Goal: Task Accomplishment & Management: Manage account settings

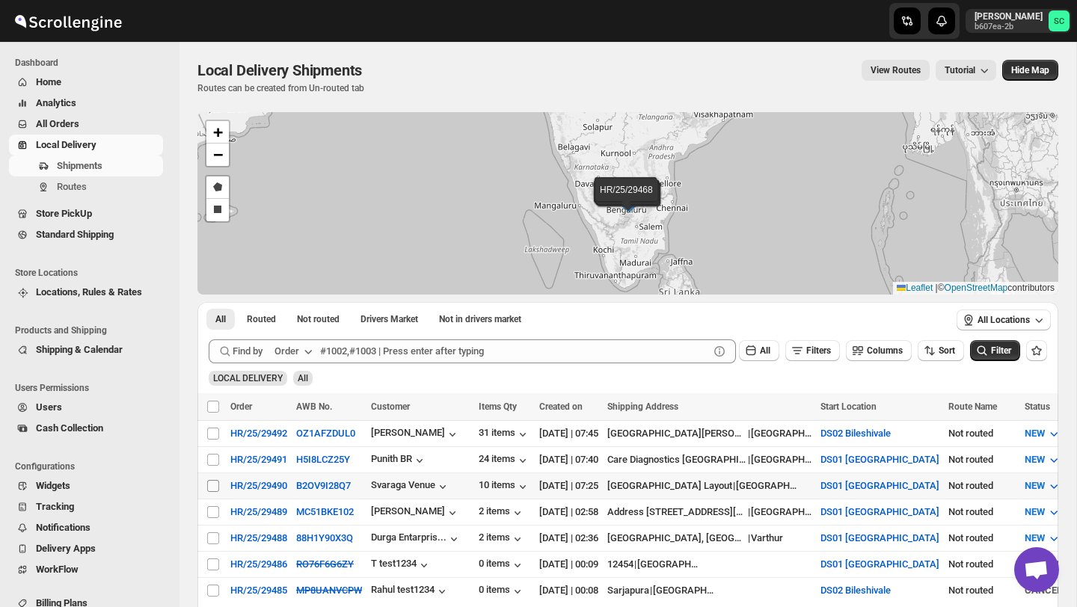
click at [215, 493] on span at bounding box center [212, 486] width 13 height 13
click at [215, 492] on input "Select shipment" at bounding box center [213, 486] width 12 height 12
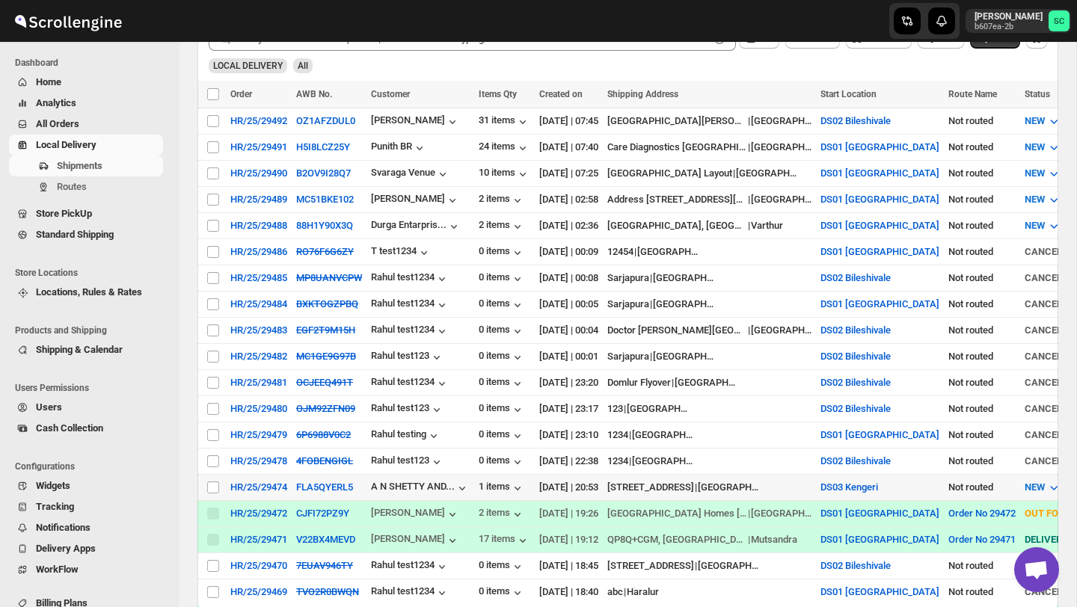
scroll to position [315, 0]
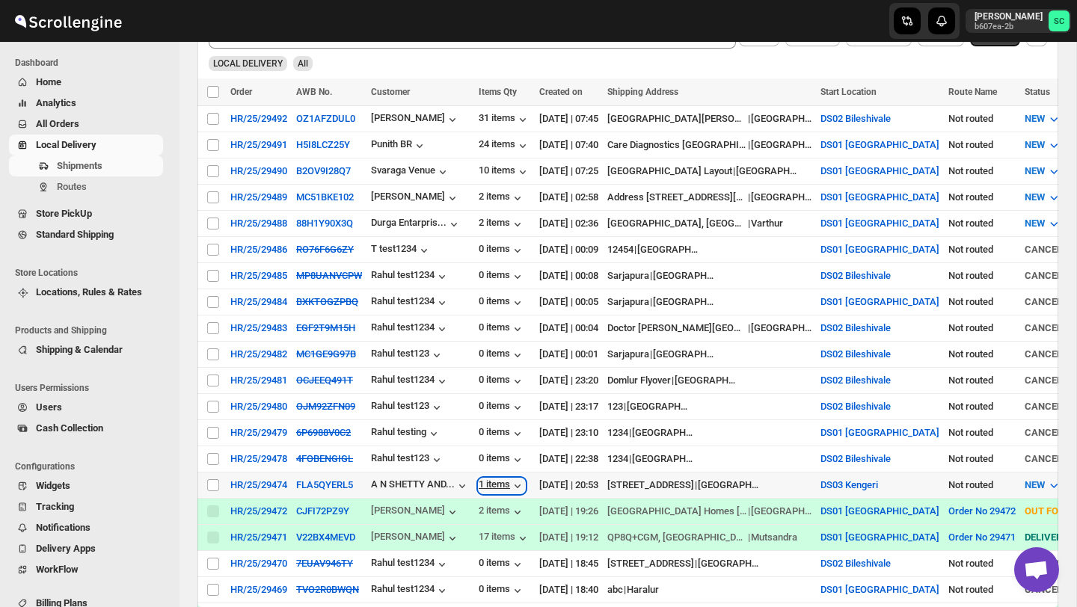
click at [512, 490] on div "1 items" at bounding box center [502, 486] width 46 height 15
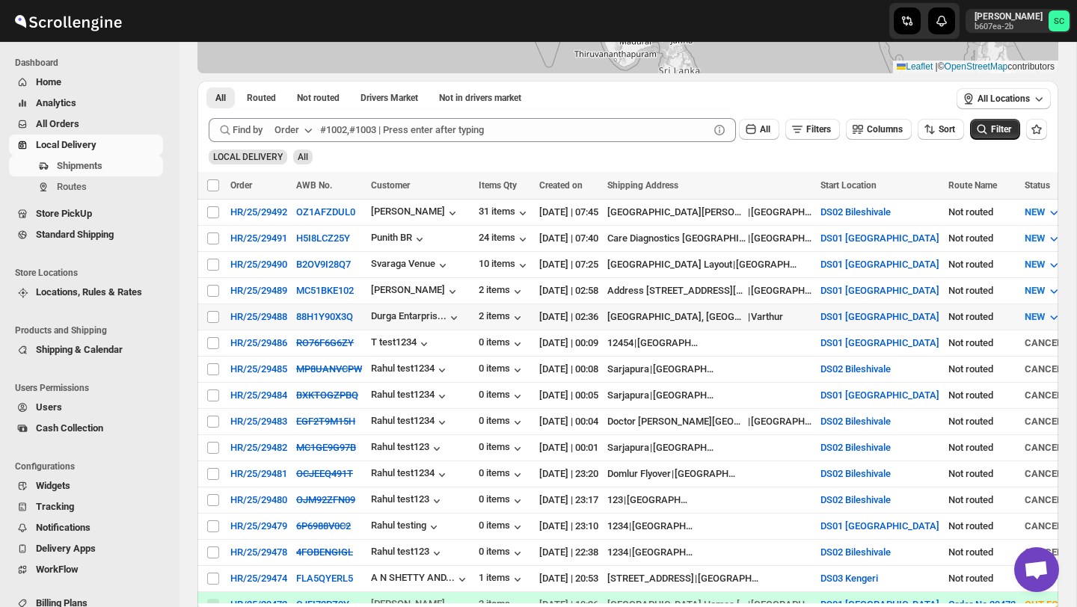
scroll to position [218, 0]
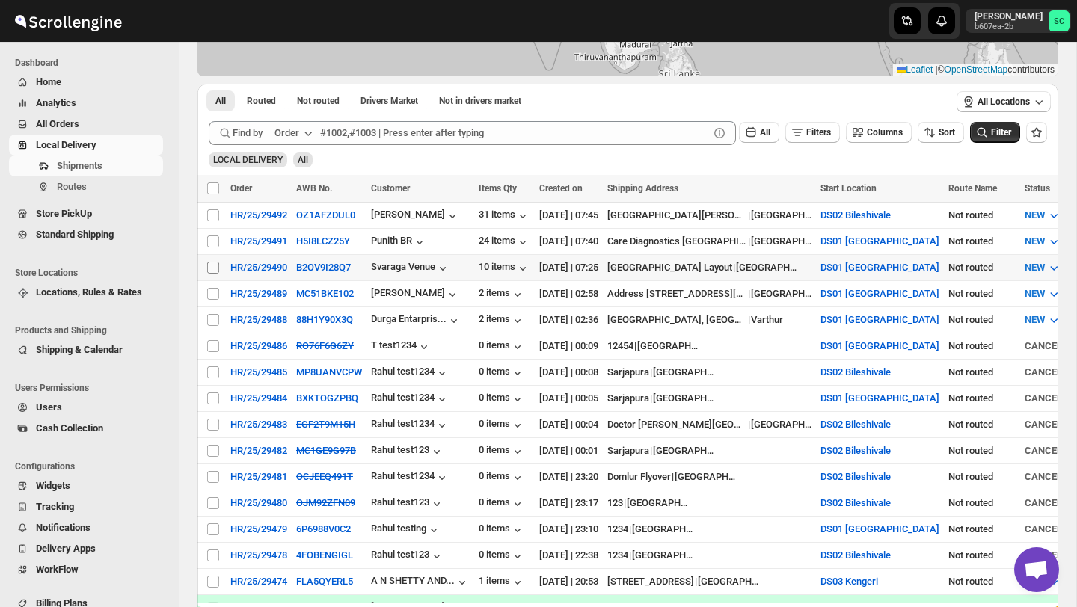
click at [215, 272] on input "Select shipment" at bounding box center [213, 268] width 12 height 12
checkbox input "true"
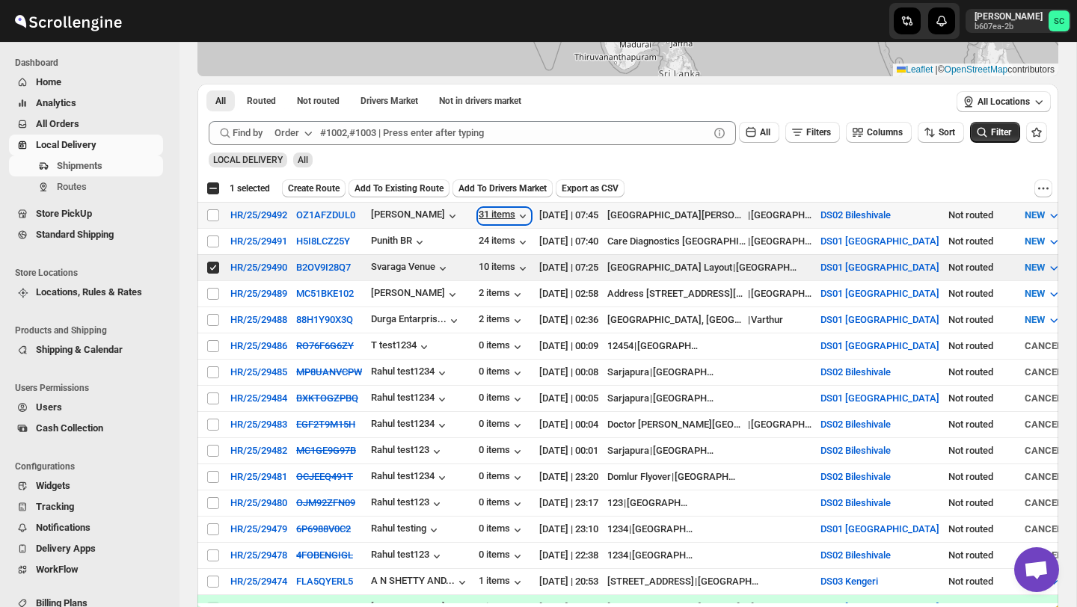
click at [508, 210] on div "31 items" at bounding box center [505, 216] width 52 height 15
click at [328, 188] on span "Create Route" at bounding box center [314, 189] width 52 height 12
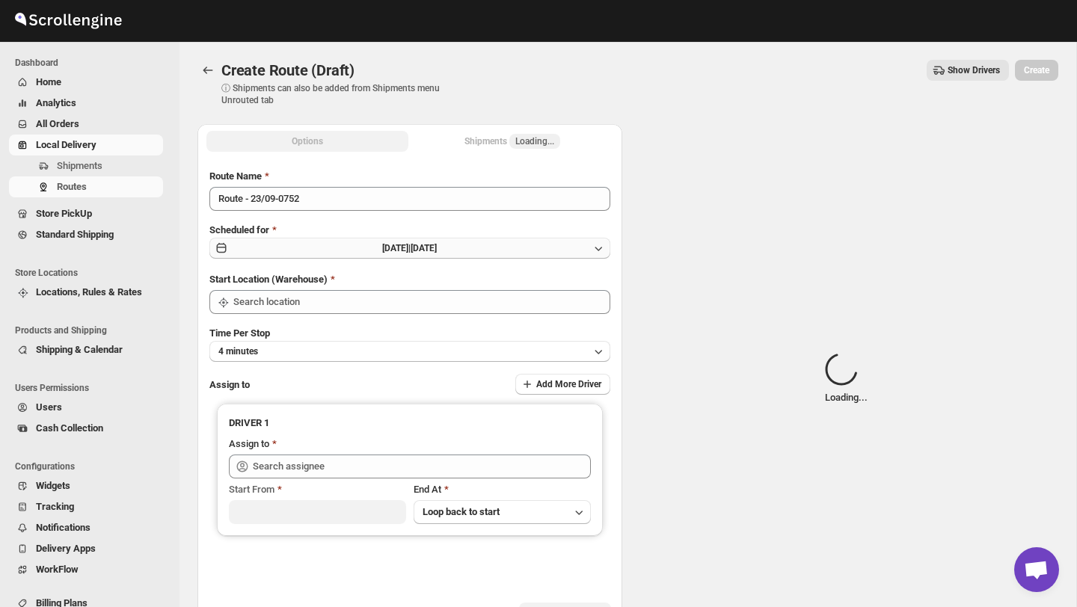
type input "DS01 [GEOGRAPHIC_DATA]"
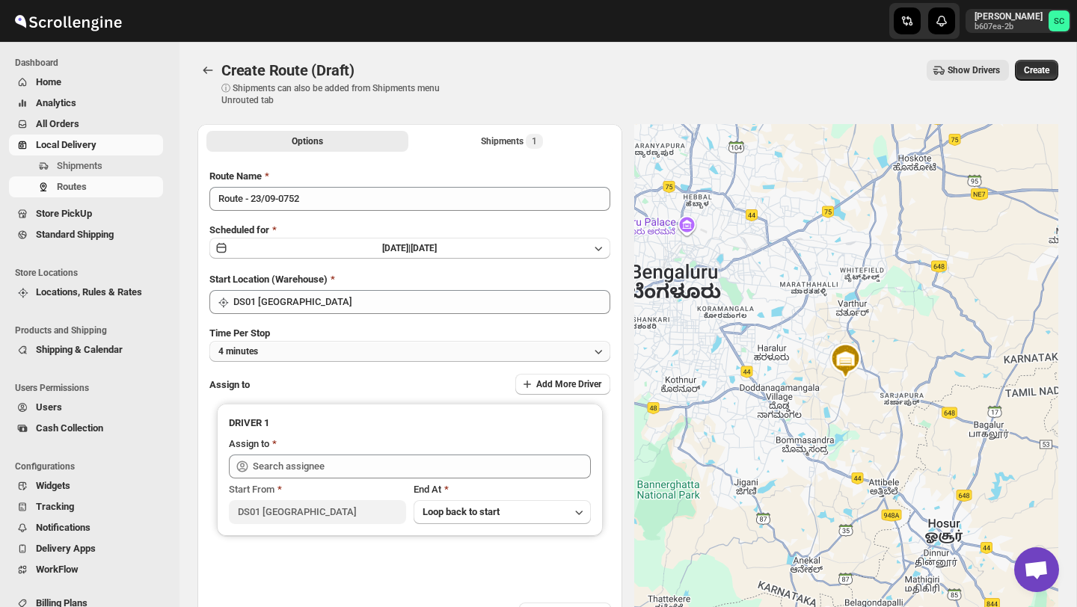
click at [368, 344] on button "4 minutes" at bounding box center [409, 351] width 401 height 21
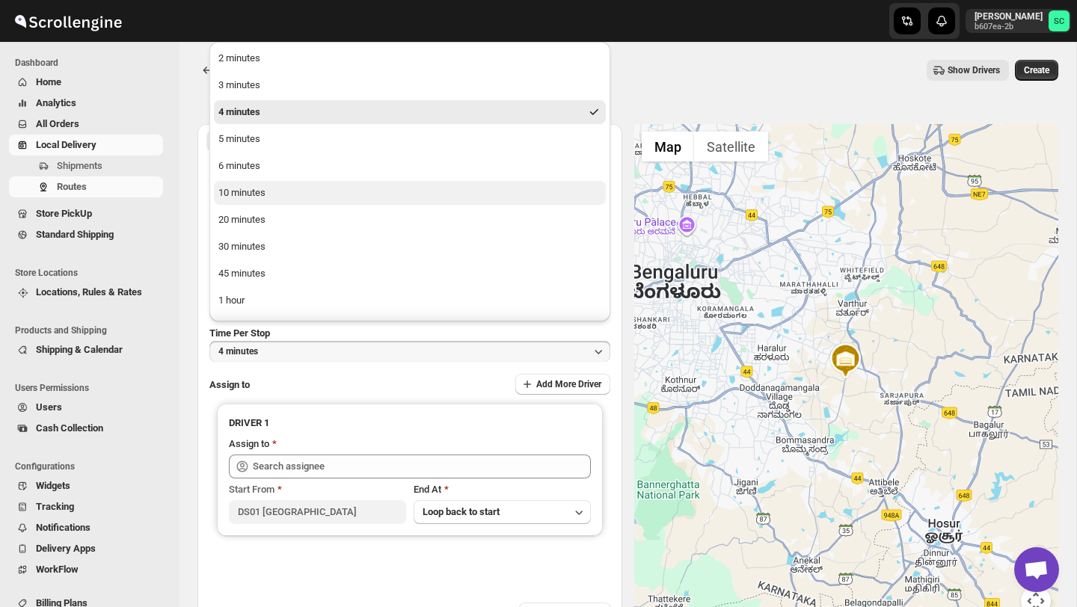
click at [298, 184] on button "10 minutes" at bounding box center [410, 193] width 392 height 24
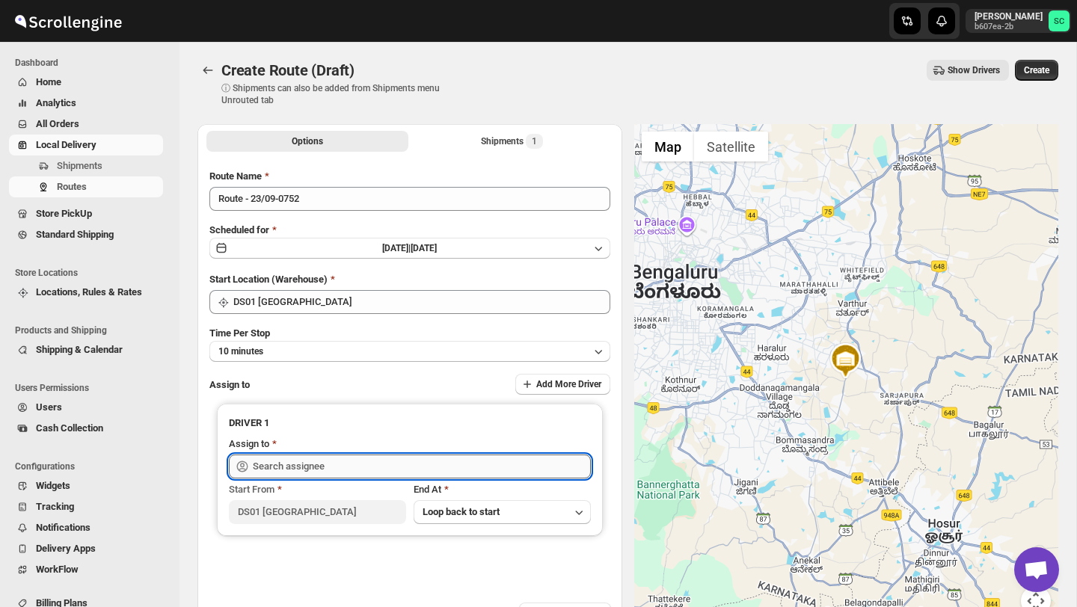
click at [326, 462] on input "text" at bounding box center [422, 467] width 338 height 24
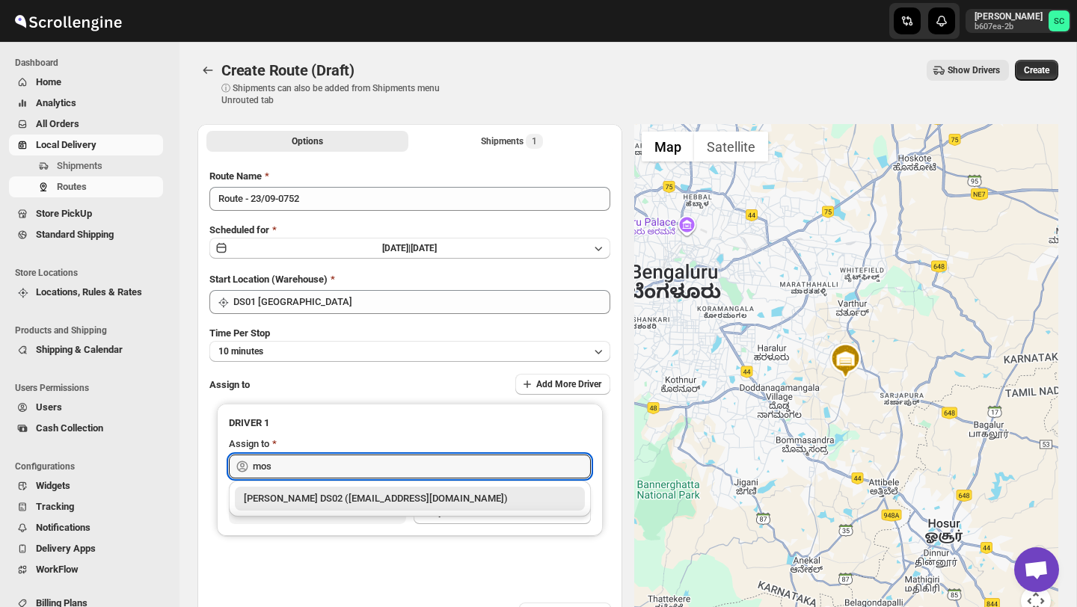
click at [348, 494] on div "[PERSON_NAME] DS02 ([EMAIL_ADDRESS][DOMAIN_NAME])" at bounding box center [410, 498] width 332 height 15
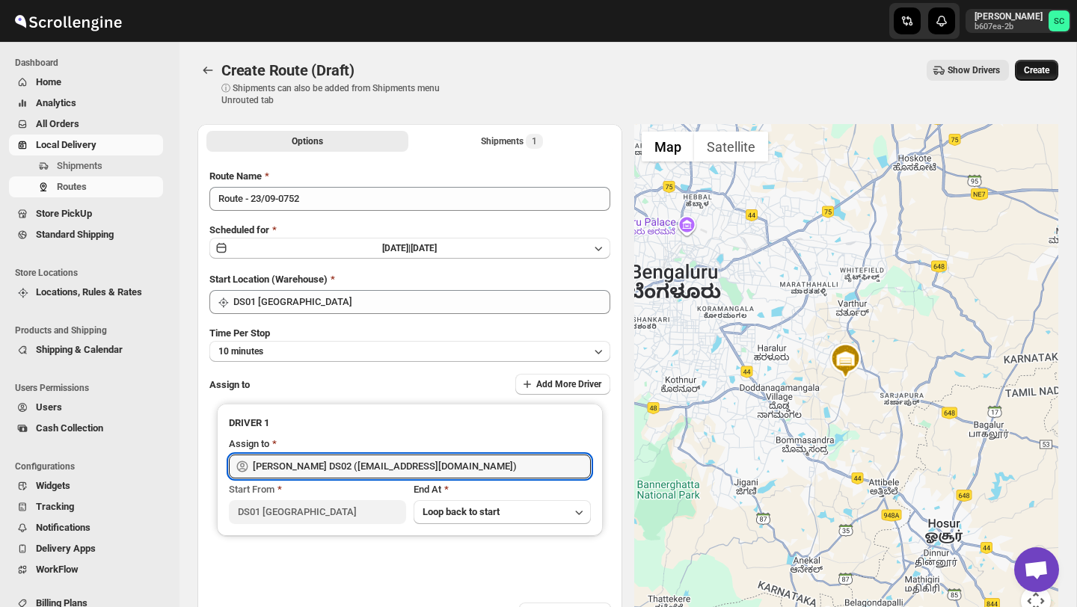
type input "[PERSON_NAME] DS02 ([EMAIL_ADDRESS][DOMAIN_NAME])"
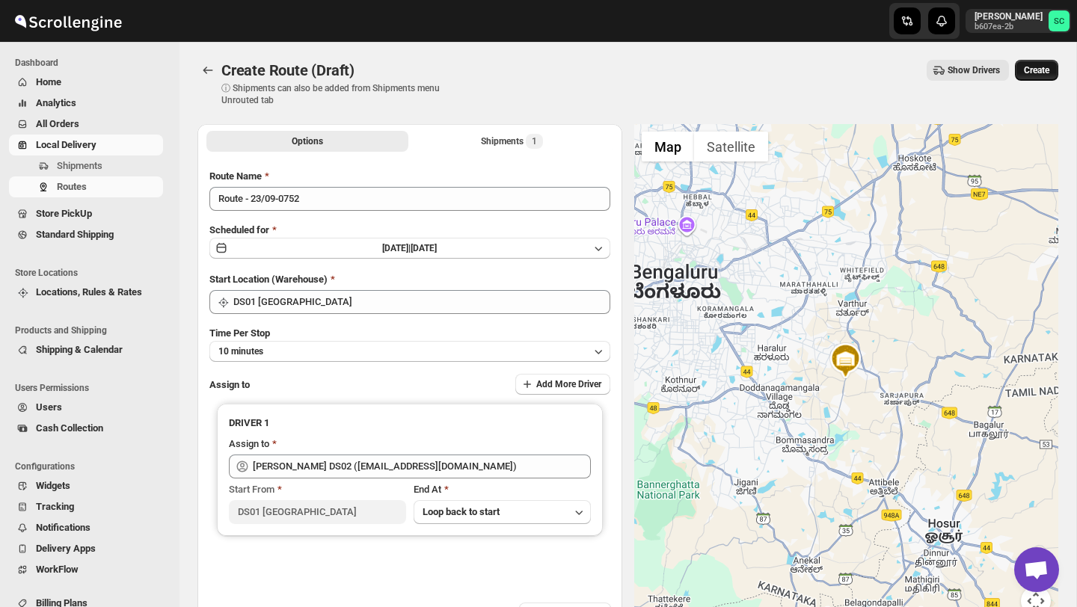
click at [1035, 76] on span "Create" at bounding box center [1036, 70] width 25 height 12
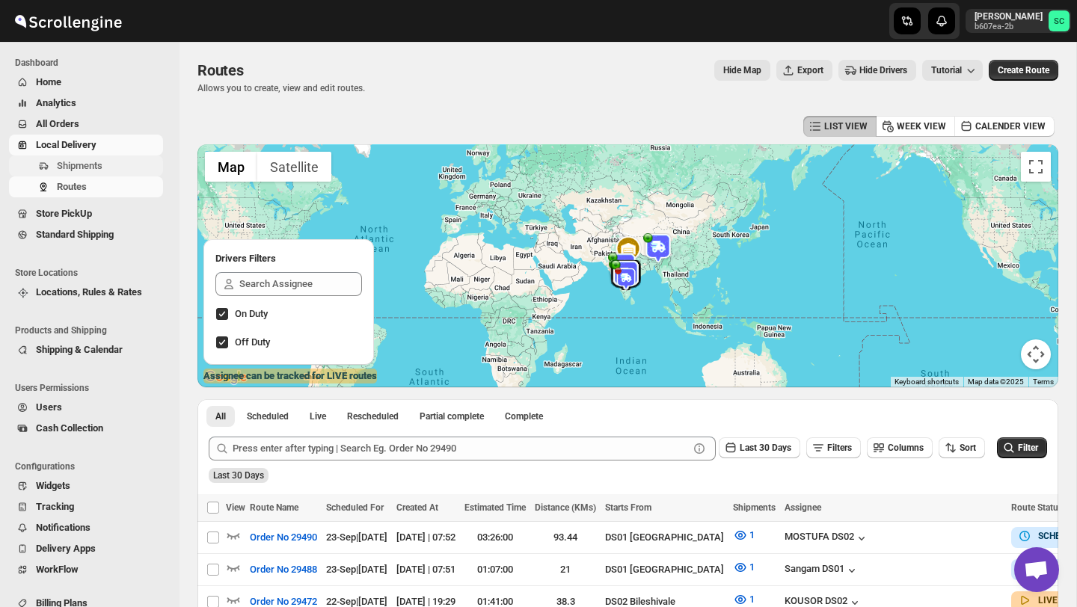
click at [97, 162] on span "Shipments" at bounding box center [80, 165] width 46 height 11
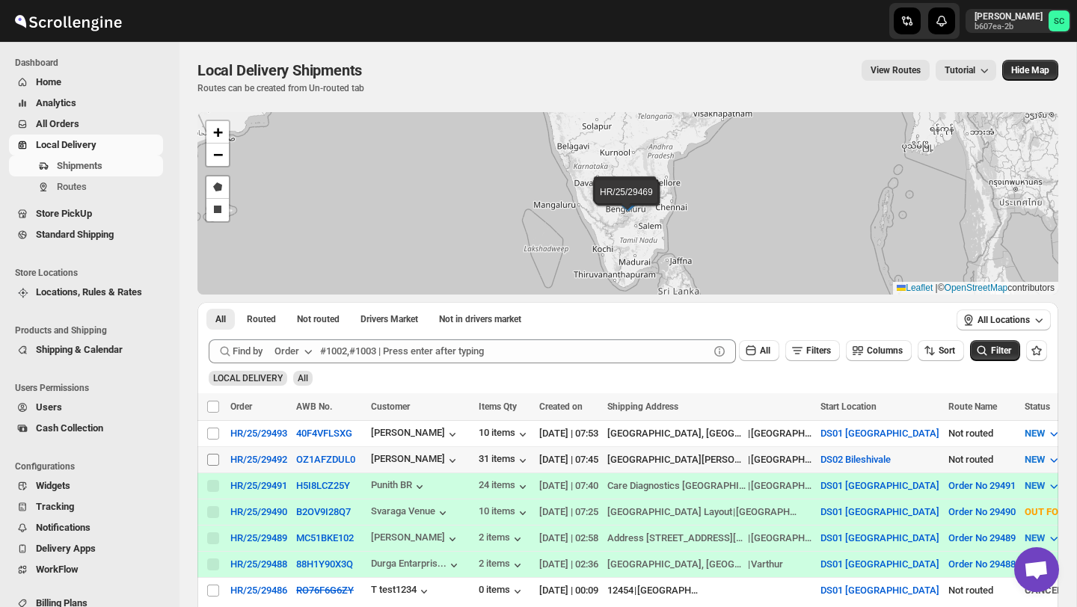
click at [213, 458] on input "Select shipment" at bounding box center [213, 460] width 12 height 12
checkbox input "true"
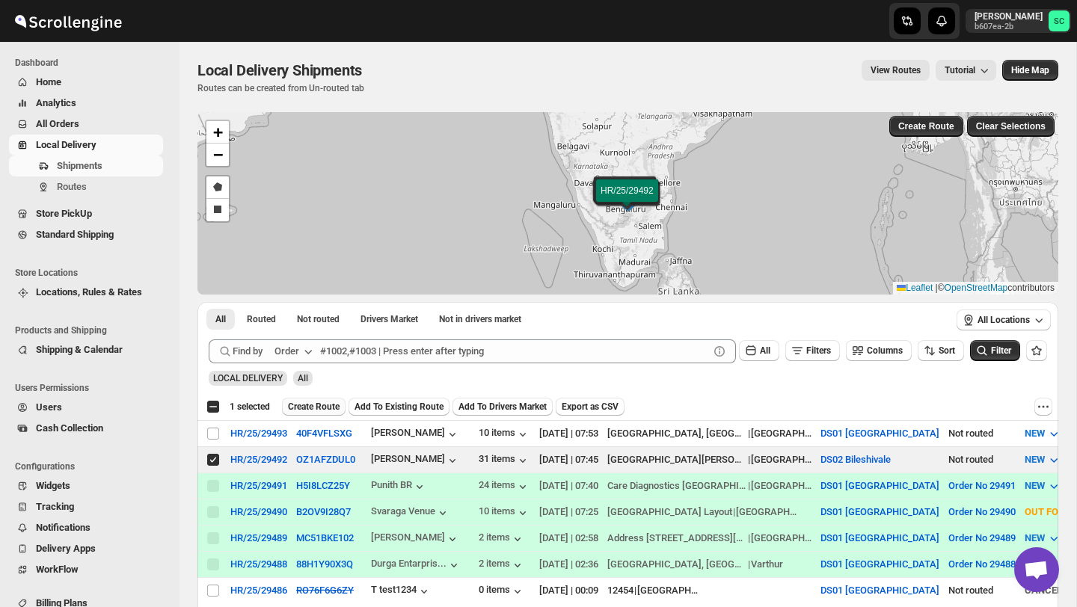
click at [315, 405] on span "Create Route" at bounding box center [314, 407] width 52 height 12
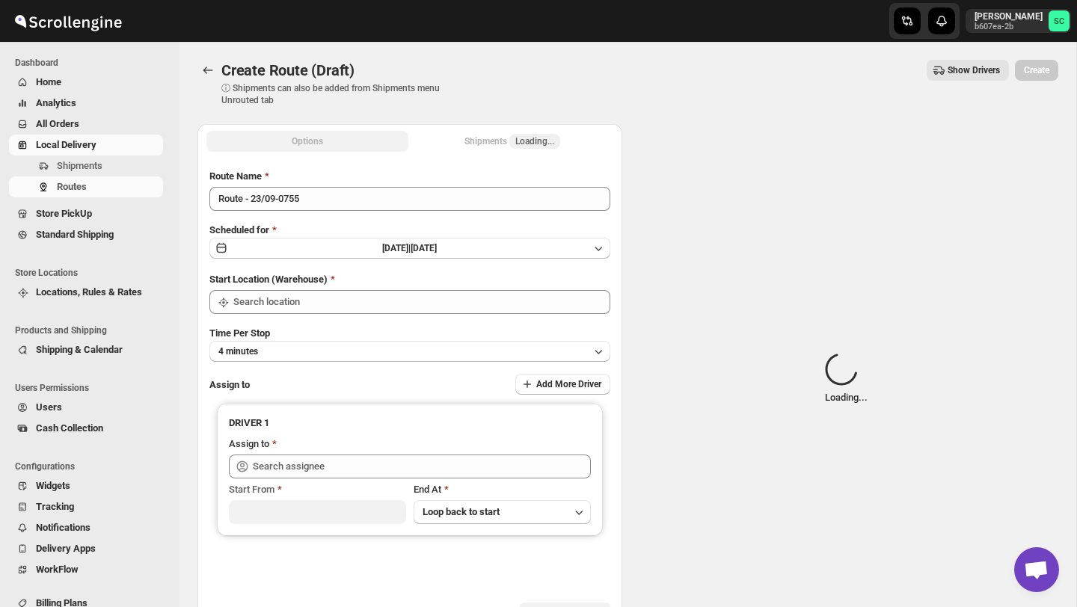
type input "DS02 Bileshivale"
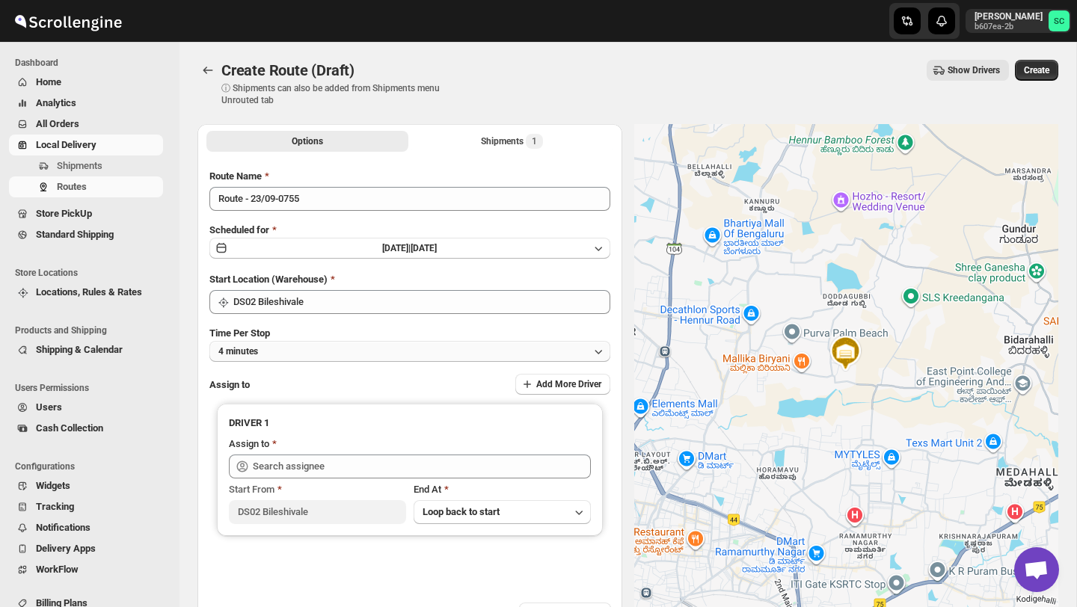
click at [324, 347] on button "4 minutes" at bounding box center [409, 351] width 401 height 21
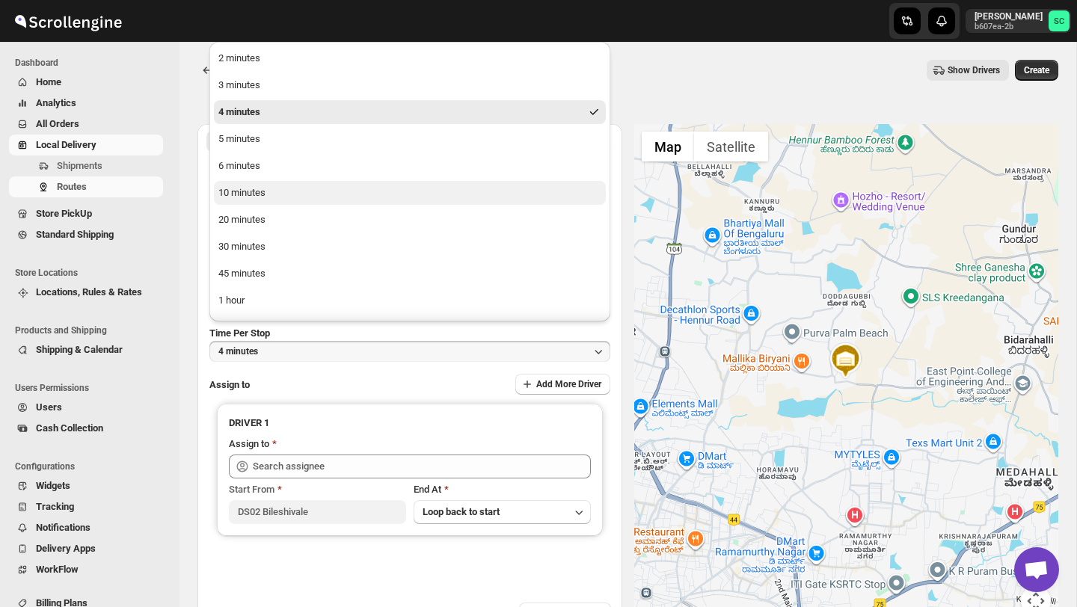
click at [264, 197] on div "10 minutes" at bounding box center [241, 193] width 47 height 15
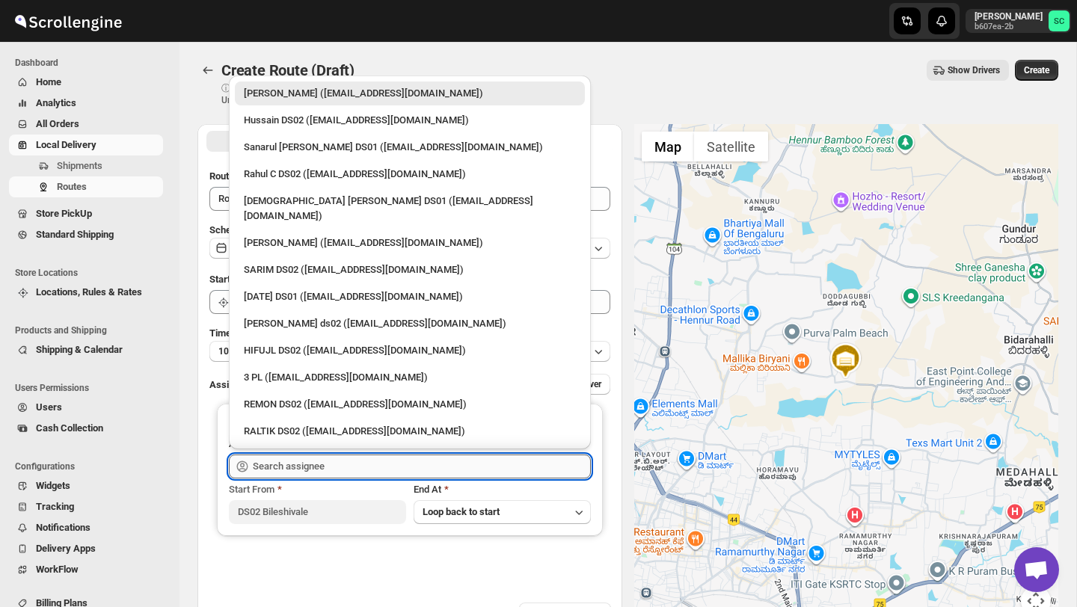
click at [287, 464] on input "text" at bounding box center [422, 467] width 338 height 24
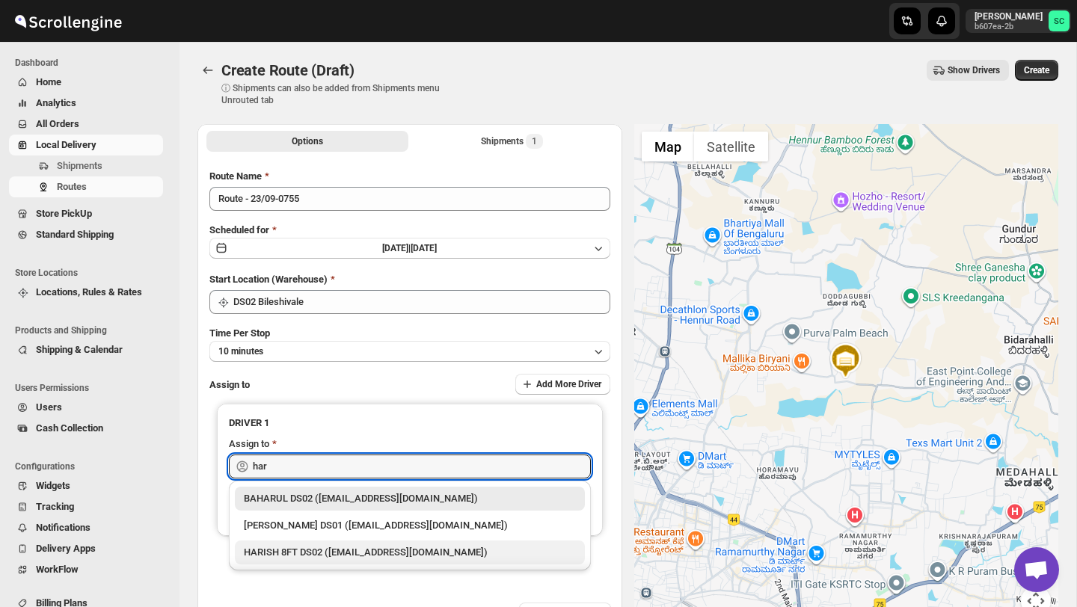
click at [315, 560] on div "HARISH 8FT DS02 ([EMAIL_ADDRESS][DOMAIN_NAME])" at bounding box center [410, 552] width 332 height 15
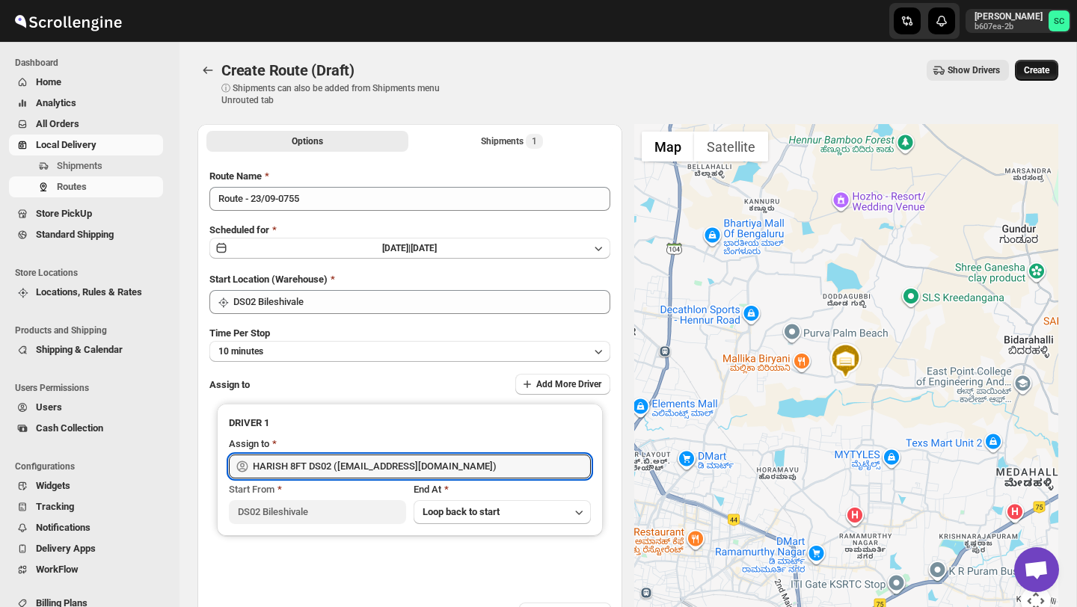
type input "HARISH 8FT DS02 ([EMAIL_ADDRESS][DOMAIN_NAME])"
click at [1040, 62] on button "Create" at bounding box center [1036, 70] width 43 height 21
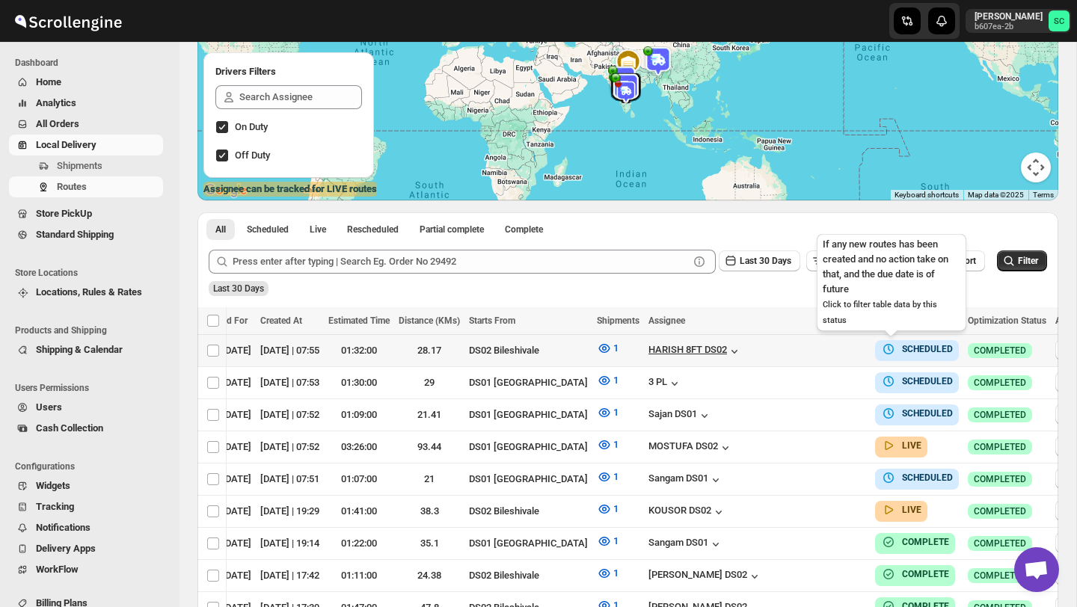
scroll to position [0, 135]
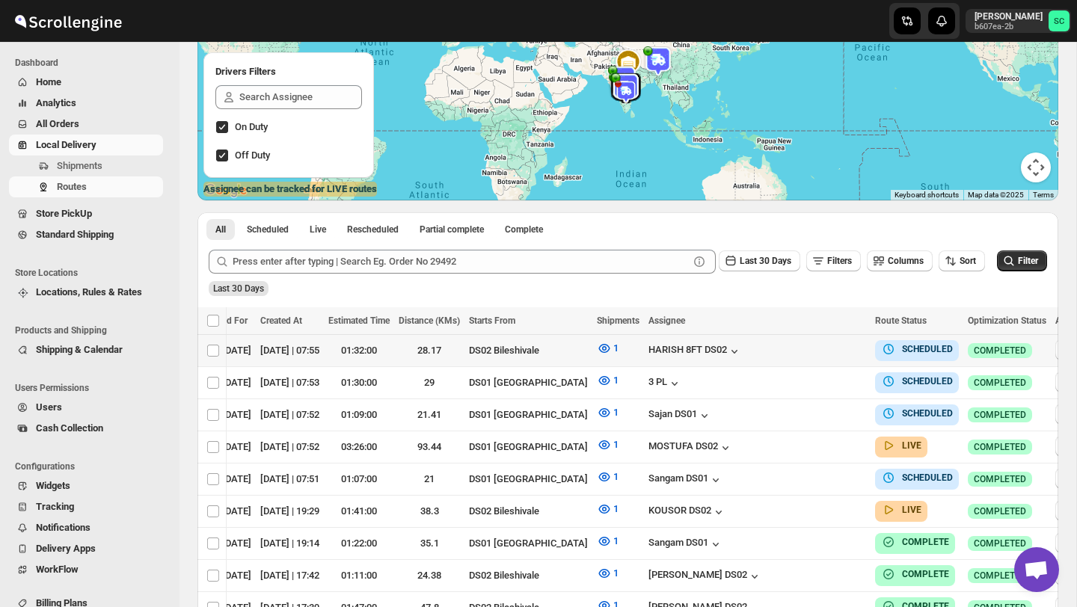
click at [1059, 348] on icon "button" at bounding box center [1066, 350] width 15 height 15
checkbox input "true"
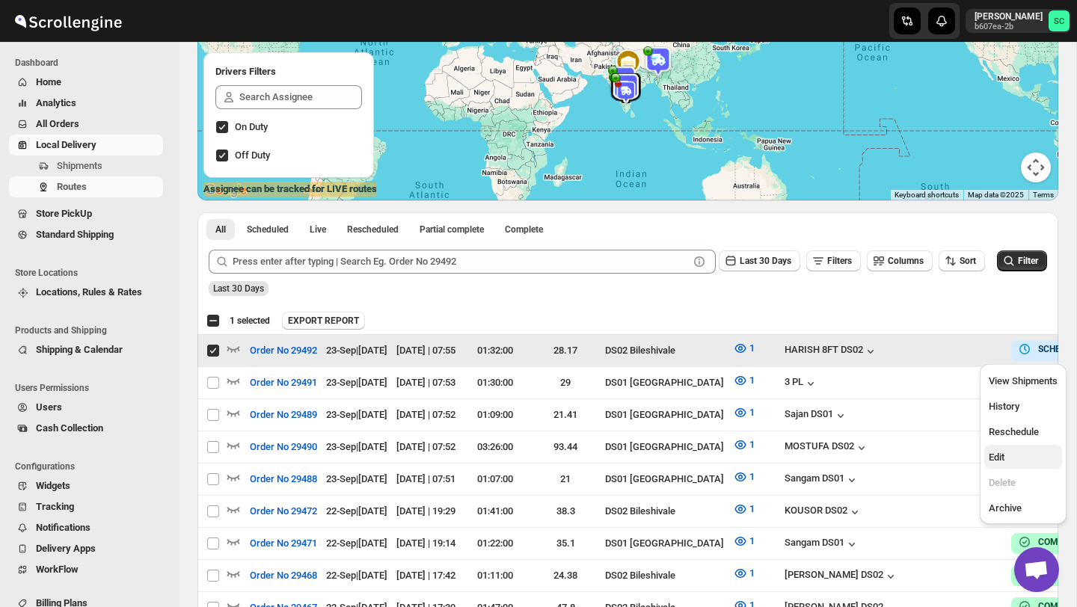
click at [1012, 450] on span "Edit" at bounding box center [1023, 457] width 69 height 15
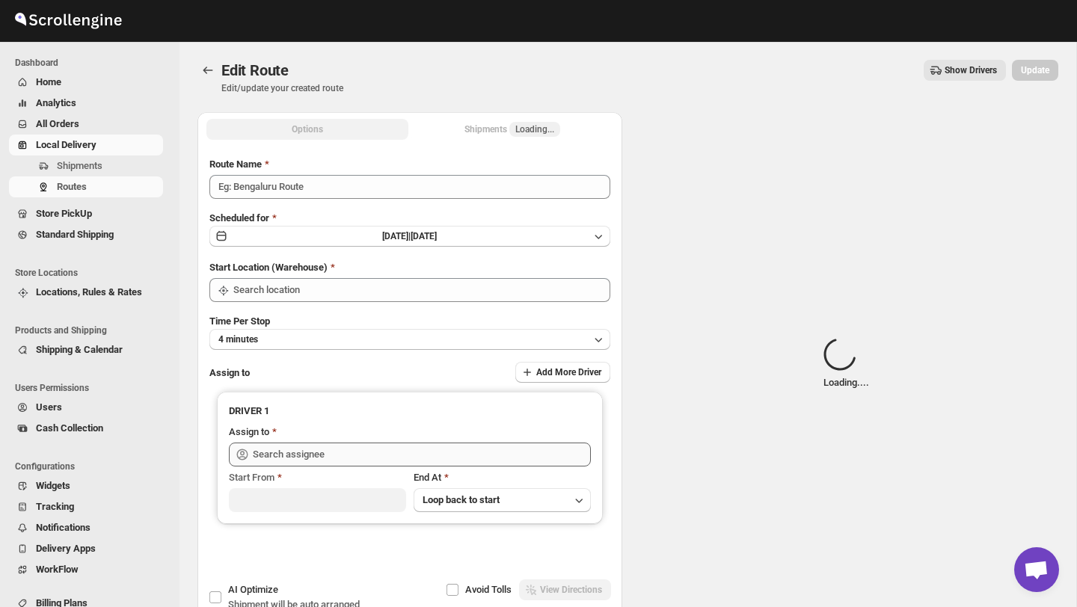
type input "Order No 29492"
type input "DS02 Bileshivale"
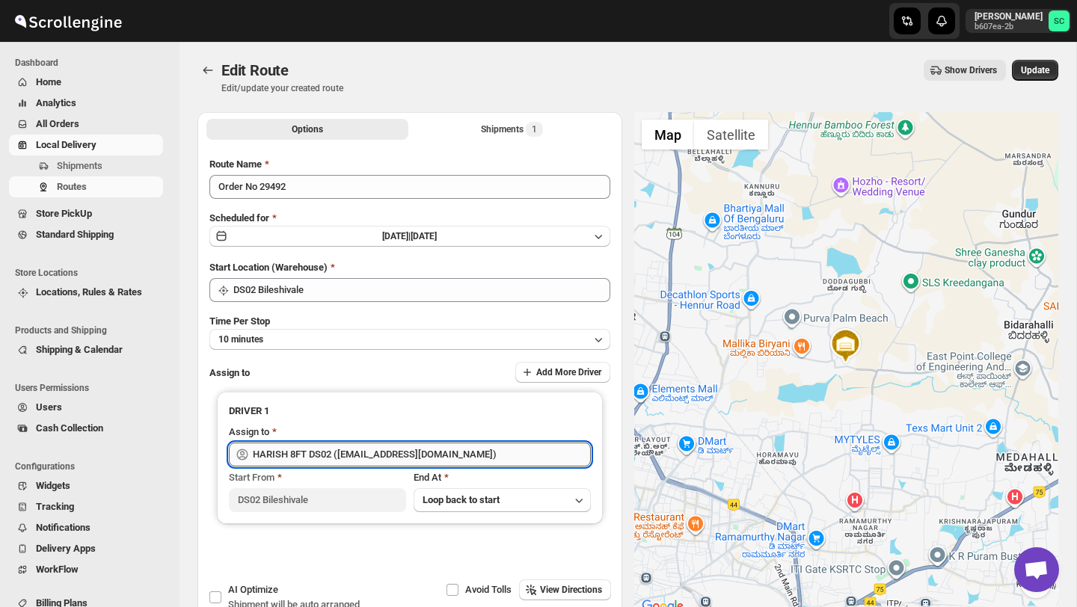
click at [494, 453] on input "HARISH 8FT DS02 ([EMAIL_ADDRESS][DOMAIN_NAME])" at bounding box center [422, 455] width 338 height 24
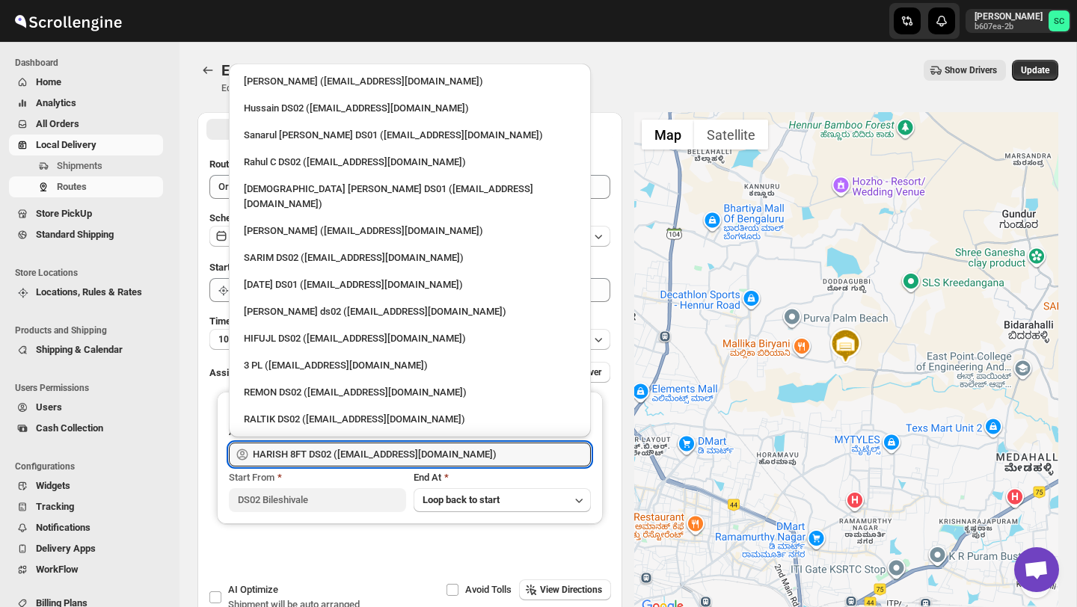
click at [303, 116] on div "Hussain DS02 ([EMAIL_ADDRESS][DOMAIN_NAME])" at bounding box center [410, 109] width 350 height 24
type input "Hussain DS02 ([EMAIL_ADDRESS][DOMAIN_NAME])"
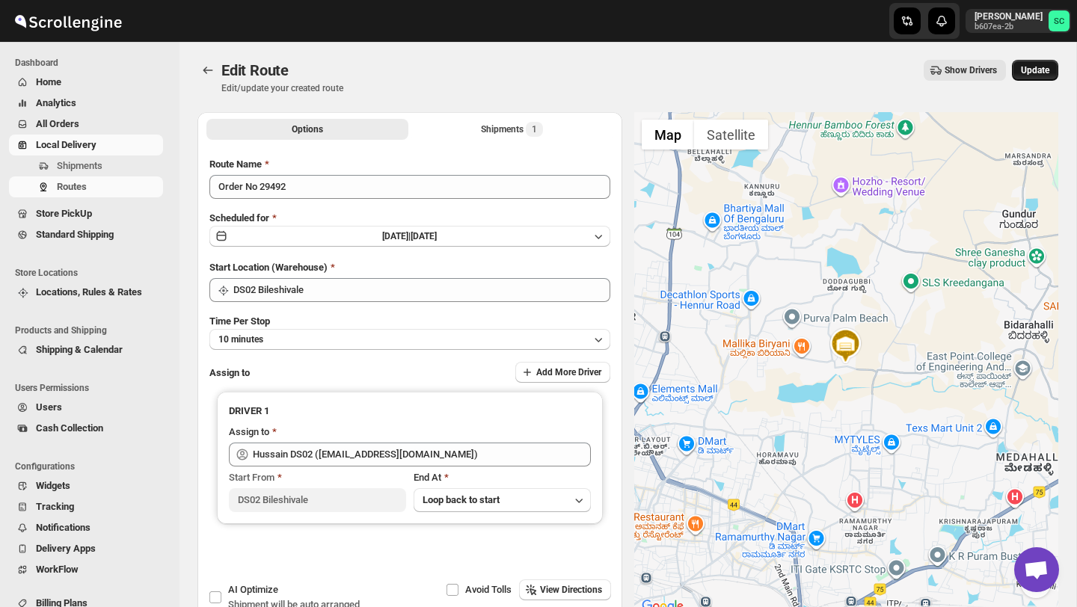
click at [1034, 70] on span "Update" at bounding box center [1035, 70] width 28 height 12
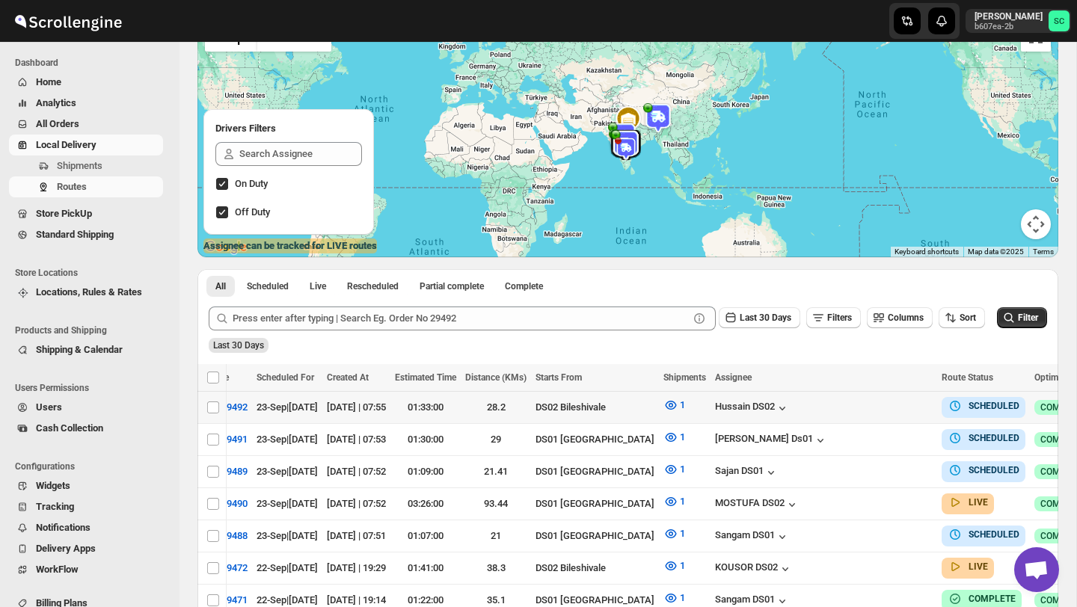
scroll to position [0, 135]
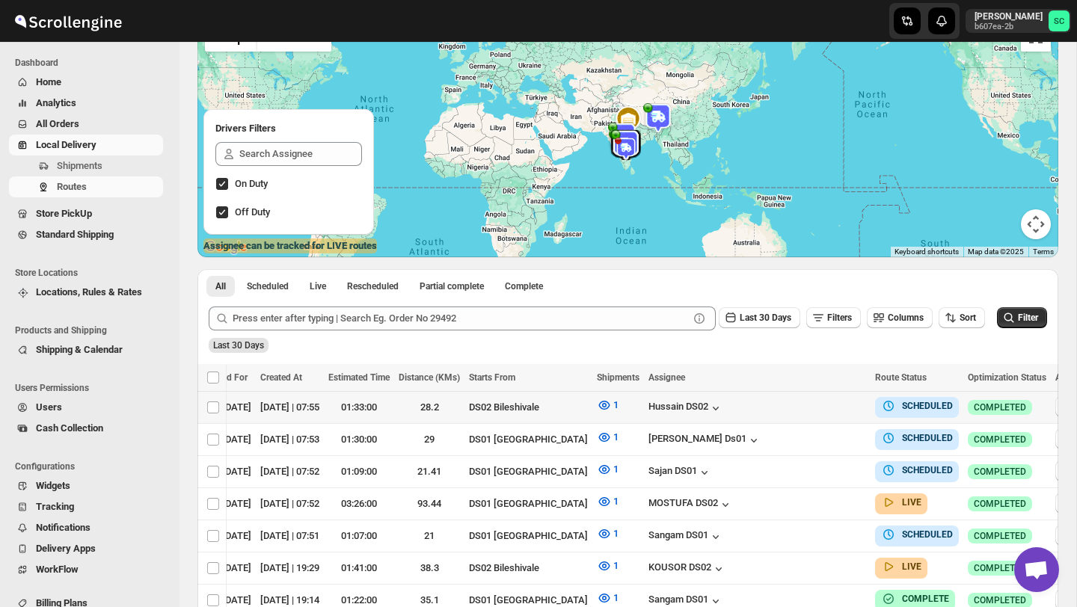
click at [1059, 405] on icon "button" at bounding box center [1066, 406] width 15 height 15
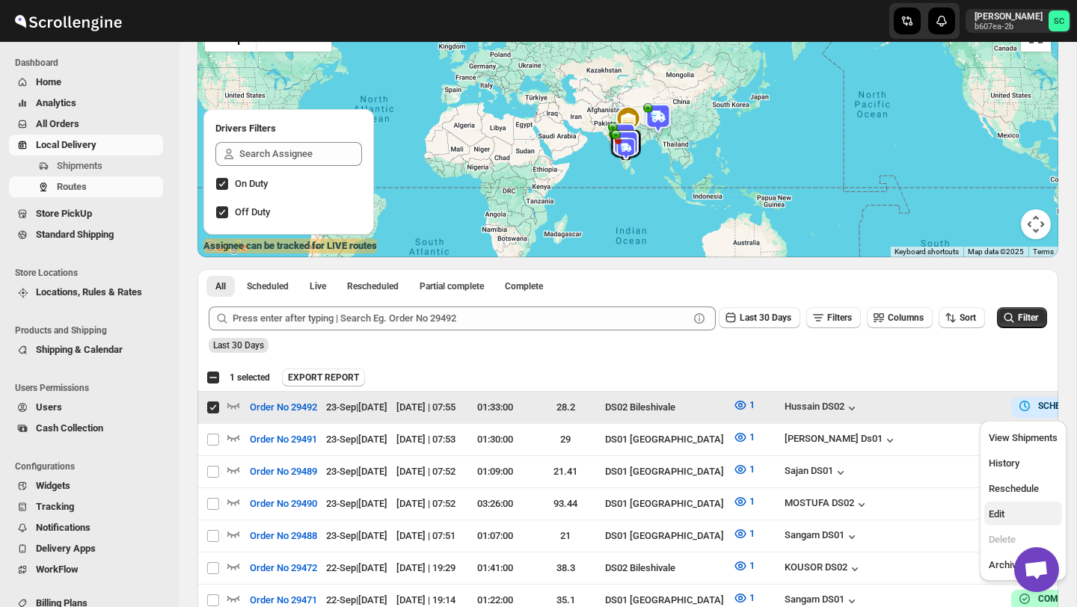
click at [1018, 515] on span "Edit" at bounding box center [1023, 514] width 69 height 15
checkbox input "false"
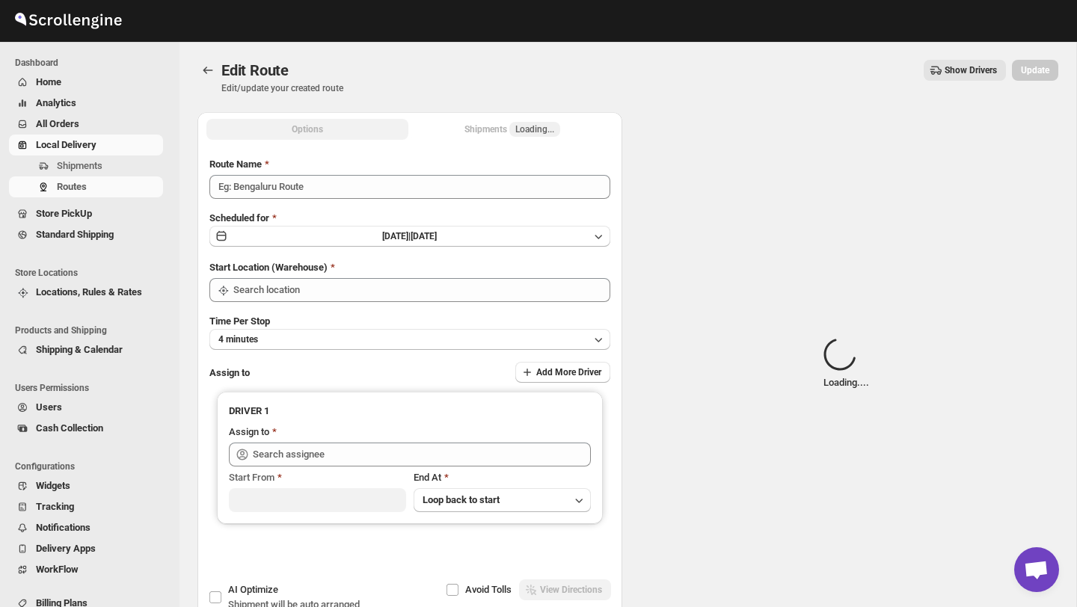
type input "Order No 29492"
type input "DS02 Bileshivale"
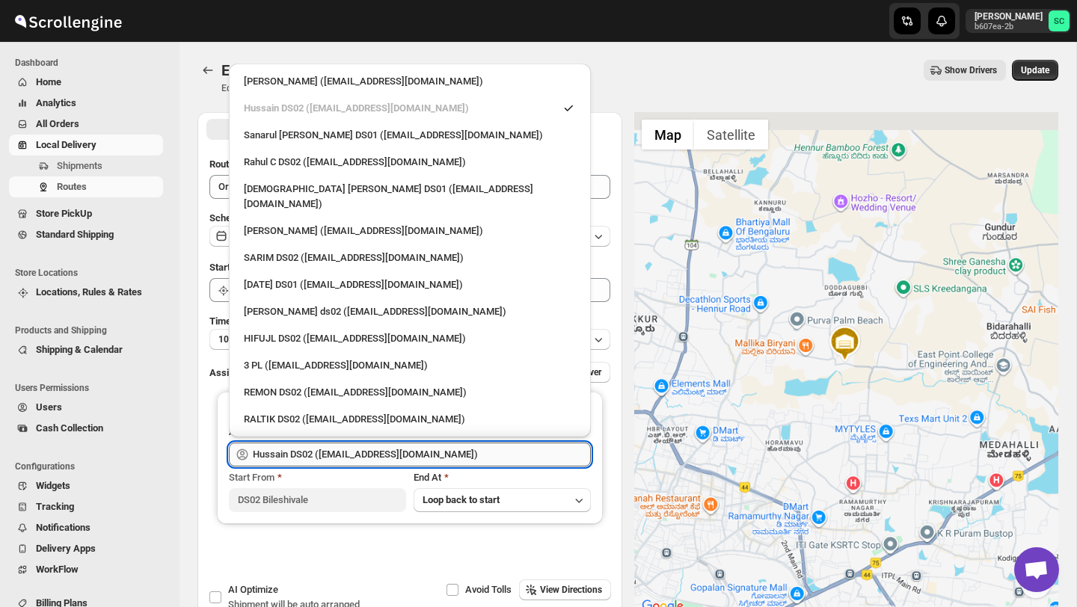
click at [500, 461] on input "Hussain DS02 ([EMAIL_ADDRESS][DOMAIN_NAME])" at bounding box center [422, 455] width 338 height 24
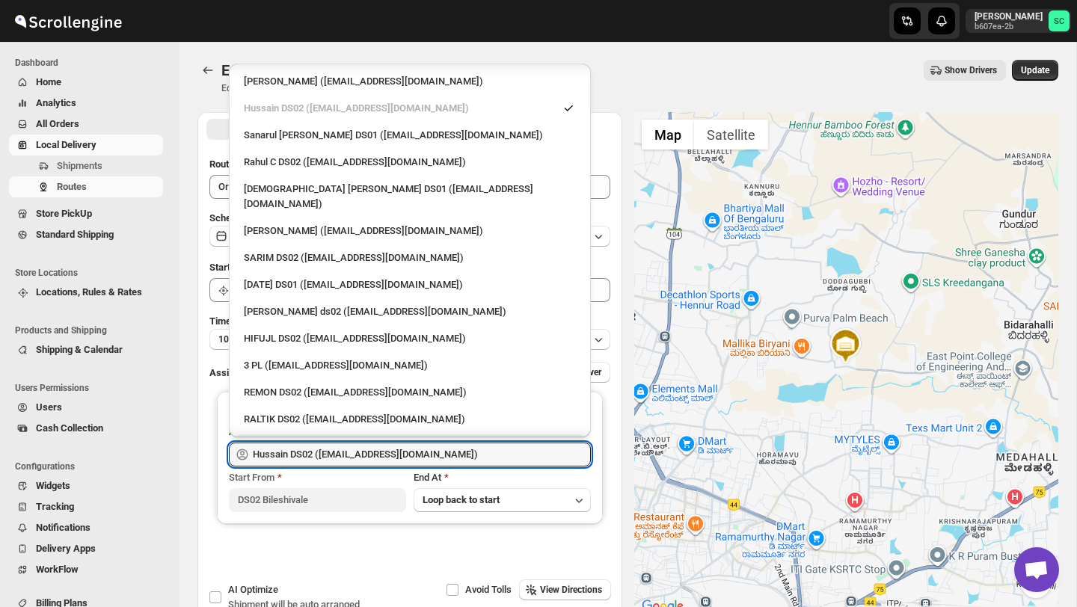
scroll to position [10, 0]
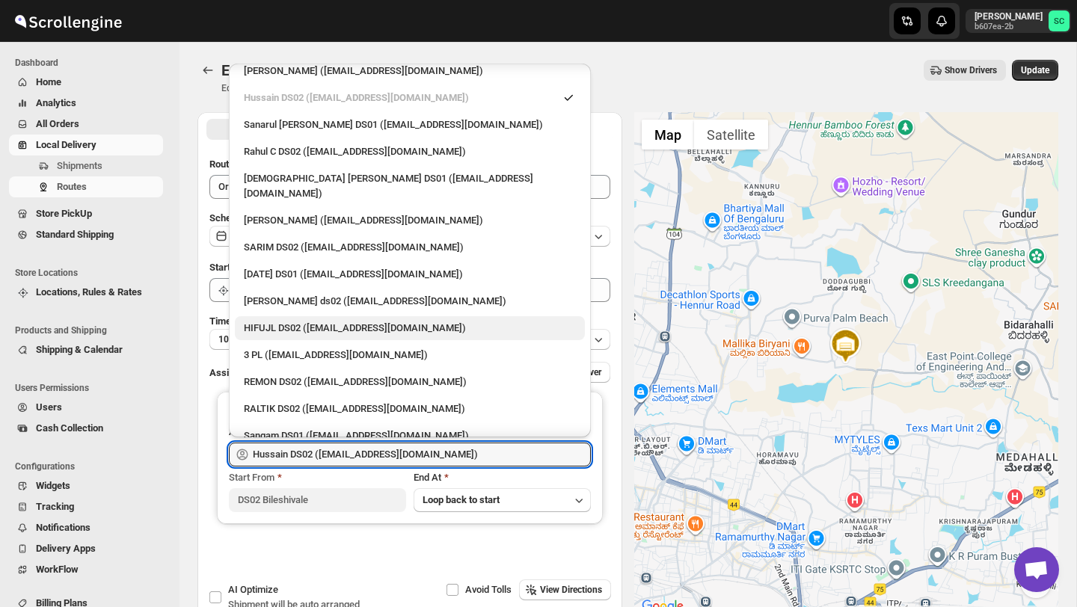
click at [304, 321] on div "HIFUJL DS02 ([EMAIL_ADDRESS][DOMAIN_NAME])" at bounding box center [410, 328] width 332 height 15
type input "HIFUJL DS02 ([EMAIL_ADDRESS][DOMAIN_NAME])"
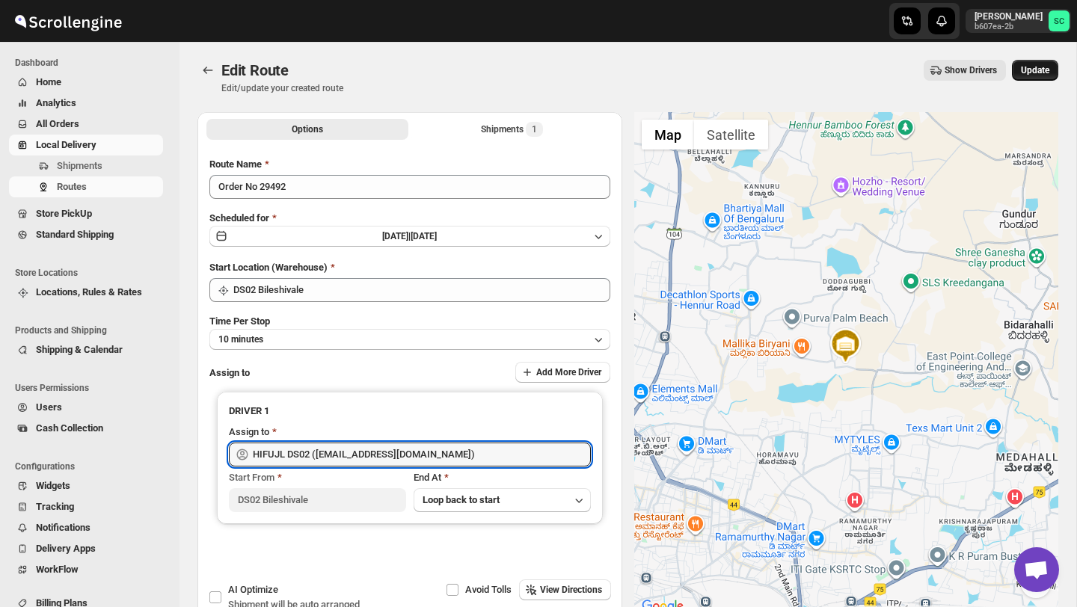
click at [1031, 70] on span "Update" at bounding box center [1035, 70] width 28 height 12
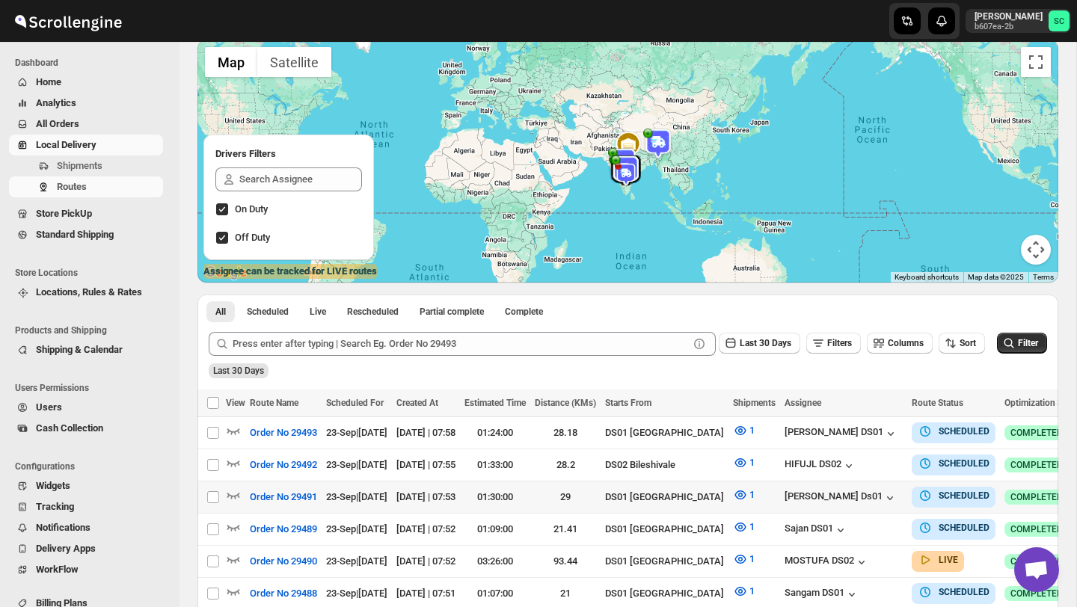
scroll to position [108, 0]
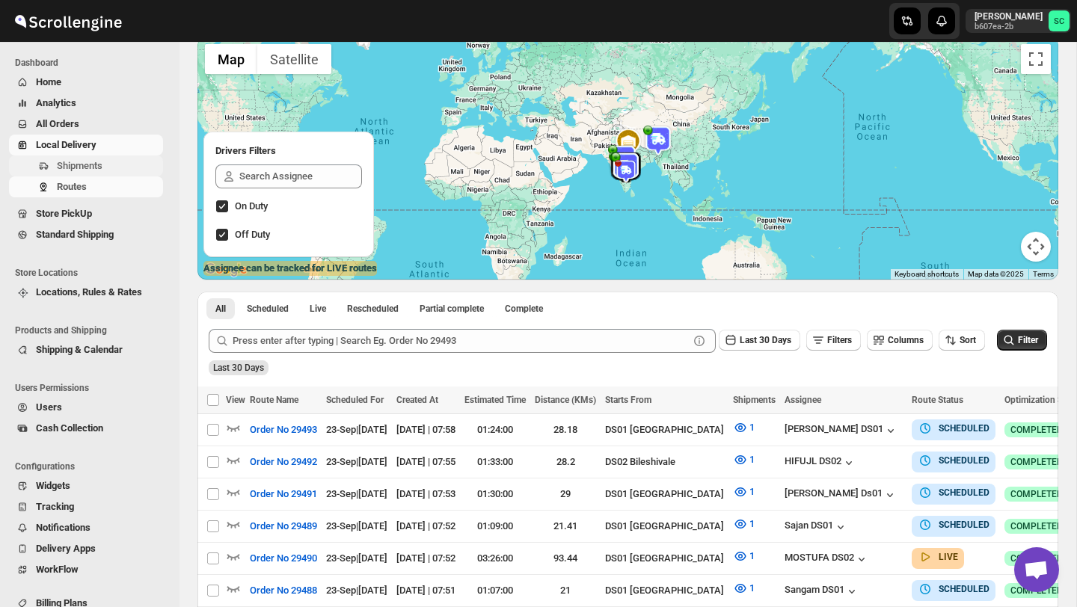
click at [102, 168] on span "Shipments" at bounding box center [80, 165] width 46 height 11
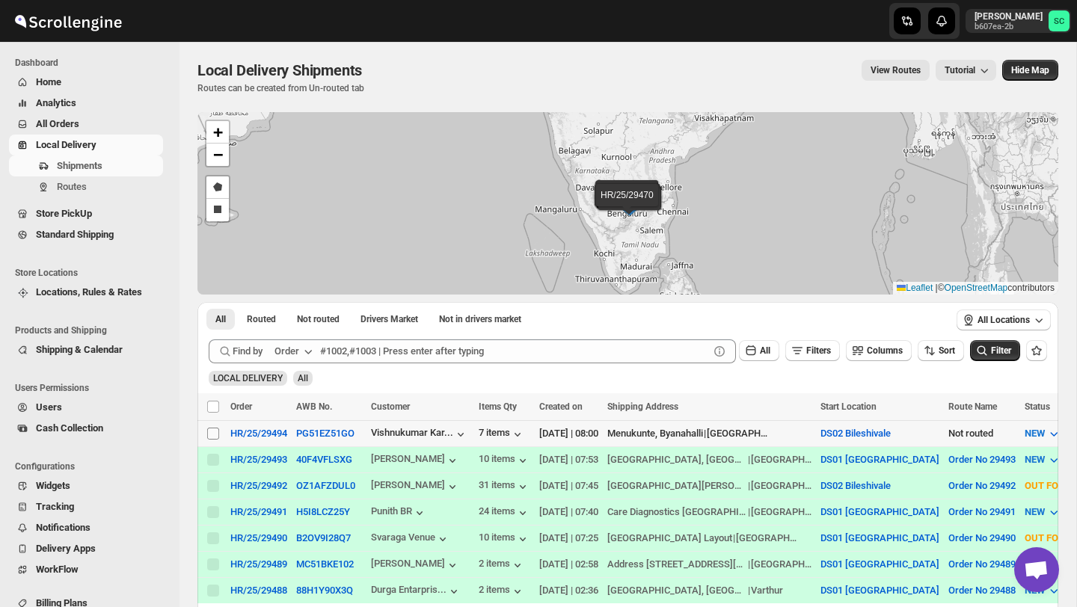
click at [214, 432] on input "Select shipment" at bounding box center [213, 434] width 12 height 12
checkbox input "true"
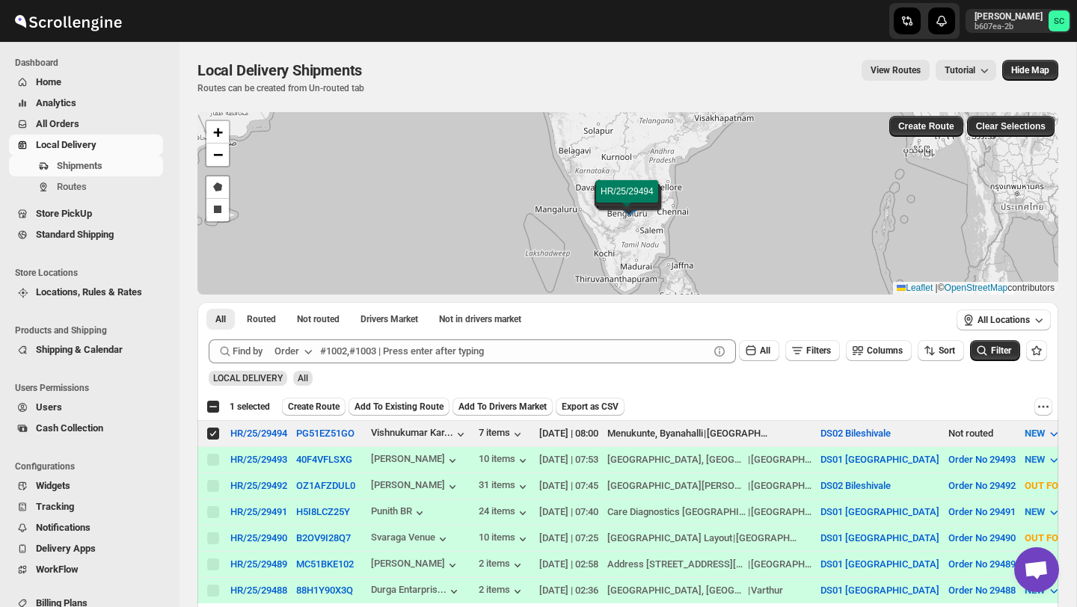
click at [307, 403] on span "Create Route" at bounding box center [314, 407] width 52 height 12
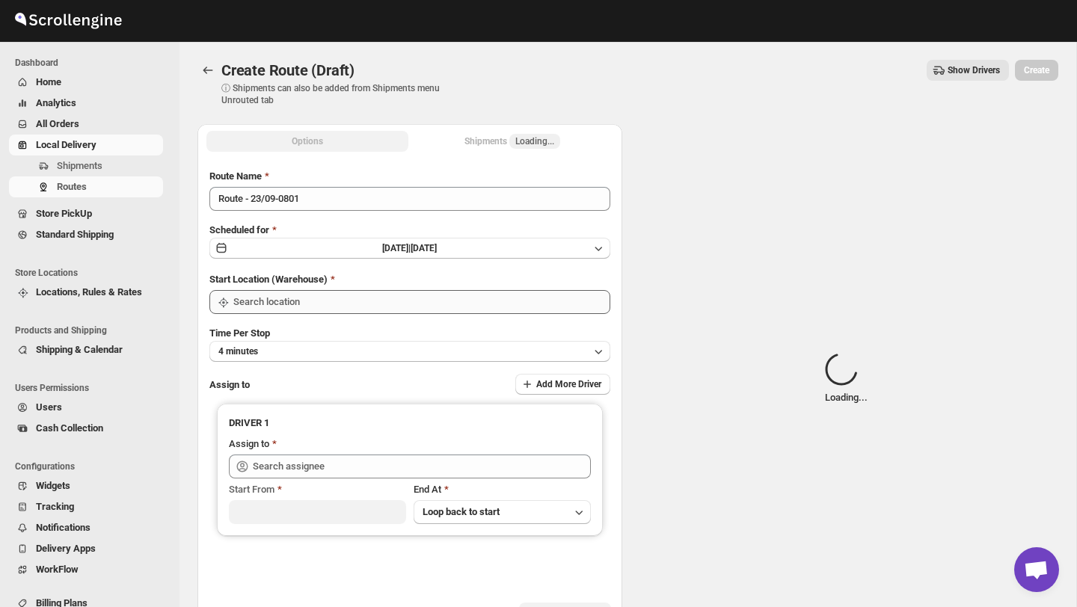
type input "DS02 Bileshivale"
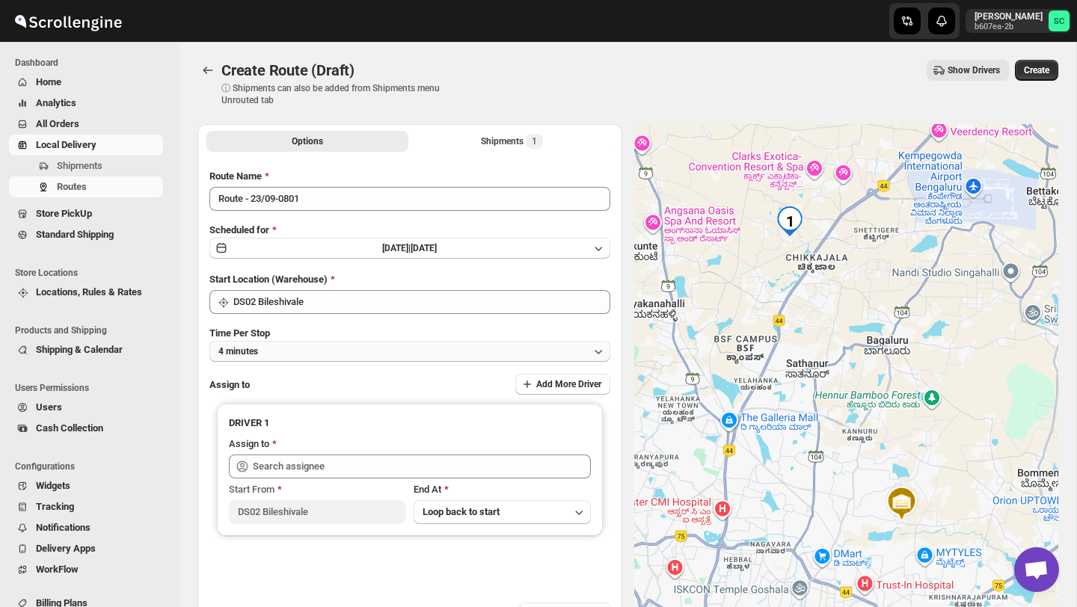
click at [336, 352] on button "4 minutes" at bounding box center [409, 351] width 401 height 21
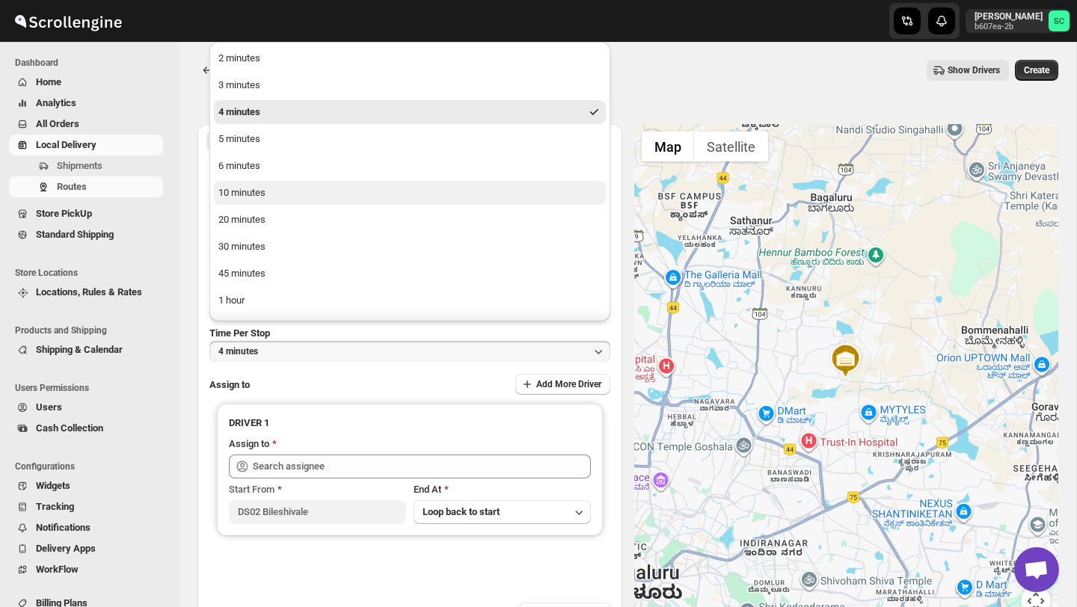
click at [272, 194] on button "10 minutes" at bounding box center [410, 193] width 392 height 24
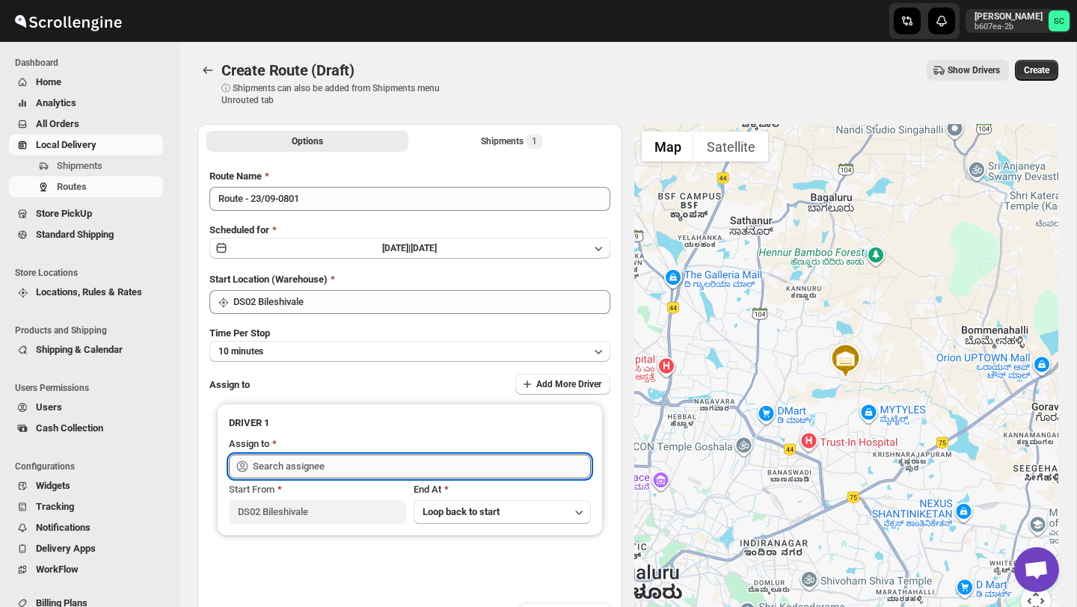
click at [328, 461] on input "text" at bounding box center [422, 467] width 338 height 24
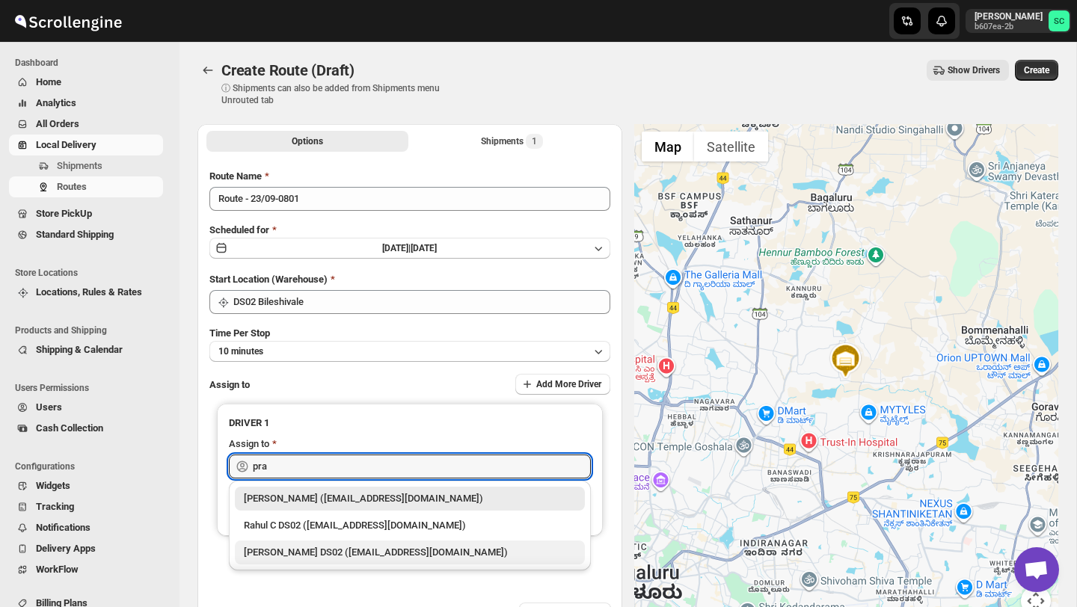
click at [356, 547] on div "[PERSON_NAME] DS02 ([EMAIL_ADDRESS][DOMAIN_NAME])" at bounding box center [410, 552] width 332 height 15
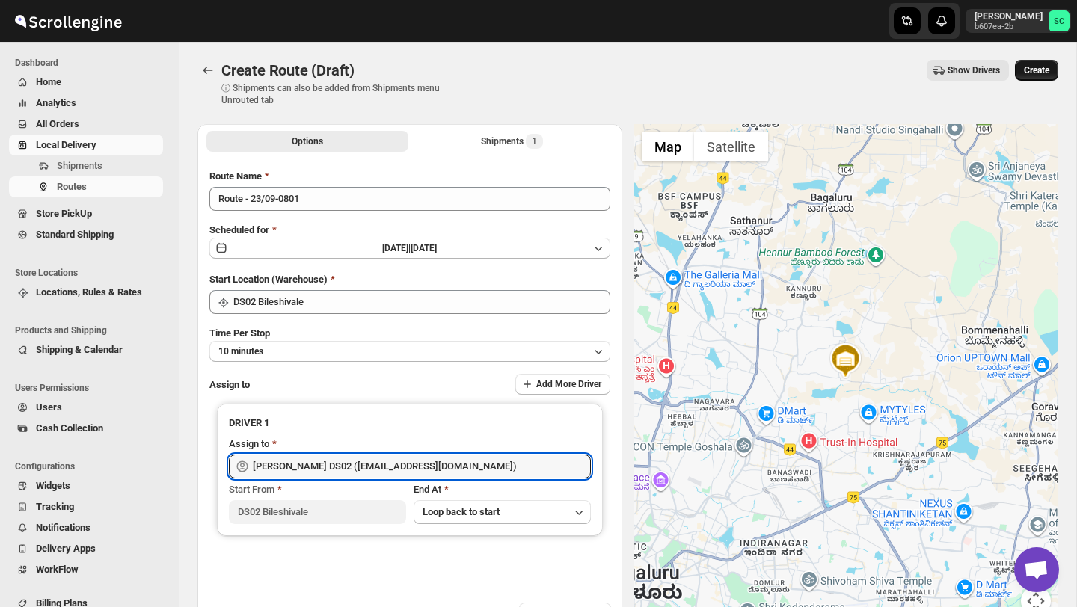
type input "[PERSON_NAME] DS02 ([EMAIL_ADDRESS][DOMAIN_NAME])"
click at [1045, 73] on span "Create" at bounding box center [1036, 70] width 25 height 12
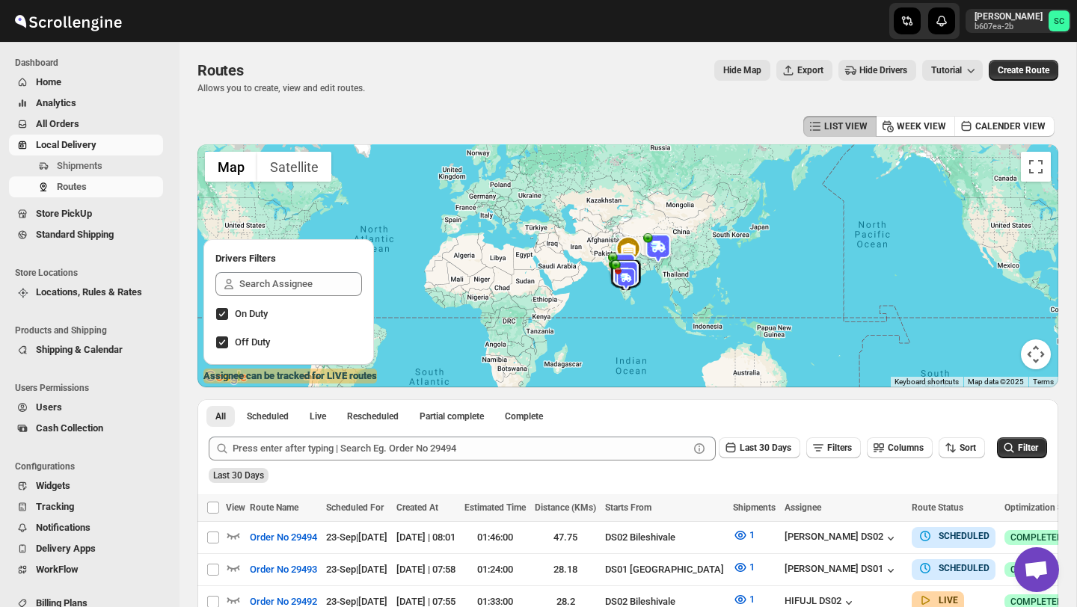
click at [69, 414] on span "Users" at bounding box center [98, 407] width 124 height 15
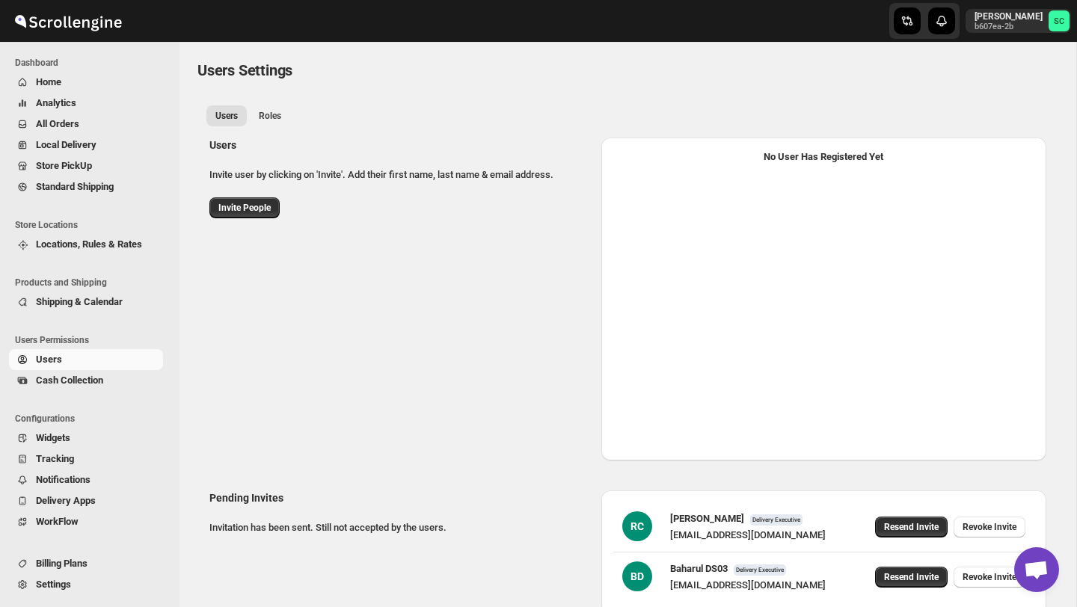
select select "637b767fbaab0276b10c91d5"
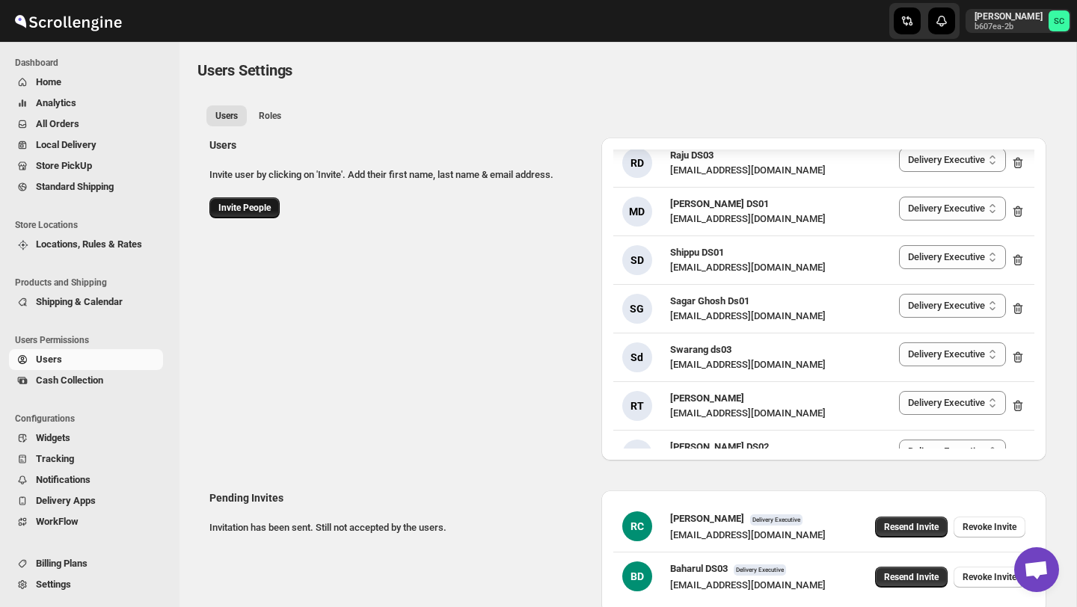
click at [242, 211] on span "Invite People" at bounding box center [244, 208] width 52 height 12
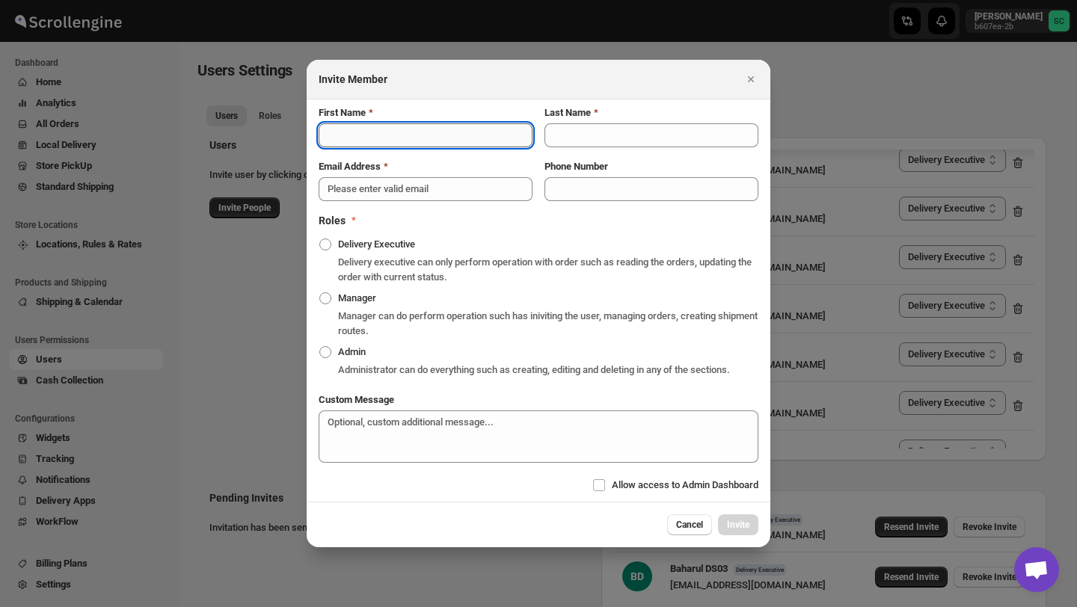
click at [352, 129] on input "First Name" at bounding box center [426, 135] width 214 height 24
type input "Alim"
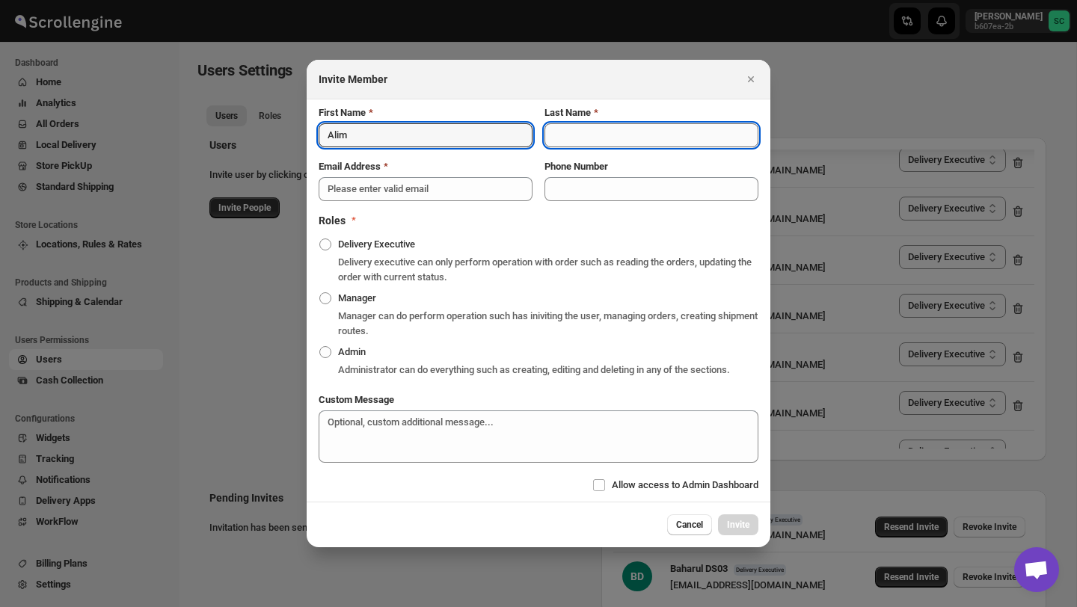
click at [561, 132] on input "Last Name" at bounding box center [652, 135] width 214 height 24
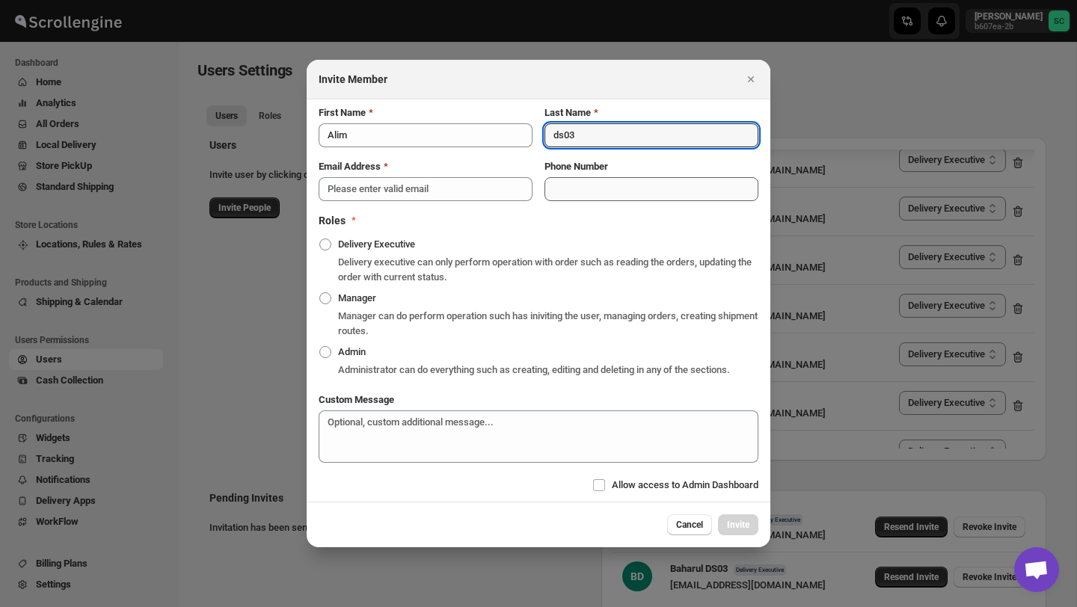
type input "ds03"
click at [581, 181] on input "Phone Number" at bounding box center [652, 189] width 214 height 24
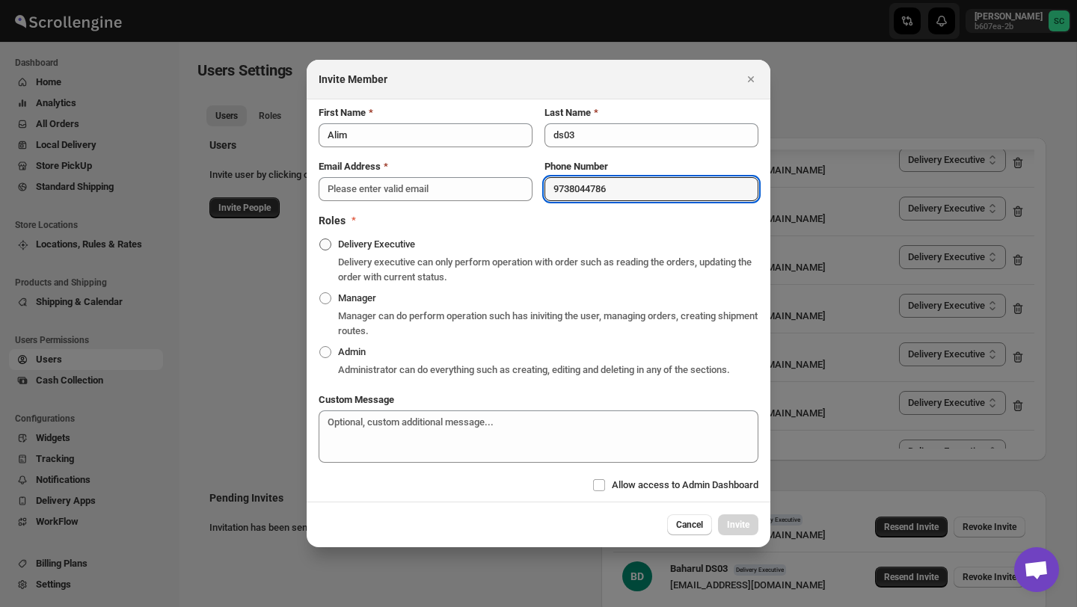
type input "9738044786"
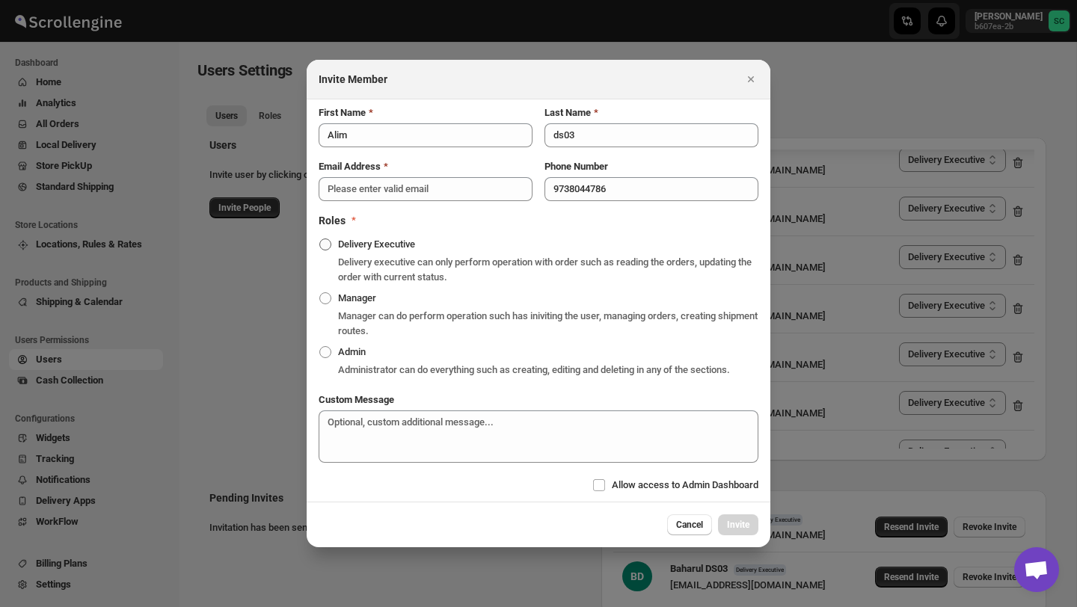
click at [324, 239] on span ":renc:" at bounding box center [325, 245] width 12 height 12
click at [320, 239] on input "Delivery Executive" at bounding box center [319, 239] width 1 height 1
radio input "true"
click at [397, 185] on input "Email Address" at bounding box center [426, 189] width 214 height 24
paste input "nomene2328@bitfami.com"
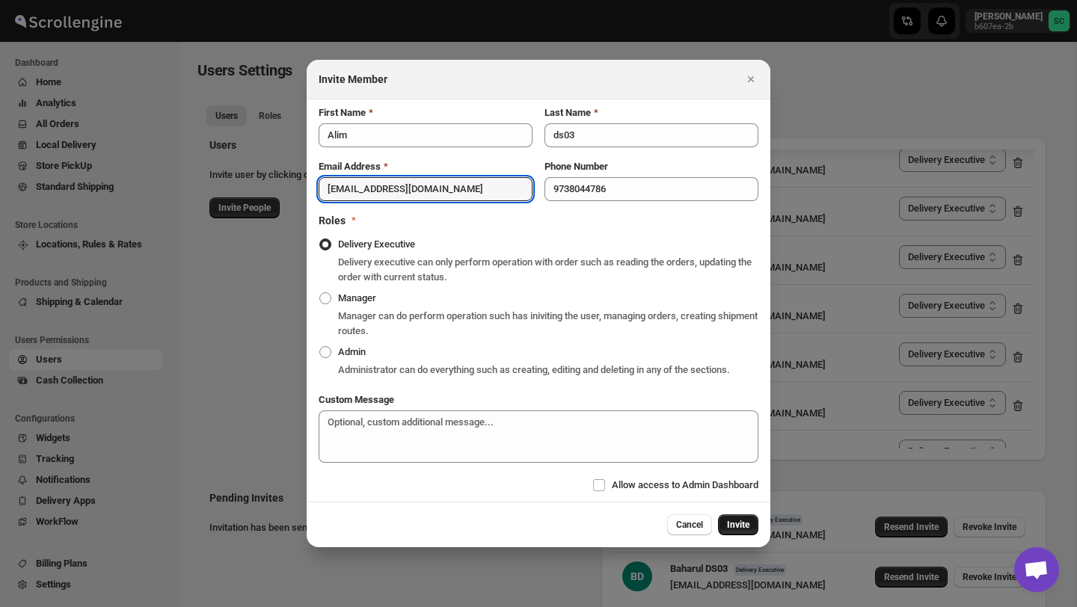
type input "nomene2328@bitfami.com"
click at [748, 531] on span "Invite" at bounding box center [738, 525] width 22 height 12
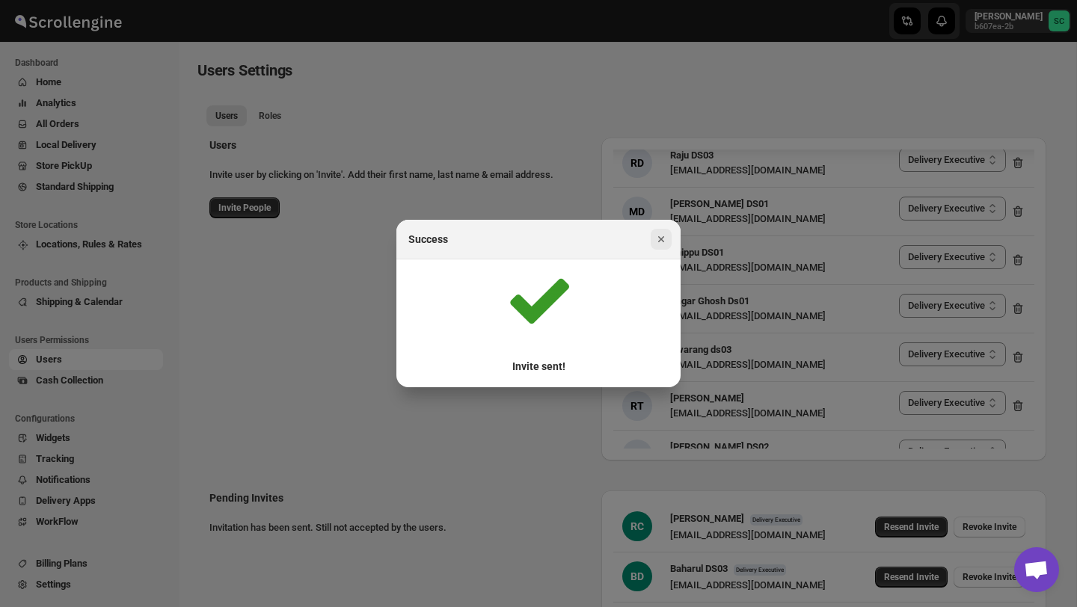
click at [662, 243] on icon "Close" at bounding box center [661, 239] width 15 height 15
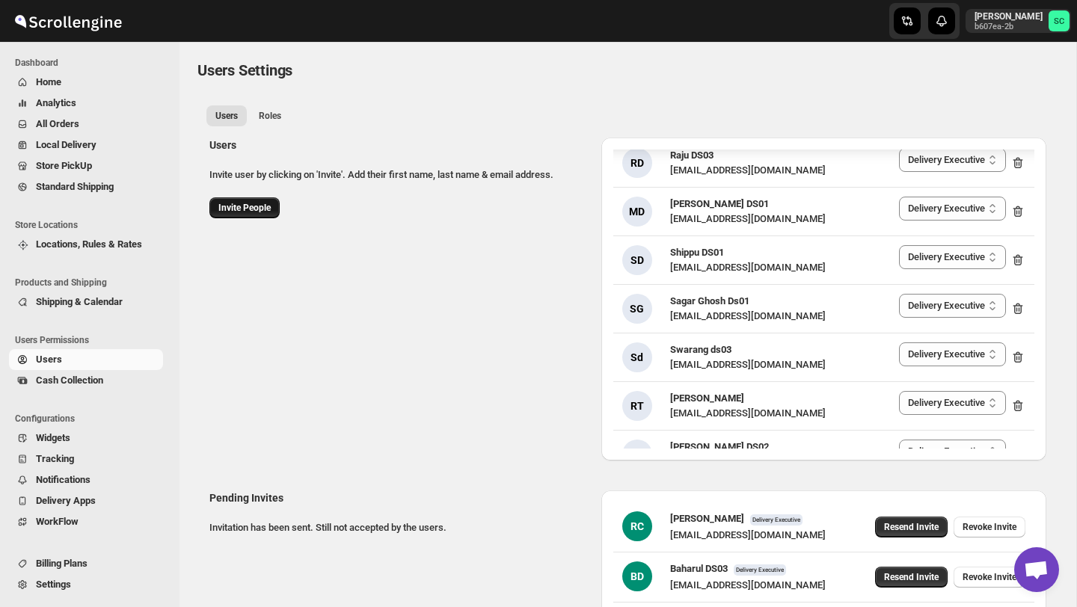
click at [236, 207] on span "Invite People" at bounding box center [244, 208] width 52 height 12
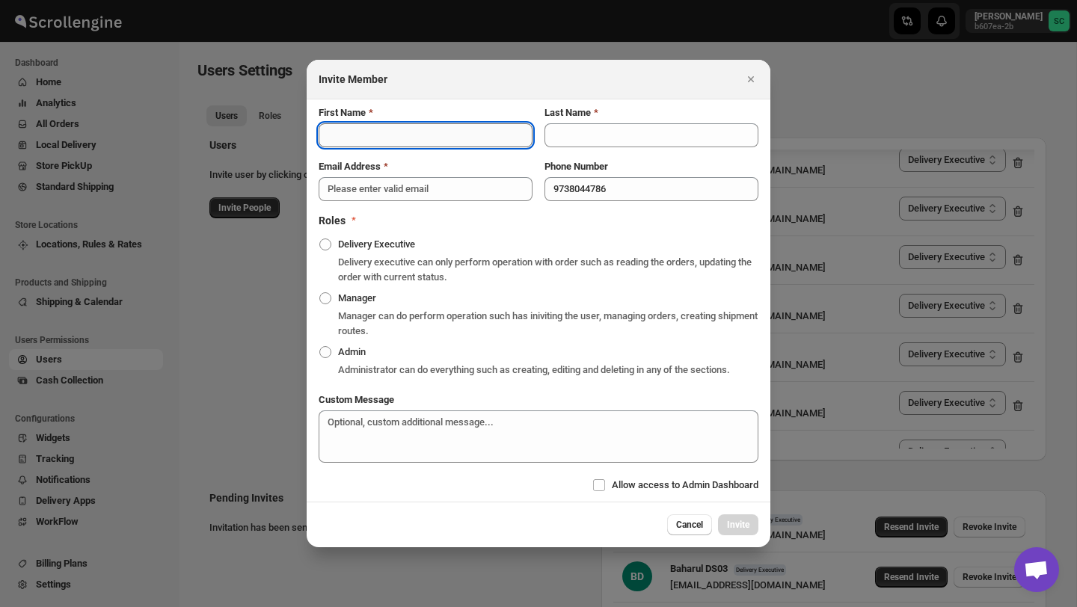
click at [354, 129] on input "First Name" at bounding box center [426, 135] width 214 height 24
type input "Faruk"
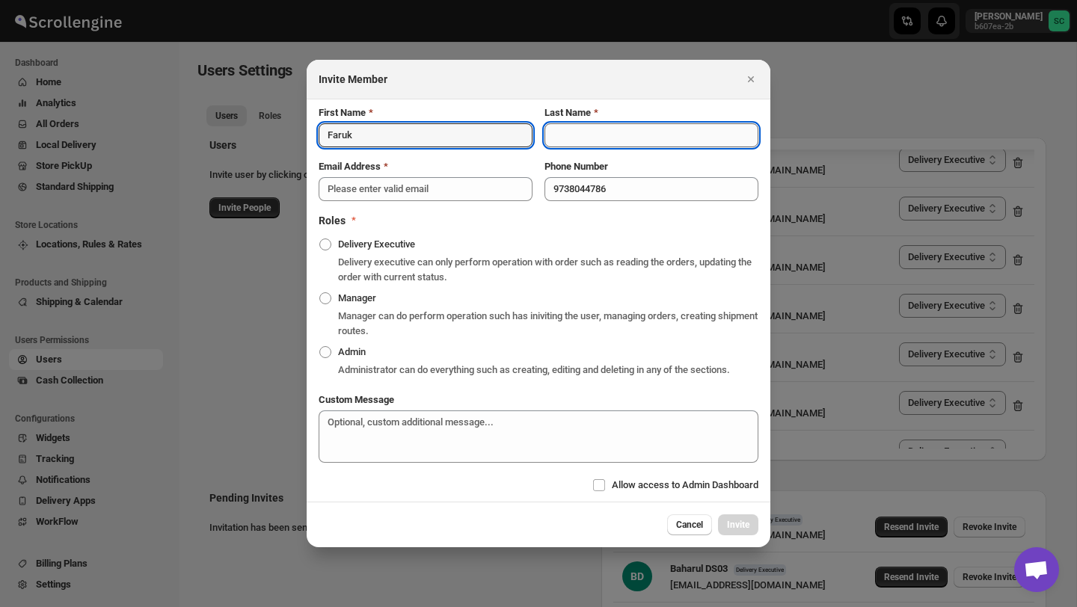
click at [577, 128] on input "Last Name" at bounding box center [652, 135] width 214 height 24
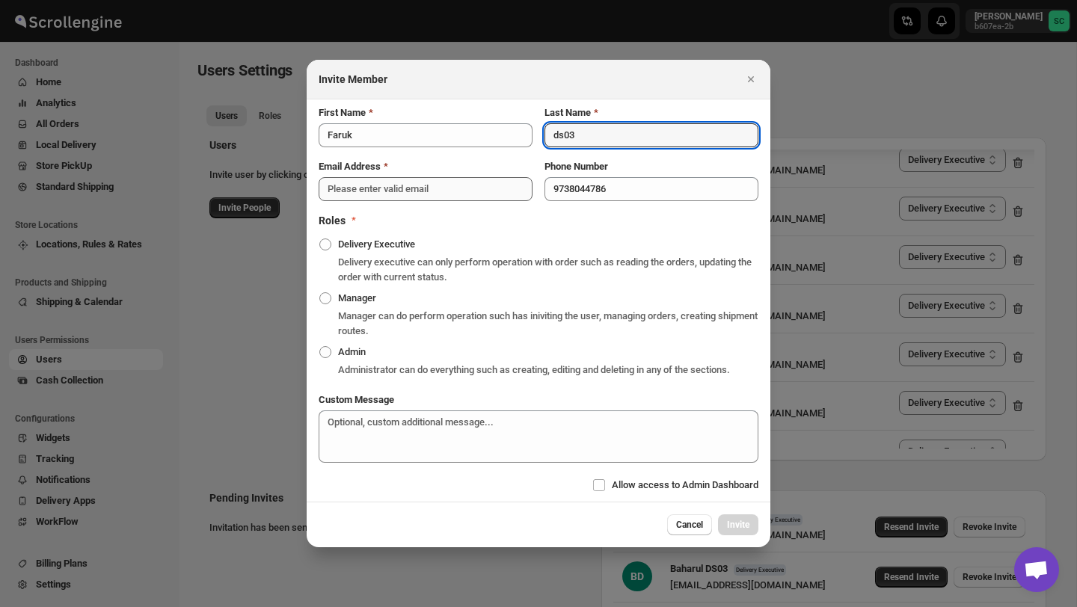
type input "ds03"
click at [423, 188] on input "Email Address" at bounding box center [426, 189] width 214 height 24
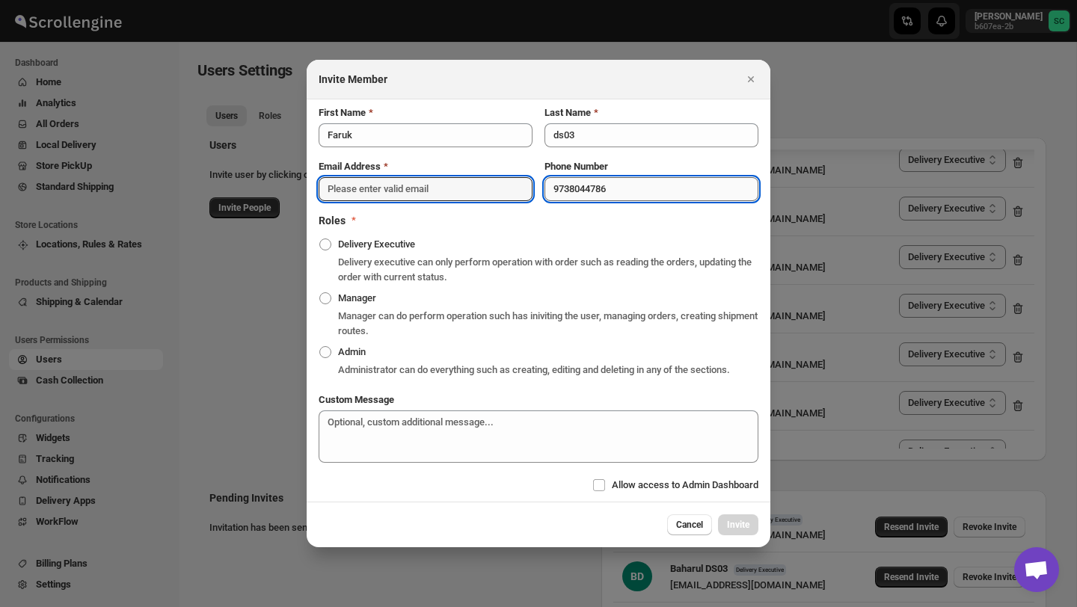
click at [633, 184] on input "9738044786" at bounding box center [652, 189] width 214 height 24
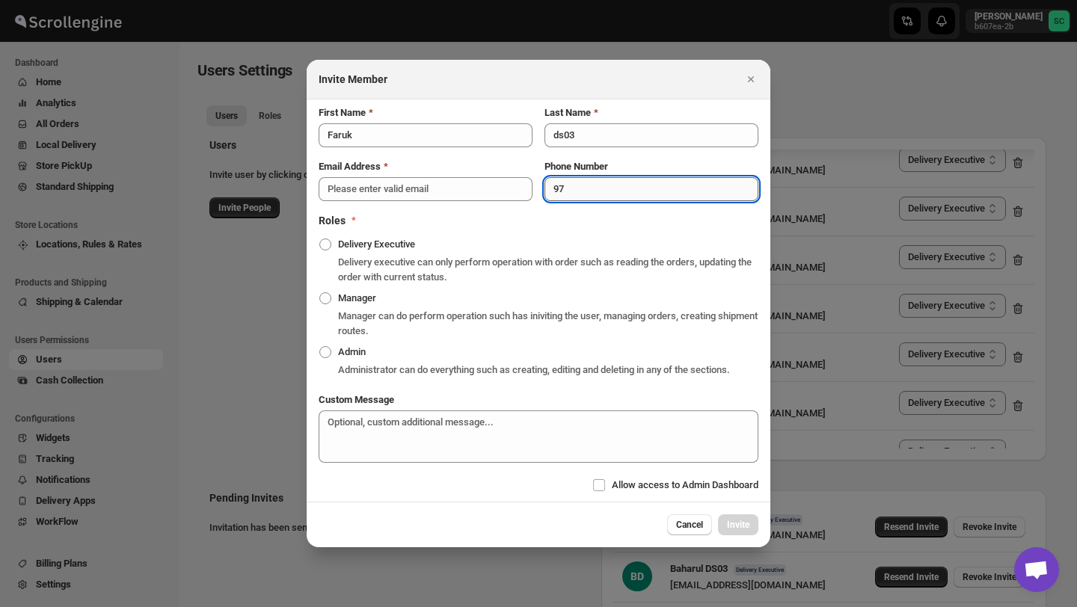
type input "9"
click at [459, 183] on input "Email Address" at bounding box center [426, 189] width 214 height 24
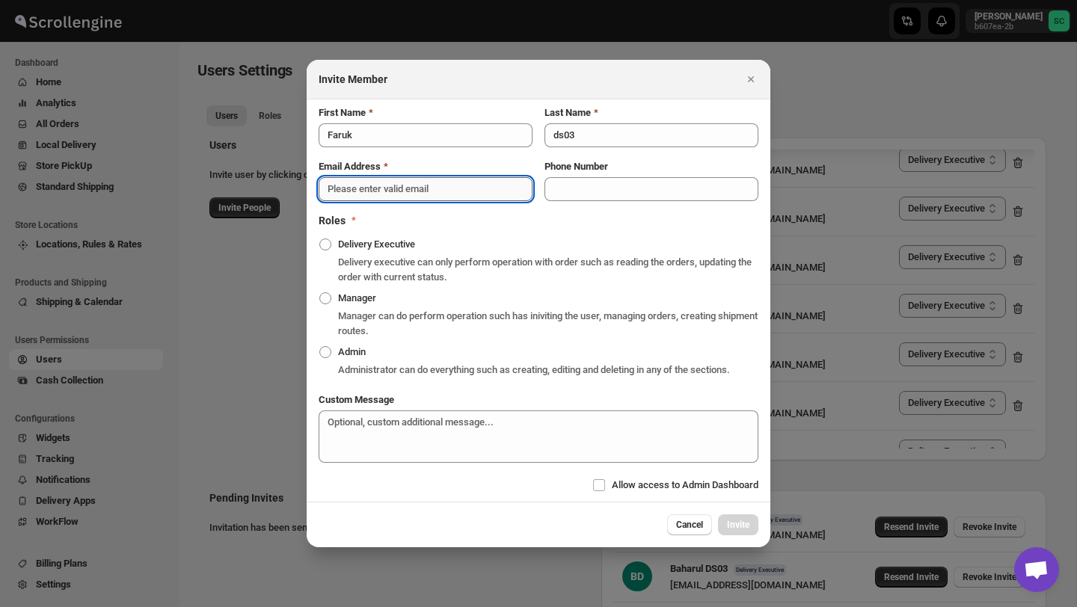
paste input "taxoye8258@bitfami.com"
type input "taxoye8258@bitfami.com"
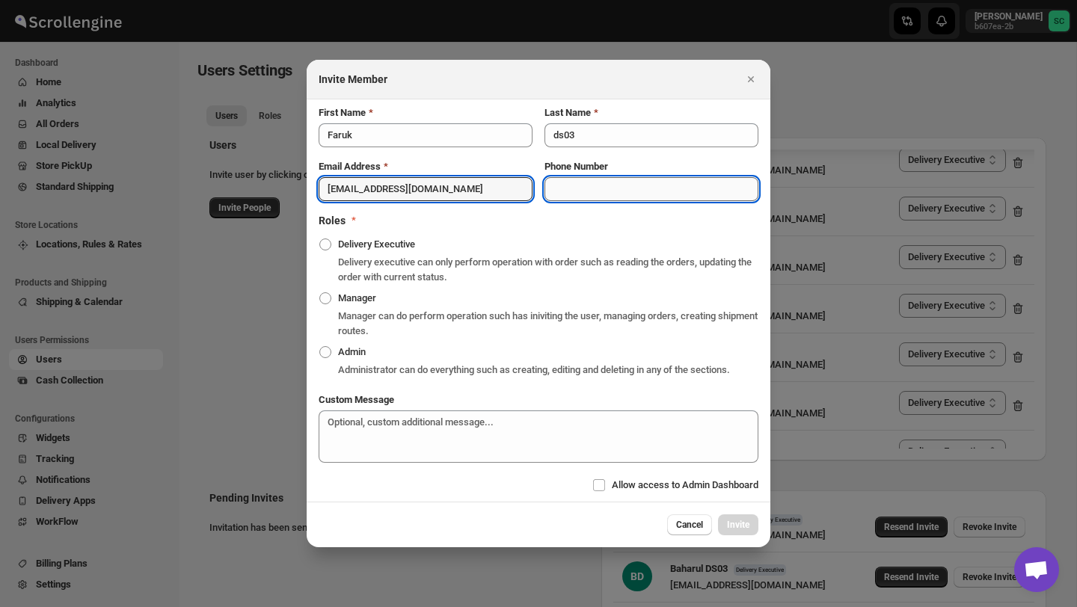
click at [560, 177] on input "Phone Number" at bounding box center [652, 189] width 214 height 24
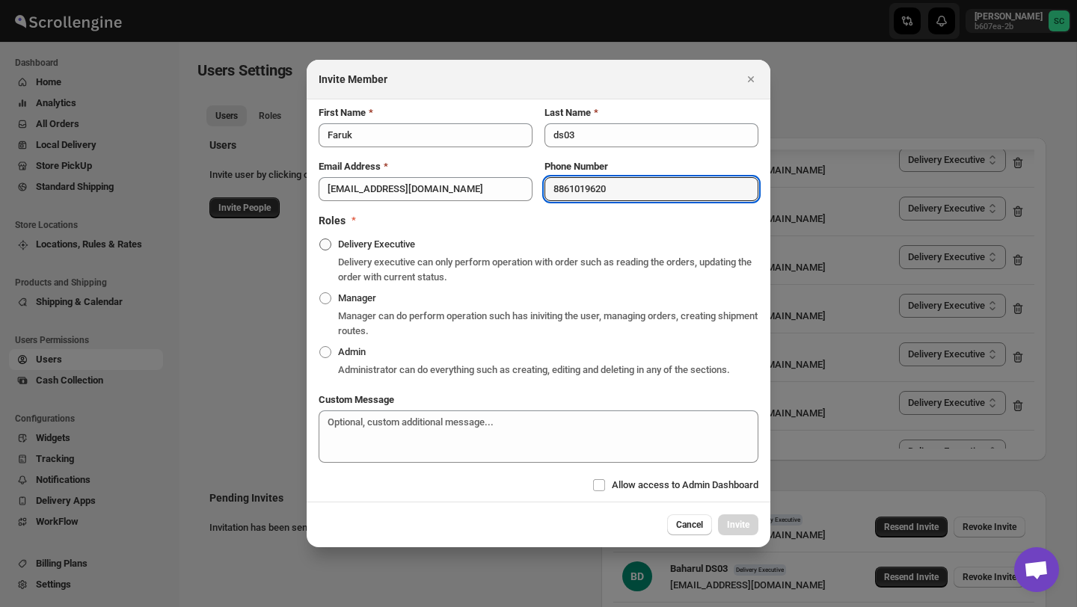
type input "8861019620"
click at [322, 239] on span ":renc:" at bounding box center [325, 245] width 12 height 12
click at [320, 239] on input "Delivery Executive" at bounding box center [319, 239] width 1 height 1
radio input "true"
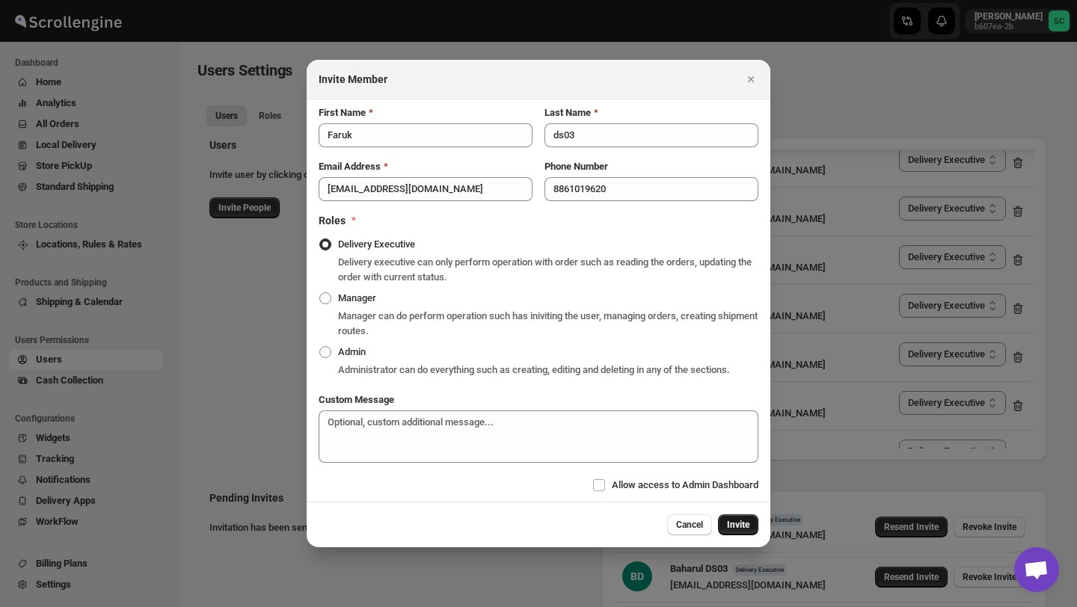
click at [735, 527] on button "Invite" at bounding box center [738, 525] width 40 height 21
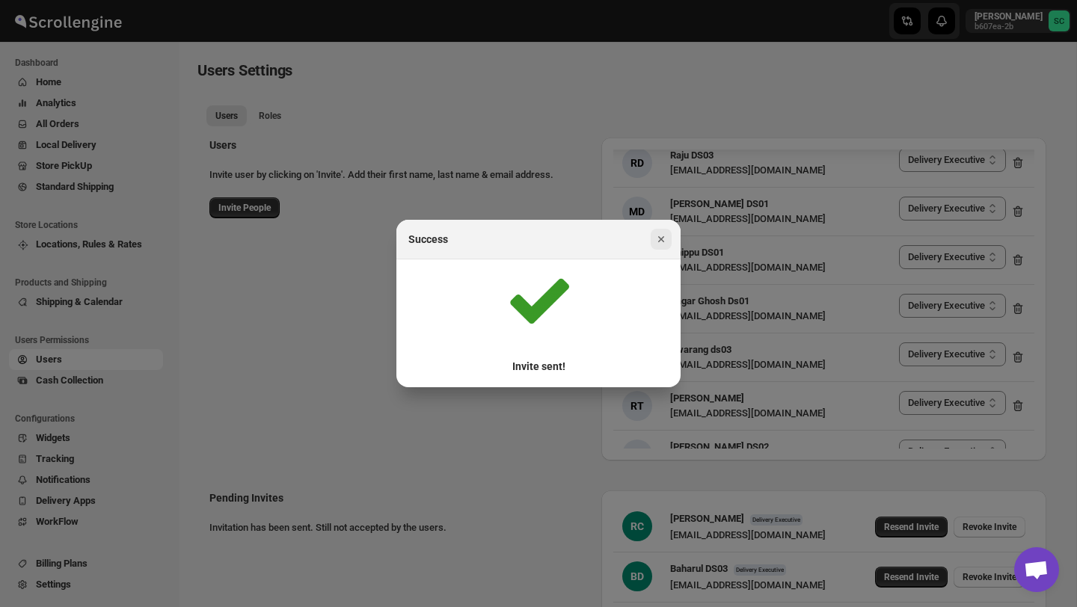
click at [658, 235] on icon "Close" at bounding box center [661, 239] width 15 height 15
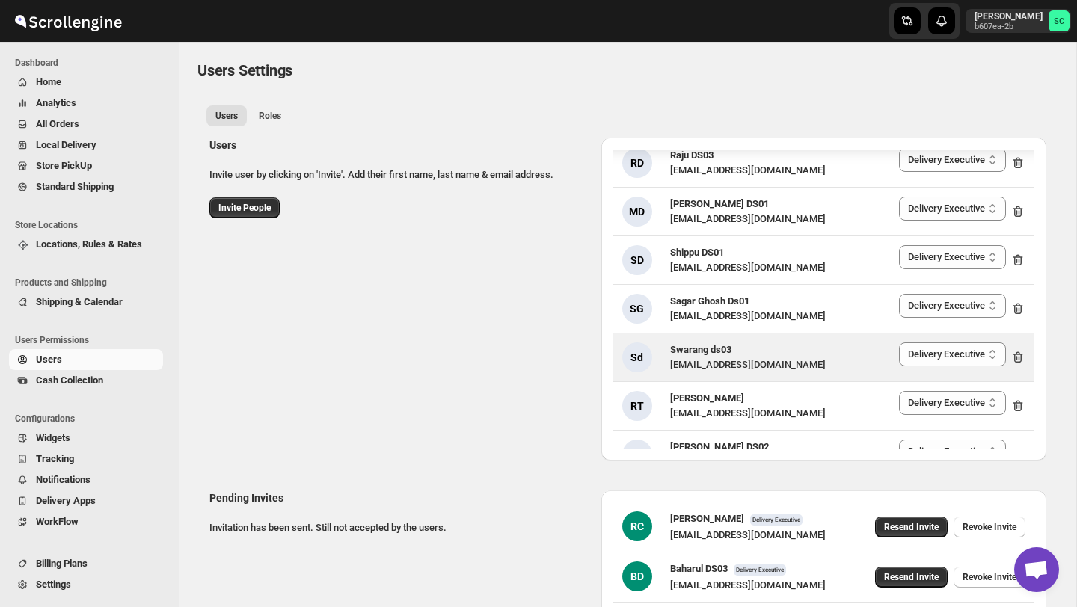
scroll to position [138, 0]
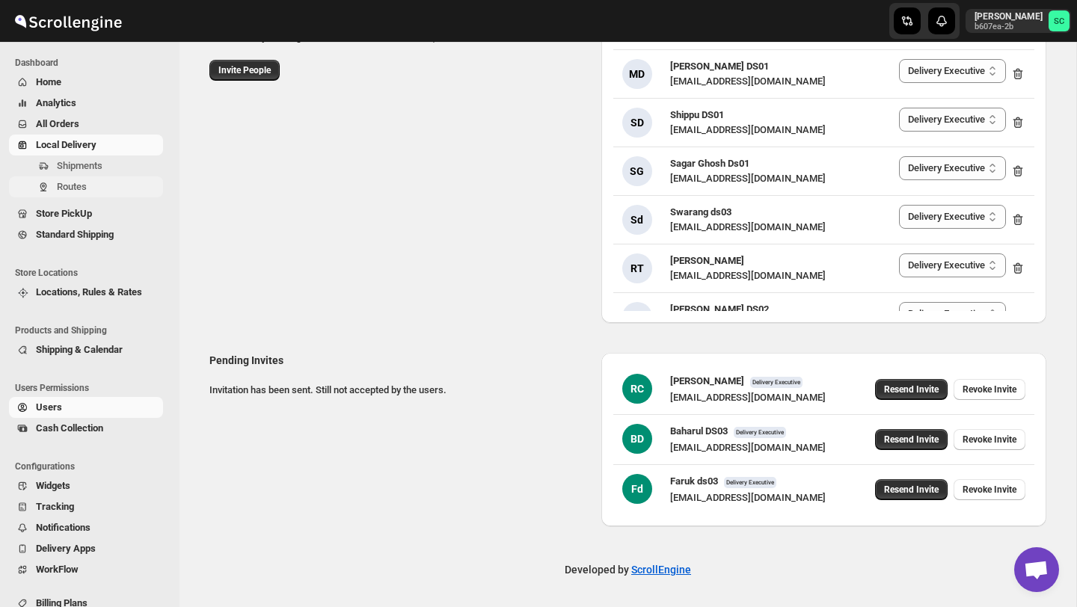
click at [76, 184] on span "Routes" at bounding box center [72, 186] width 30 height 11
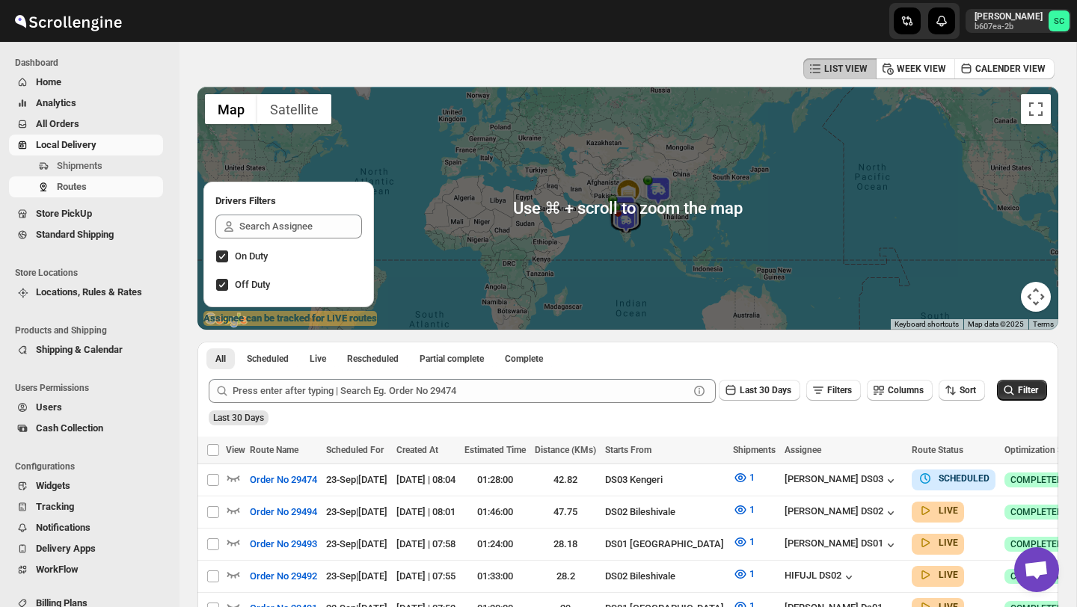
scroll to position [60, 0]
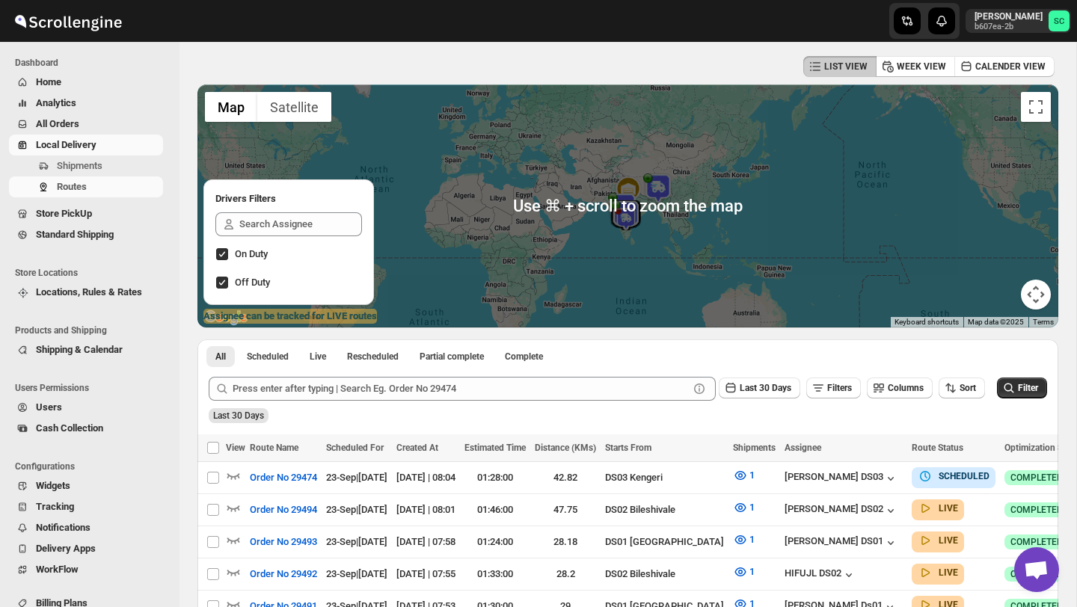
click at [79, 403] on span "Users" at bounding box center [98, 407] width 124 height 15
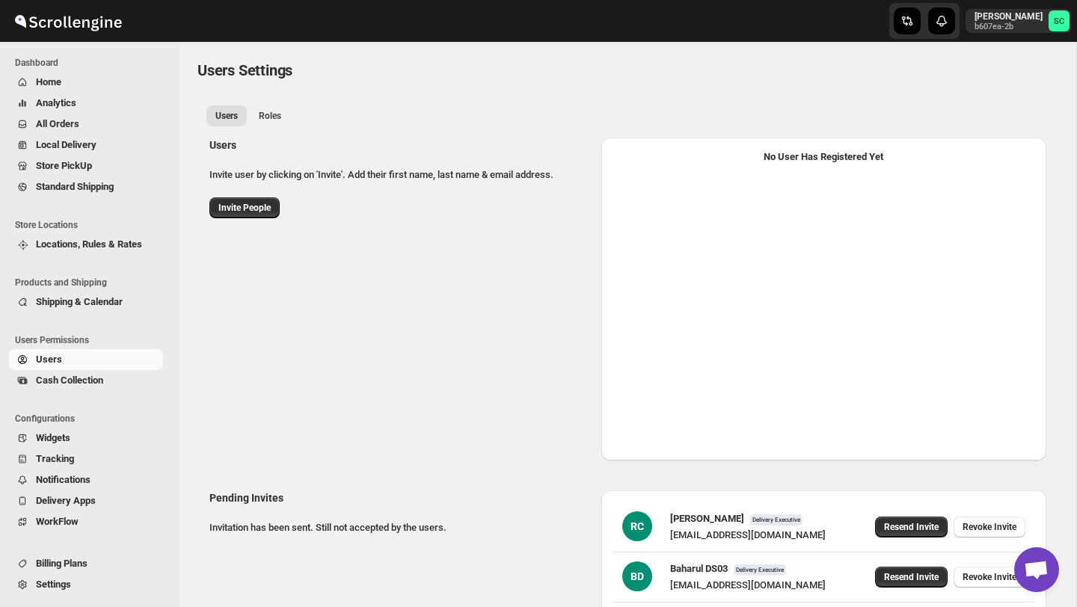
select select "637b767fbaab0276b10c91d5"
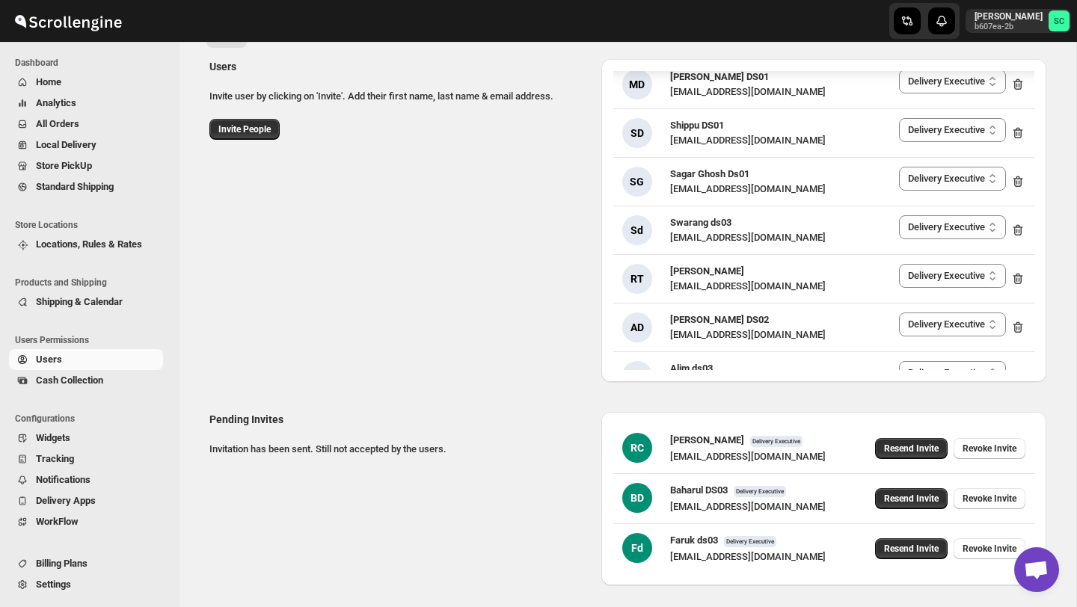
scroll to position [138, 0]
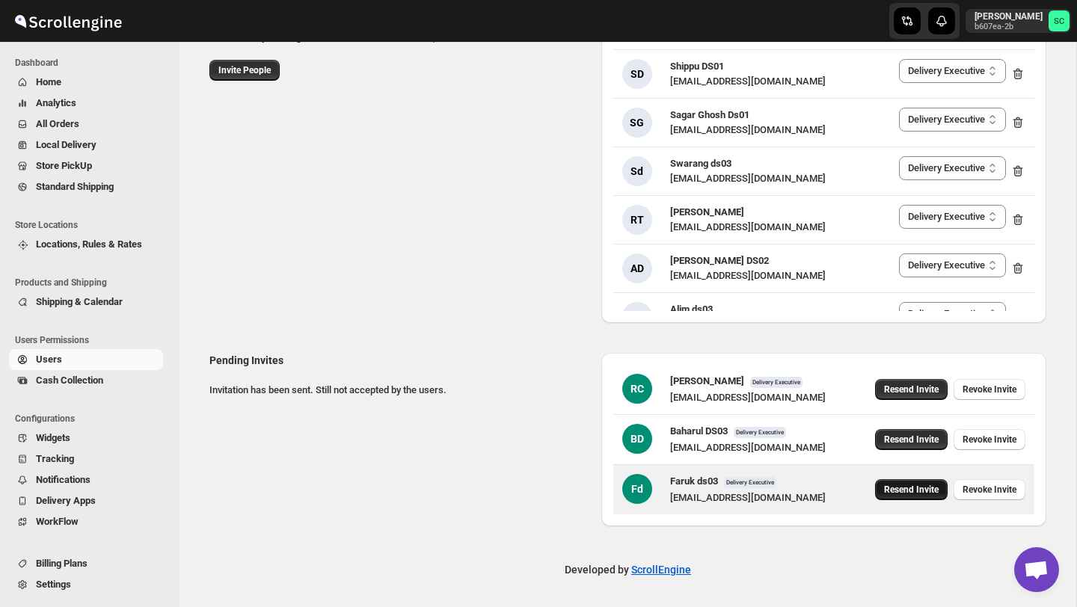
click at [900, 486] on span "Resend Invite" at bounding box center [911, 490] width 55 height 12
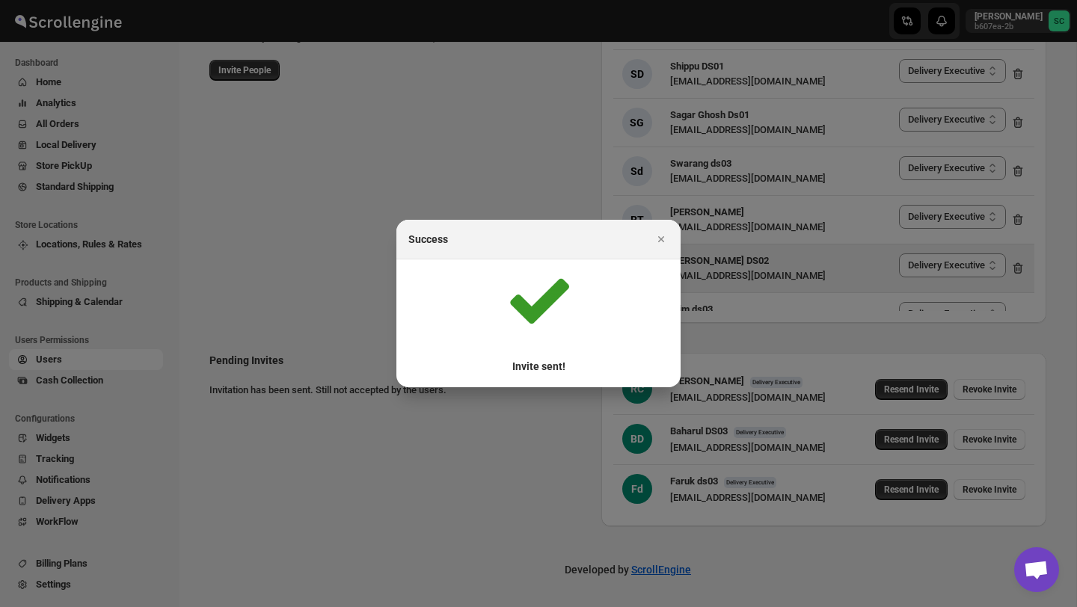
click at [664, 237] on icon "Close" at bounding box center [661, 239] width 6 height 6
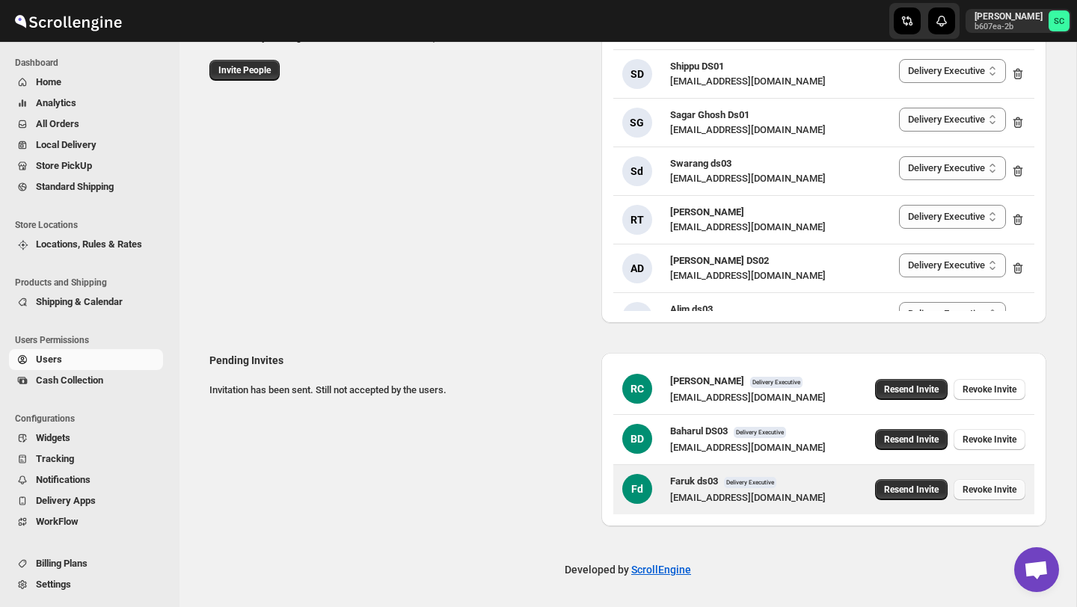
click at [993, 489] on span "Revoke Invite" at bounding box center [990, 490] width 54 height 12
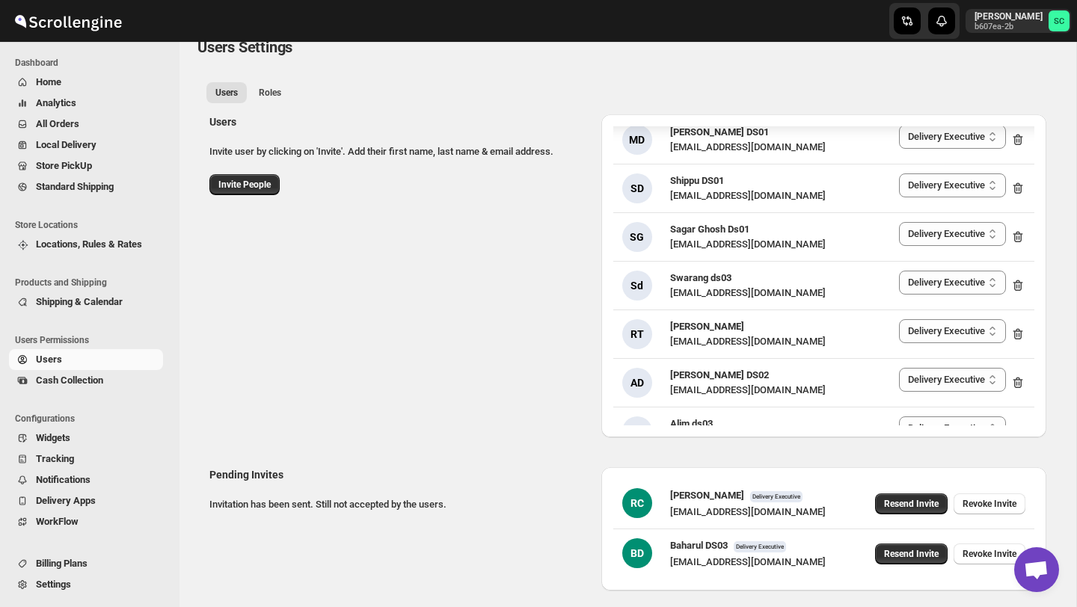
scroll to position [19, 0]
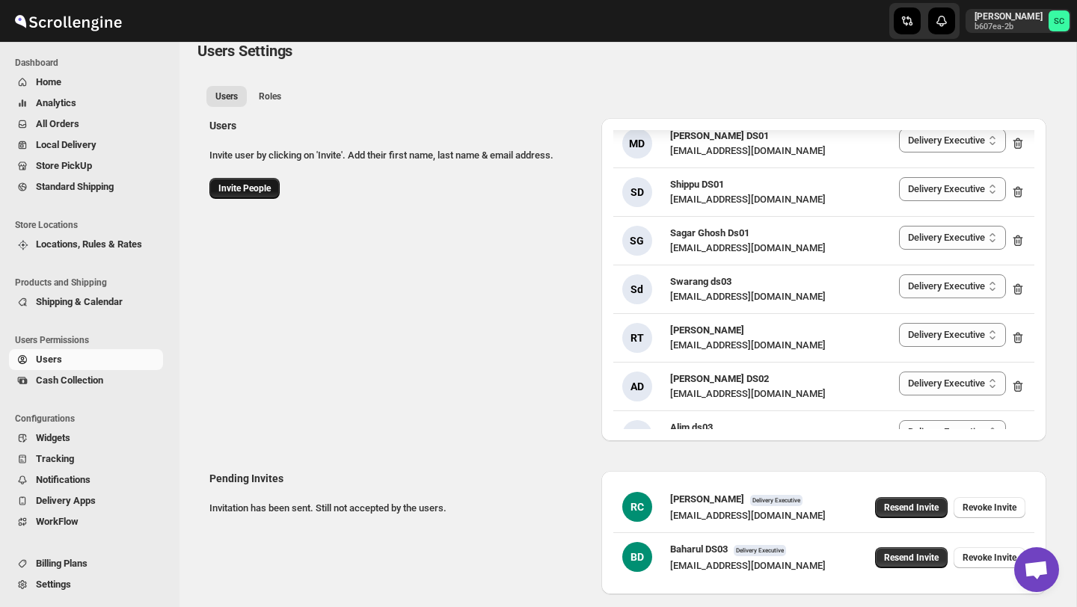
click at [249, 179] on button "Invite People" at bounding box center [244, 188] width 70 height 21
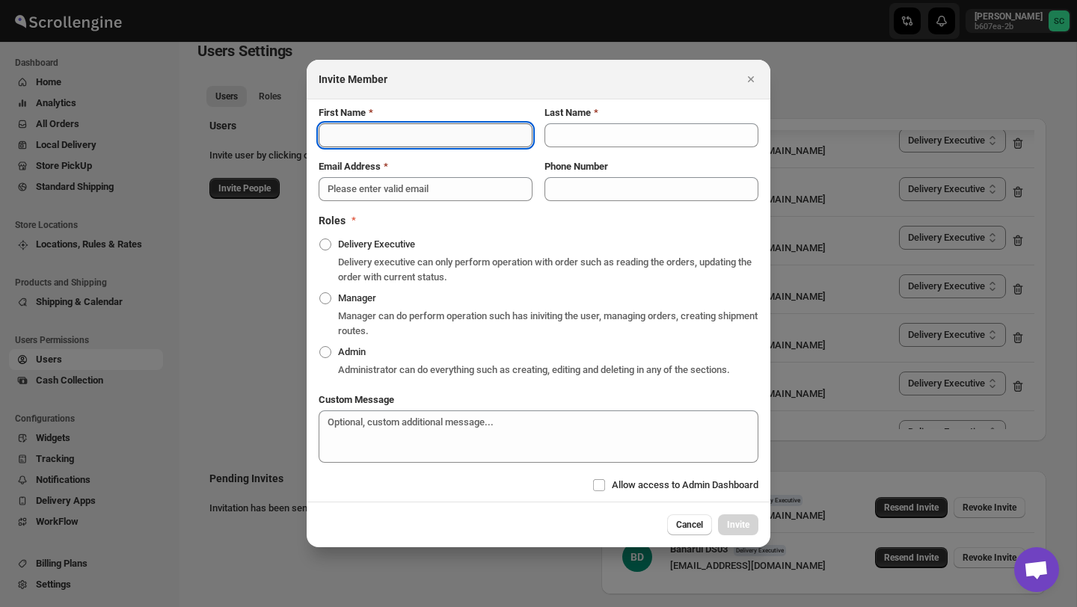
click at [348, 134] on input "First Name" at bounding box center [426, 135] width 214 height 24
type input "Faruk"
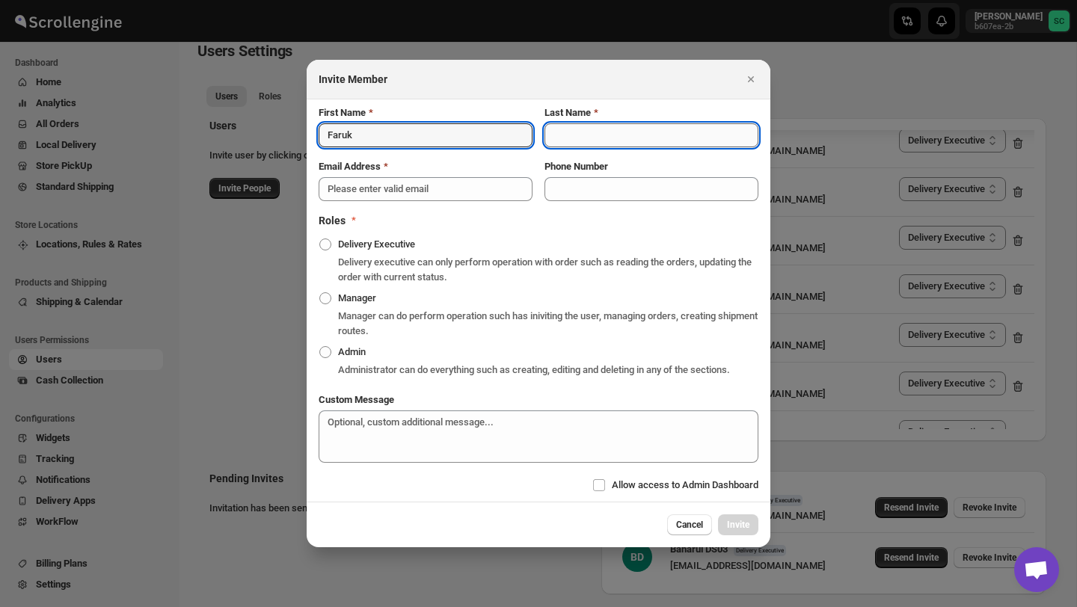
click at [561, 133] on input "Last Name" at bounding box center [652, 135] width 214 height 24
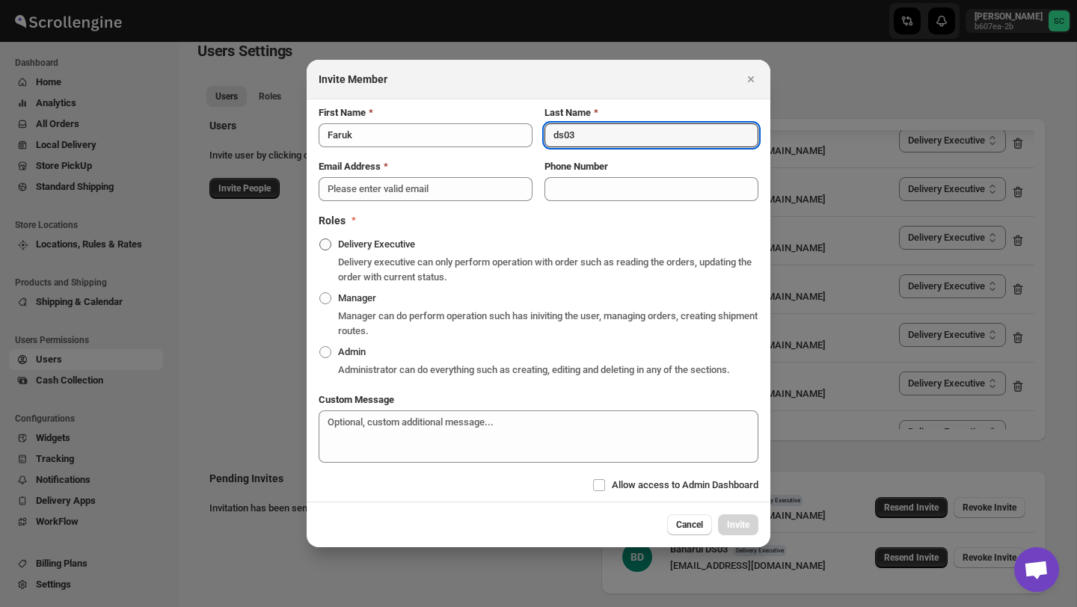
type input "ds03"
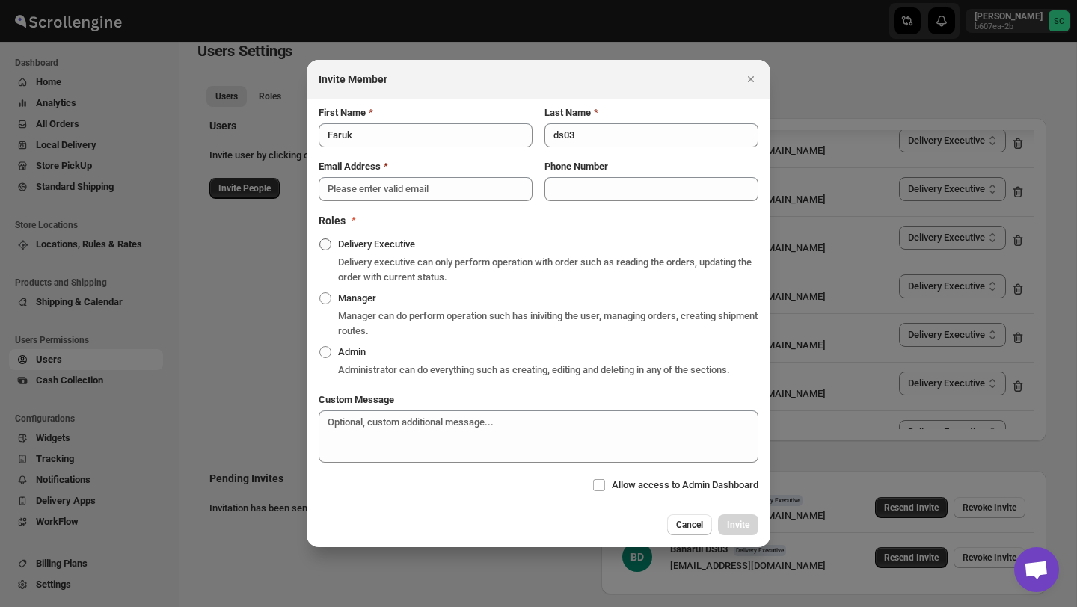
click at [323, 239] on span ":rfvb:" at bounding box center [325, 245] width 12 height 12
click at [320, 239] on input "Delivery Executive" at bounding box center [319, 239] width 1 height 1
radio input "true"
click at [575, 177] on input "Phone Number" at bounding box center [652, 189] width 214 height 24
paste input "8861019620"
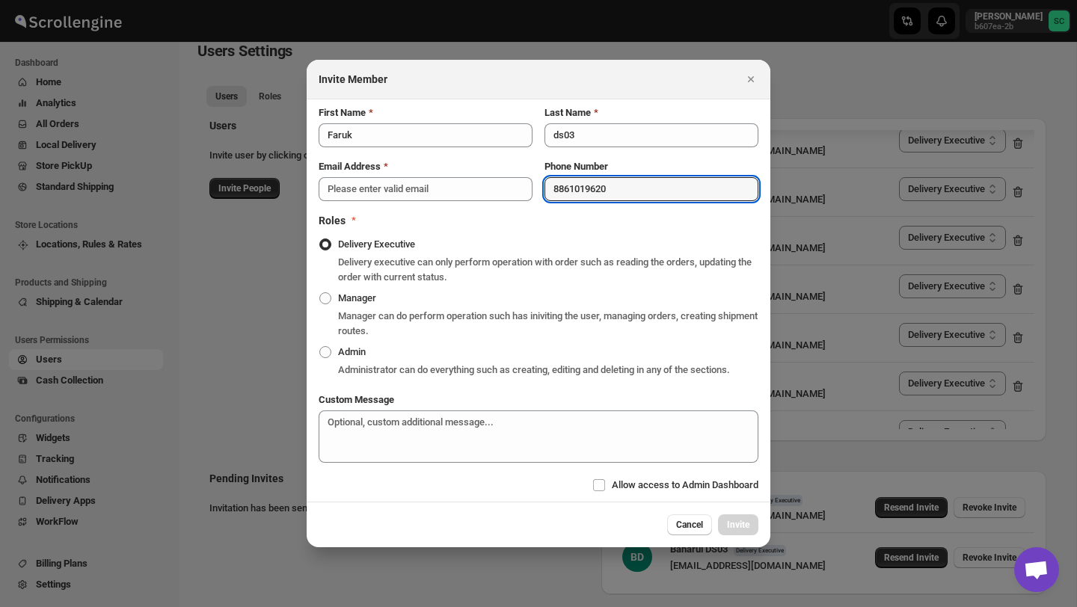
type input "8861019620"
click at [385, 183] on input "Email Address" at bounding box center [426, 189] width 214 height 24
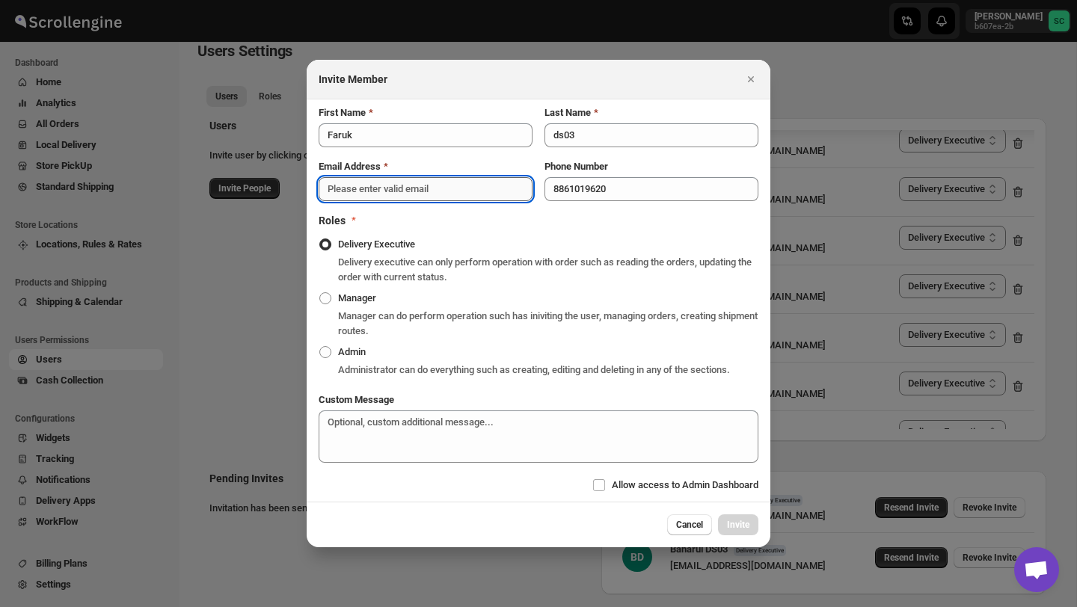
paste input "laxigad534@bitfami.com"
type input "laxigad534@bitfami.com"
click at [747, 536] on button "Invite" at bounding box center [738, 525] width 40 height 21
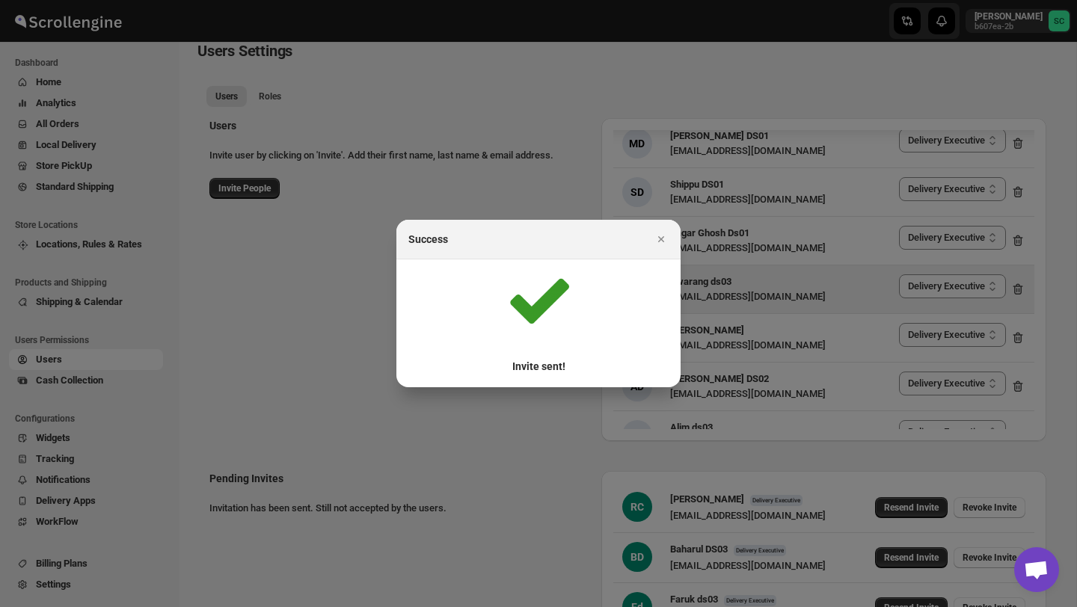
click at [661, 236] on icon "Close" at bounding box center [661, 239] width 15 height 15
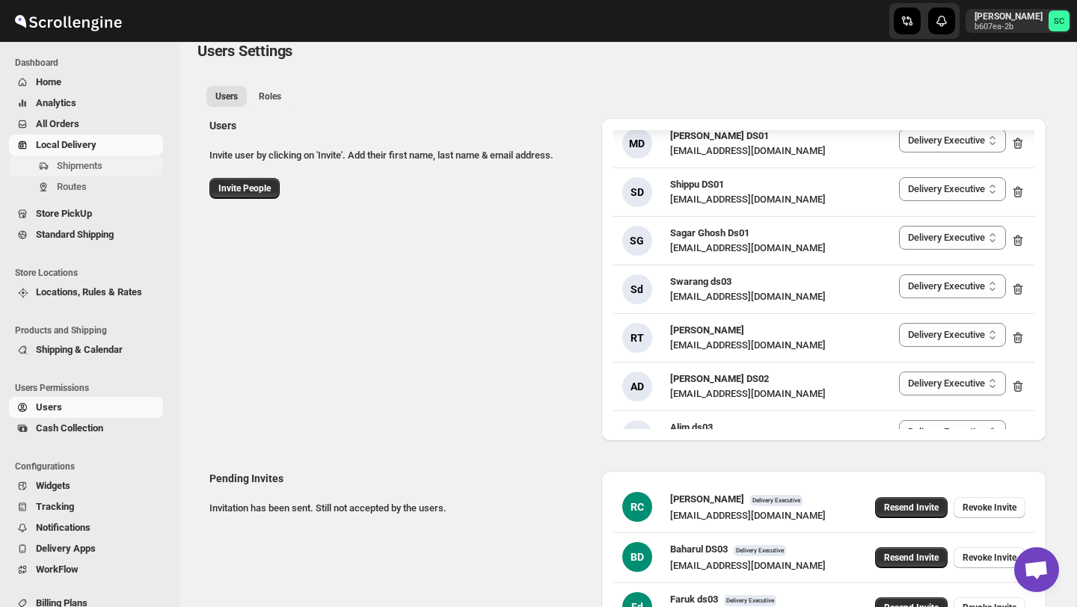
click at [91, 172] on span "Shipments" at bounding box center [108, 166] width 103 height 15
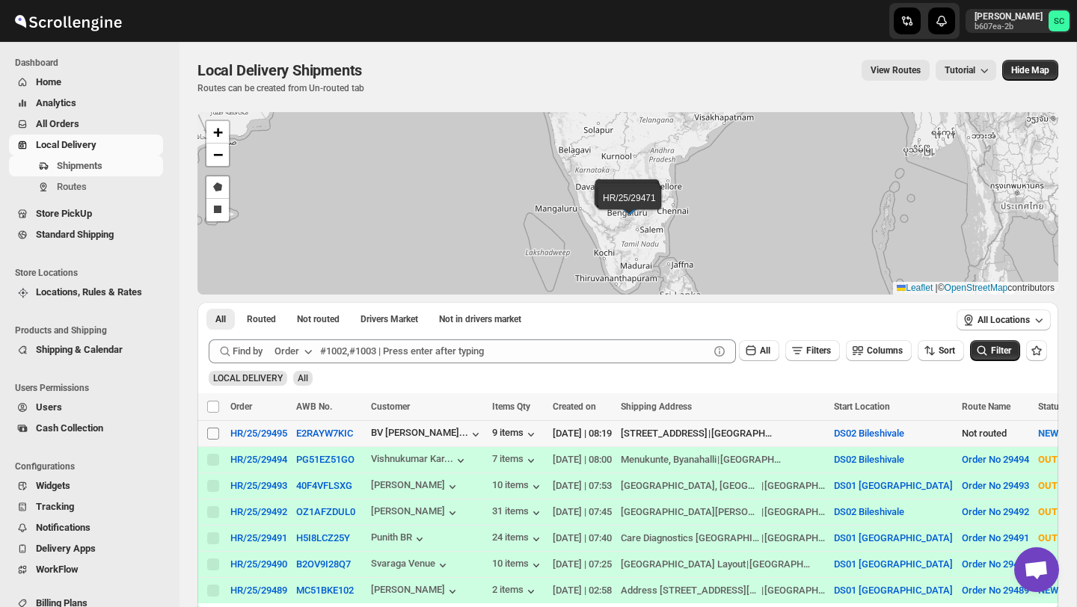
click at [211, 431] on input "Select shipment" at bounding box center [213, 434] width 12 height 12
checkbox input "true"
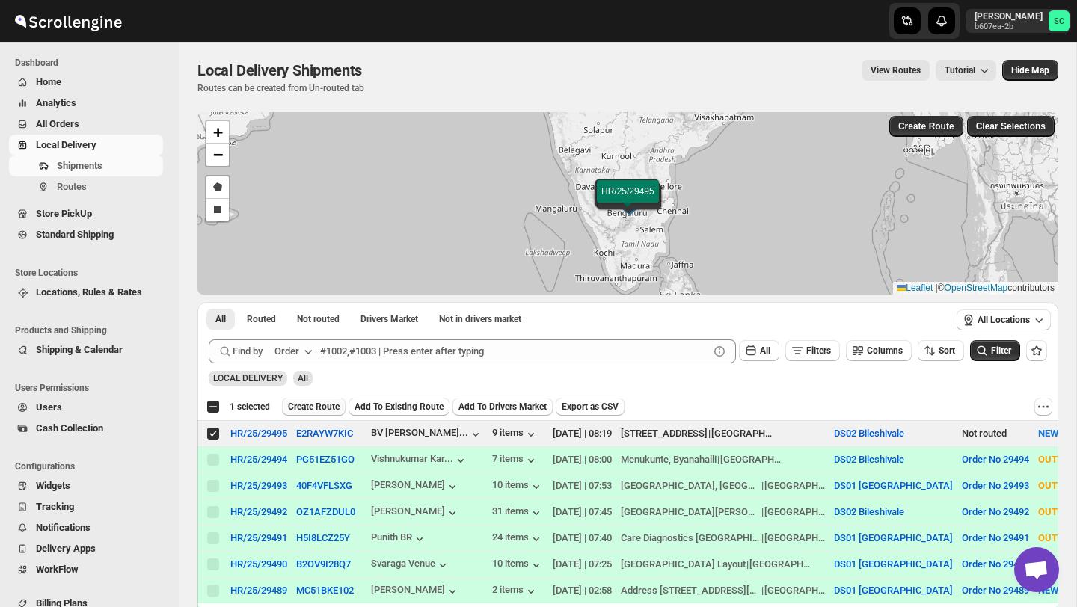
click at [331, 403] on span "Create Route" at bounding box center [314, 407] width 52 height 12
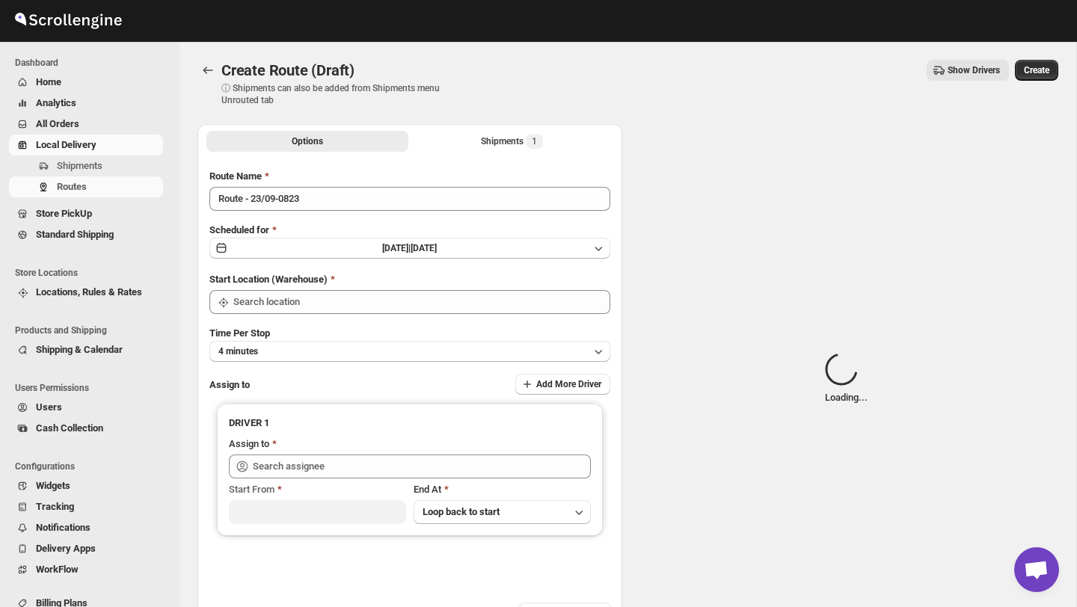
type input "DS02 Bileshivale"
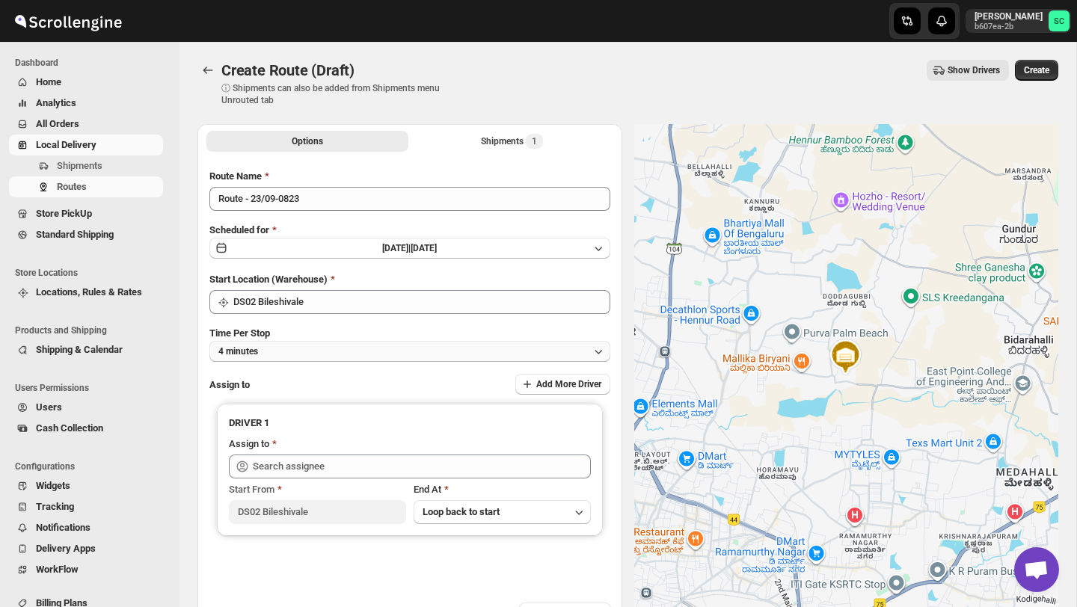
click at [331, 352] on button "4 minutes" at bounding box center [409, 351] width 401 height 21
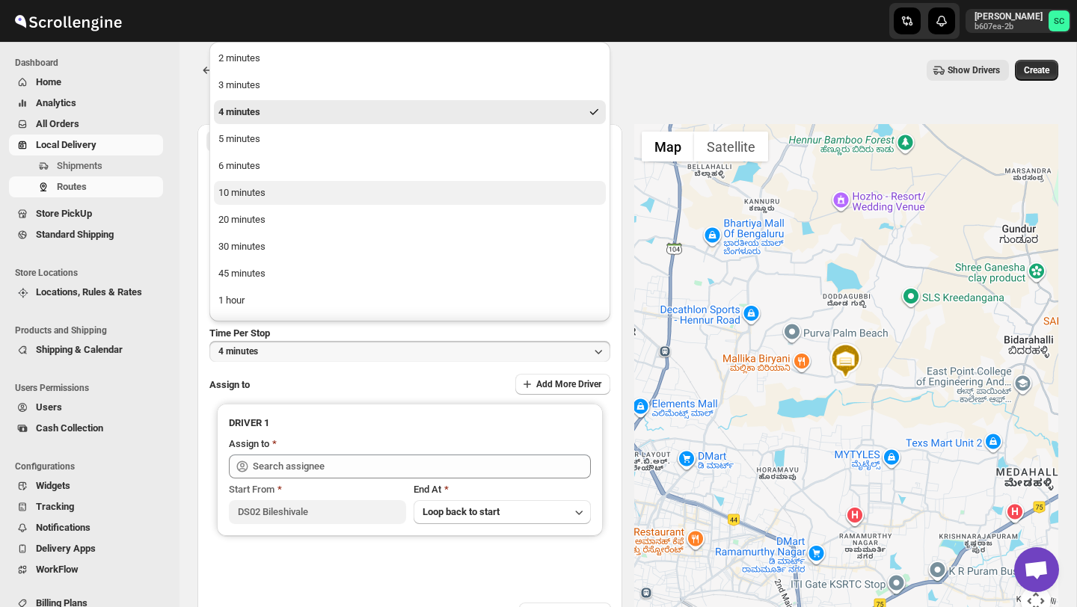
click at [275, 192] on button "10 minutes" at bounding box center [410, 193] width 392 height 24
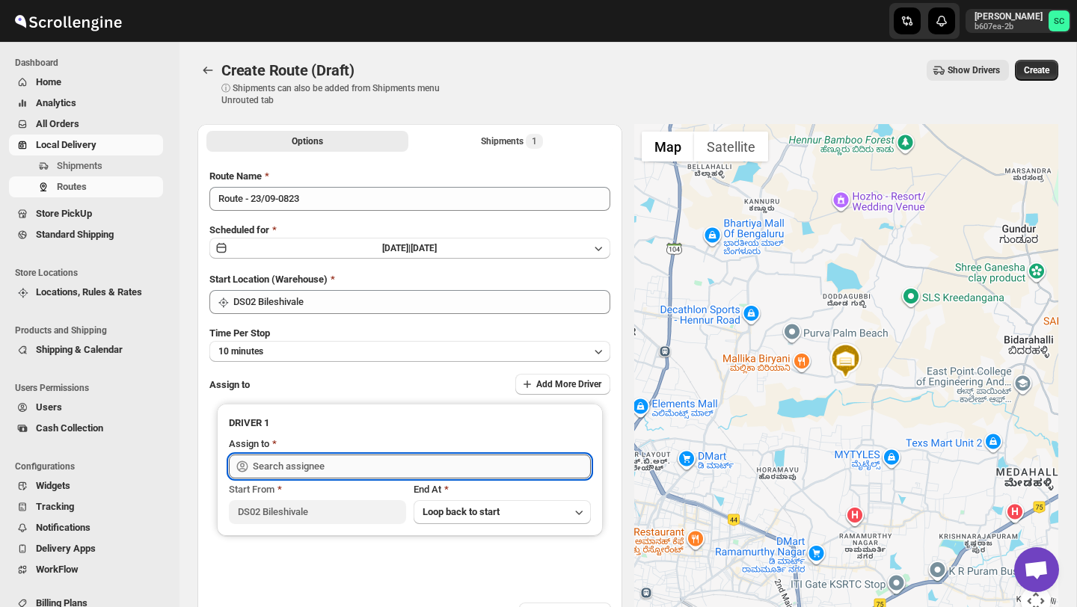
click at [314, 470] on input "text" at bounding box center [422, 467] width 338 height 24
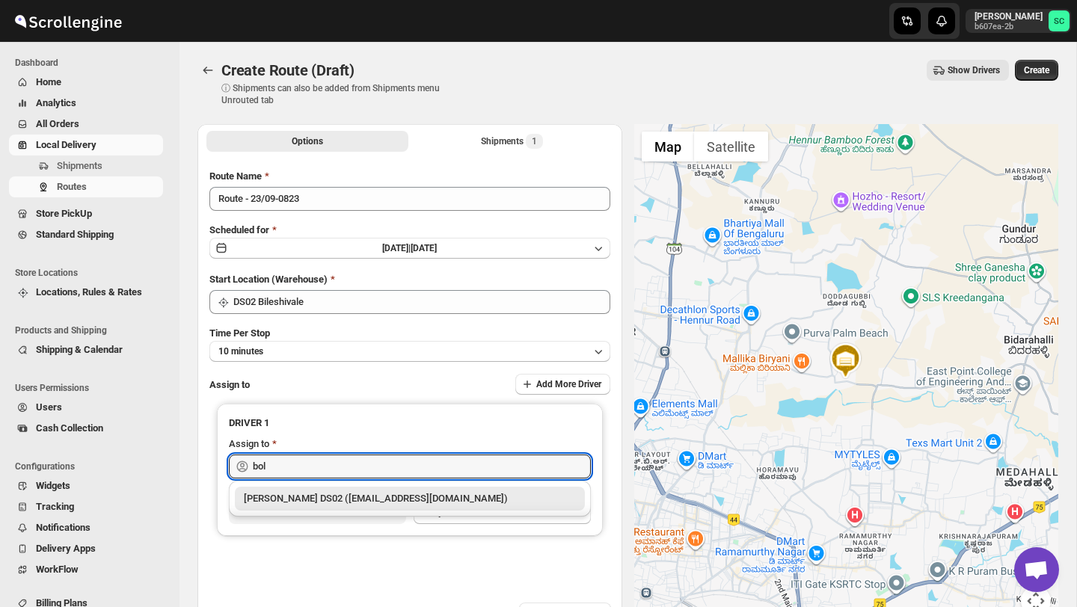
click at [359, 505] on div "[PERSON_NAME] DS02 ([EMAIL_ADDRESS][DOMAIN_NAME])" at bounding box center [410, 498] width 332 height 15
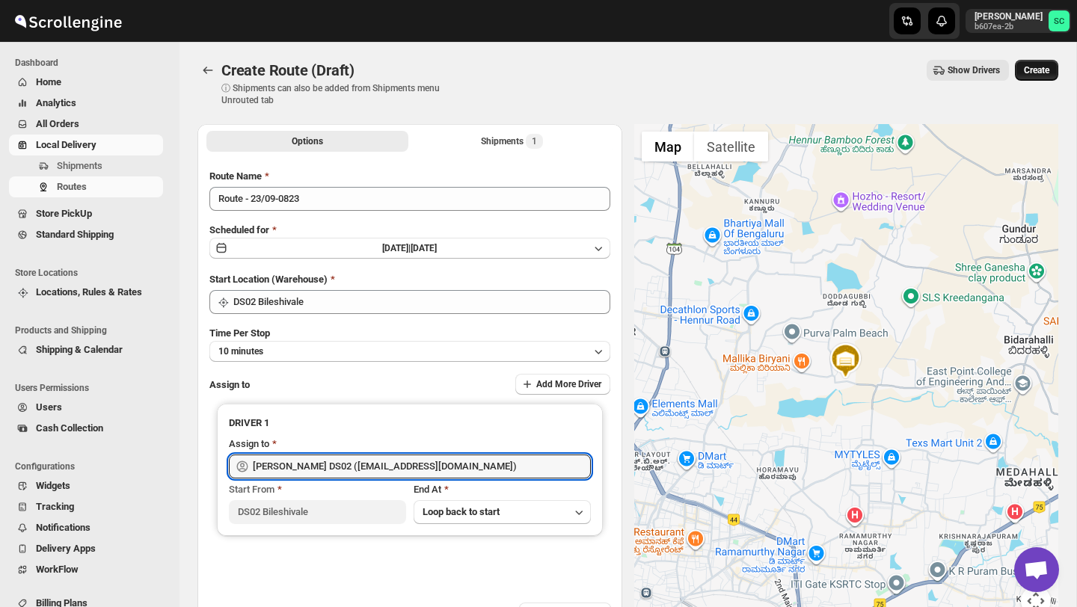
type input "[PERSON_NAME] DS02 ([EMAIL_ADDRESS][DOMAIN_NAME])"
click at [1040, 72] on span "Create" at bounding box center [1036, 70] width 25 height 12
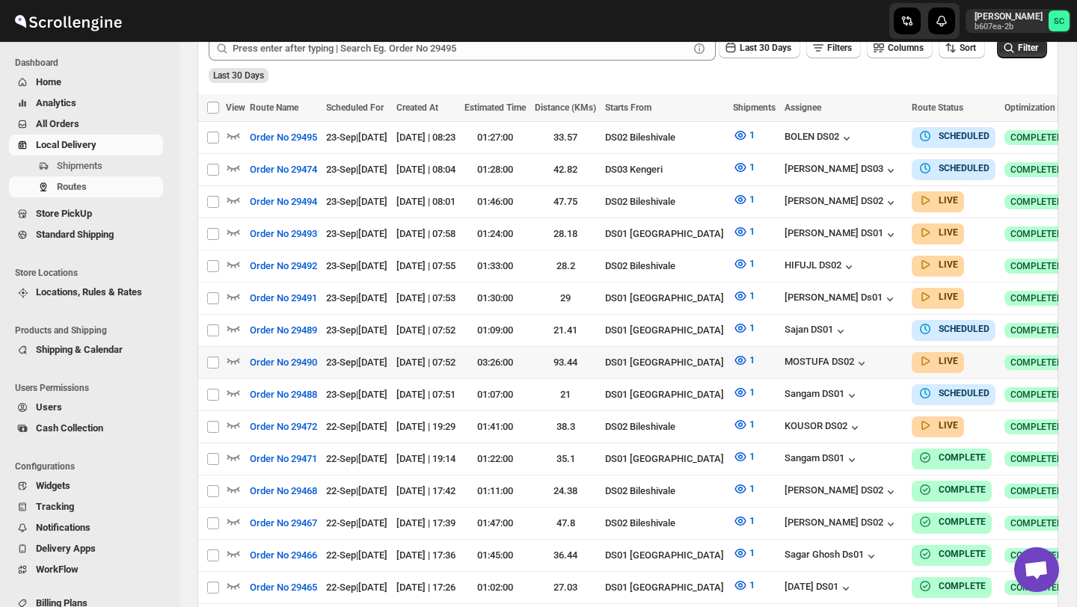
scroll to position [402, 0]
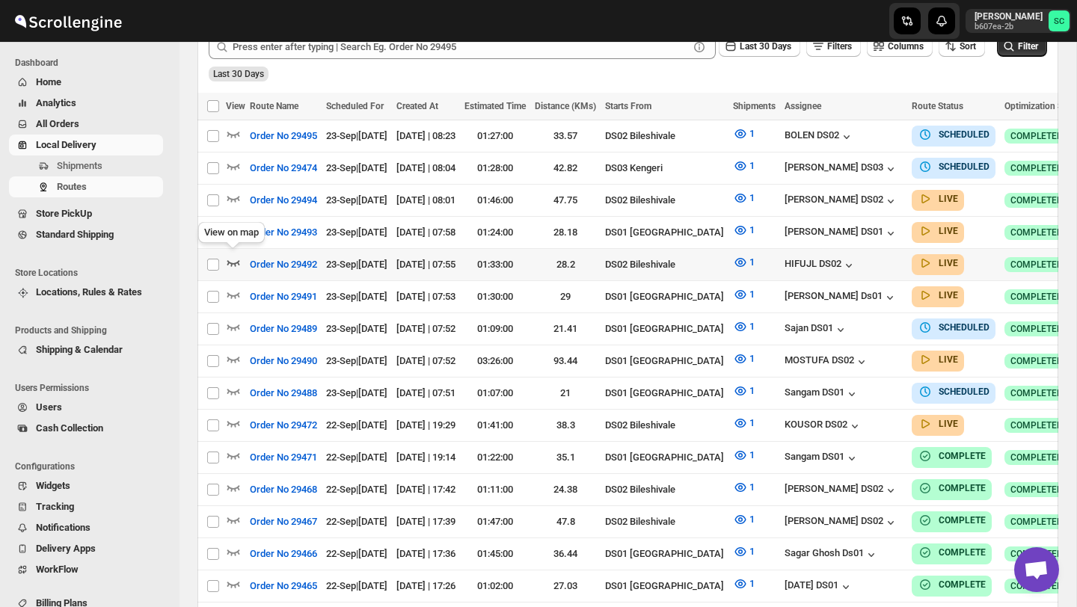
click at [233, 257] on icon "button" at bounding box center [233, 262] width 15 height 15
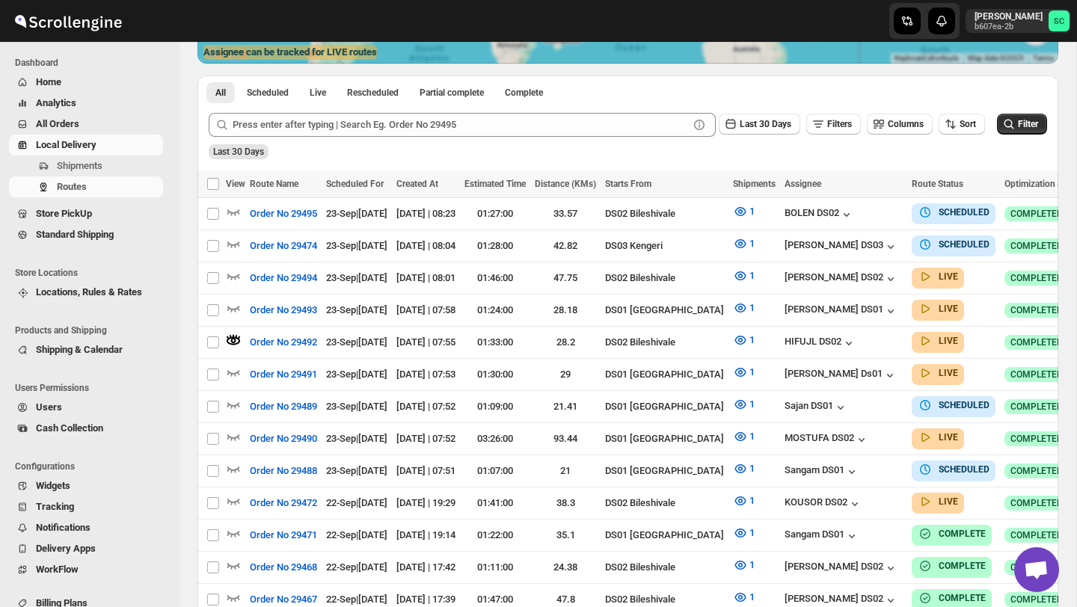
scroll to position [0, 0]
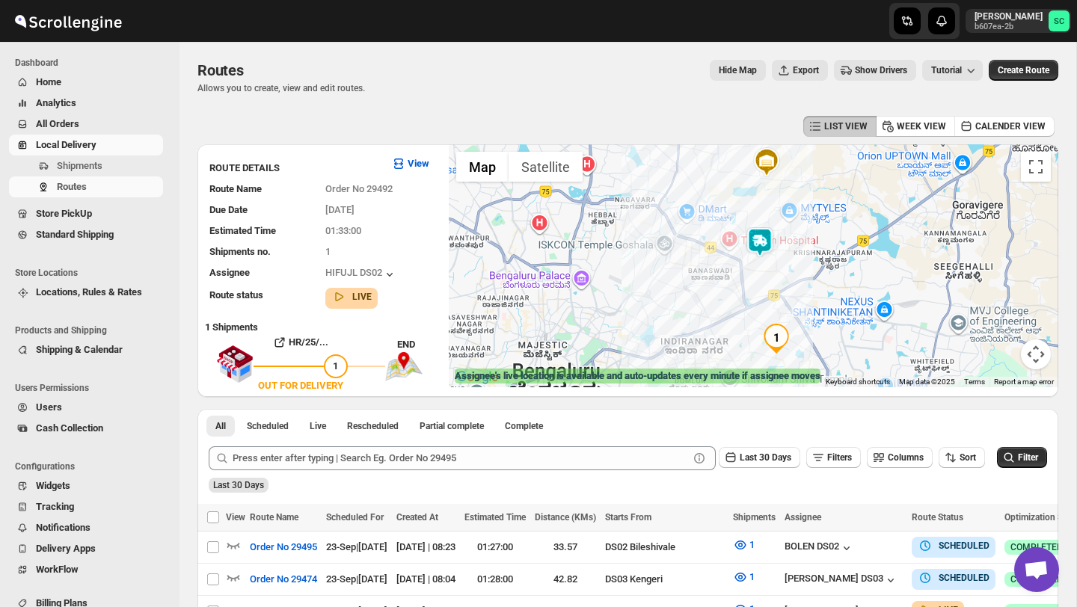
click at [761, 236] on img at bounding box center [760, 242] width 30 height 30
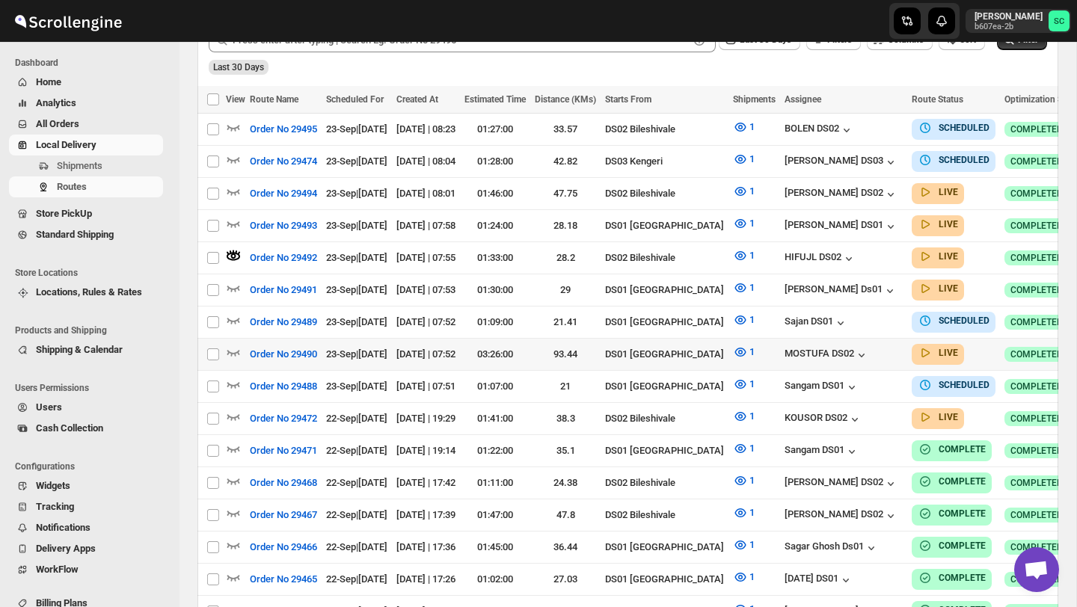
scroll to position [420, 0]
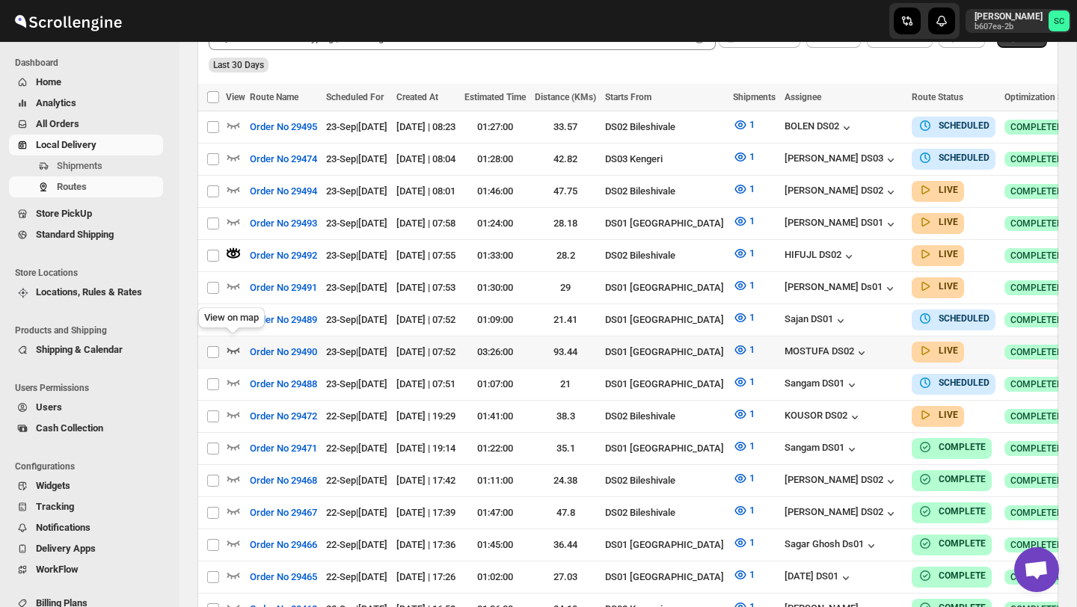
click at [239, 344] on icon "button" at bounding box center [233, 350] width 15 height 15
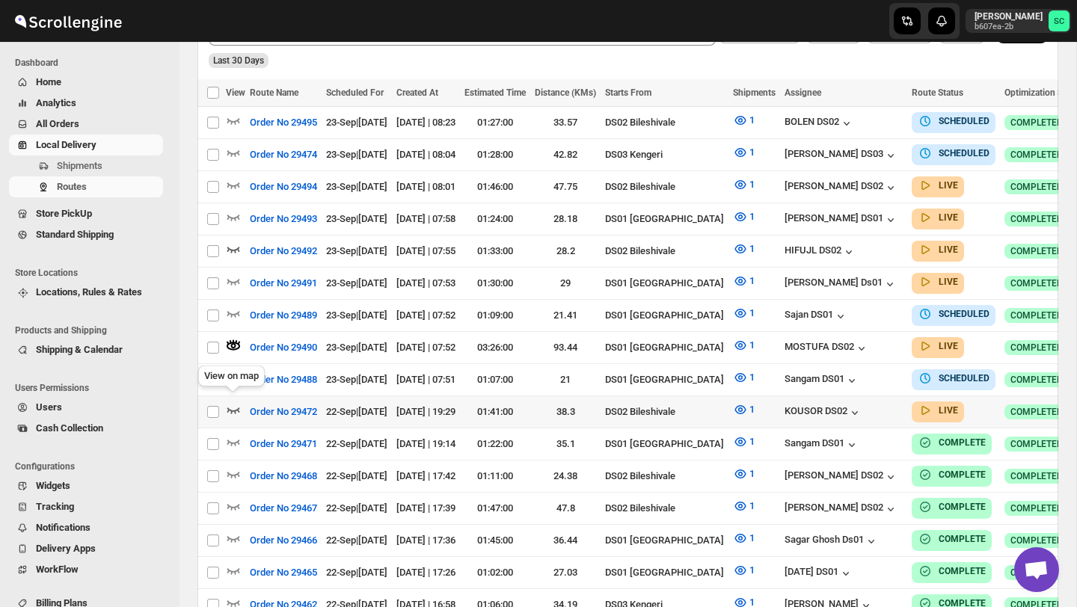
click at [230, 402] on icon "button" at bounding box center [233, 409] width 15 height 15
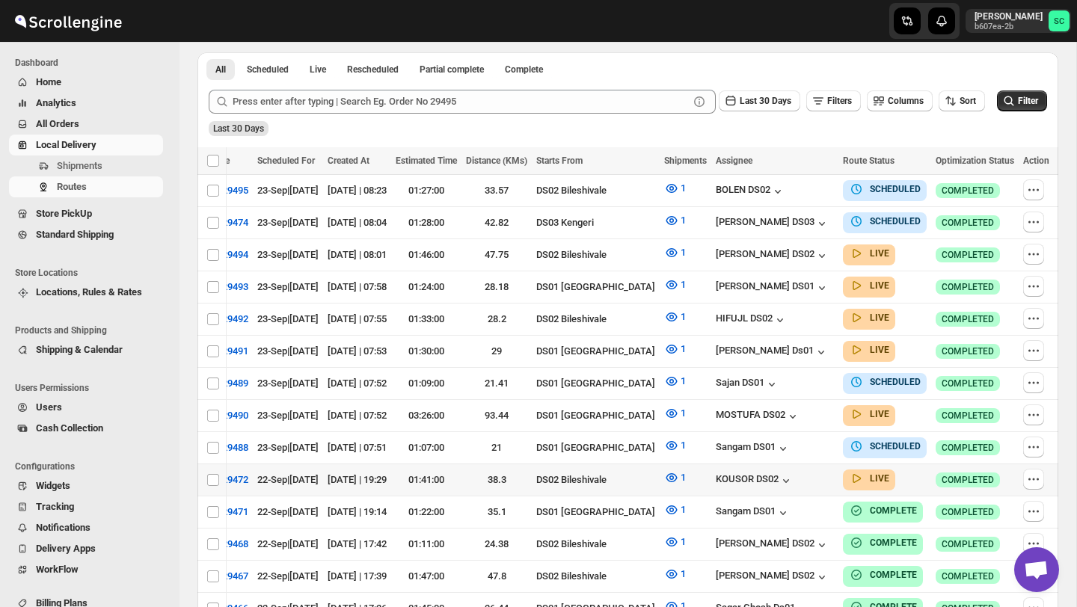
scroll to position [0, 127]
click at [1038, 472] on icon "button" at bounding box center [1033, 479] width 15 height 15
checkbox input "true"
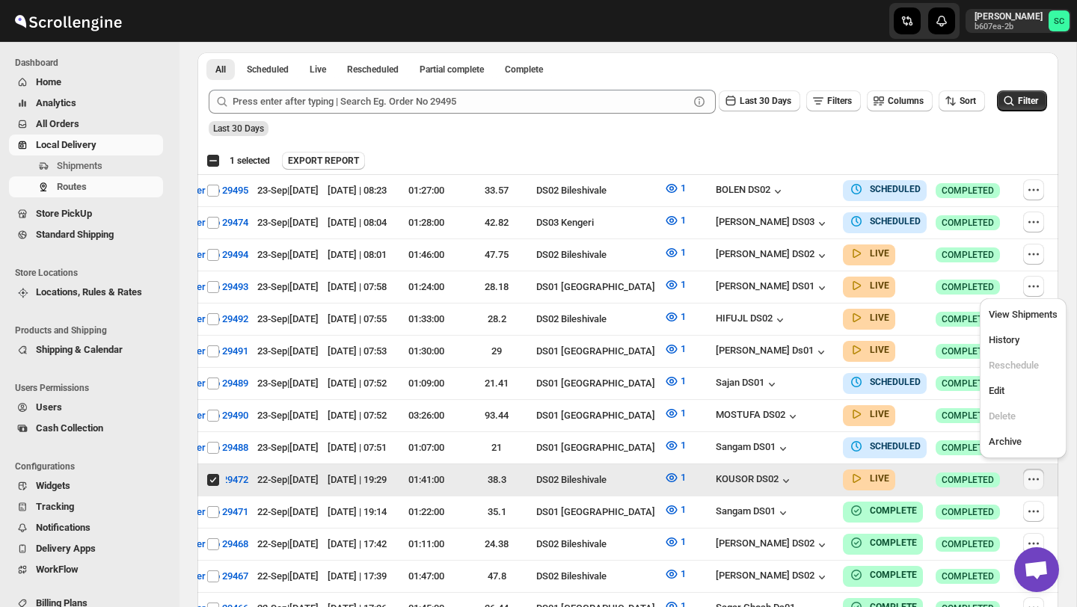
scroll to position [0, 0]
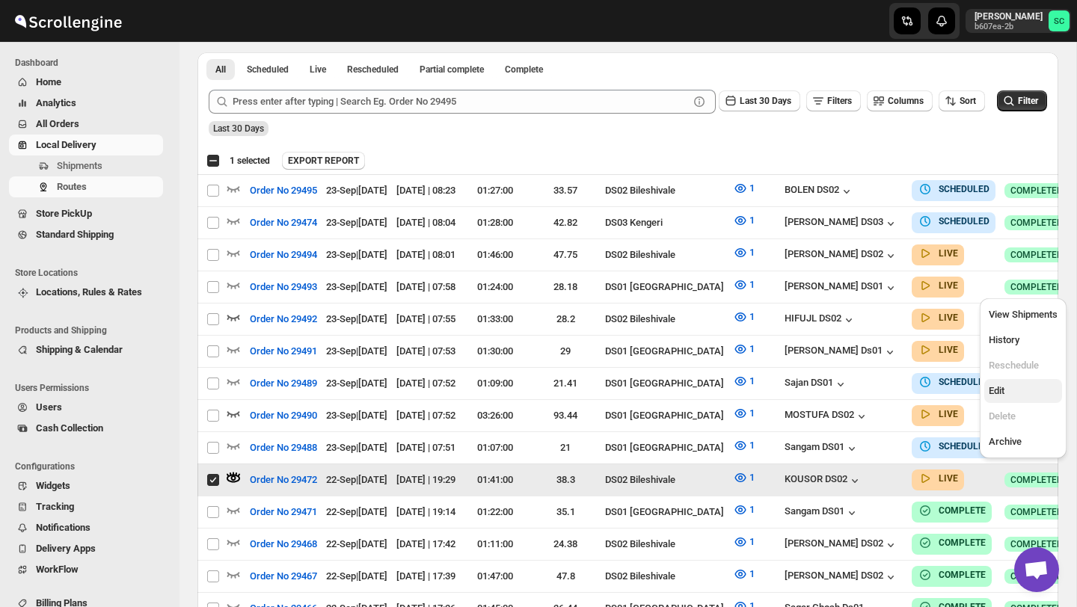
click at [1031, 391] on span "Edit" at bounding box center [1023, 391] width 69 height 15
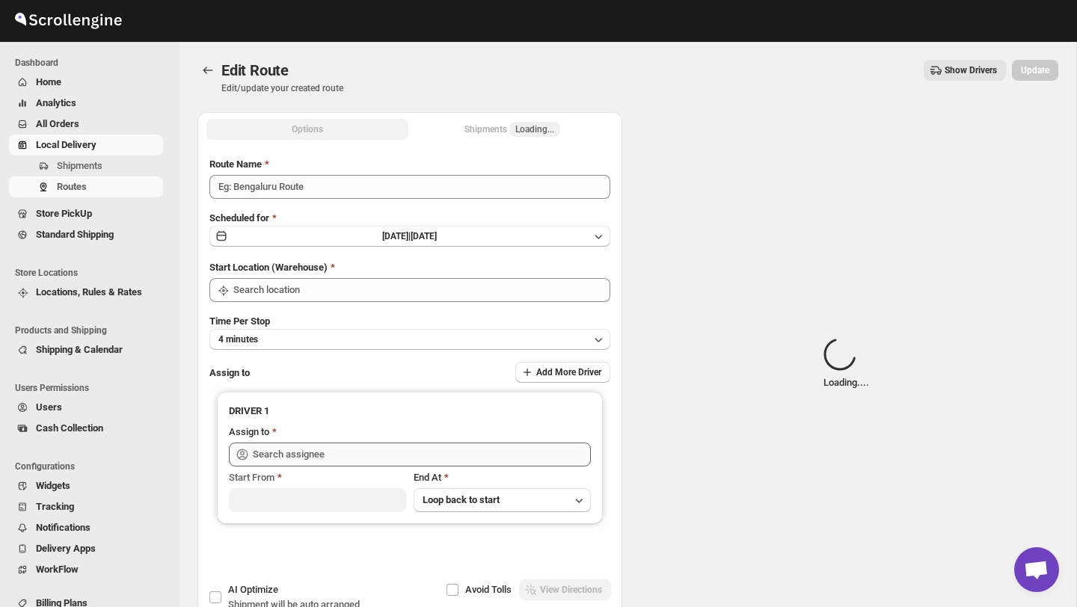
type input "Order No 29472"
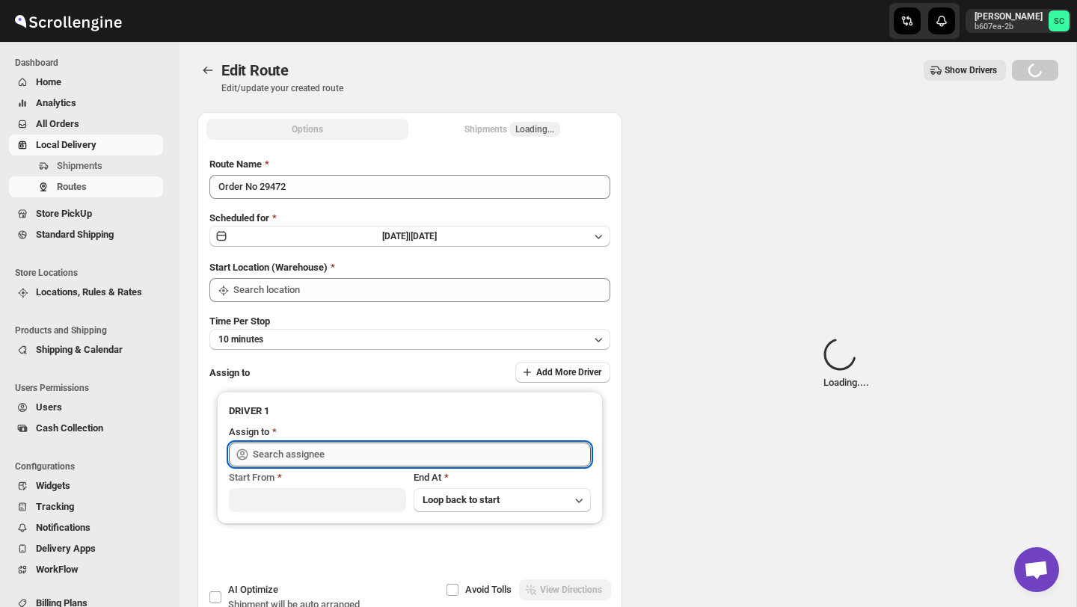
click at [467, 459] on input "text" at bounding box center [422, 455] width 338 height 24
type input "DS02 Bileshivale"
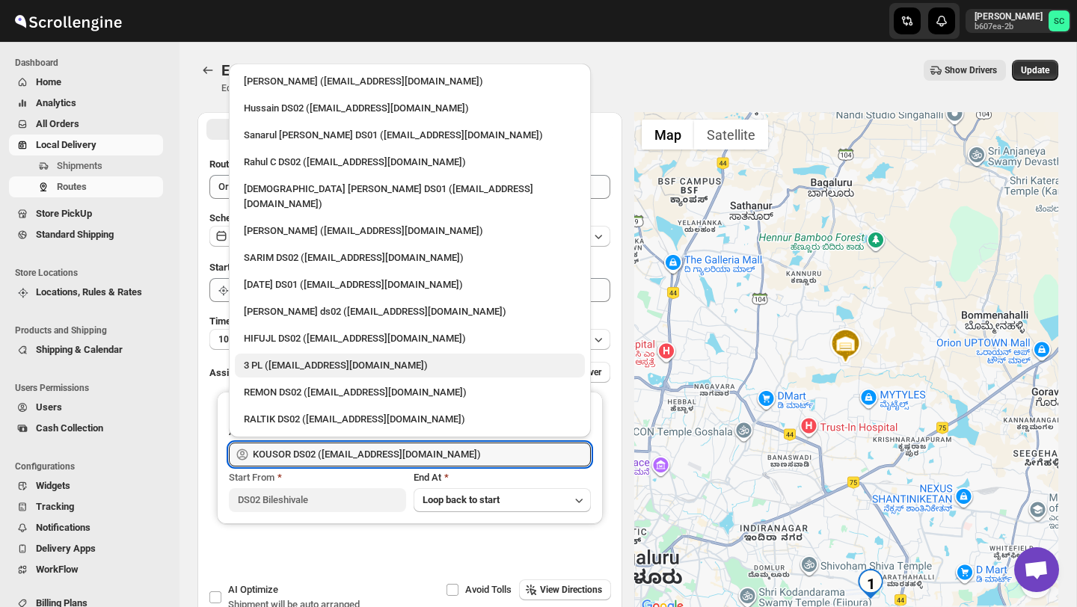
click at [359, 358] on div "3 PL ([EMAIL_ADDRESS][DOMAIN_NAME])" at bounding box center [410, 365] width 332 height 15
type input "3 PL ([EMAIL_ADDRESS][DOMAIN_NAME])"
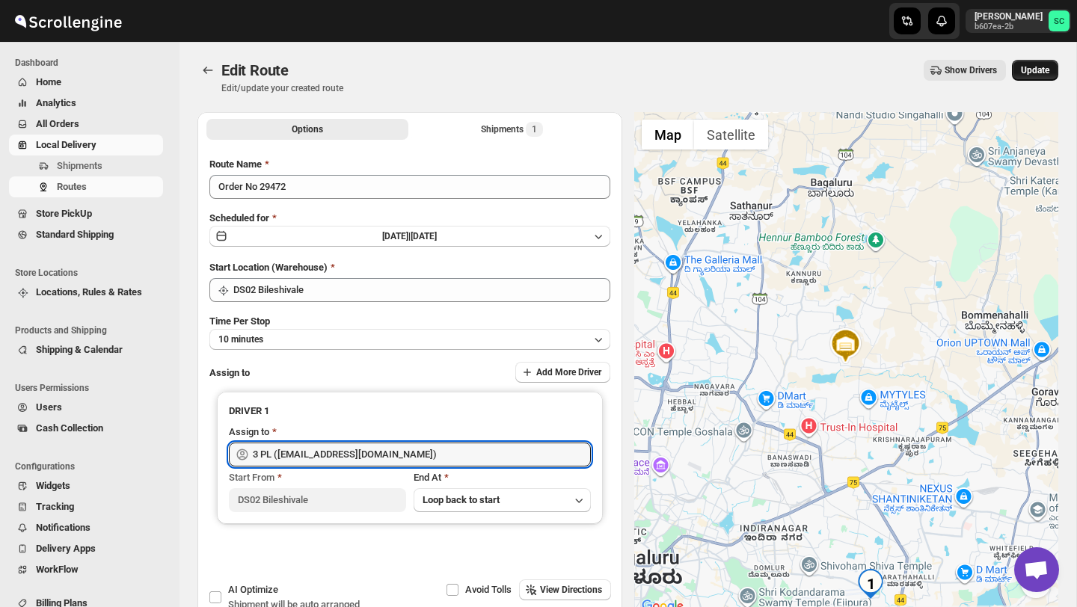
click at [1040, 70] on span "Update" at bounding box center [1035, 70] width 28 height 12
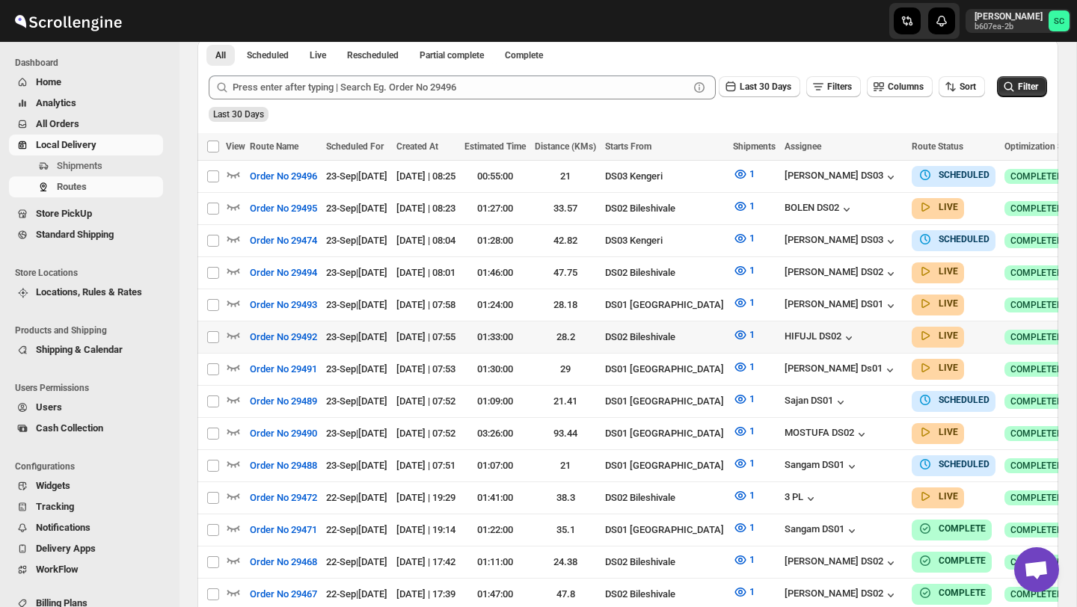
scroll to position [356, 0]
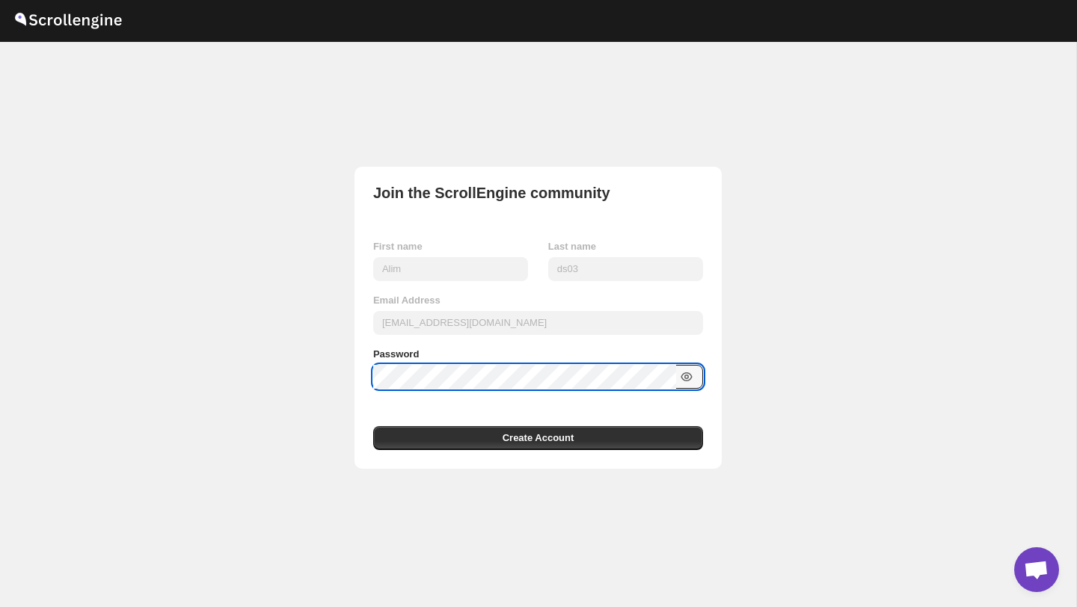
click at [690, 377] on icon "button" at bounding box center [686, 377] width 15 height 15
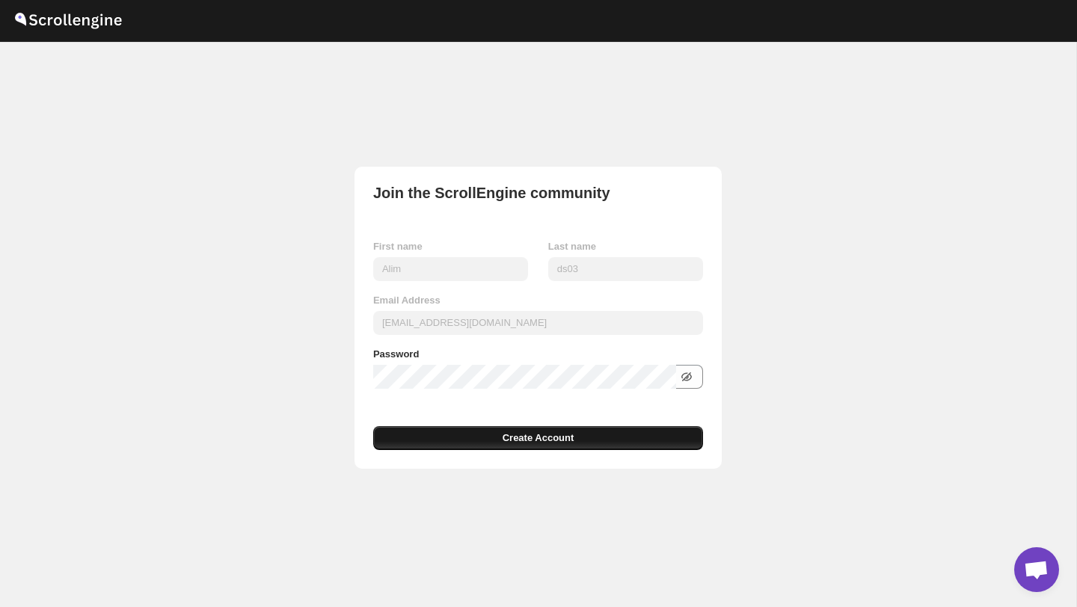
click at [595, 437] on button "Create Account" at bounding box center [538, 438] width 330 height 24
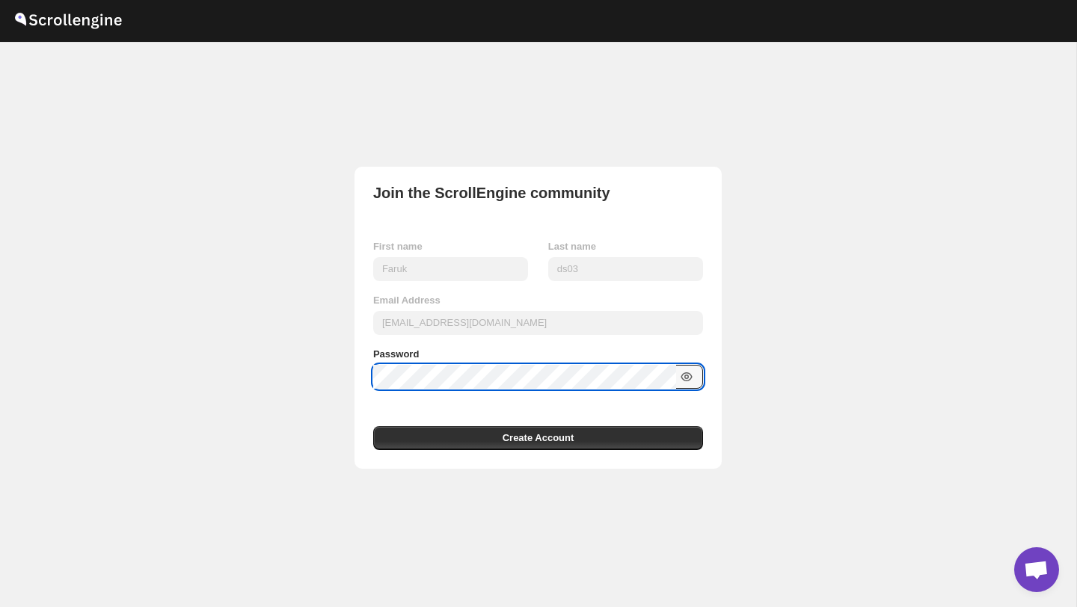
click at [690, 376] on icon "button" at bounding box center [686, 377] width 15 height 15
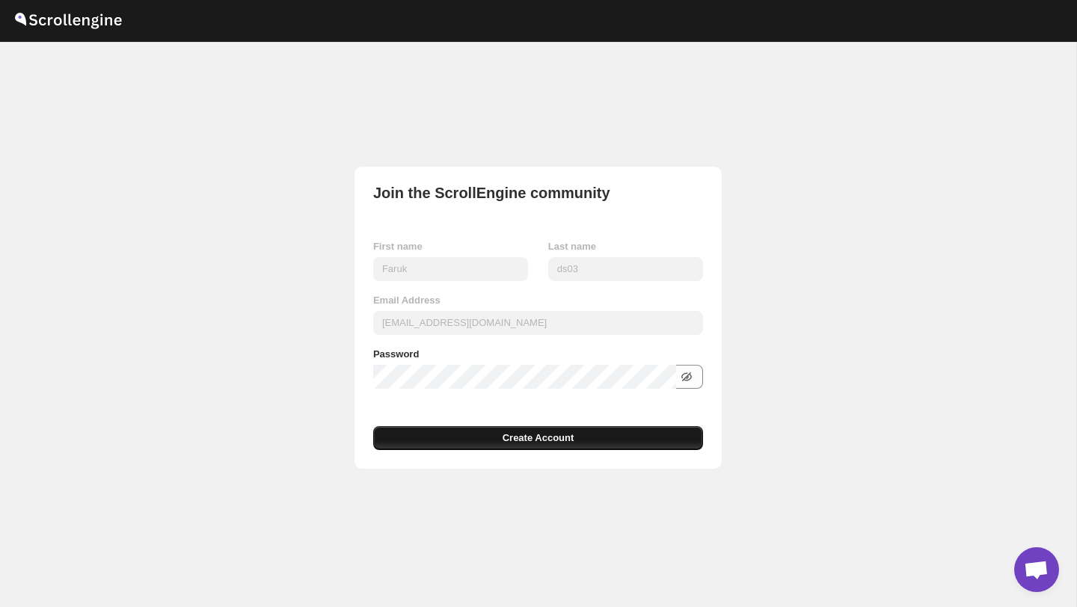
click at [607, 432] on button "Create Account" at bounding box center [538, 438] width 330 height 24
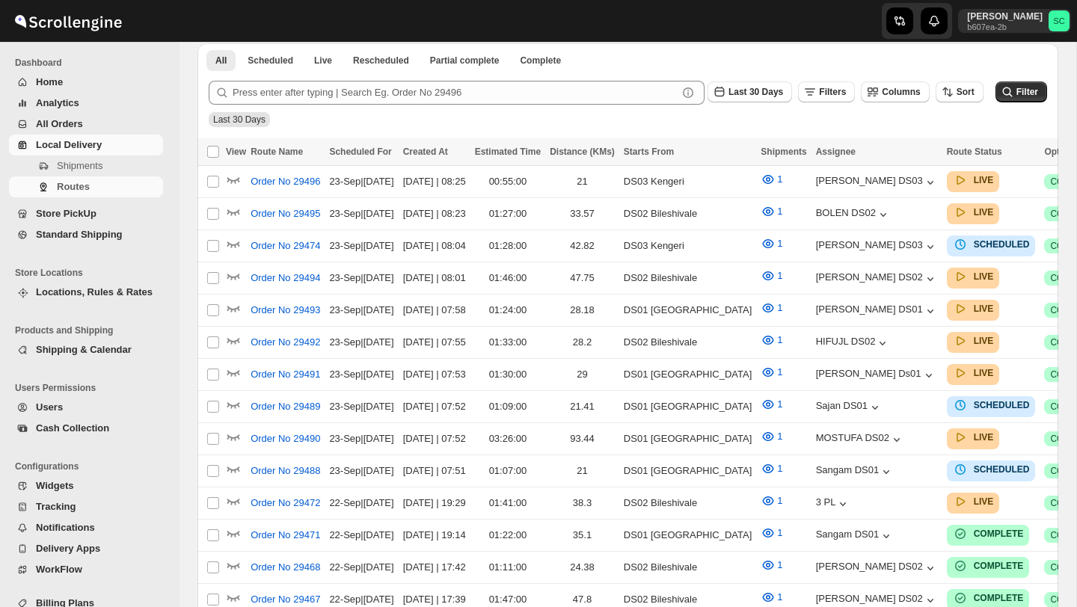
scroll to position [356, 0]
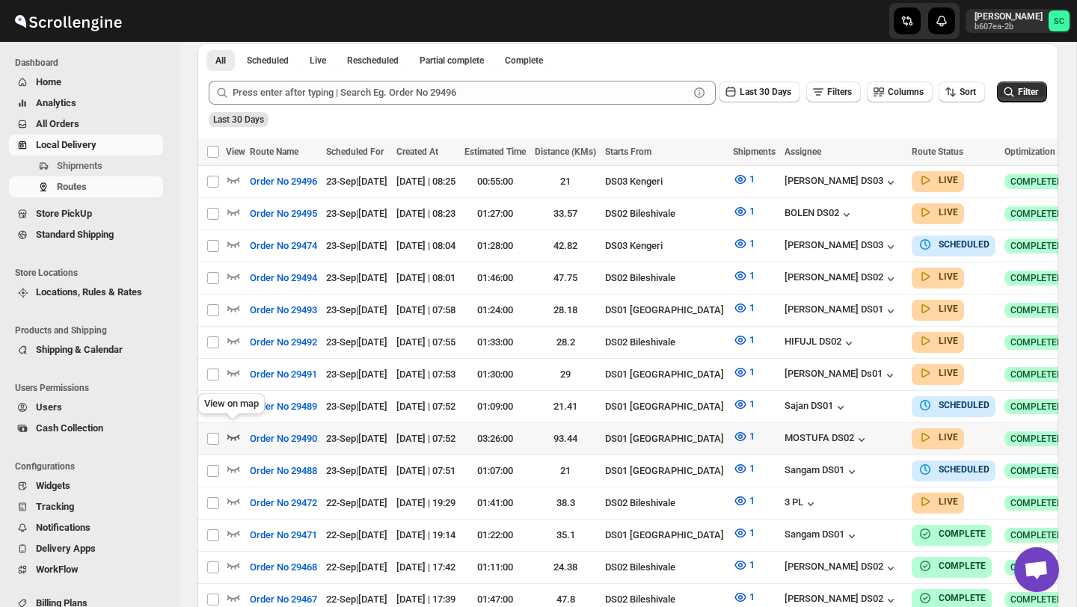
click at [227, 429] on icon "button" at bounding box center [233, 436] width 15 height 15
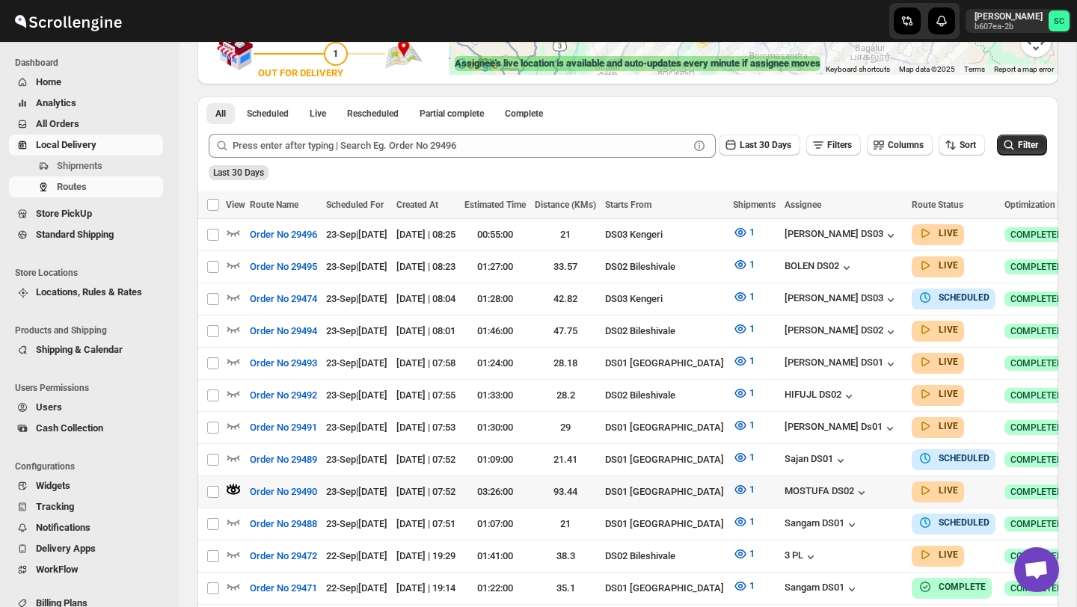
scroll to position [311, 0]
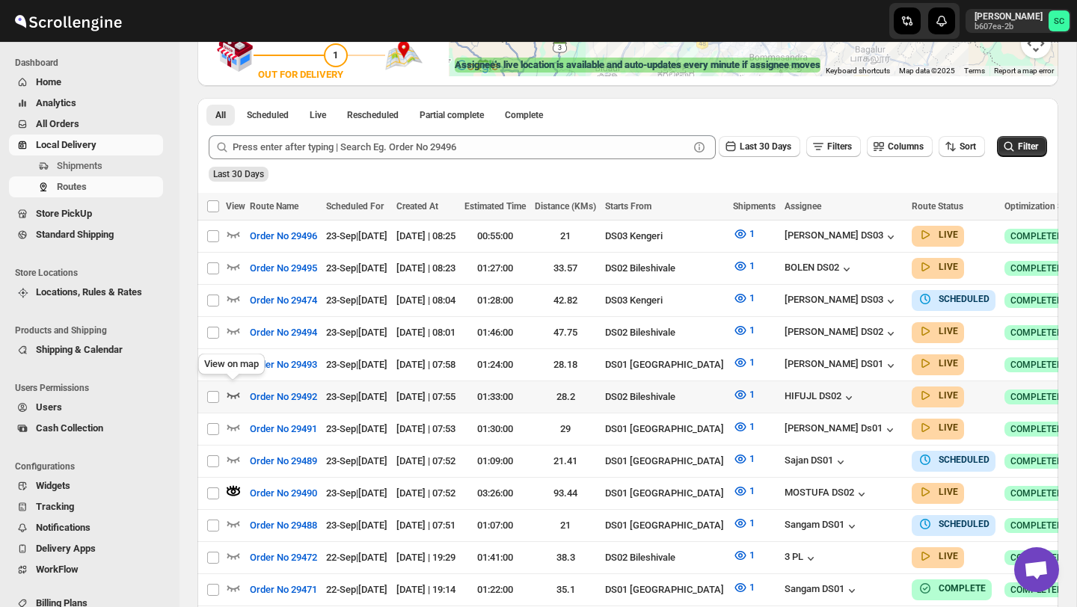
click at [235, 389] on icon "button" at bounding box center [233, 395] width 15 height 15
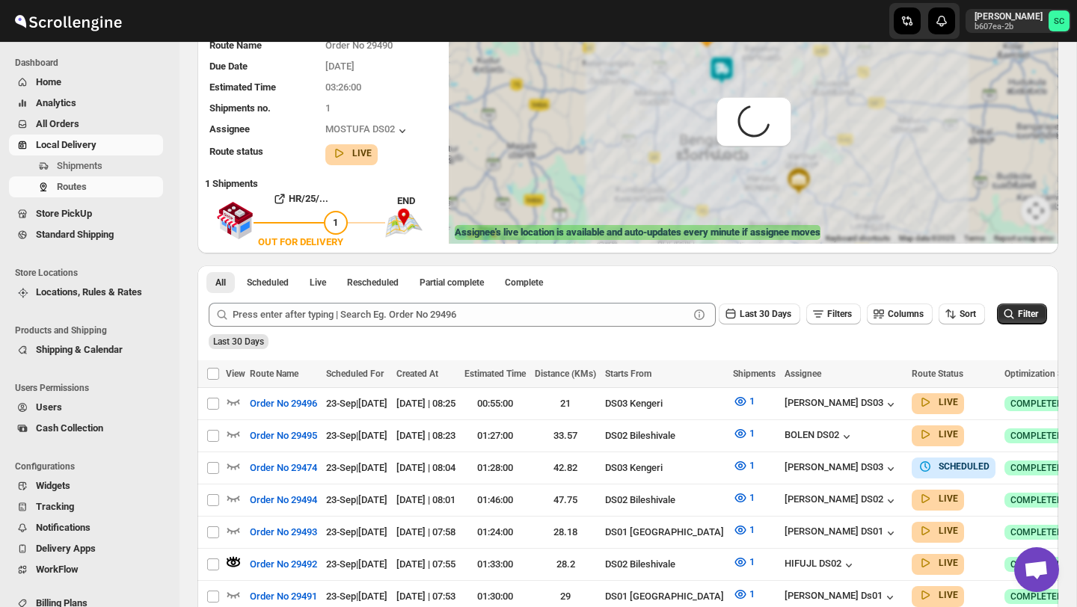
scroll to position [0, 0]
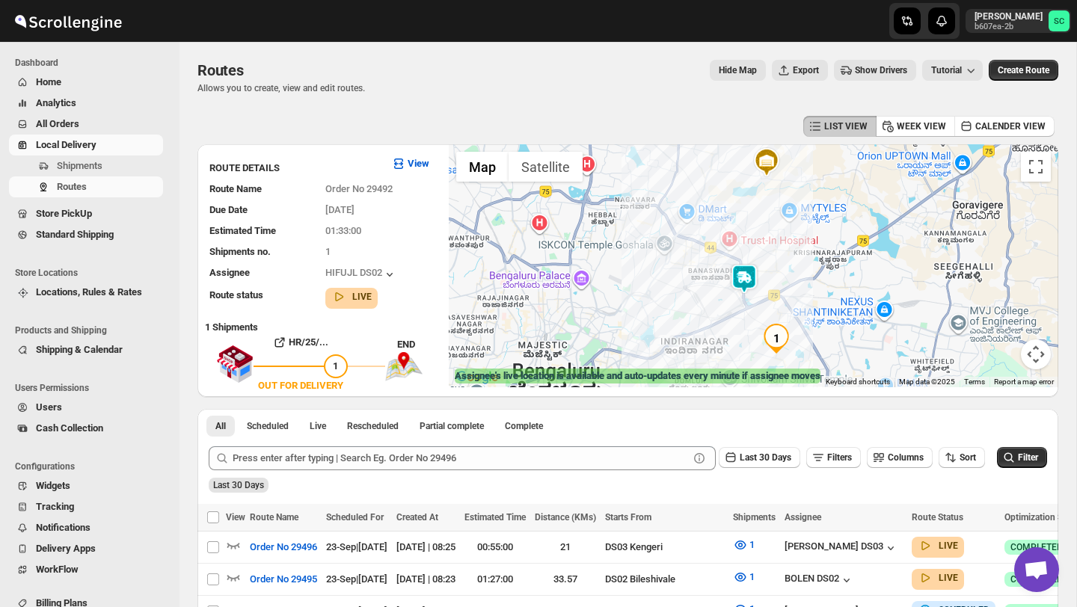
click at [837, 287] on div at bounding box center [754, 265] width 610 height 243
click at [740, 267] on img at bounding box center [744, 279] width 30 height 30
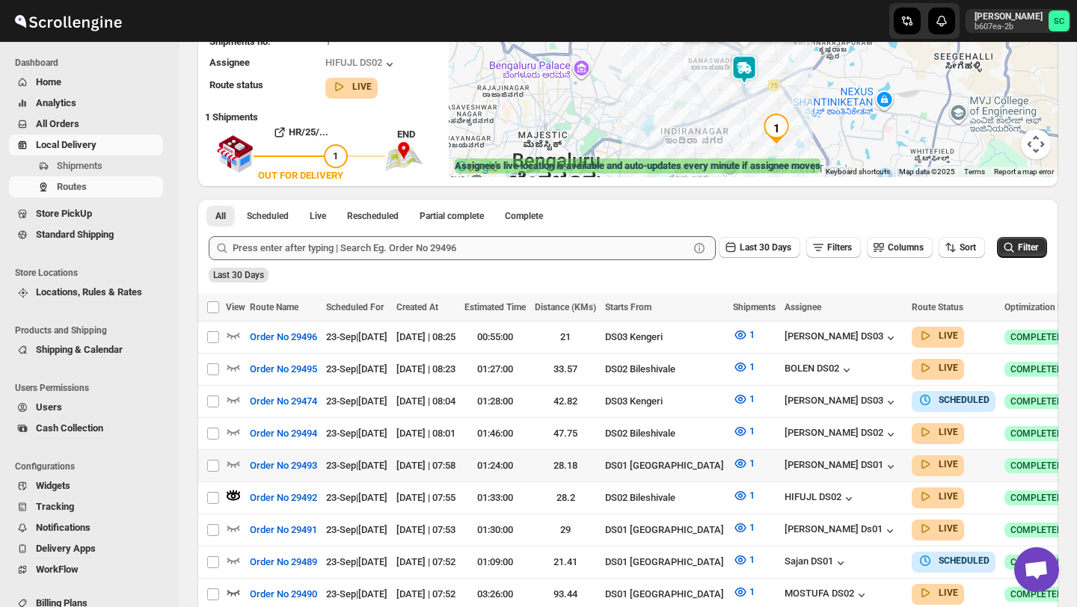
scroll to position [214, 0]
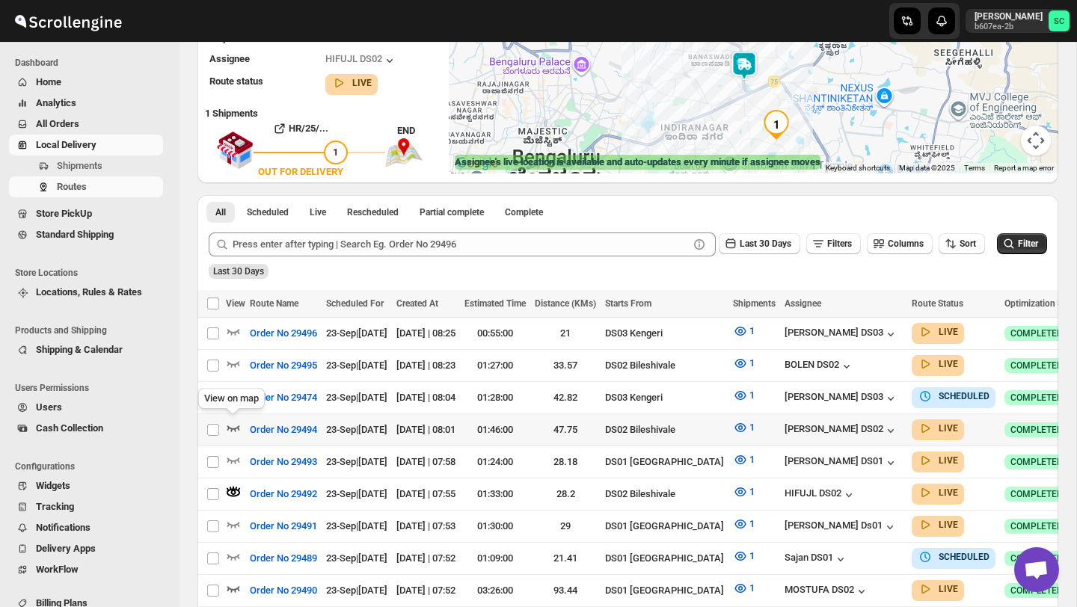
click at [238, 423] on icon "button" at bounding box center [233, 427] width 15 height 15
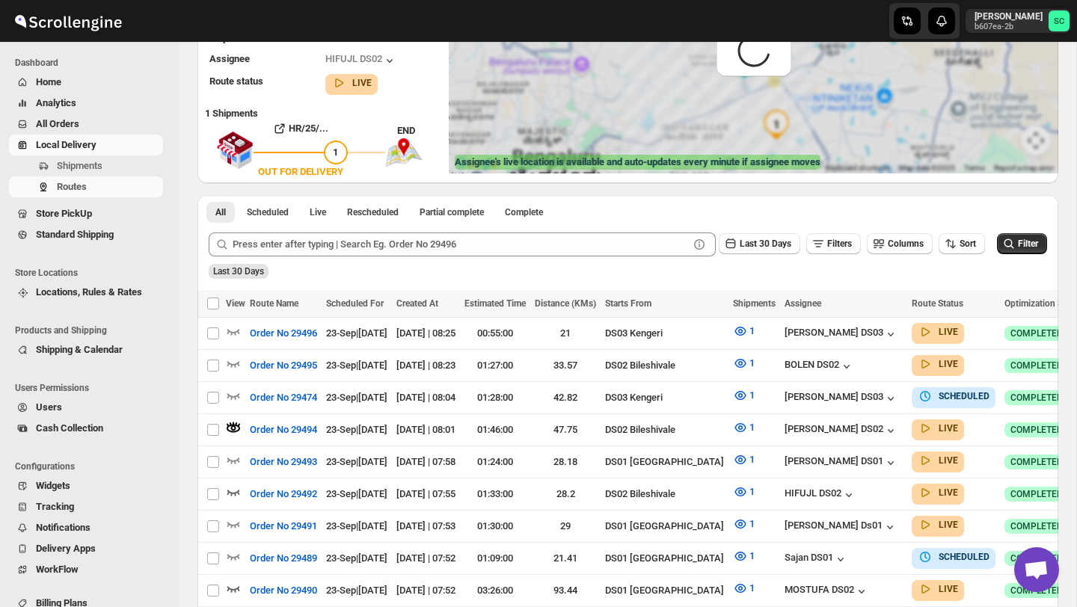
scroll to position [0, 0]
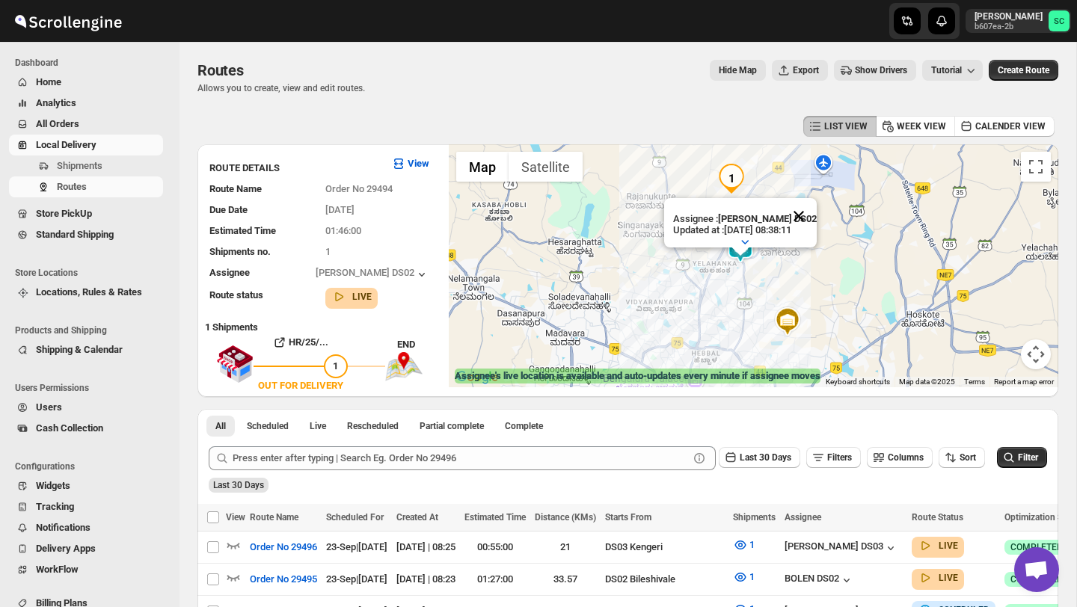
click at [806, 213] on button "Close" at bounding box center [799, 216] width 36 height 36
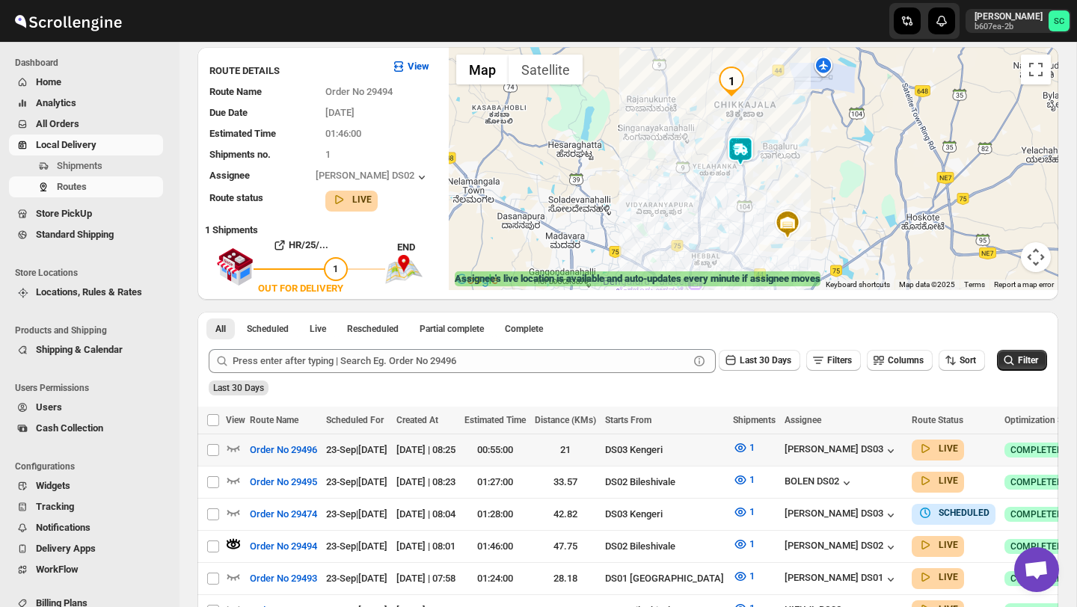
scroll to position [99, 0]
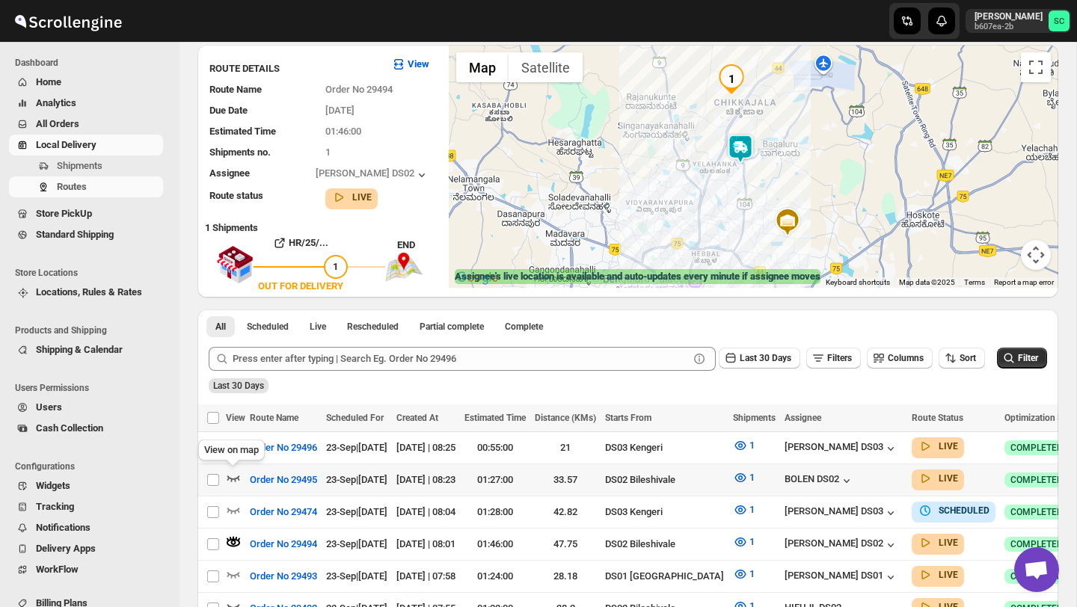
click at [236, 476] on icon "button" at bounding box center [233, 478] width 15 height 15
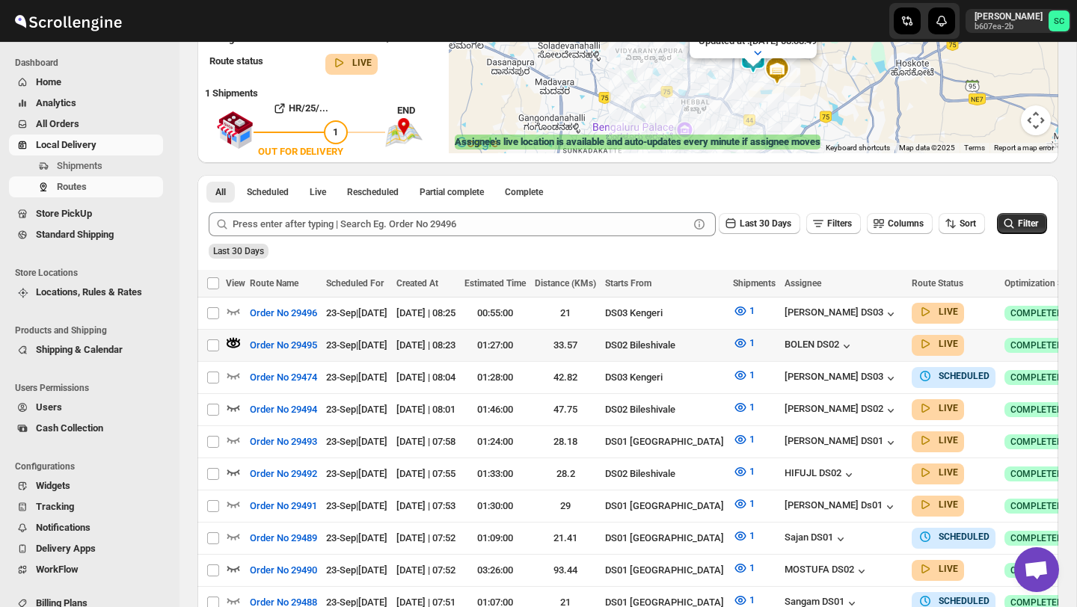
scroll to position [0, 0]
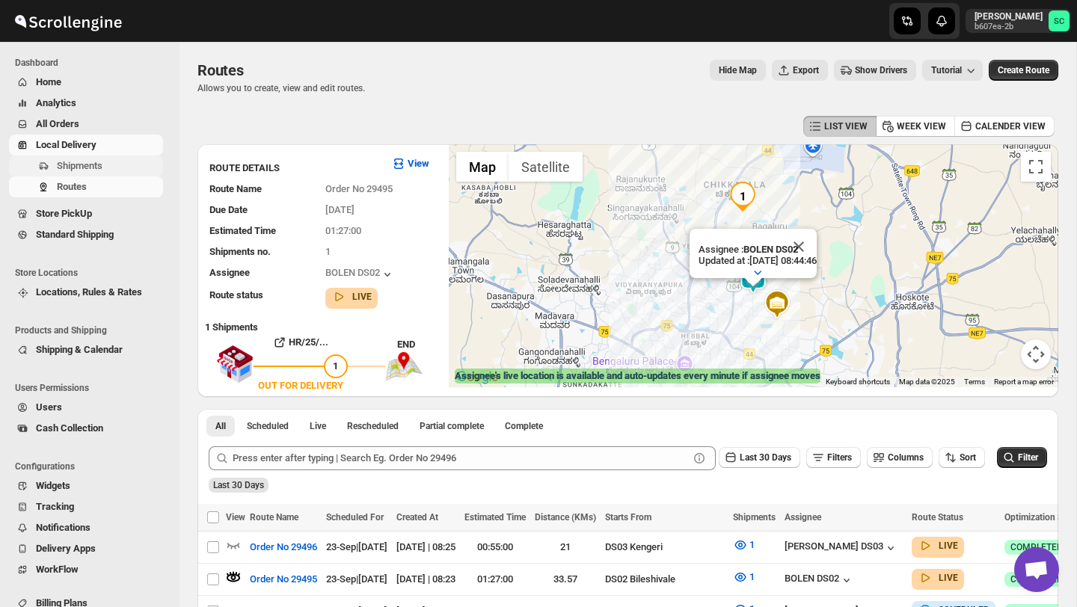
click at [75, 164] on span "Shipments" at bounding box center [80, 165] width 46 height 11
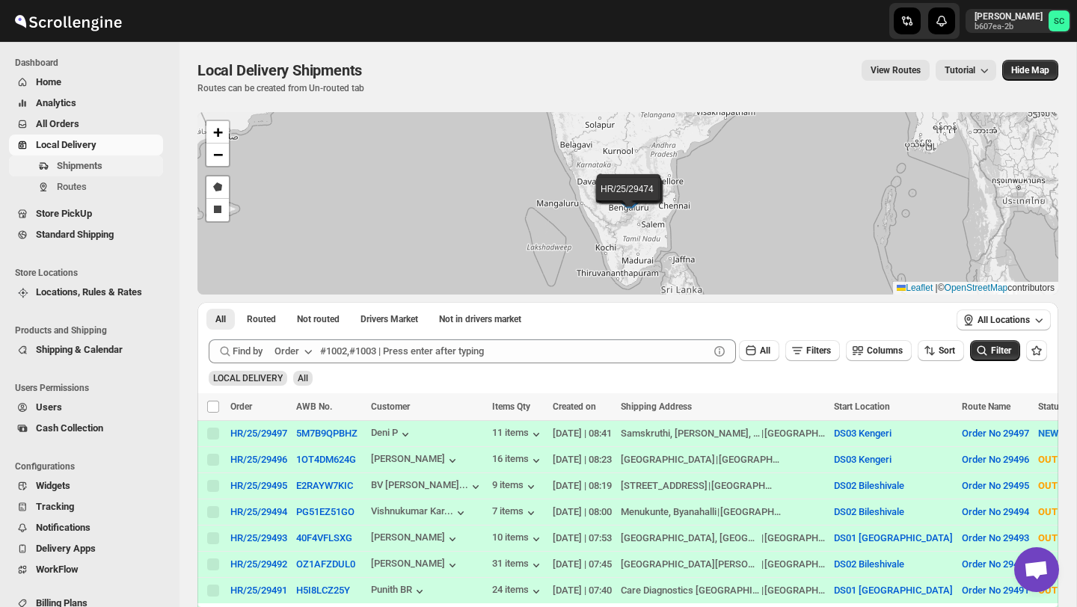
click at [97, 173] on span "Shipments" at bounding box center [108, 166] width 103 height 15
click at [86, 163] on span "Shipments" at bounding box center [80, 165] width 46 height 11
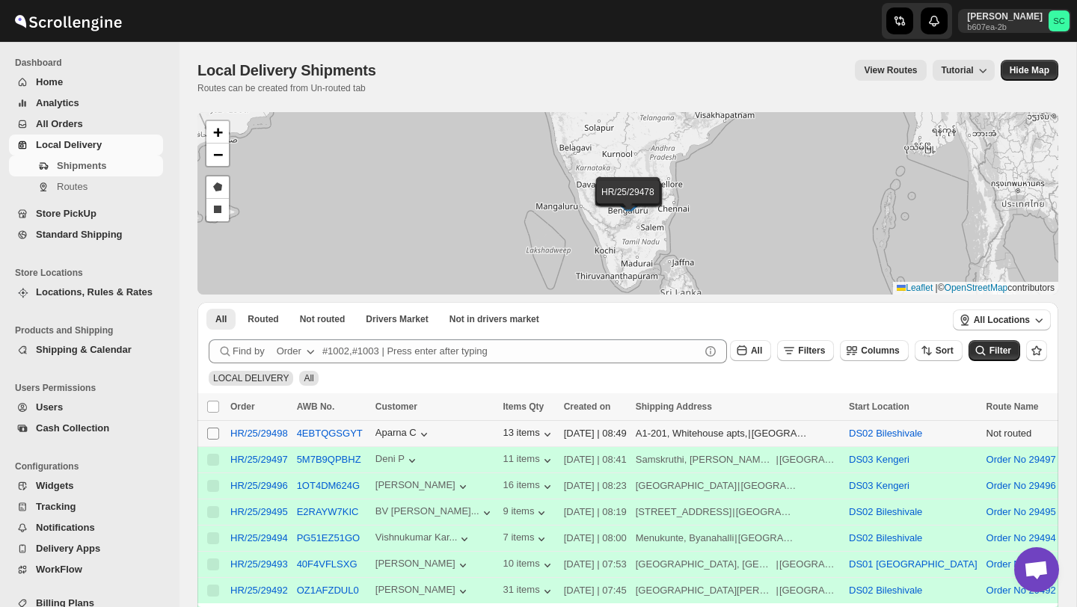
click at [215, 429] on input "Select shipment" at bounding box center [213, 434] width 12 height 12
checkbox input "true"
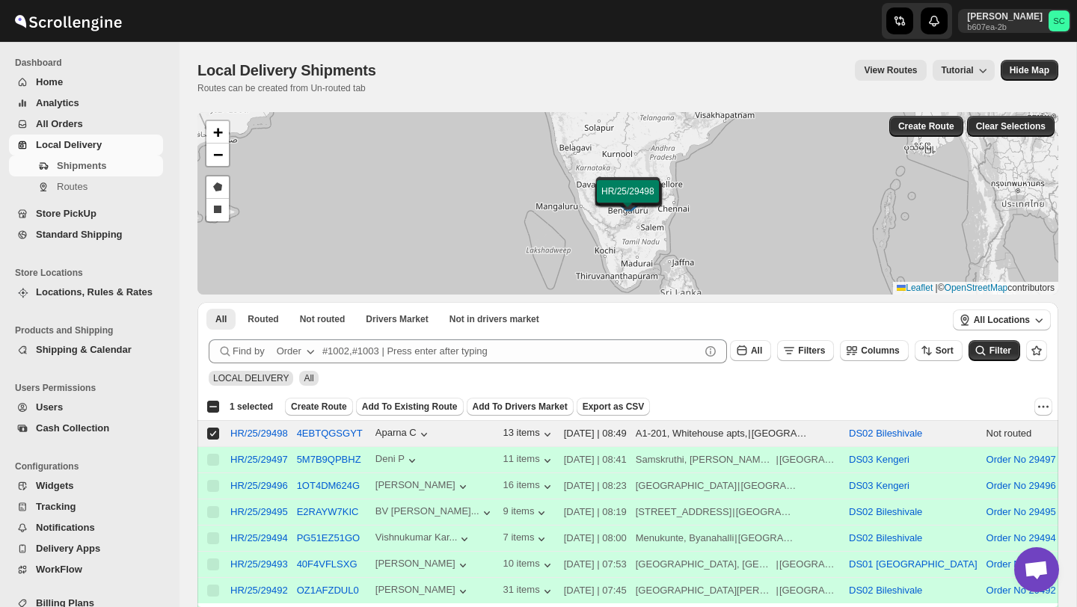
click at [299, 401] on span "Create Route" at bounding box center [319, 407] width 56 height 12
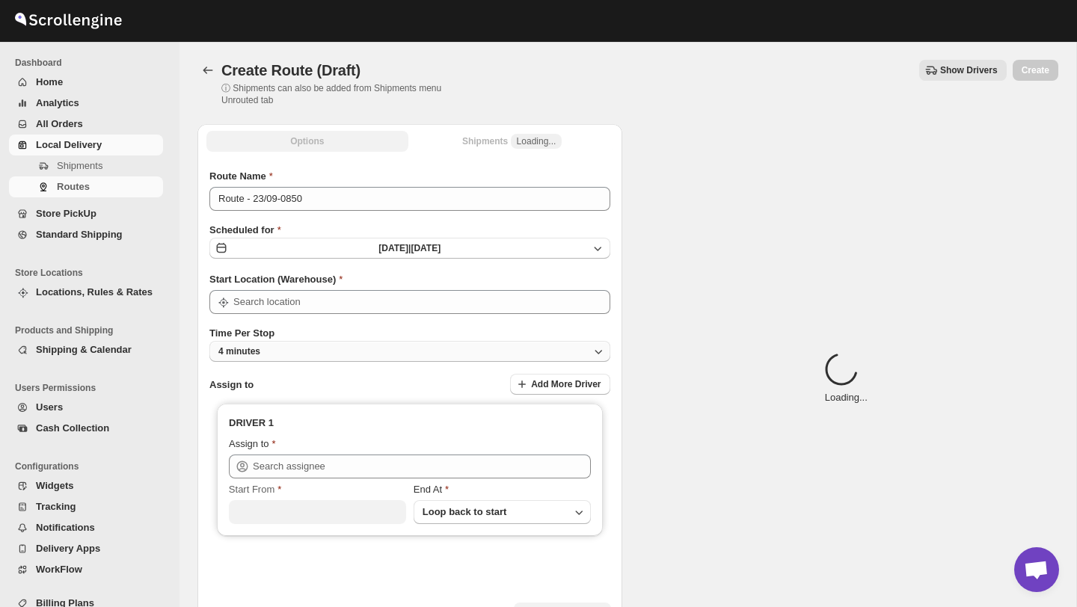
type input "DS02 Bileshivale"
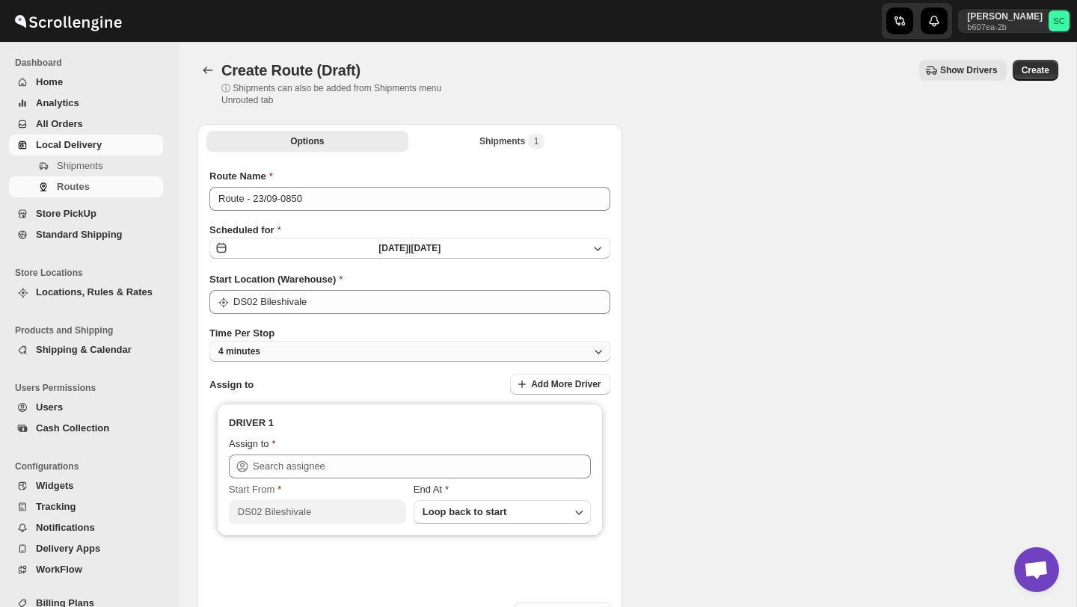
click at [313, 358] on button "4 minutes" at bounding box center [409, 351] width 401 height 21
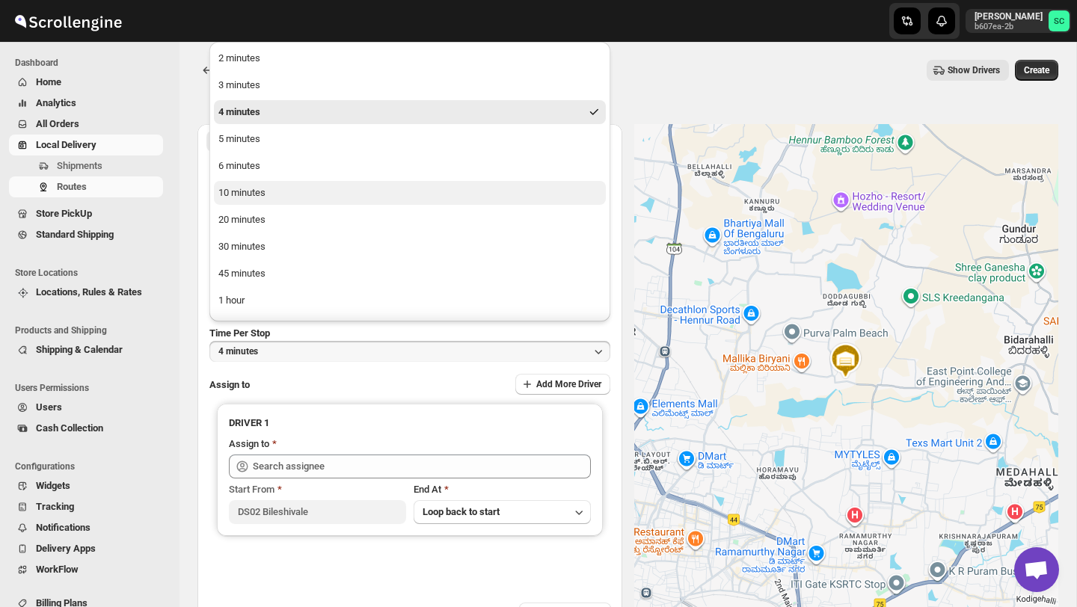
click at [284, 196] on button "10 minutes" at bounding box center [410, 193] width 392 height 24
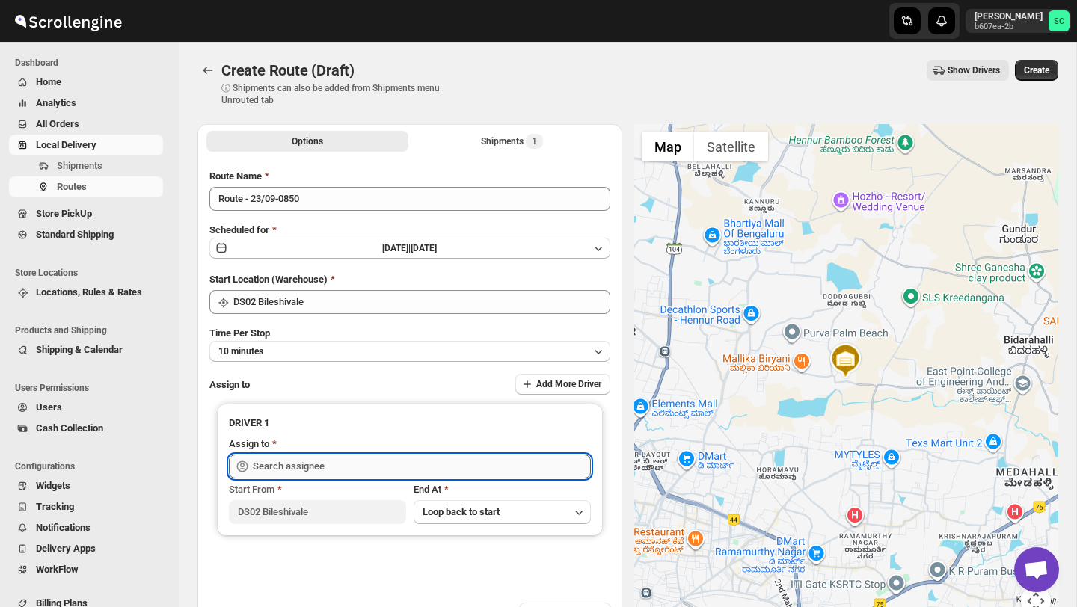
click at [281, 466] on input "text" at bounding box center [422, 467] width 338 height 24
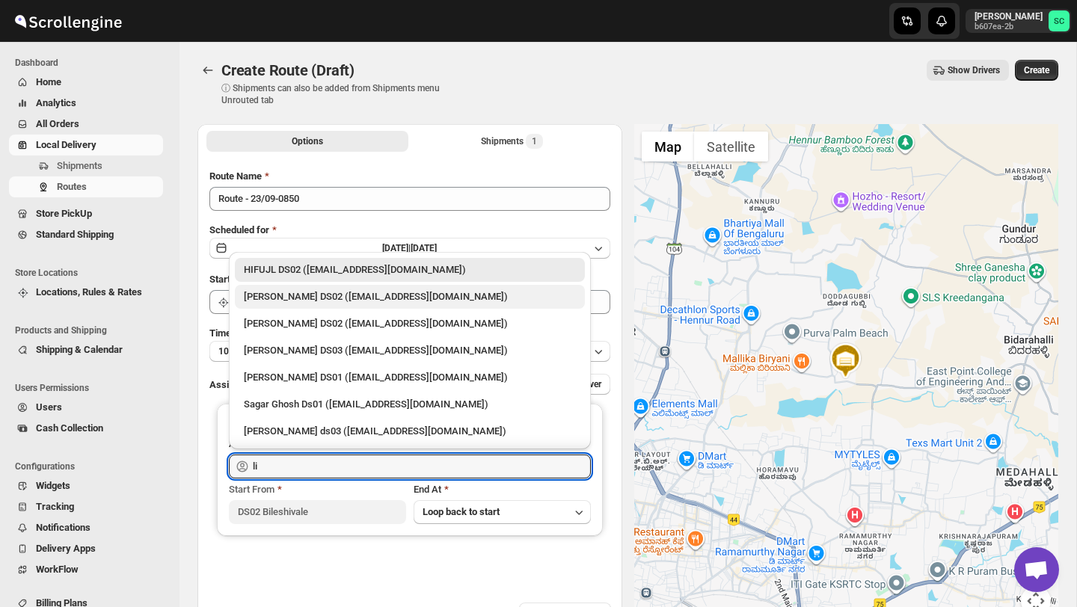
click at [358, 295] on div "[PERSON_NAME] DS02 ([EMAIL_ADDRESS][DOMAIN_NAME])" at bounding box center [410, 297] width 332 height 15
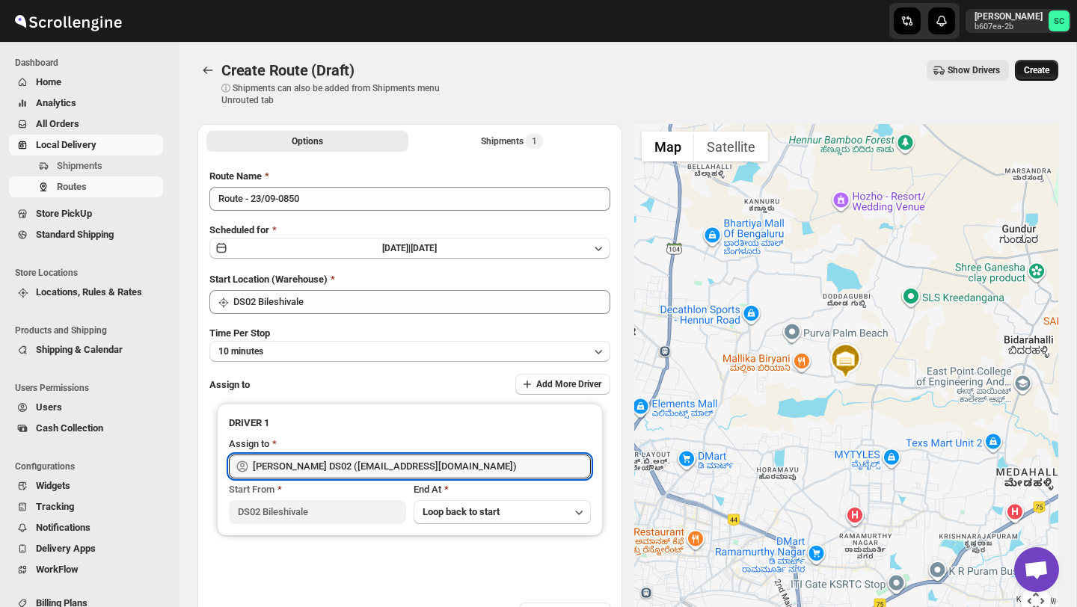
type input "[PERSON_NAME] DS02 ([EMAIL_ADDRESS][DOMAIN_NAME])"
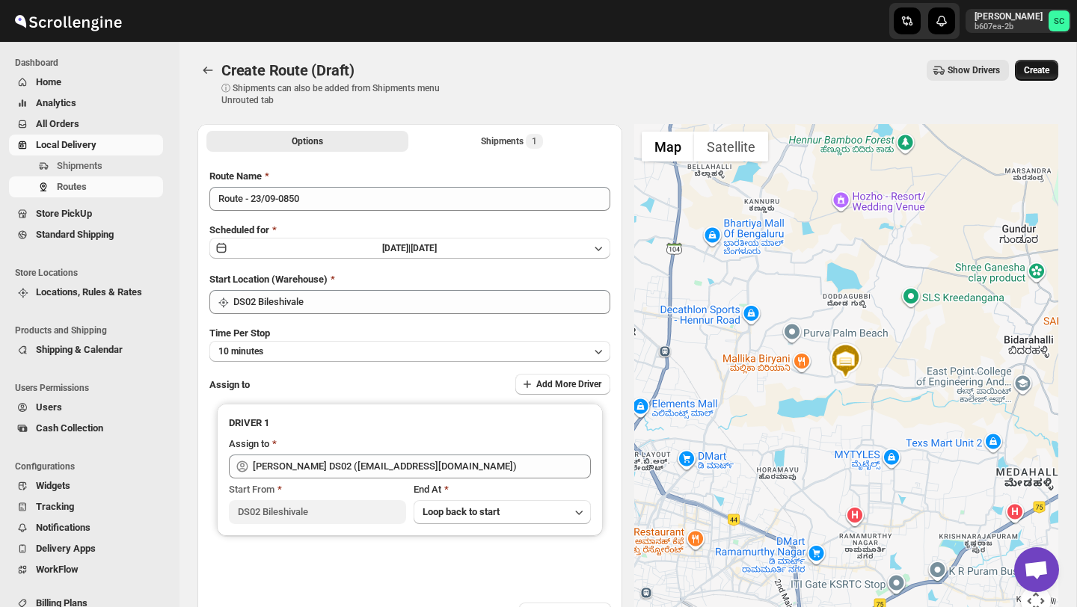
click at [1038, 68] on span "Create" at bounding box center [1036, 70] width 25 height 12
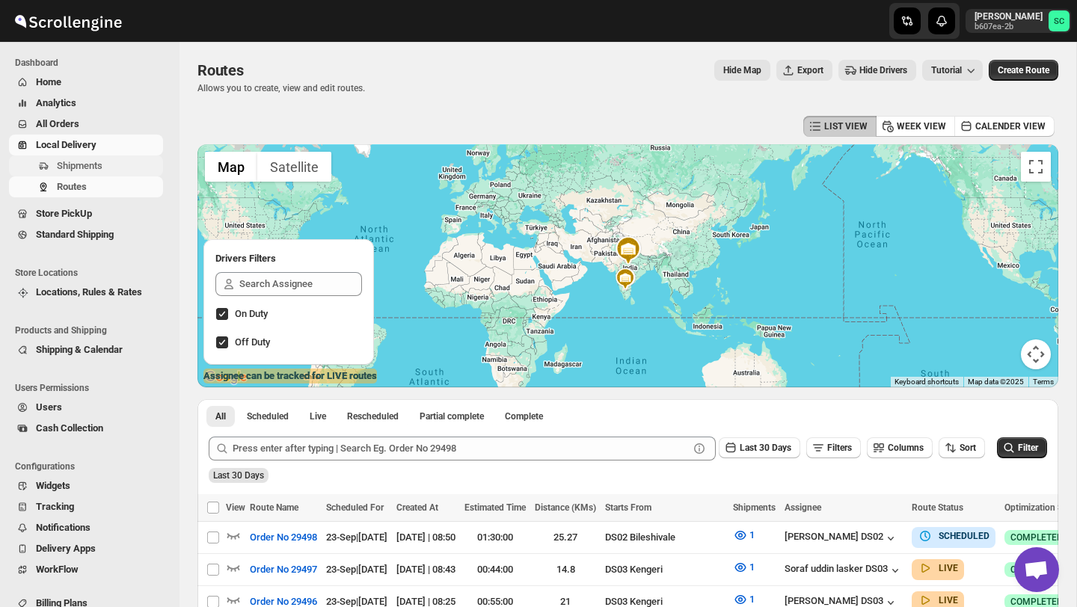
click at [119, 165] on span "Shipments" at bounding box center [108, 166] width 103 height 15
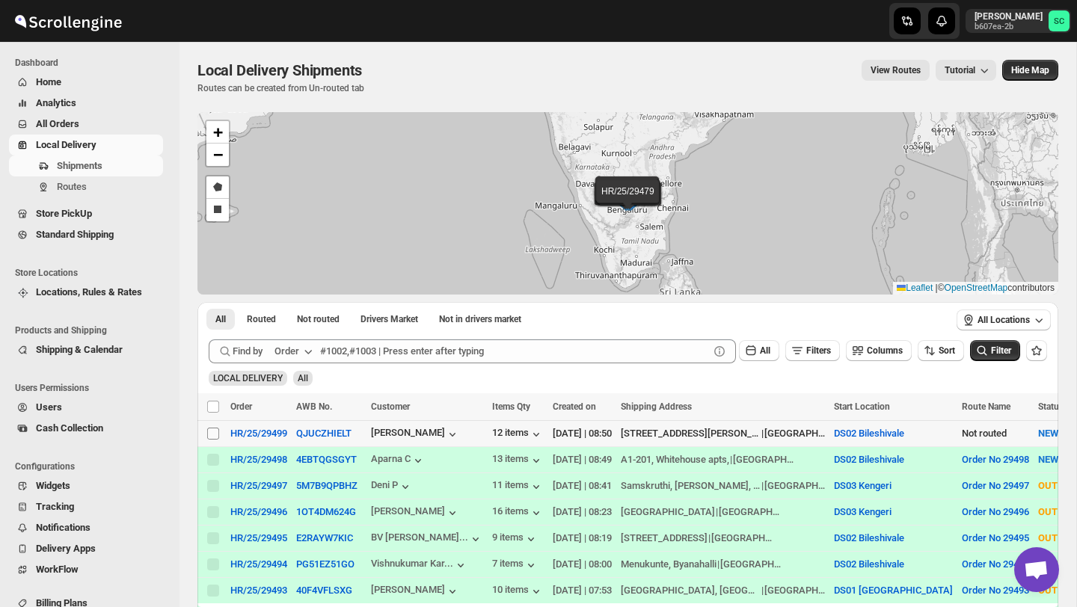
click at [212, 431] on input "Select shipment" at bounding box center [213, 434] width 12 height 12
checkbox input "true"
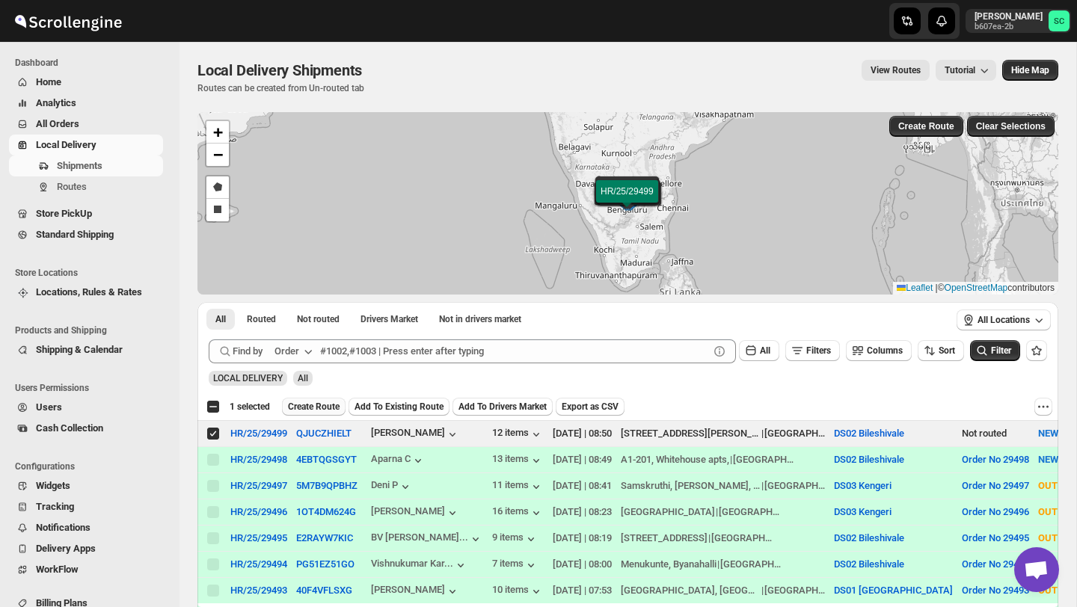
click at [323, 409] on span "Create Route" at bounding box center [314, 407] width 52 height 12
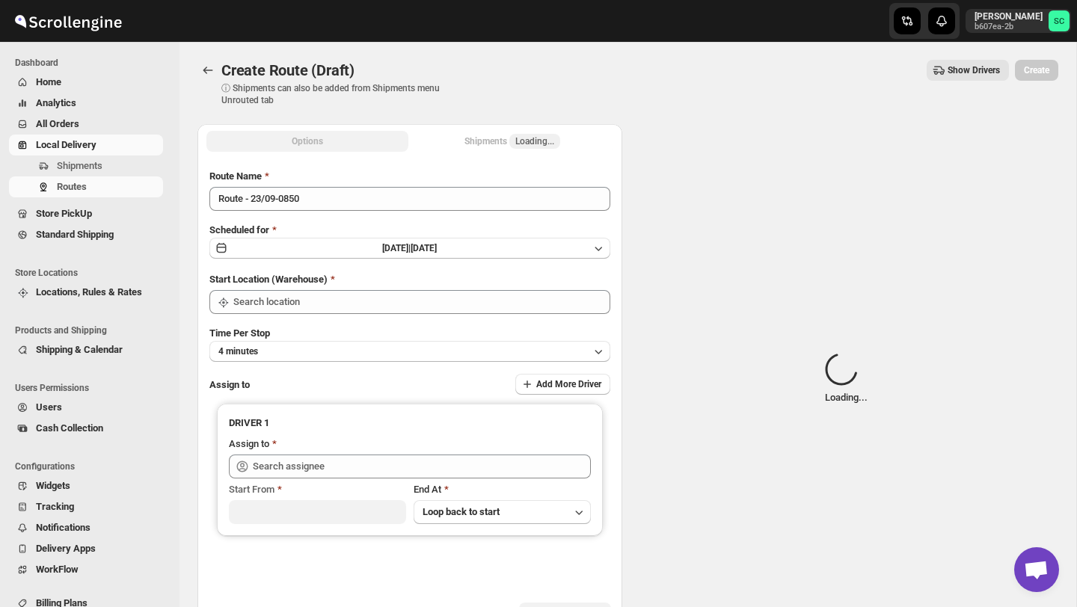
type input "DS02 Bileshivale"
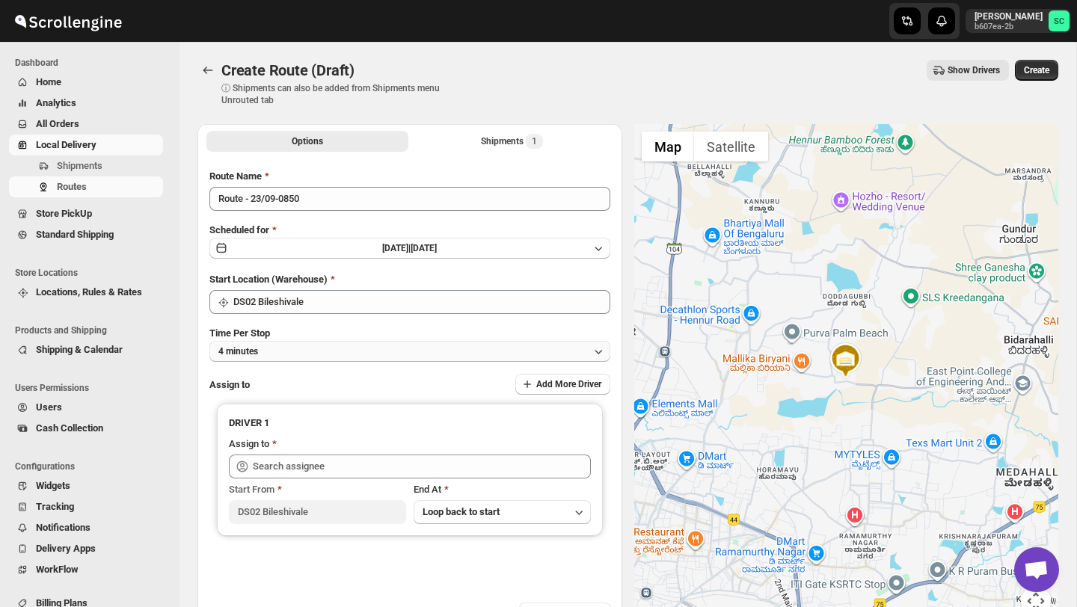
click at [333, 354] on button "4 minutes" at bounding box center [409, 351] width 401 height 21
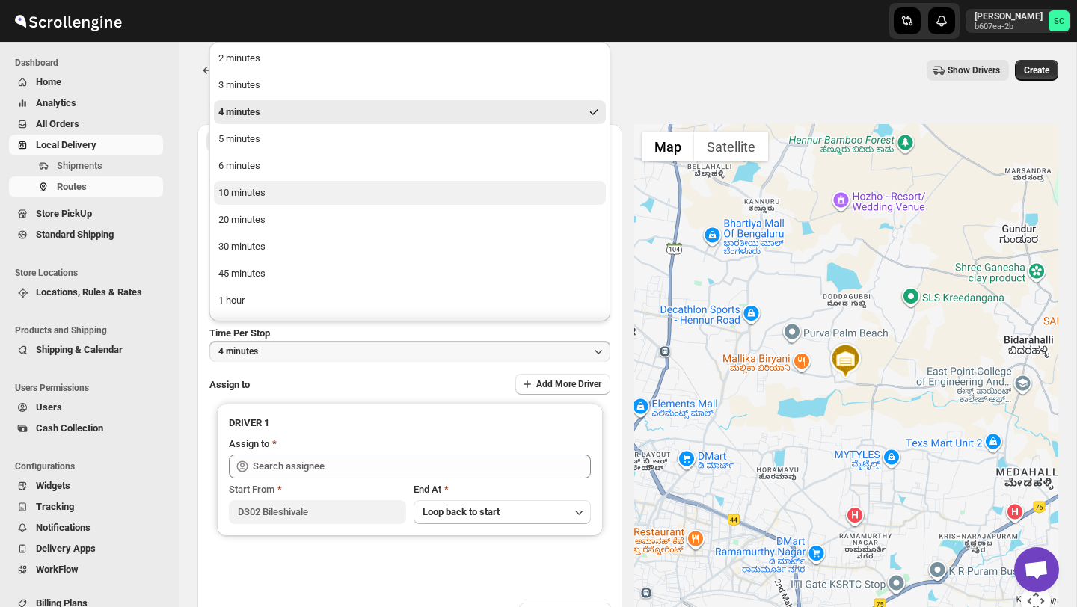
click at [269, 187] on button "10 minutes" at bounding box center [410, 193] width 392 height 24
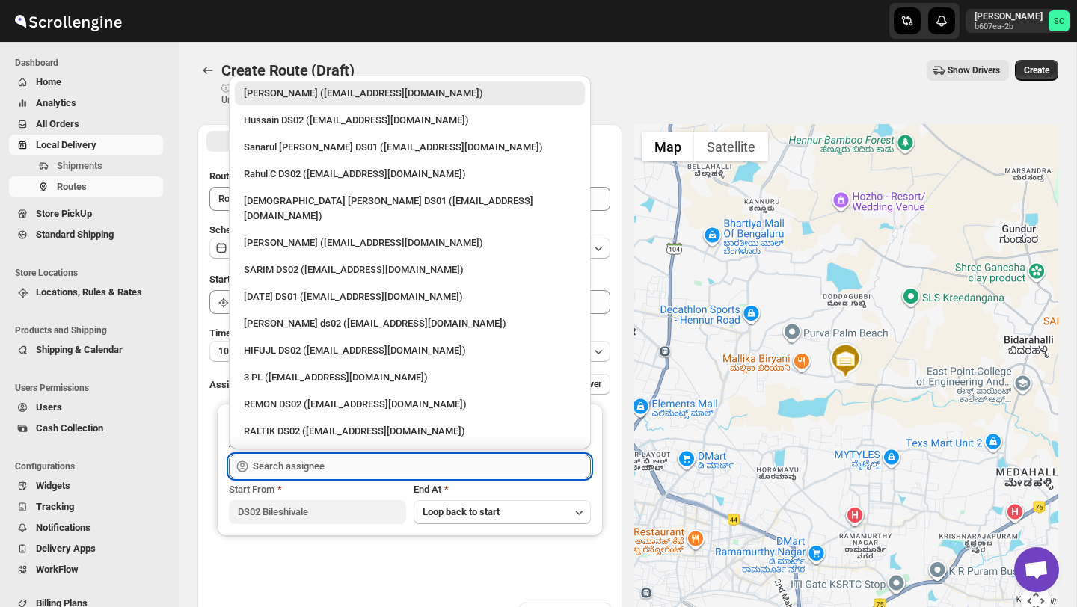
click at [296, 463] on input "text" at bounding box center [422, 467] width 338 height 24
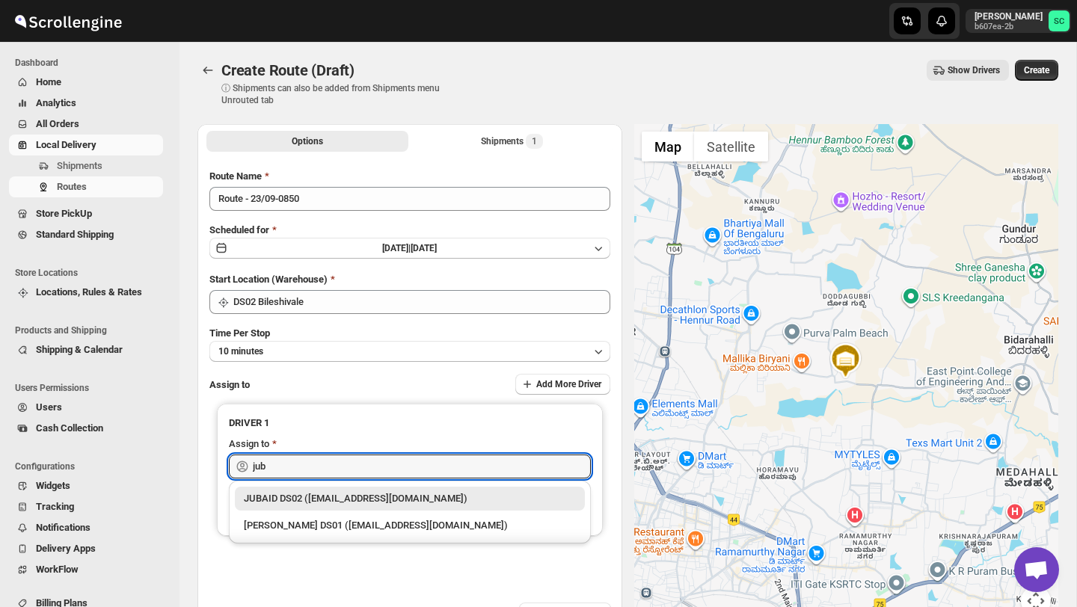
click at [332, 499] on div "JUBAID DS02 ([EMAIL_ADDRESS][DOMAIN_NAME])" at bounding box center [410, 498] width 332 height 15
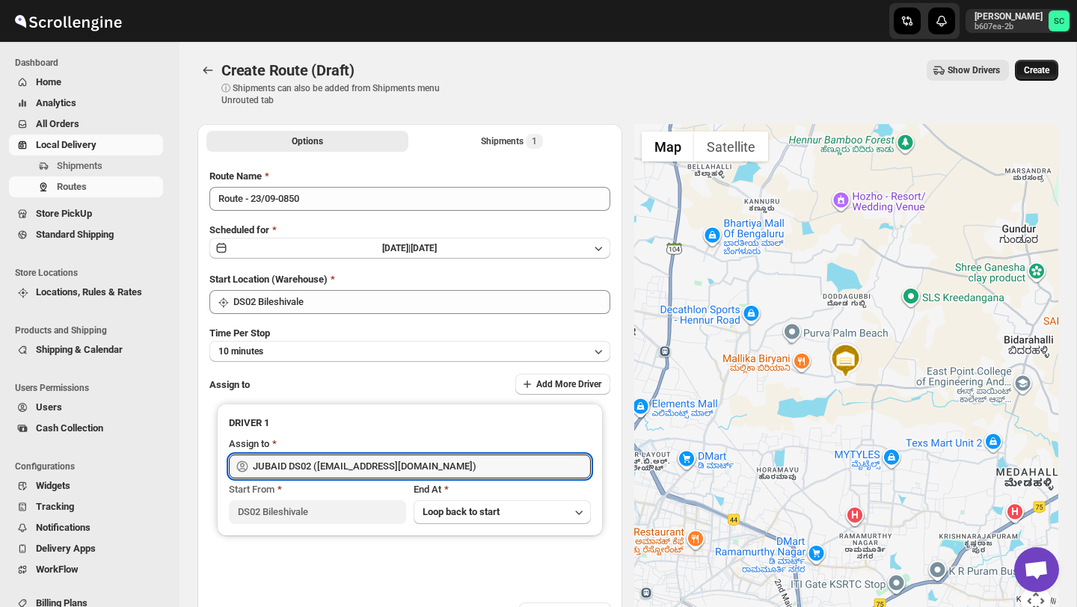
type input "JUBAID DS02 ([EMAIL_ADDRESS][DOMAIN_NAME])"
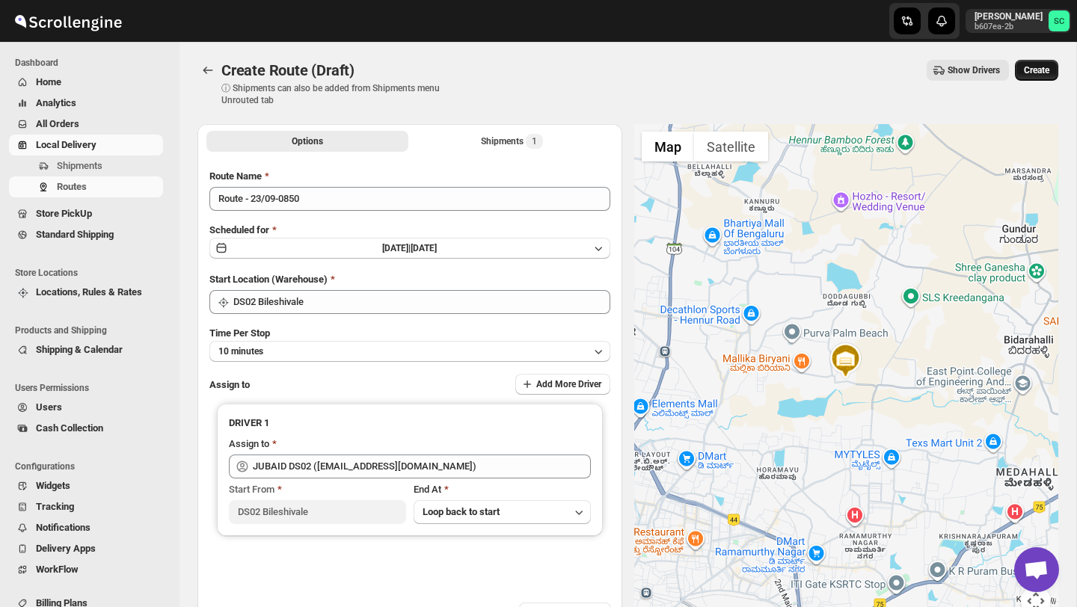
click at [1036, 75] on span "Create" at bounding box center [1036, 70] width 25 height 12
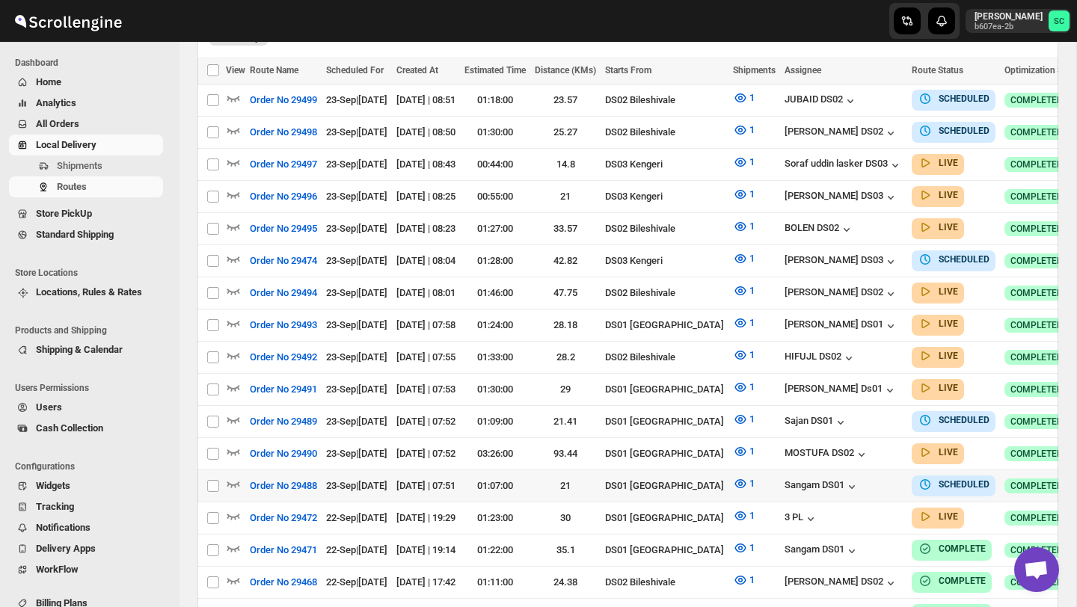
scroll to position [441, 0]
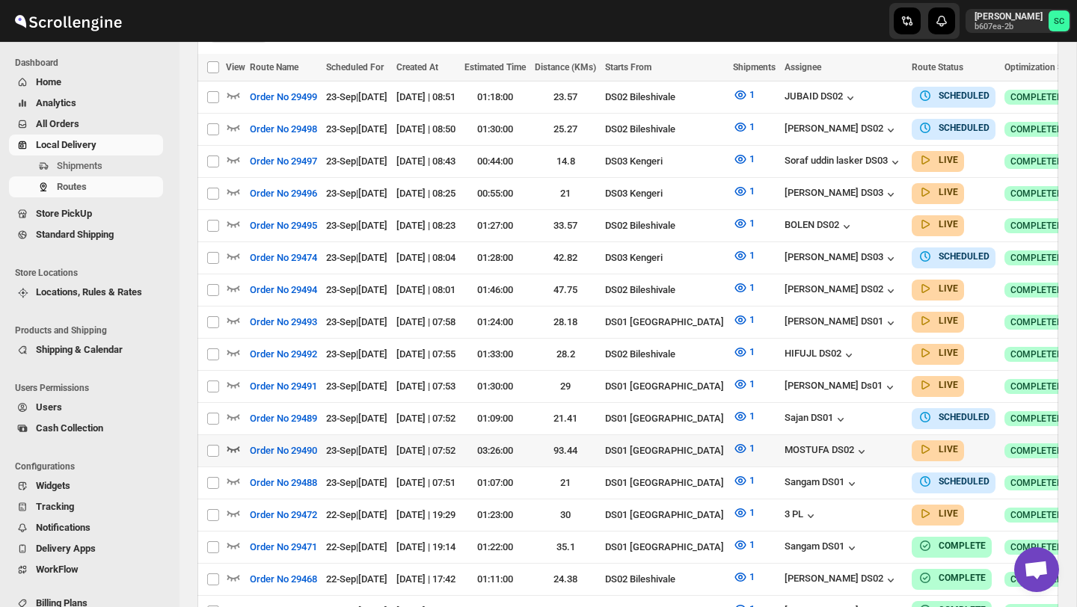
click at [238, 447] on icon "button" at bounding box center [233, 450] width 13 height 6
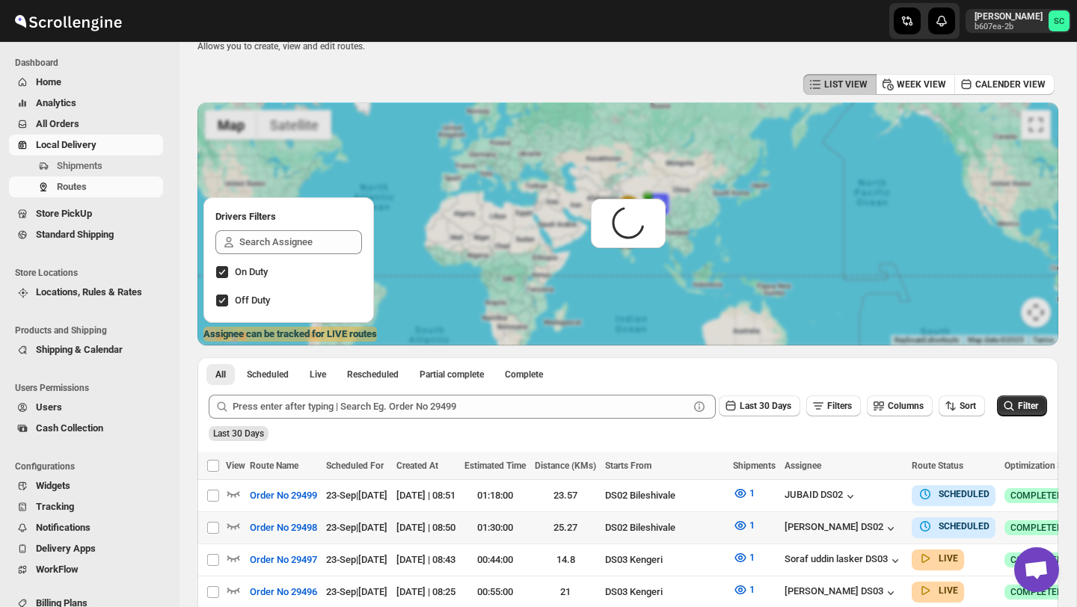
scroll to position [0, 0]
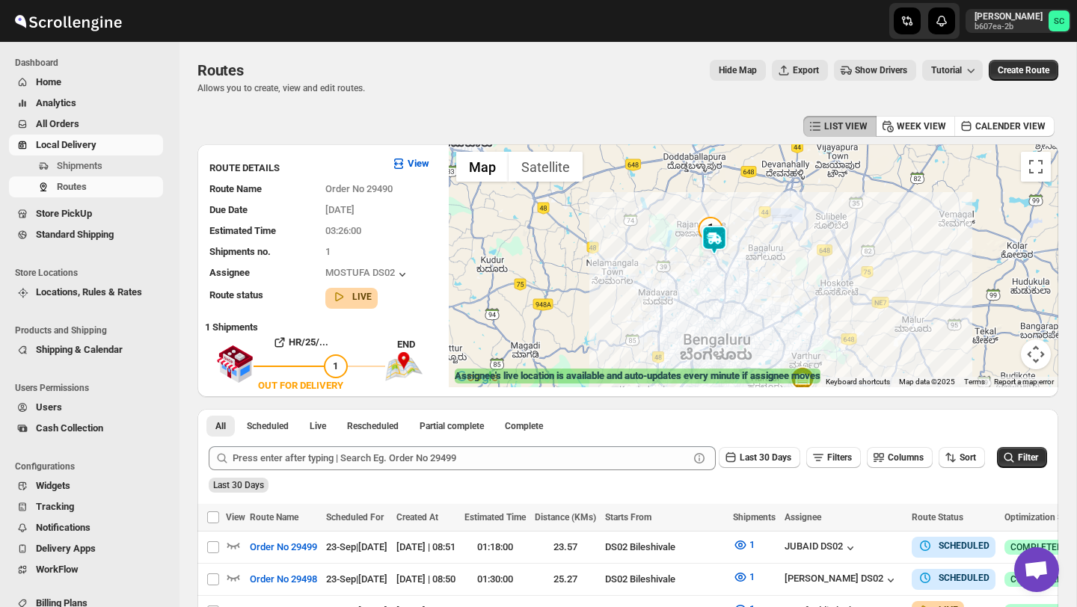
drag, startPoint x: 687, startPoint y: 222, endPoint x: 691, endPoint y: 276, distance: 54.0
click at [691, 278] on div at bounding box center [754, 265] width 610 height 243
click at [701, 271] on div at bounding box center [754, 265] width 610 height 243
click at [701, 272] on div at bounding box center [754, 265] width 610 height 243
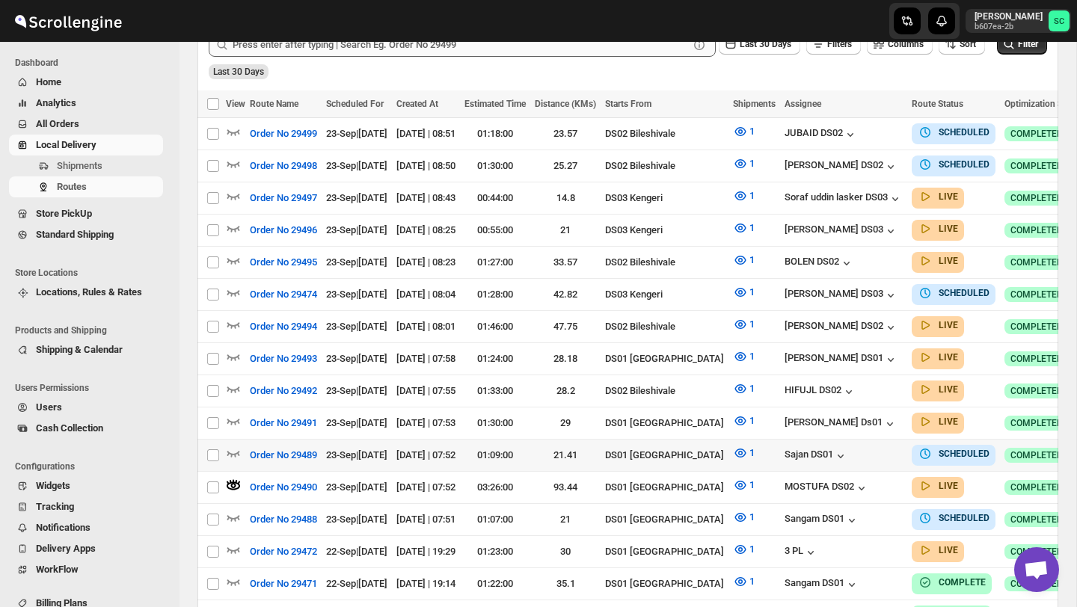
scroll to position [416, 0]
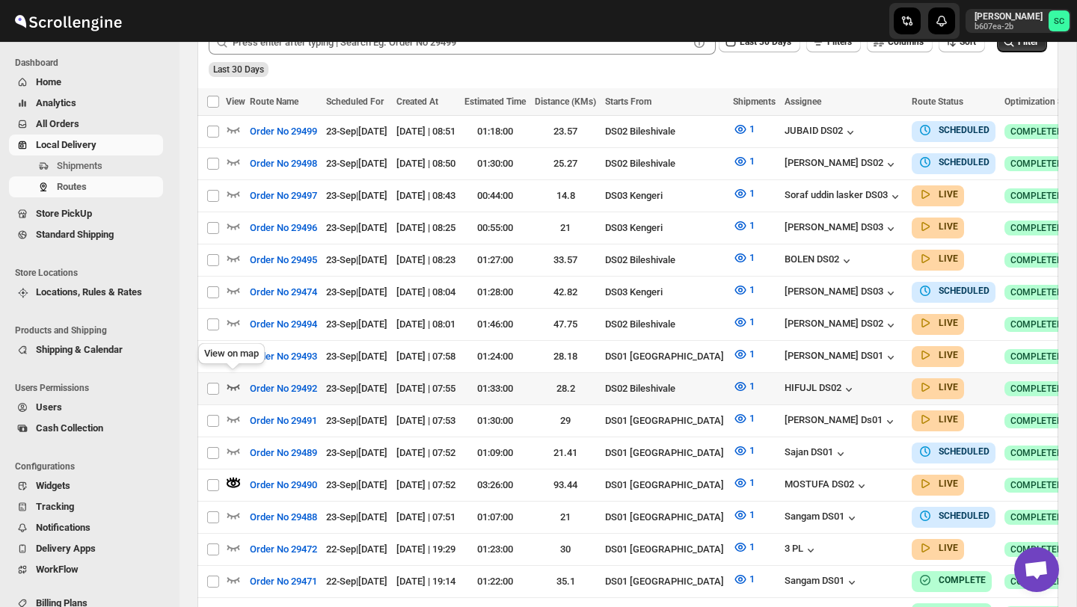
click at [236, 379] on icon "button" at bounding box center [233, 386] width 15 height 15
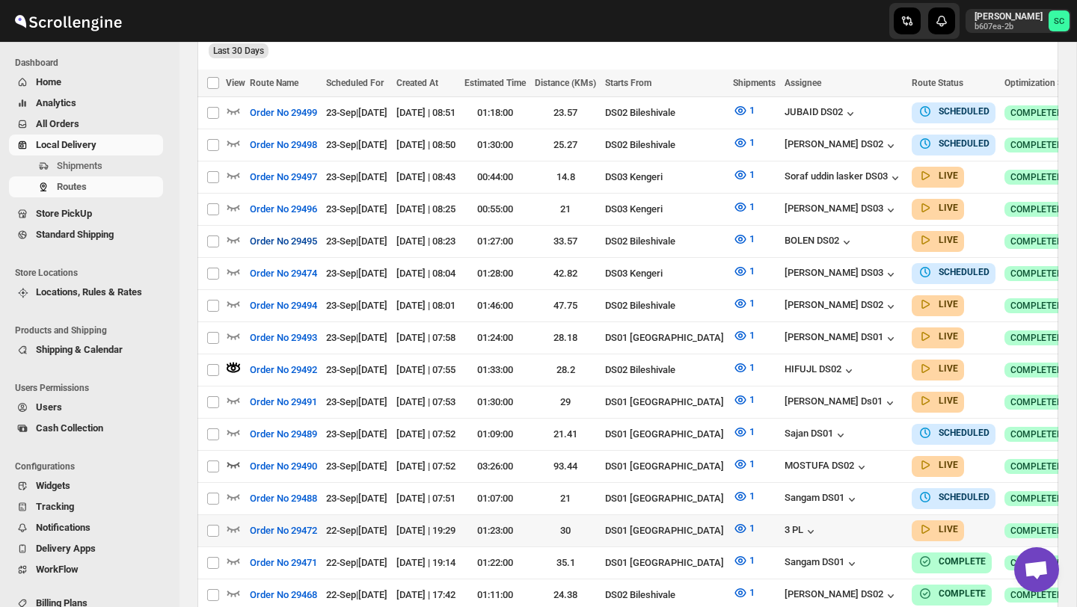
scroll to position [440, 0]
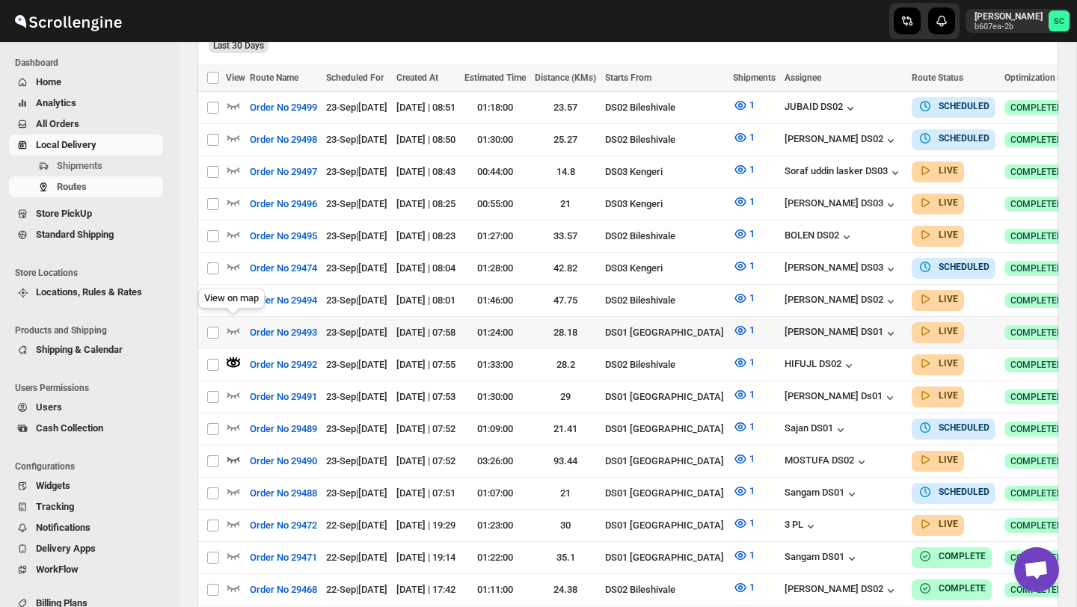
click at [233, 292] on div "View on map" at bounding box center [231, 301] width 73 height 33
click at [231, 292] on icon "button" at bounding box center [233, 298] width 15 height 15
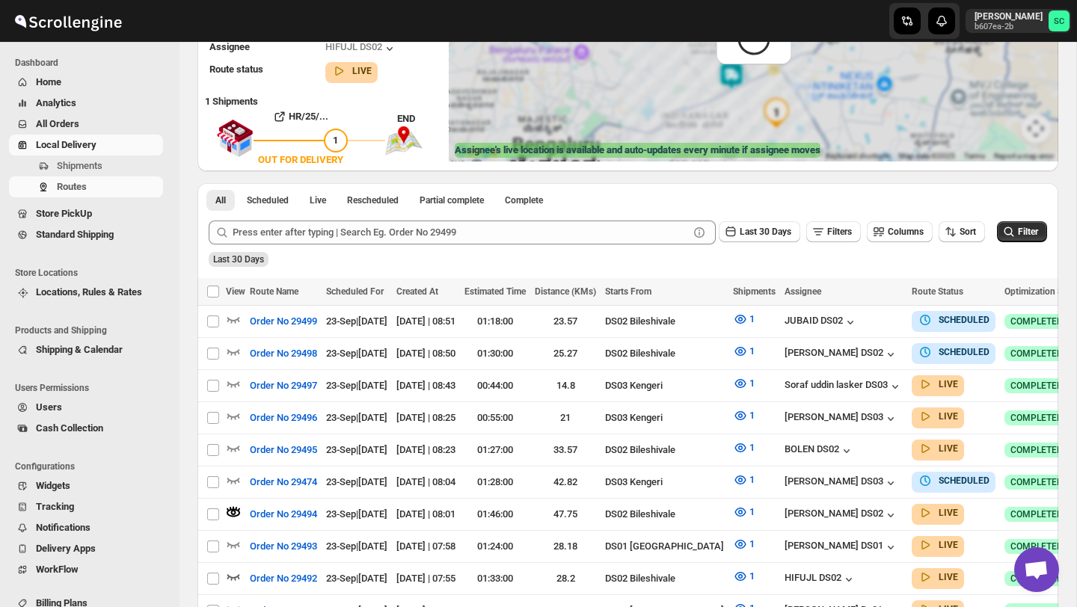
scroll to position [0, 0]
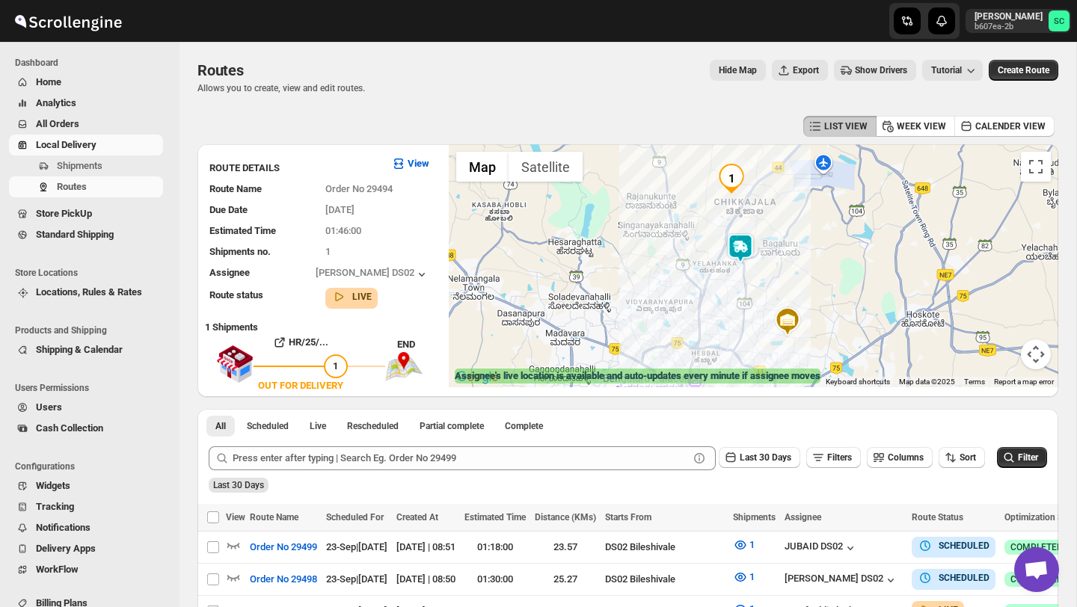
click at [738, 236] on img at bounding box center [741, 248] width 30 height 30
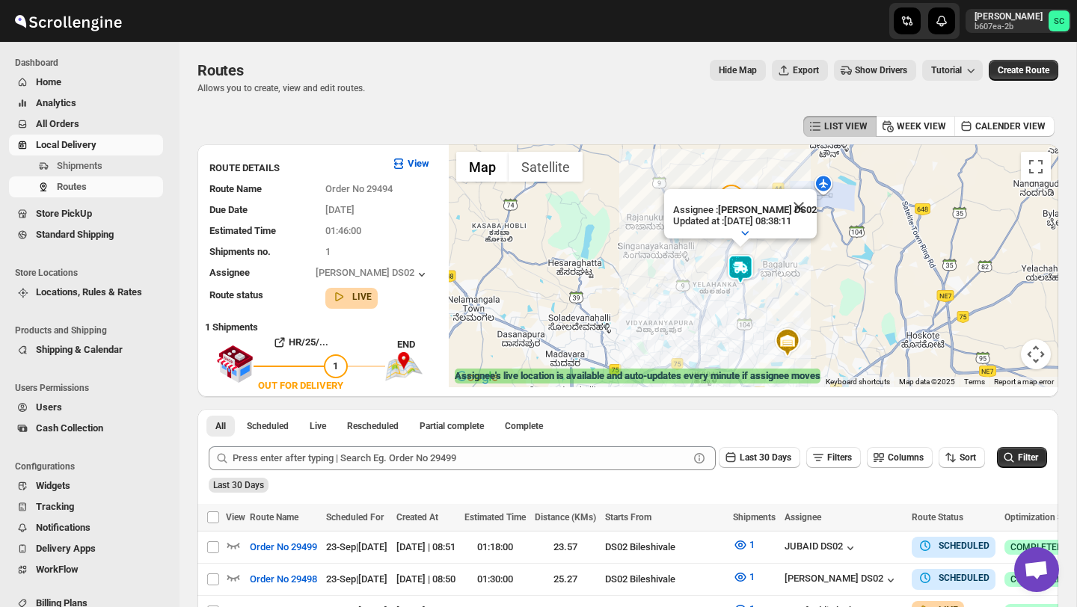
click at [805, 209] on button "Close" at bounding box center [799, 207] width 36 height 36
click at [825, 191] on div "To navigate, press the arrow keys." at bounding box center [754, 265] width 610 height 243
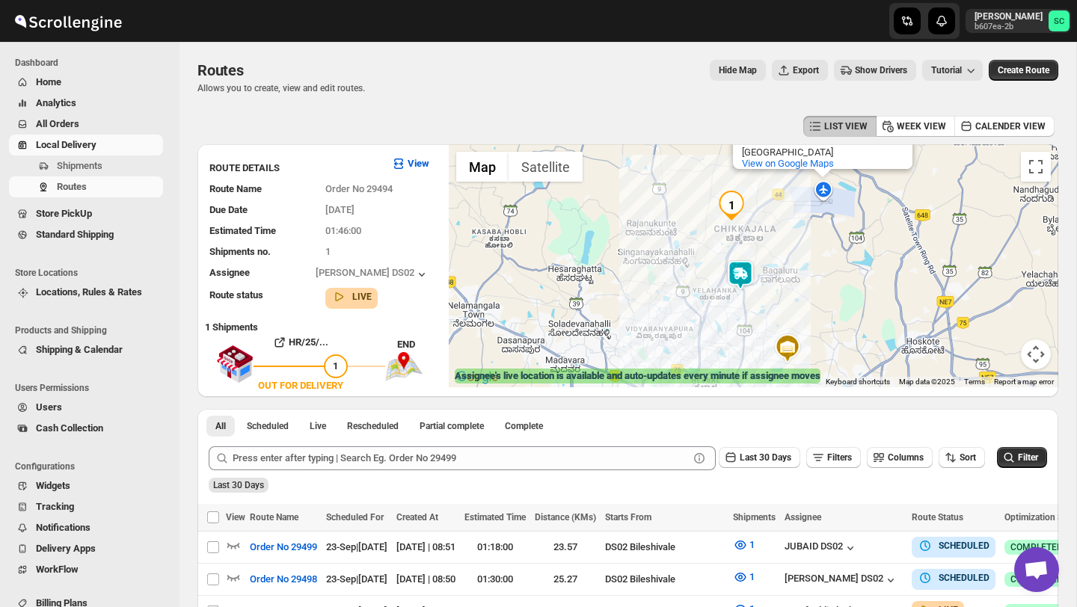
click at [824, 169] on div "Kempegowda International Airport Bengaluru Kempegowda International Airport Ben…" at bounding box center [823, 144] width 180 height 50
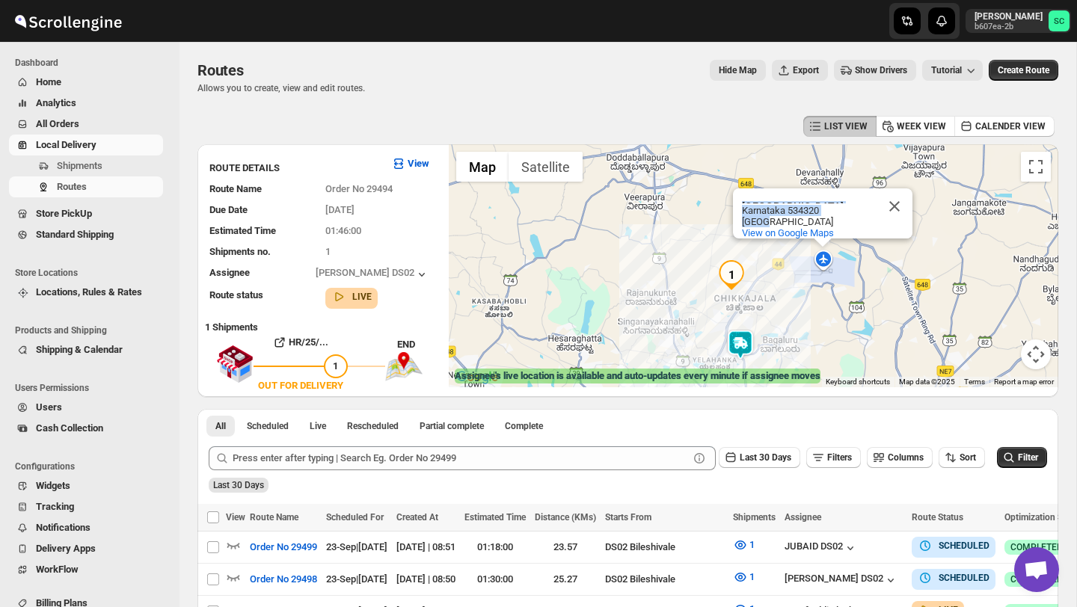
drag, startPoint x: 866, startPoint y: 217, endPoint x: 866, endPoint y: 242, distance: 25.4
click at [866, 245] on div "Kempegowda International Airport Bengaluru Kempegowda International Airport Ben…" at bounding box center [754, 265] width 610 height 243
click at [821, 236] on span "View on Google Maps" at bounding box center [788, 232] width 92 height 11
click at [898, 201] on button "Close" at bounding box center [895, 207] width 36 height 36
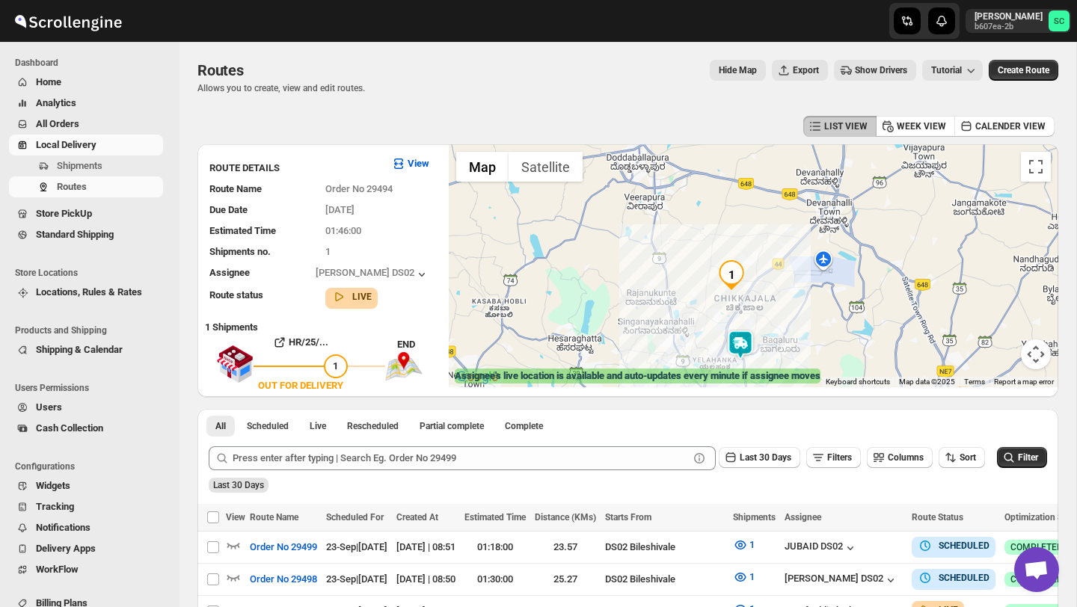
drag, startPoint x: 827, startPoint y: 321, endPoint x: 856, endPoint y: 272, distance: 57.4
click at [838, 295] on div at bounding box center [754, 265] width 610 height 243
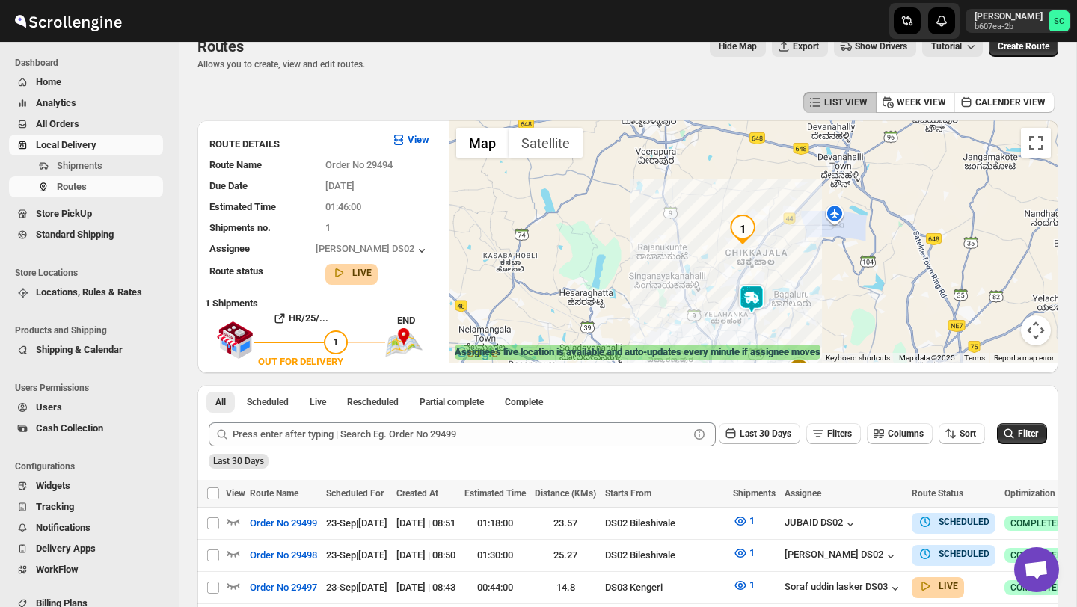
scroll to position [25, 0]
click at [749, 292] on img at bounding box center [752, 299] width 30 height 30
click at [756, 288] on img at bounding box center [752, 299] width 30 height 30
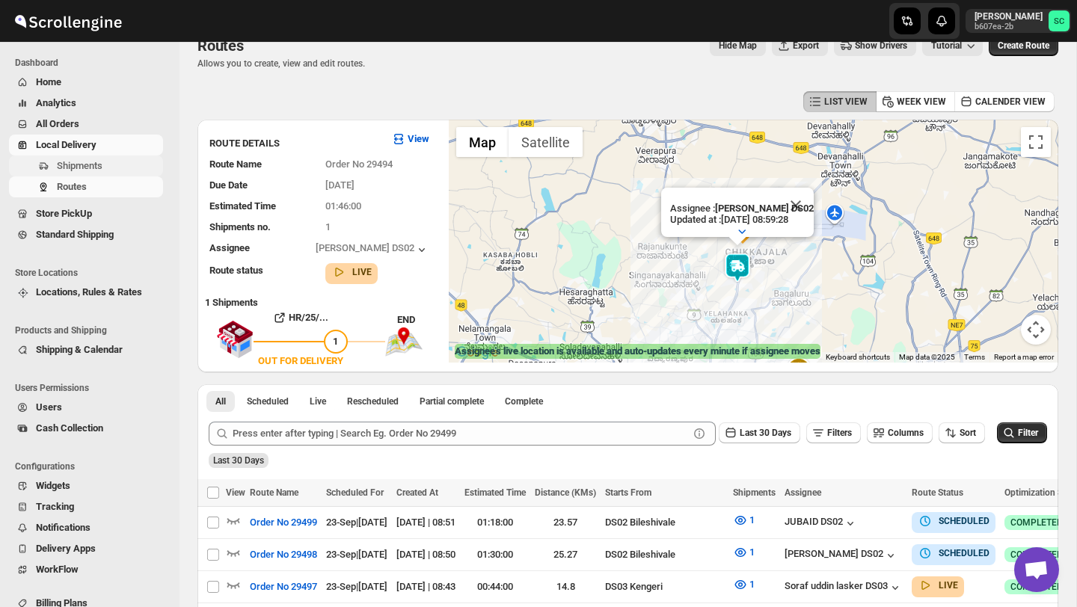
click at [100, 162] on span "Shipments" at bounding box center [80, 165] width 46 height 11
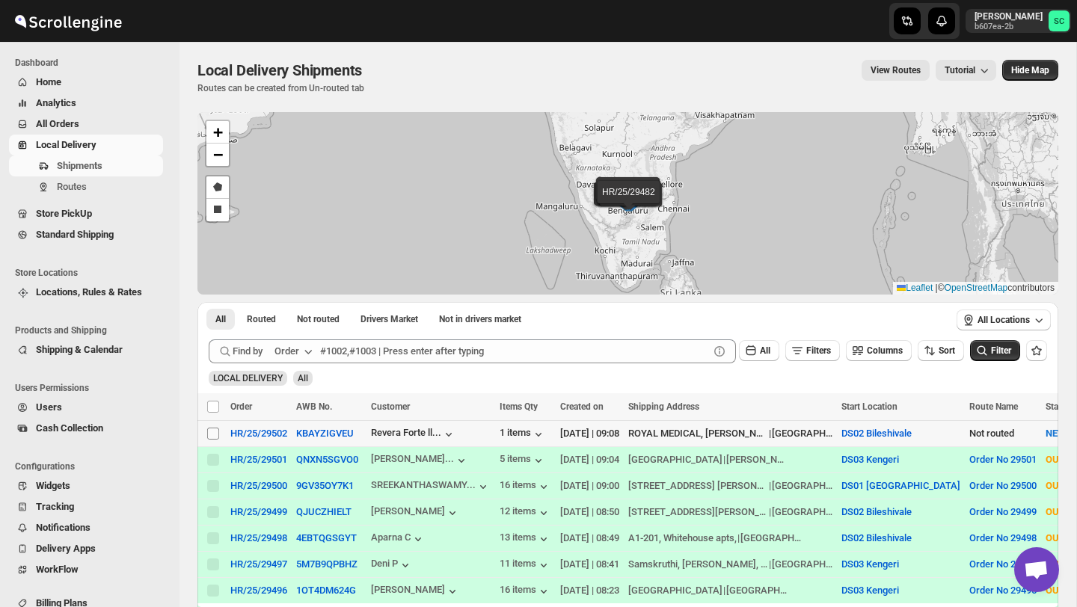
click at [211, 433] on input "Select shipment" at bounding box center [213, 434] width 12 height 12
checkbox input "true"
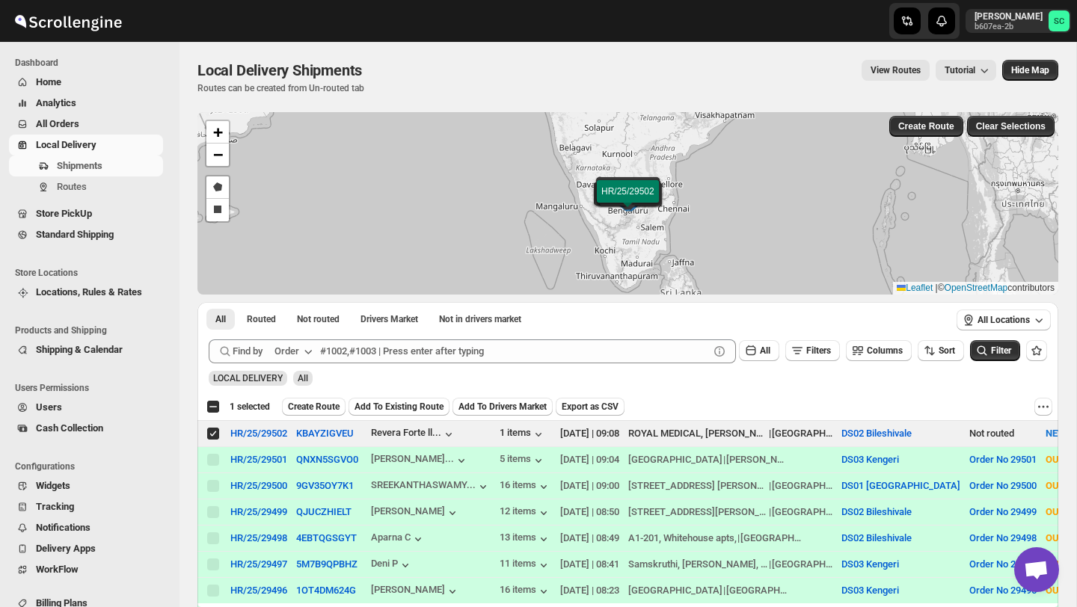
click at [328, 402] on span "Create Route" at bounding box center [314, 407] width 52 height 12
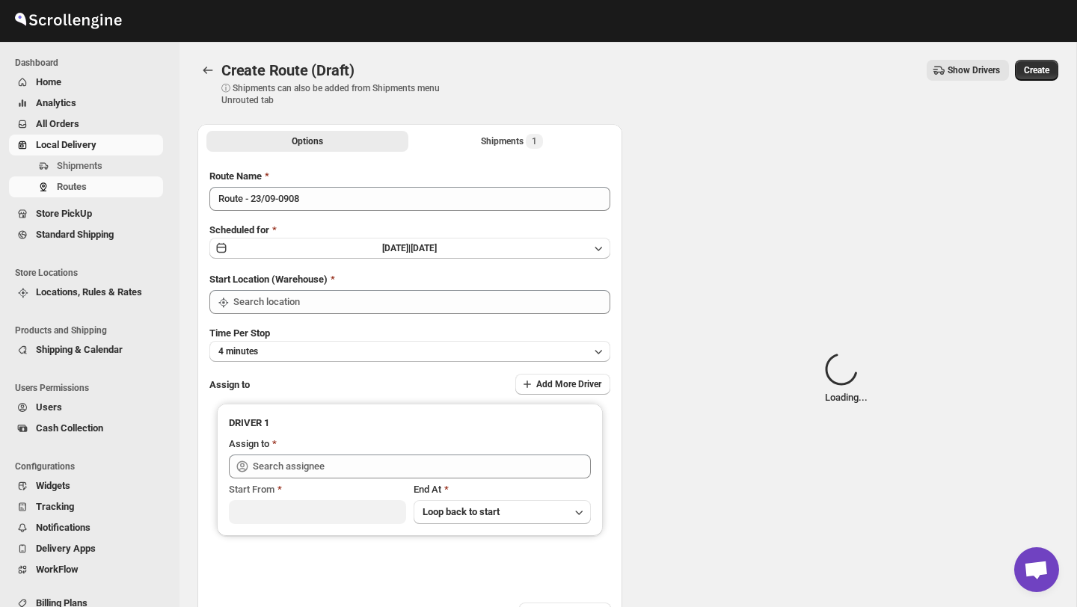
type input "DS02 Bileshivale"
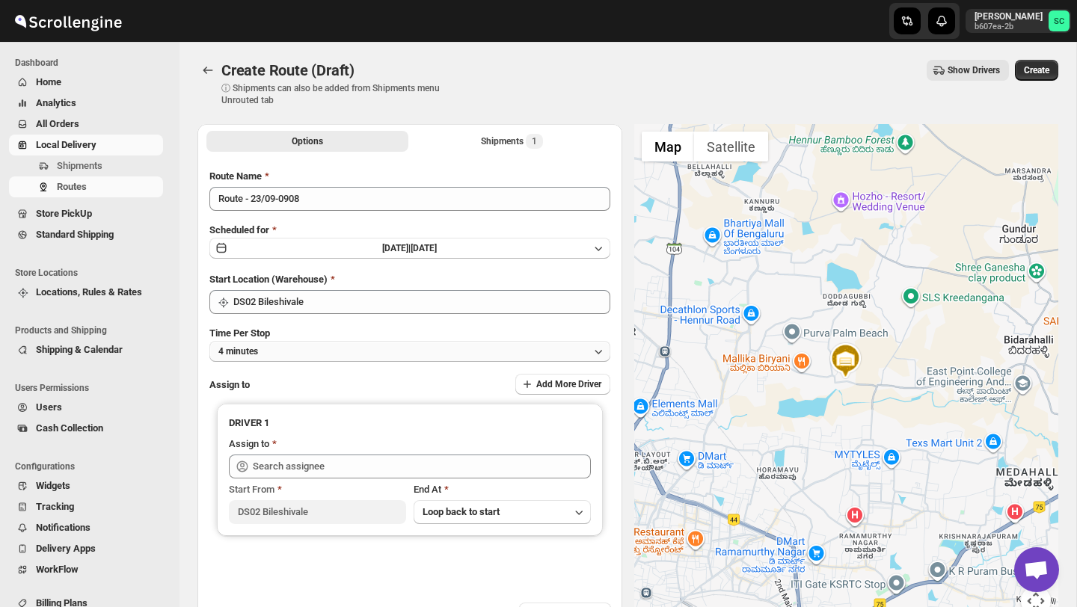
click at [325, 345] on button "4 minutes" at bounding box center [409, 351] width 401 height 21
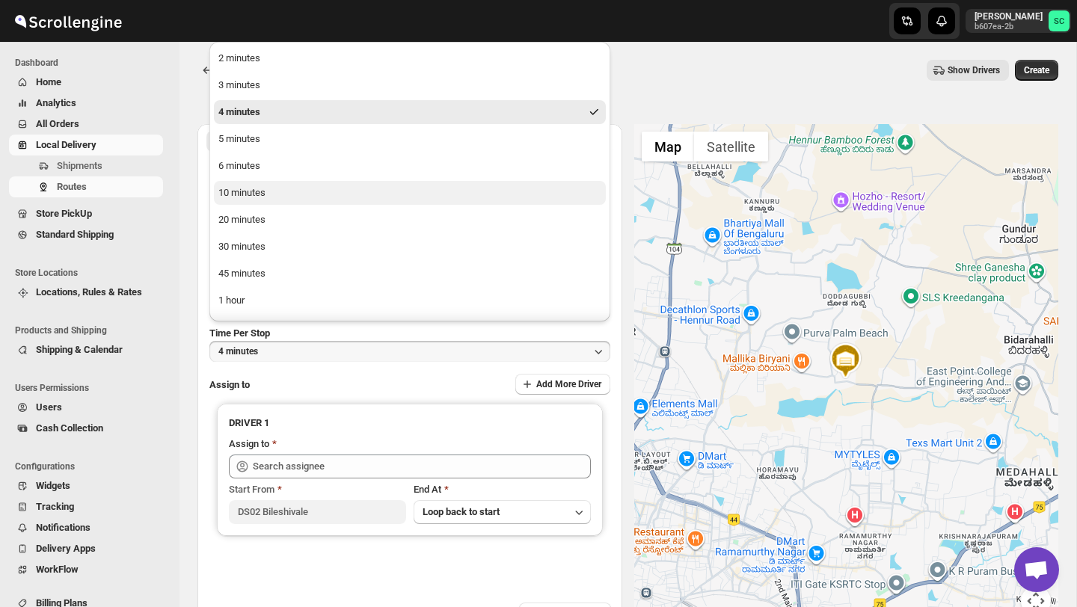
click at [275, 189] on button "10 minutes" at bounding box center [410, 193] width 392 height 24
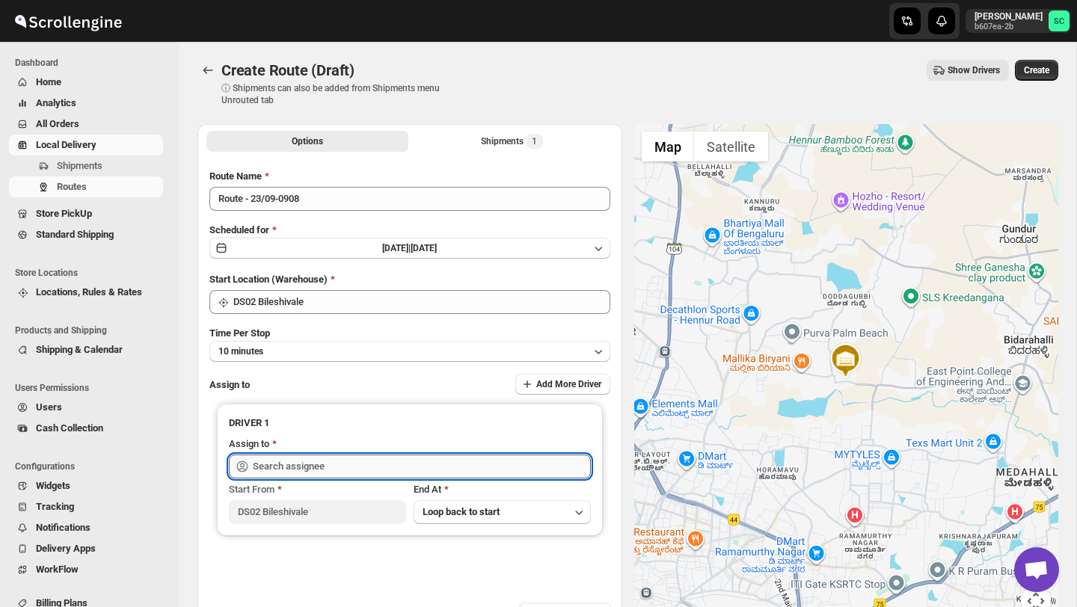
click at [291, 467] on input "text" at bounding box center [422, 467] width 338 height 24
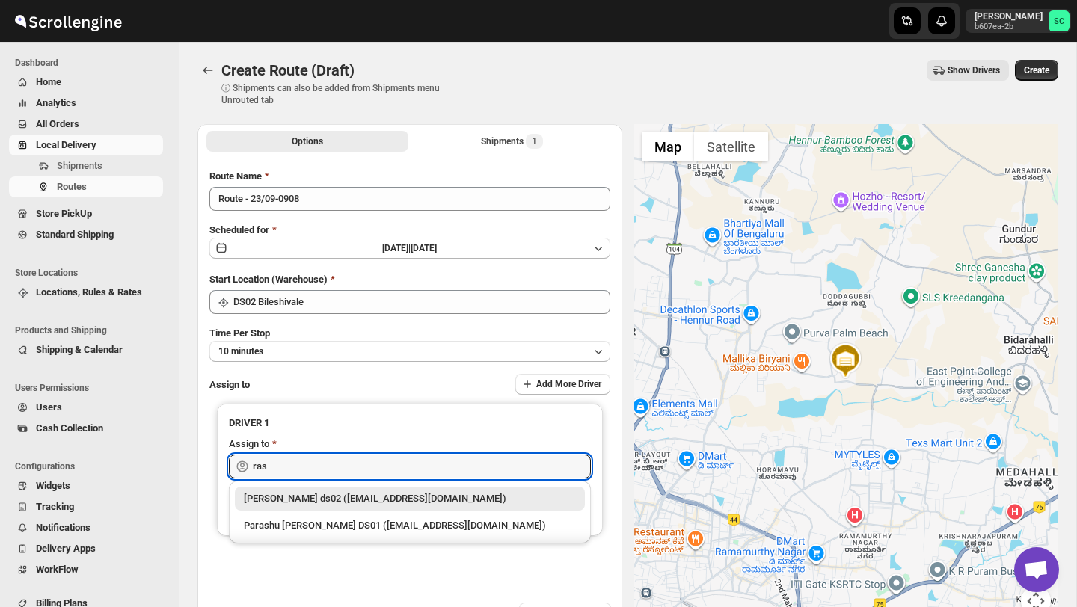
click at [318, 500] on div "[PERSON_NAME] ds02 ([EMAIL_ADDRESS][DOMAIN_NAME])" at bounding box center [410, 498] width 332 height 15
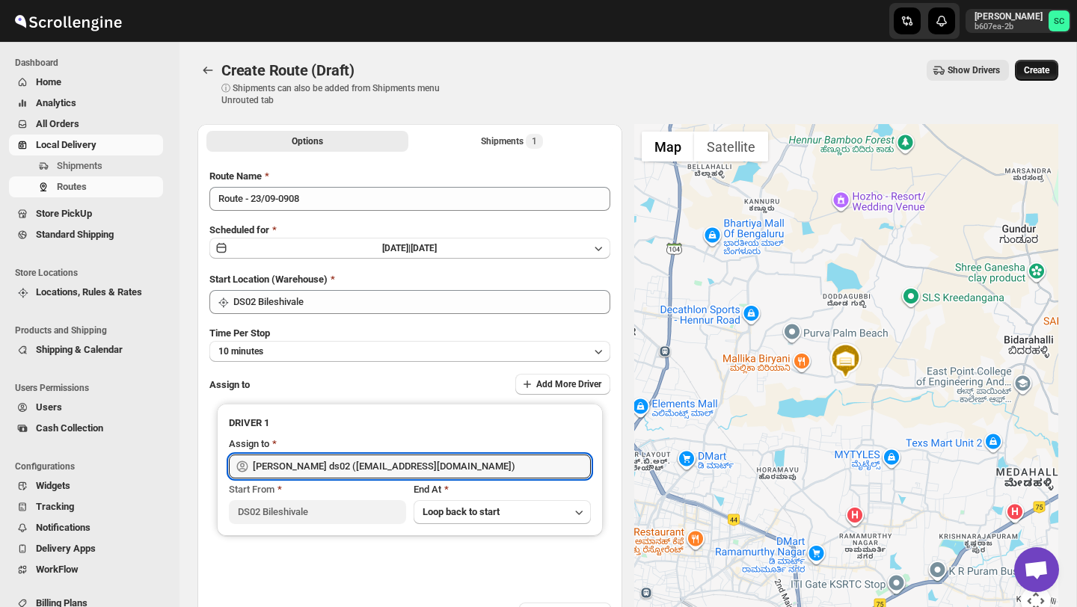
type input "[PERSON_NAME] ds02 ([EMAIL_ADDRESS][DOMAIN_NAME])"
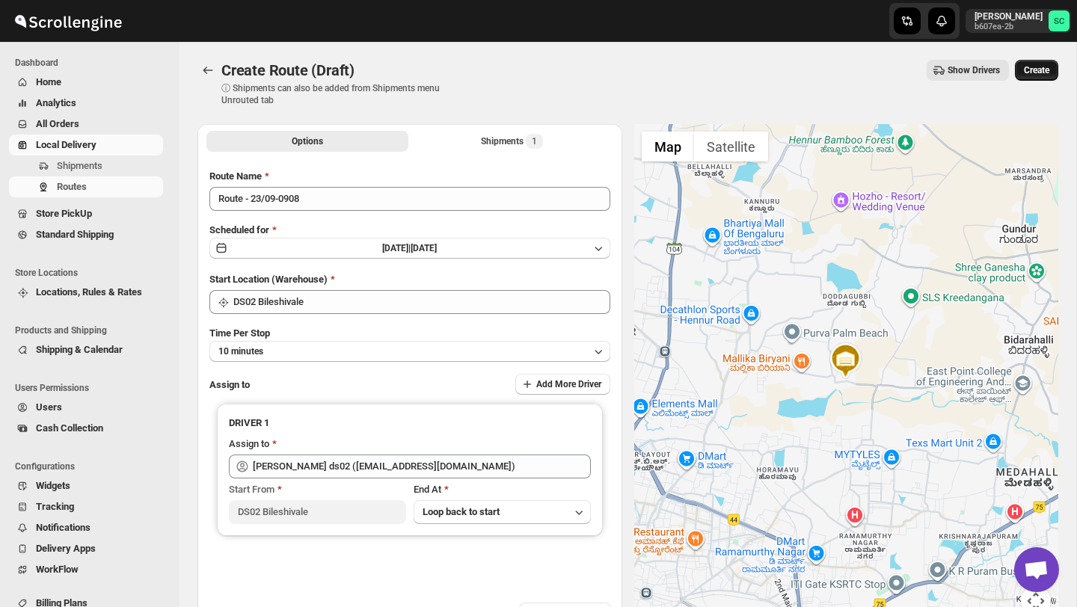
click at [1041, 65] on span "Create" at bounding box center [1036, 70] width 25 height 12
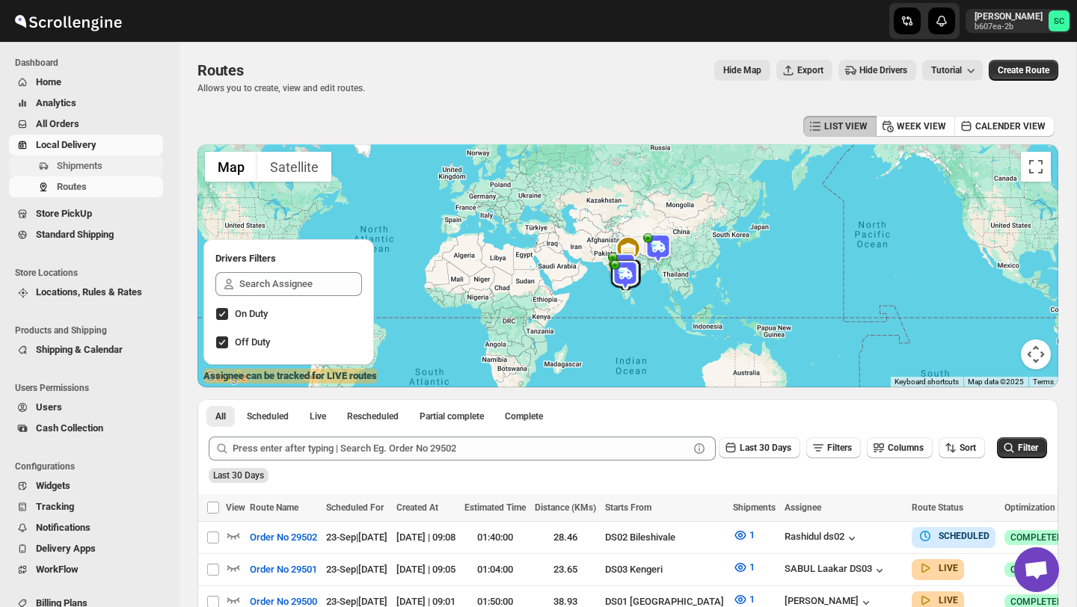
click at [100, 163] on span "Shipments" at bounding box center [80, 165] width 46 height 11
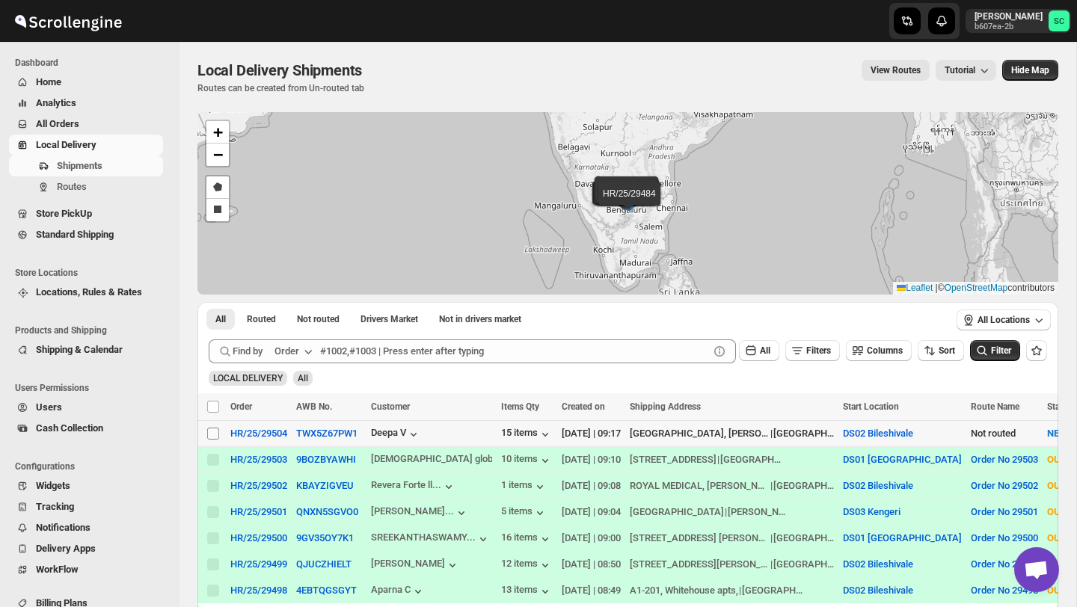
click at [209, 437] on input "Select shipment" at bounding box center [213, 434] width 12 height 12
checkbox input "true"
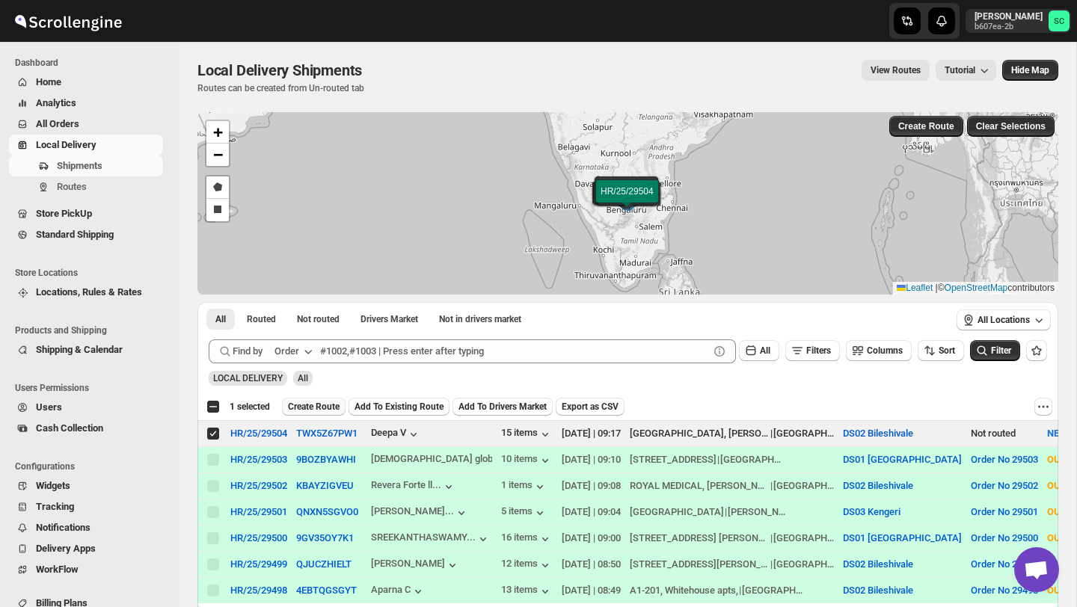
click at [321, 405] on span "Create Route" at bounding box center [314, 407] width 52 height 12
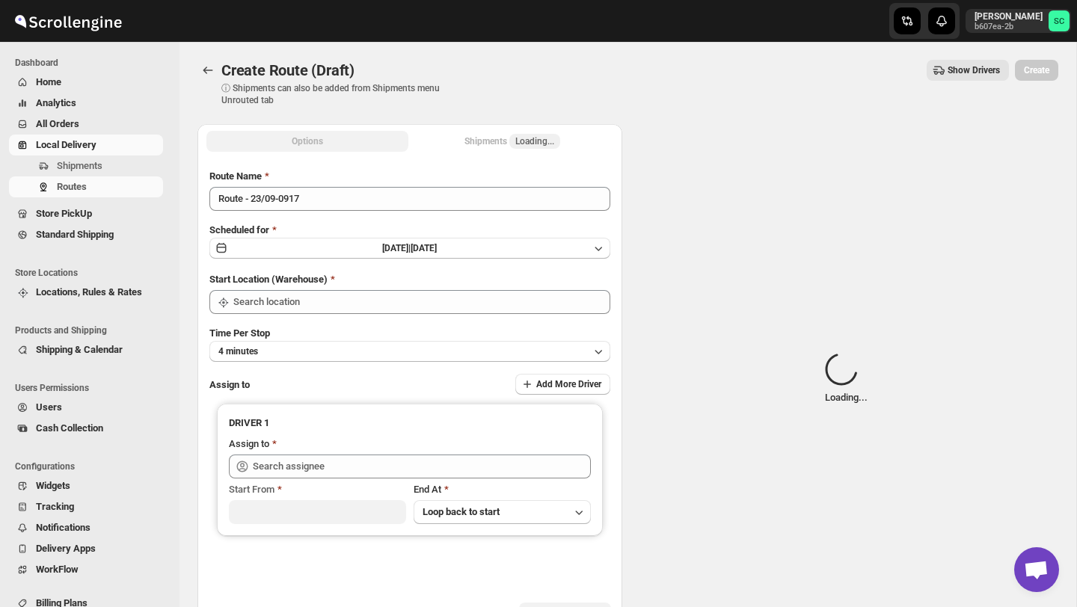
type input "DS02 Bileshivale"
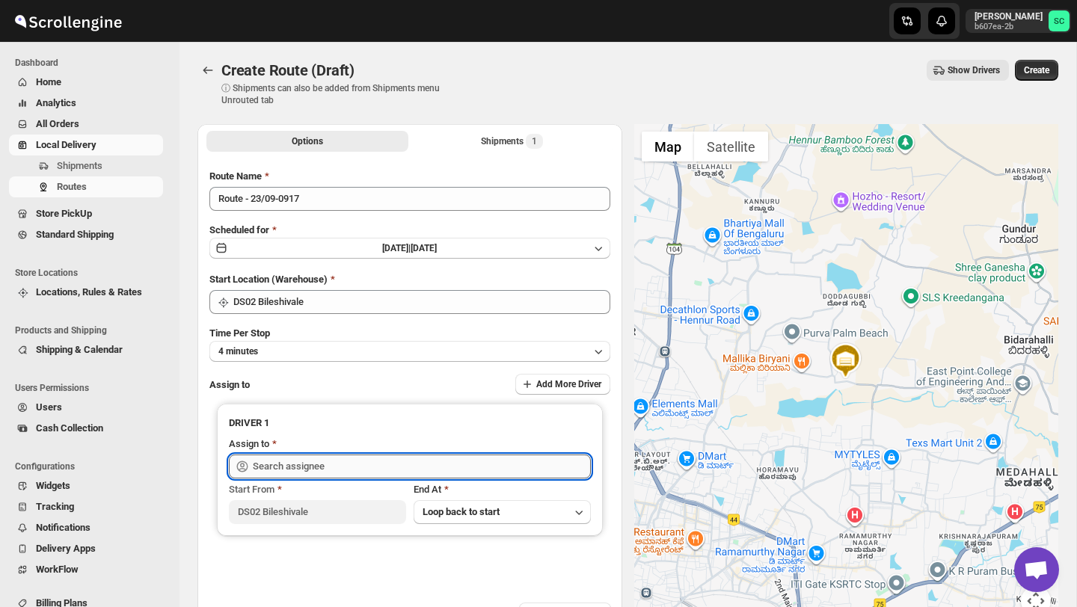
click at [355, 463] on input "text" at bounding box center [422, 467] width 338 height 24
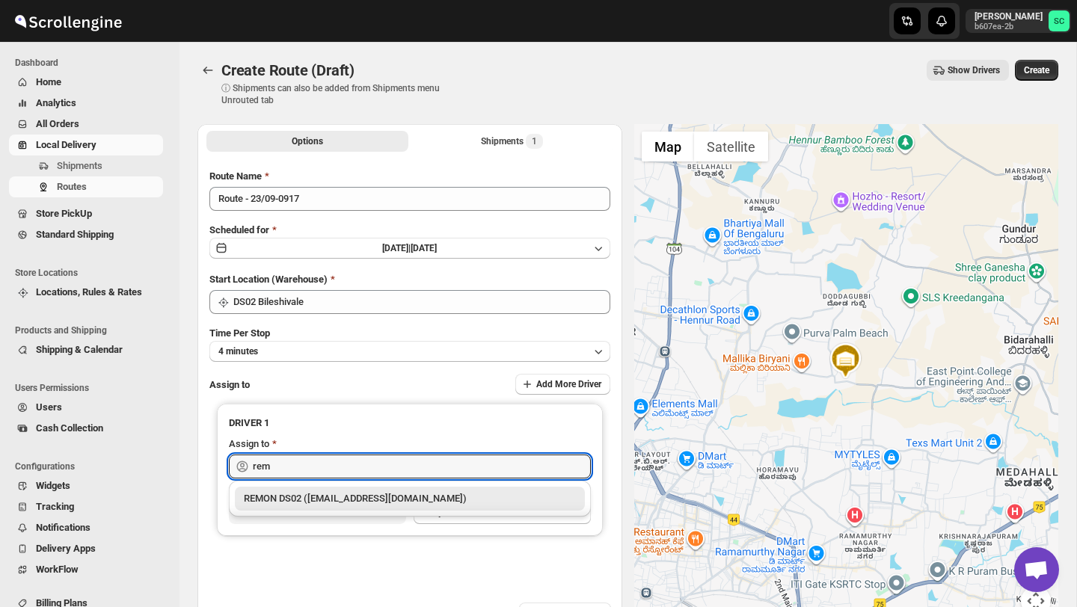
click at [399, 500] on div "REMON DS02 ([EMAIL_ADDRESS][DOMAIN_NAME])" at bounding box center [410, 498] width 332 height 15
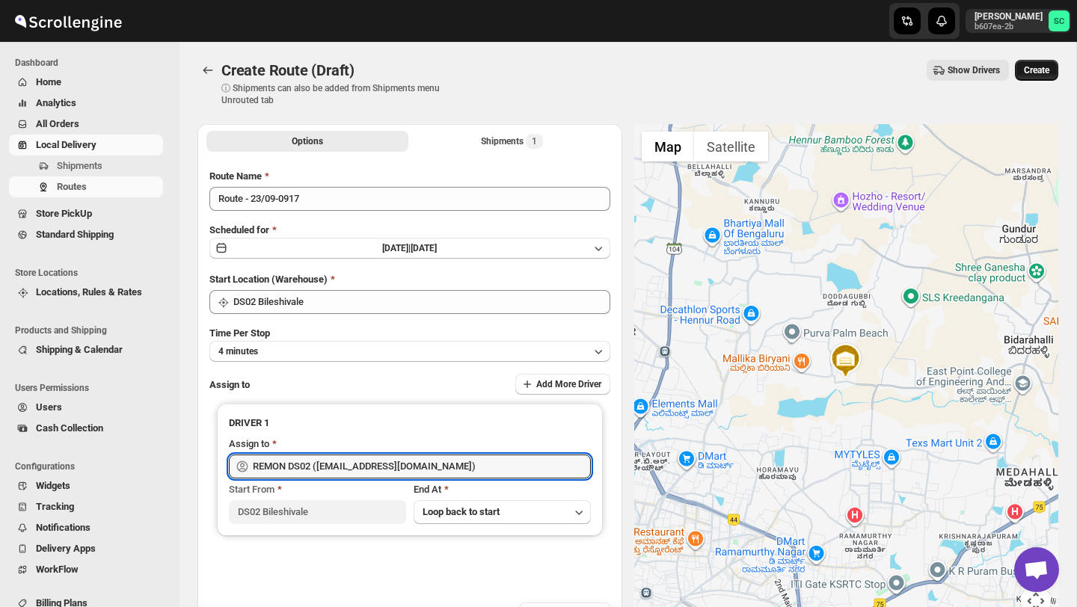
type input "REMON DS02 ([EMAIL_ADDRESS][DOMAIN_NAME])"
click at [1038, 70] on span "Create" at bounding box center [1036, 70] width 25 height 12
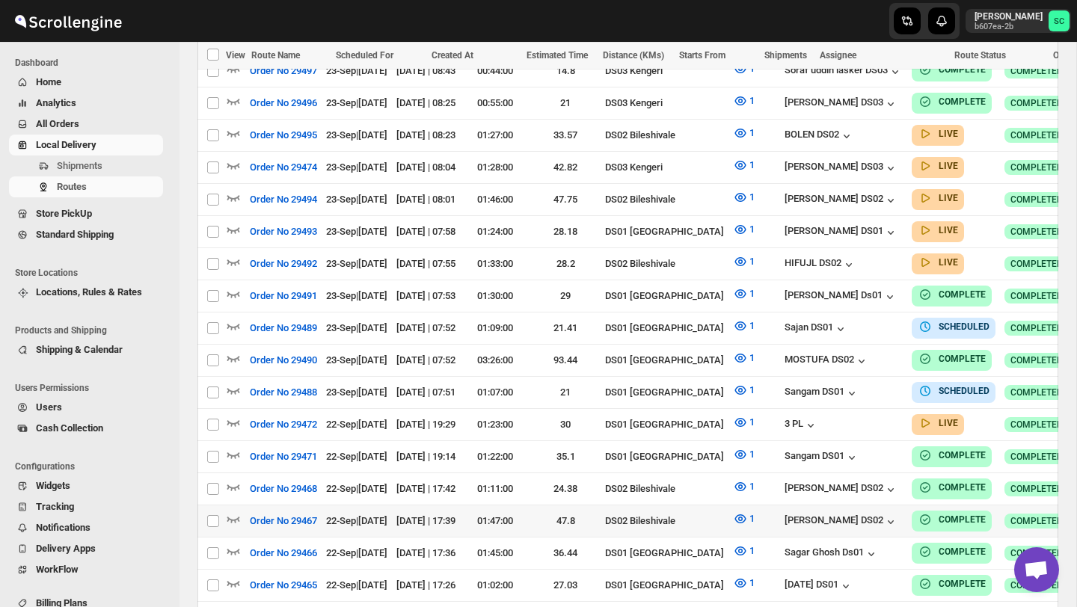
scroll to position [693, 0]
click at [234, 259] on icon "button" at bounding box center [233, 262] width 13 height 6
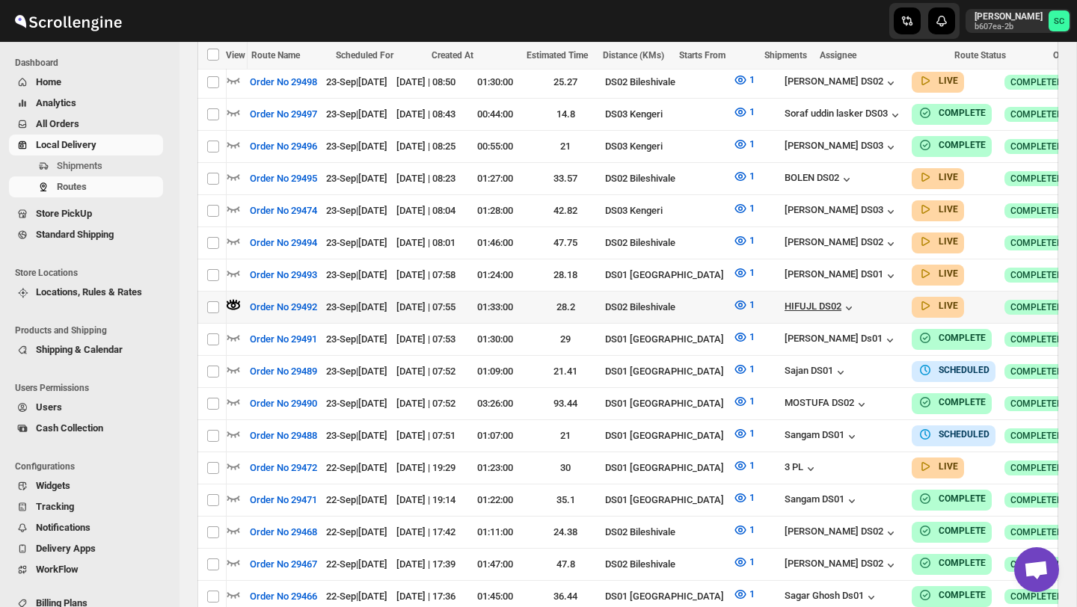
scroll to position [0, 127]
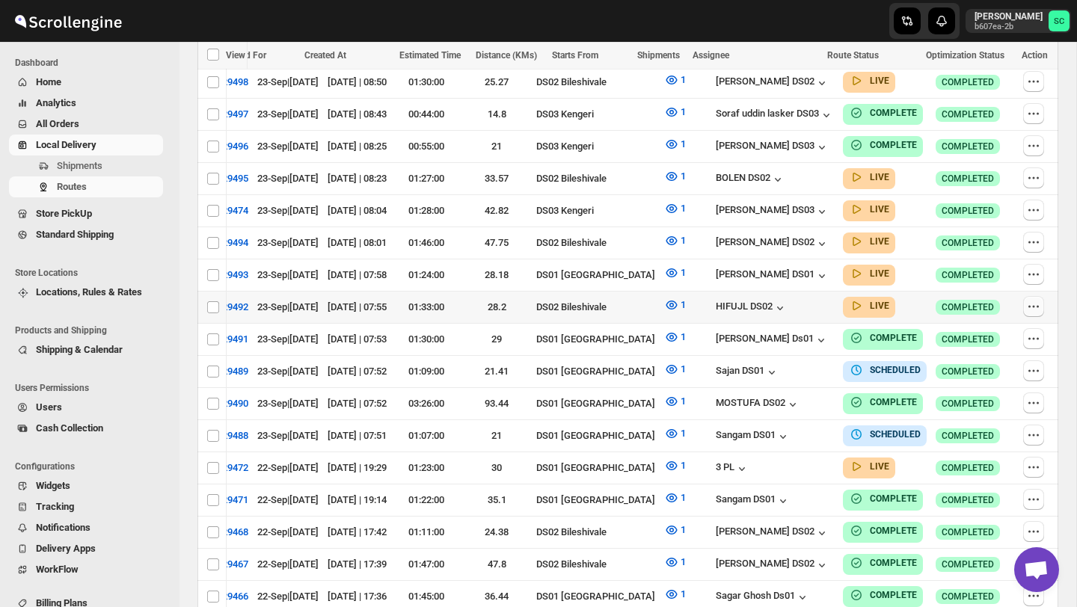
click at [1031, 299] on icon "button" at bounding box center [1033, 306] width 15 height 15
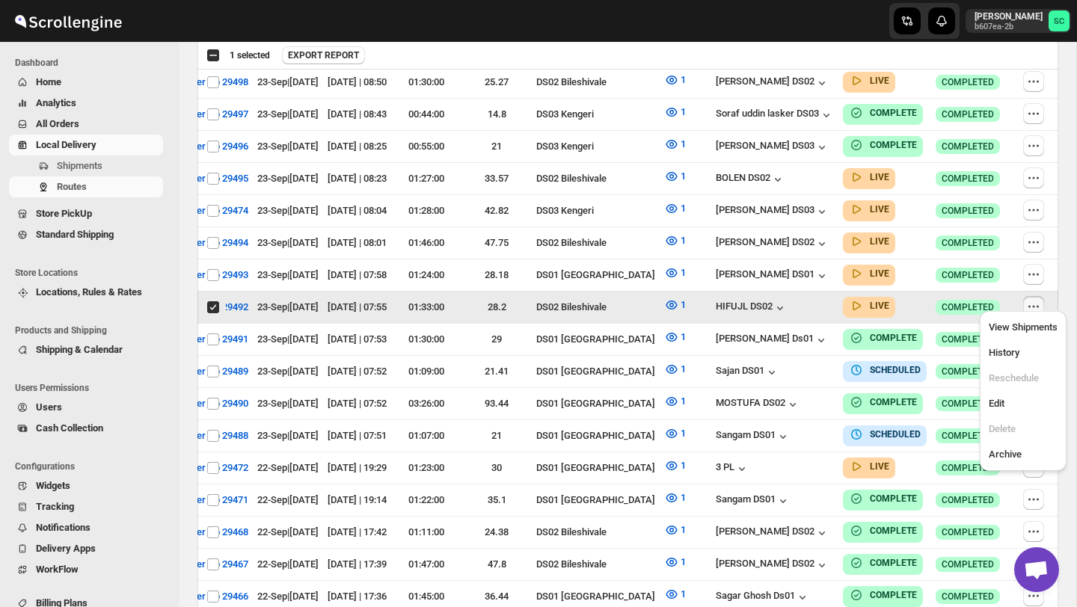
scroll to position [0, 0]
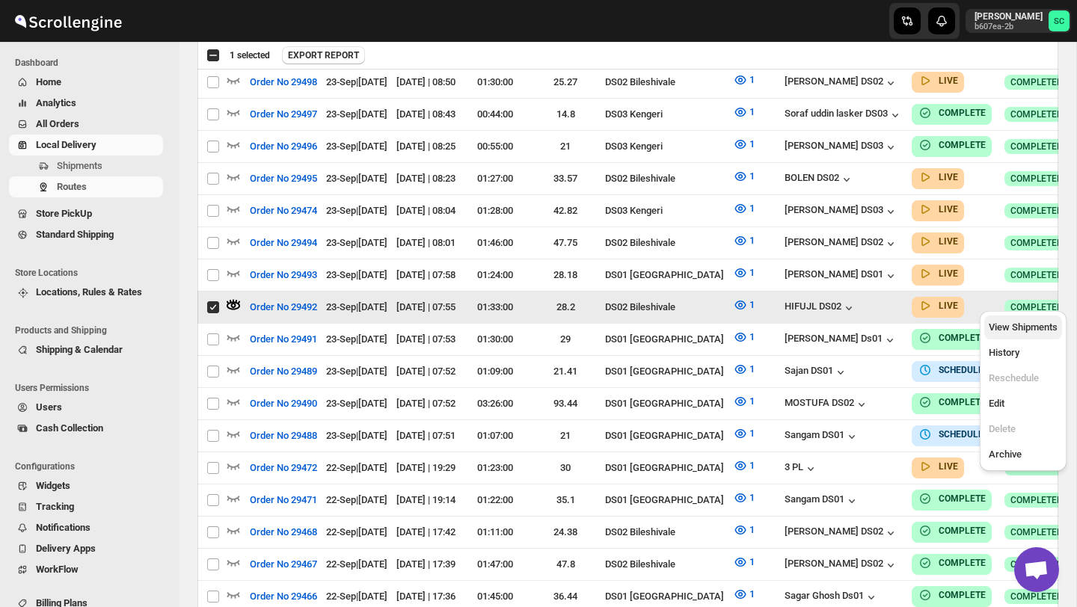
click at [1033, 324] on span "View Shipments" at bounding box center [1023, 327] width 69 height 11
checkbox input "false"
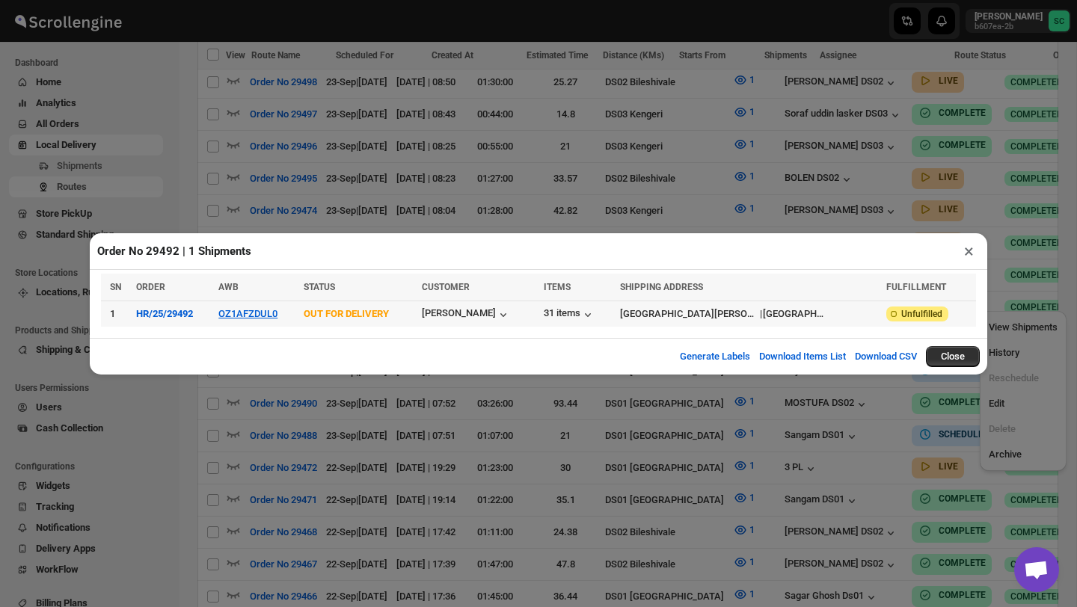
click at [261, 322] on td "OZ1AFZDUL0" at bounding box center [256, 314] width 85 height 26
click at [266, 314] on button "OZ1AFZDUL0" at bounding box center [247, 313] width 59 height 11
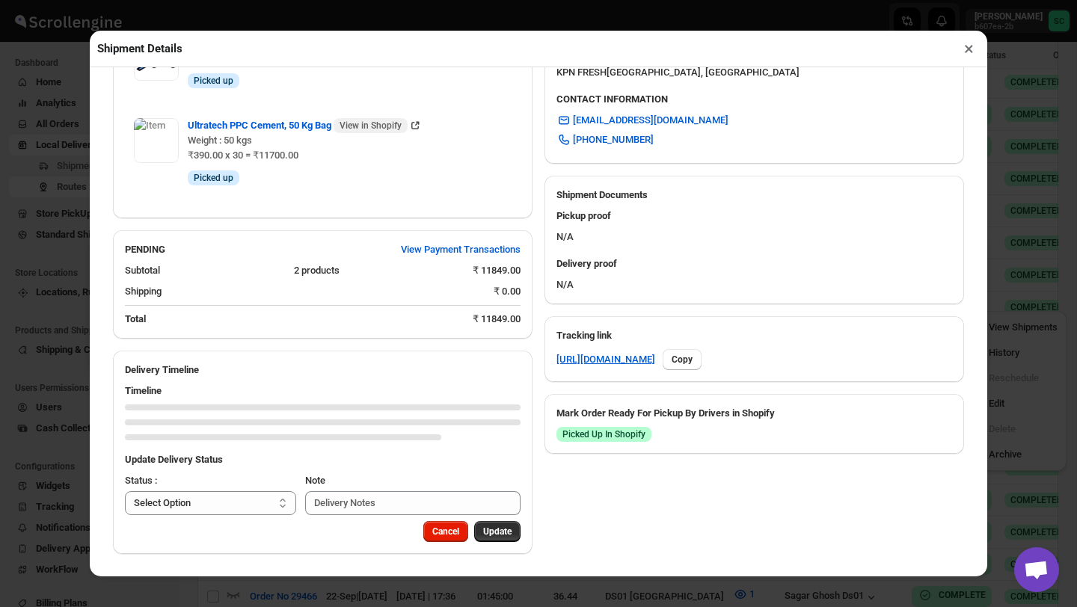
scroll to position [664, 0]
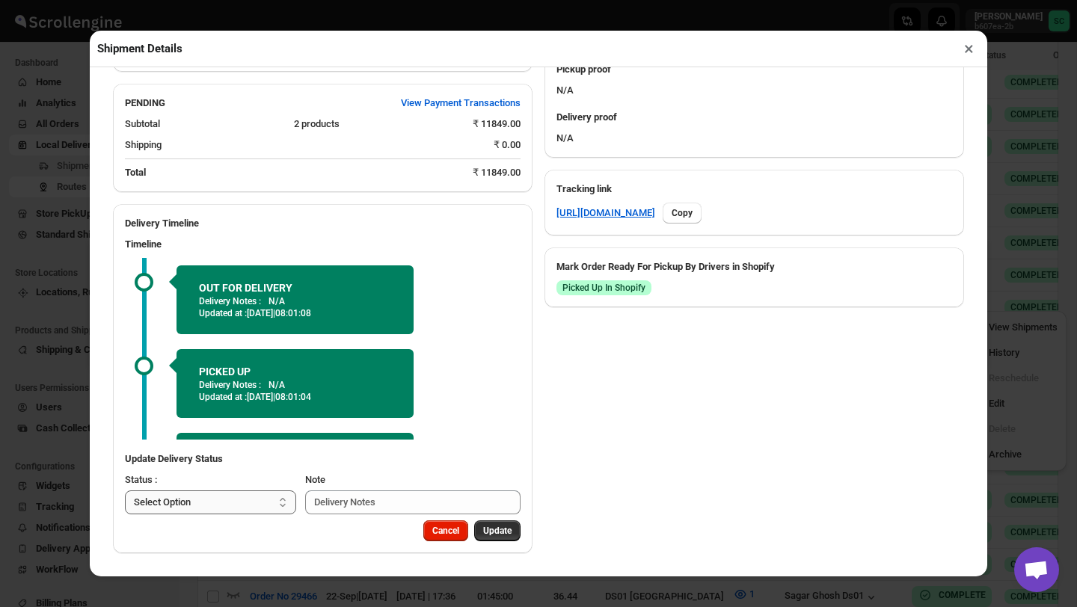
click at [234, 509] on select "Select Option PICKED UP OUT FOR DELIVERY RESCHEDULE DELIVERED CANCELLED" at bounding box center [210, 503] width 171 height 24
select select "DELIVERED"
click at [509, 532] on span "Update" at bounding box center [497, 531] width 28 height 12
select select
click at [970, 47] on button "×" at bounding box center [969, 48] width 22 height 21
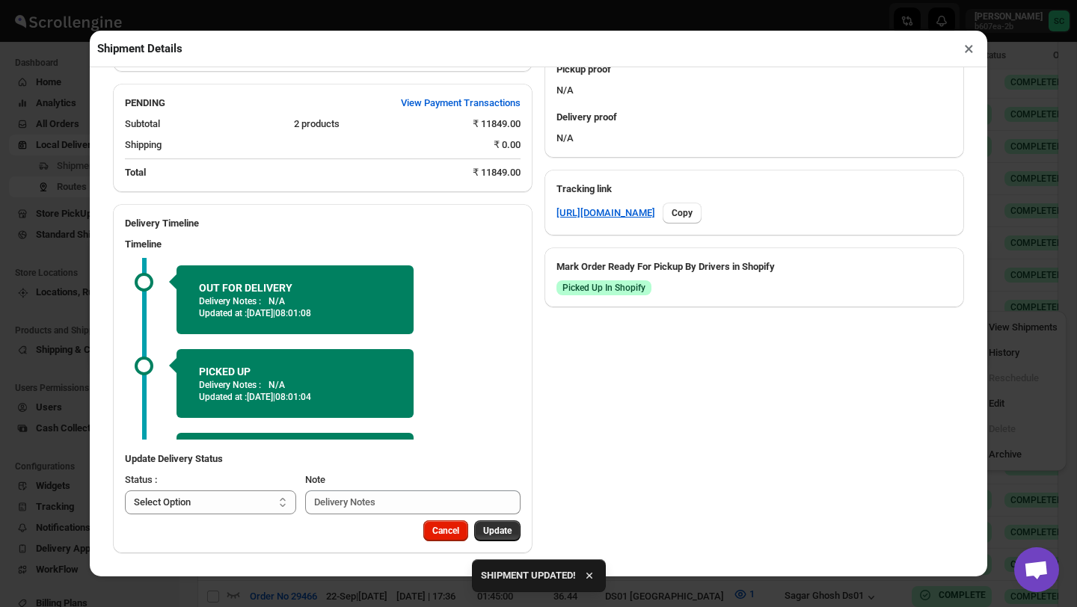
scroll to position [0, 0]
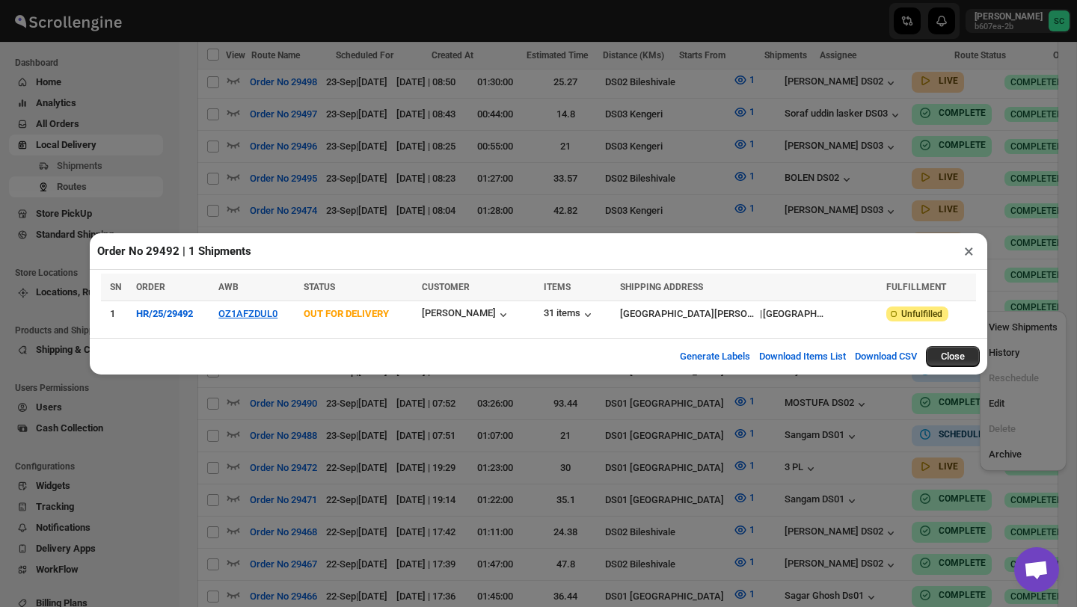
click at [966, 249] on button "×" at bounding box center [969, 251] width 22 height 21
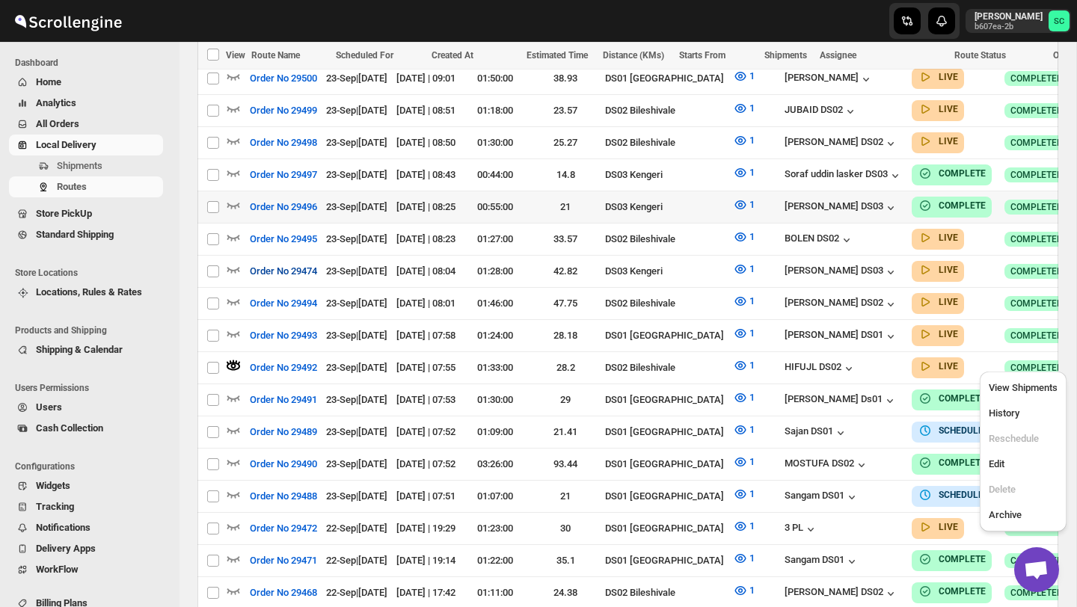
scroll to position [594, 0]
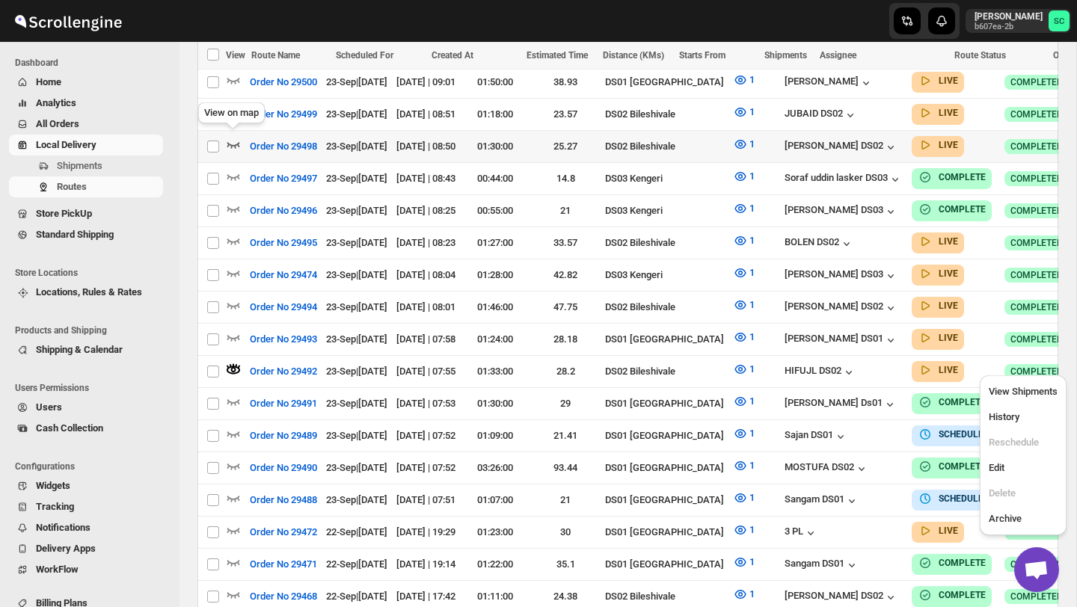
click at [230, 137] on icon "button" at bounding box center [233, 144] width 15 height 15
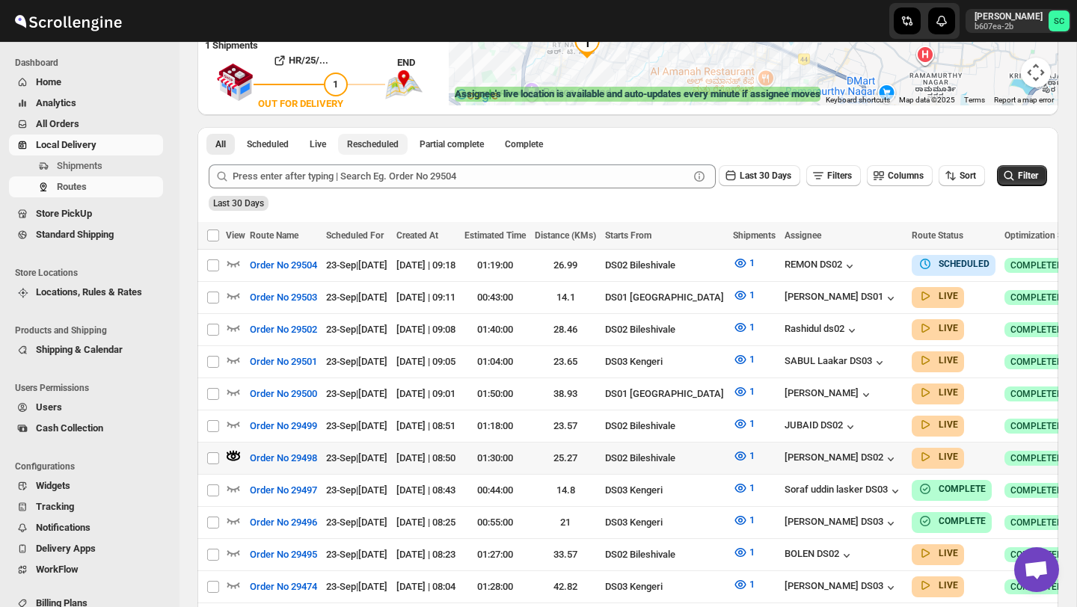
scroll to position [301, 0]
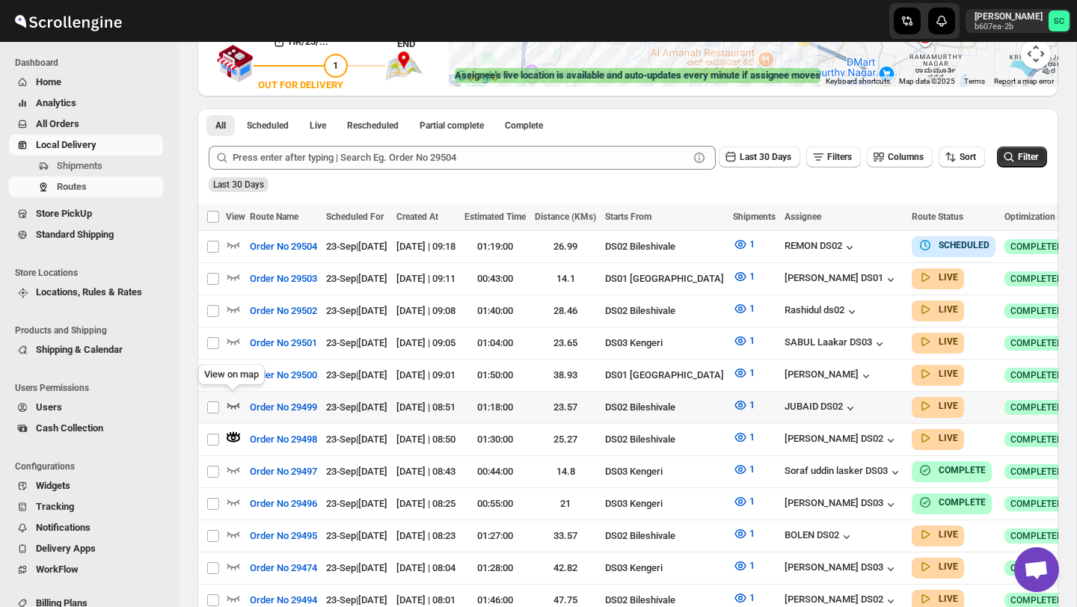
click at [230, 399] on icon "button" at bounding box center [233, 405] width 15 height 15
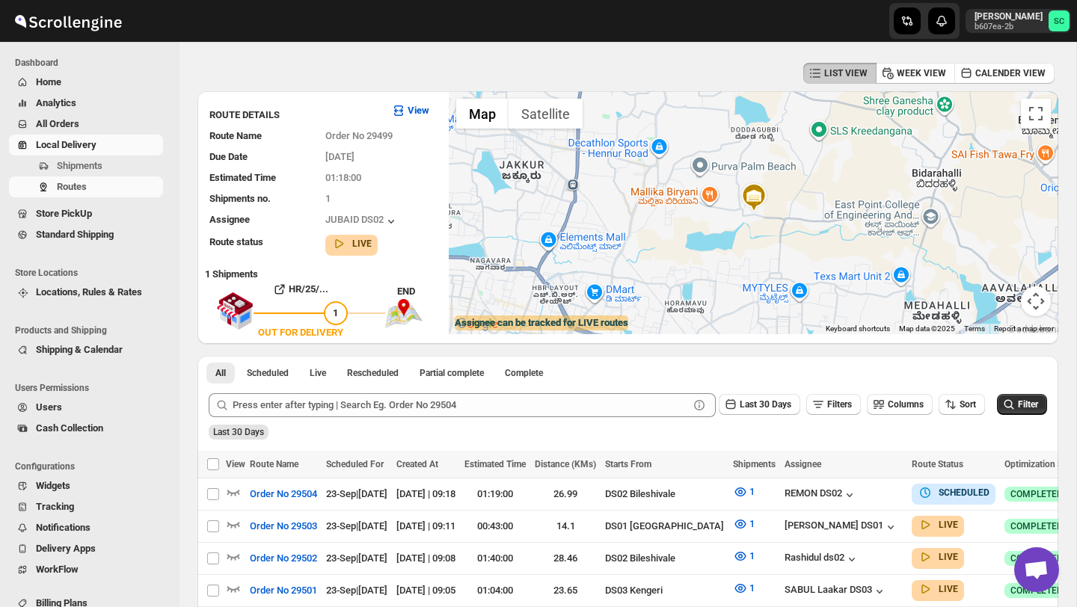
scroll to position [0, 0]
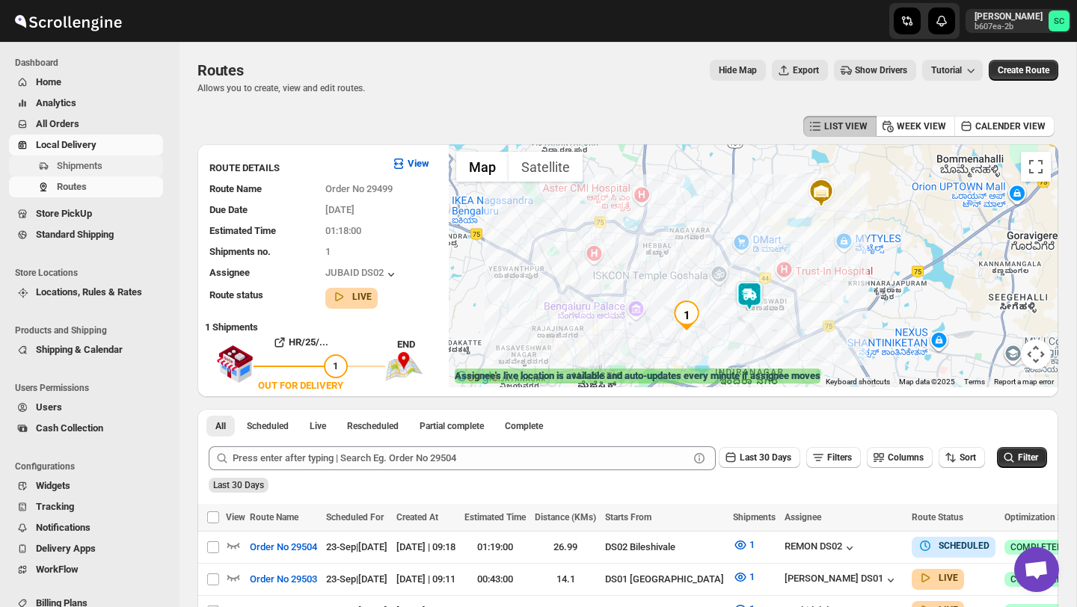
click at [80, 167] on span "Shipments" at bounding box center [80, 165] width 46 height 11
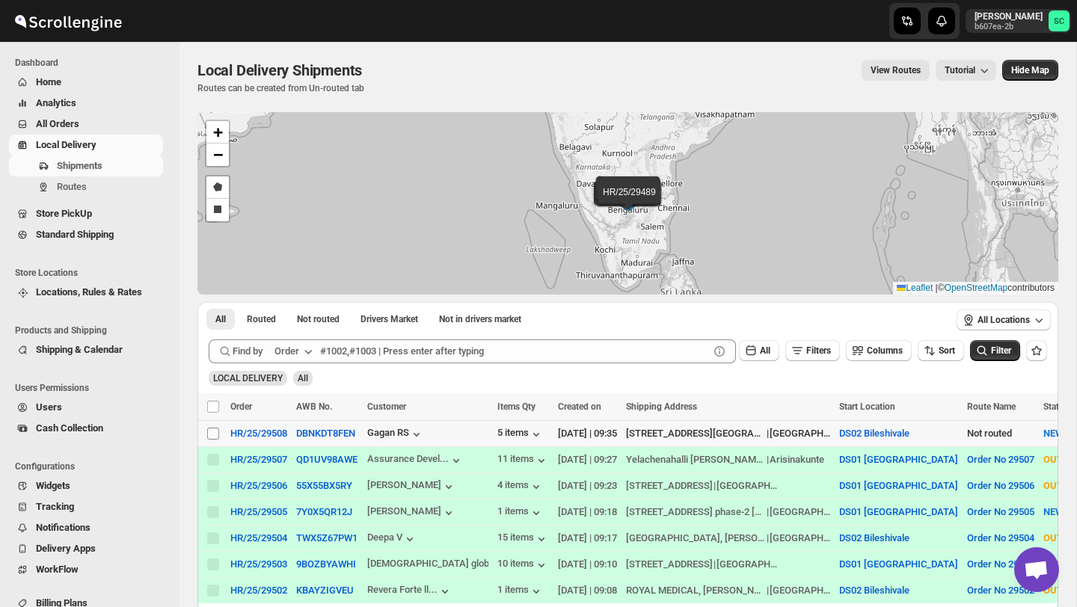
click at [211, 430] on input "Select shipment" at bounding box center [213, 434] width 12 height 12
checkbox input "true"
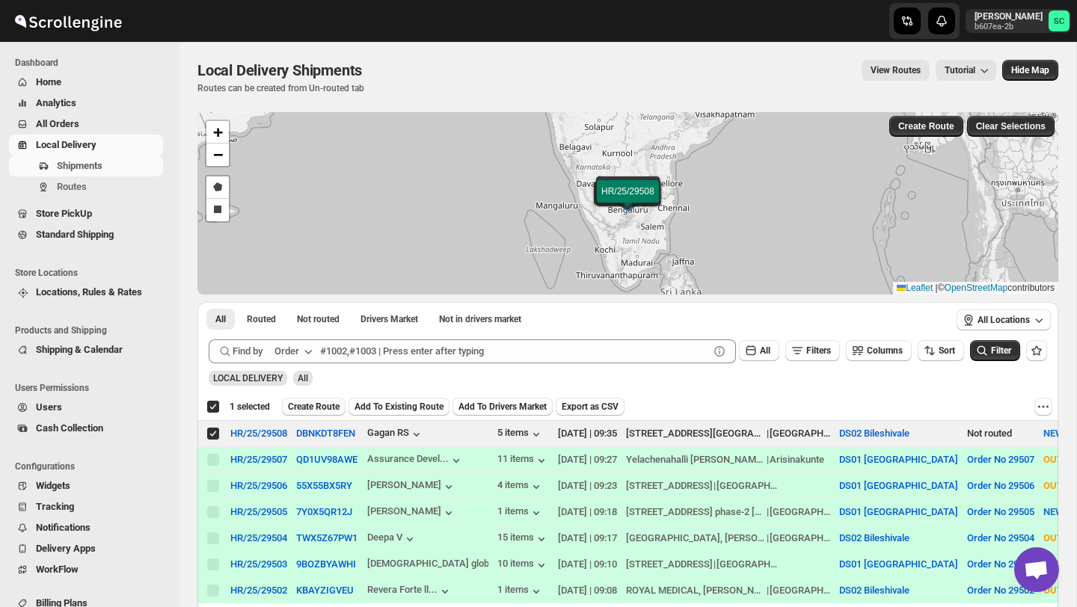
click at [319, 411] on span "Create Route" at bounding box center [314, 407] width 52 height 12
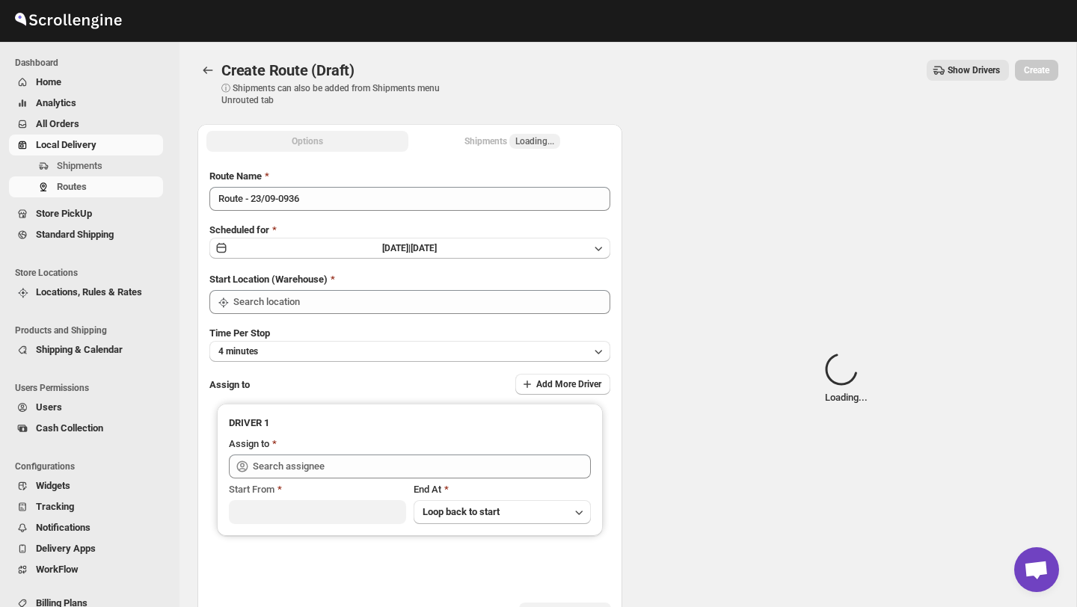
type input "DS02 Bileshivale"
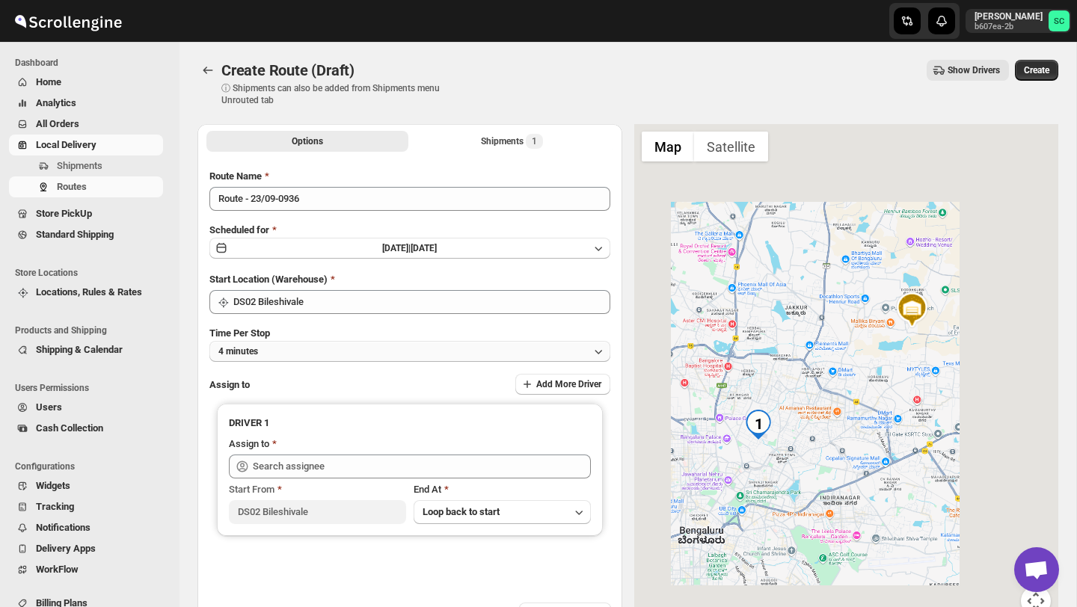
click at [340, 340] on div "Time Per Stop 4 minutes" at bounding box center [409, 344] width 401 height 36
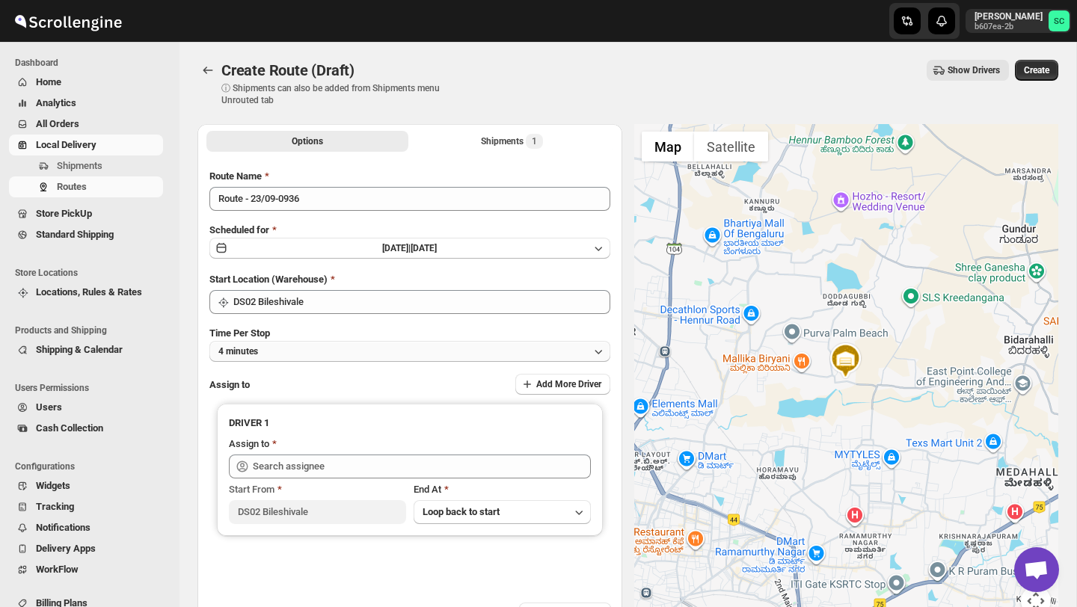
click at [340, 349] on button "4 minutes" at bounding box center [409, 351] width 401 height 21
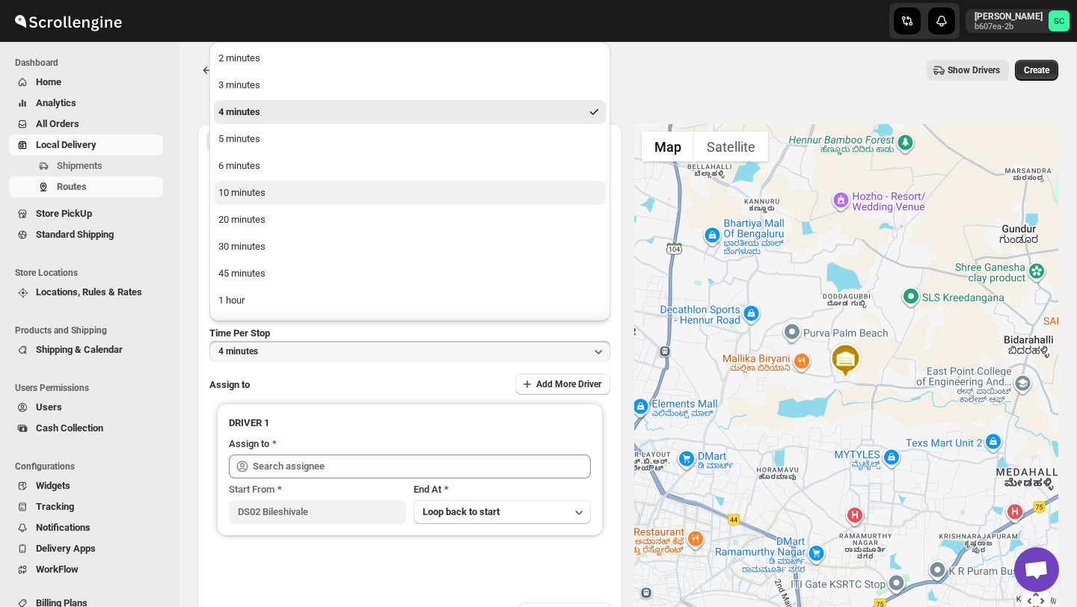
click at [305, 197] on button "10 minutes" at bounding box center [410, 193] width 392 height 24
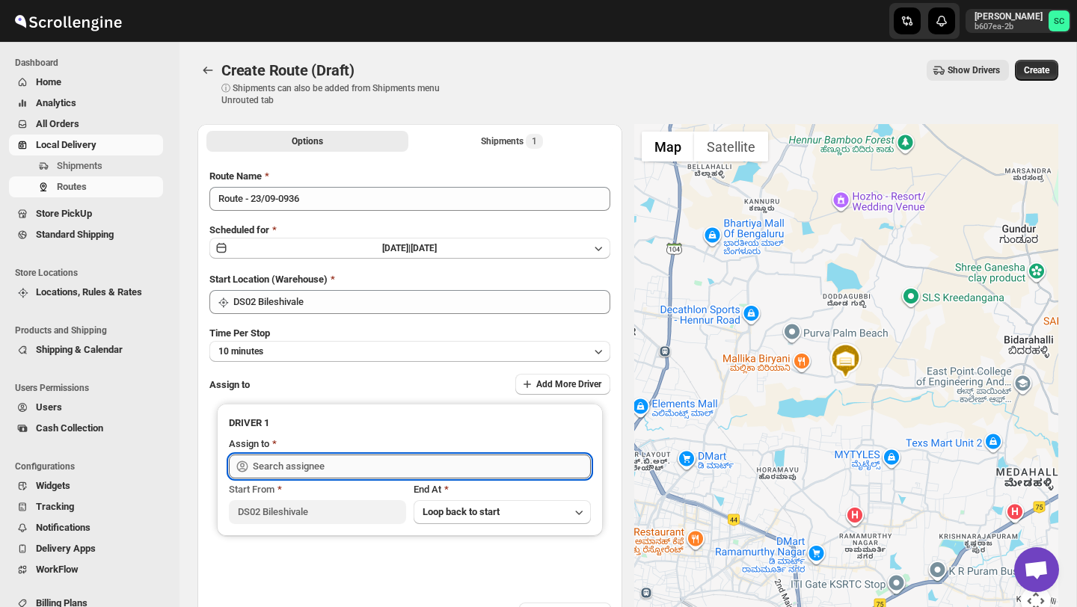
click at [297, 455] on input "text" at bounding box center [422, 467] width 338 height 24
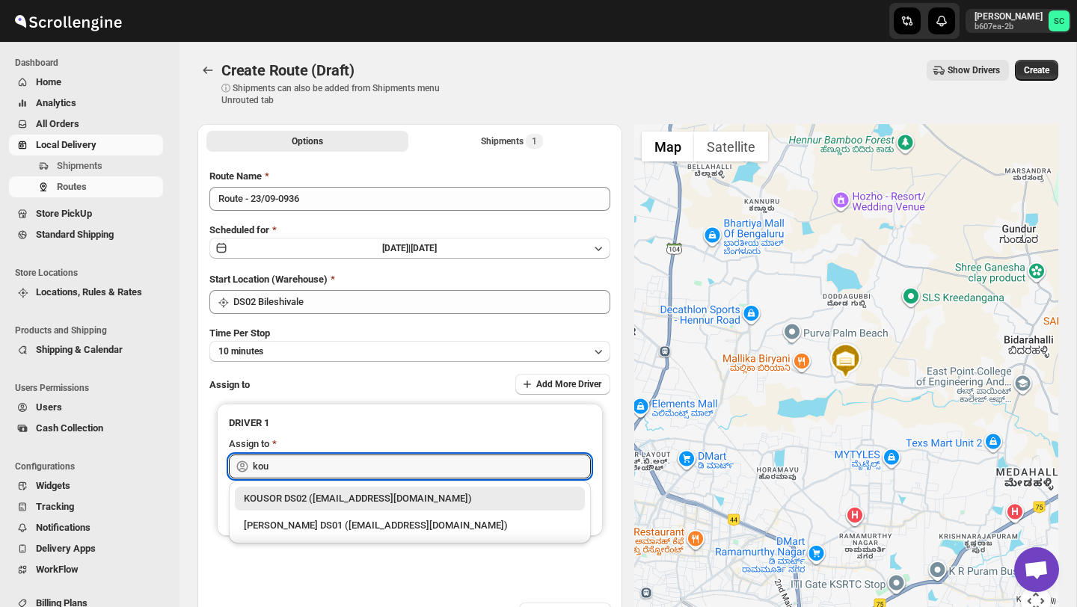
click at [320, 491] on div "KOUSOR DS02 ([EMAIL_ADDRESS][DOMAIN_NAME])" at bounding box center [410, 498] width 332 height 15
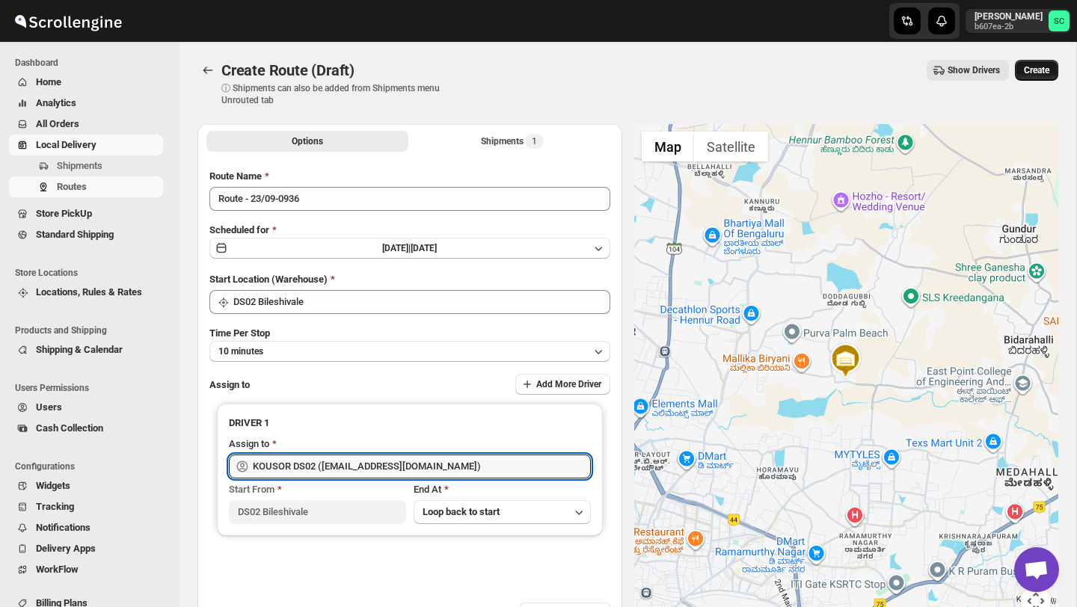
type input "KOUSOR DS02 ([EMAIL_ADDRESS][DOMAIN_NAME])"
click at [1038, 76] on span "Create" at bounding box center [1036, 70] width 25 height 12
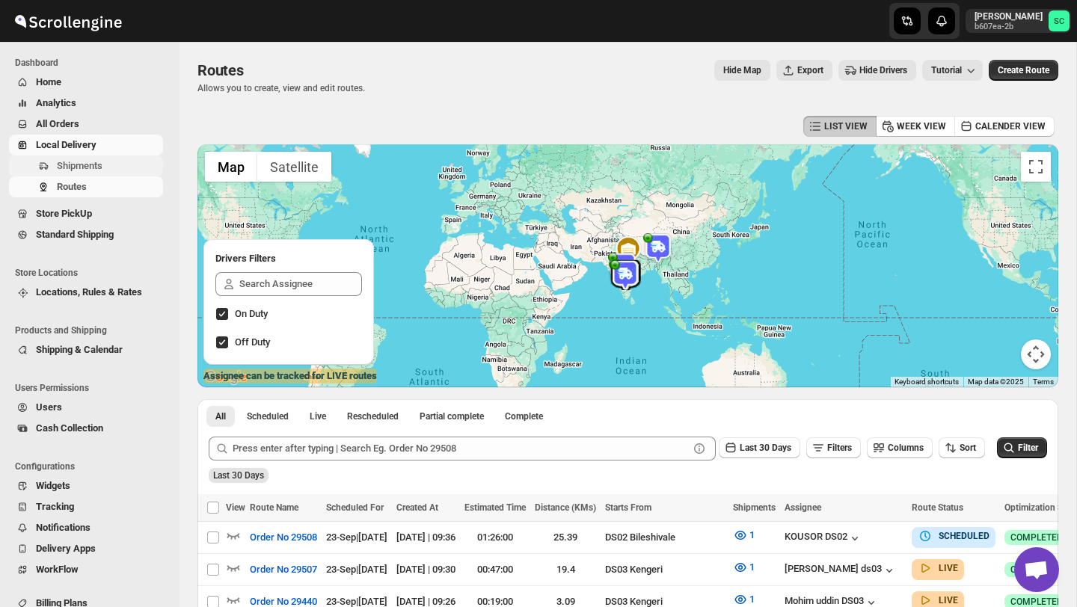
click at [93, 160] on span "Shipments" at bounding box center [80, 165] width 46 height 11
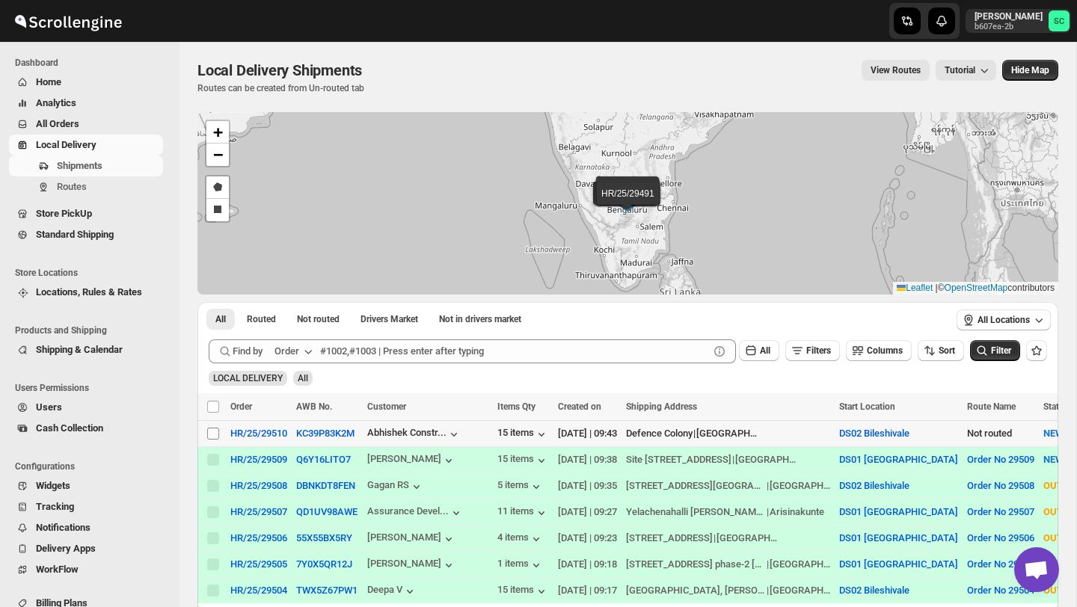
click at [218, 432] on input "Select shipment" at bounding box center [213, 434] width 12 height 12
checkbox input "true"
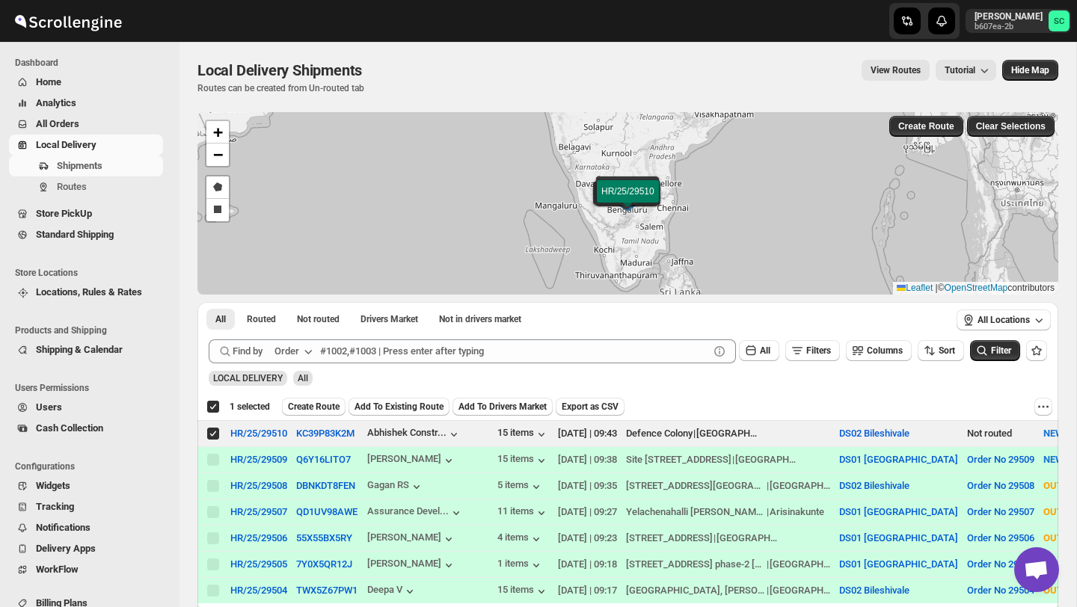
click at [324, 406] on span "Create Route" at bounding box center [314, 407] width 52 height 12
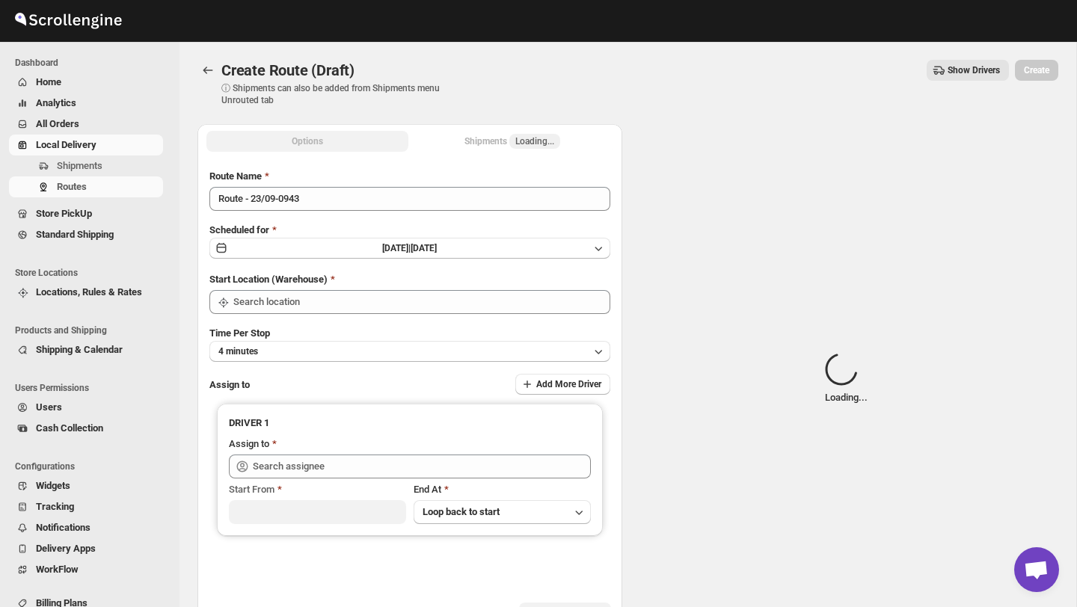
type input "DS02 Bileshivale"
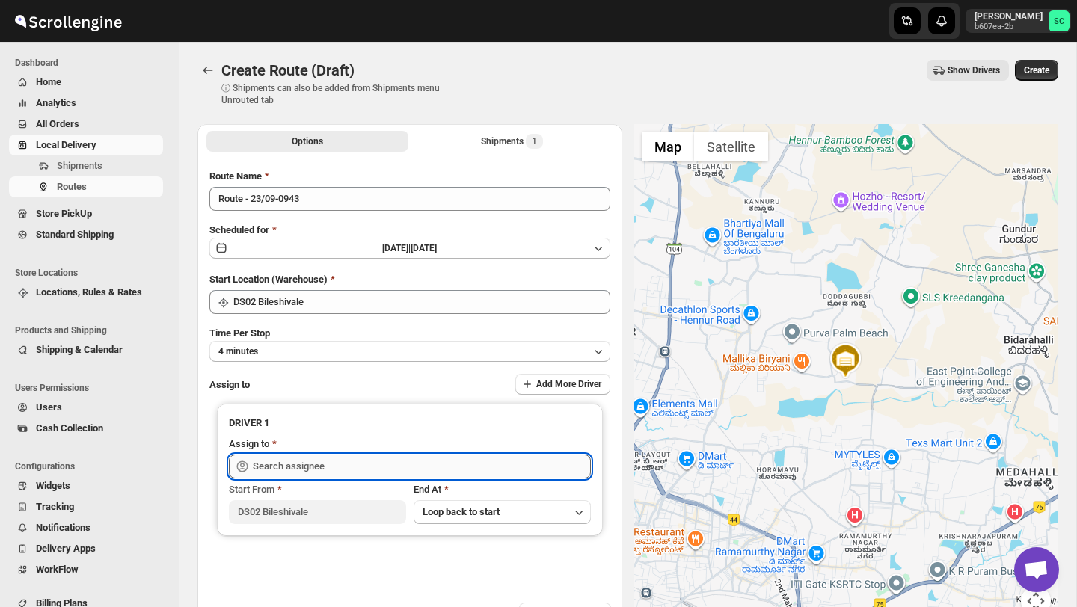
click at [341, 459] on input "text" at bounding box center [422, 467] width 338 height 24
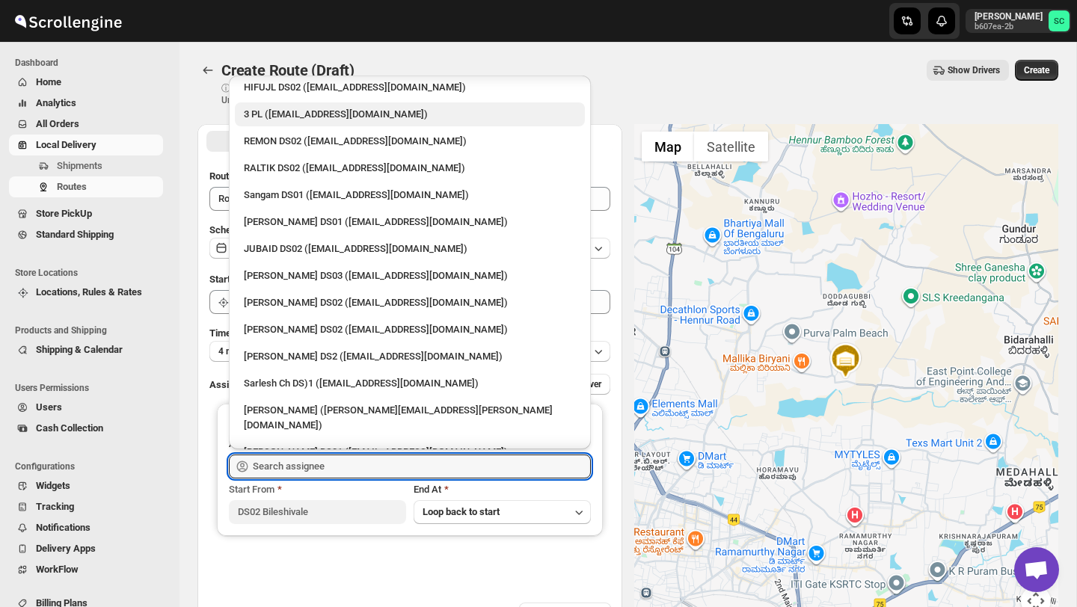
scroll to position [267, 0]
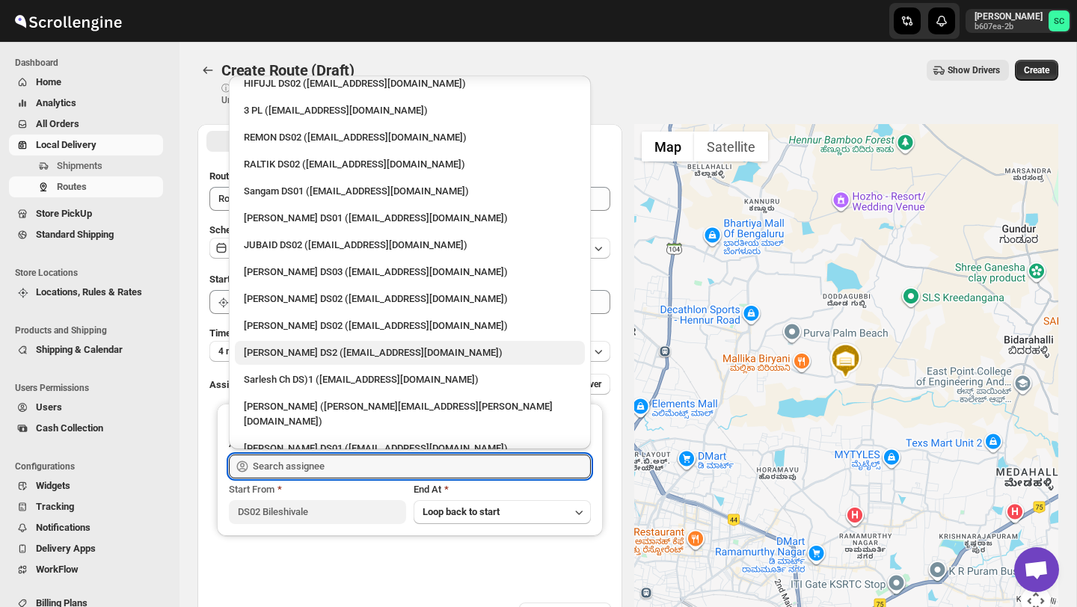
click at [313, 346] on div "[PERSON_NAME] DS2 ([EMAIL_ADDRESS][DOMAIN_NAME])" at bounding box center [410, 353] width 332 height 15
type input "[PERSON_NAME] DS2 ([EMAIL_ADDRESS][DOMAIN_NAME])"
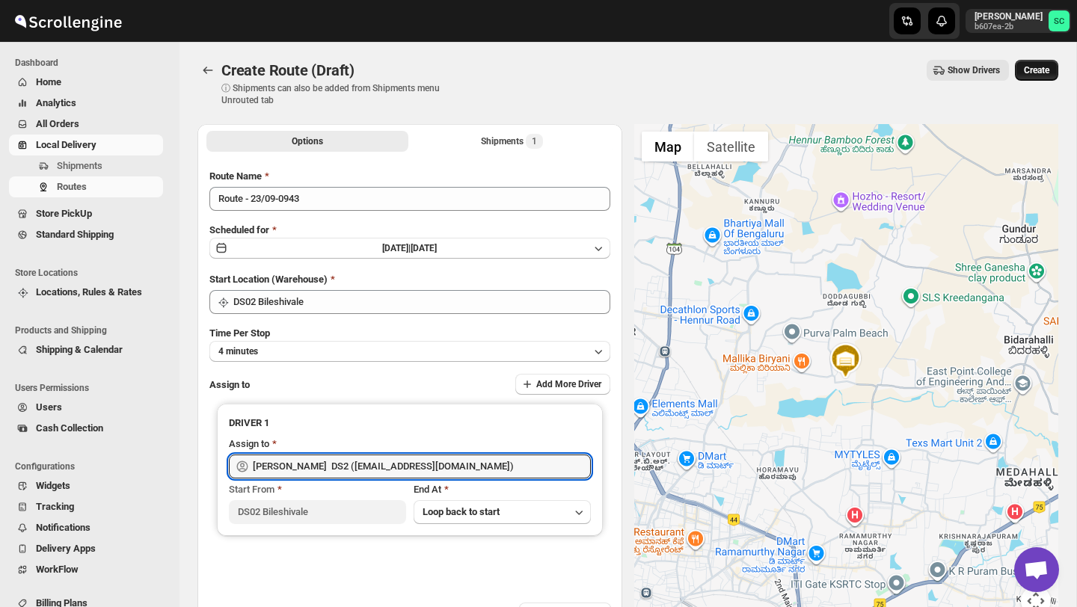
click at [1035, 69] on span "Create" at bounding box center [1036, 70] width 25 height 12
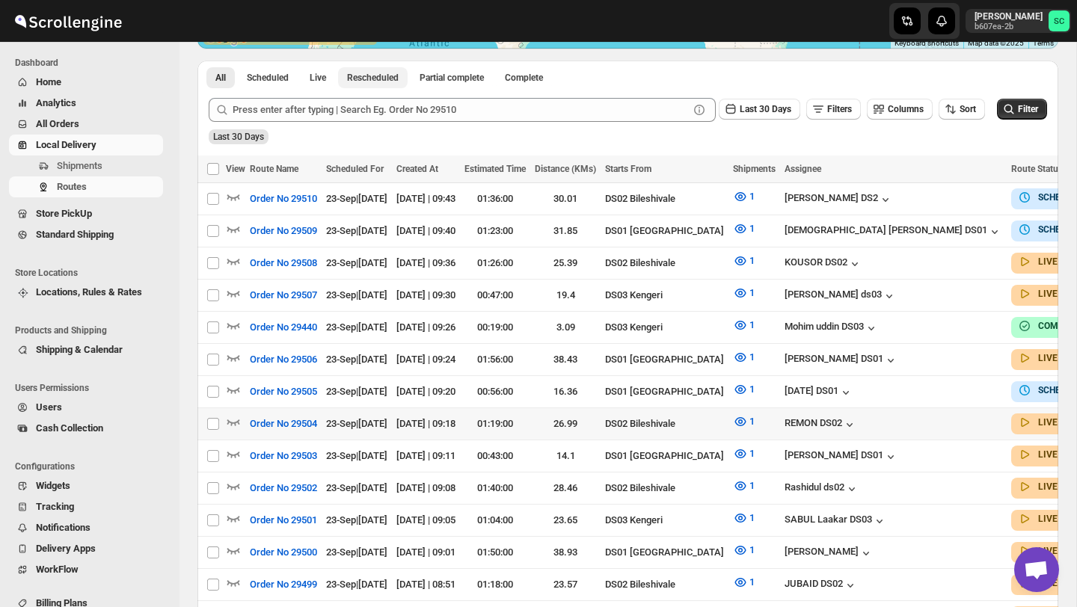
scroll to position [343, 0]
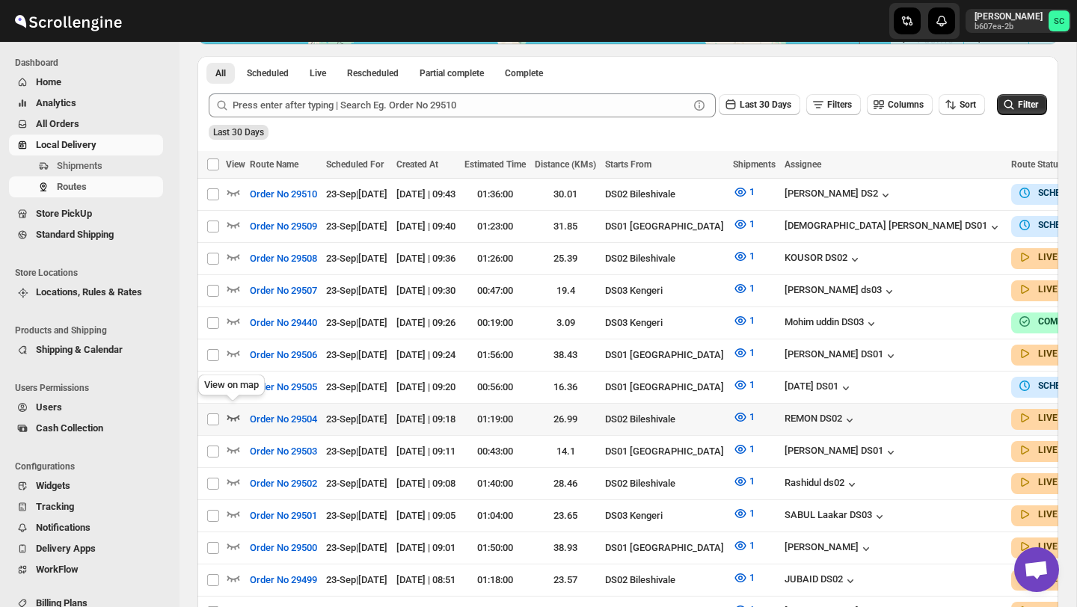
click at [232, 411] on icon "button" at bounding box center [233, 417] width 15 height 15
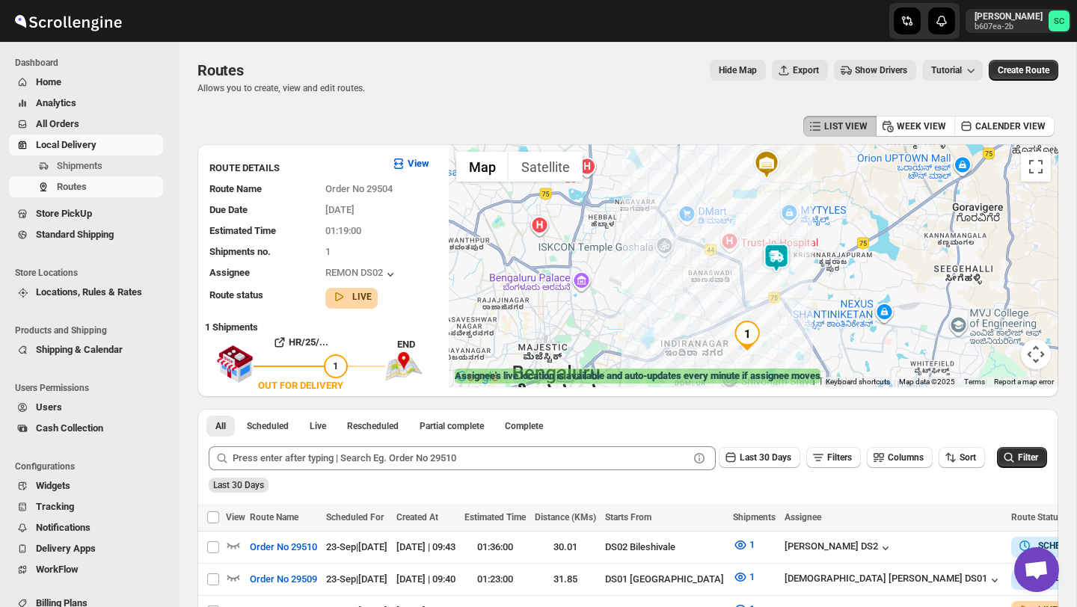
click at [778, 264] on img at bounding box center [777, 258] width 30 height 30
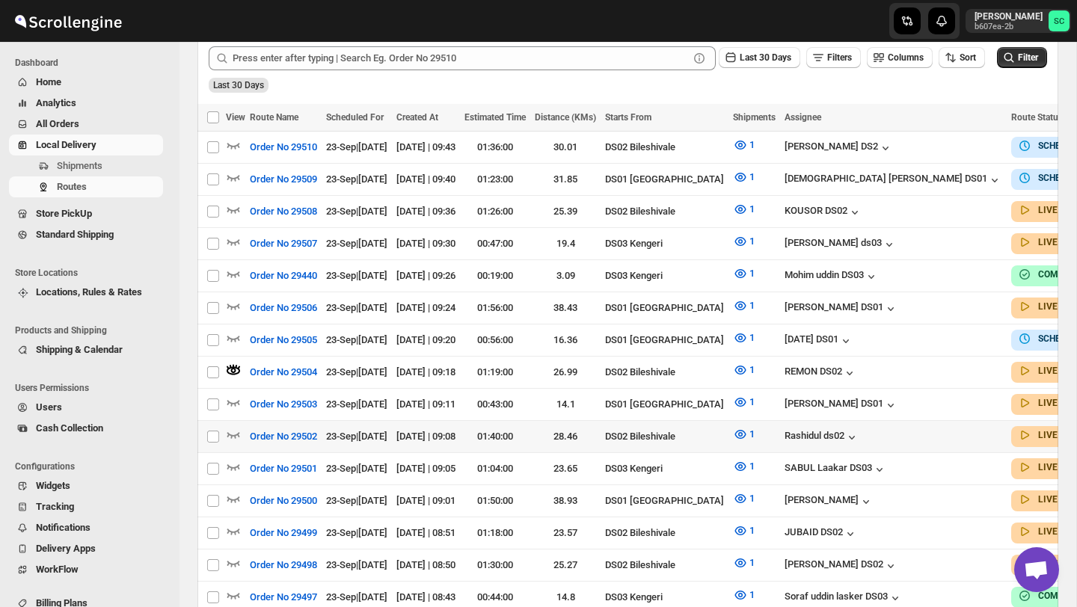
scroll to position [402, 0]
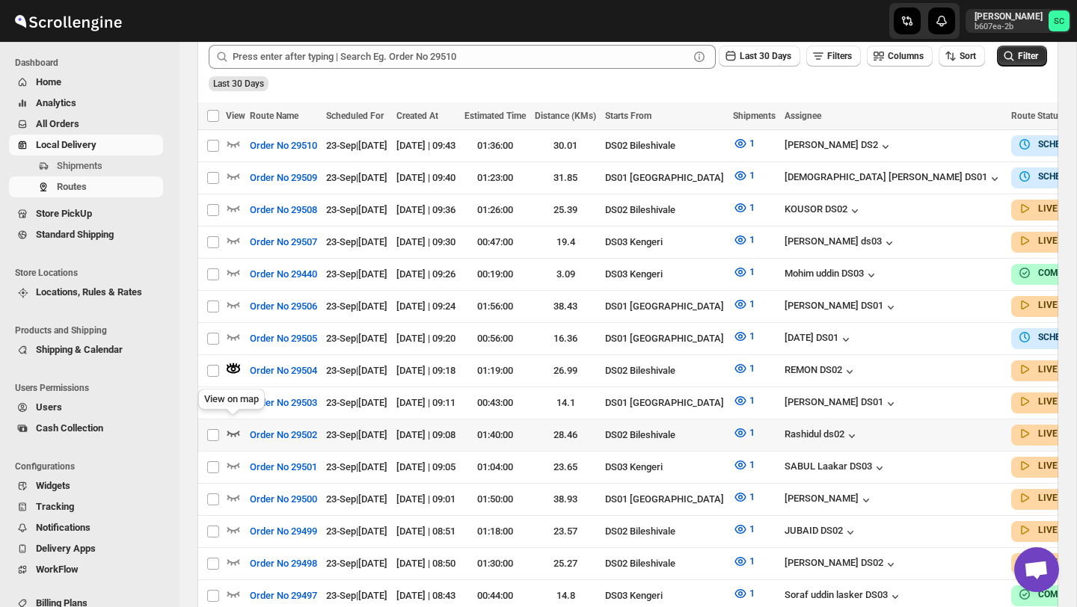
click at [234, 426] on icon "button" at bounding box center [233, 433] width 15 height 15
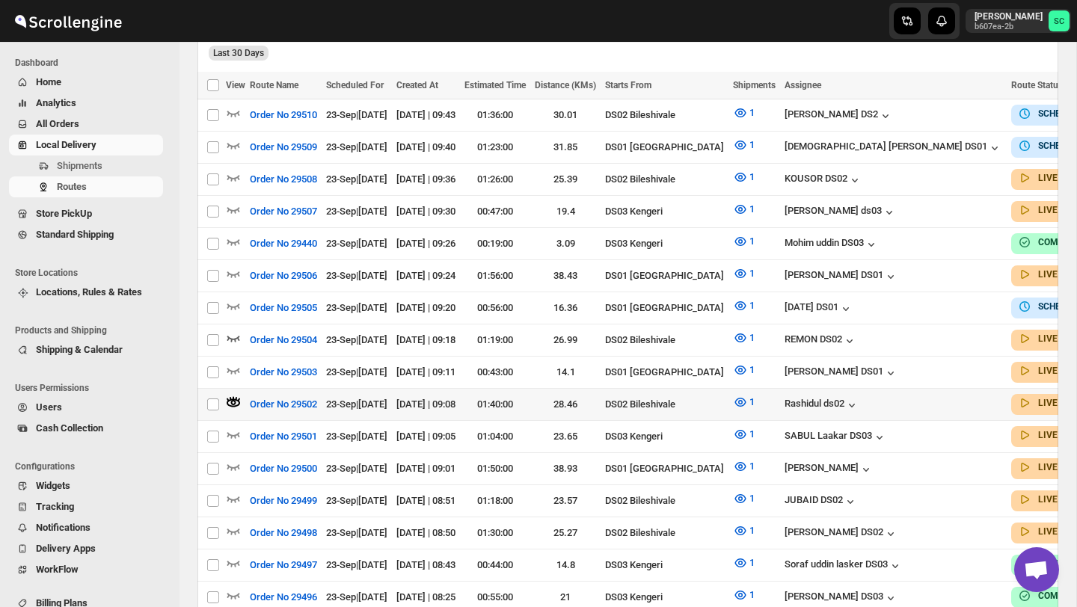
scroll to position [435, 0]
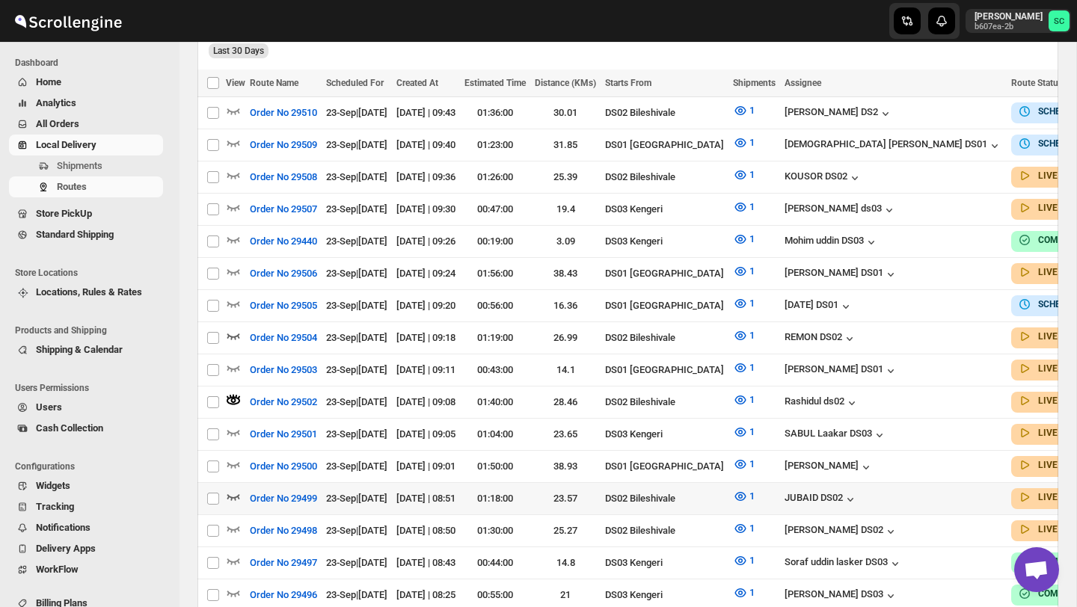
click at [231, 495] on icon "button" at bounding box center [233, 498] width 13 height 6
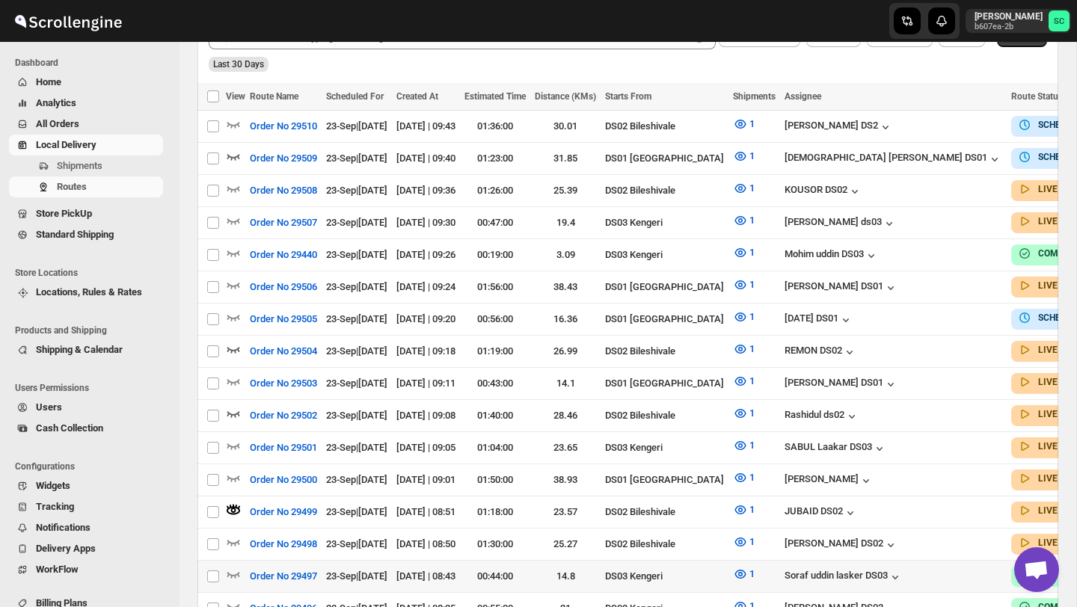
scroll to position [423, 0]
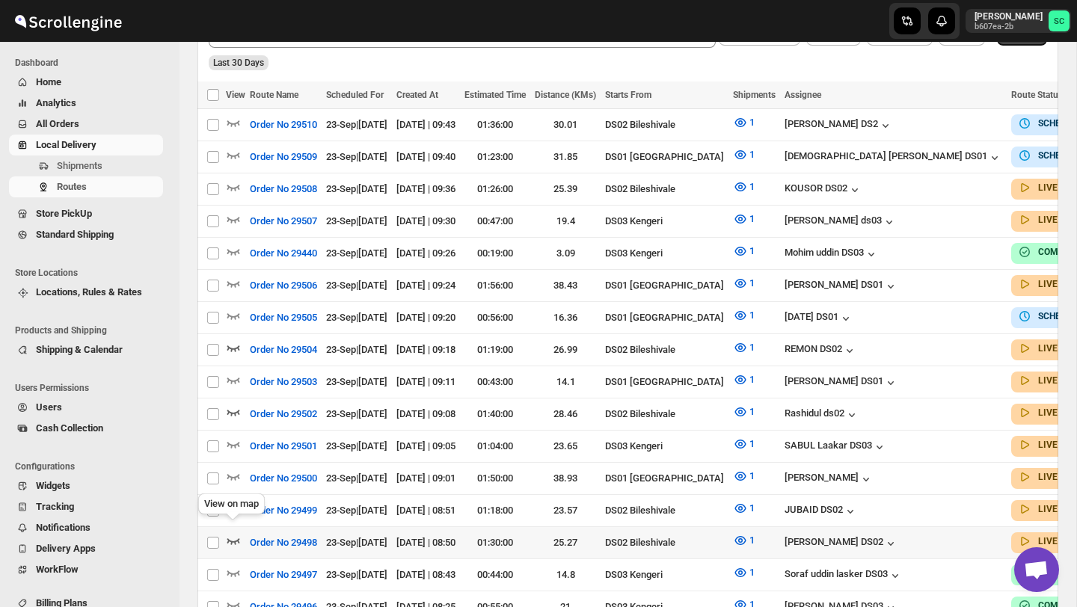
click at [229, 533] on icon "button" at bounding box center [233, 540] width 15 height 15
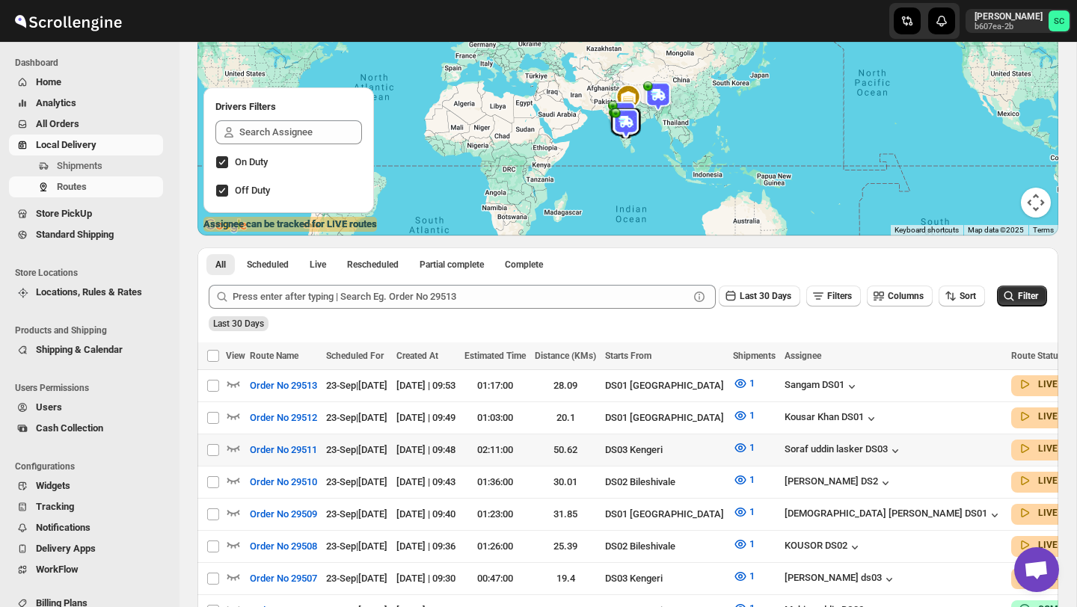
scroll to position [0, 64]
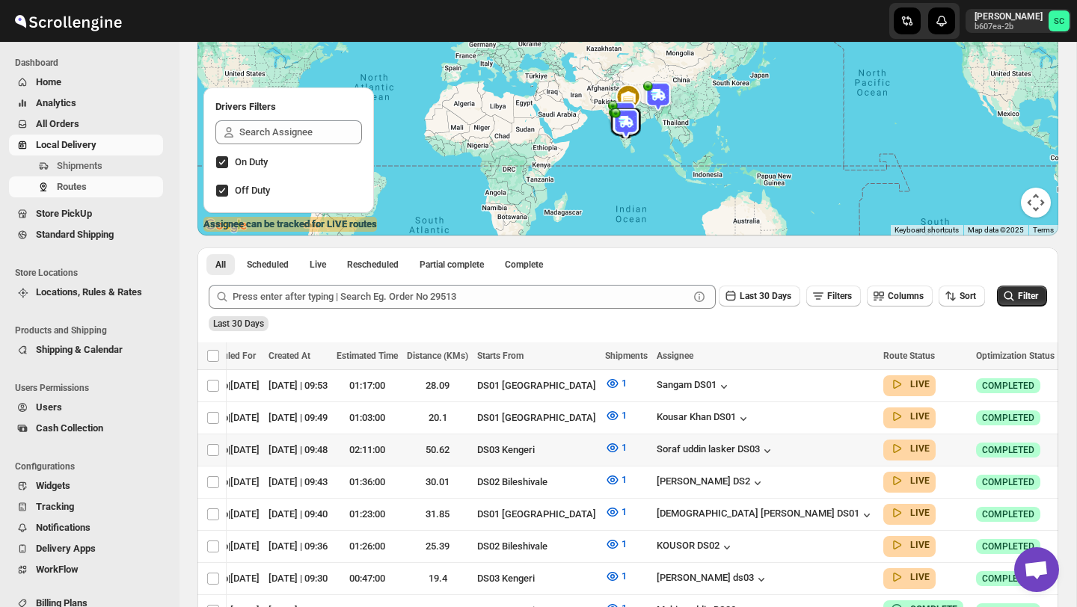
click at [1067, 443] on icon "button" at bounding box center [1074, 449] width 15 height 15
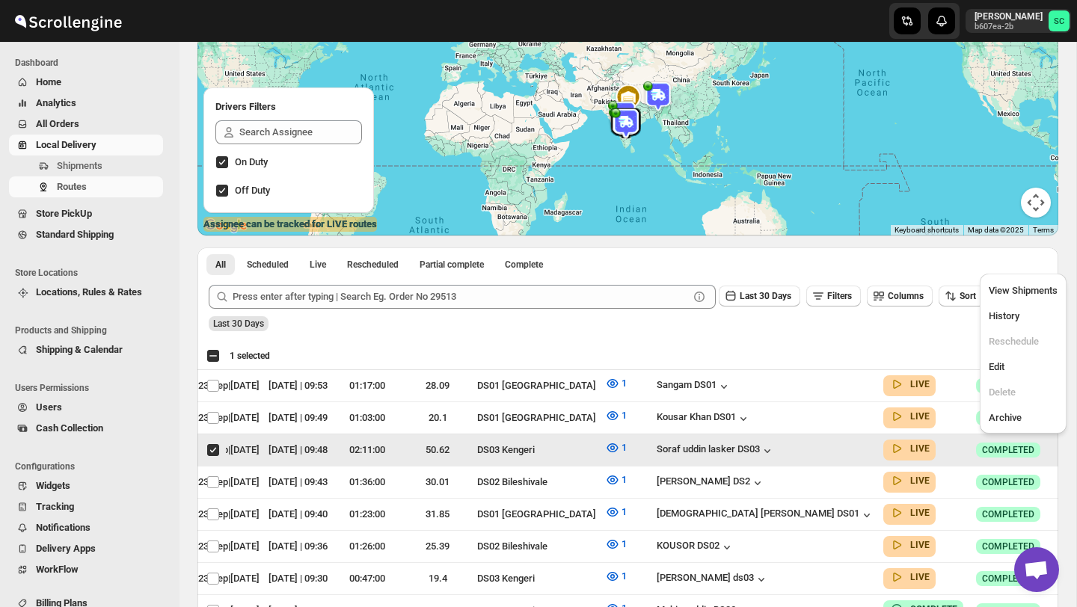
scroll to position [0, 0]
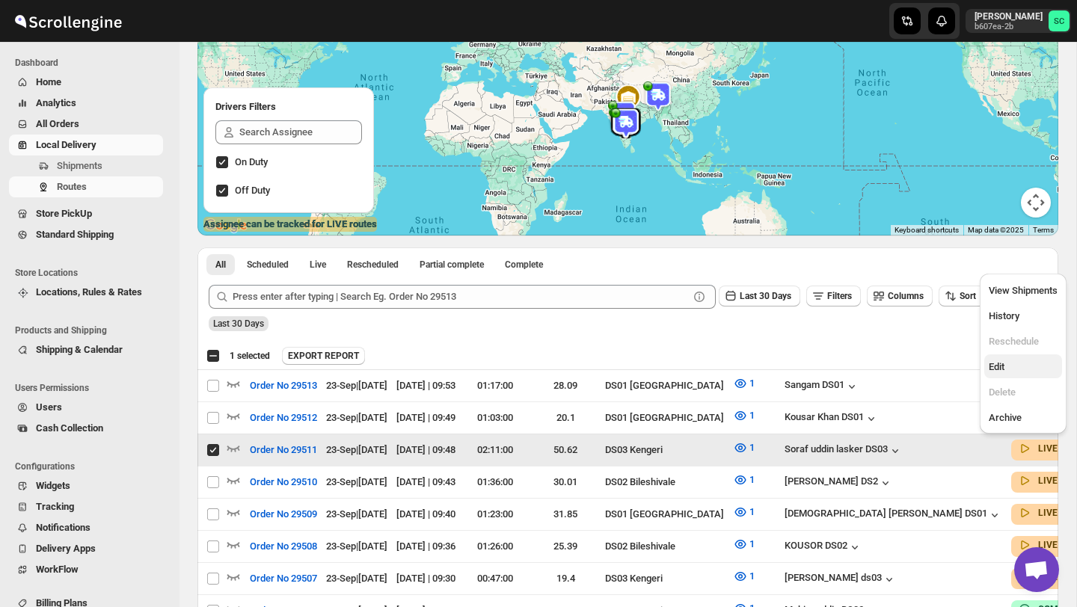
click at [1011, 367] on span "Edit" at bounding box center [1023, 367] width 69 height 15
checkbox input "false"
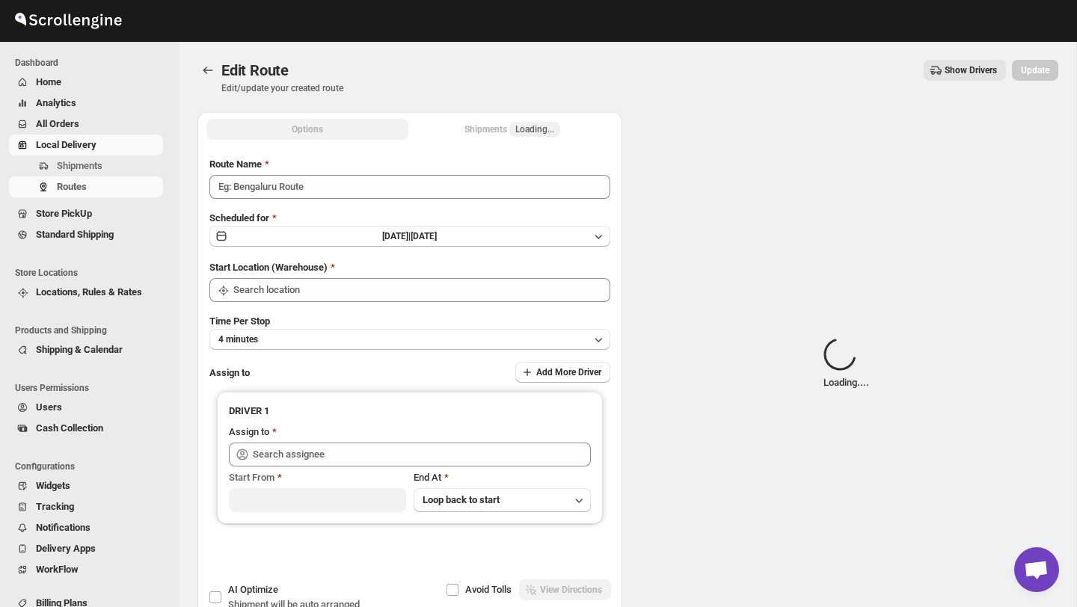
type input "Order No 29511"
type input "DS03 Kengeri"
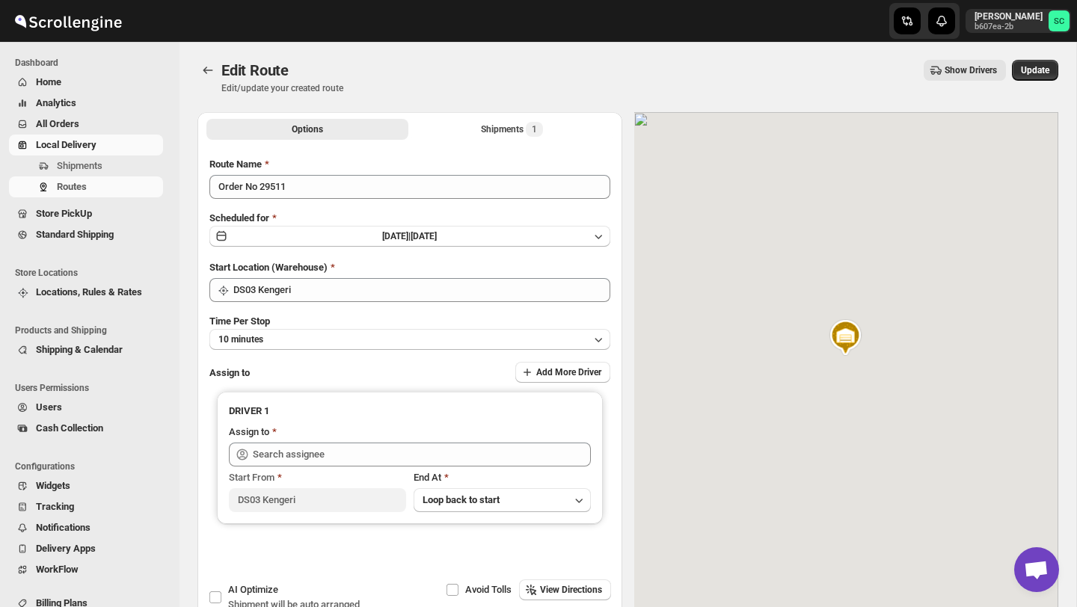
type input "Soraf [PERSON_NAME] [PERSON_NAME] DS03 ([EMAIL_ADDRESS][DOMAIN_NAME])"
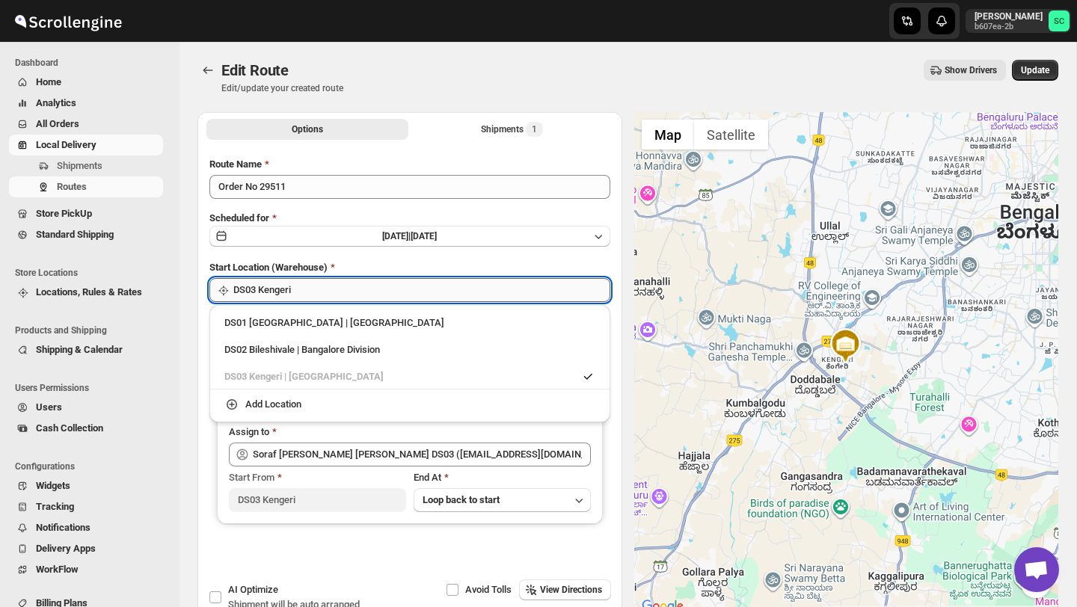
click at [444, 295] on input "DS03 Kengeri" at bounding box center [421, 290] width 377 height 24
click at [413, 341] on div "DS02 Bileshivale | Bangalore Division" at bounding box center [409, 350] width 389 height 24
type input "DS02 Bileshivale"
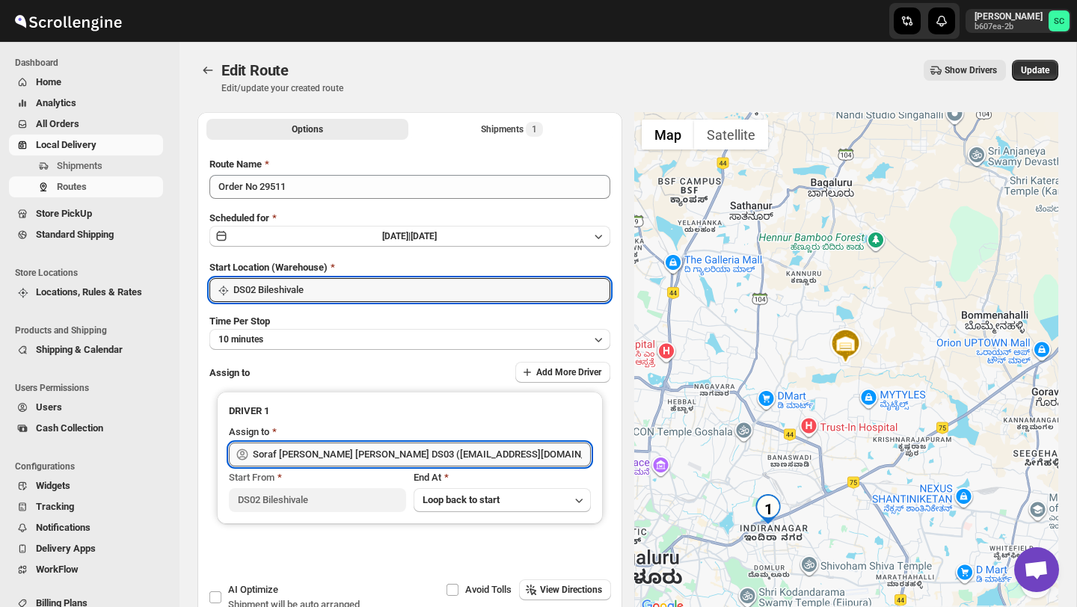
click at [488, 445] on input "Soraf [PERSON_NAME] [PERSON_NAME] DS03 ([EMAIL_ADDRESS][DOMAIN_NAME])" at bounding box center [422, 455] width 338 height 24
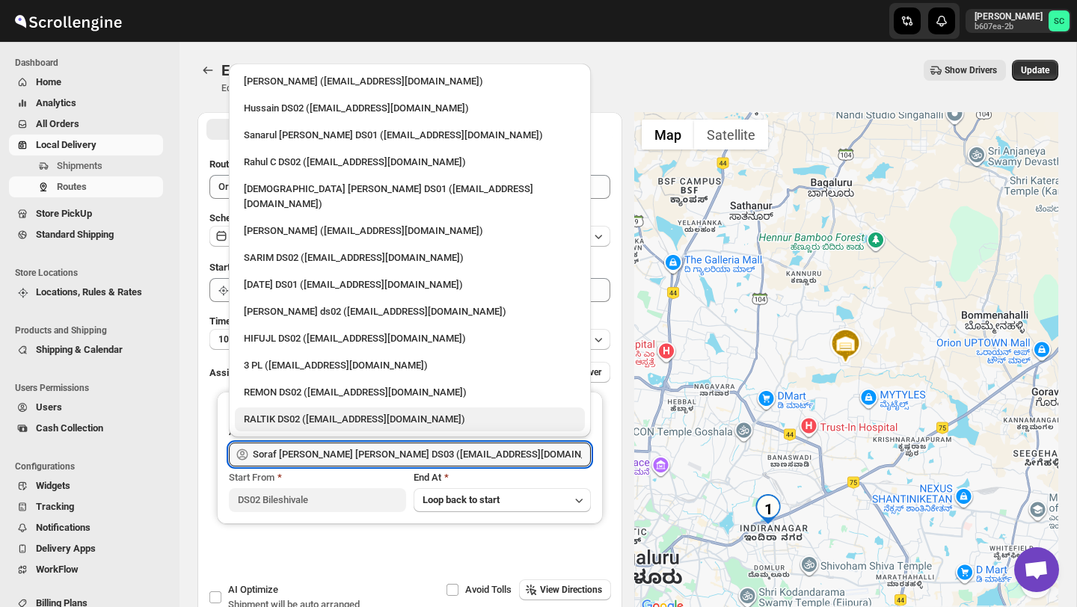
click at [345, 412] on div "RALTIK DS02 ([EMAIL_ADDRESS][DOMAIN_NAME])" at bounding box center [410, 419] width 332 height 15
type input "RALTIK DS02 ([EMAIL_ADDRESS][DOMAIN_NAME])"
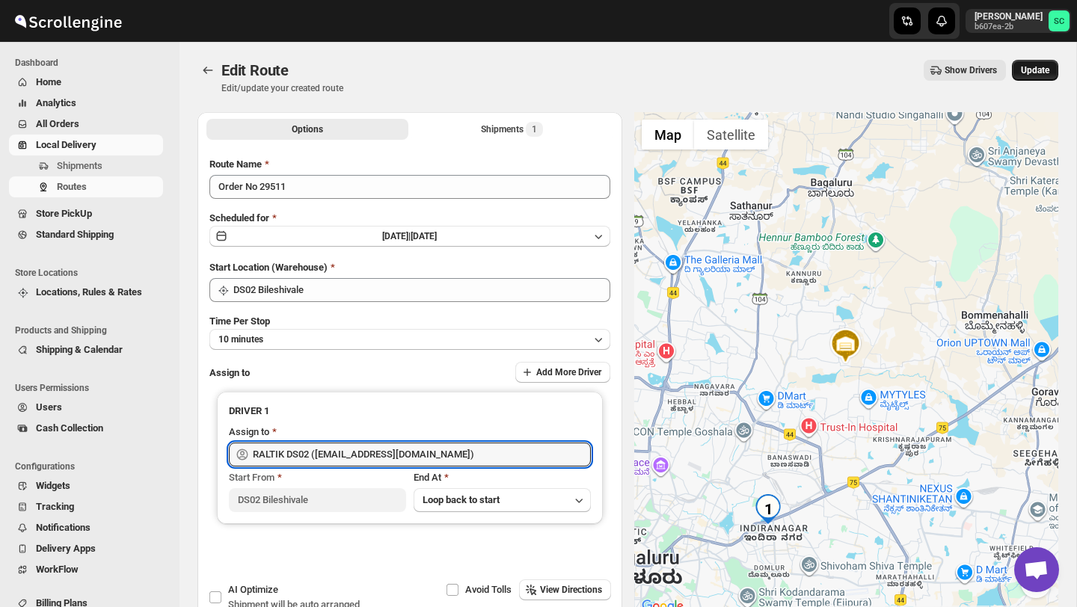
click at [1035, 70] on span "Update" at bounding box center [1035, 70] width 28 height 12
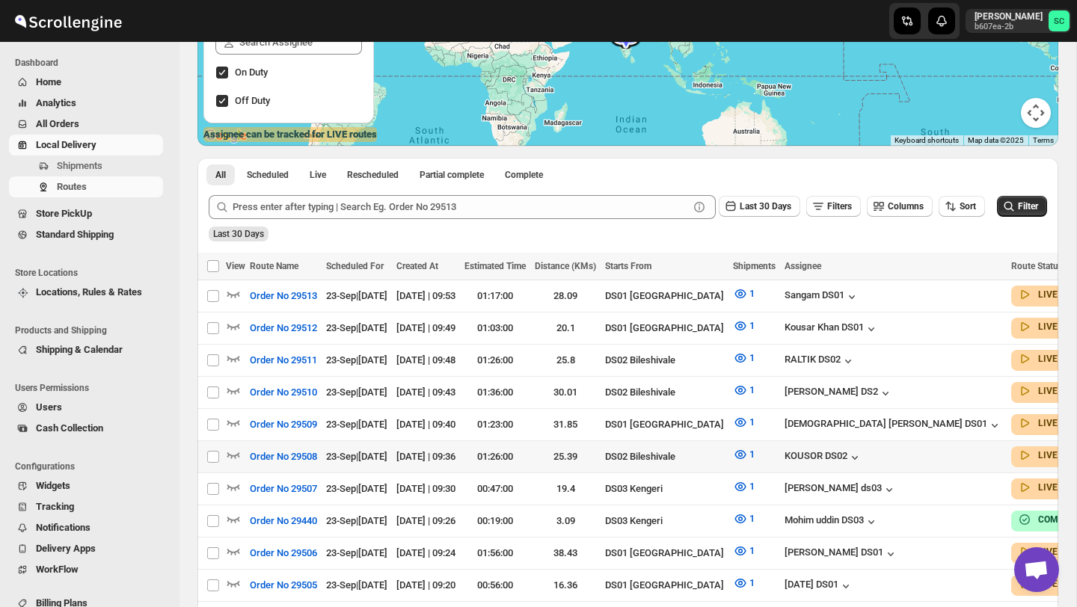
scroll to position [248, 0]
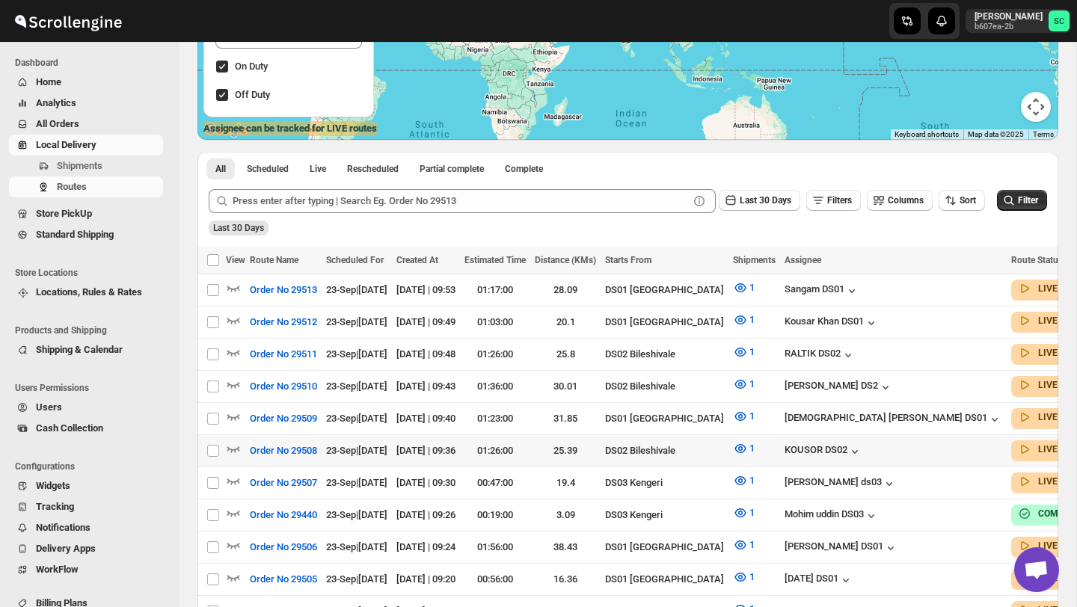
click at [242, 446] on div at bounding box center [235, 450] width 19 height 19
click at [233, 441] on icon "button" at bounding box center [233, 448] width 15 height 15
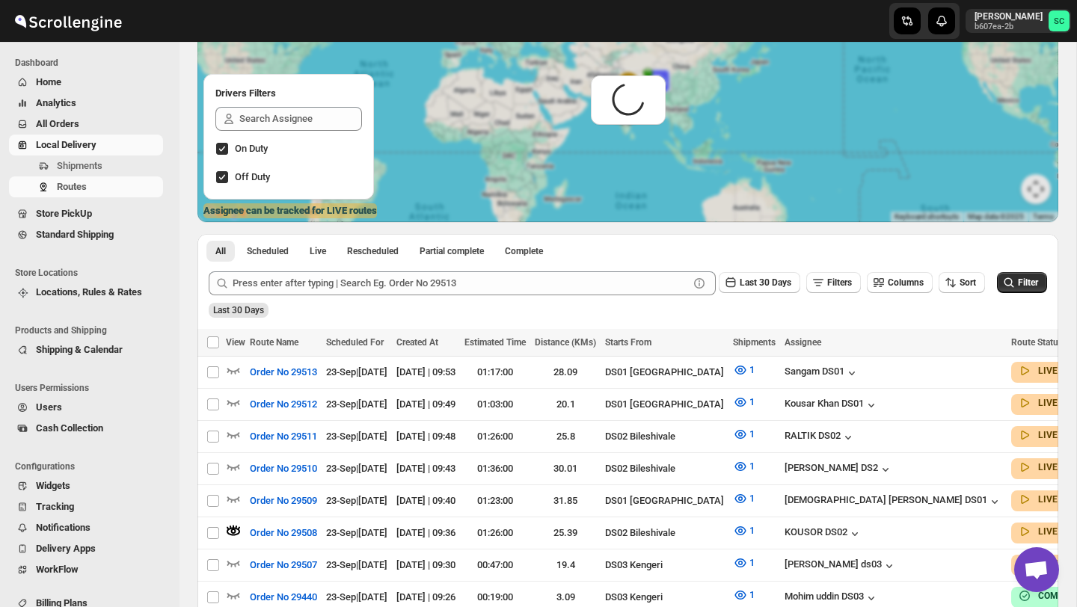
scroll to position [0, 0]
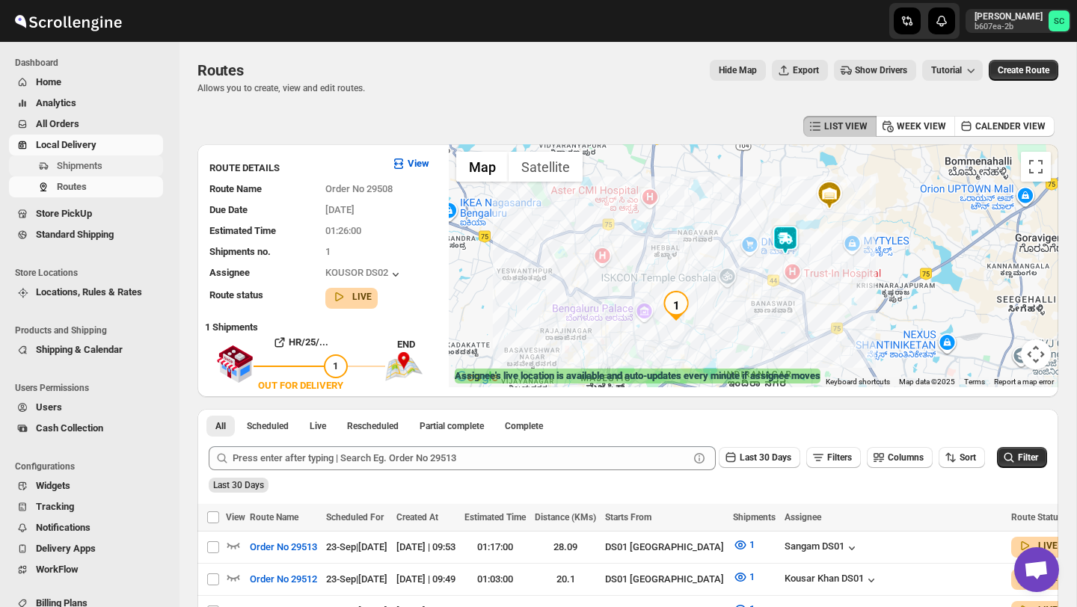
click at [93, 166] on span "Shipments" at bounding box center [80, 165] width 46 height 11
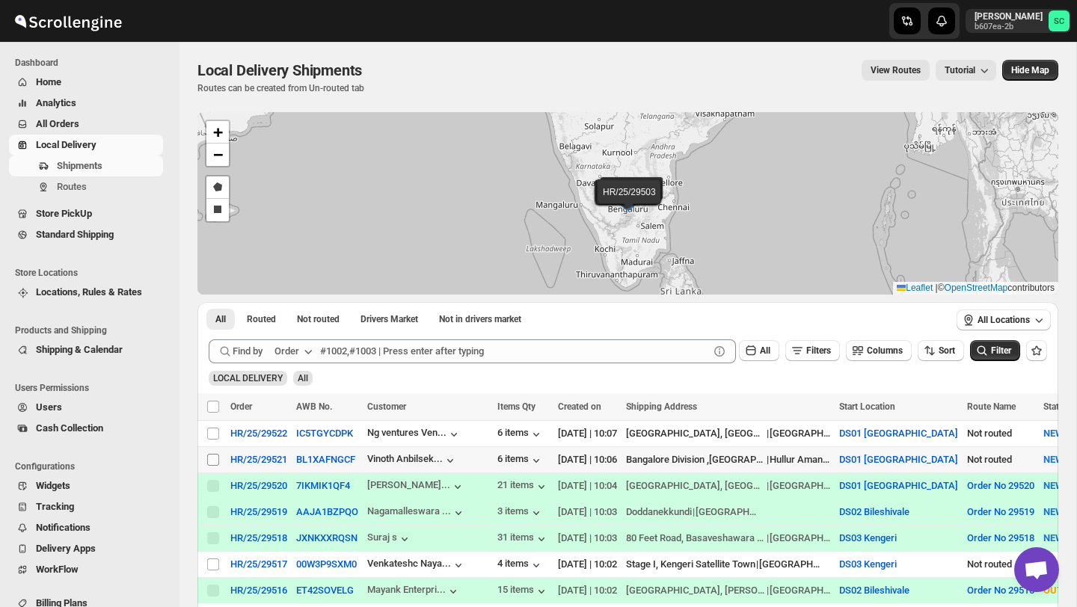
click at [212, 461] on input "Select shipment" at bounding box center [213, 460] width 12 height 12
checkbox input "true"
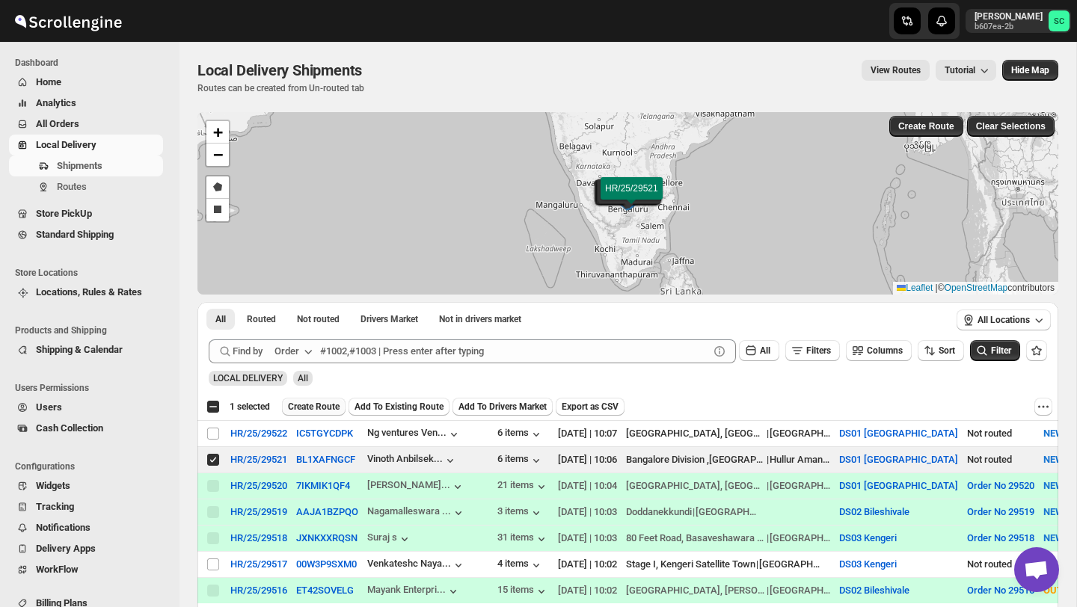
click at [328, 404] on span "Create Route" at bounding box center [314, 407] width 52 height 12
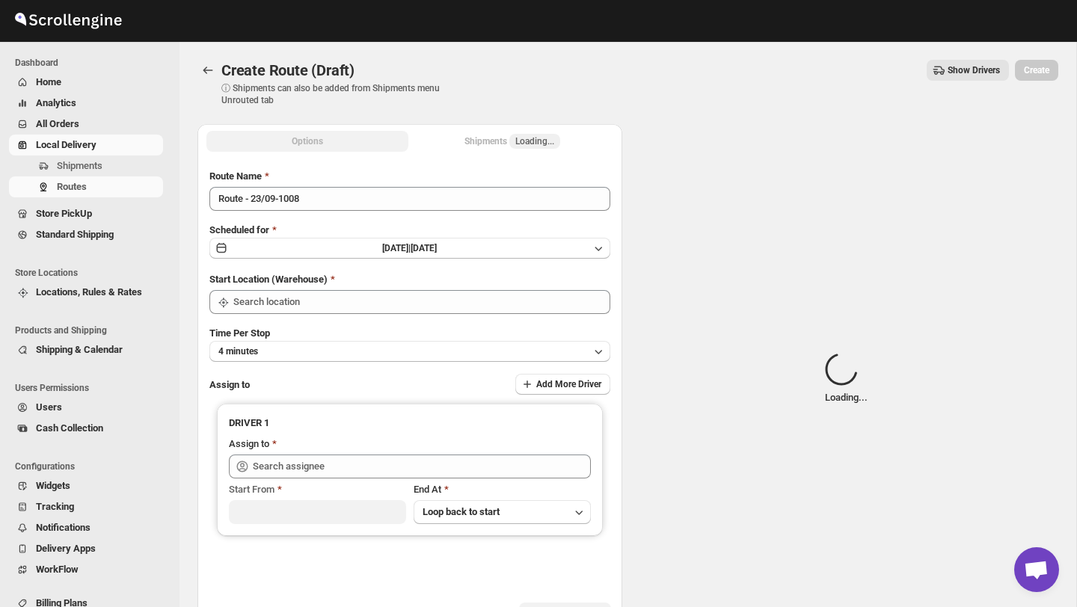
type input "DS01 [GEOGRAPHIC_DATA]"
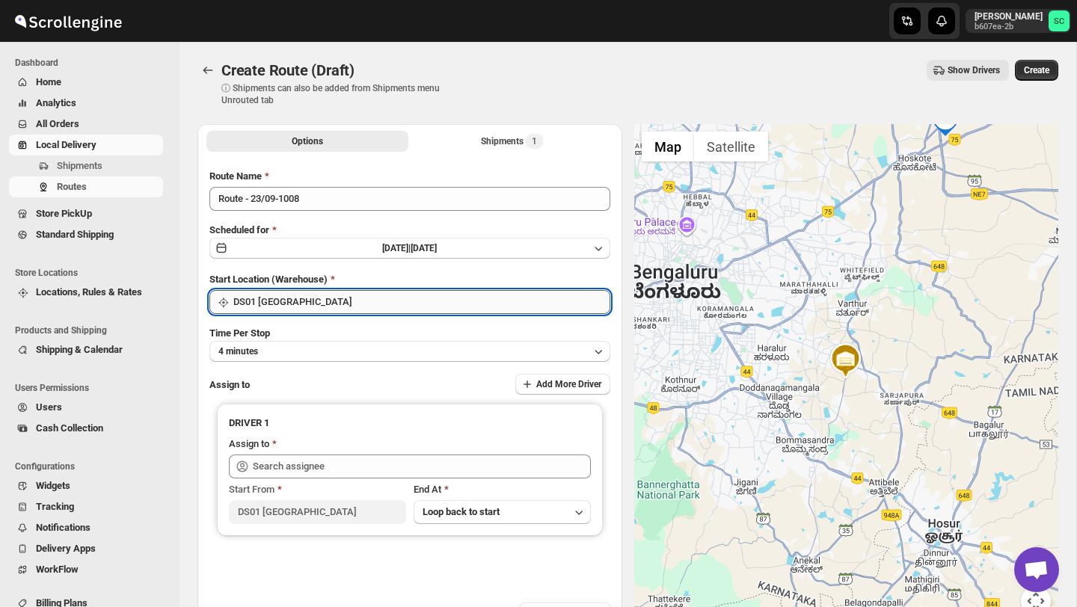
click at [361, 299] on input "DS01 [GEOGRAPHIC_DATA]" at bounding box center [421, 302] width 377 height 24
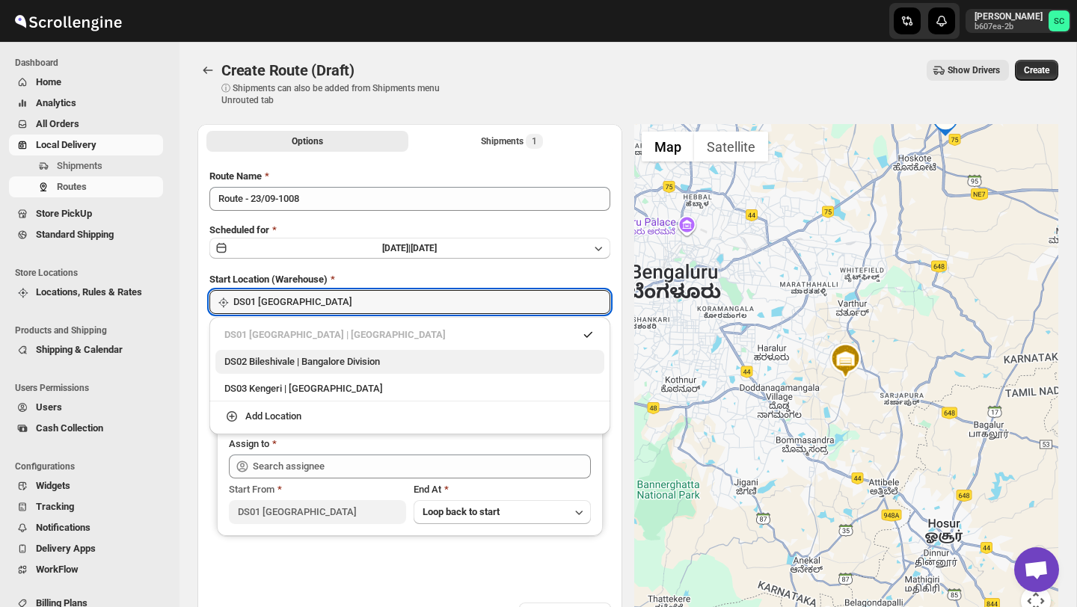
click at [335, 361] on div "DS02 Bileshivale | Bangalore Division" at bounding box center [409, 362] width 371 height 15
type input "DS02 Bileshivale"
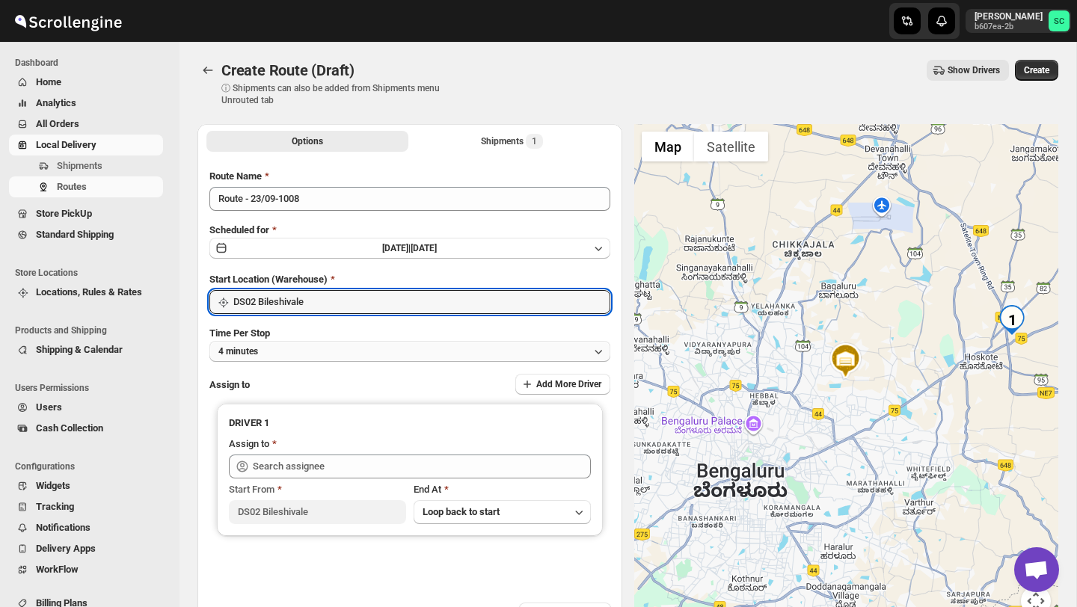
click at [323, 352] on button "4 minutes" at bounding box center [409, 351] width 401 height 21
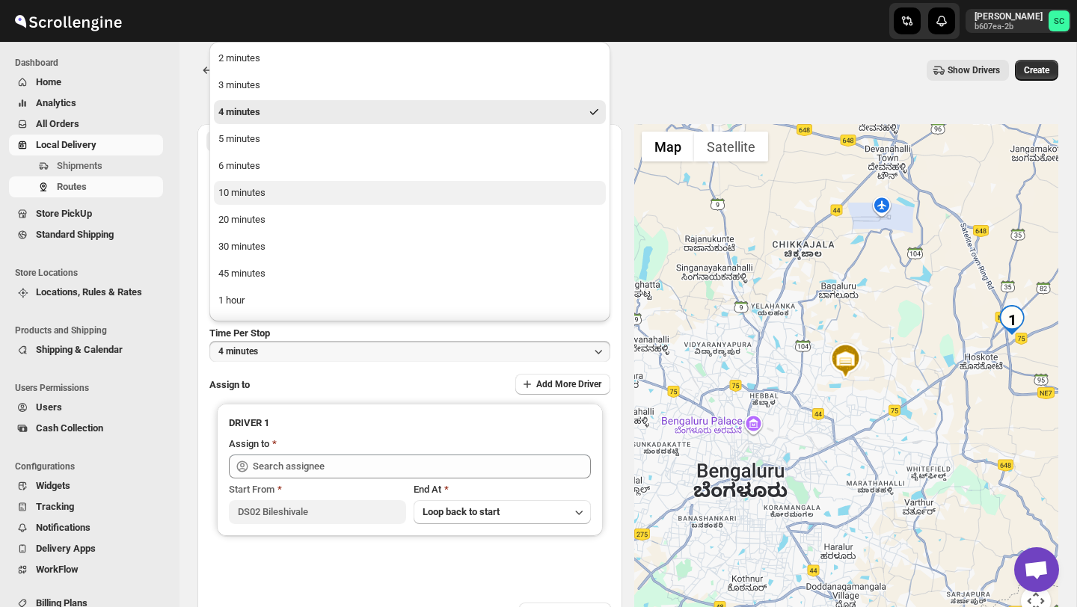
click at [275, 194] on button "10 minutes" at bounding box center [410, 193] width 392 height 24
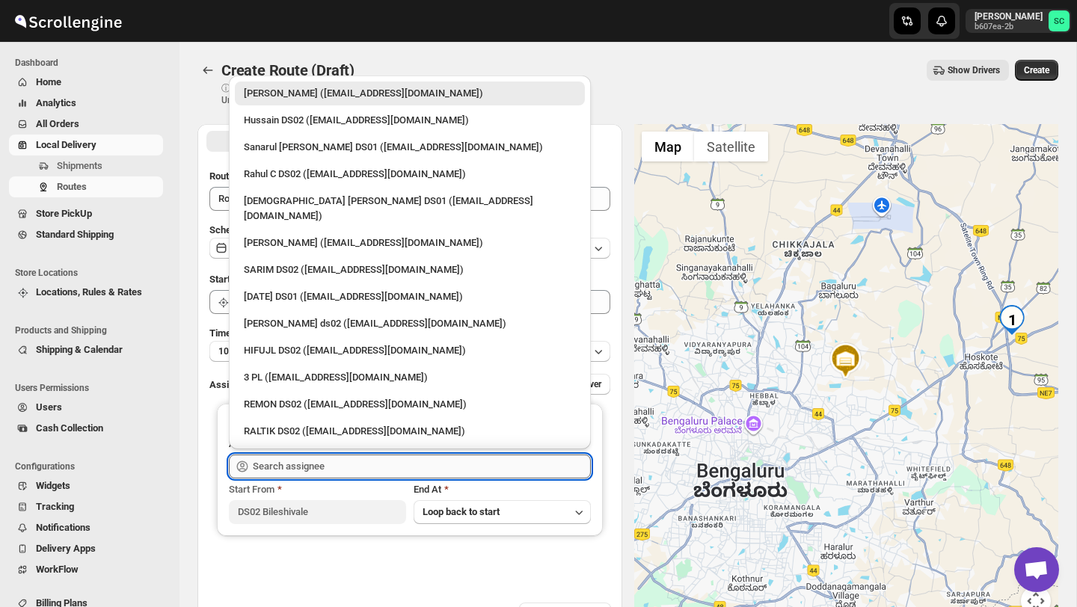
click at [268, 473] on input "text" at bounding box center [422, 467] width 338 height 24
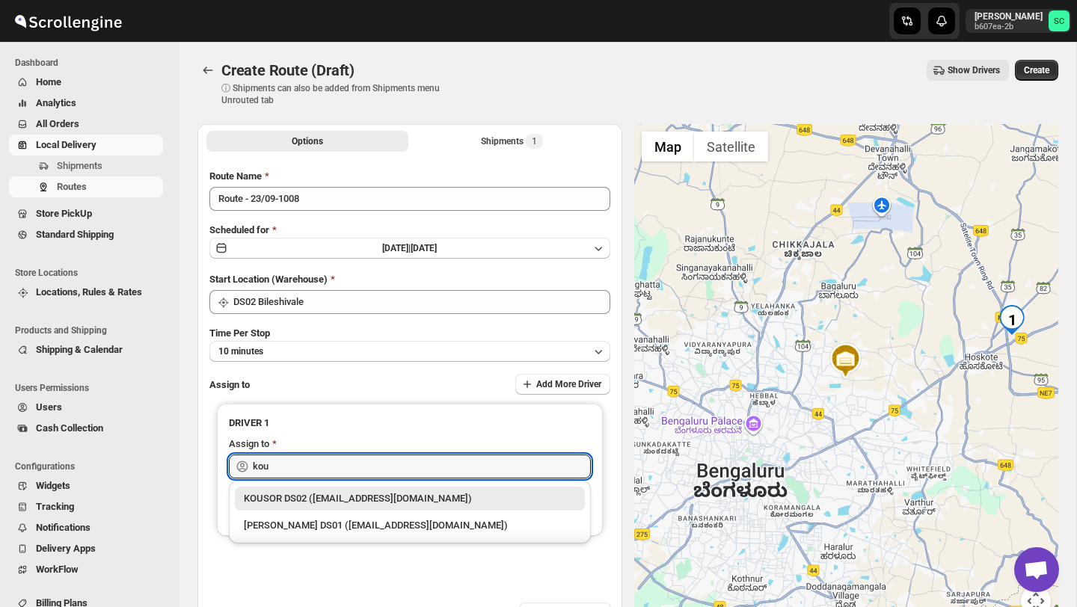
click at [307, 499] on div "KOUSOR DS02 ([EMAIL_ADDRESS][DOMAIN_NAME])" at bounding box center [410, 498] width 332 height 15
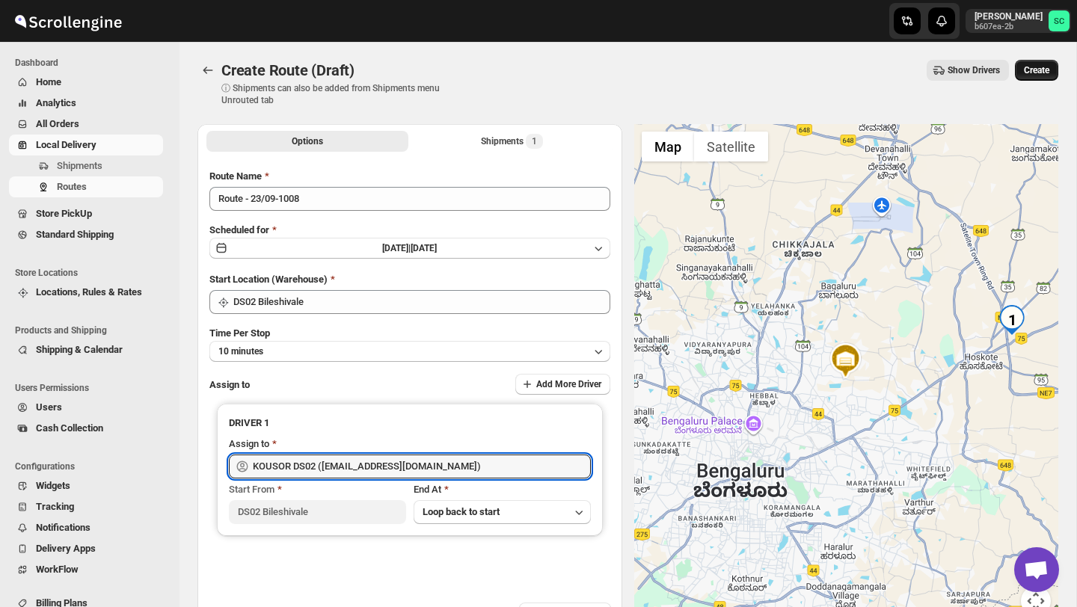
type input "KOUSOR DS02 ([EMAIL_ADDRESS][DOMAIN_NAME])"
click at [1035, 70] on span "Create" at bounding box center [1036, 70] width 25 height 12
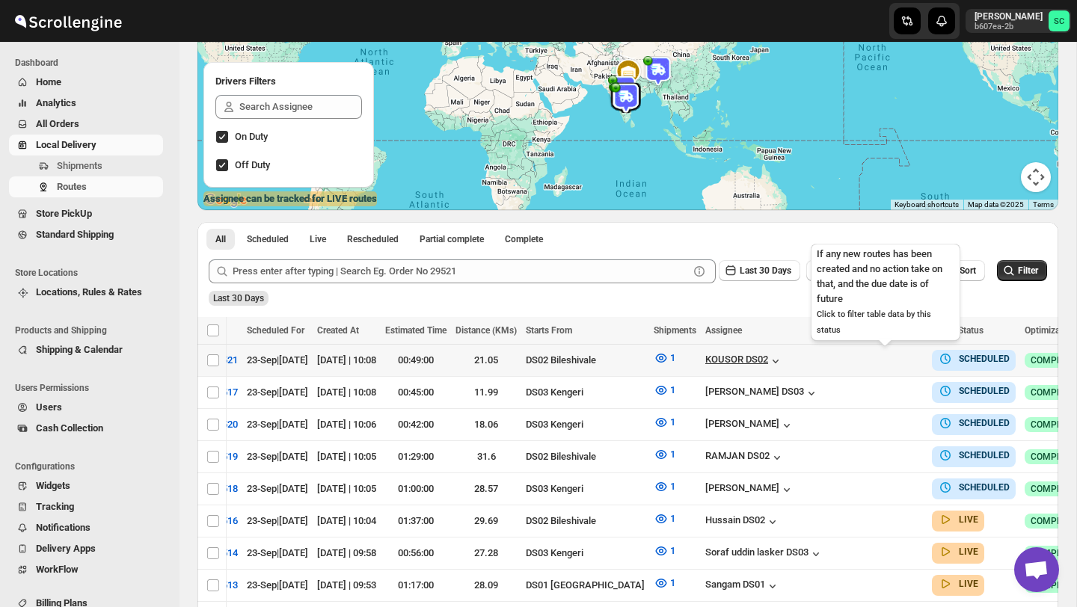
scroll to position [0, 127]
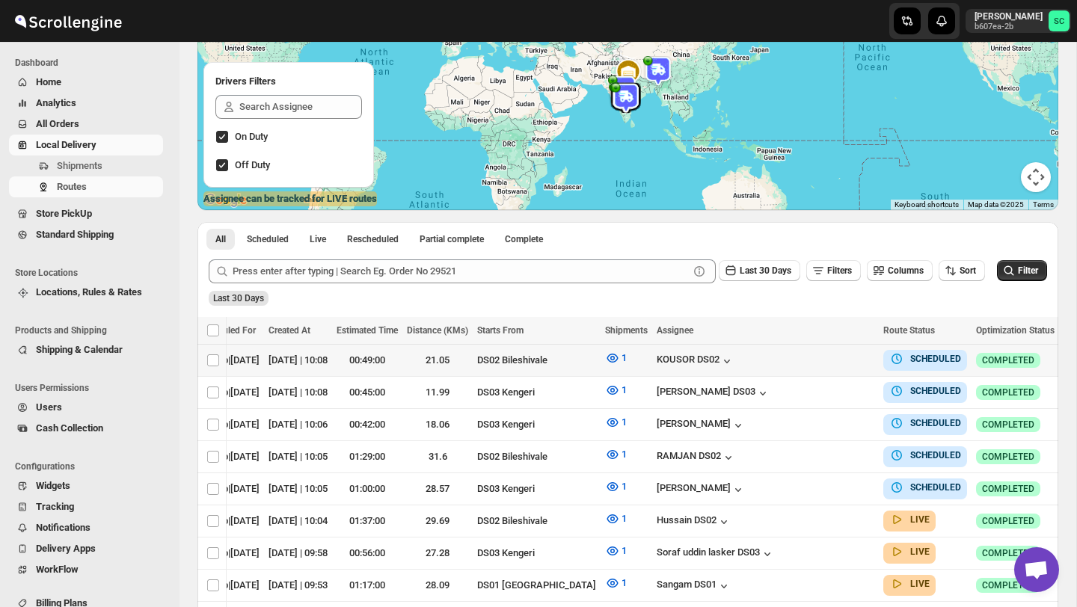
click at [1067, 359] on icon "button" at bounding box center [1074, 359] width 15 height 15
checkbox input "true"
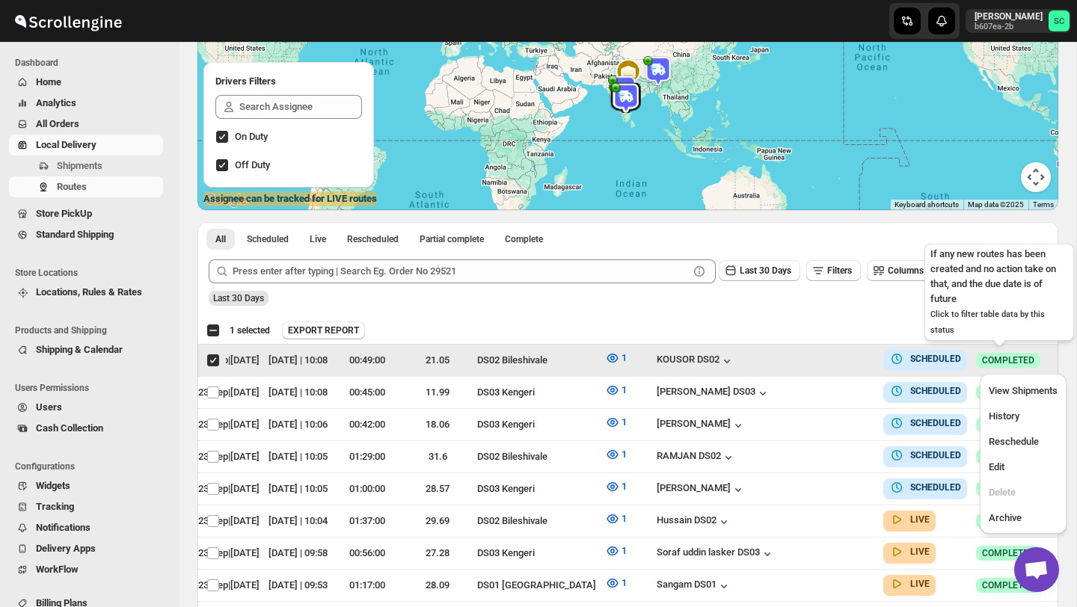
scroll to position [0, 0]
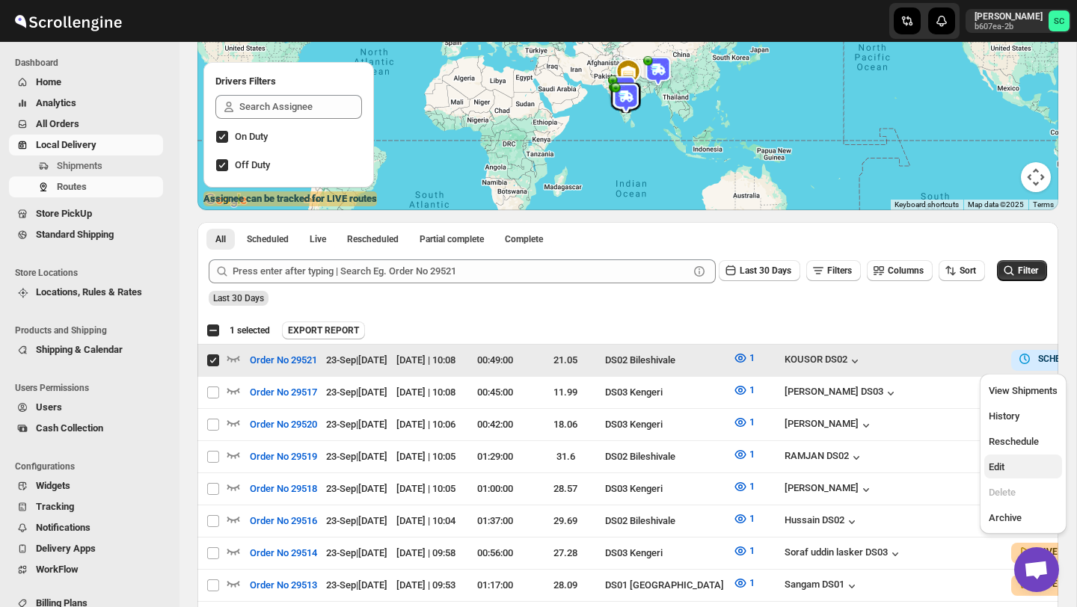
click at [1017, 460] on span "Edit" at bounding box center [1023, 467] width 69 height 15
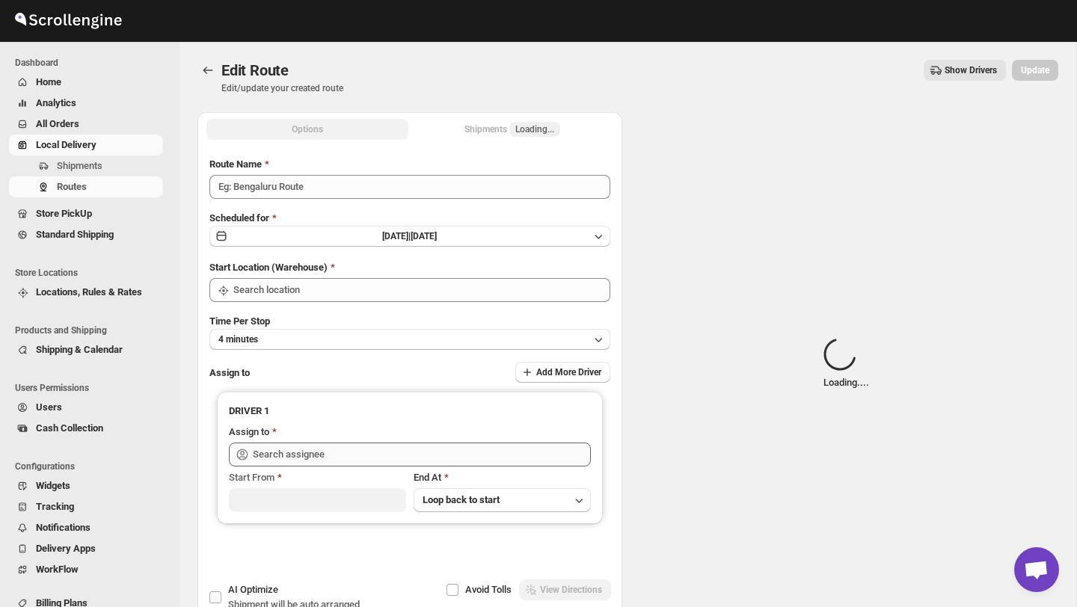
type input "Order No 29521"
type input "DS02 Bileshivale"
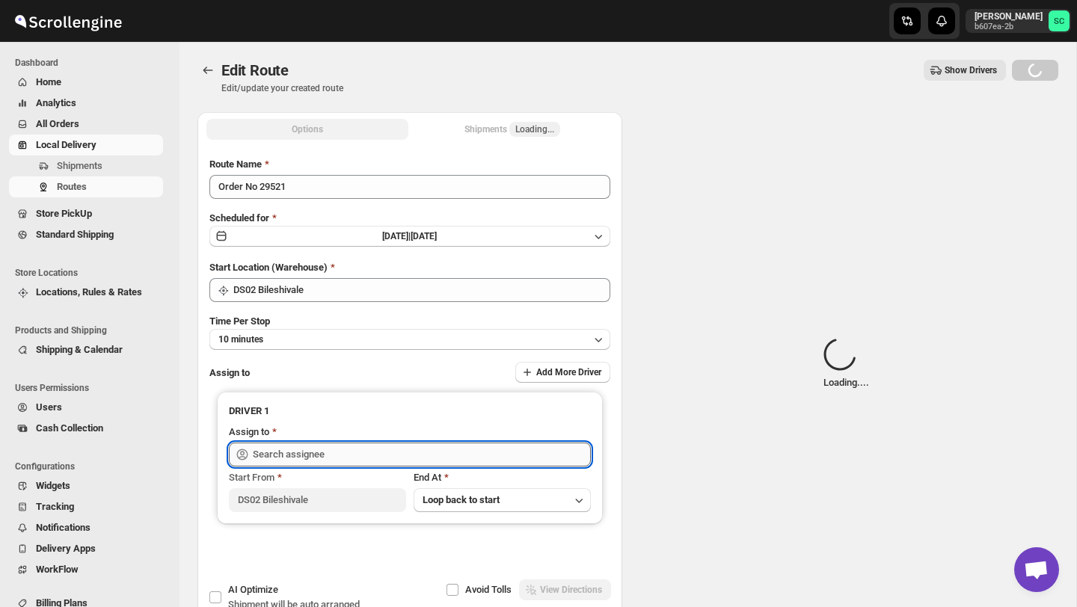
click at [506, 456] on input "text" at bounding box center [422, 455] width 338 height 24
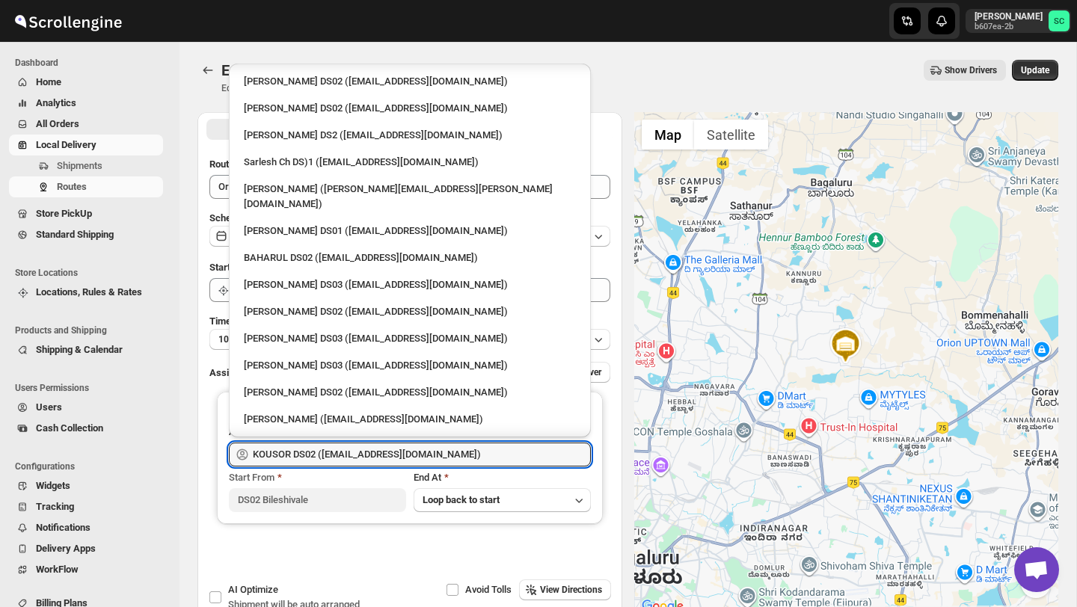
scroll to position [475, 0]
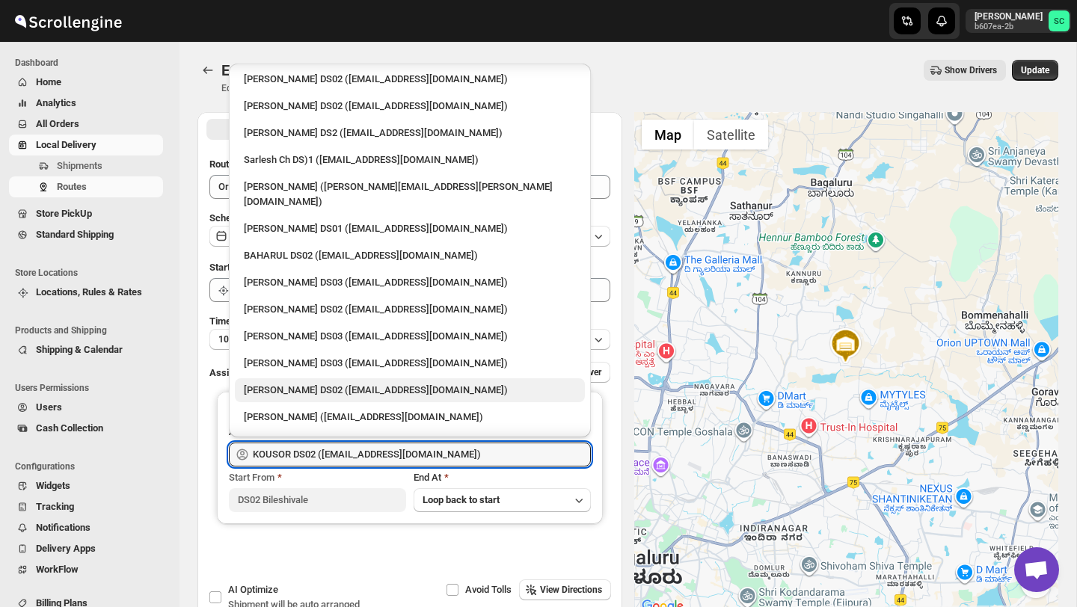
click at [310, 383] on div "[PERSON_NAME] DS02 ([EMAIL_ADDRESS][DOMAIN_NAME])" at bounding box center [410, 390] width 332 height 15
type input "[PERSON_NAME] DS02 ([EMAIL_ADDRESS][DOMAIN_NAME])"
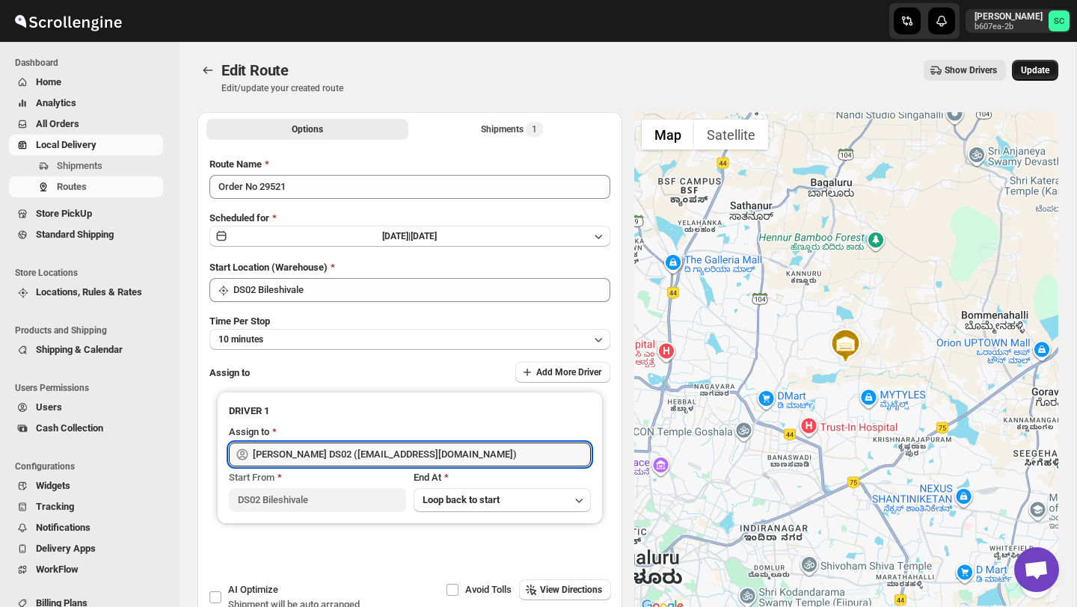
click at [1034, 67] on span "Update" at bounding box center [1035, 70] width 28 height 12
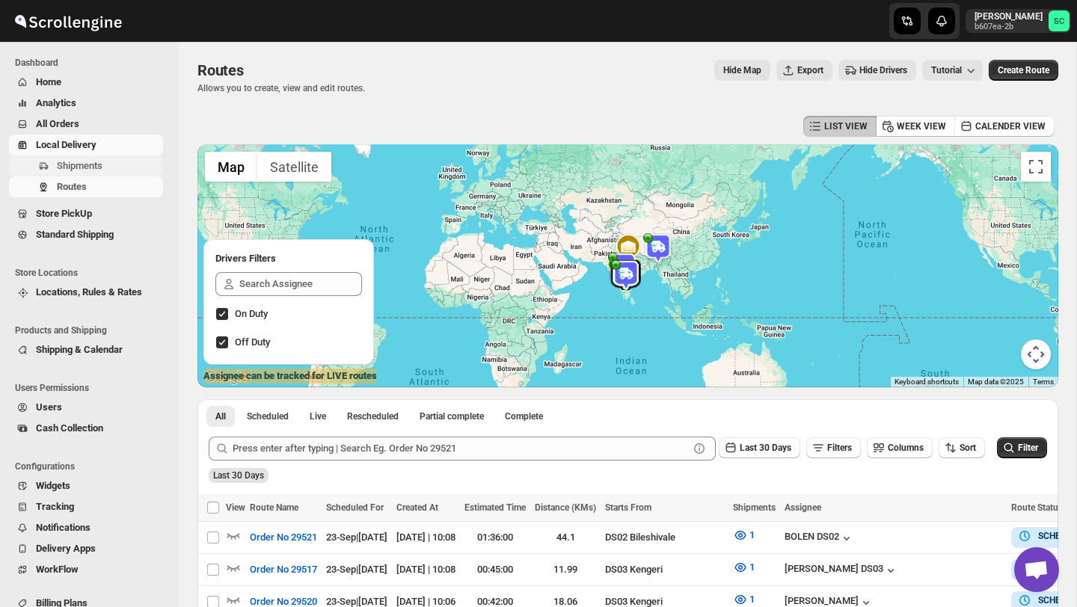
click at [100, 171] on span "Shipments" at bounding box center [80, 165] width 46 height 11
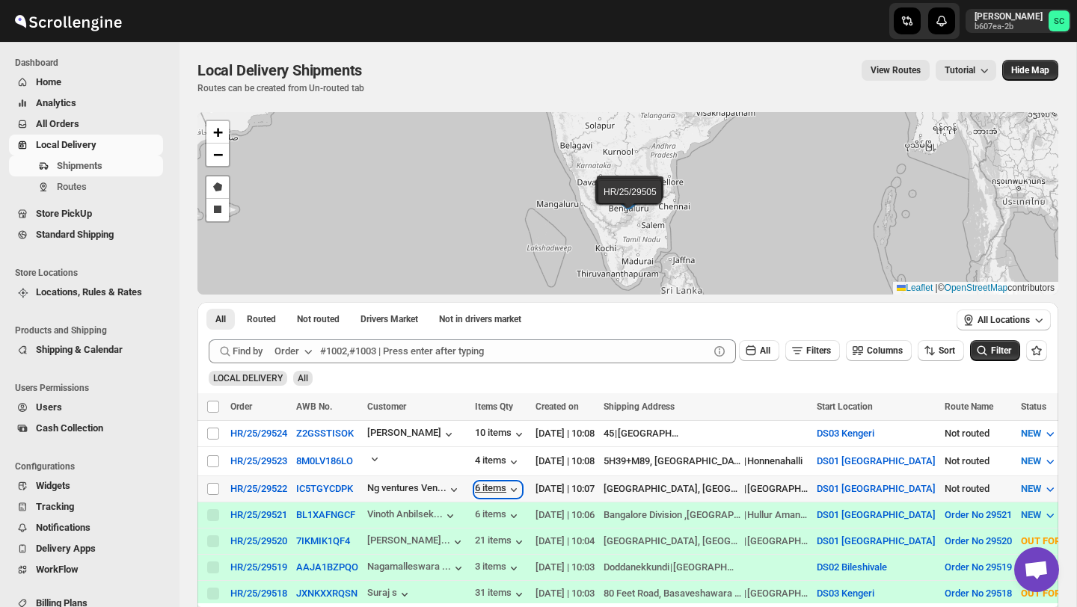
click at [513, 486] on div "6 items" at bounding box center [498, 490] width 46 height 15
click at [513, 462] on div "4 items" at bounding box center [498, 462] width 46 height 15
click at [215, 458] on input "Select shipment" at bounding box center [213, 462] width 12 height 12
checkbox input "true"
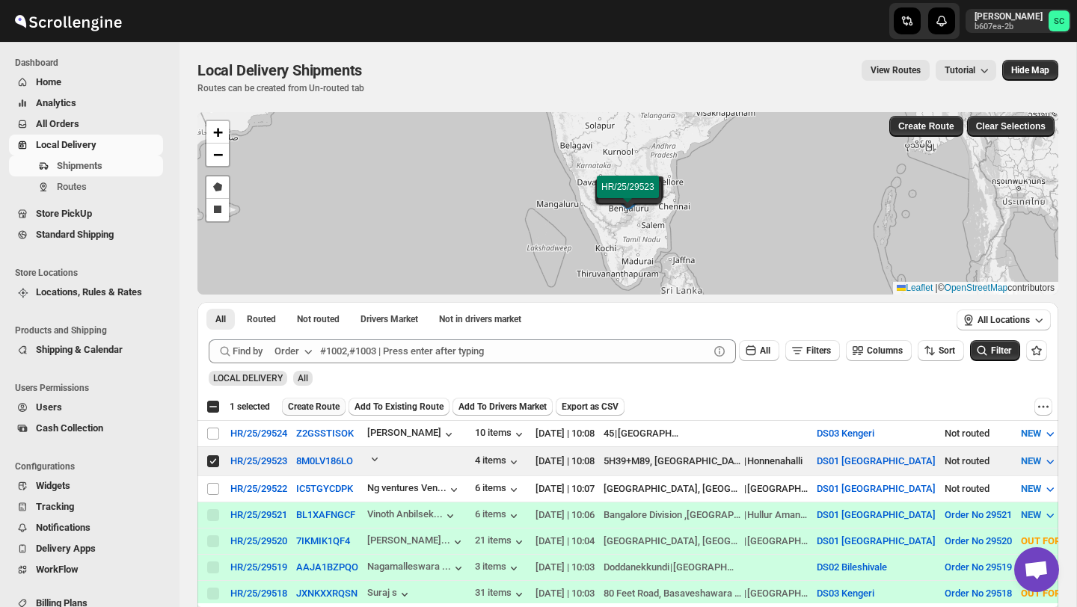
click at [333, 403] on span "Create Route" at bounding box center [314, 407] width 52 height 12
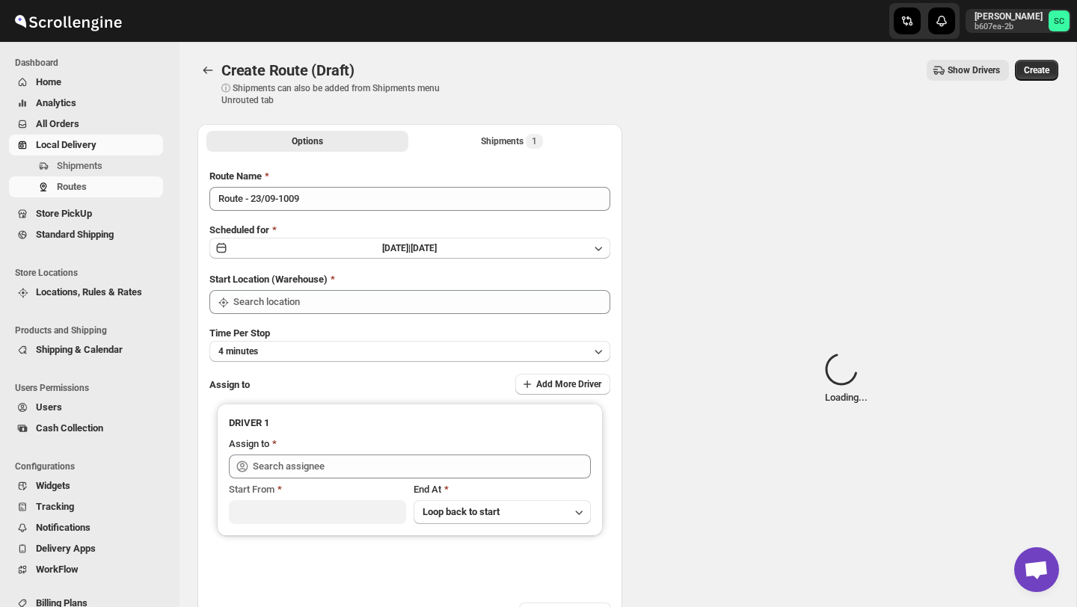
type input "DS01 [GEOGRAPHIC_DATA]"
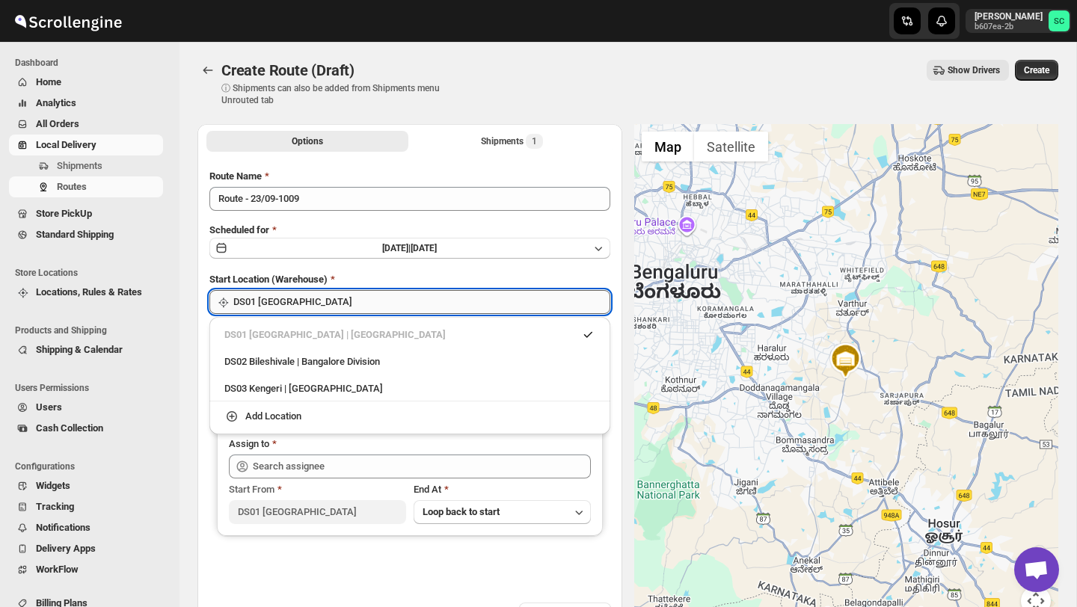
click at [376, 294] on input "DS01 [GEOGRAPHIC_DATA]" at bounding box center [421, 302] width 377 height 24
click at [373, 362] on div "DS02 Bileshivale | Bangalore Division" at bounding box center [409, 362] width 371 height 15
type input "DS02 Bileshivale"
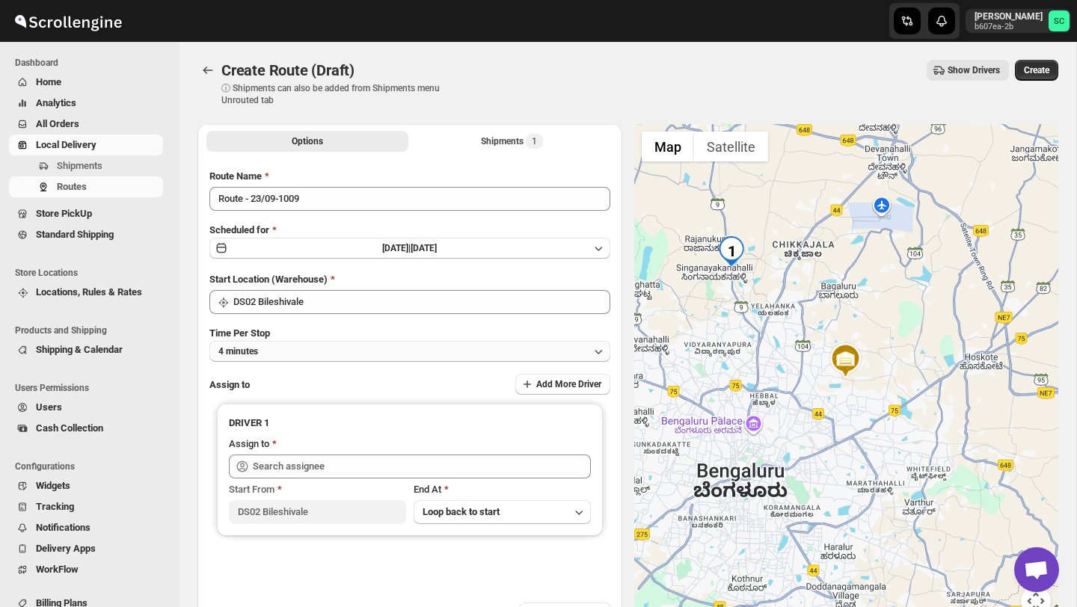
click at [374, 343] on button "4 minutes" at bounding box center [409, 351] width 401 height 21
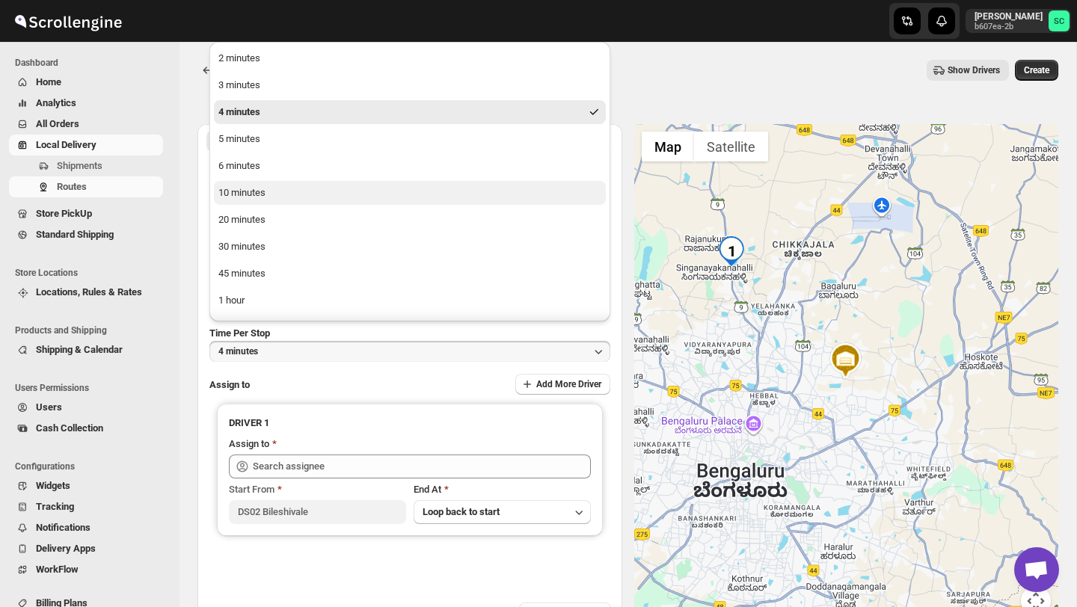
click at [293, 186] on button "10 minutes" at bounding box center [410, 193] width 392 height 24
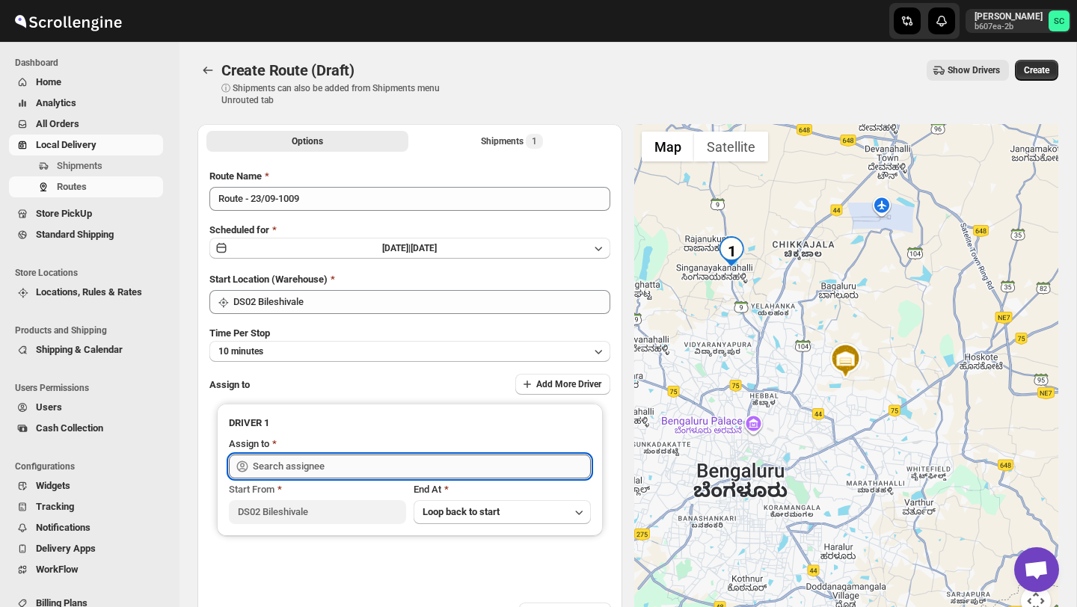
click at [287, 468] on input "text" at bounding box center [422, 467] width 338 height 24
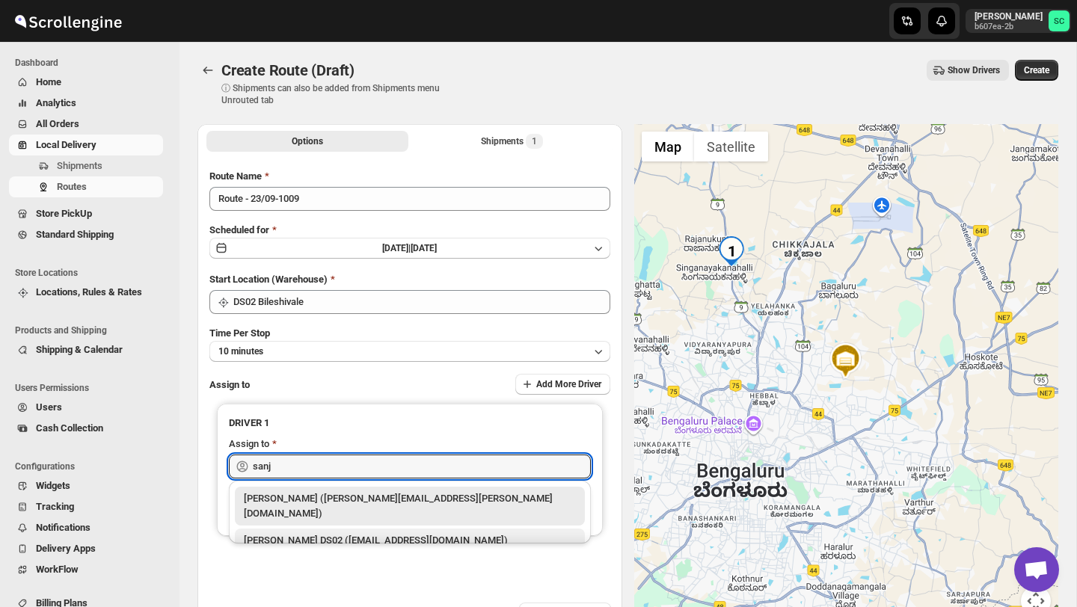
click at [359, 533] on div "[PERSON_NAME] DS02 ([EMAIL_ADDRESS][DOMAIN_NAME])" at bounding box center [410, 540] width 332 height 15
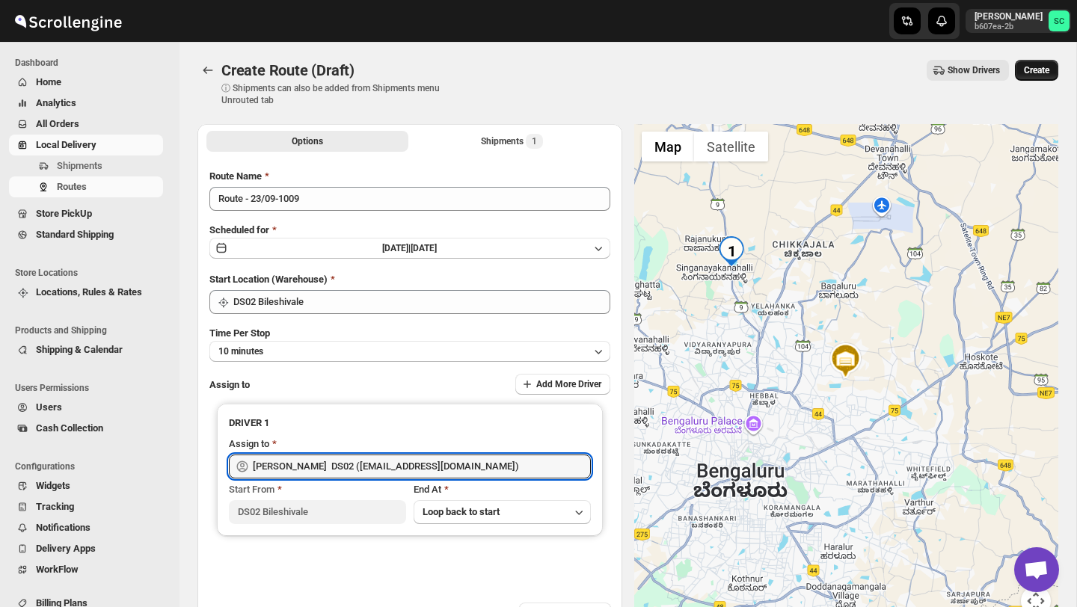
type input "[PERSON_NAME] DS02 ([EMAIL_ADDRESS][DOMAIN_NAME])"
click at [1027, 72] on span "Create" at bounding box center [1036, 70] width 25 height 12
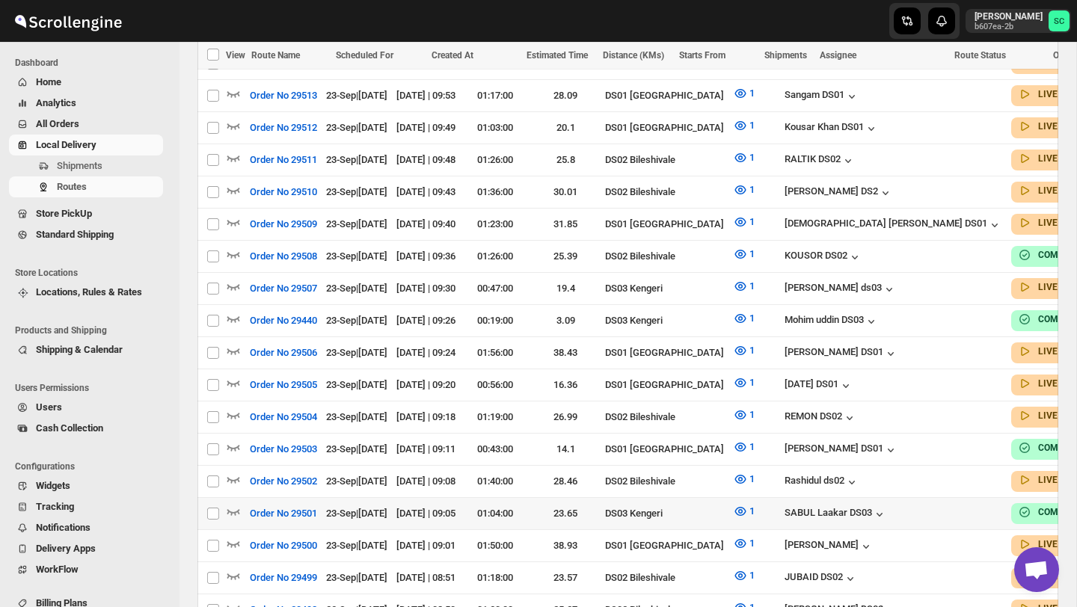
scroll to position [713, 0]
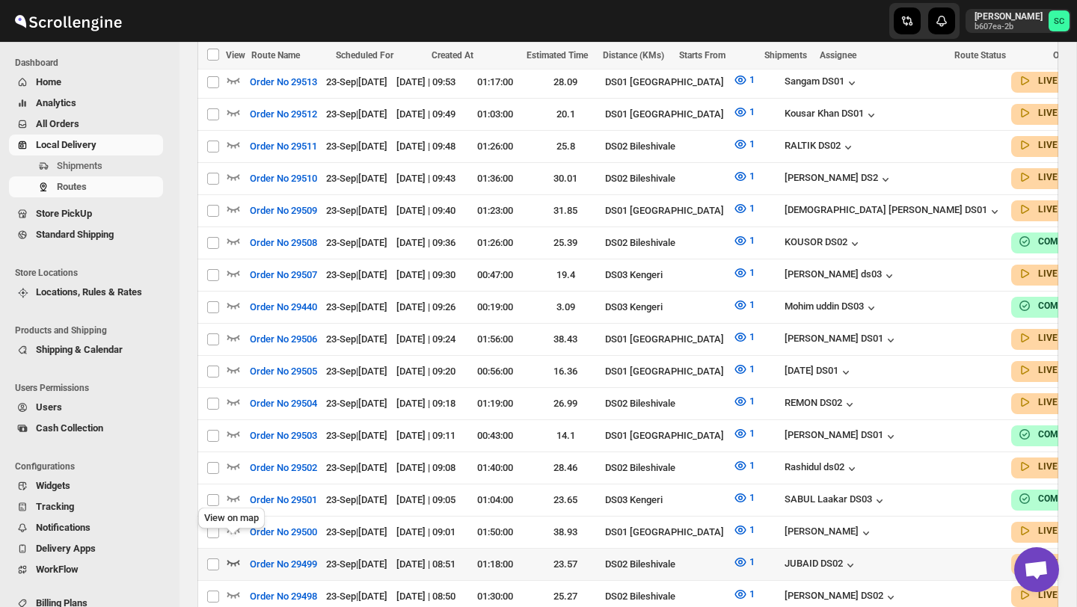
click at [232, 555] on icon "button" at bounding box center [233, 562] width 15 height 15
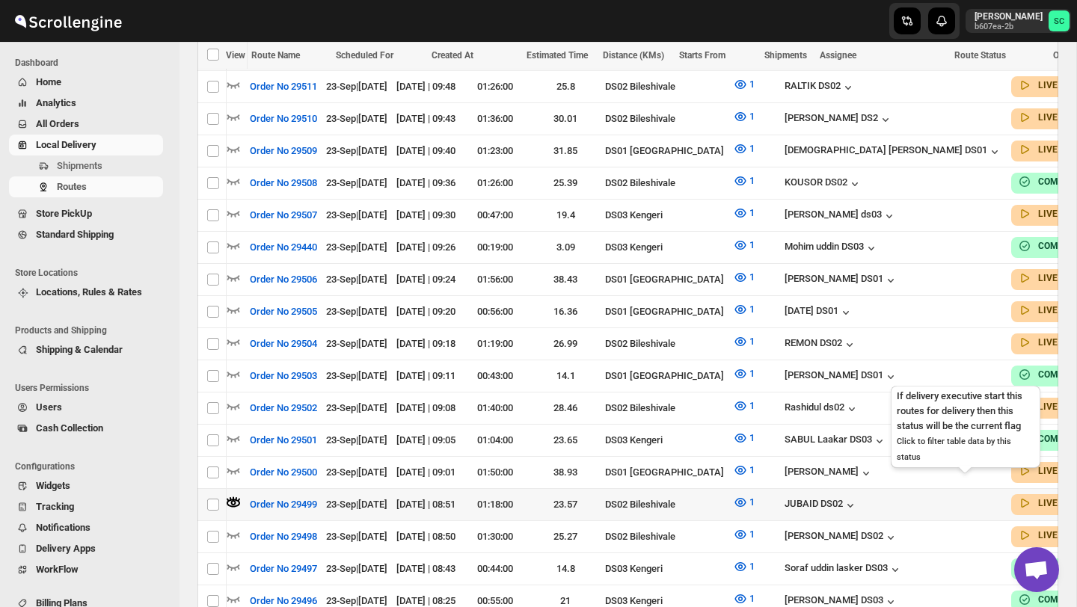
scroll to position [0, 127]
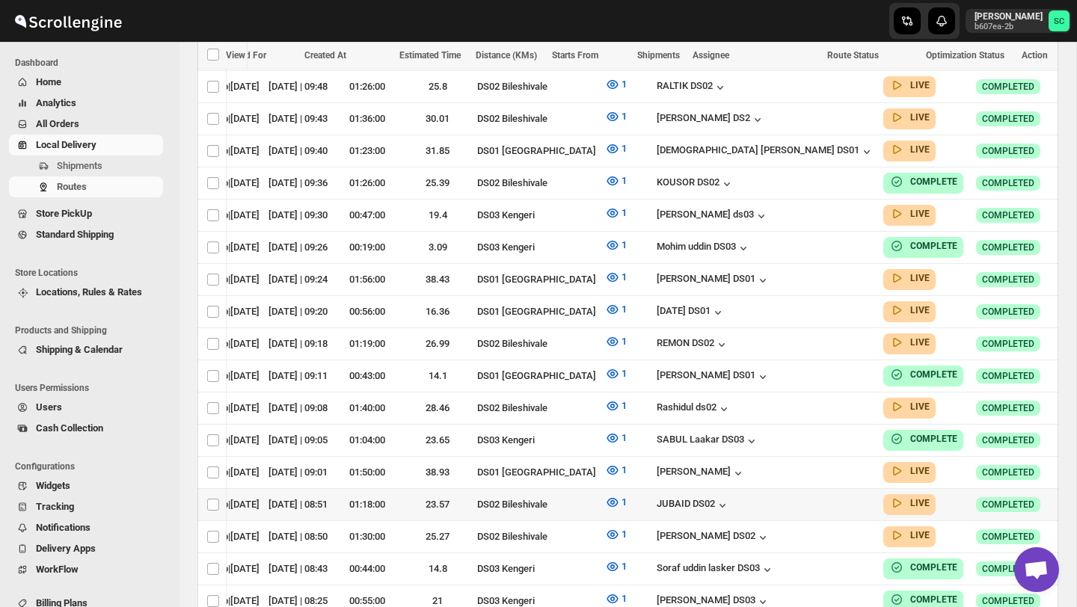
click at [1067, 497] on icon "button" at bounding box center [1074, 504] width 15 height 15
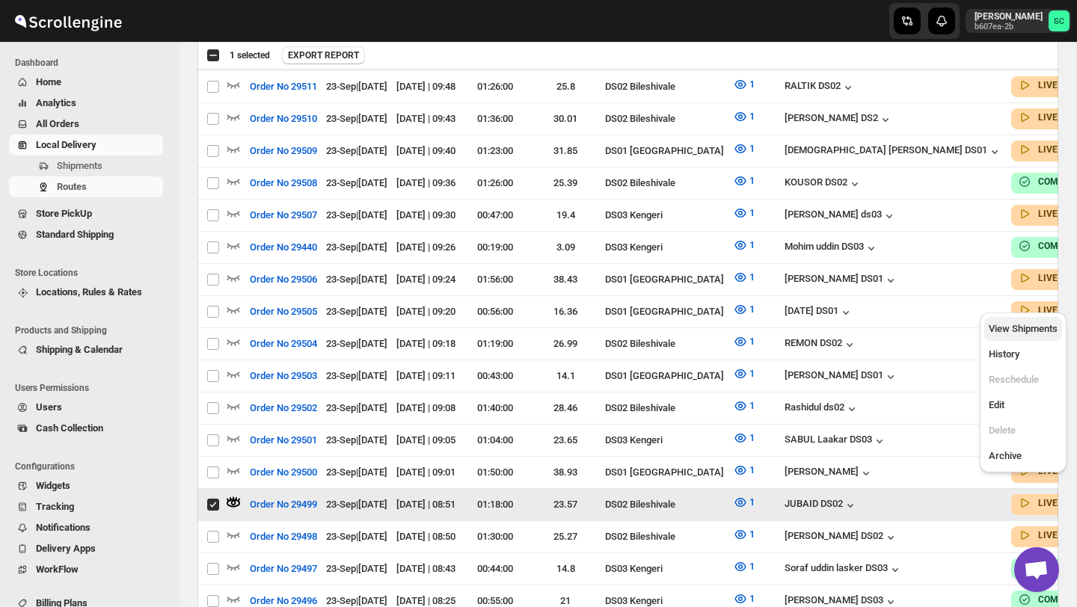
click at [1031, 324] on span "View Shipments" at bounding box center [1023, 328] width 69 height 11
checkbox input "false"
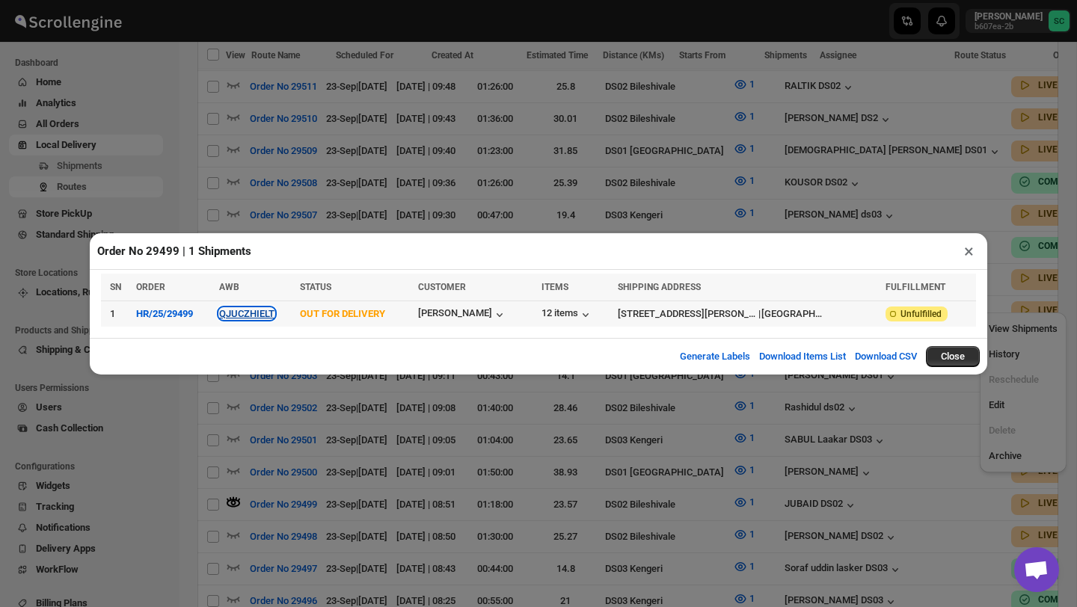
click at [262, 317] on button "QJUCZHIELT" at bounding box center [246, 313] width 55 height 11
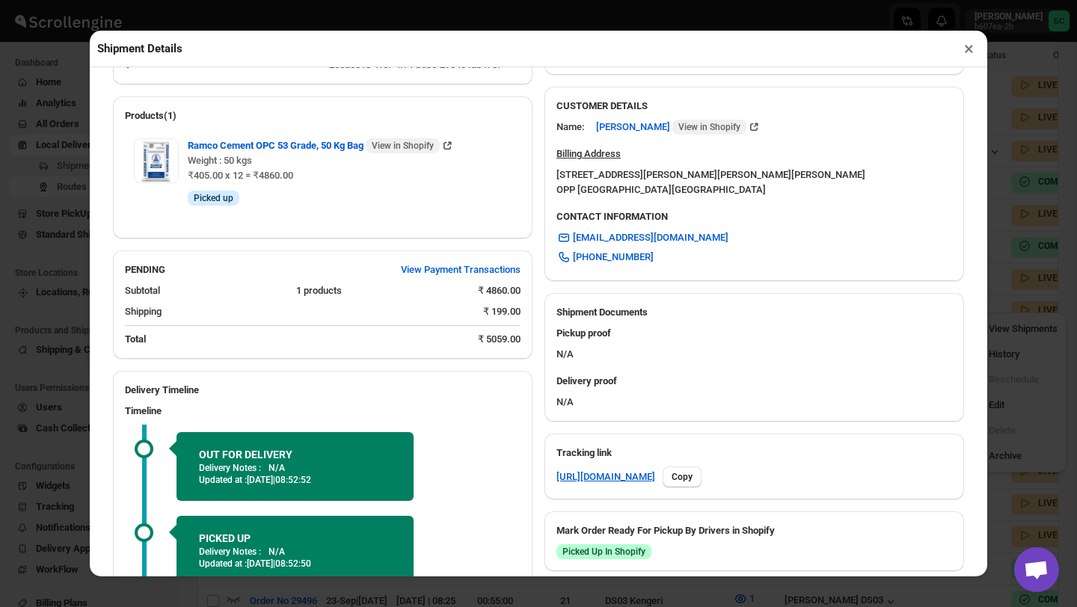
scroll to position [581, 0]
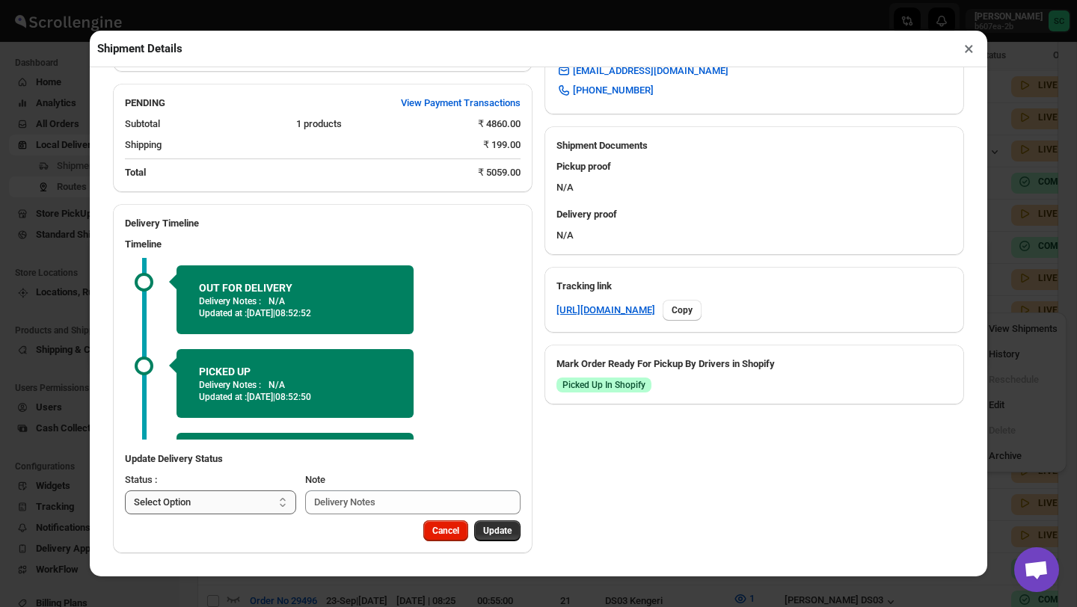
click at [252, 503] on select "Select Option PICKED UP OUT FOR DELIVERY RESCHEDULE DELIVERED CANCELLED" at bounding box center [210, 503] width 171 height 24
select select "DELIVERED"
click at [494, 539] on button "Update" at bounding box center [497, 531] width 46 height 21
select select
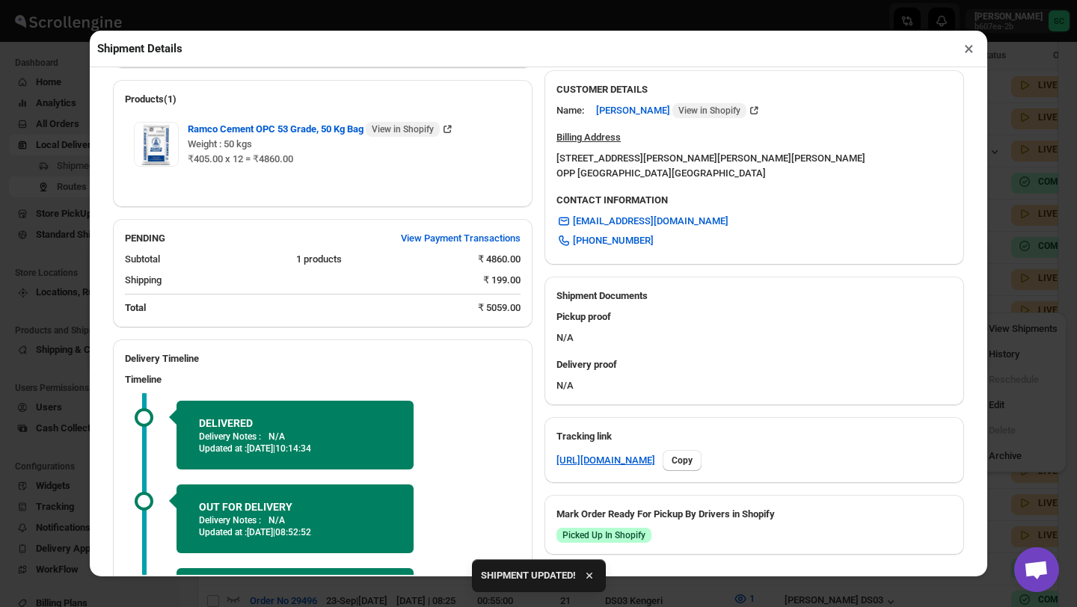
scroll to position [566, 0]
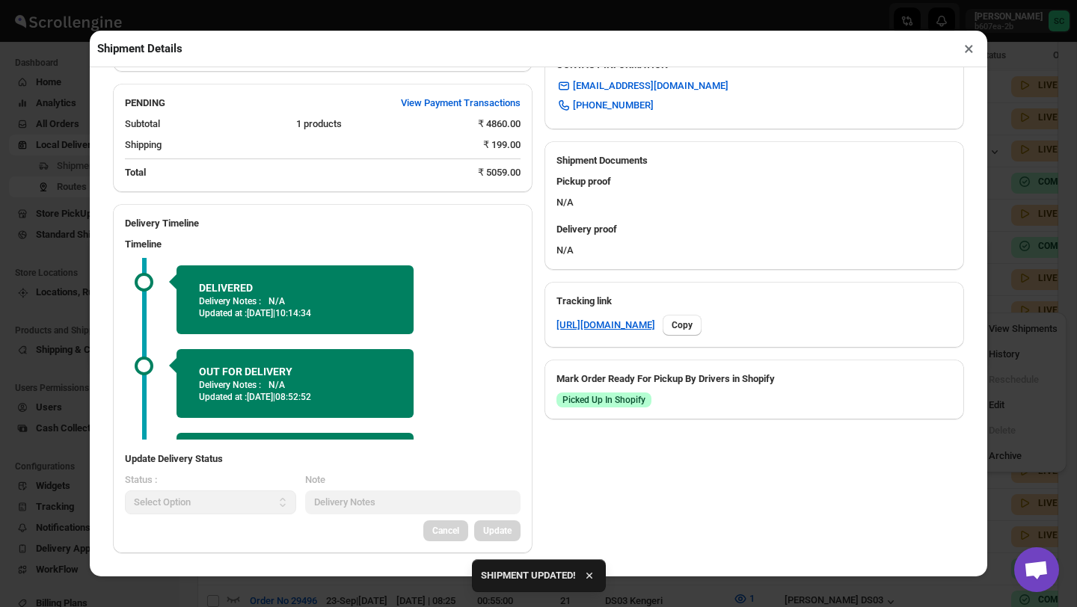
click at [970, 47] on button "×" at bounding box center [969, 48] width 22 height 21
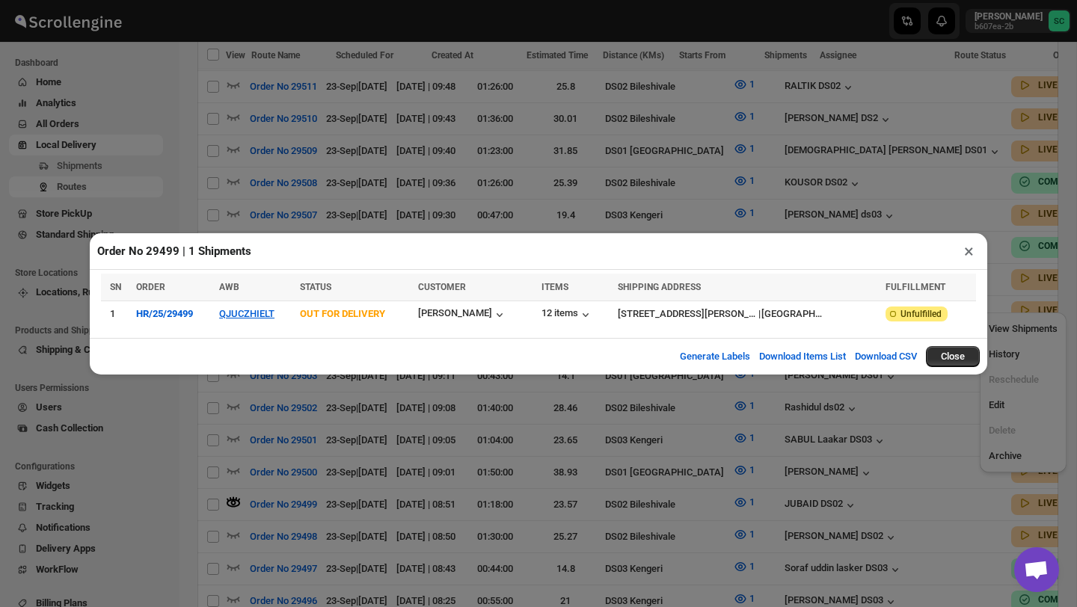
click at [972, 246] on button "×" at bounding box center [969, 251] width 22 height 21
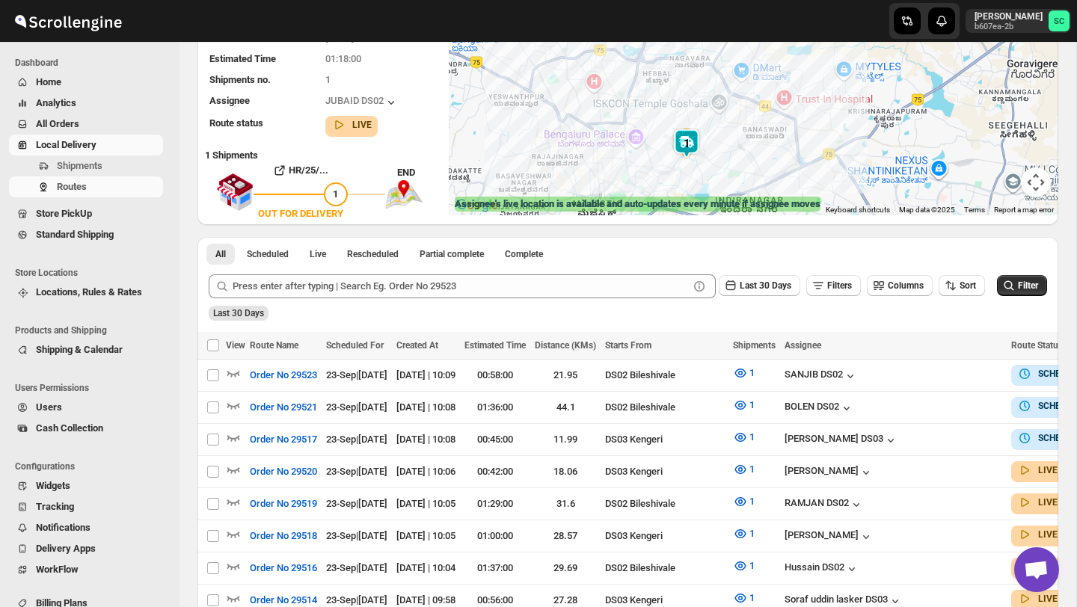
scroll to position [0, 0]
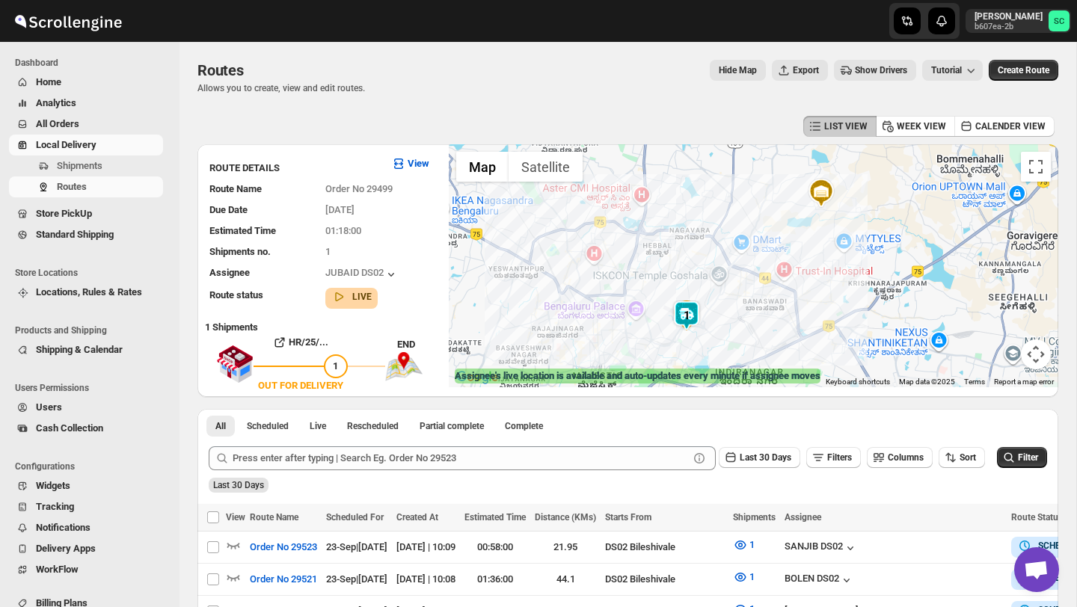
click at [717, 330] on div at bounding box center [754, 265] width 610 height 243
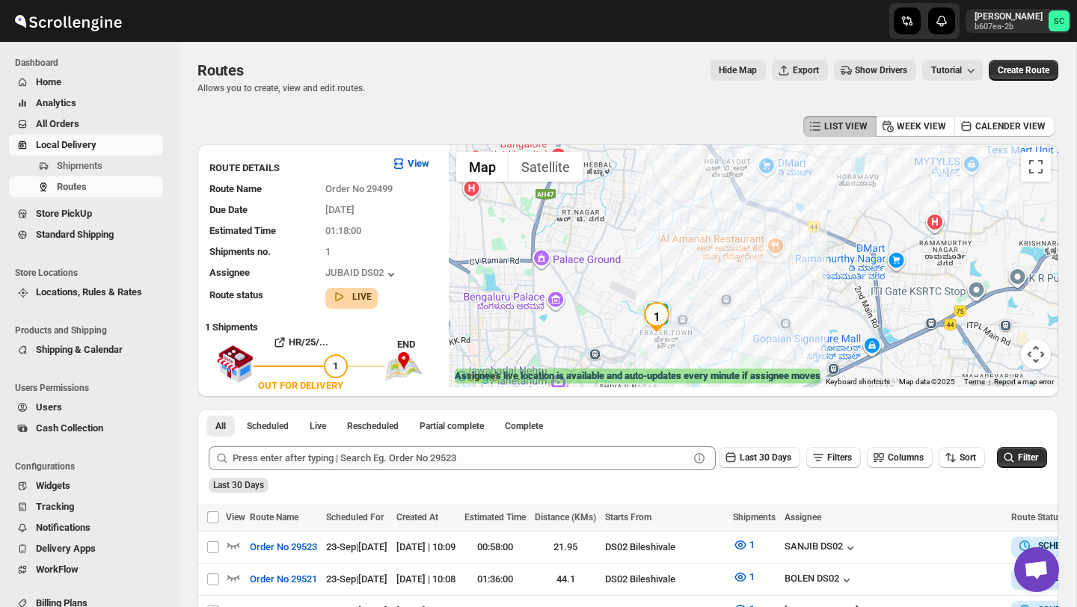
click at [717, 331] on div at bounding box center [754, 265] width 610 height 243
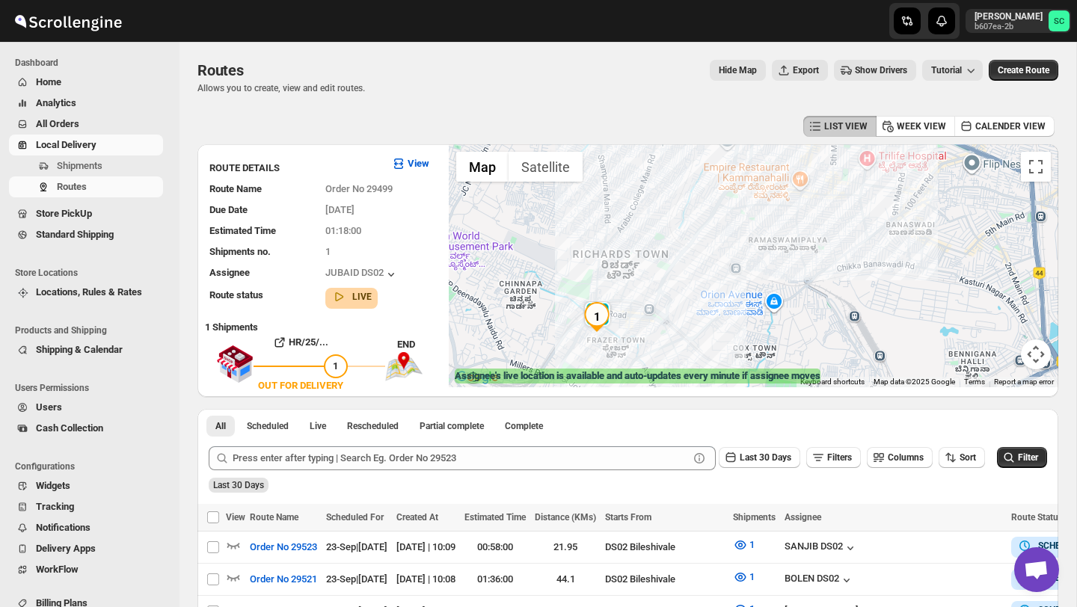
click at [717, 332] on div at bounding box center [754, 265] width 610 height 243
click at [716, 332] on div at bounding box center [754, 265] width 610 height 243
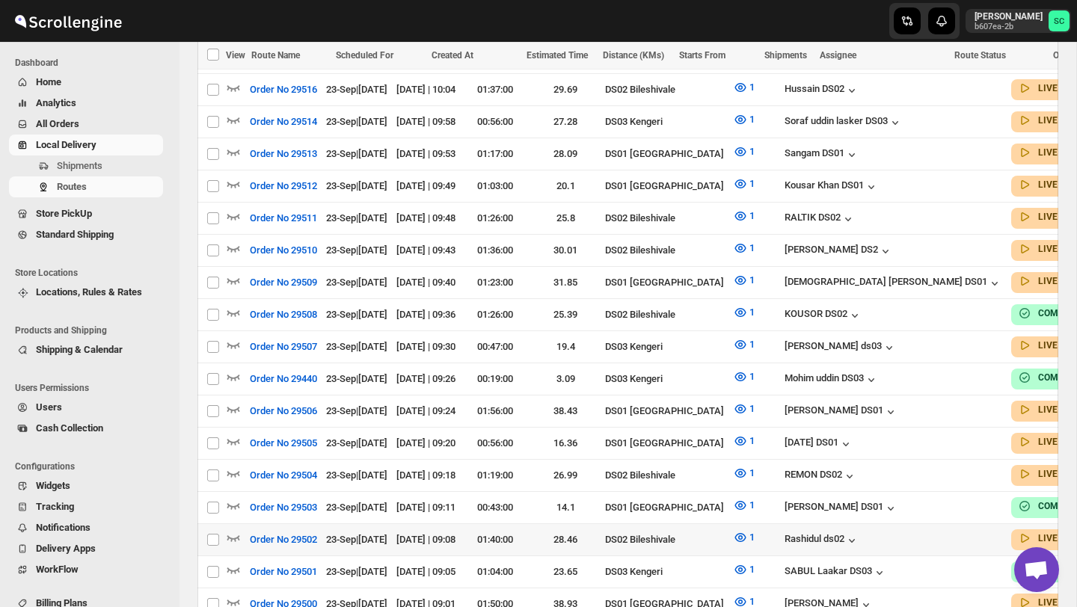
scroll to position [652, 0]
click at [234, 530] on icon "button" at bounding box center [233, 537] width 15 height 15
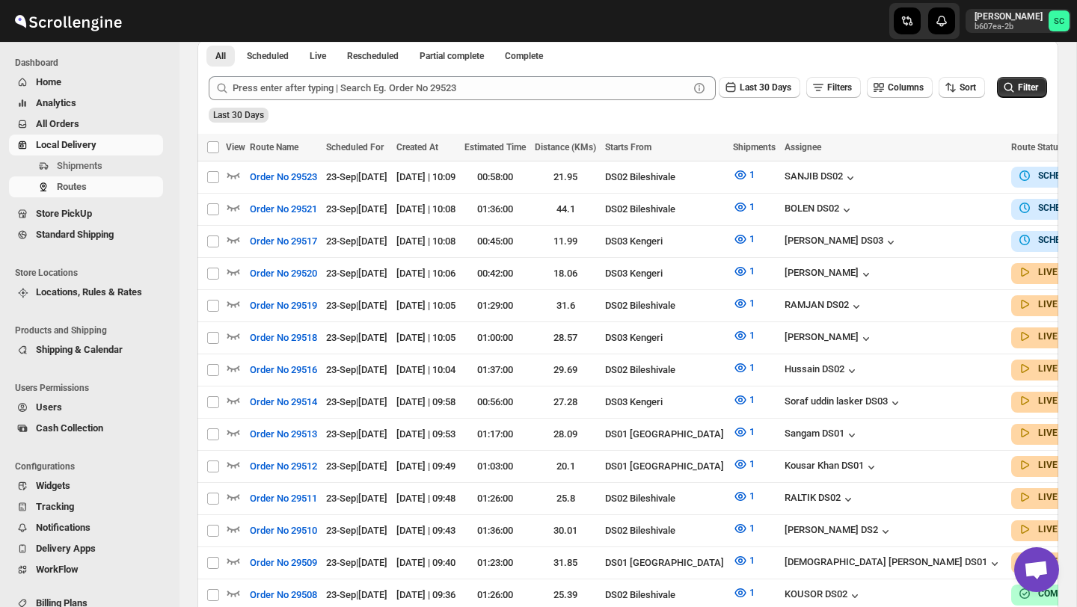
scroll to position [0, 0]
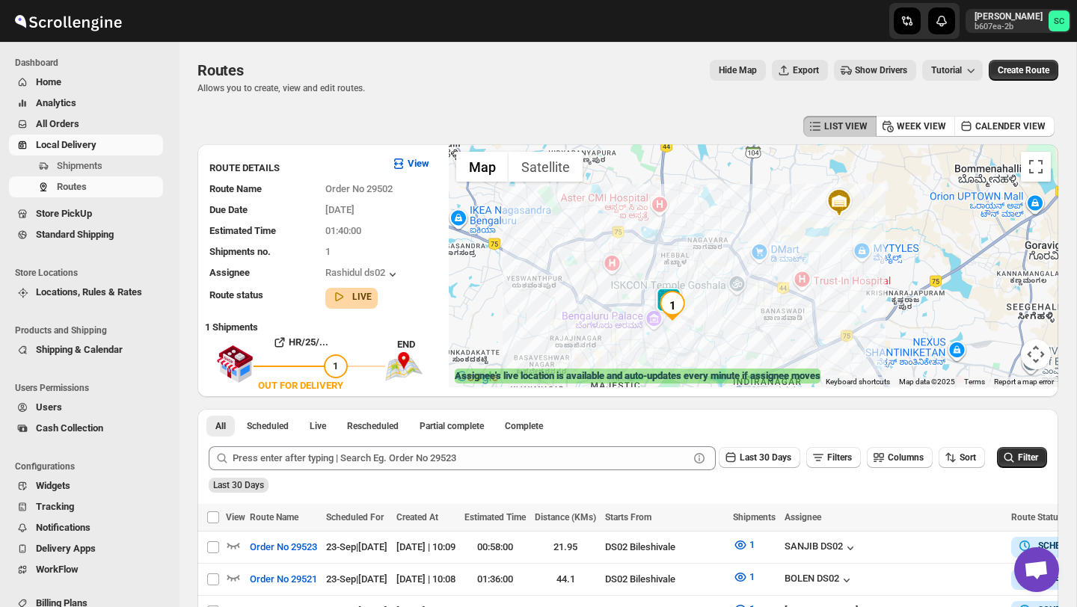
click at [697, 313] on div at bounding box center [754, 265] width 610 height 243
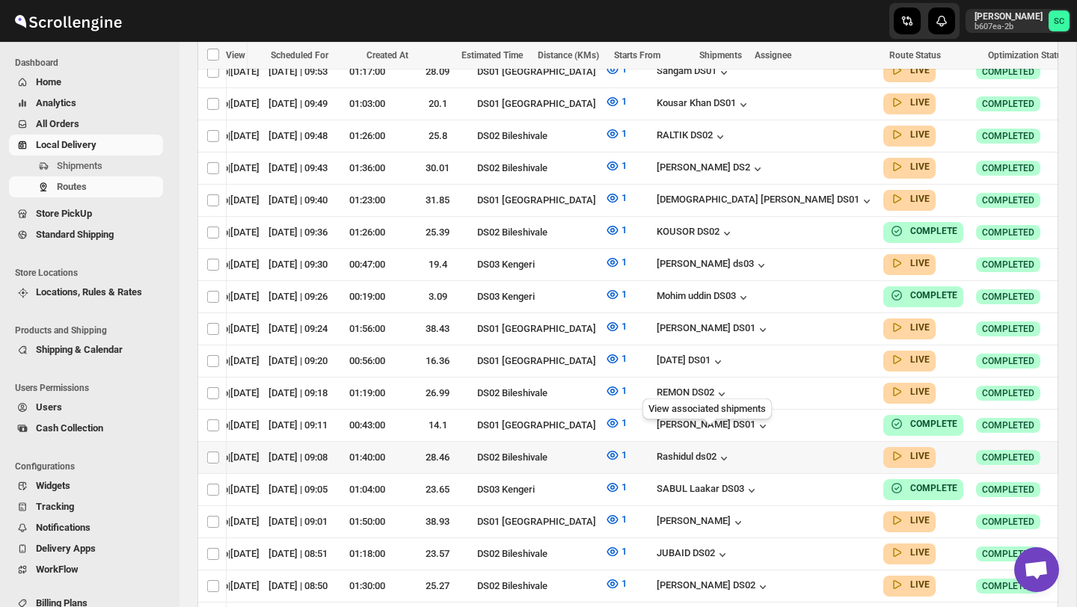
scroll to position [0, 127]
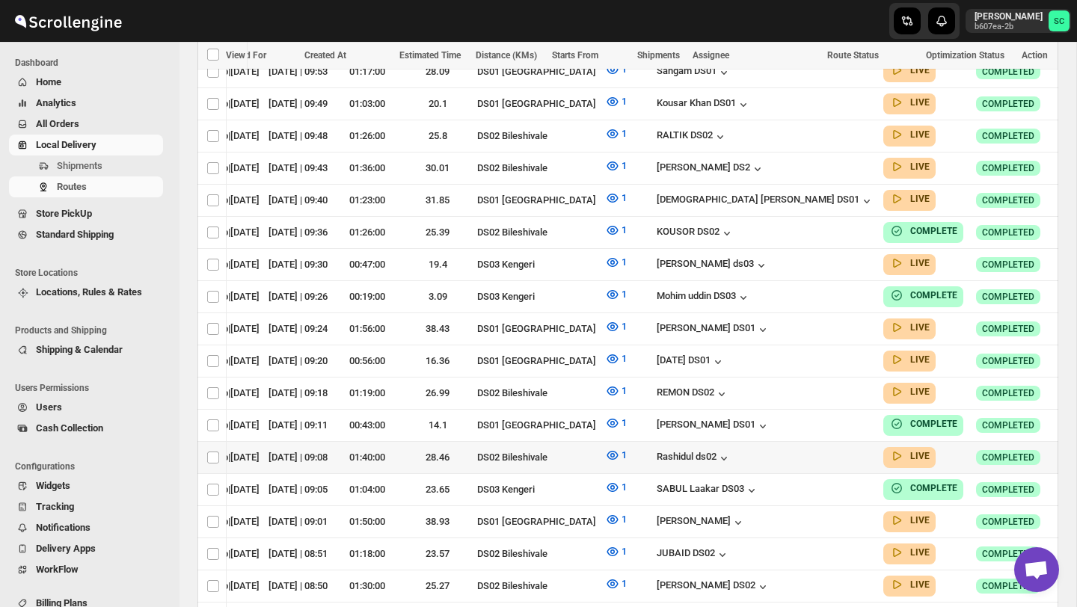
click at [1067, 450] on icon "button" at bounding box center [1074, 457] width 15 height 15
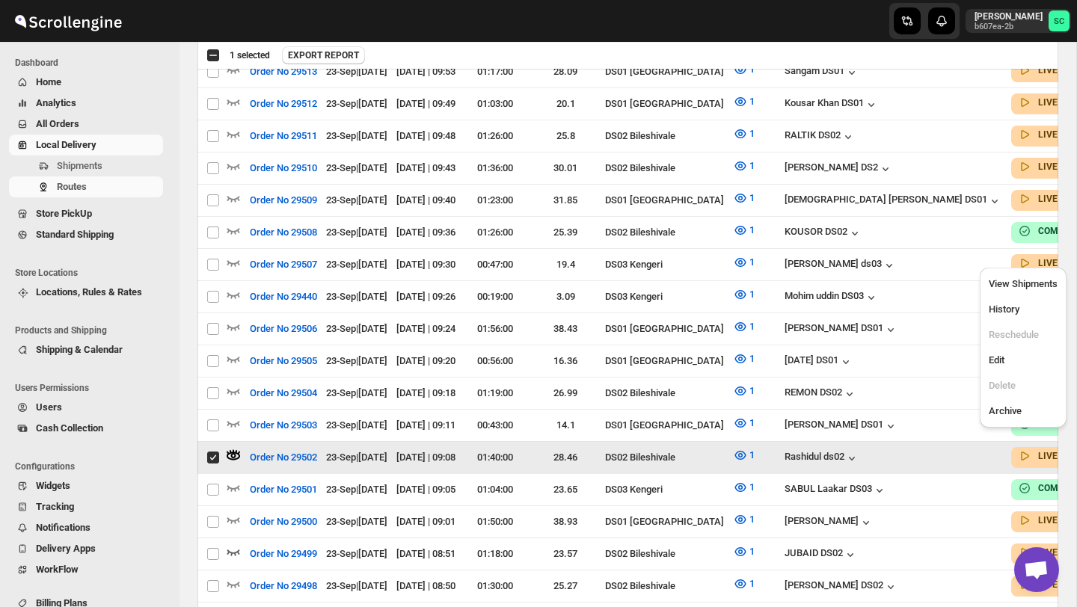
scroll to position [0, 0]
click at [1044, 287] on span "View Shipments" at bounding box center [1023, 283] width 69 height 11
checkbox input "false"
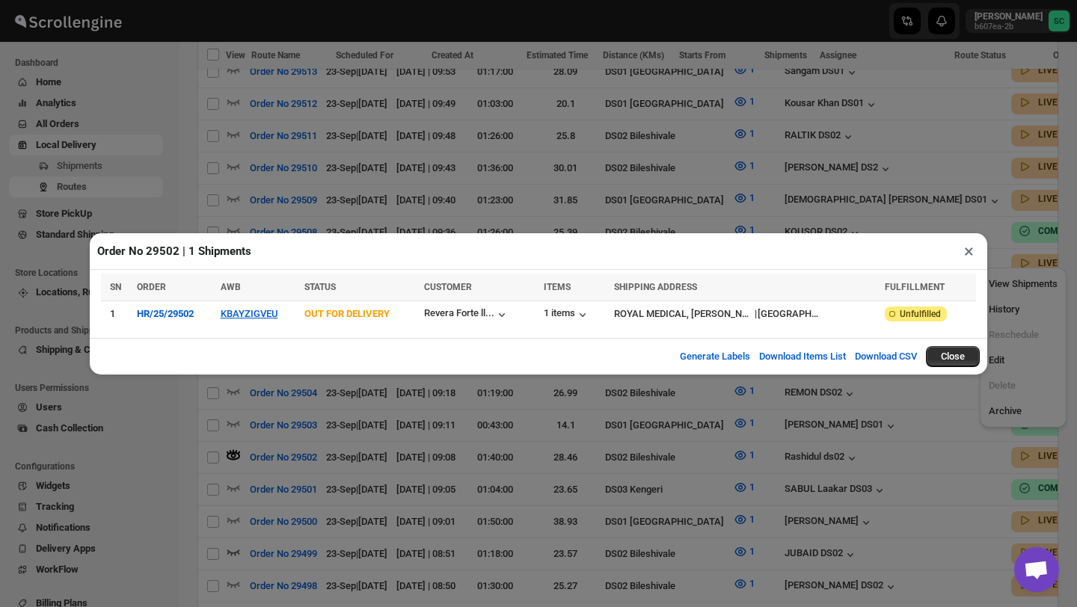
click at [970, 247] on button "×" at bounding box center [969, 251] width 22 height 21
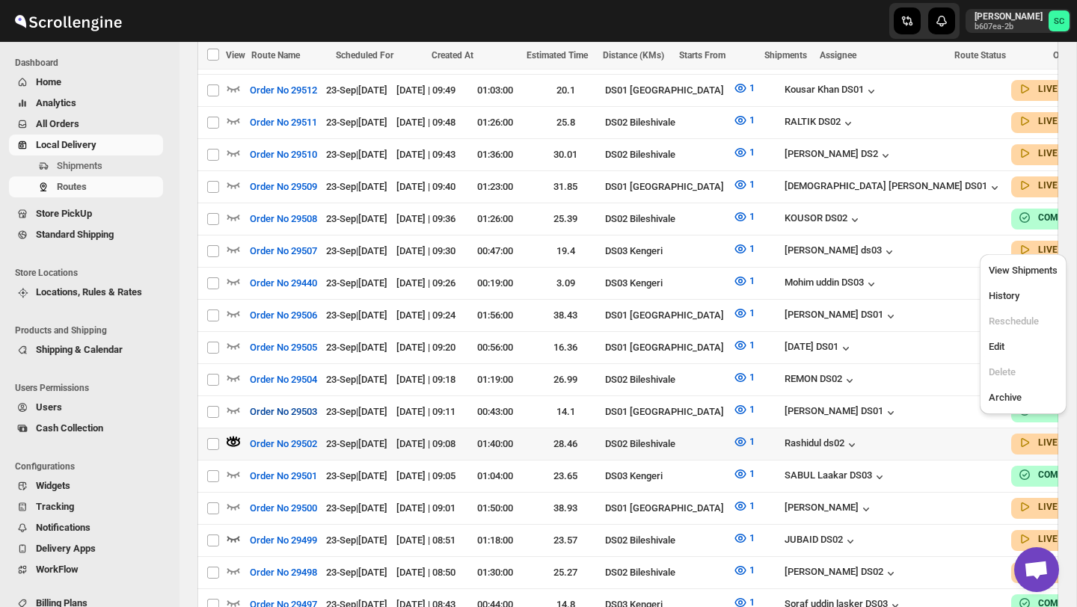
scroll to position [747, 0]
click at [233, 370] on icon "button" at bounding box center [233, 377] width 15 height 15
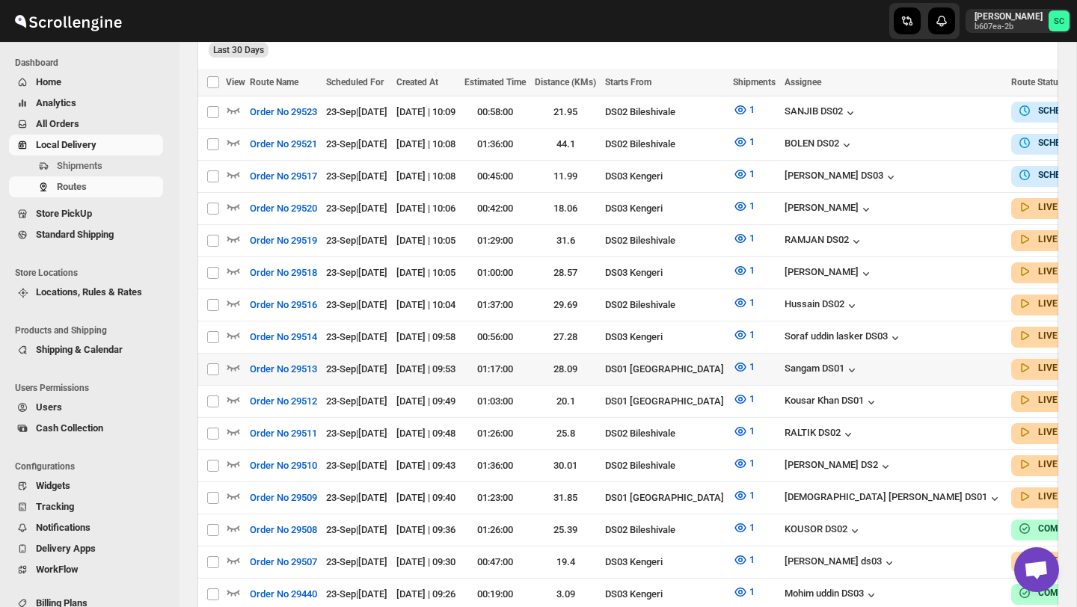
scroll to position [438, 0]
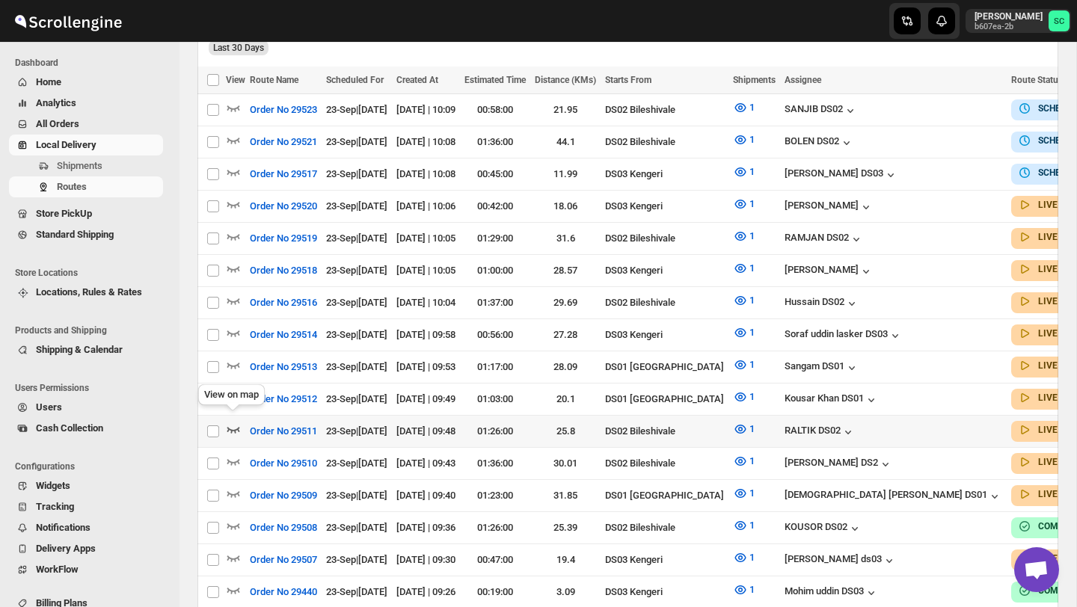
click at [235, 422] on icon "button" at bounding box center [233, 429] width 15 height 15
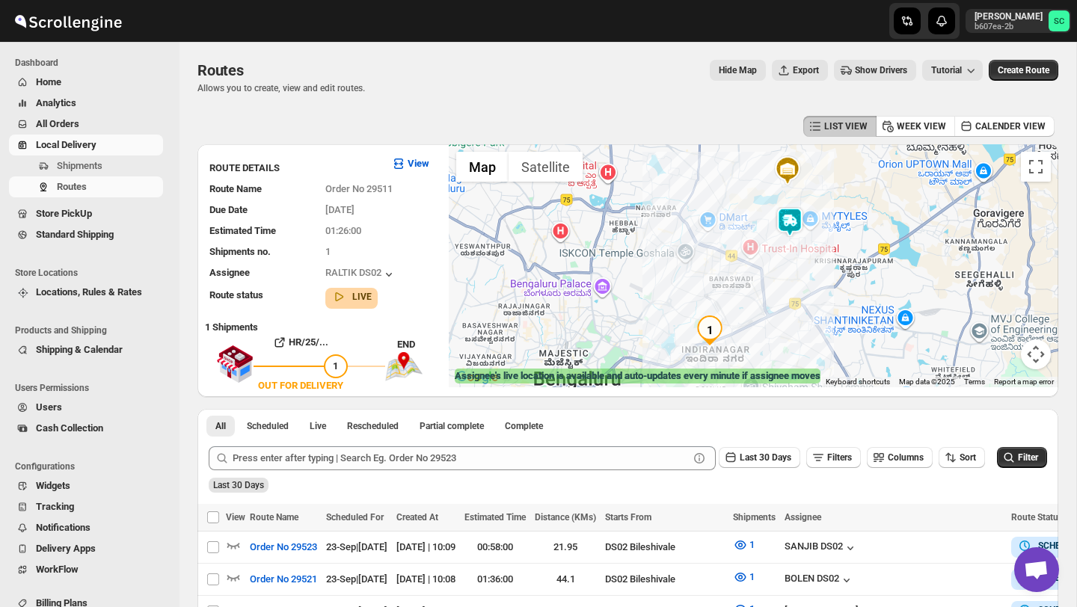
click at [794, 226] on img at bounding box center [790, 222] width 30 height 30
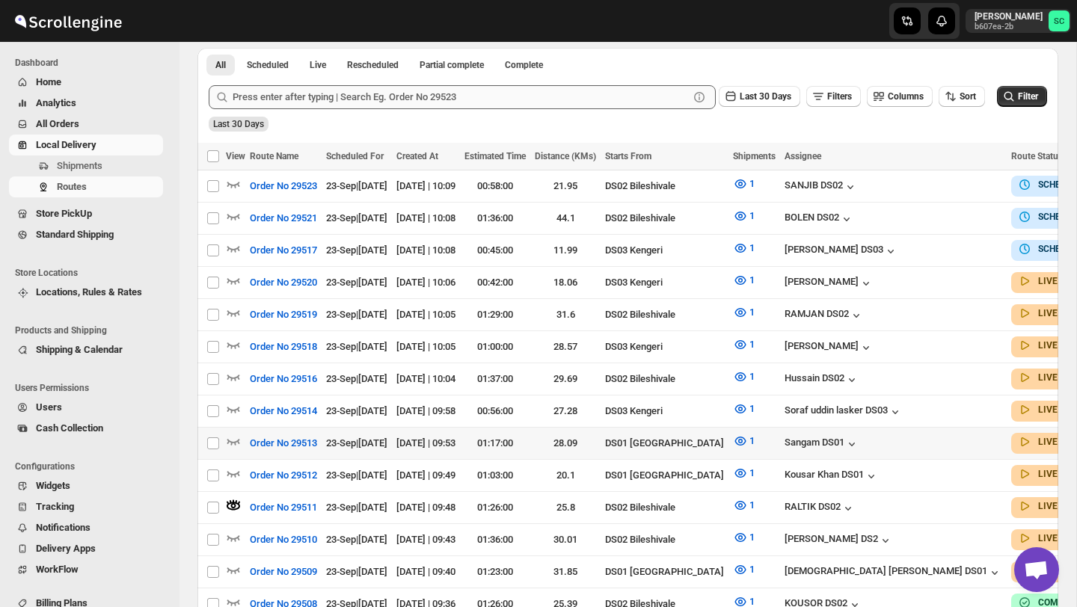
scroll to position [371, 0]
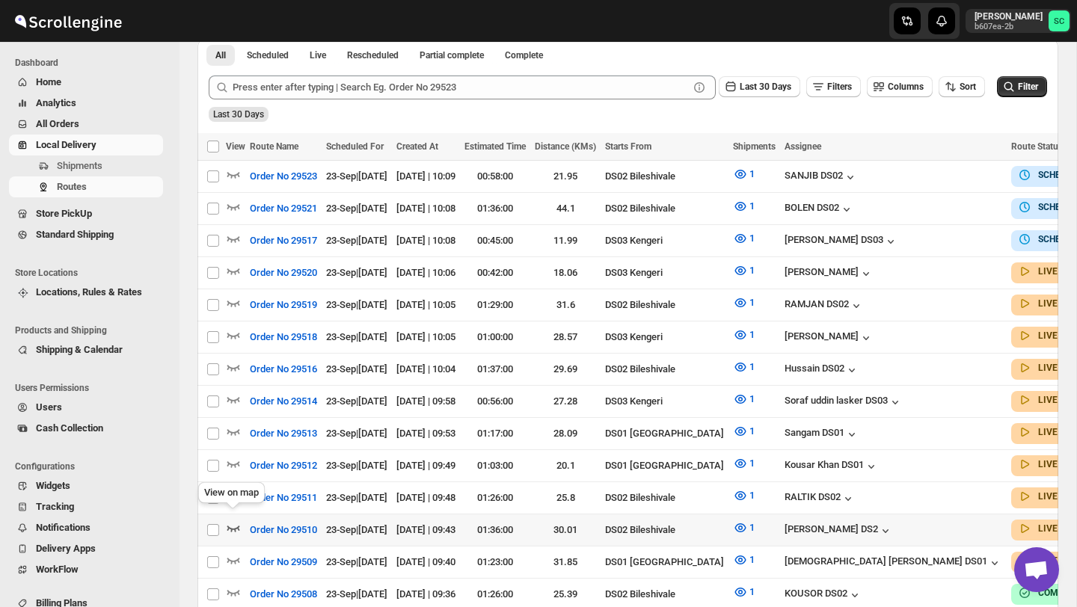
click at [236, 521] on icon "button" at bounding box center [233, 528] width 15 height 15
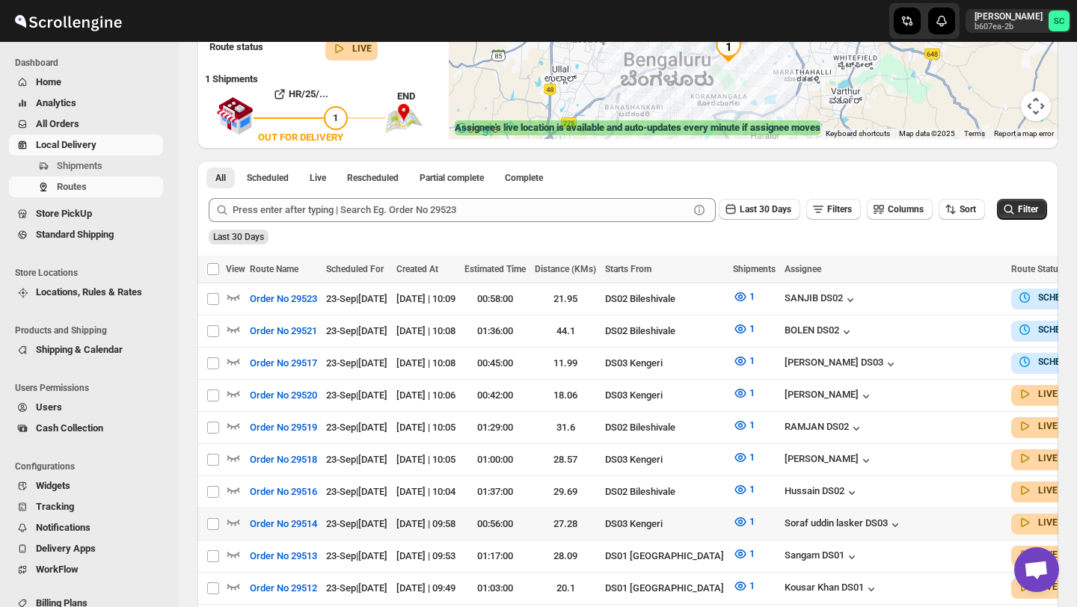
scroll to position [249, 0]
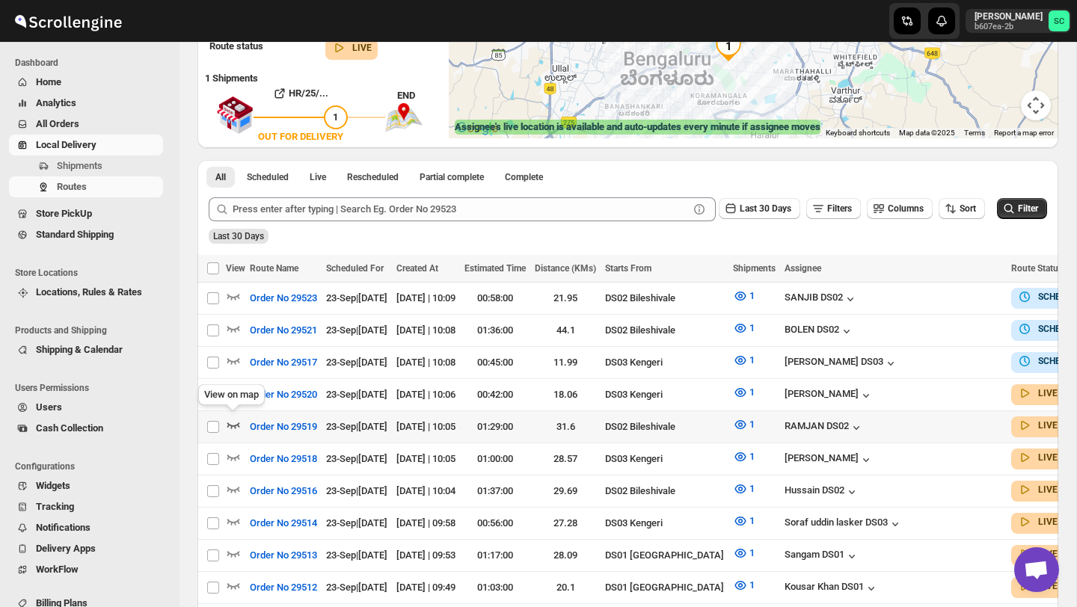
click at [232, 423] on icon "button" at bounding box center [233, 426] width 13 height 6
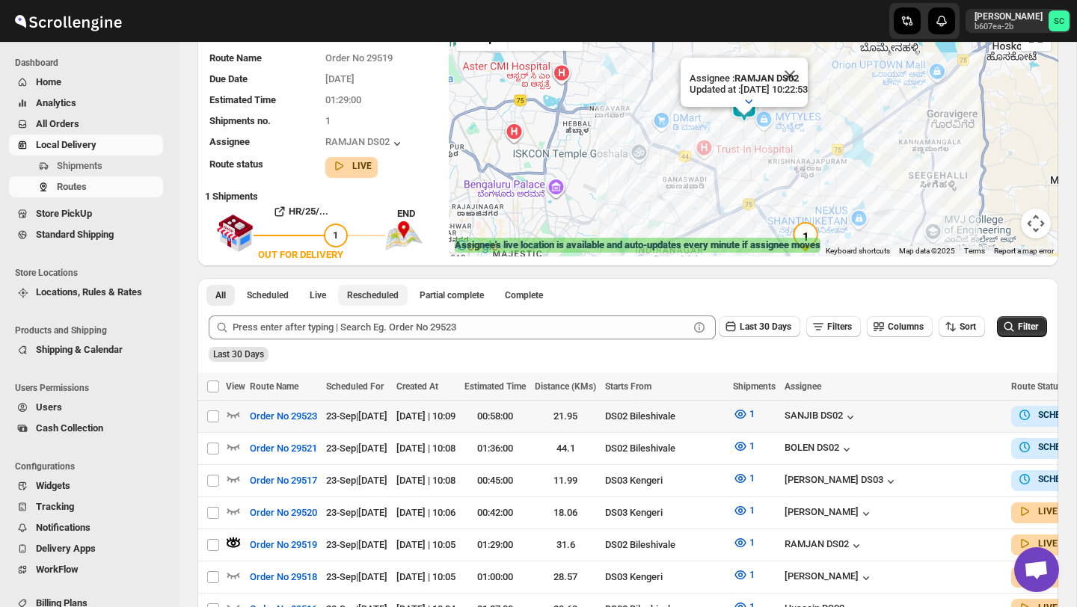
scroll to position [137, 0]
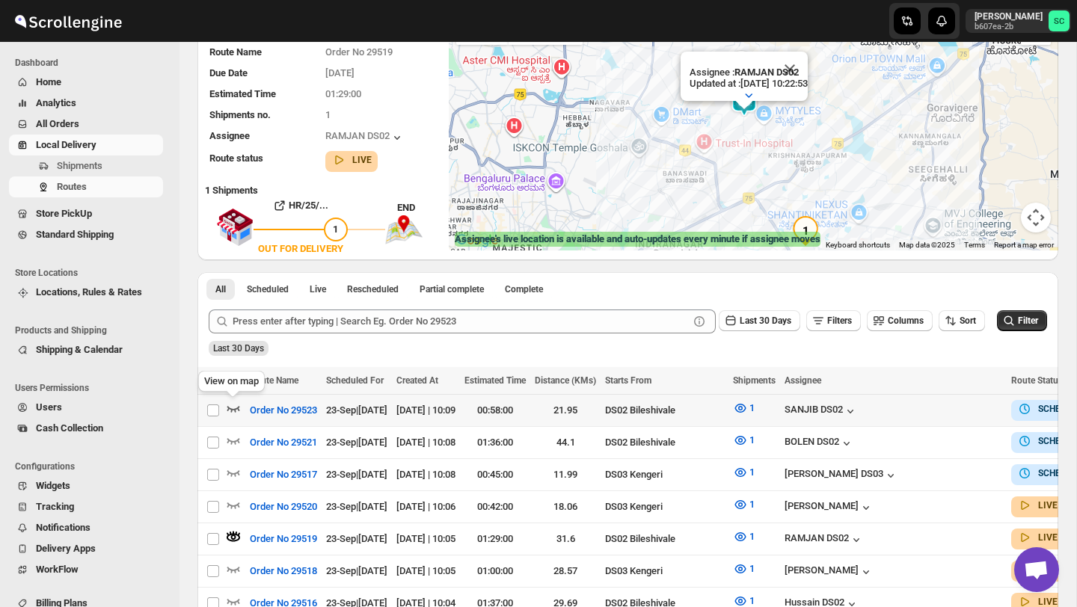
click at [234, 405] on icon "button" at bounding box center [233, 408] width 15 height 15
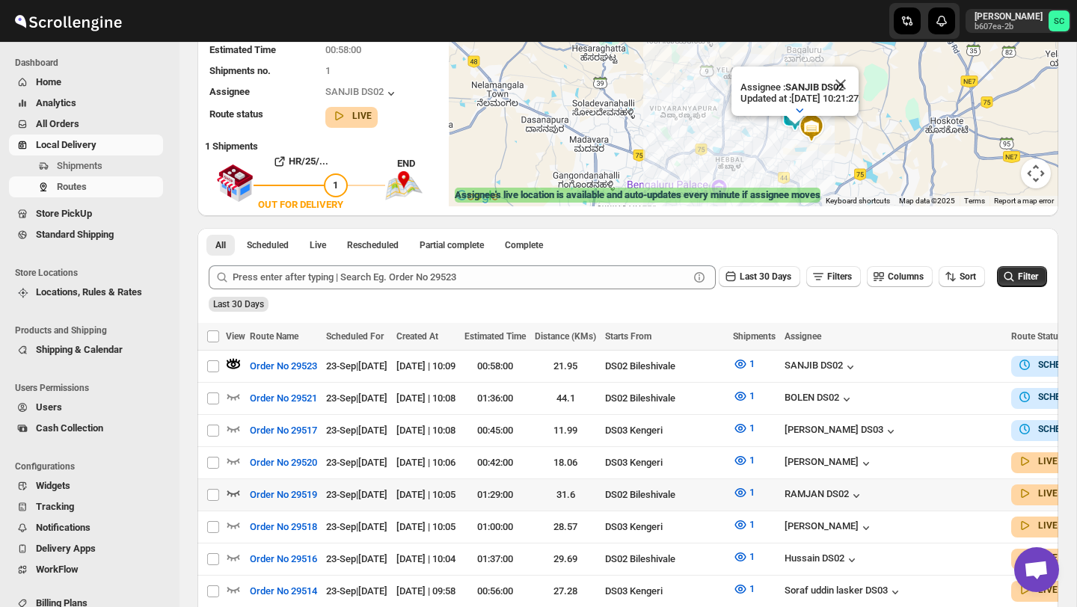
scroll to position [199, 0]
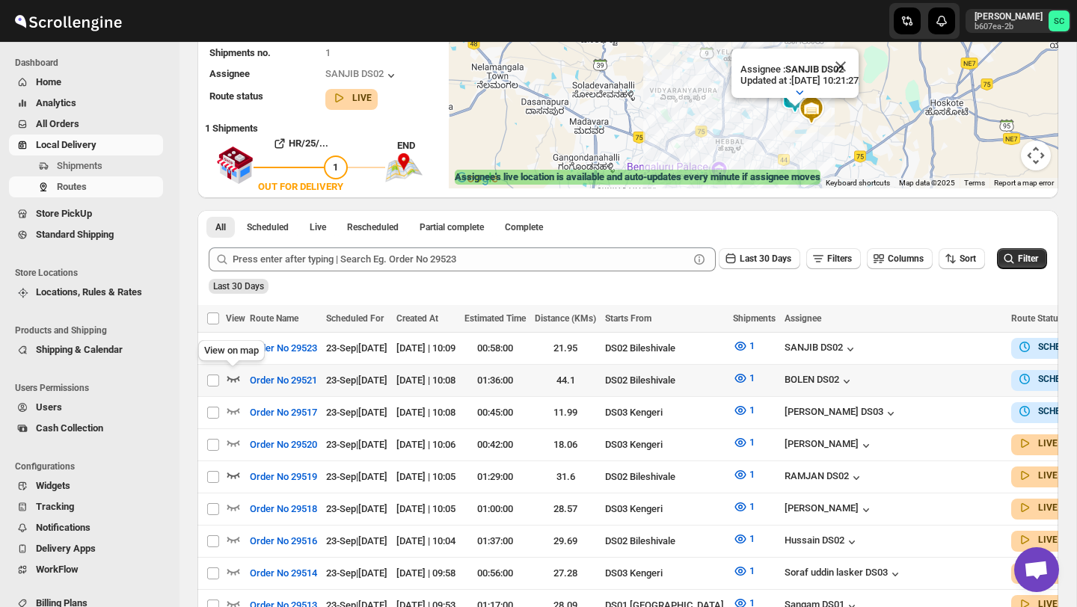
click at [236, 379] on icon "button" at bounding box center [233, 380] width 13 height 6
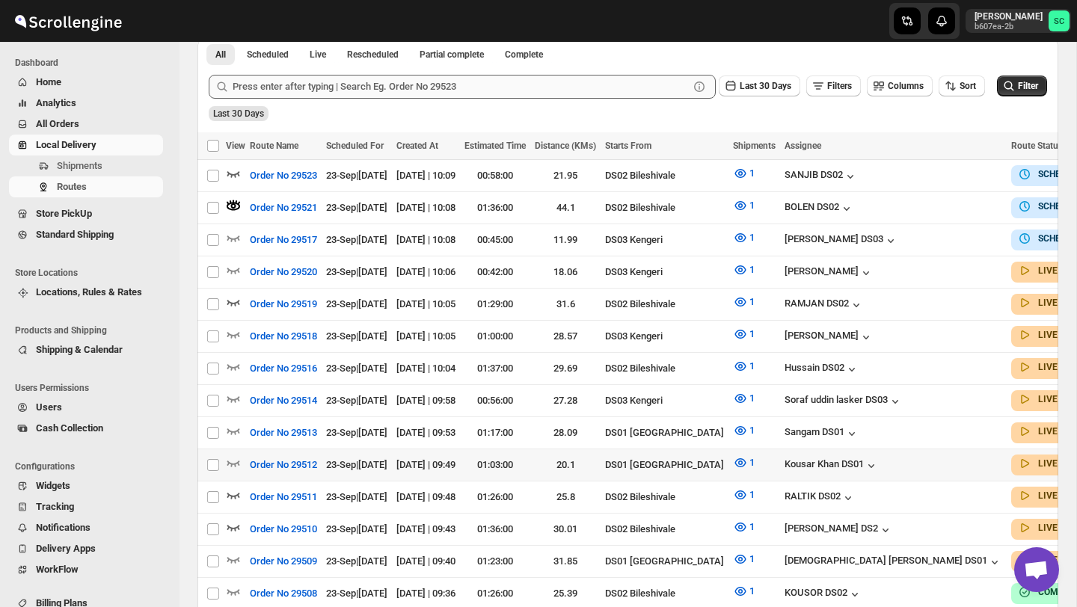
scroll to position [373, 0]
click at [216, 362] on input "Select route" at bounding box center [213, 368] width 12 height 12
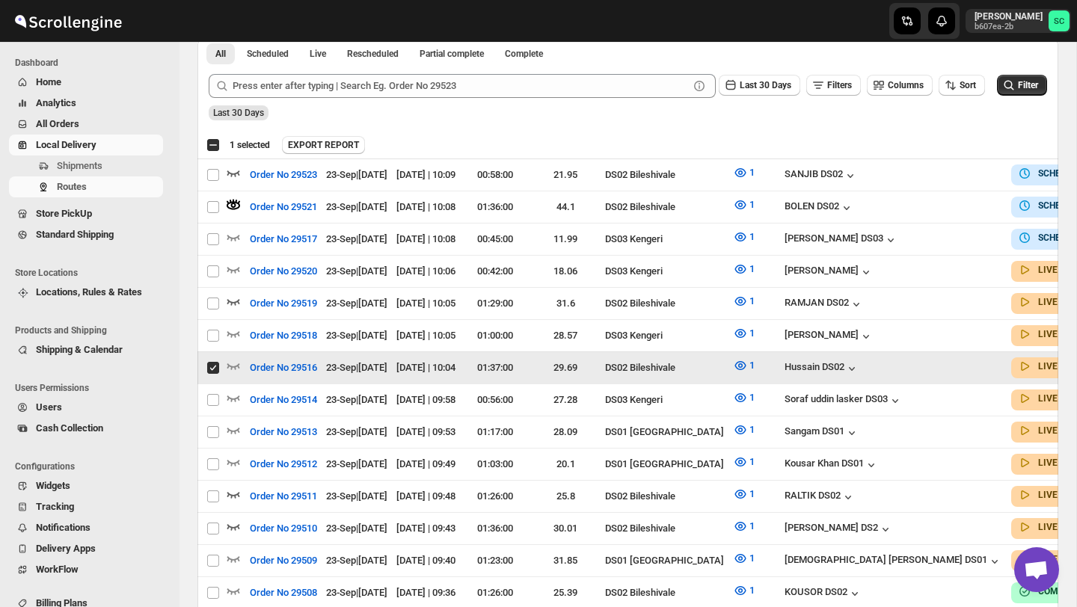
click at [216, 362] on input "Select route" at bounding box center [213, 368] width 12 height 12
checkbox input "false"
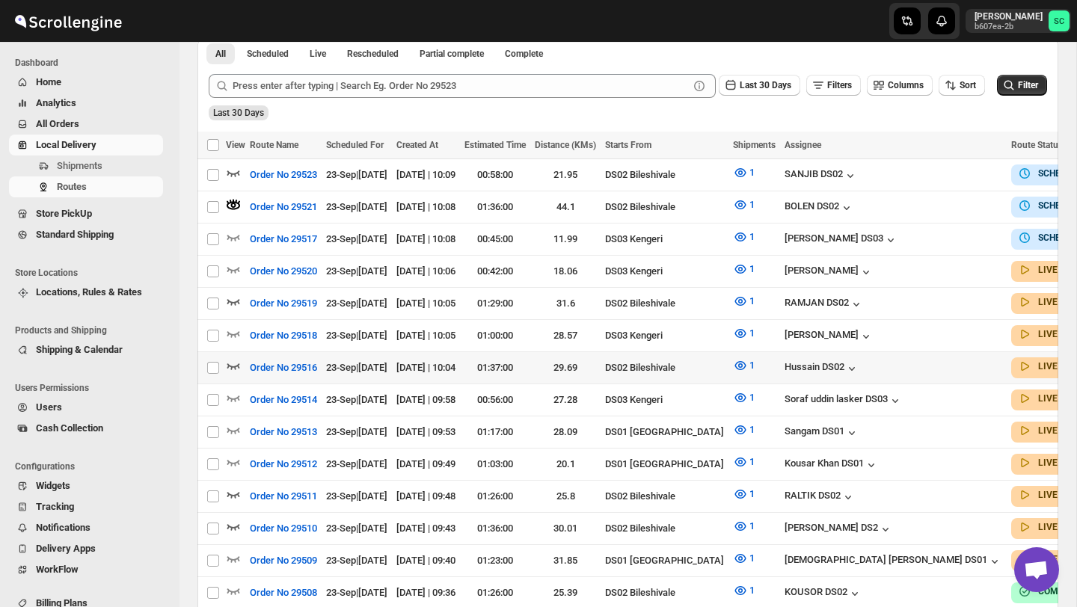
click at [231, 358] on icon "button" at bounding box center [233, 365] width 15 height 15
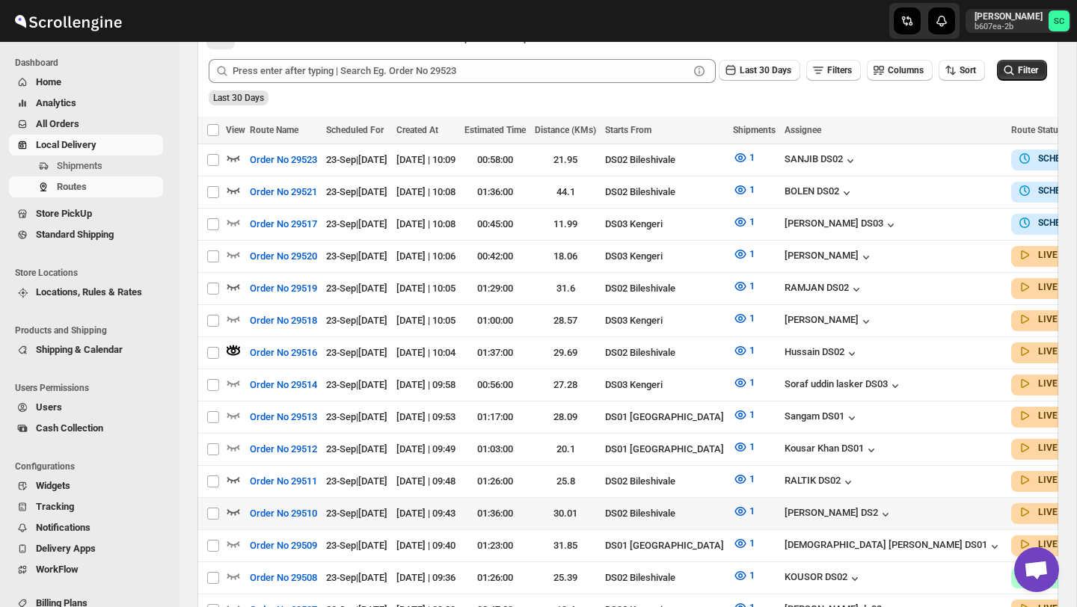
scroll to position [396, 0]
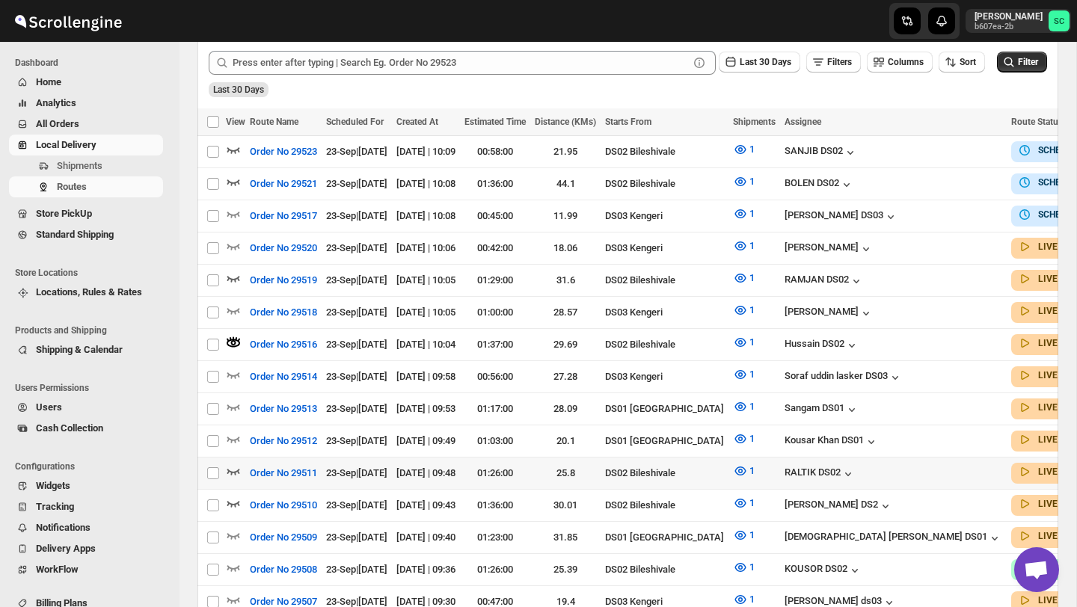
click at [238, 470] on icon "button" at bounding box center [233, 473] width 13 height 6
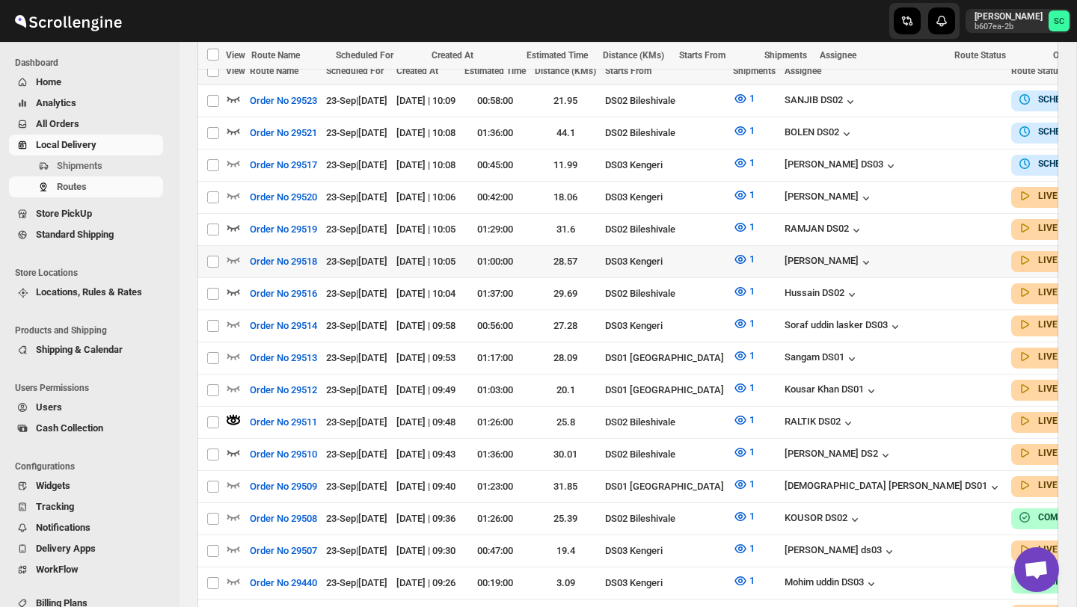
scroll to position [473, 0]
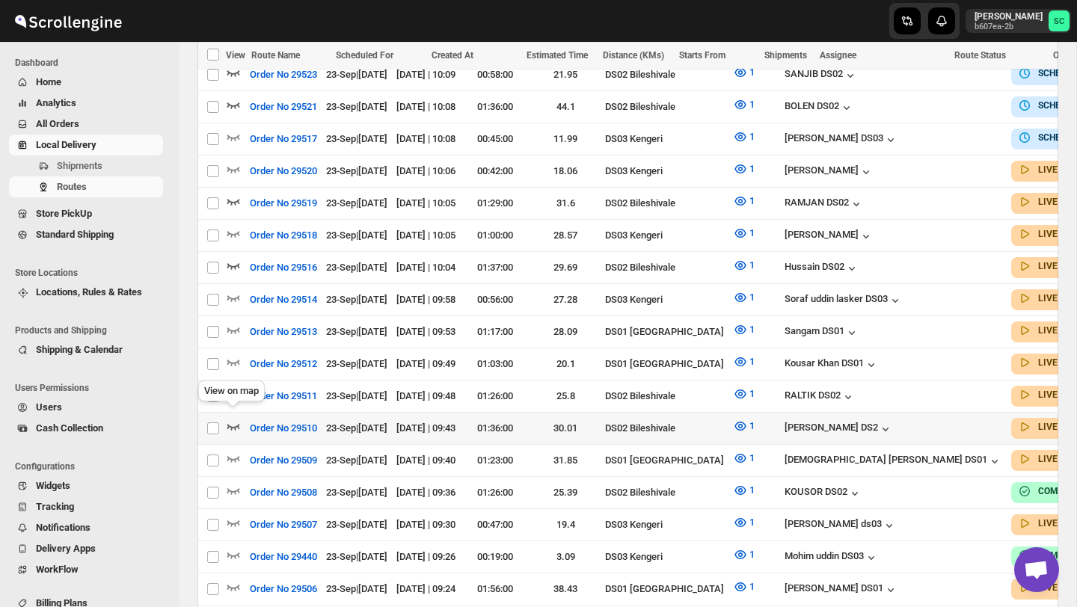
click at [230, 425] on icon "button" at bounding box center [233, 428] width 13 height 6
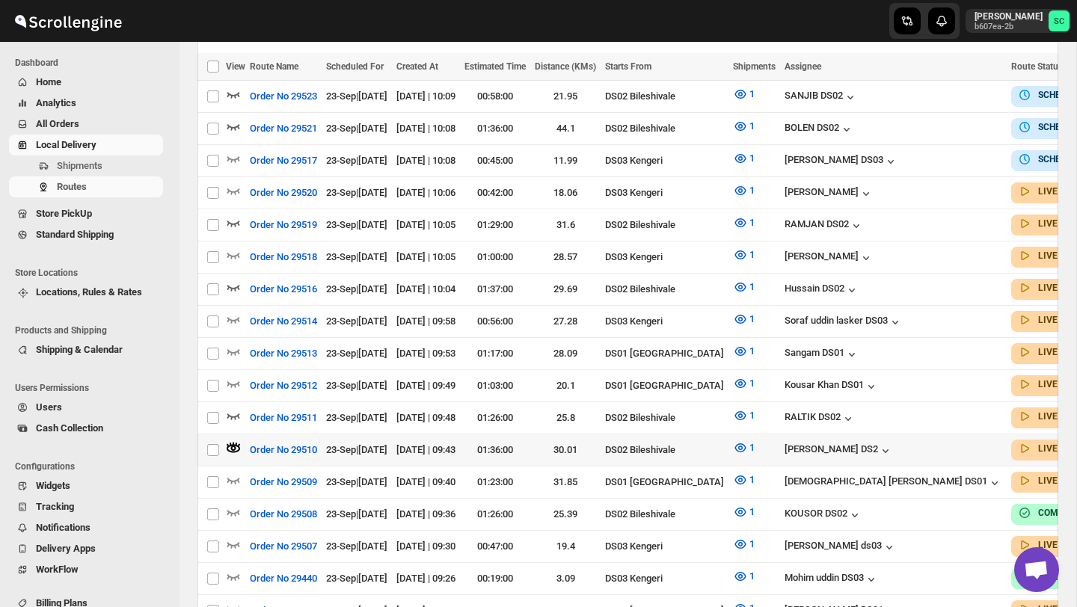
scroll to position [461, 0]
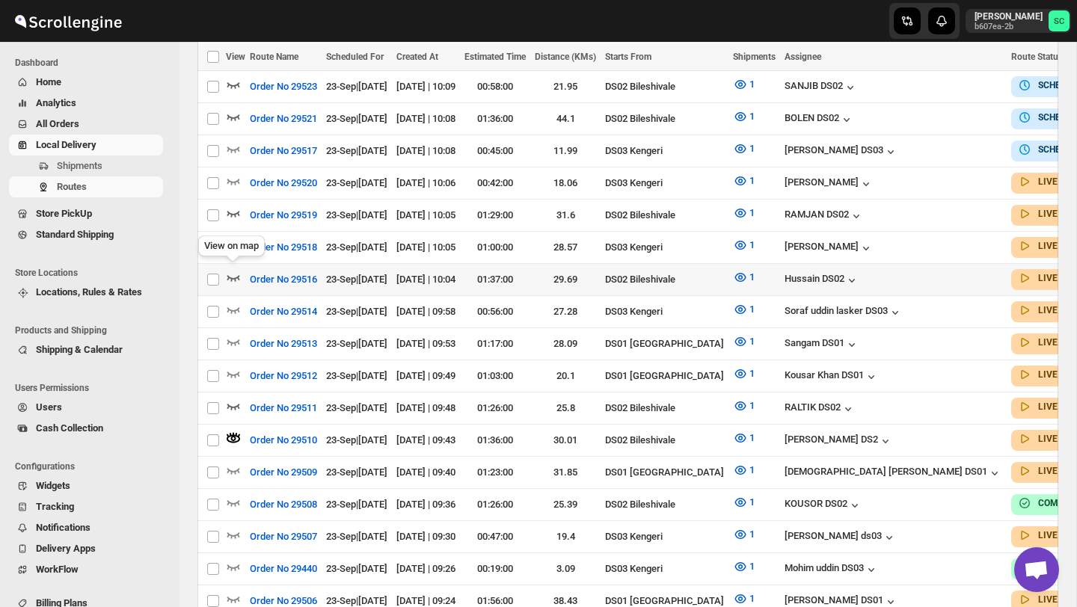
click at [233, 270] on icon "button" at bounding box center [233, 277] width 15 height 15
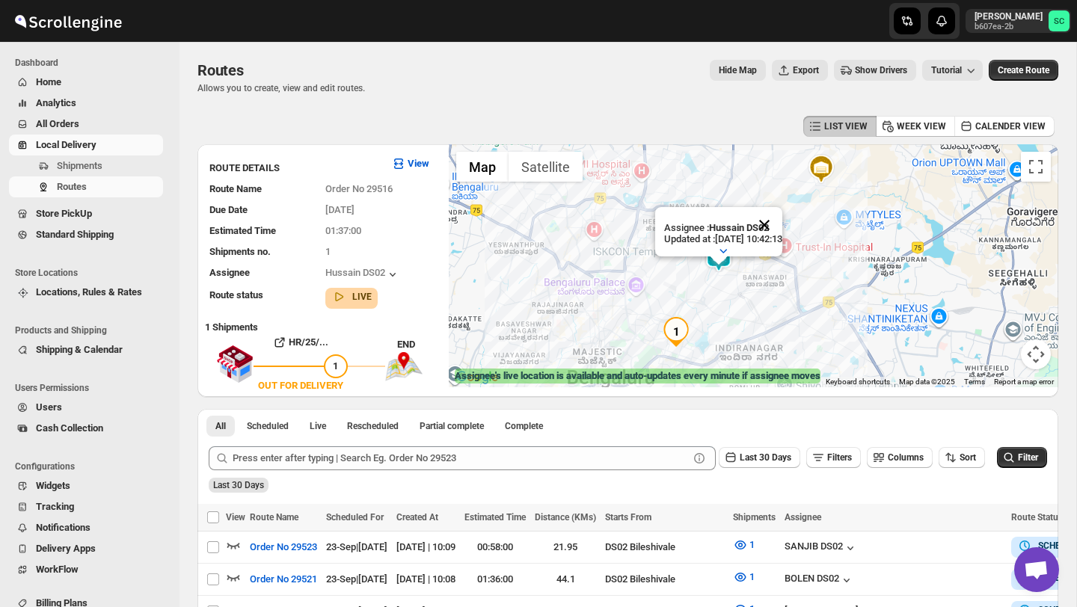
click at [783, 227] on button "Close" at bounding box center [765, 225] width 36 height 36
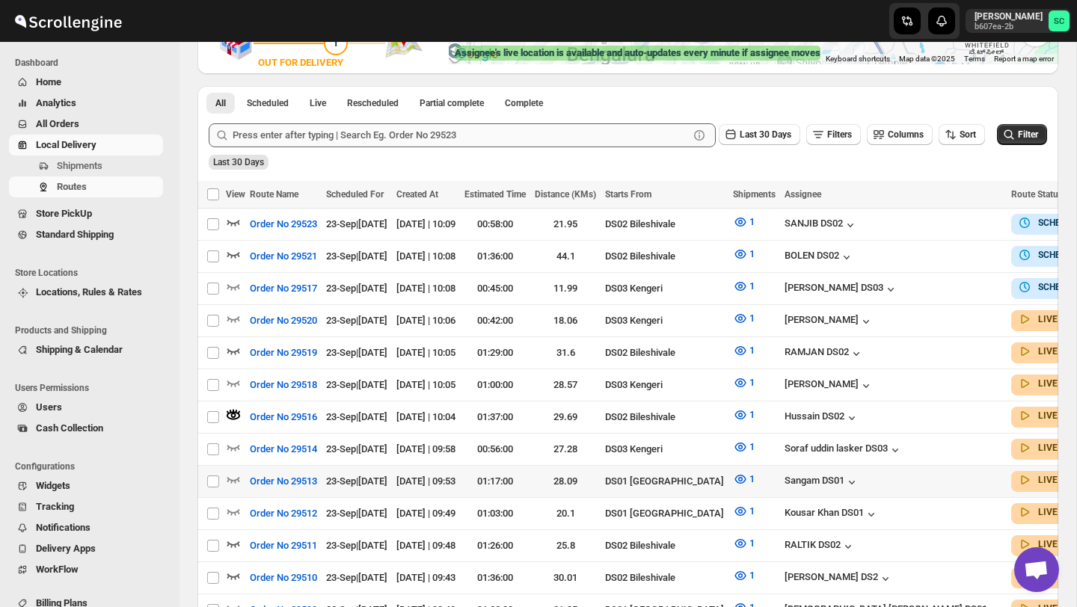
scroll to position [327, 0]
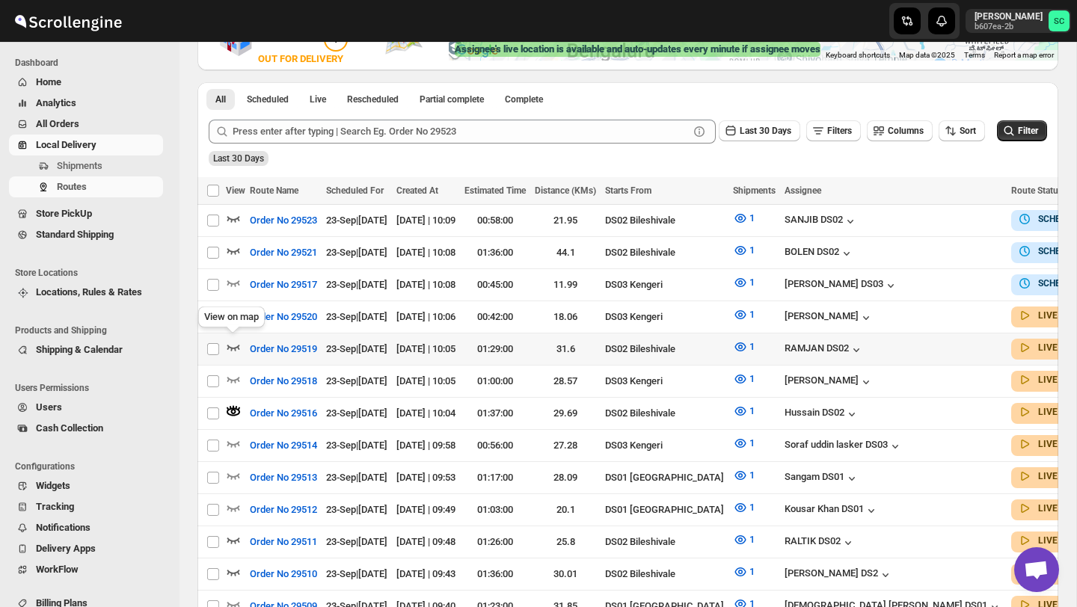
click at [236, 340] on icon "button" at bounding box center [233, 347] width 15 height 15
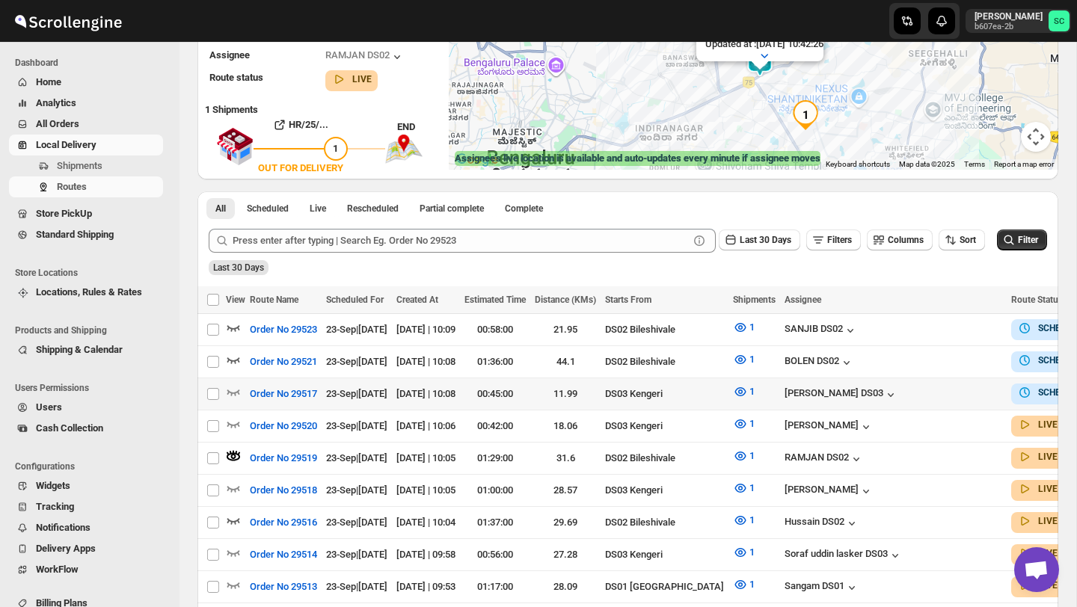
scroll to position [219, 0]
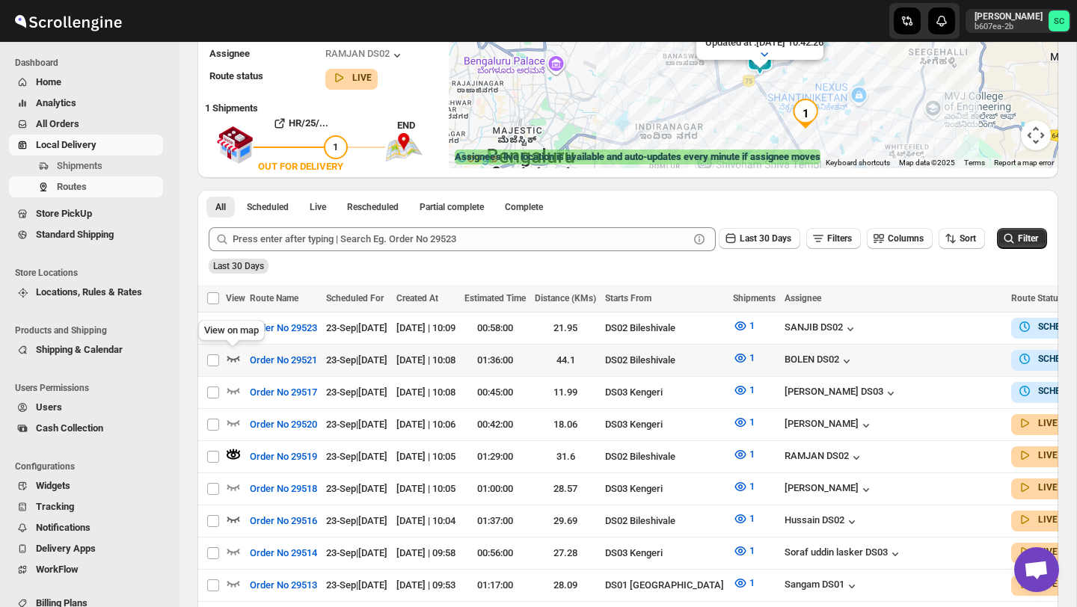
click at [238, 353] on icon "button" at bounding box center [233, 358] width 15 height 15
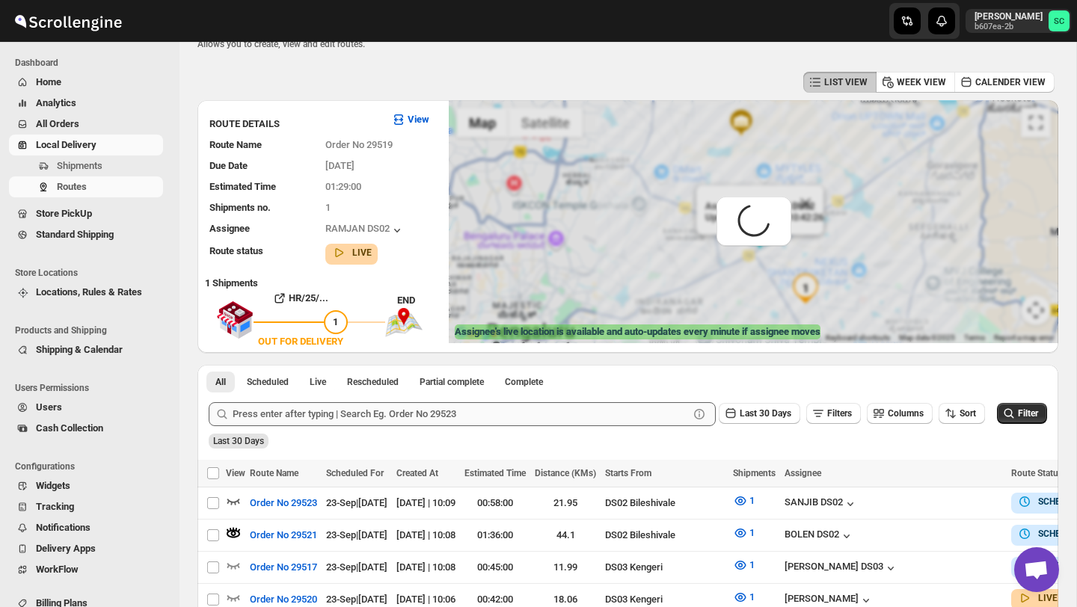
scroll to position [0, 0]
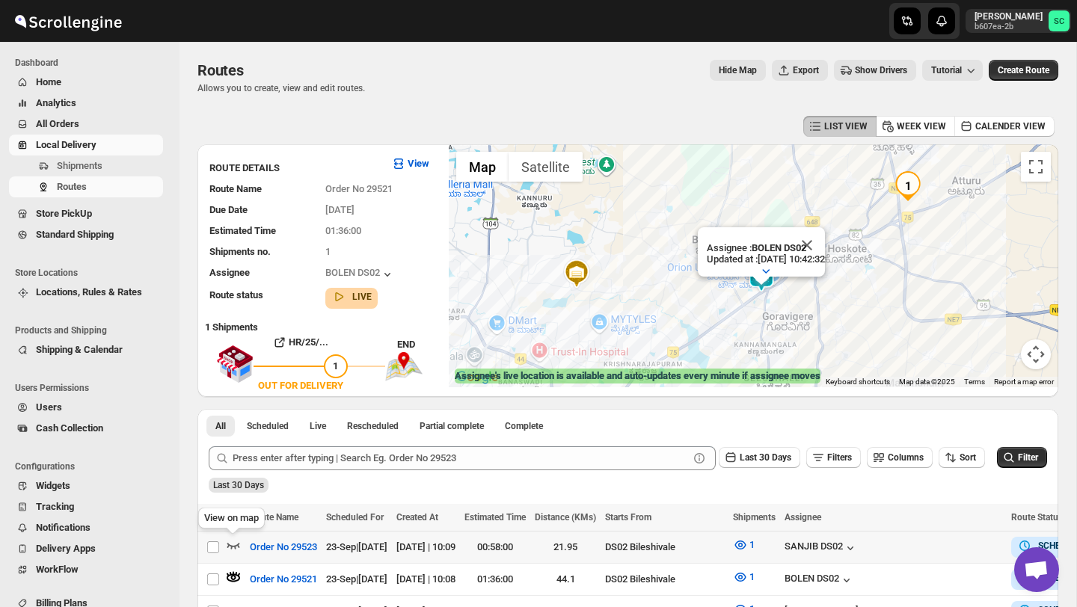
click at [231, 543] on icon "button" at bounding box center [233, 545] width 15 height 15
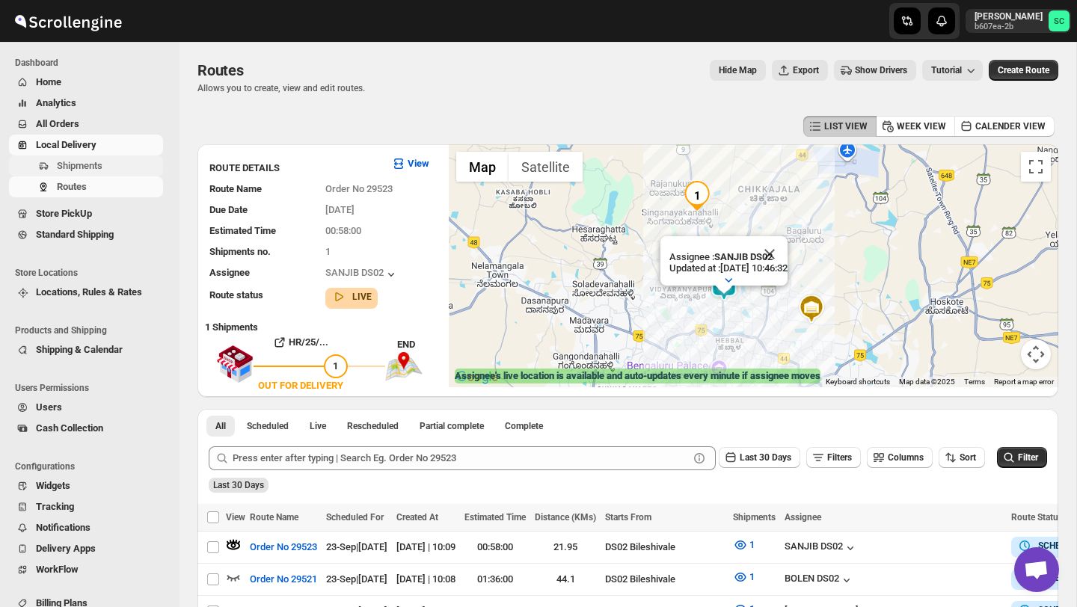
click at [94, 164] on span "Shipments" at bounding box center [80, 165] width 46 height 11
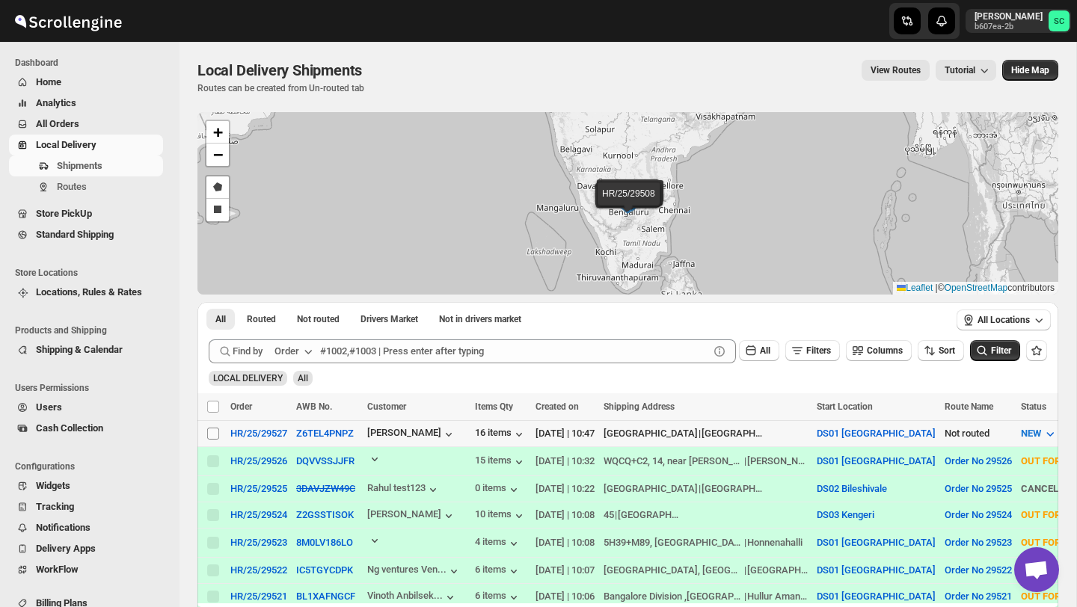
click at [211, 432] on input "Select shipment" at bounding box center [213, 434] width 12 height 12
checkbox input "true"
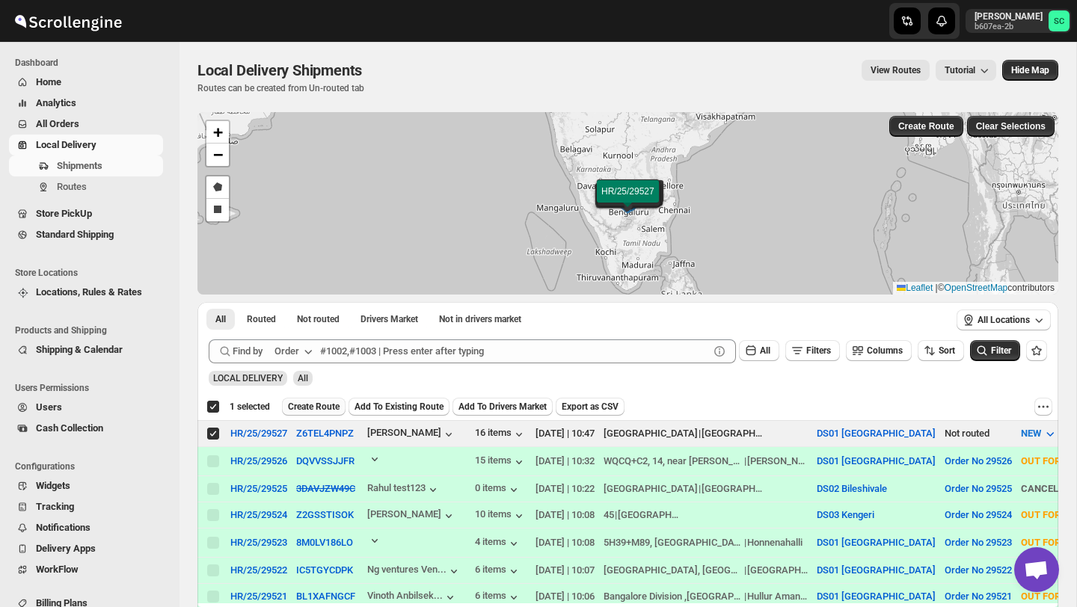
click at [317, 407] on span "Create Route" at bounding box center [314, 407] width 52 height 12
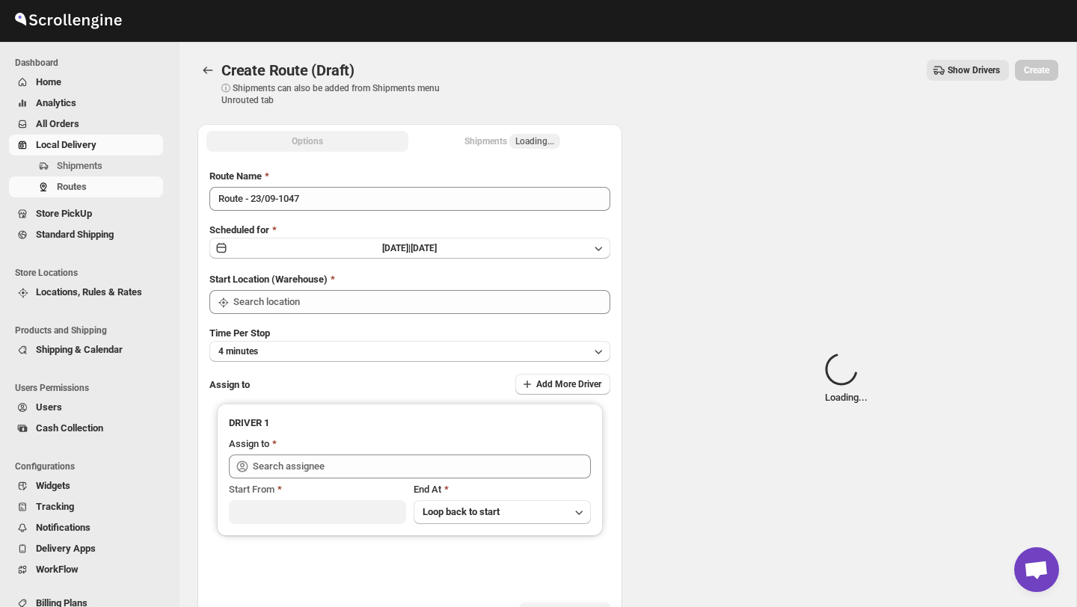
type input "DS01 [GEOGRAPHIC_DATA]"
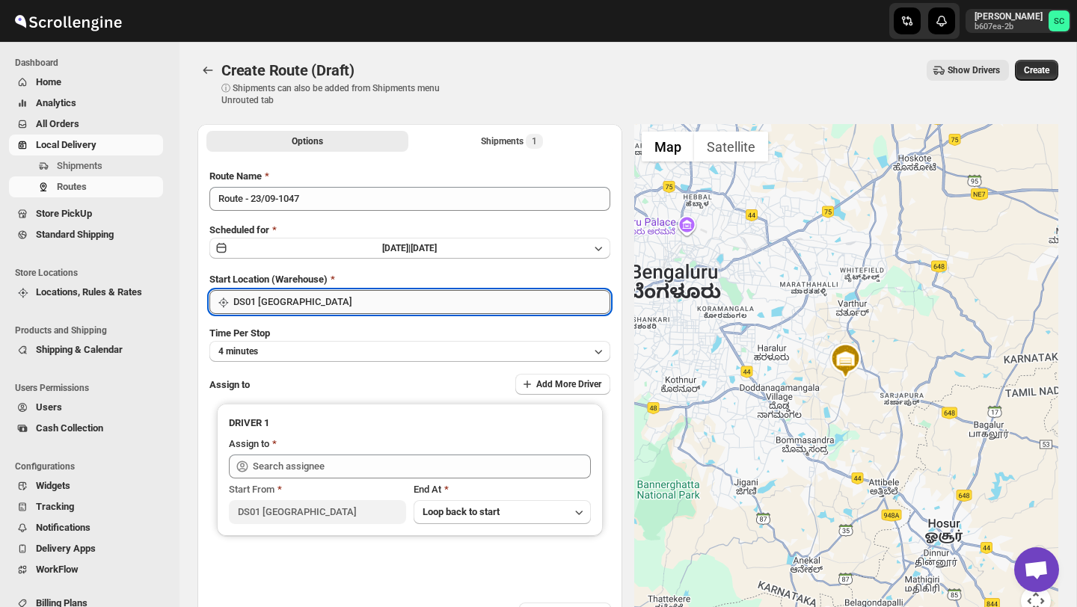
click at [367, 298] on input "DS01 [GEOGRAPHIC_DATA]" at bounding box center [421, 302] width 377 height 24
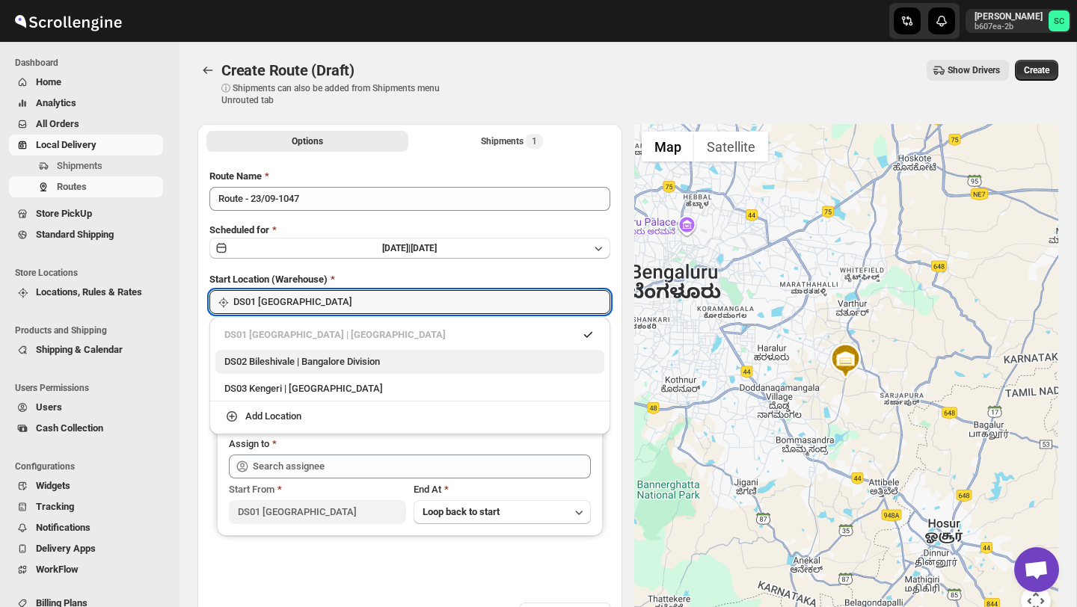
click at [356, 367] on div "DS02 Bileshivale | Bangalore Division" at bounding box center [409, 362] width 371 height 15
type input "DS02 Bileshivale"
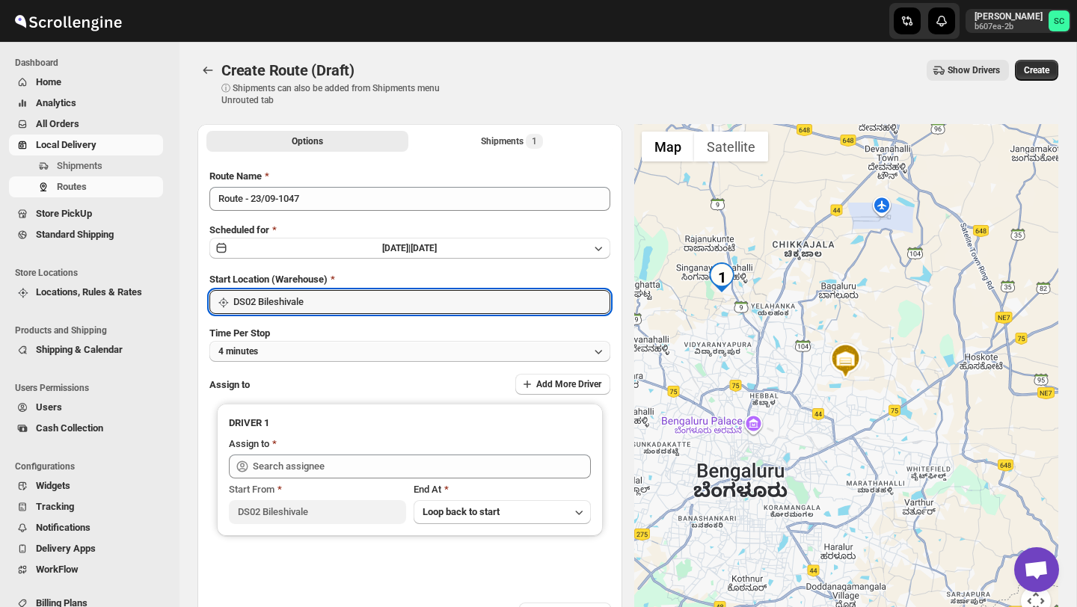
click at [348, 353] on button "4 minutes" at bounding box center [409, 351] width 401 height 21
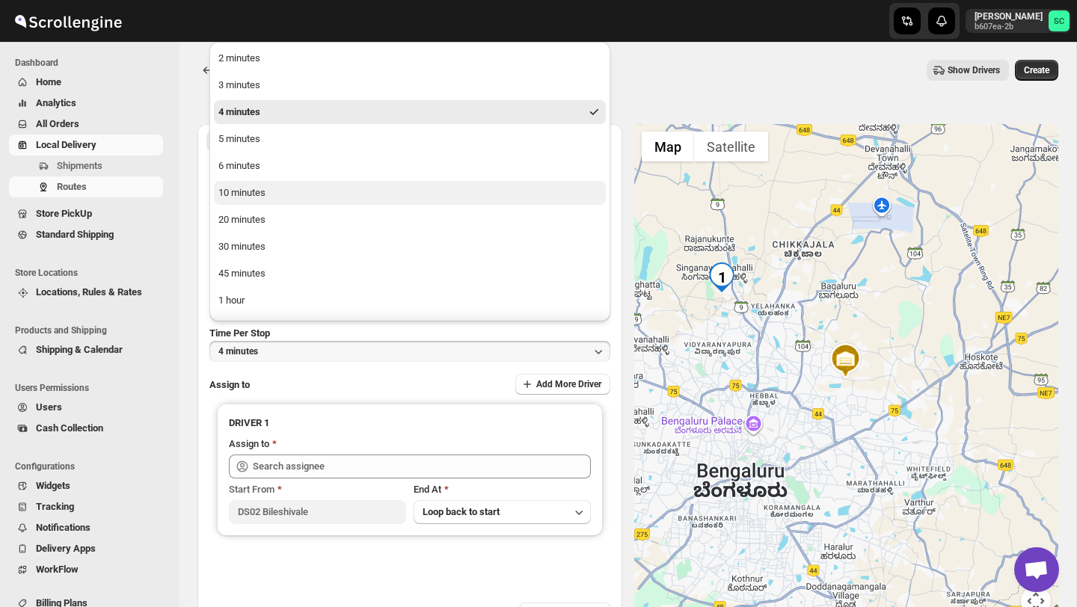
click at [276, 195] on button "10 minutes" at bounding box center [410, 193] width 392 height 24
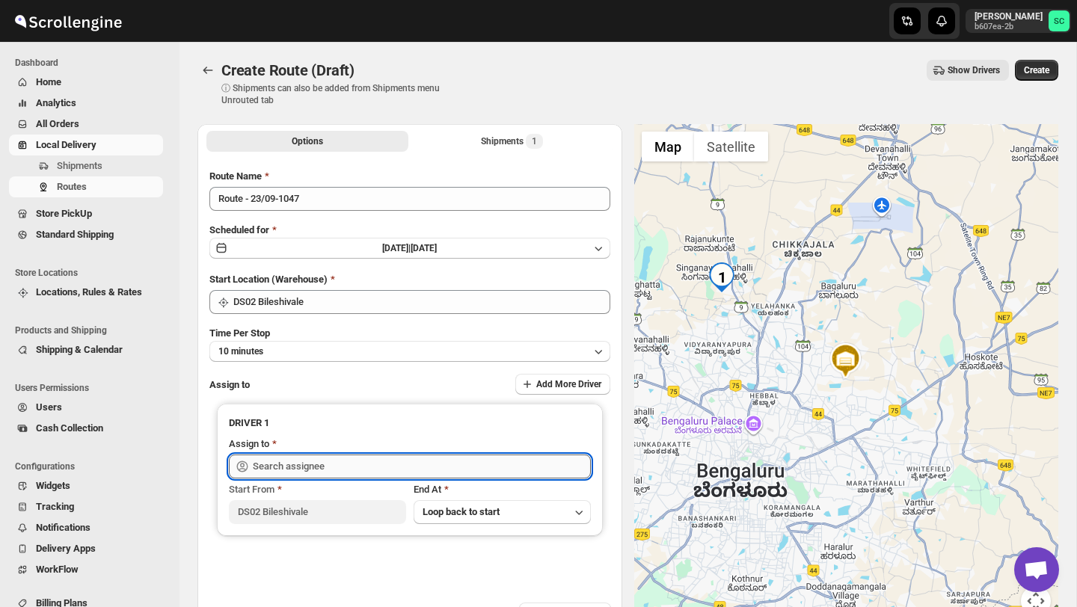
click at [268, 467] on input "text" at bounding box center [422, 467] width 338 height 24
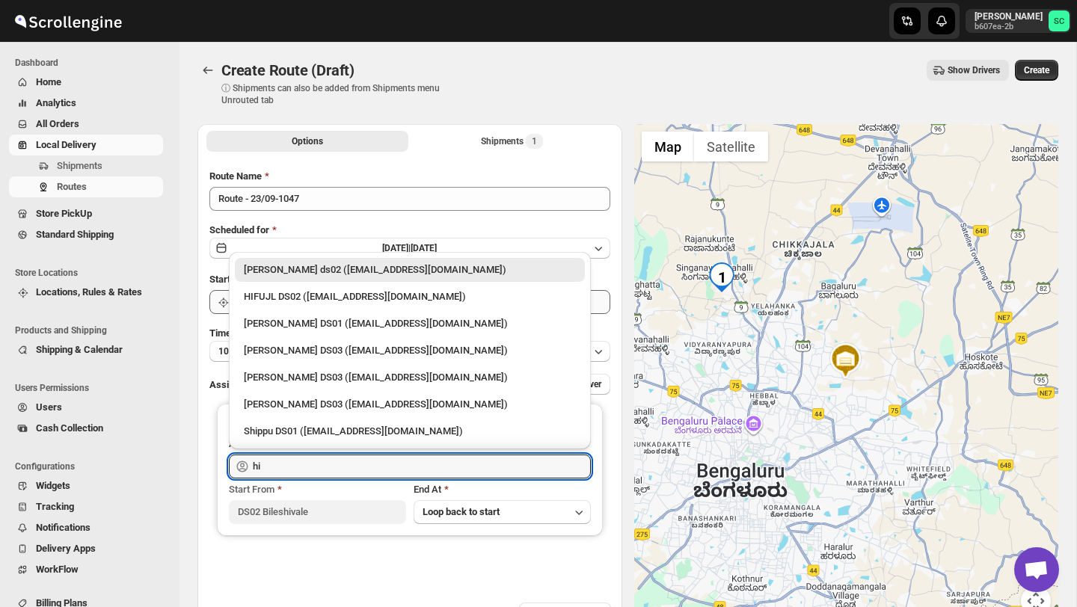
click at [320, 295] on div "HIFUJL DS02 ([EMAIL_ADDRESS][DOMAIN_NAME])" at bounding box center [410, 297] width 332 height 15
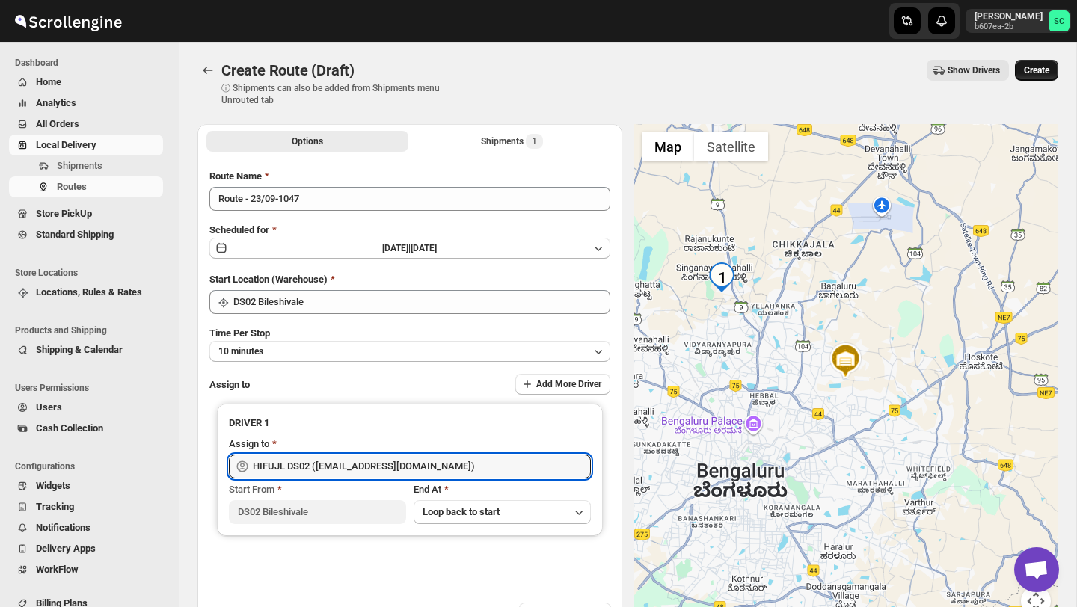
type input "HIFUJL DS02 ([EMAIL_ADDRESS][DOMAIN_NAME])"
click at [1038, 70] on span "Create" at bounding box center [1036, 70] width 25 height 12
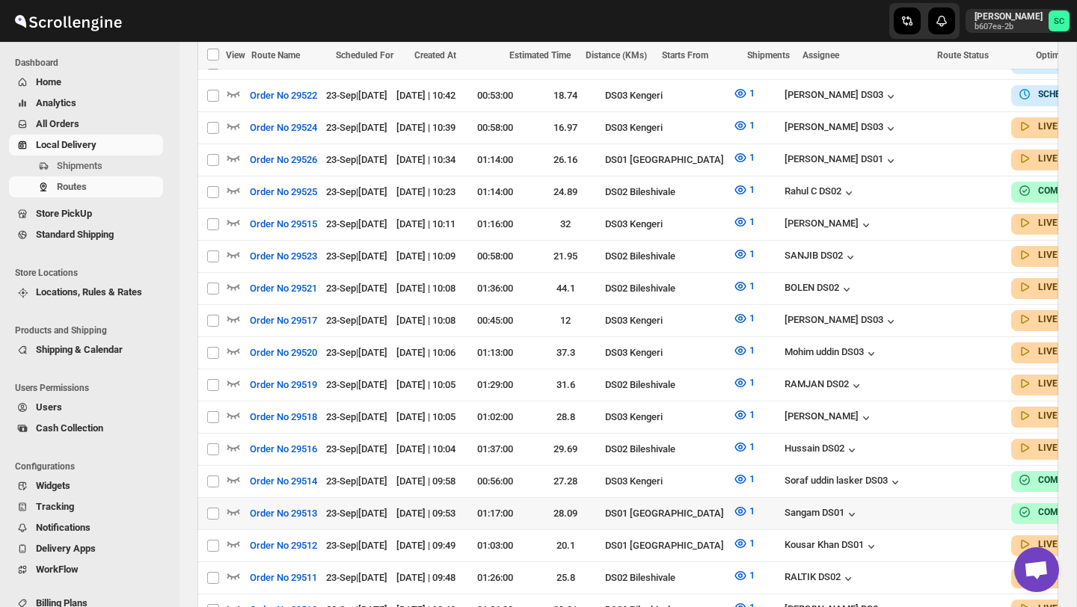
scroll to position [507, 0]
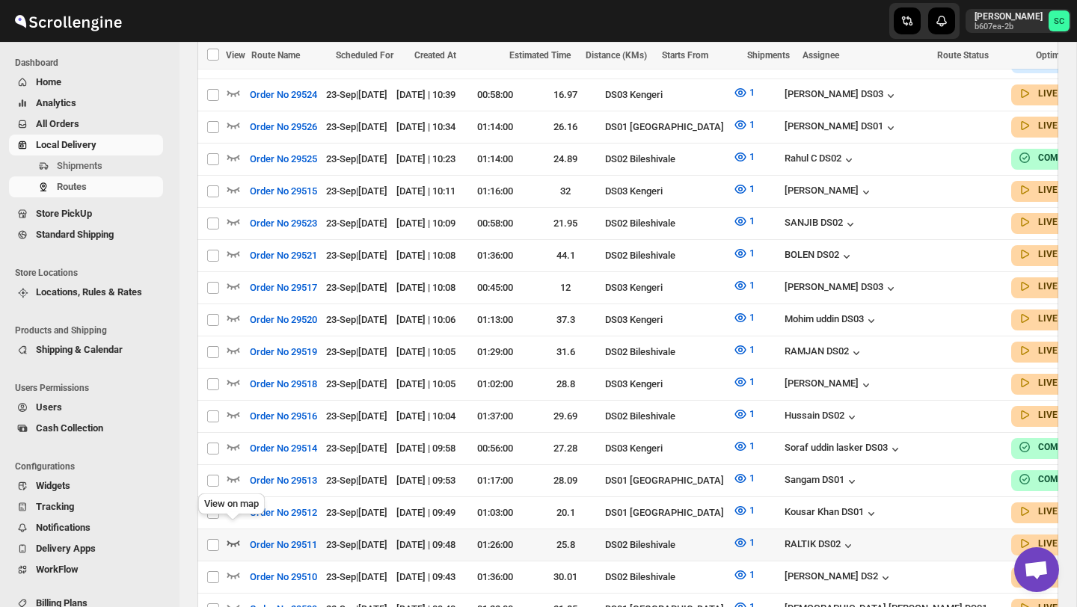
click at [233, 536] on icon "button" at bounding box center [233, 543] width 15 height 15
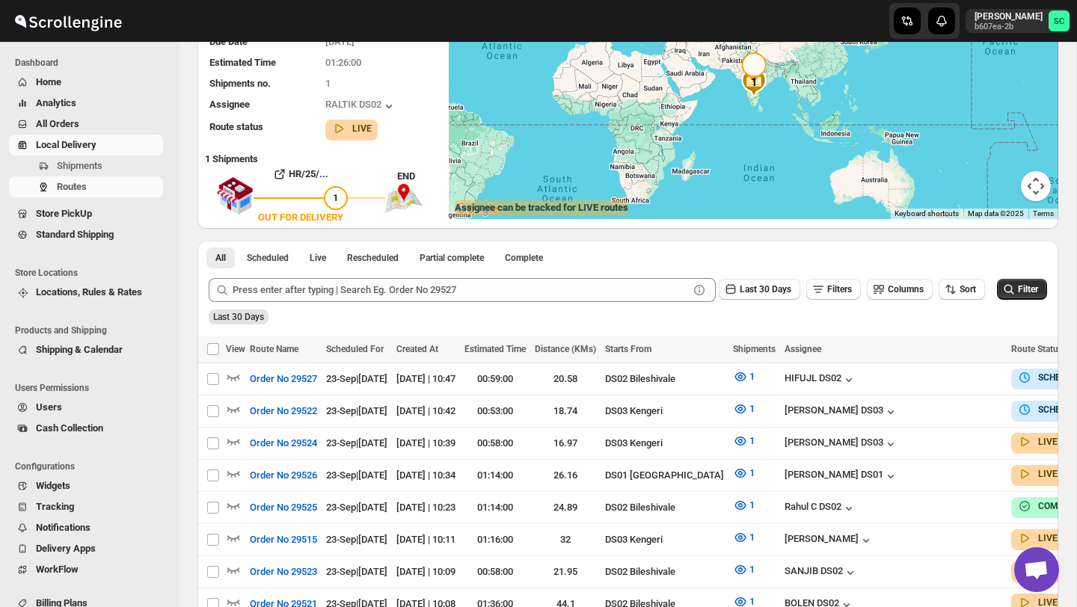
scroll to position [168, 0]
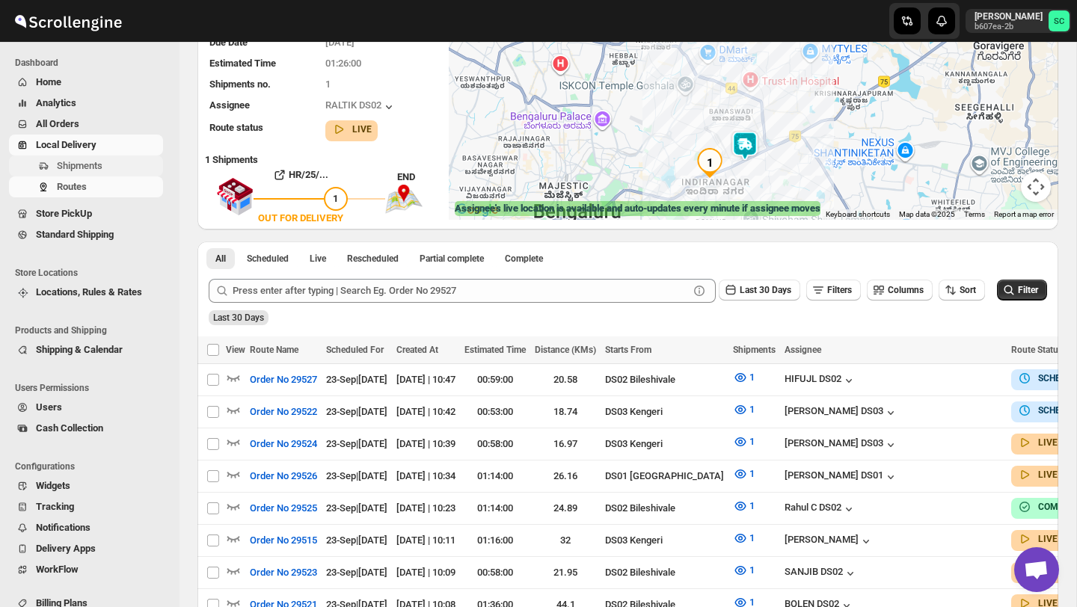
click at [102, 169] on span "Shipments" at bounding box center [80, 165] width 46 height 11
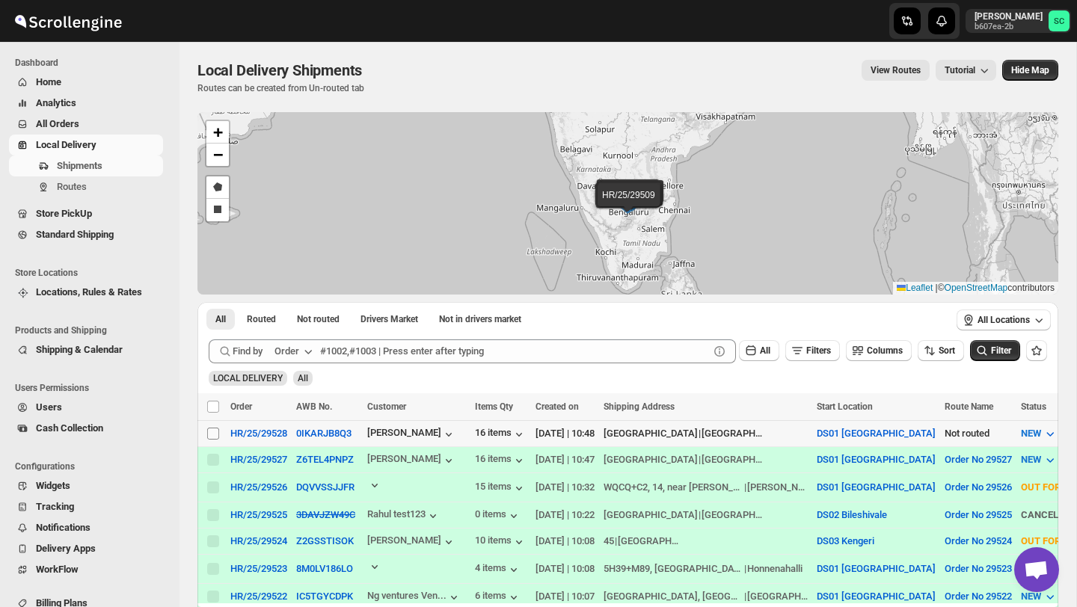
click at [214, 434] on input "Select shipment" at bounding box center [213, 434] width 12 height 12
checkbox input "true"
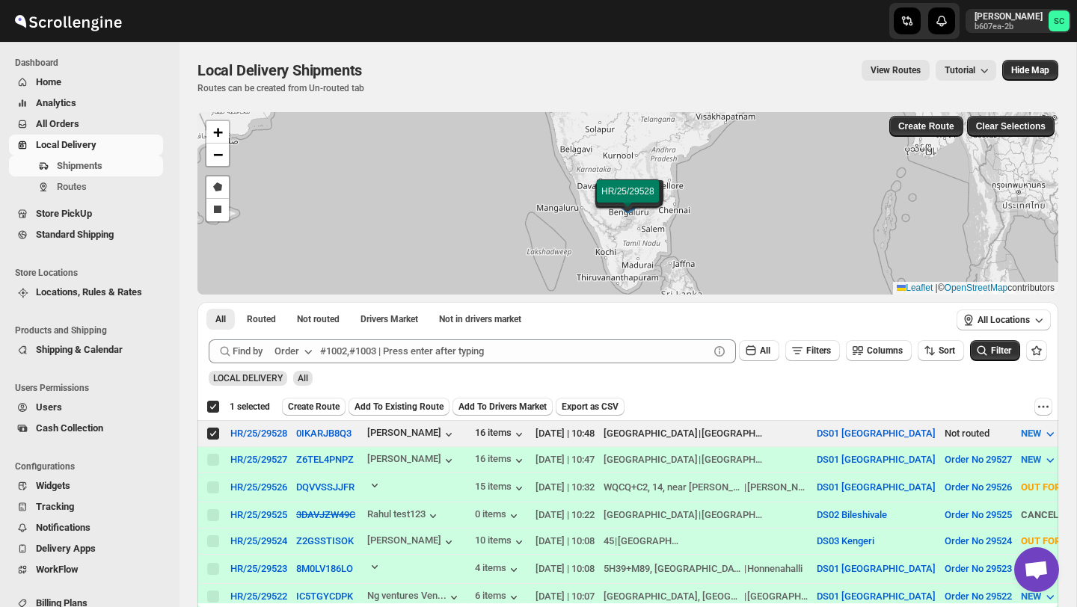
click at [320, 405] on span "Create Route" at bounding box center [314, 407] width 52 height 12
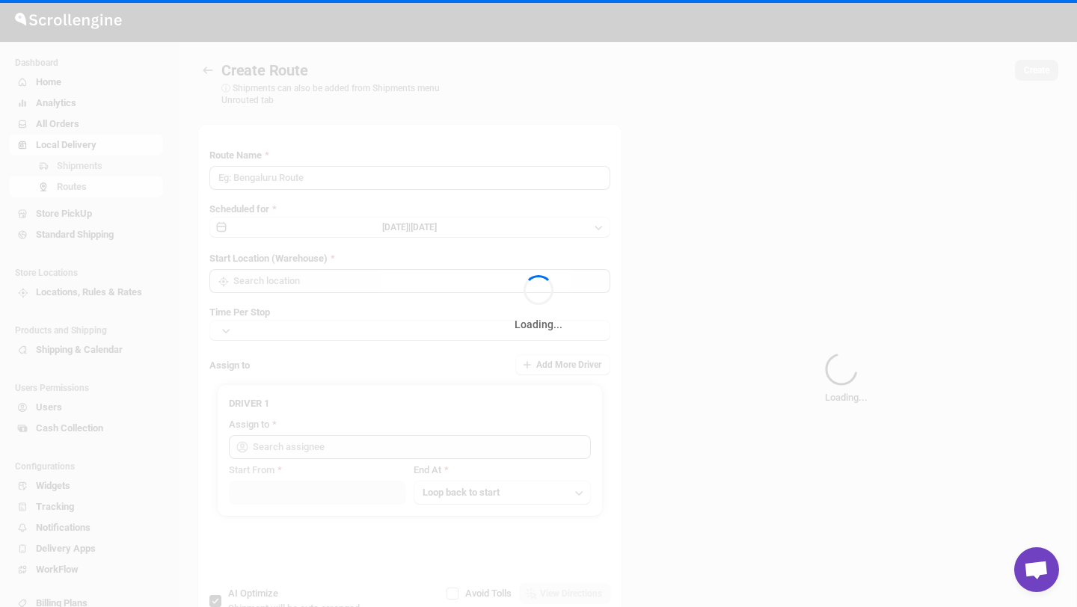
type input "Route - 23/09-1050"
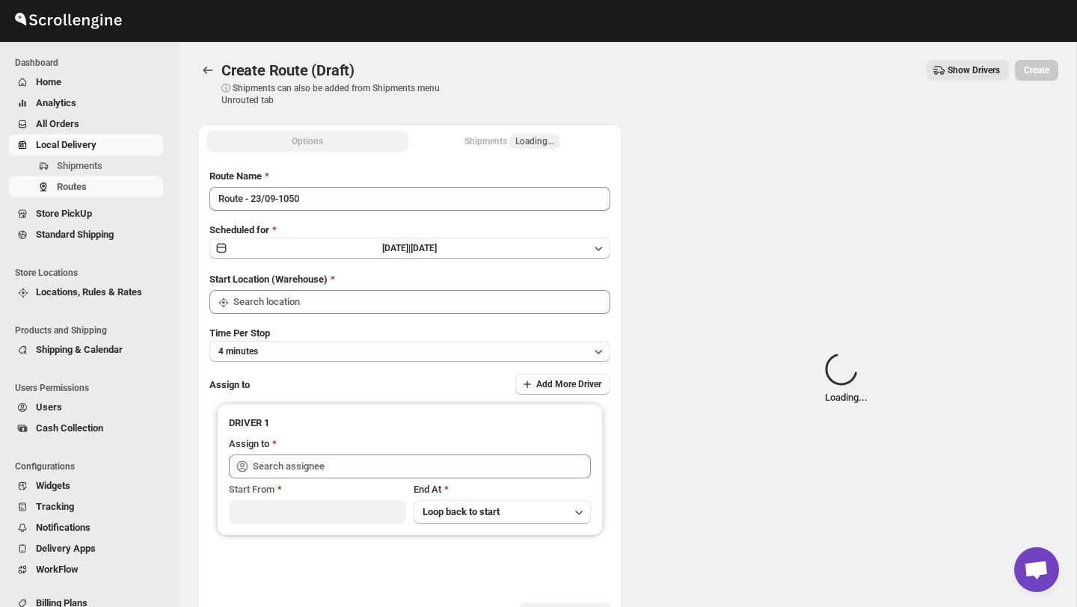
type input "DS01 [GEOGRAPHIC_DATA]"
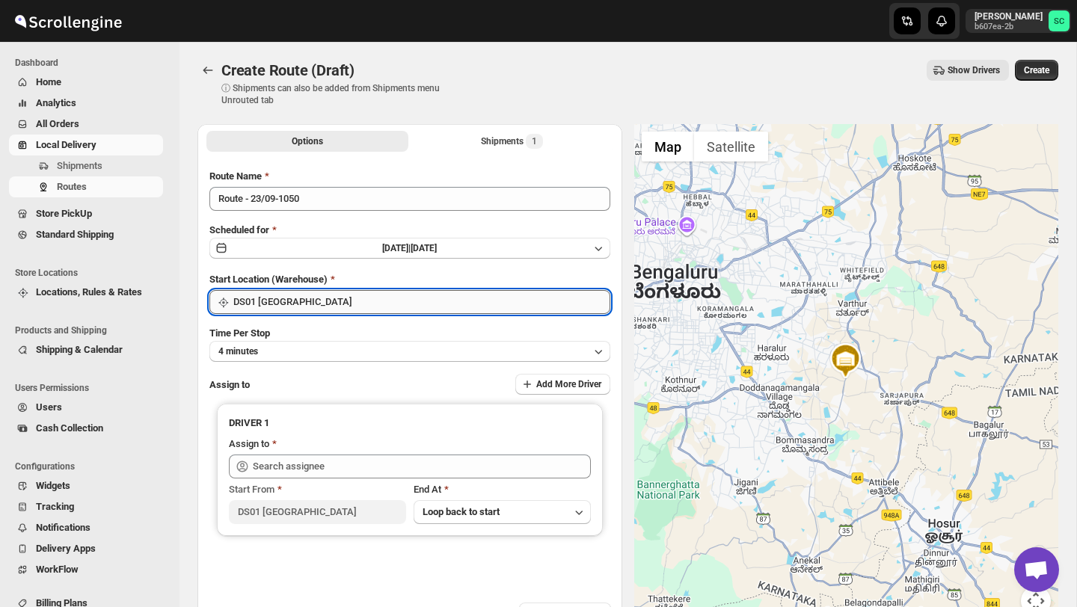
click at [360, 303] on input "DS01 [GEOGRAPHIC_DATA]" at bounding box center [421, 302] width 377 height 24
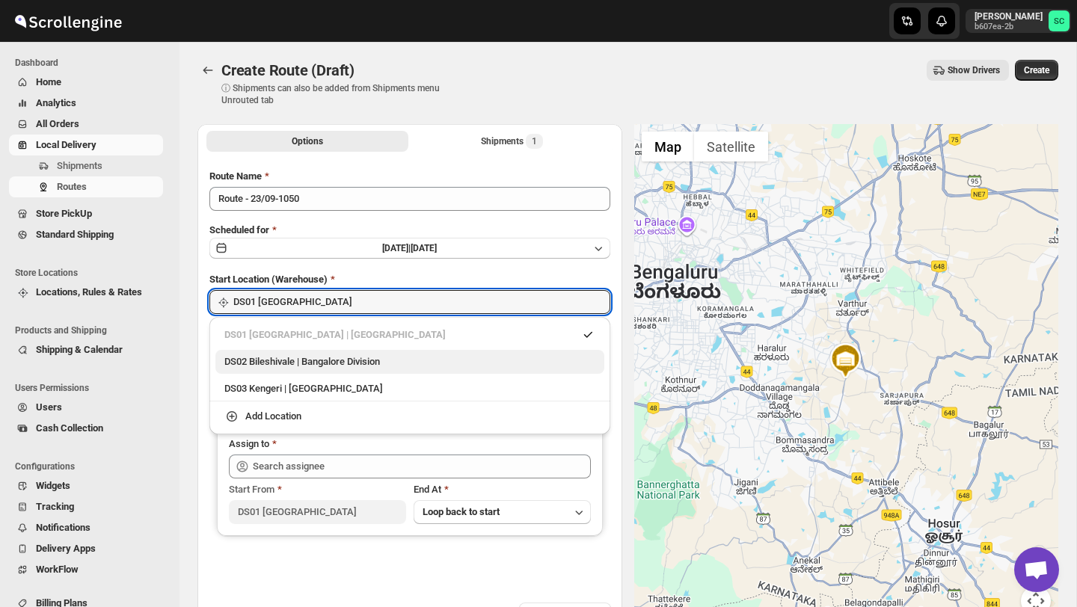
click at [360, 367] on div "DS02 Bileshivale | Bangalore Division" at bounding box center [409, 362] width 371 height 15
type input "DS02 Bileshivale"
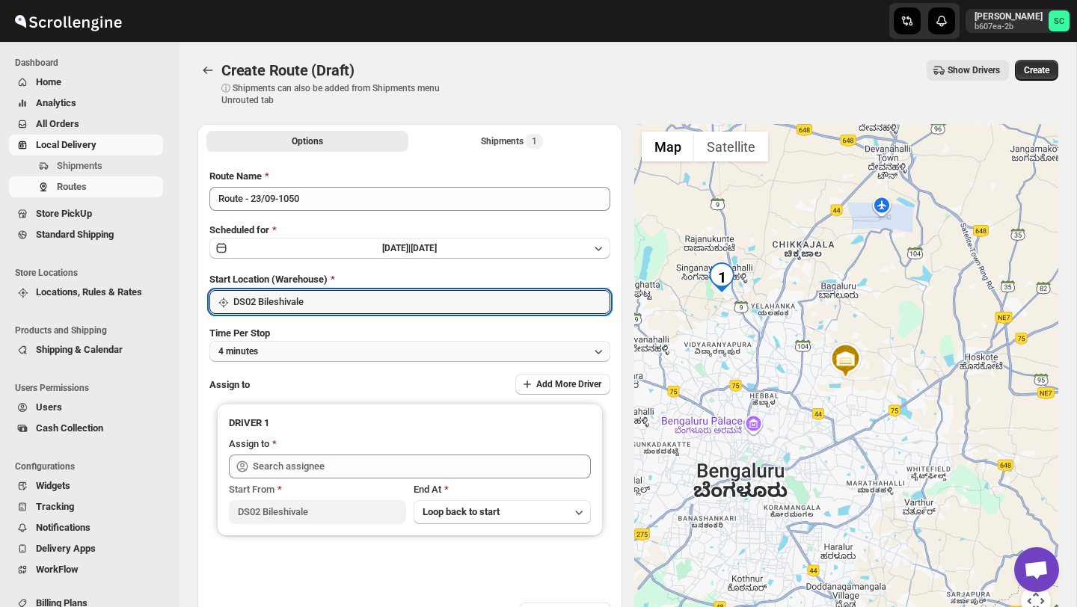
click at [359, 355] on button "4 minutes" at bounding box center [409, 351] width 401 height 21
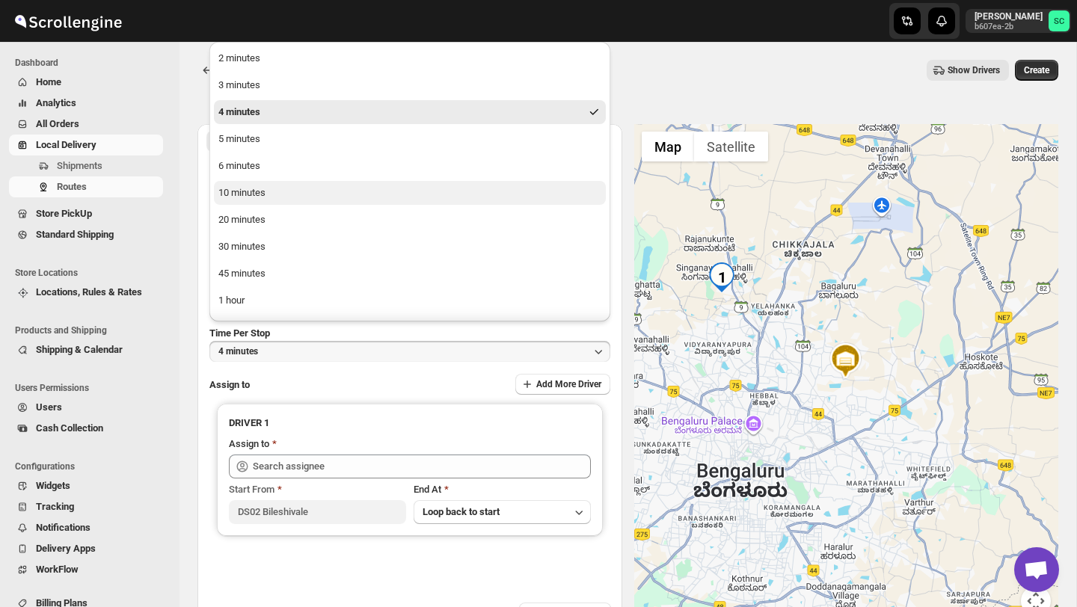
click at [304, 197] on button "10 minutes" at bounding box center [410, 193] width 392 height 24
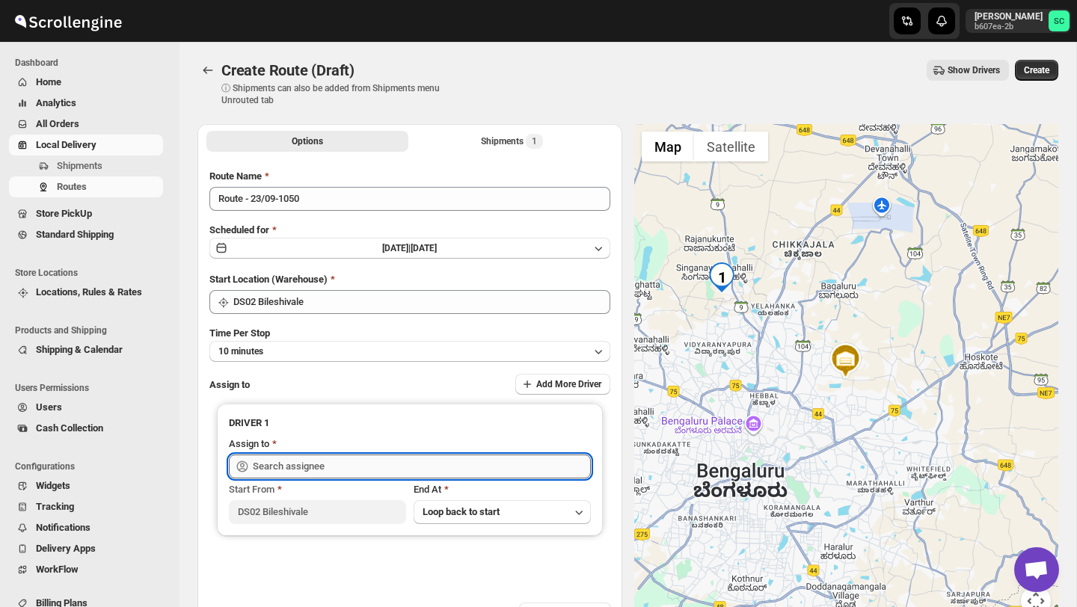
click at [298, 464] on input "text" at bounding box center [422, 467] width 338 height 24
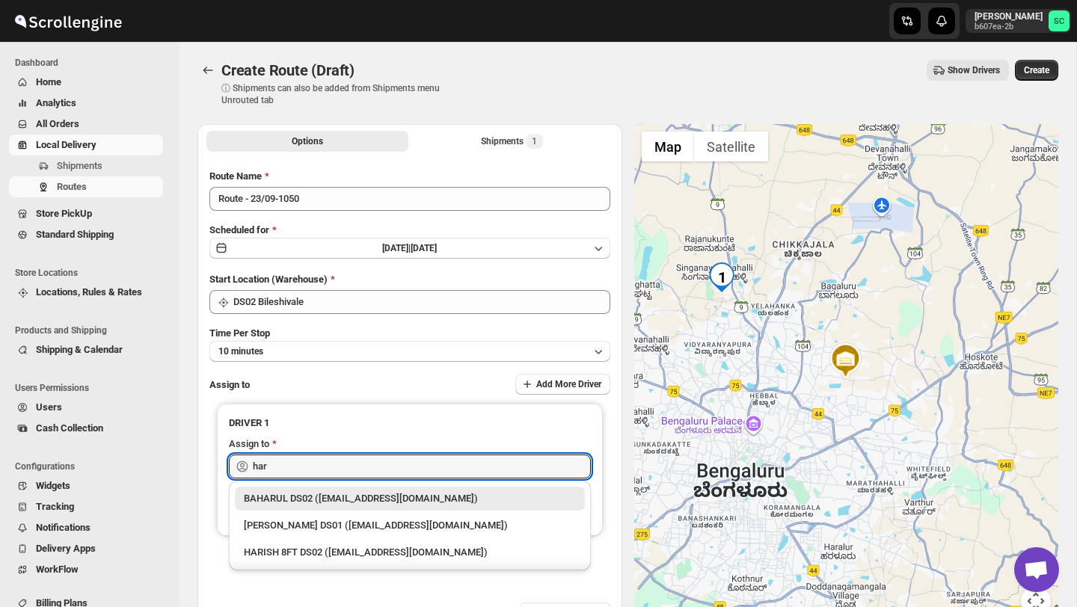
click at [331, 542] on div "HARISH 8FT DS02 ([EMAIL_ADDRESS][DOMAIN_NAME])" at bounding box center [410, 553] width 350 height 24
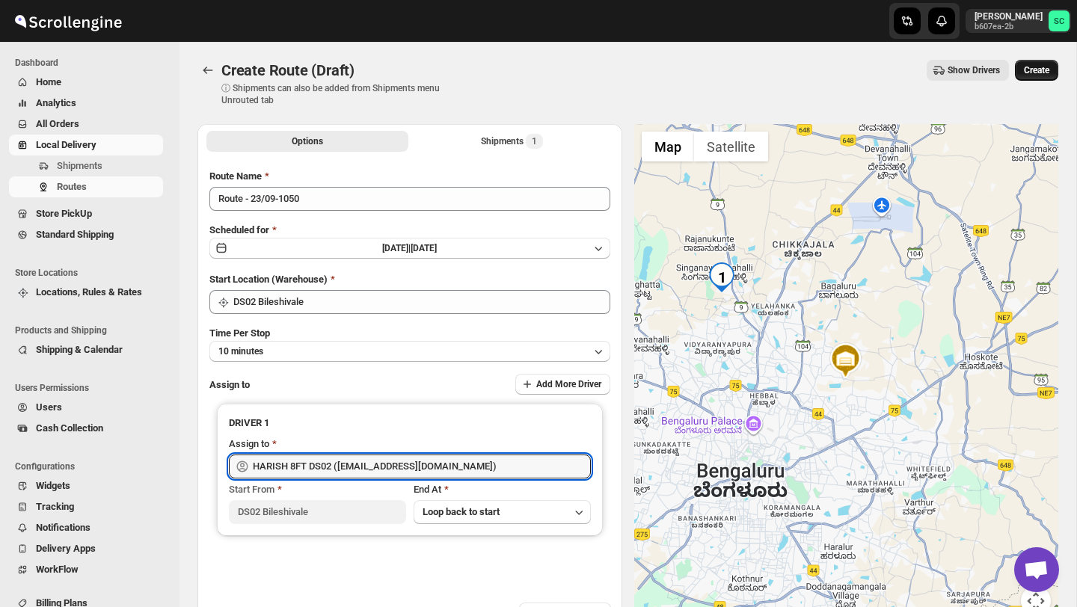
type input "HARISH 8FT DS02 ([EMAIL_ADDRESS][DOMAIN_NAME])"
click at [1038, 70] on span "Create" at bounding box center [1036, 70] width 25 height 12
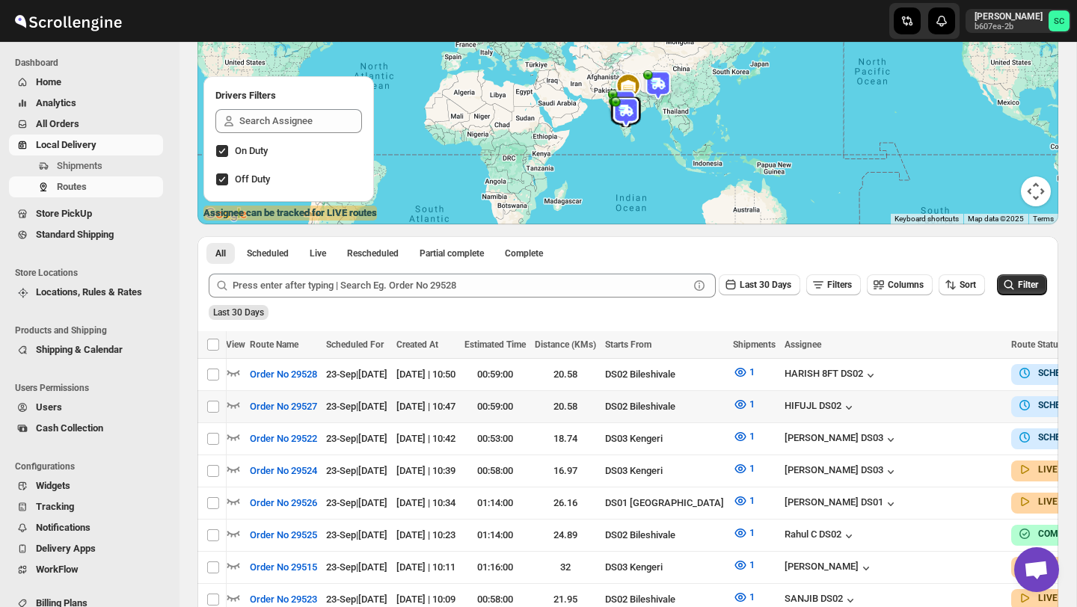
scroll to position [0, 110]
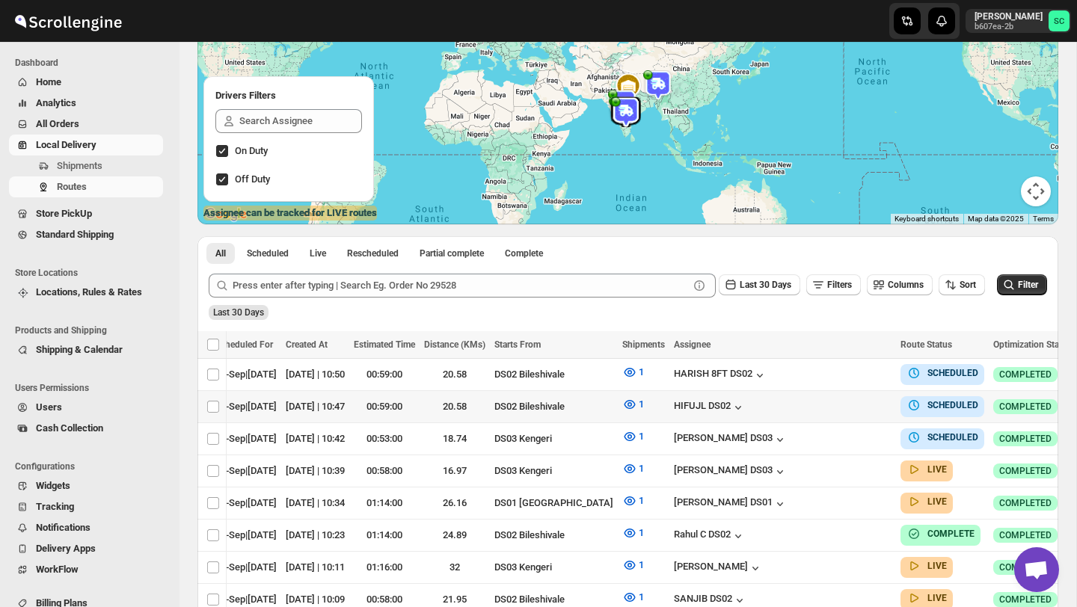
click at [1077, 402] on icon "button" at bounding box center [1091, 406] width 15 height 15
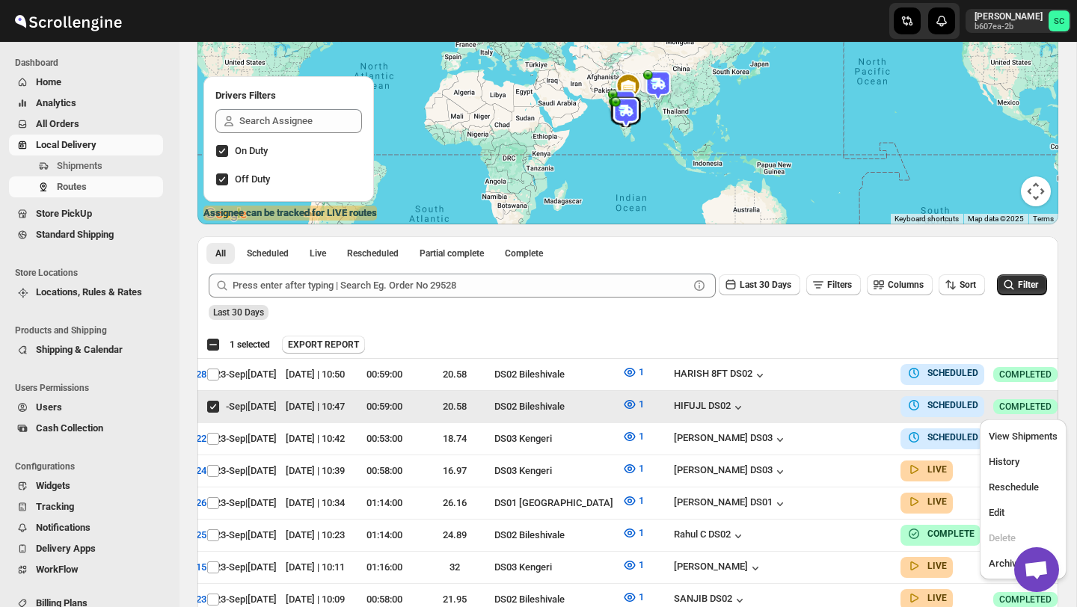
scroll to position [0, 0]
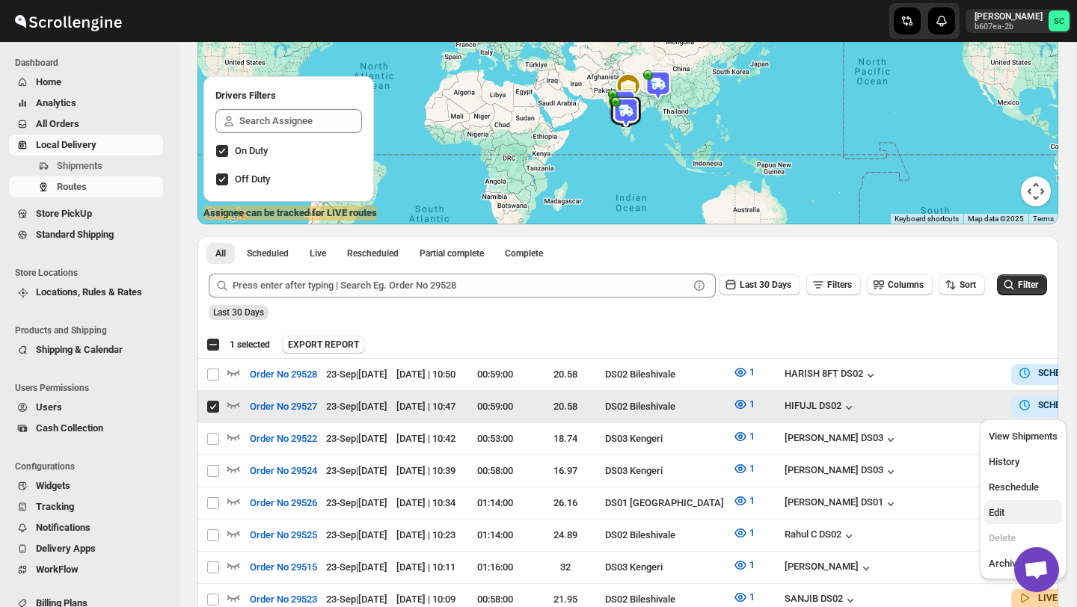
click at [1016, 506] on span "Edit" at bounding box center [1023, 513] width 69 height 15
checkbox input "false"
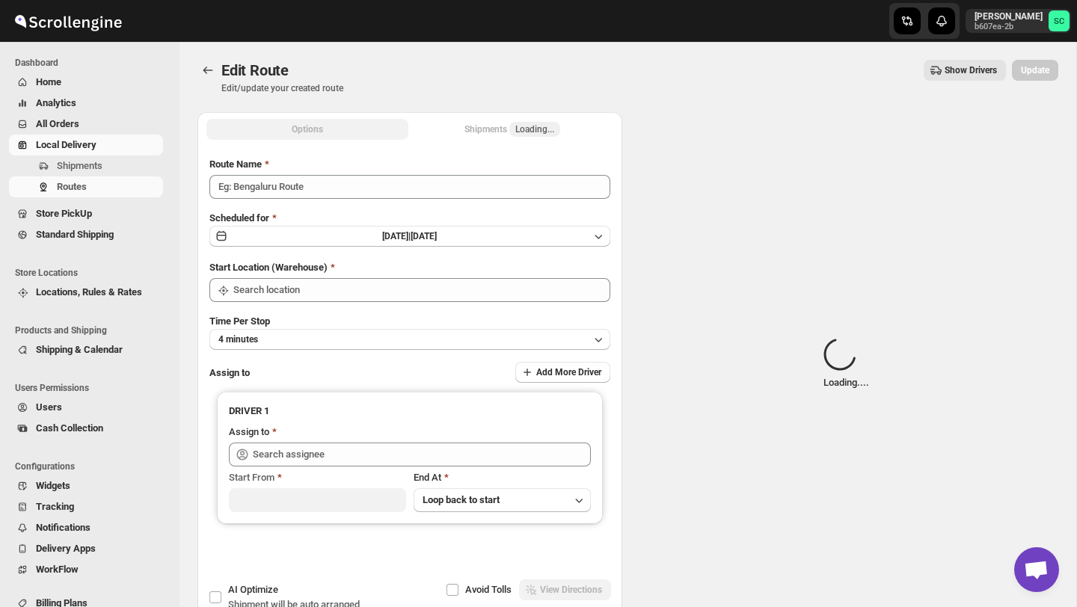
type input "Order No 29527"
type input "DS02 Bileshivale"
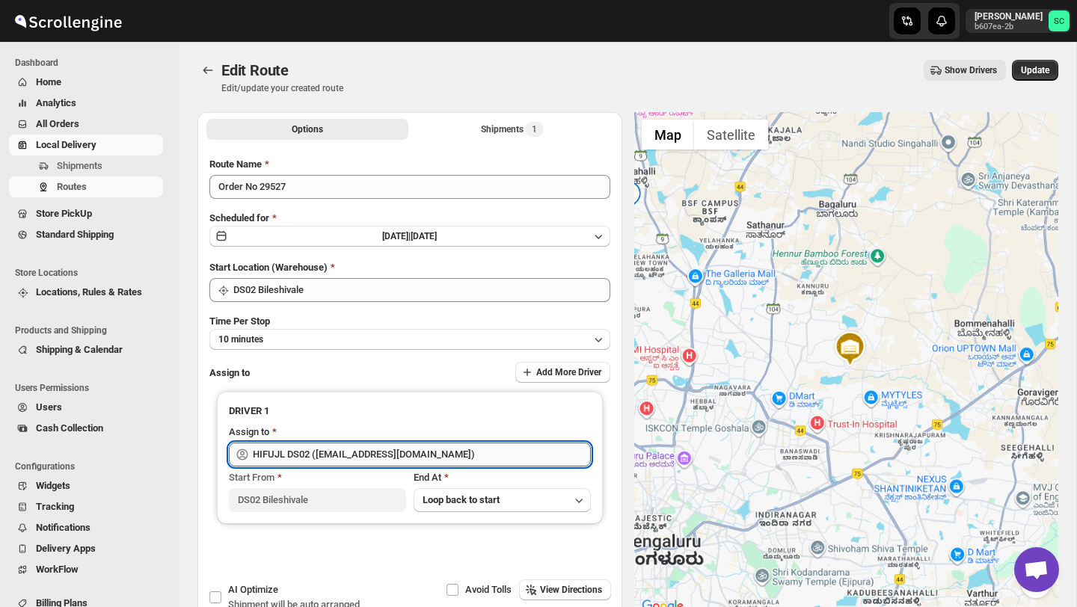
click at [456, 448] on input "HIFUJL DS02 ([EMAIL_ADDRESS][DOMAIN_NAME])" at bounding box center [422, 455] width 338 height 24
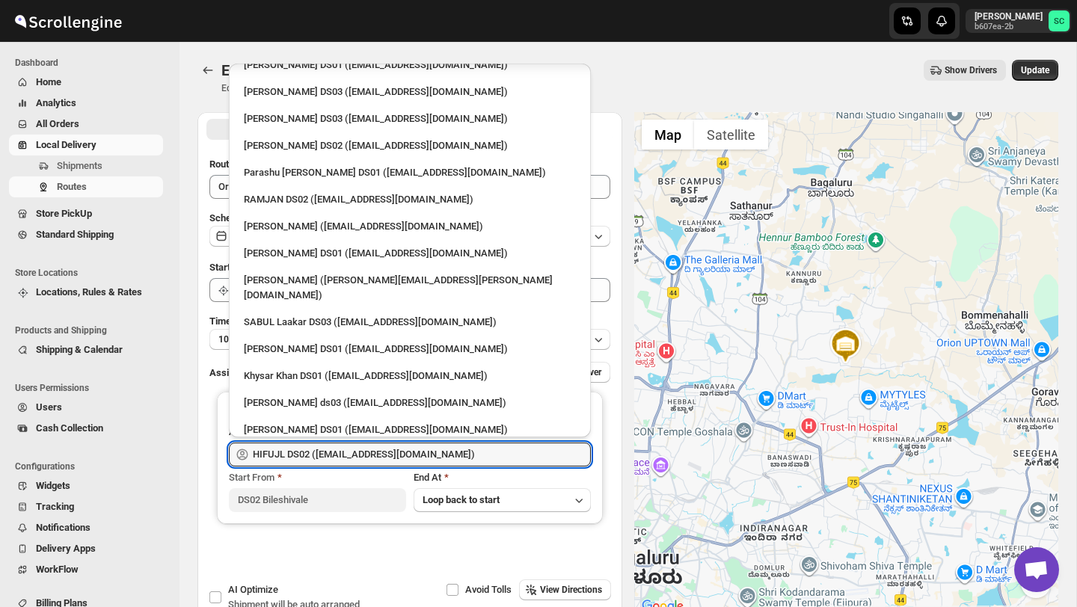
scroll to position [1385, 0]
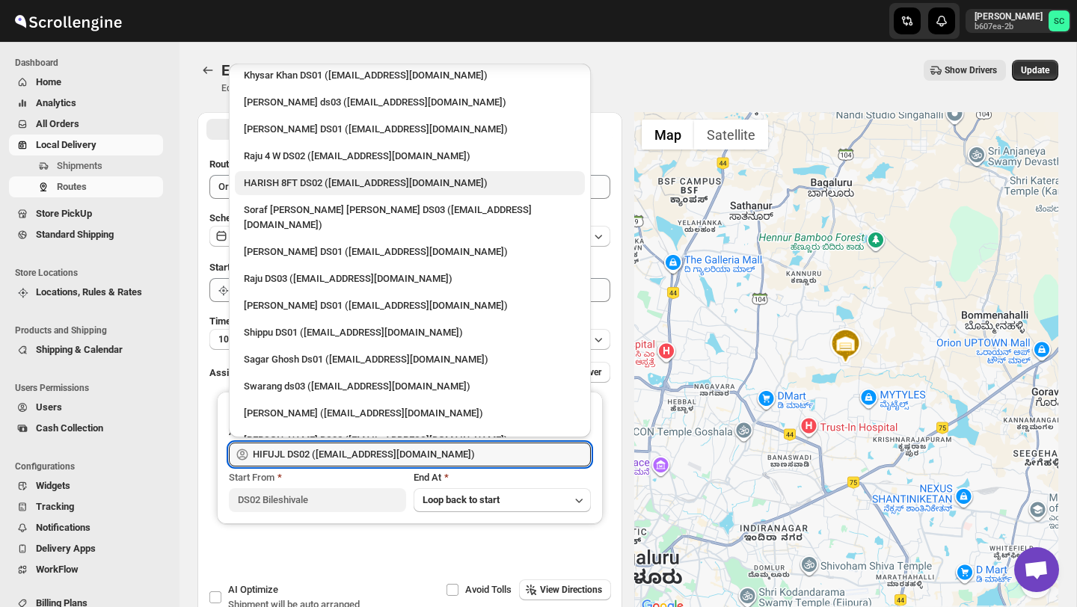
click at [313, 176] on div "HARISH 8FT DS02 ([EMAIL_ADDRESS][DOMAIN_NAME])" at bounding box center [410, 183] width 332 height 15
type input "HARISH 8FT DS02 ([EMAIL_ADDRESS][DOMAIN_NAME])"
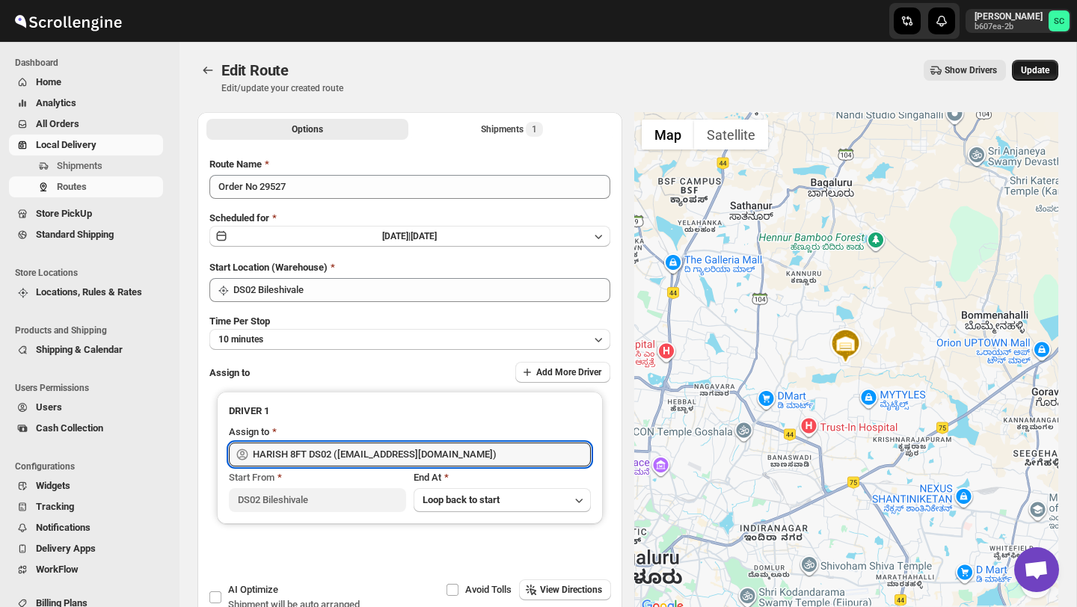
click at [1040, 61] on button "Update" at bounding box center [1035, 70] width 46 height 21
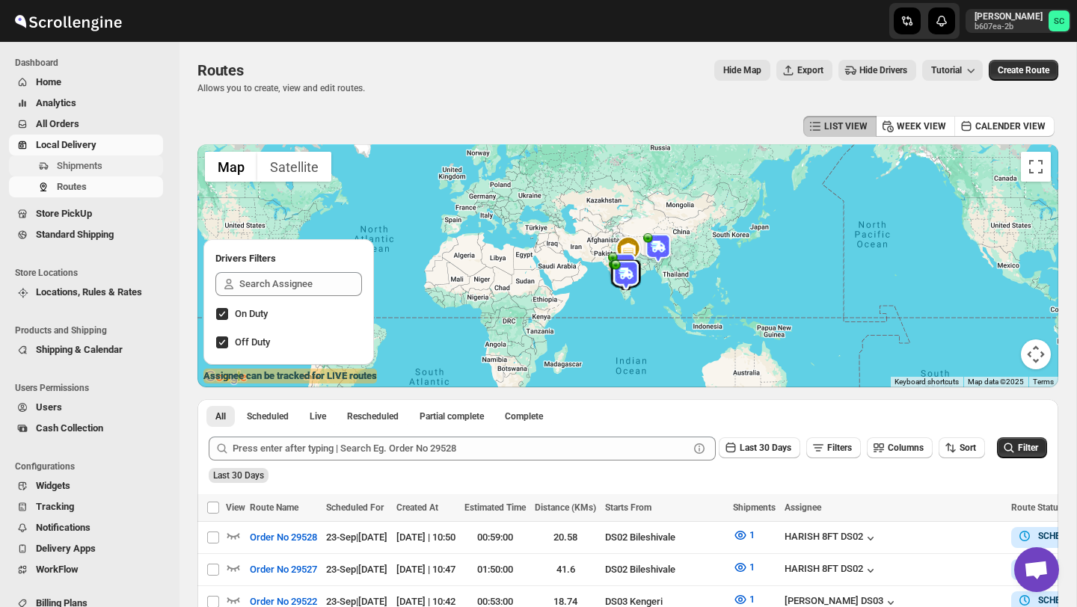
click at [115, 163] on span "Shipments" at bounding box center [108, 166] width 103 height 15
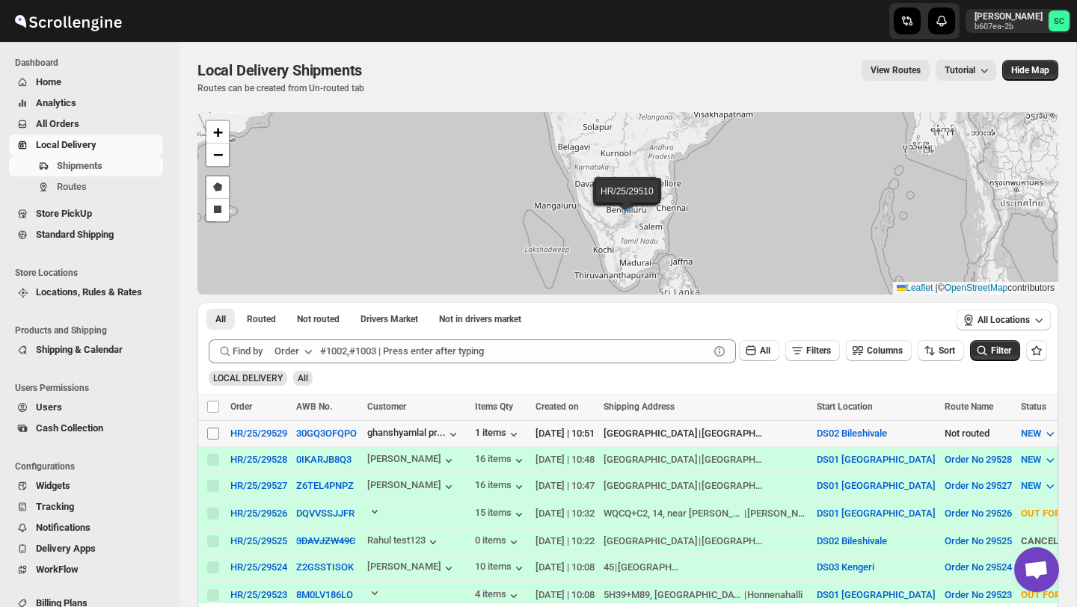
click at [217, 434] on input "Select shipment" at bounding box center [213, 434] width 12 height 12
checkbox input "true"
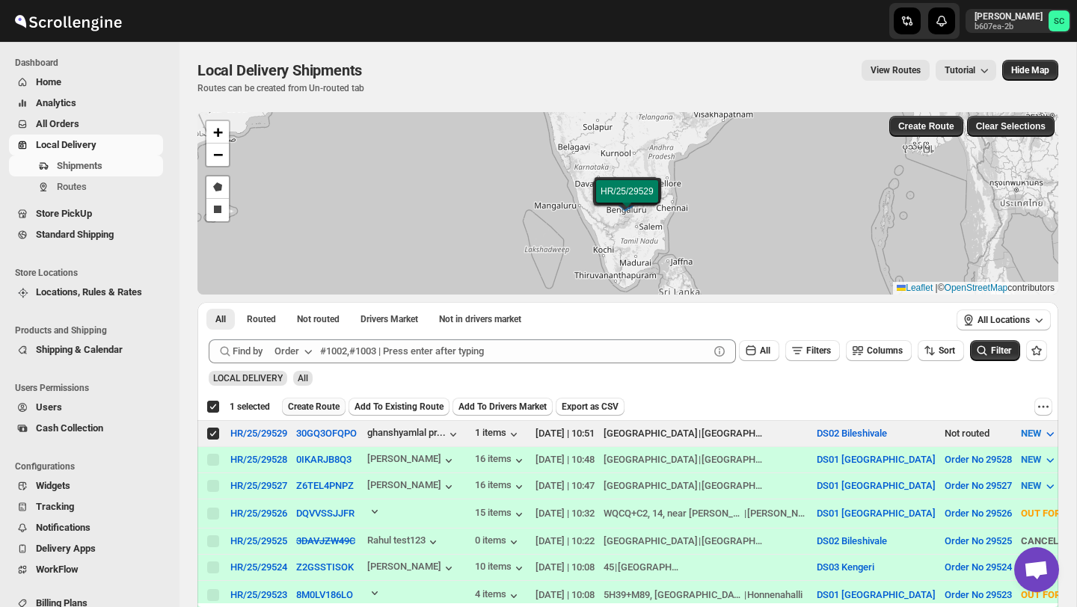
click at [322, 406] on span "Create Route" at bounding box center [314, 407] width 52 height 12
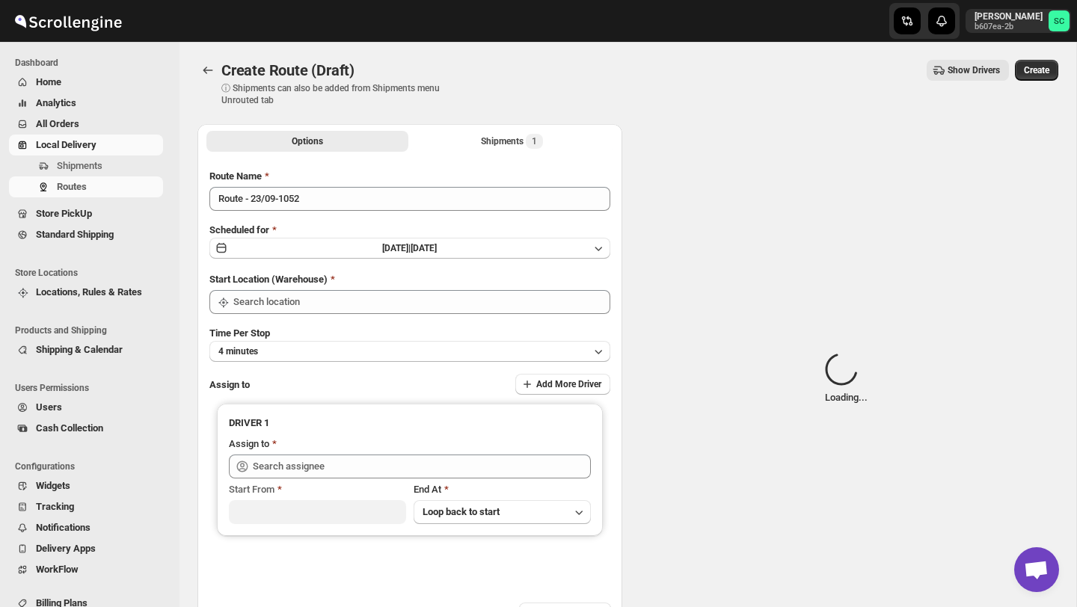
type input "DS02 Bileshivale"
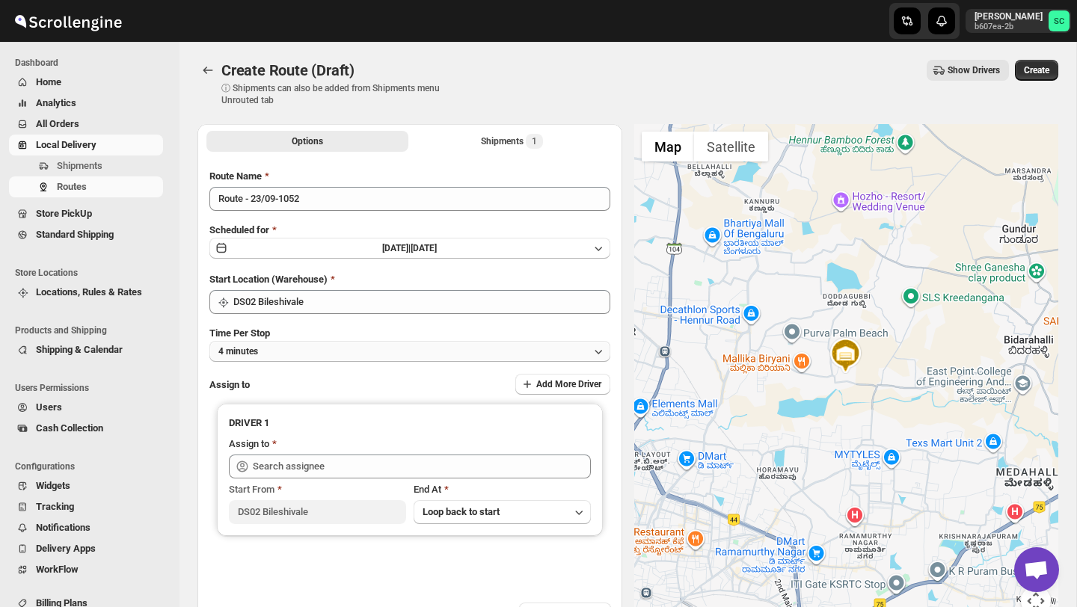
click at [340, 352] on button "4 minutes" at bounding box center [409, 351] width 401 height 21
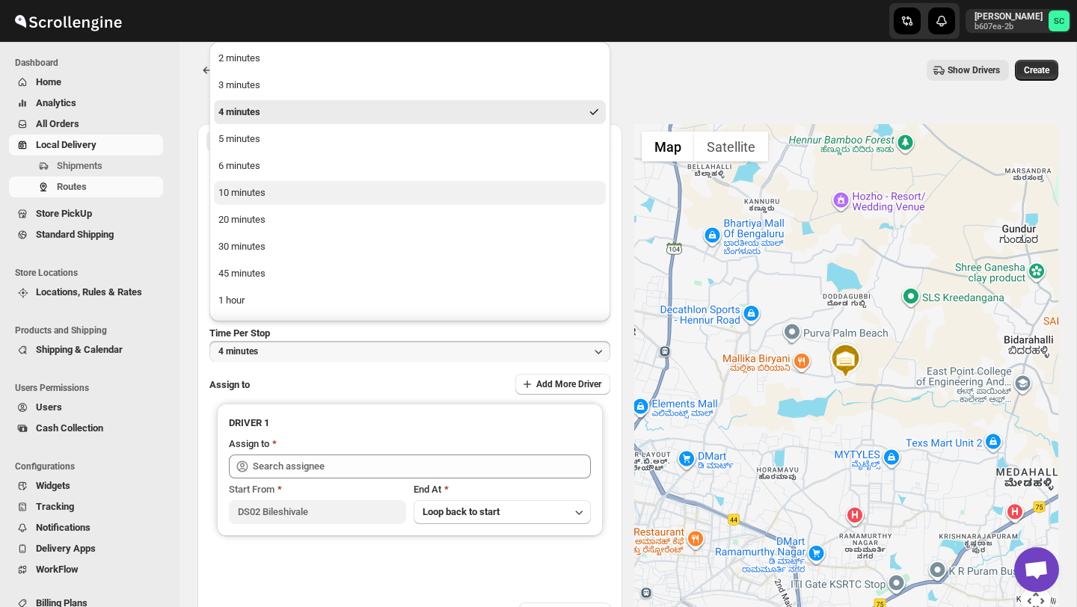
click at [268, 190] on button "10 minutes" at bounding box center [410, 193] width 392 height 24
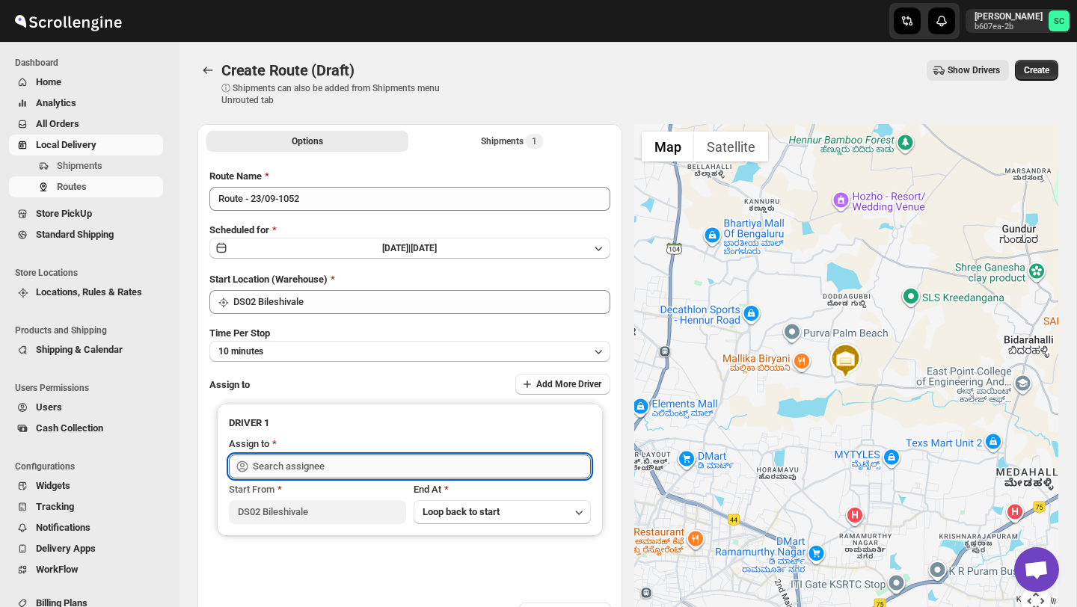
click at [280, 459] on input "text" at bounding box center [422, 467] width 338 height 24
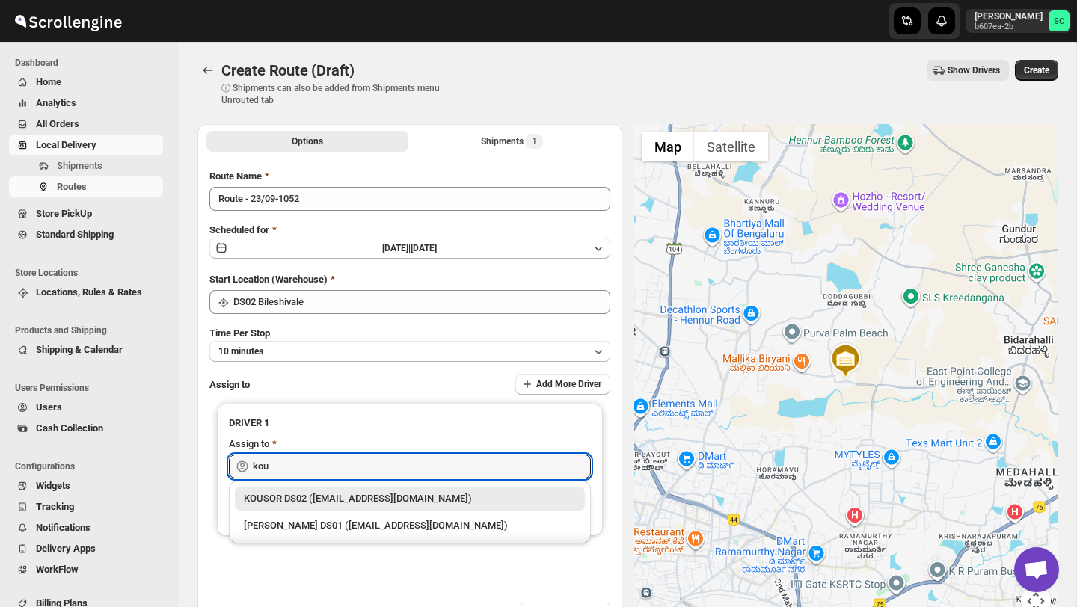
click at [379, 501] on div "KOUSOR DS02 ([EMAIL_ADDRESS][DOMAIN_NAME])" at bounding box center [410, 498] width 332 height 15
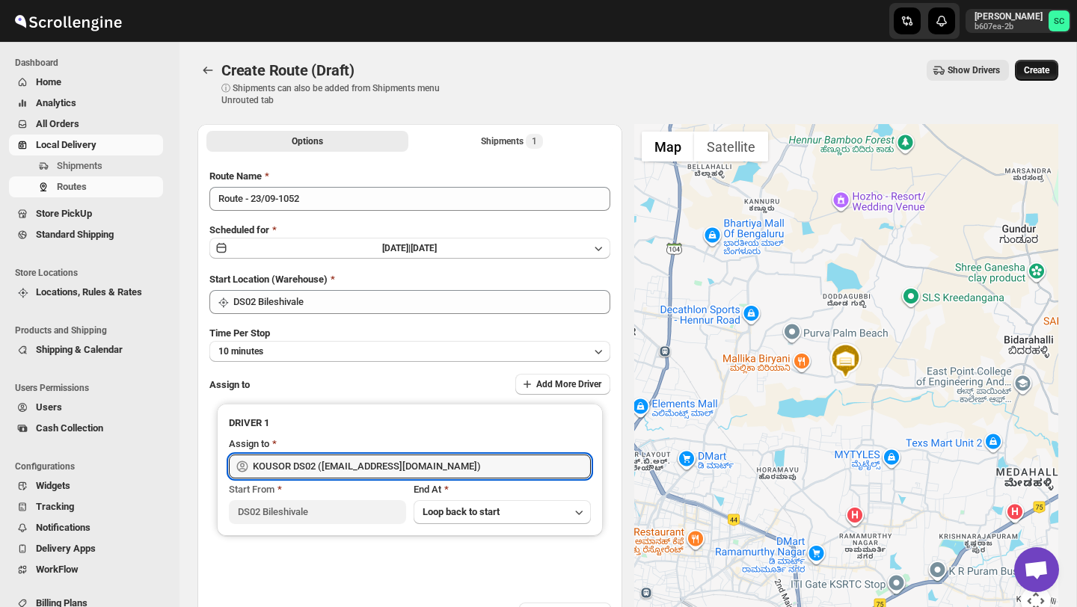
type input "KOUSOR DS02 ([EMAIL_ADDRESS][DOMAIN_NAME])"
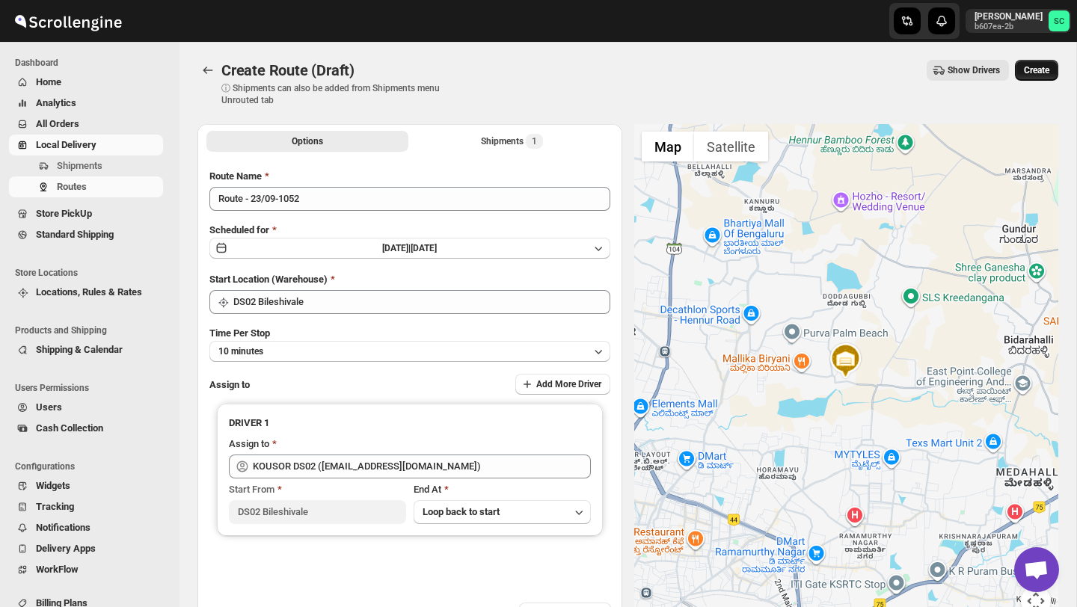
click at [1040, 64] on button "Create" at bounding box center [1036, 70] width 43 height 21
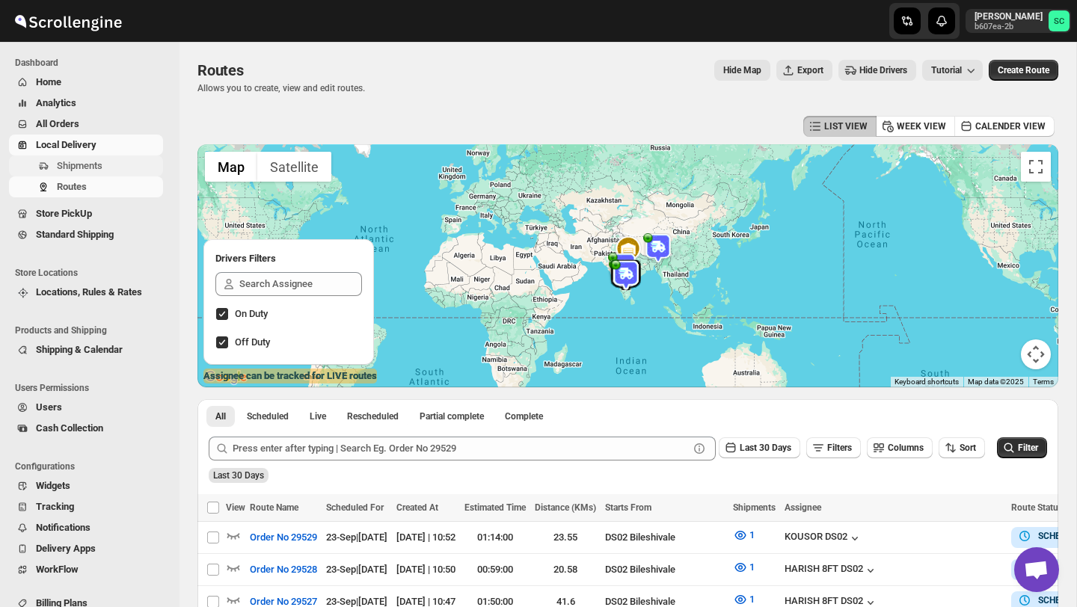
click at [92, 162] on span "Shipments" at bounding box center [80, 165] width 46 height 11
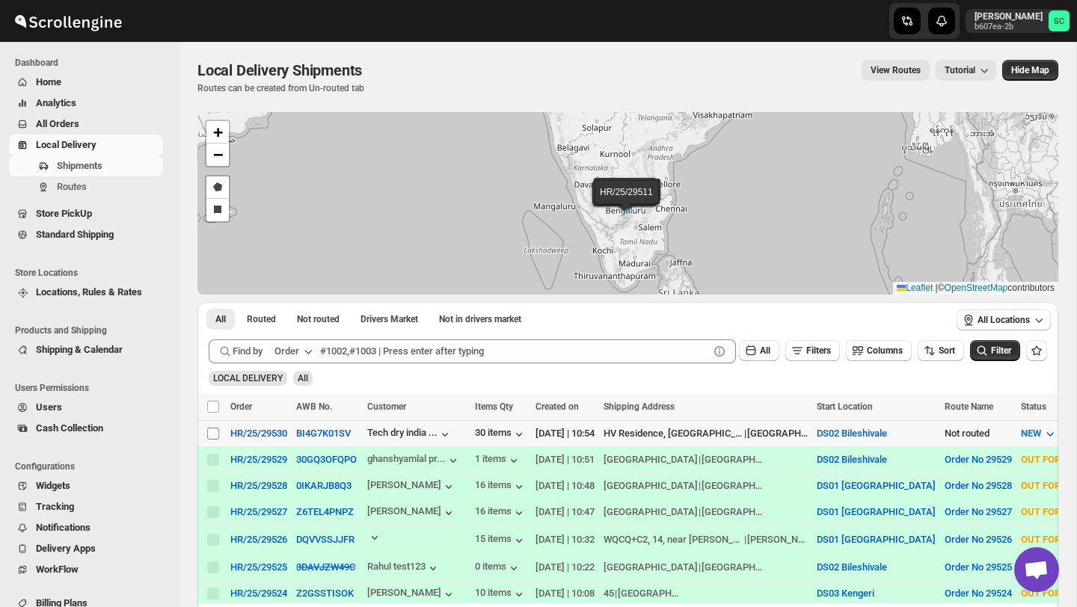
click at [207, 435] on input "Select shipment" at bounding box center [213, 434] width 12 height 12
checkbox input "true"
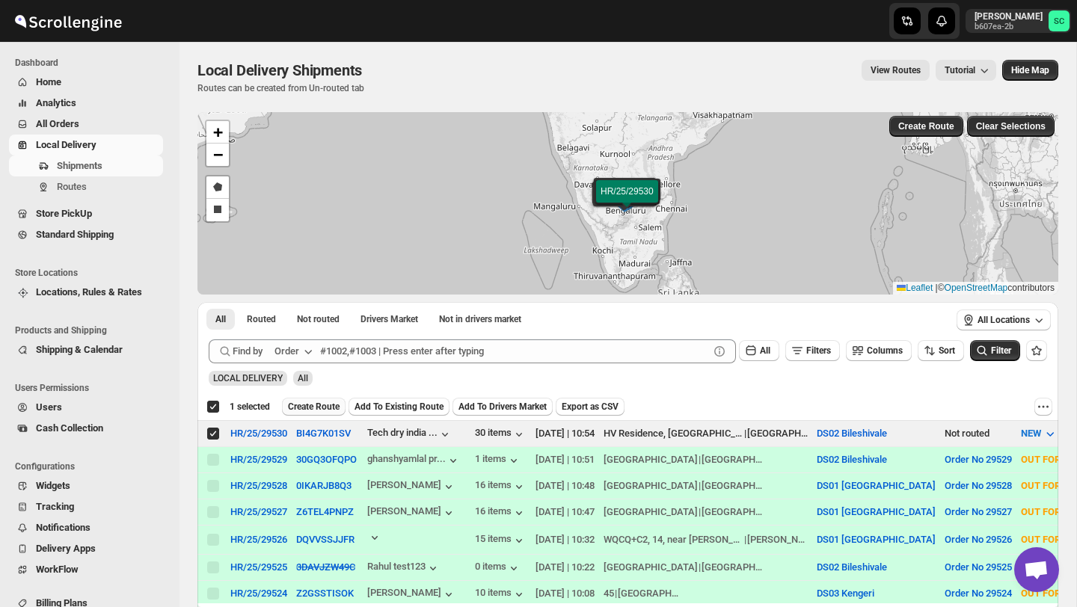
click at [324, 405] on span "Create Route" at bounding box center [314, 407] width 52 height 12
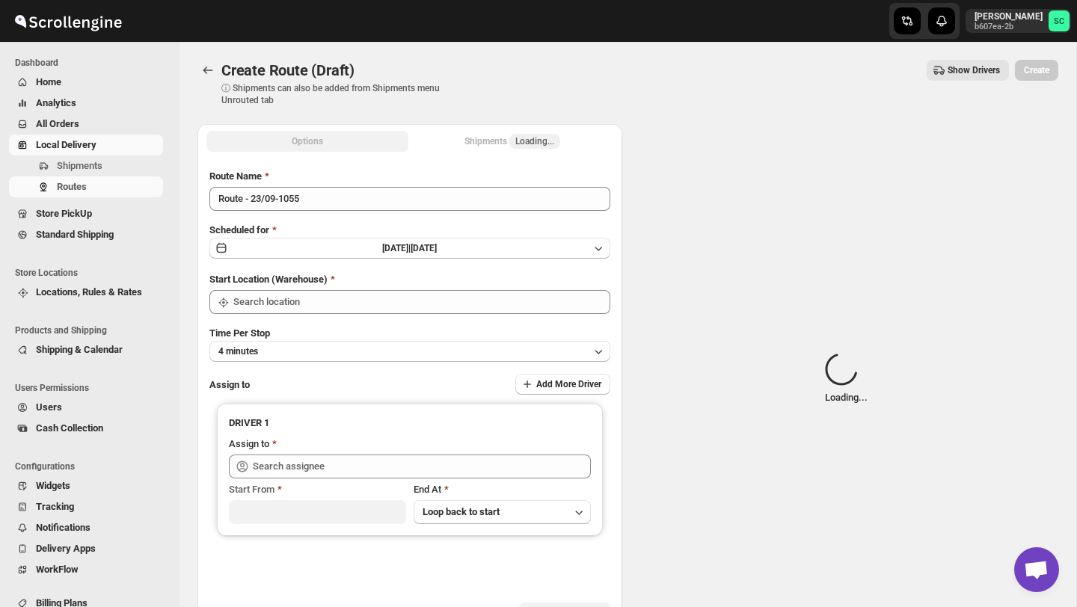
type input "DS02 Bileshivale"
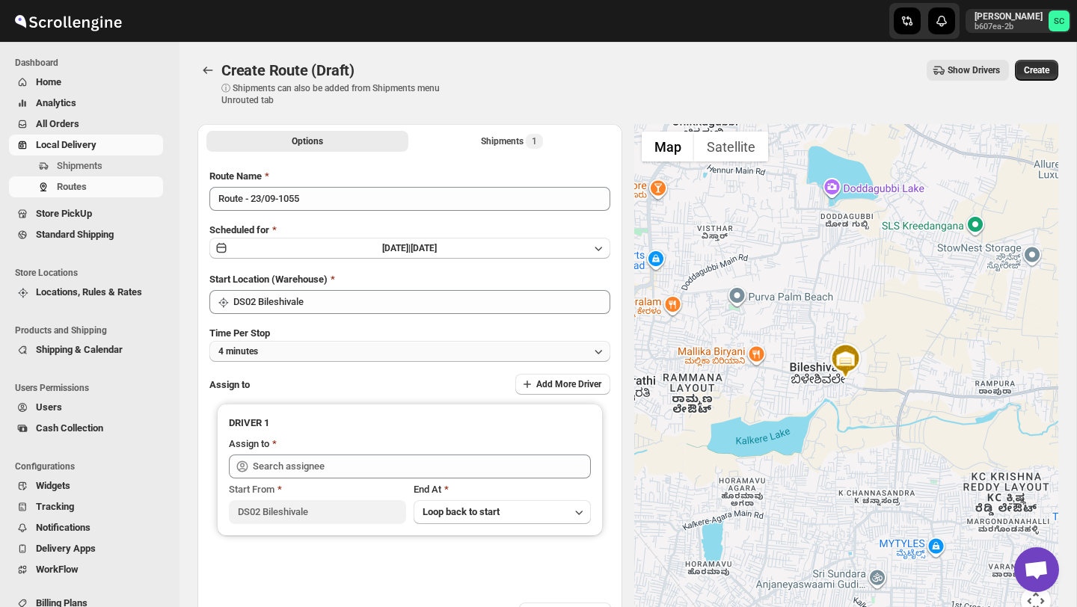
click at [337, 346] on button "4 minutes" at bounding box center [409, 351] width 401 height 21
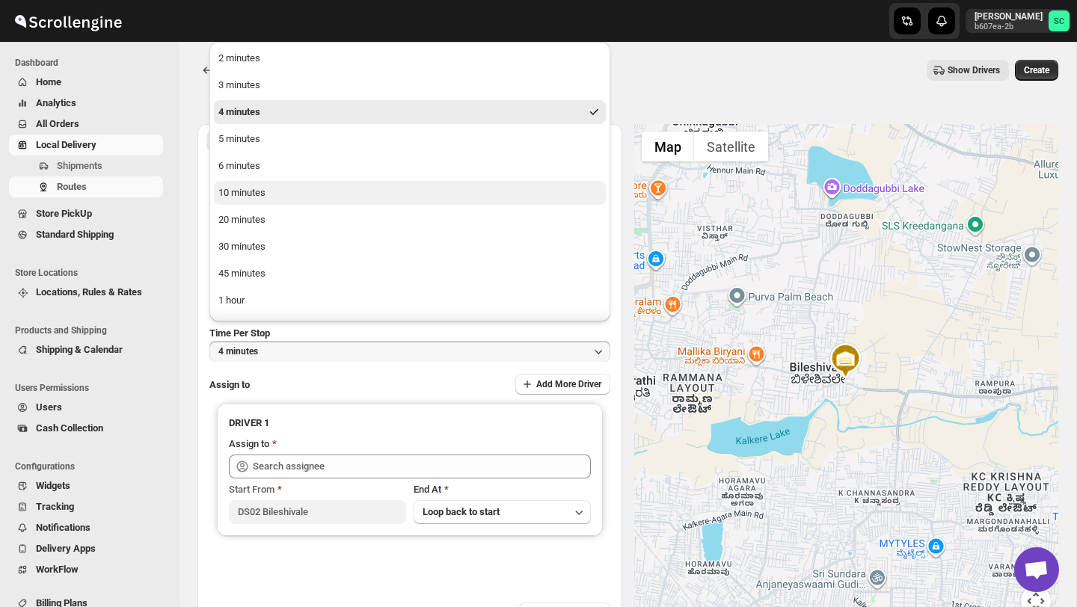
click at [283, 190] on button "10 minutes" at bounding box center [410, 193] width 392 height 24
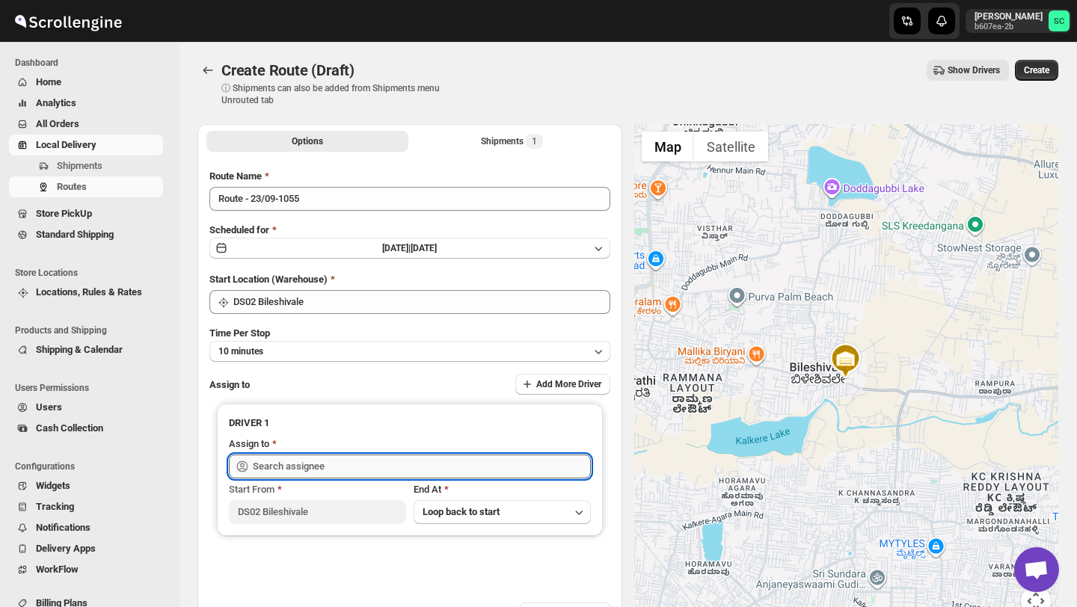
click at [275, 468] on input "text" at bounding box center [422, 467] width 338 height 24
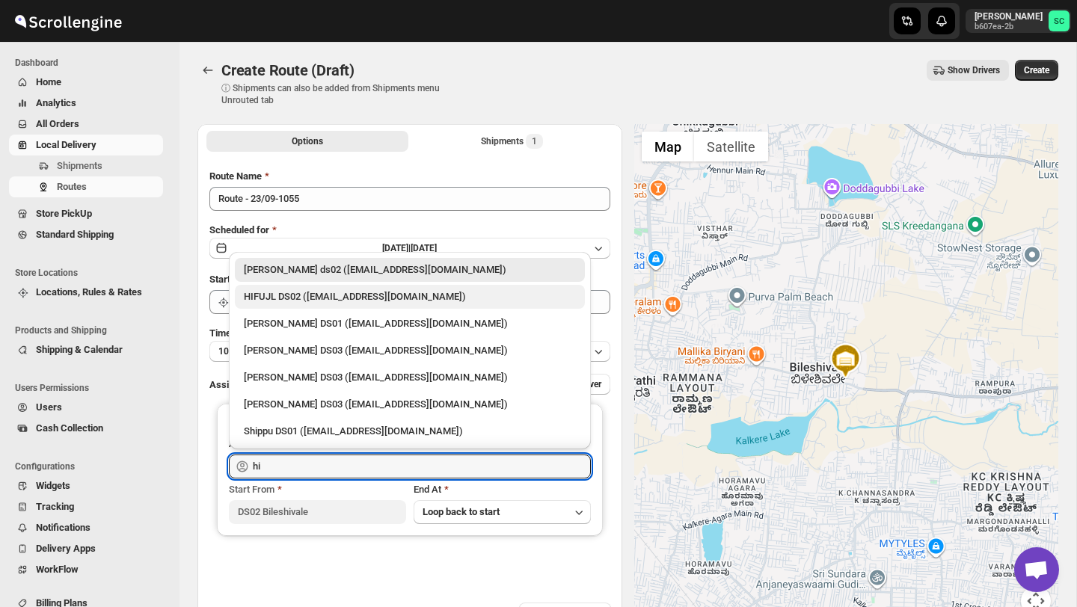
click at [314, 298] on div "HIFUJL DS02 ([EMAIL_ADDRESS][DOMAIN_NAME])" at bounding box center [410, 297] width 332 height 15
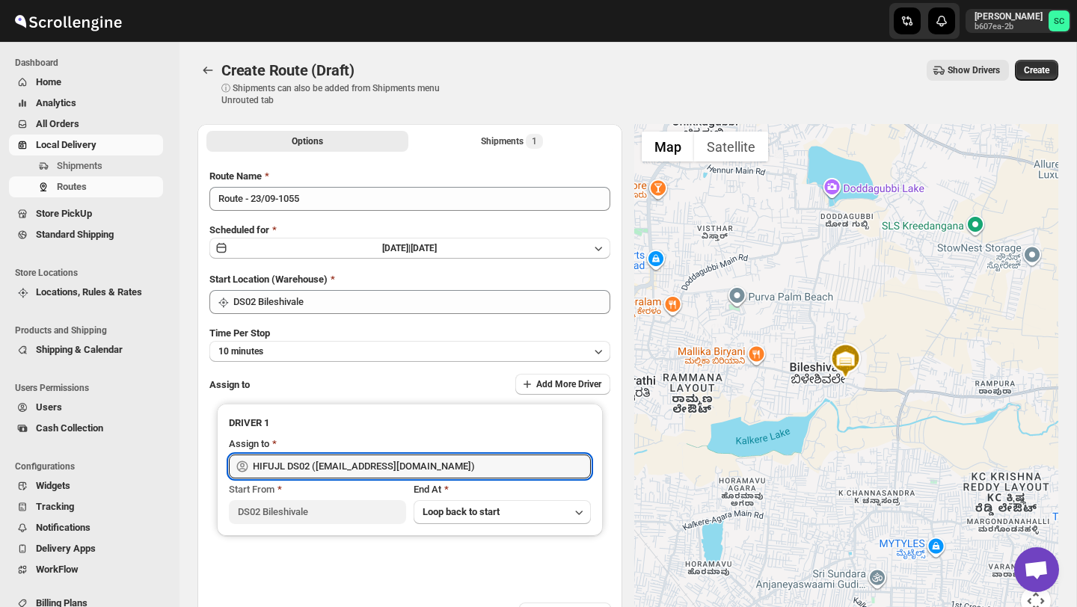
type input "HIFUJL DS02 ([EMAIL_ADDRESS][DOMAIN_NAME])"
click at [1046, 71] on span "Create" at bounding box center [1036, 70] width 25 height 12
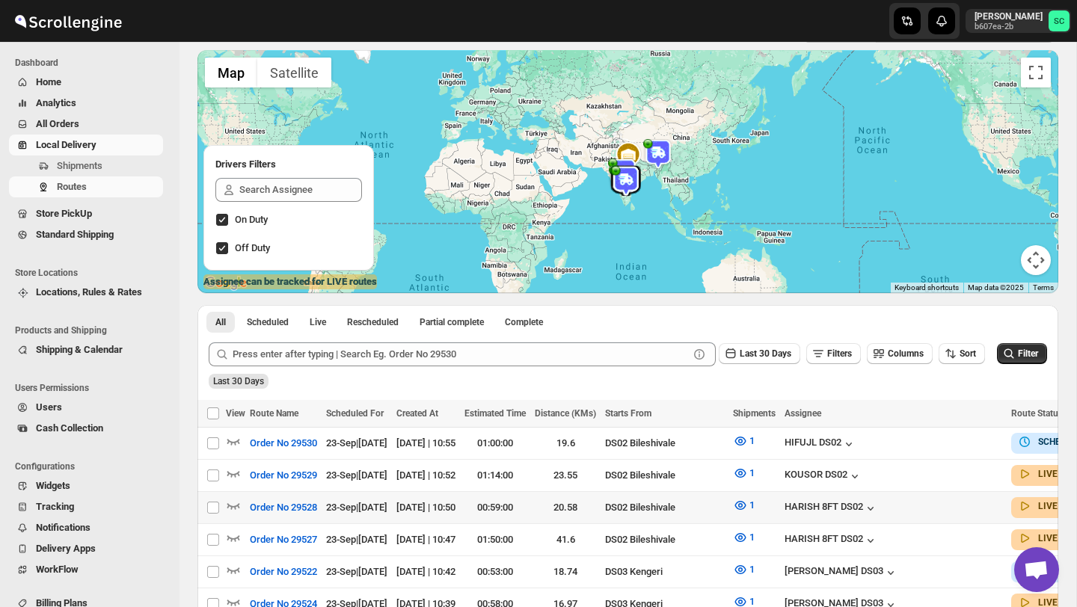
scroll to position [81, 0]
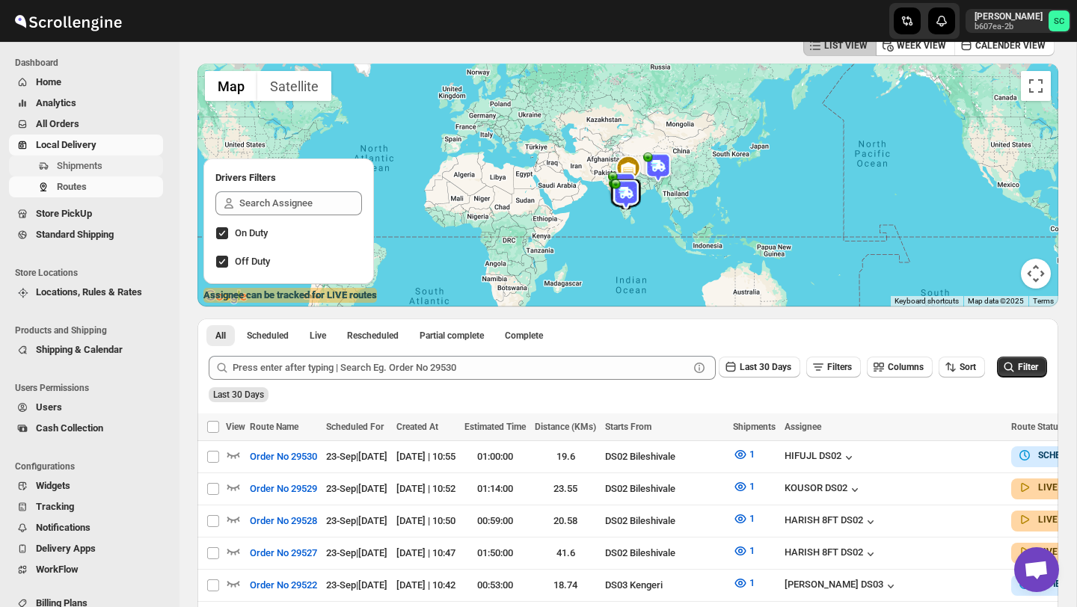
click at [118, 162] on span "Shipments" at bounding box center [108, 166] width 103 height 15
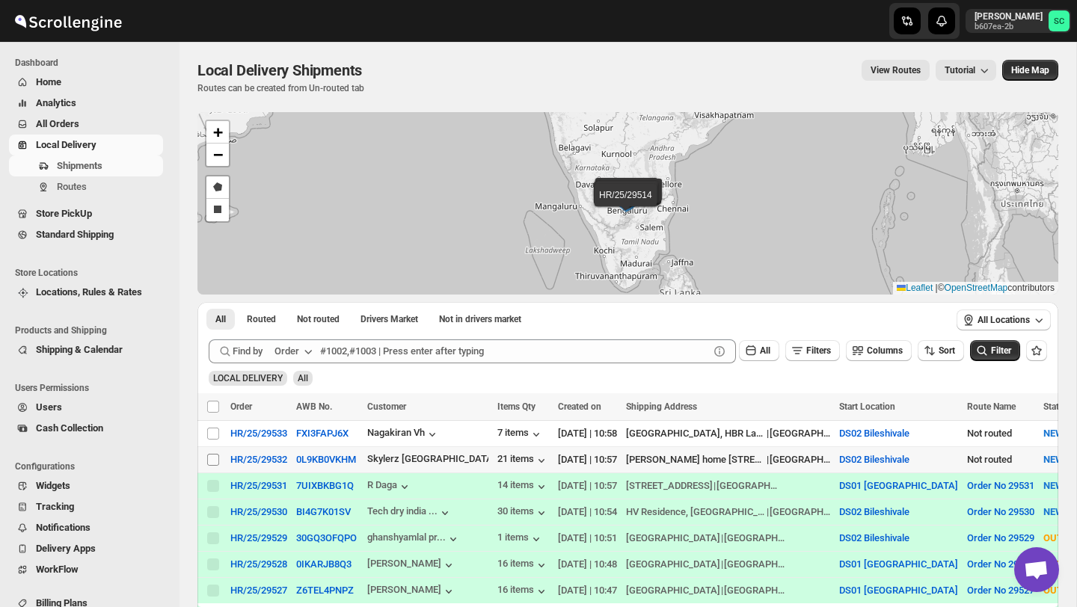
click at [213, 462] on input "Select shipment" at bounding box center [213, 460] width 12 height 12
checkbox input "true"
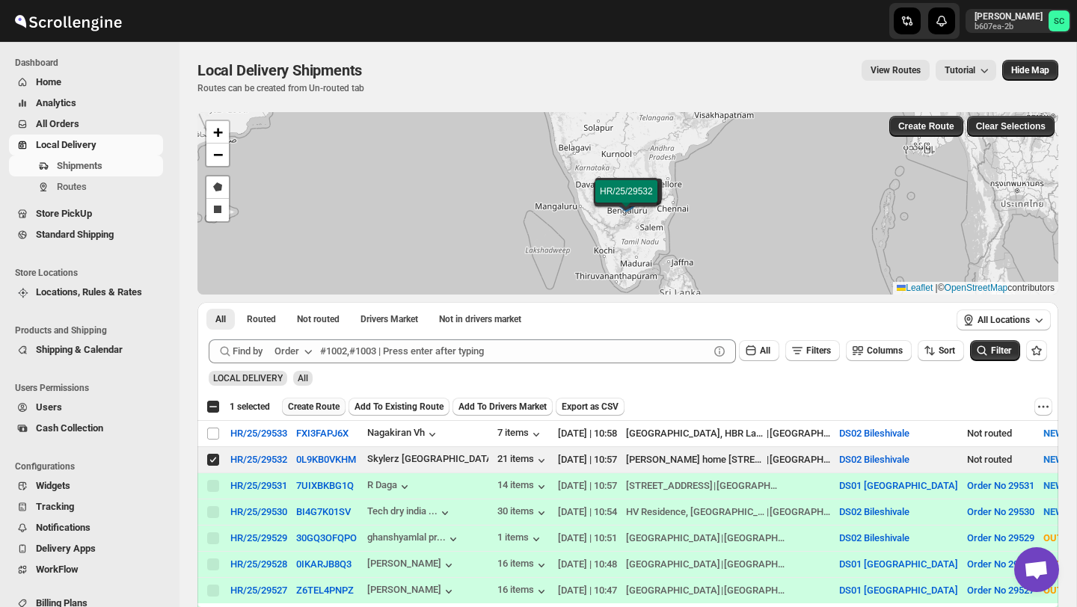
click at [346, 399] on button "Create Route" at bounding box center [314, 407] width 64 height 18
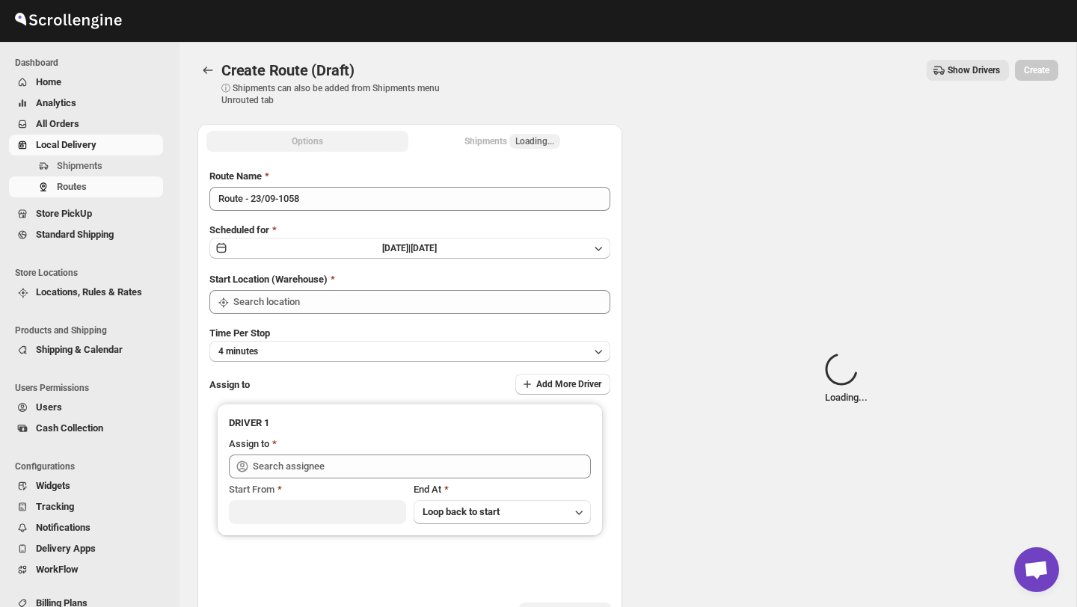
type input "DS02 Bileshivale"
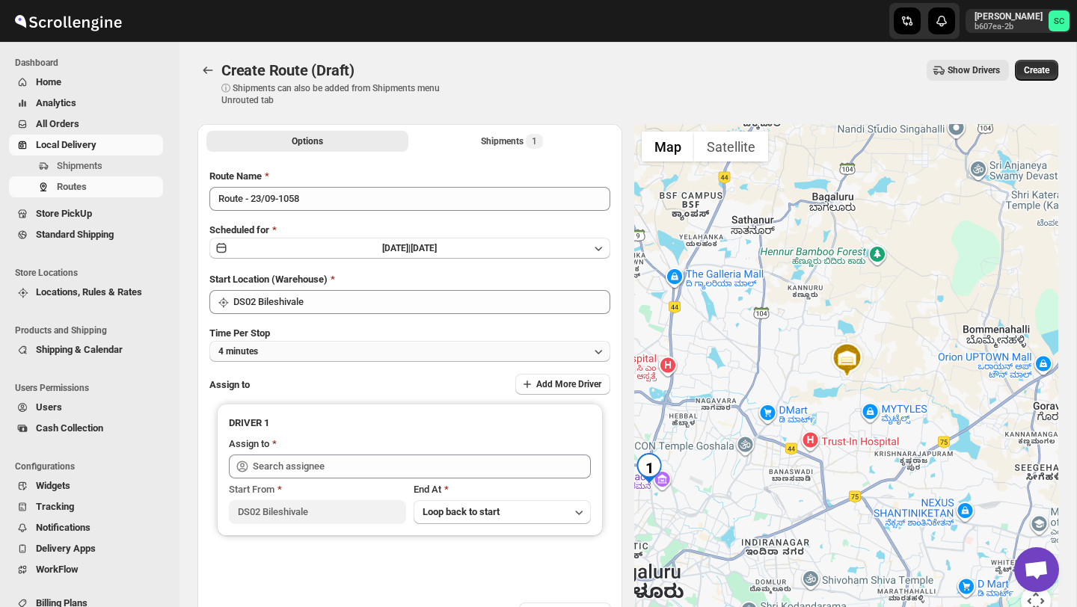
click at [349, 352] on button "4 minutes" at bounding box center [409, 351] width 401 height 21
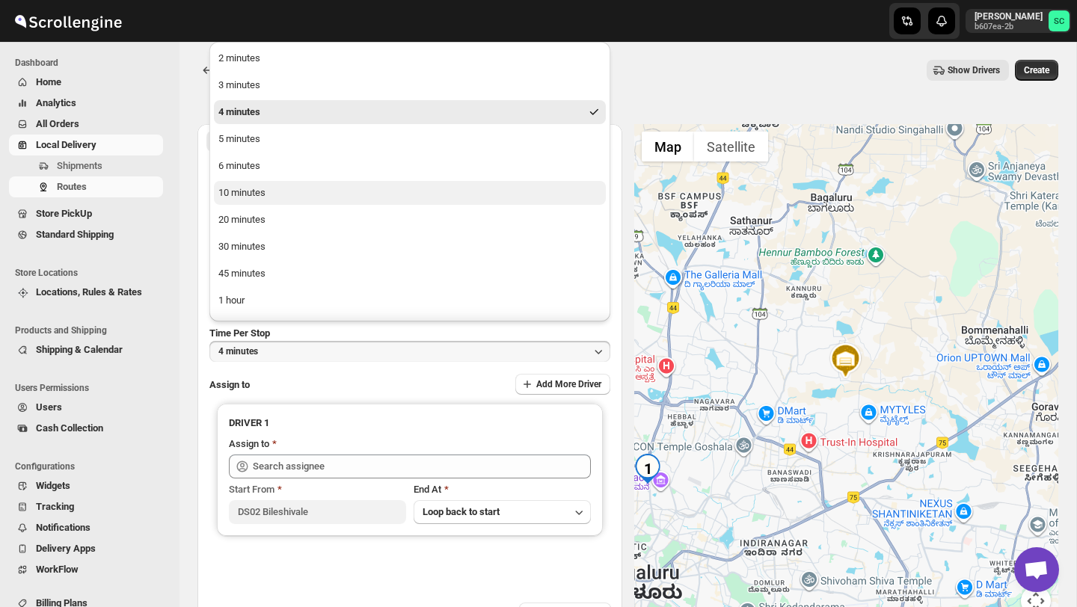
click at [287, 195] on button "10 minutes" at bounding box center [410, 193] width 392 height 24
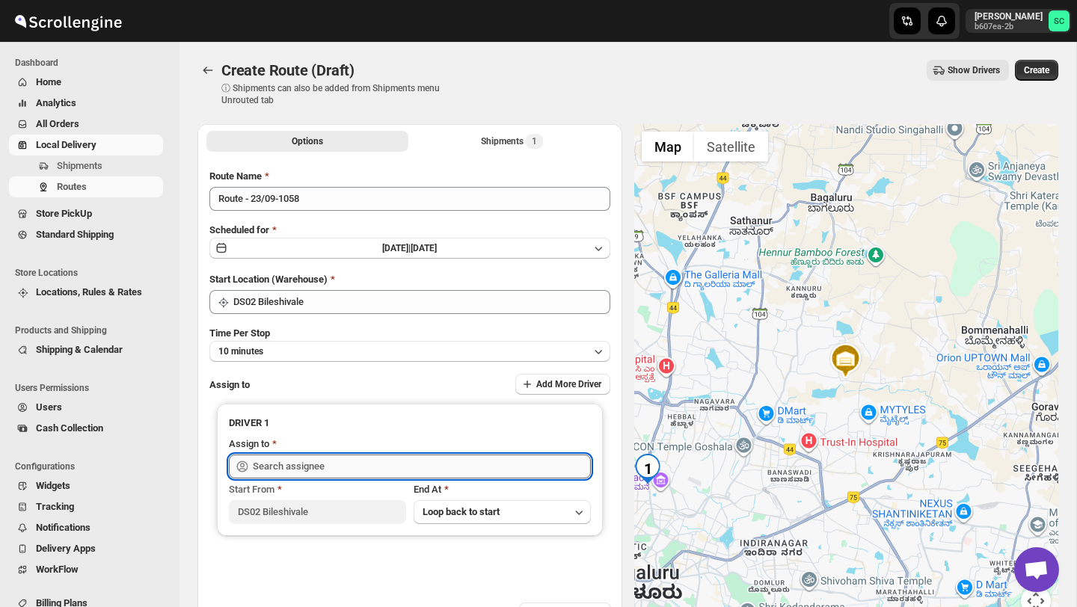
click at [304, 466] on input "text" at bounding box center [422, 467] width 338 height 24
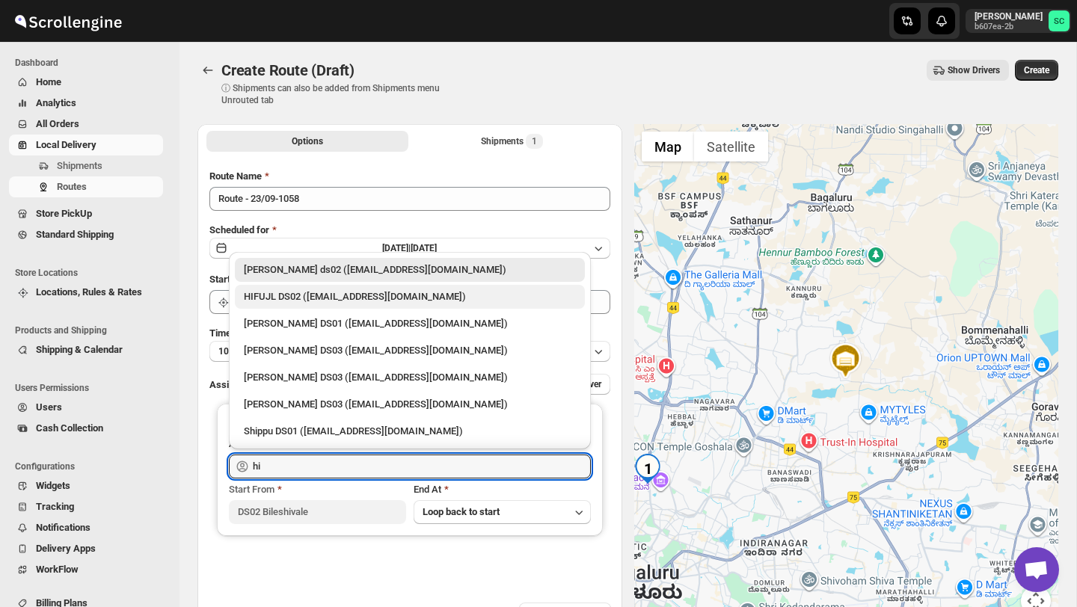
click at [349, 301] on div "HIFUJL DS02 ([EMAIL_ADDRESS][DOMAIN_NAME])" at bounding box center [410, 297] width 332 height 15
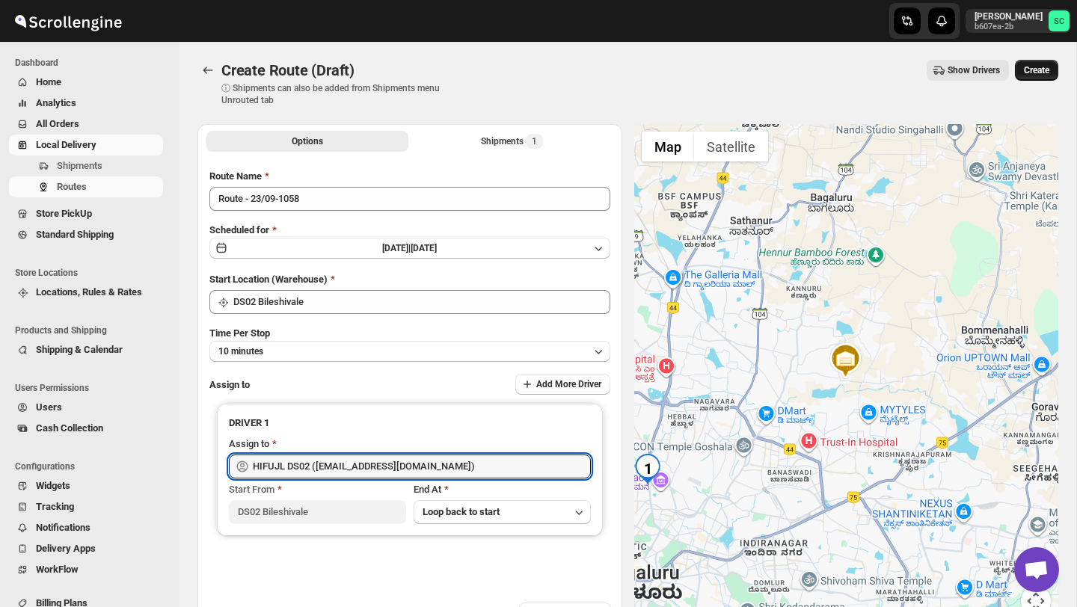
type input "HIFUJL DS02 ([EMAIL_ADDRESS][DOMAIN_NAME])"
click at [1032, 63] on button "Create" at bounding box center [1036, 70] width 43 height 21
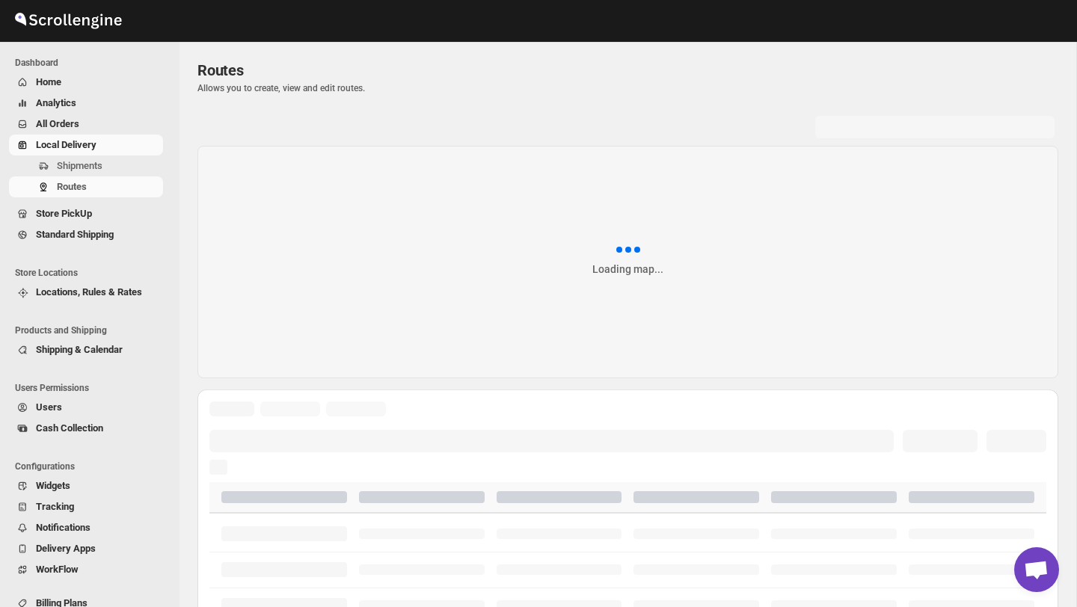
click at [94, 166] on span "Shipments" at bounding box center [80, 165] width 46 height 11
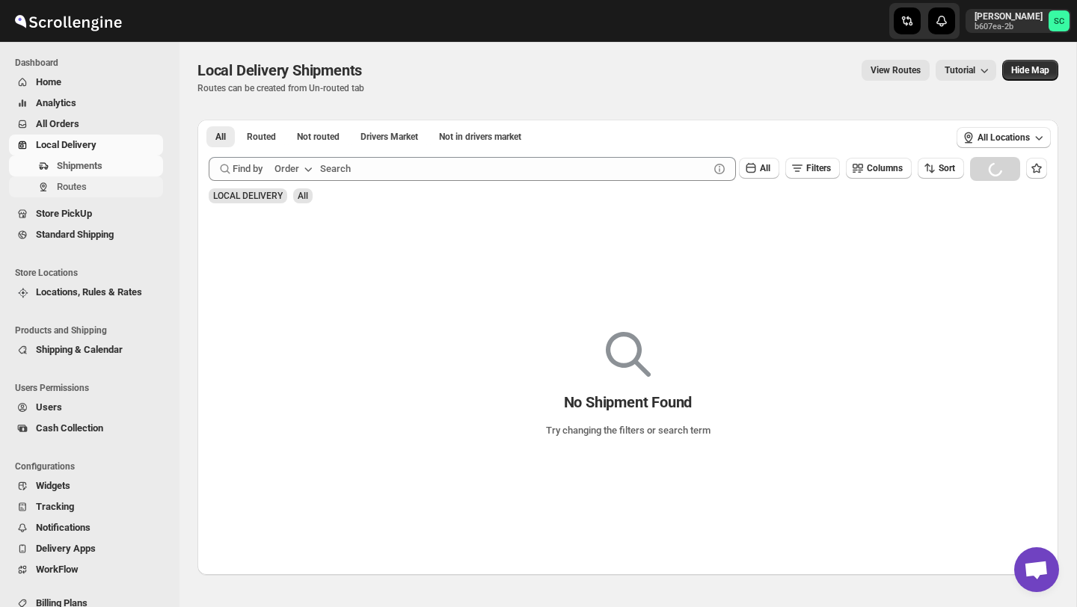
click at [76, 189] on span "Routes" at bounding box center [72, 186] width 30 height 11
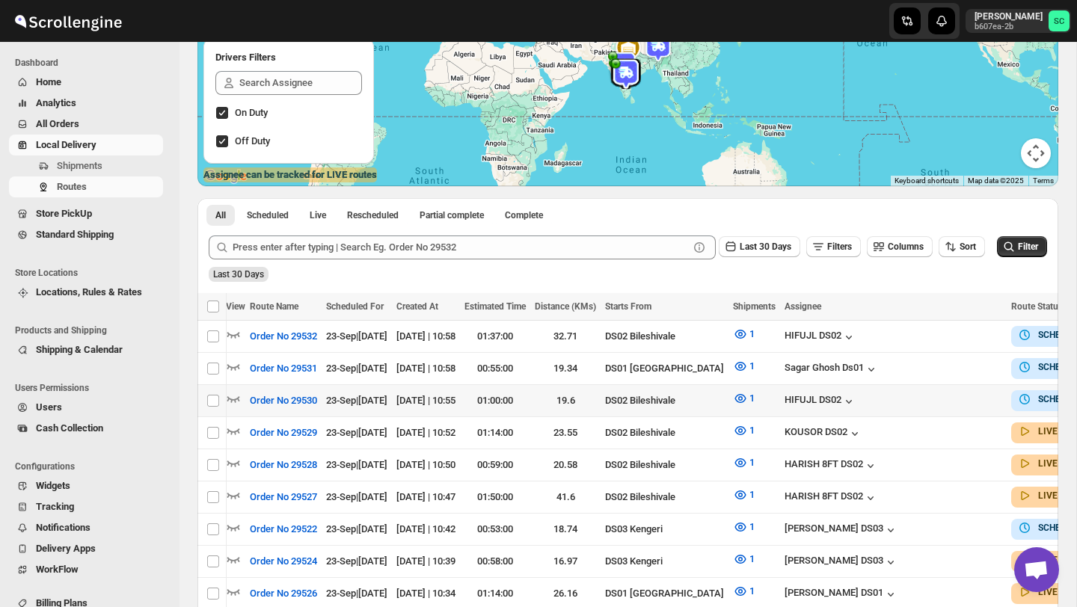
scroll to position [0, 110]
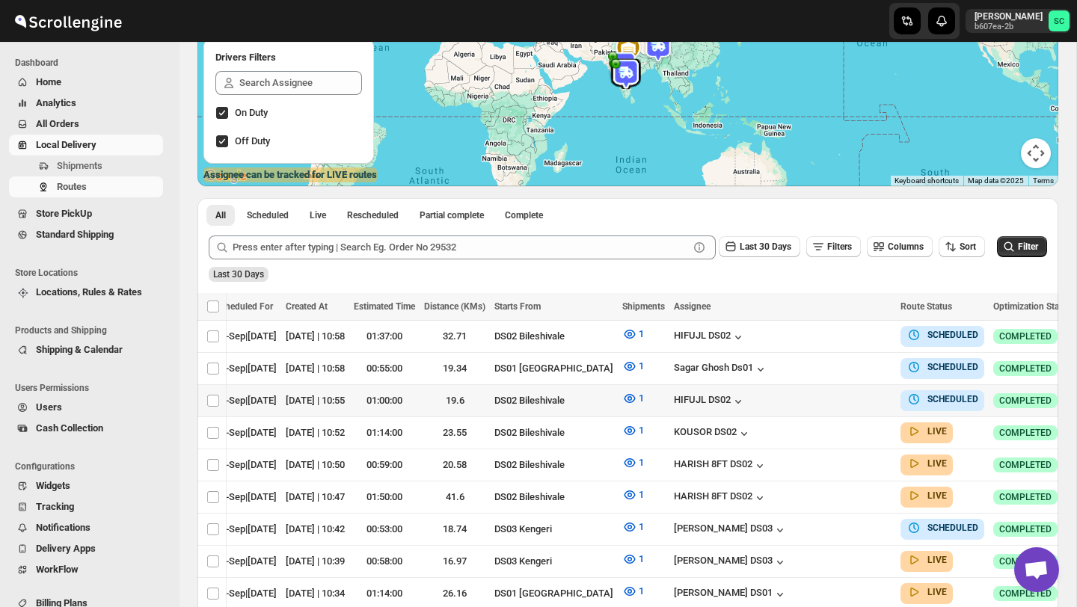
click at [1077, 396] on icon "button" at bounding box center [1091, 400] width 15 height 15
checkbox input "true"
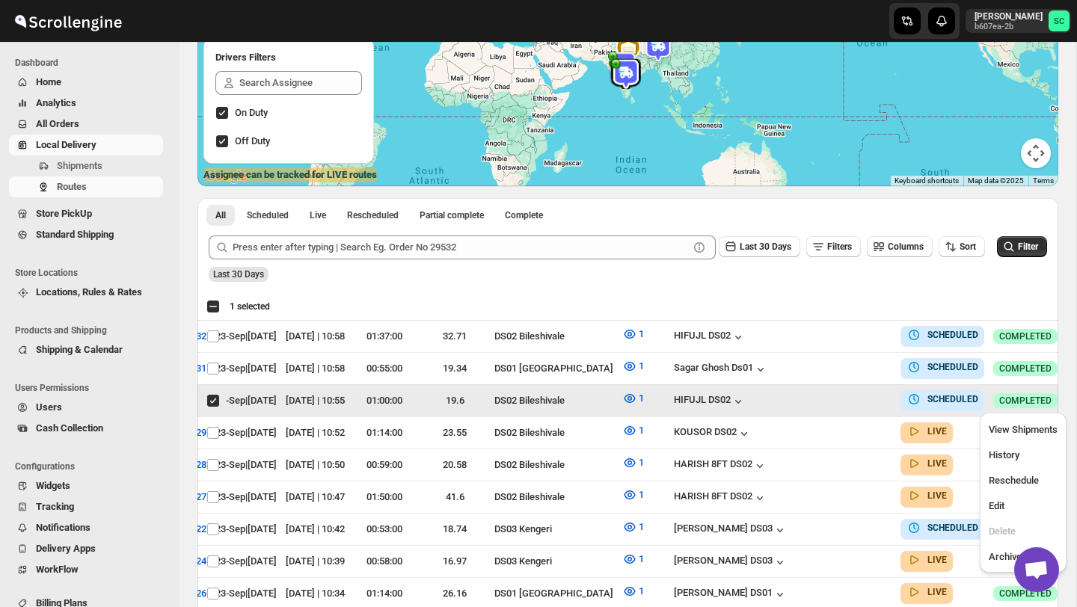
scroll to position [0, 0]
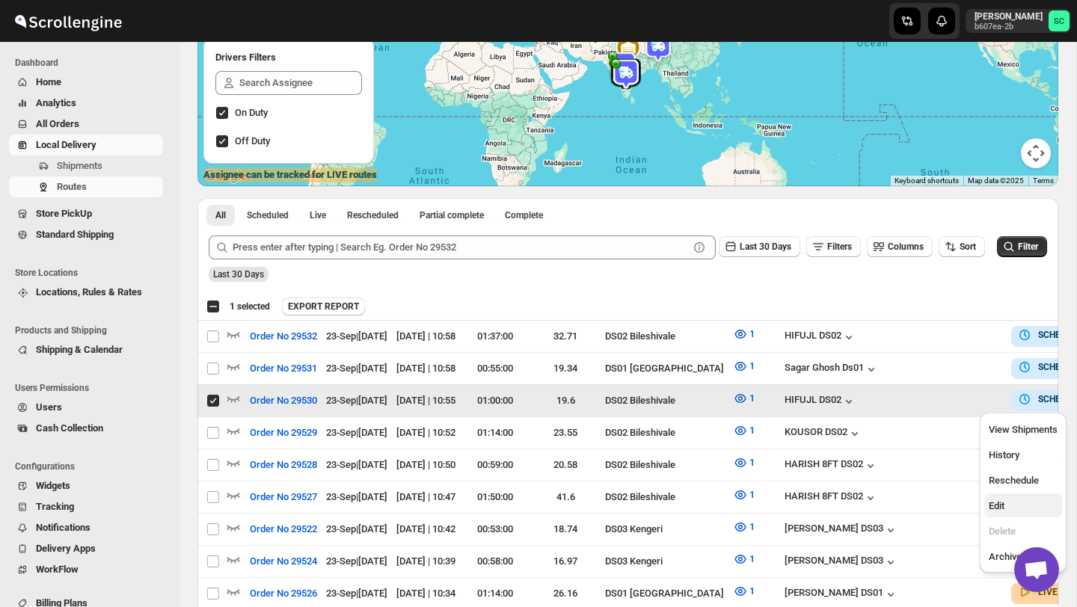
click at [1019, 502] on span "Edit" at bounding box center [1023, 506] width 69 height 15
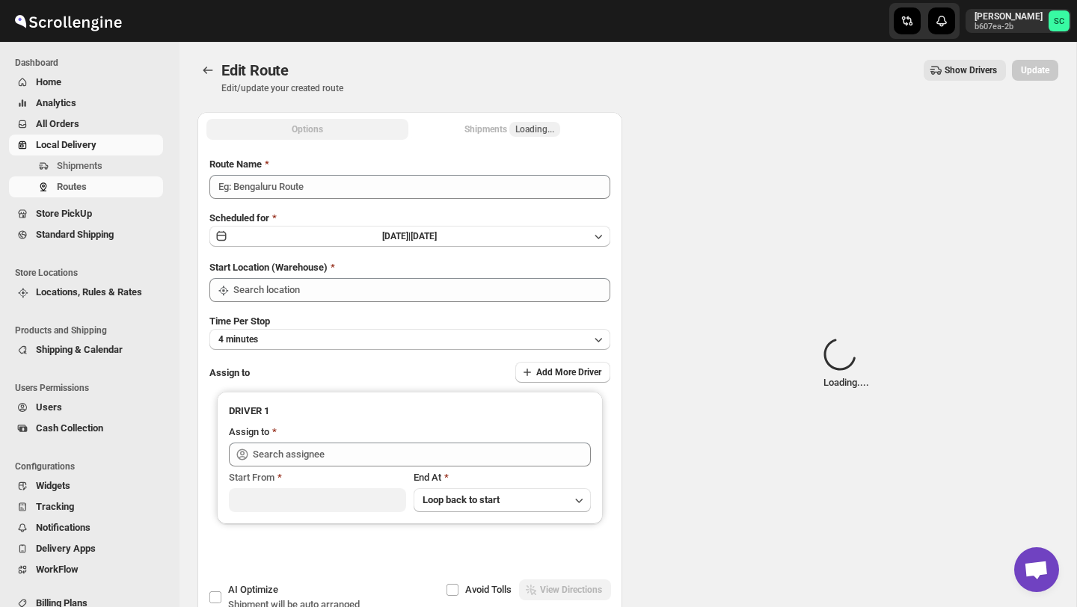
type input "Order No 29530"
type input "DS02 Bileshivale"
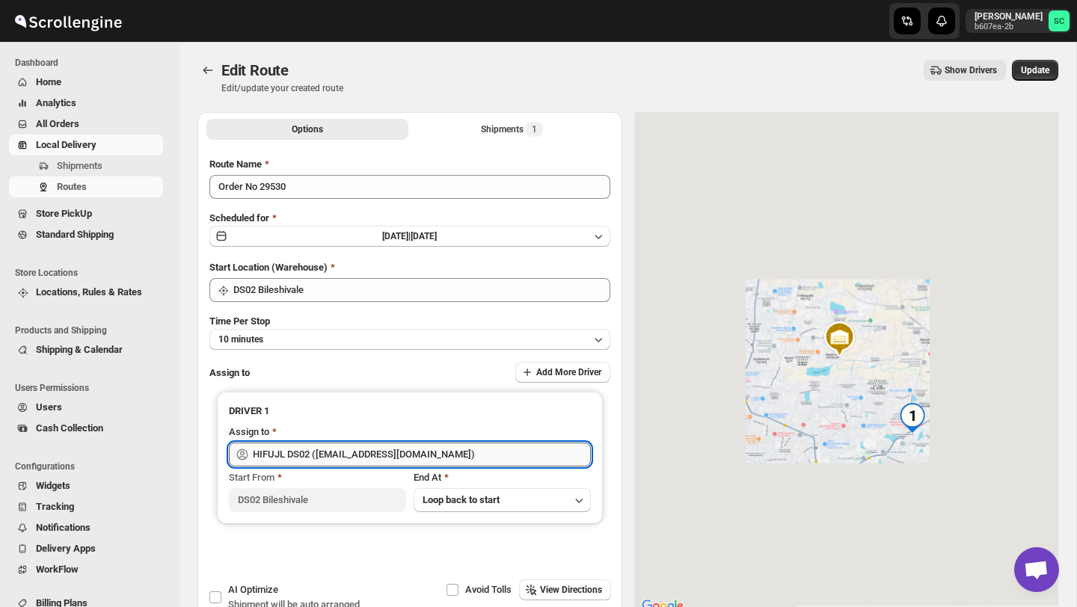
click at [490, 452] on input "HIFUJL DS02 ([EMAIL_ADDRESS][DOMAIN_NAME])" at bounding box center [422, 455] width 338 height 24
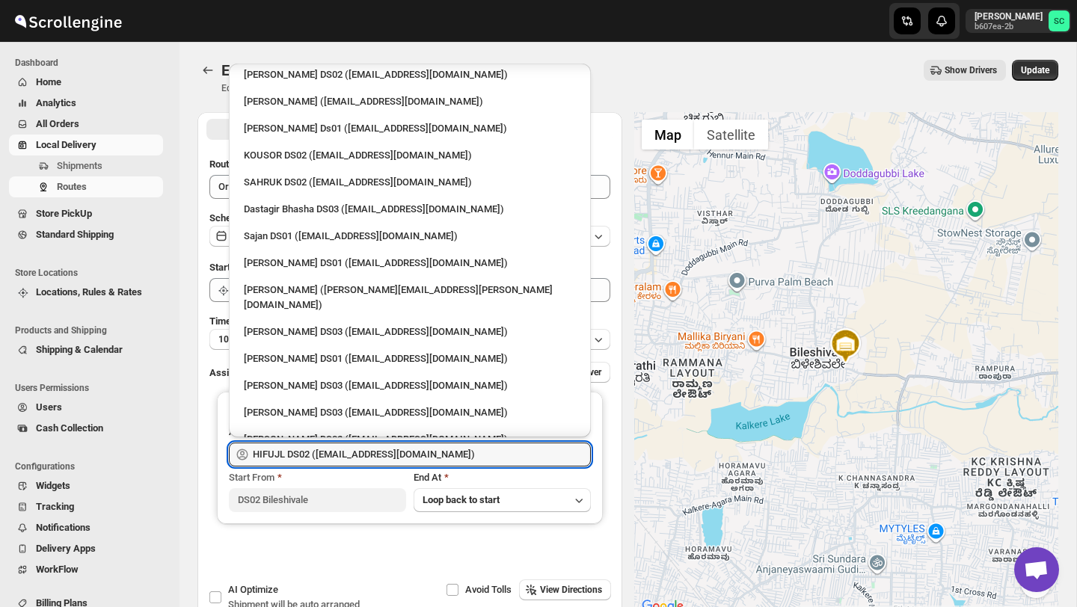
scroll to position [794, 0]
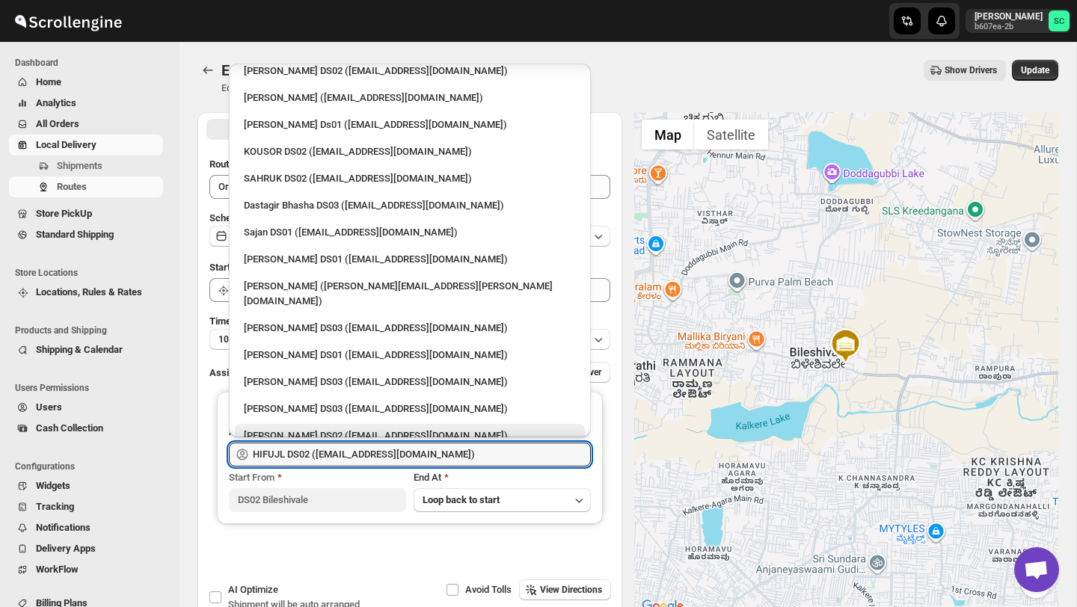
click at [309, 429] on div "[PERSON_NAME] DS02 ([EMAIL_ADDRESS][DOMAIN_NAME])" at bounding box center [410, 436] width 332 height 15
type input "[PERSON_NAME] DS02 ([EMAIL_ADDRESS][DOMAIN_NAME])"
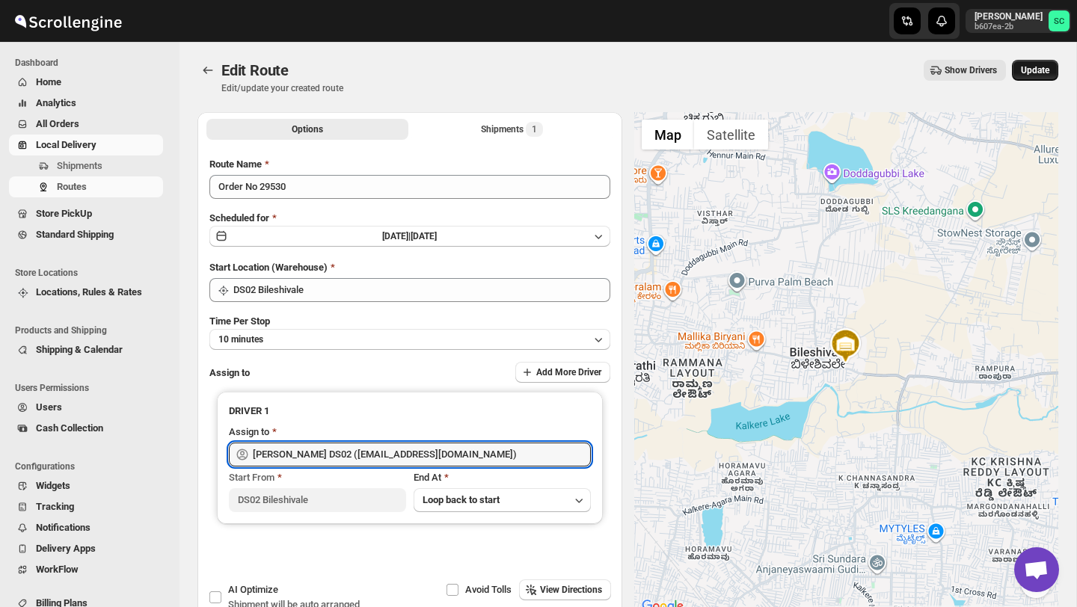
click at [1034, 73] on span "Update" at bounding box center [1035, 70] width 28 height 12
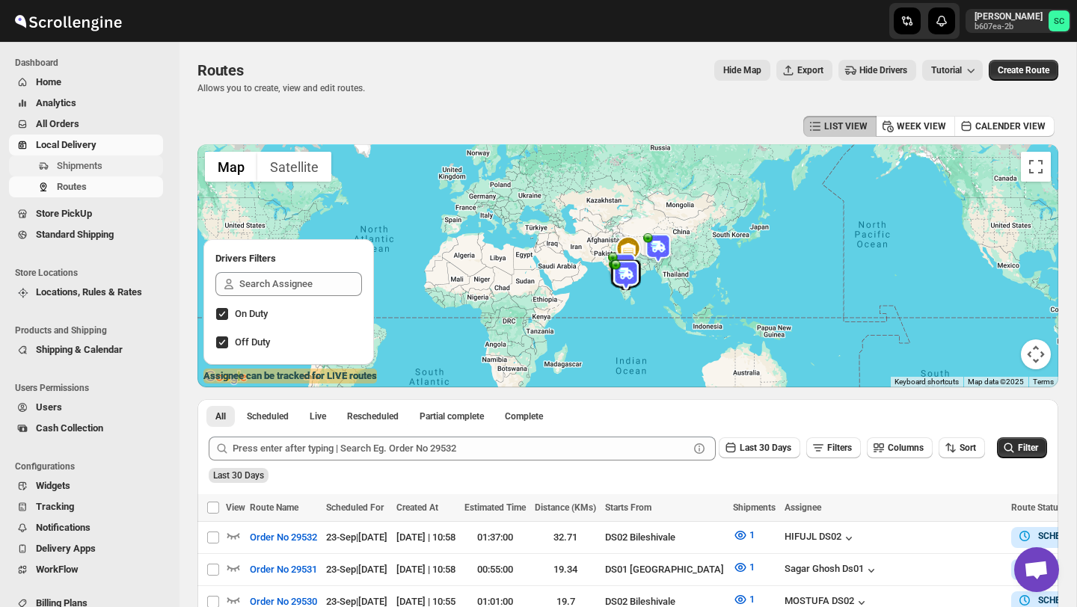
click at [124, 166] on span "Shipments" at bounding box center [108, 166] width 103 height 15
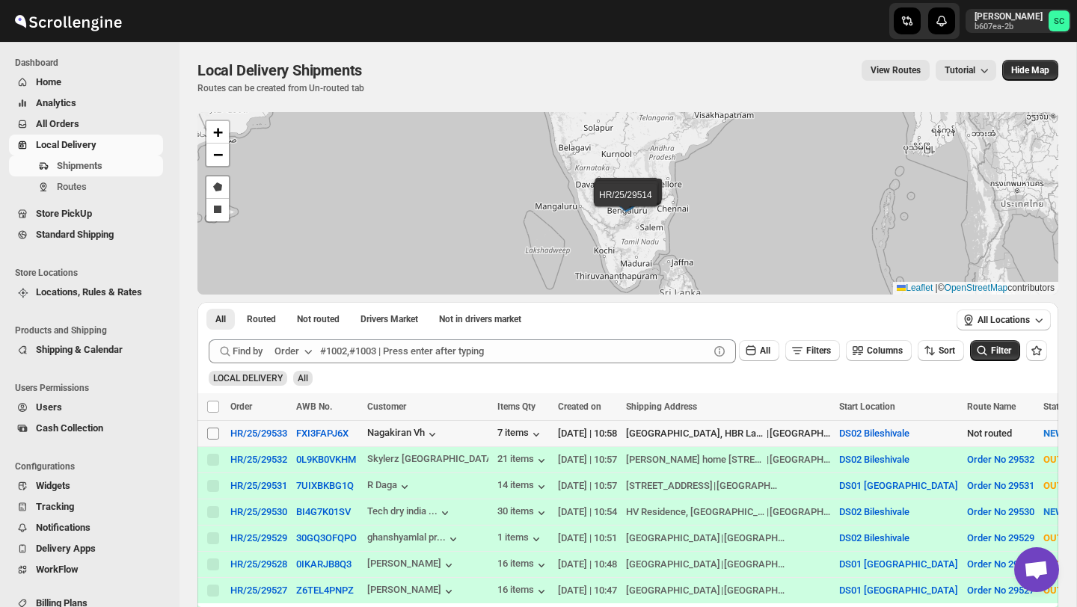
click at [214, 433] on input "Select shipment" at bounding box center [213, 434] width 12 height 12
checkbox input "true"
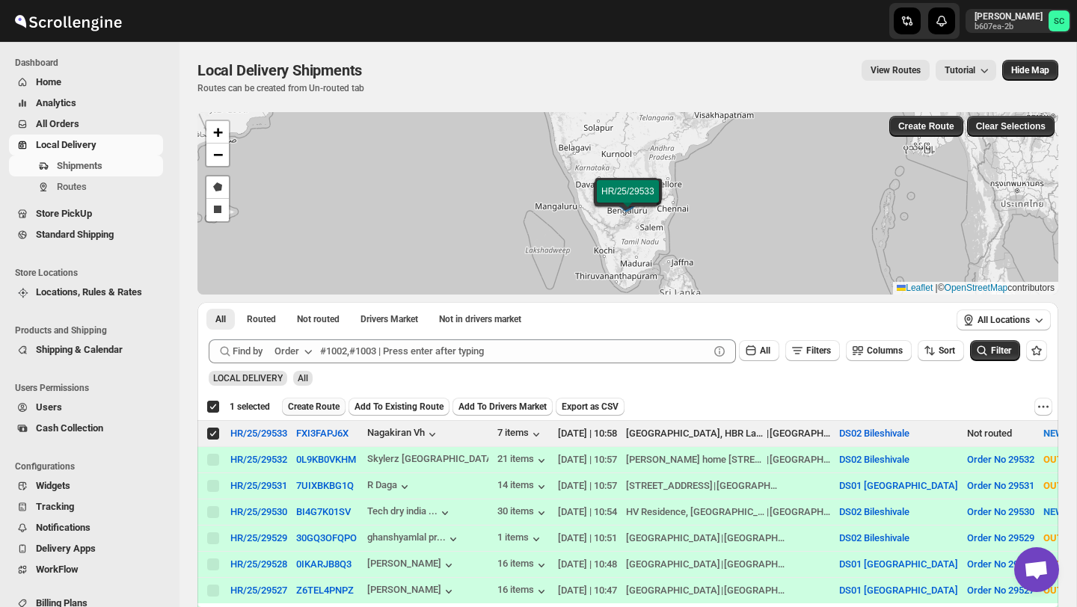
click at [322, 405] on span "Create Route" at bounding box center [314, 407] width 52 height 12
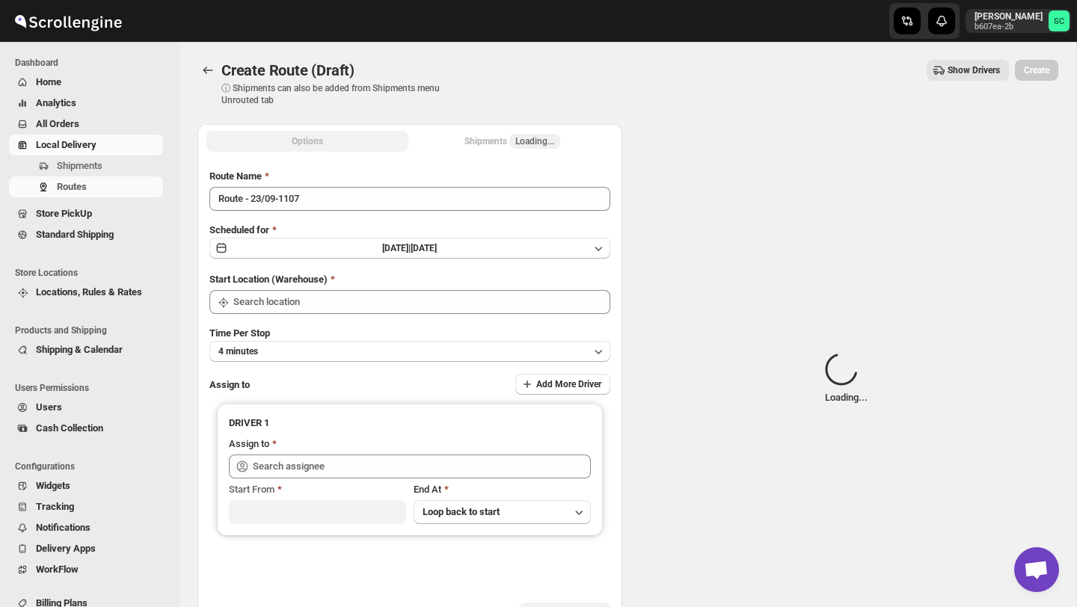
type input "DS02 Bileshivale"
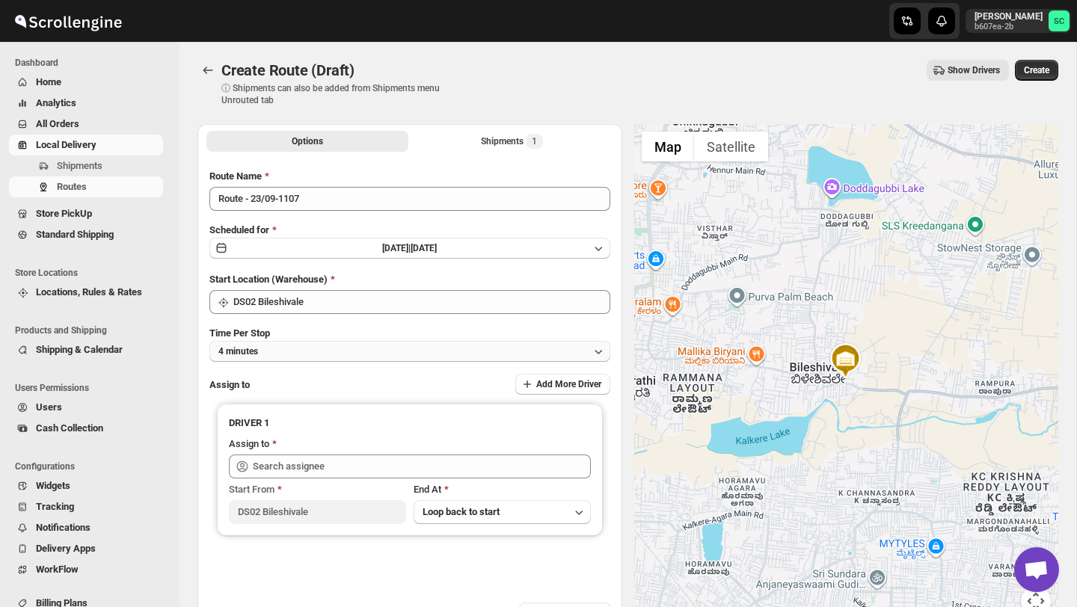
click at [370, 352] on button "4 minutes" at bounding box center [409, 351] width 401 height 21
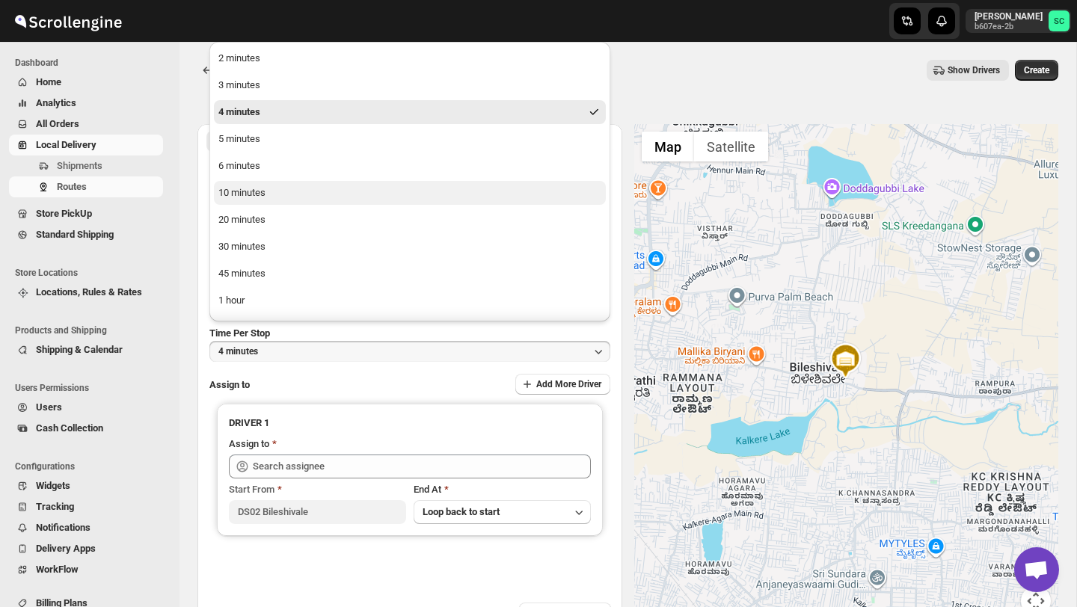
click at [275, 189] on button "10 minutes" at bounding box center [410, 193] width 392 height 24
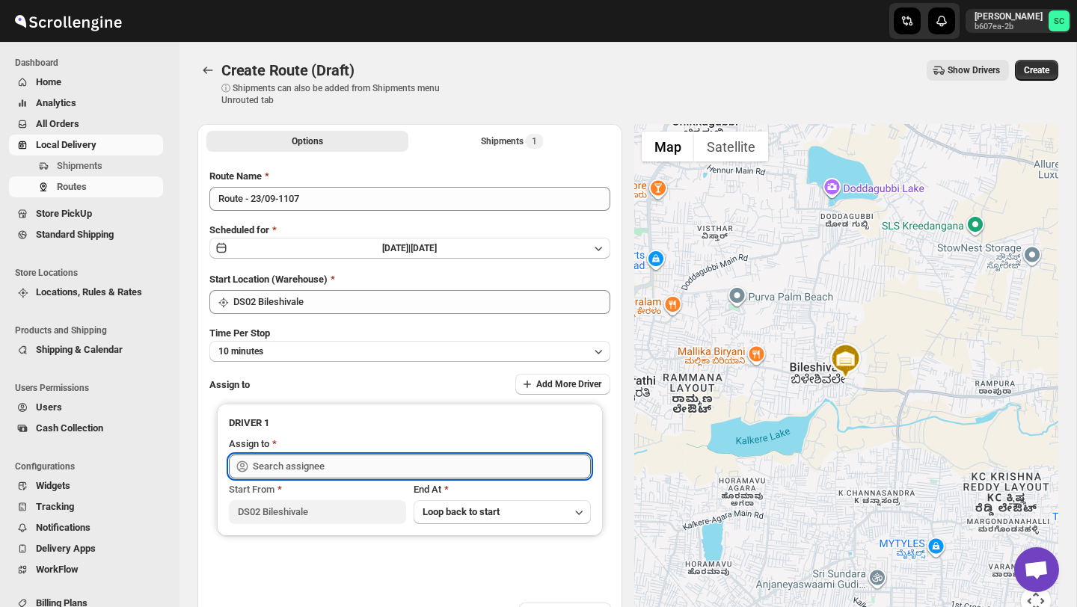
click at [322, 464] on input "text" at bounding box center [422, 467] width 338 height 24
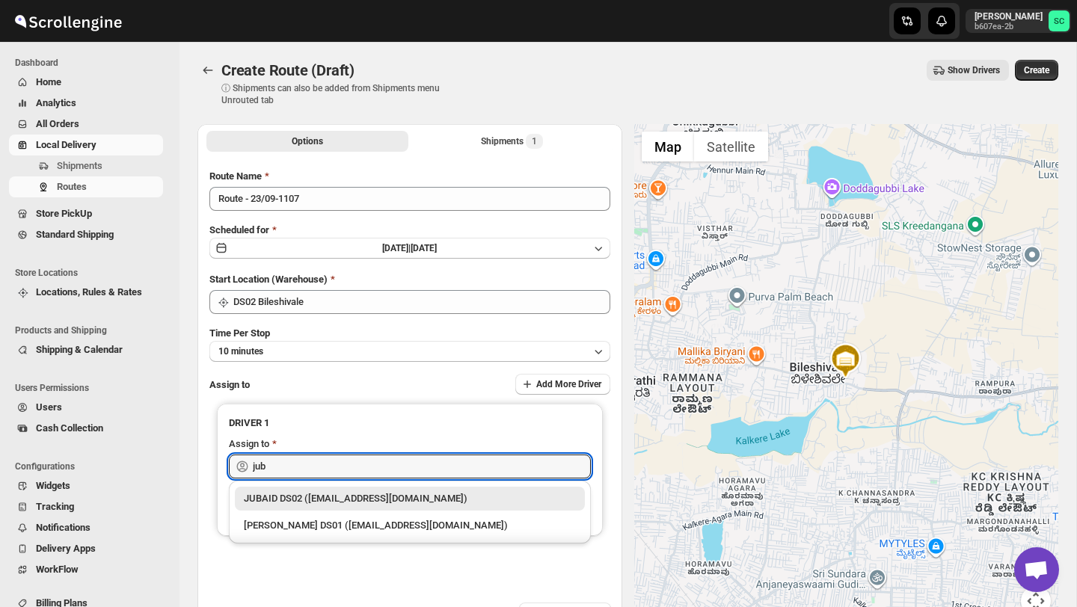
click at [339, 497] on div "JUBAID DS02 ([EMAIL_ADDRESS][DOMAIN_NAME])" at bounding box center [410, 498] width 332 height 15
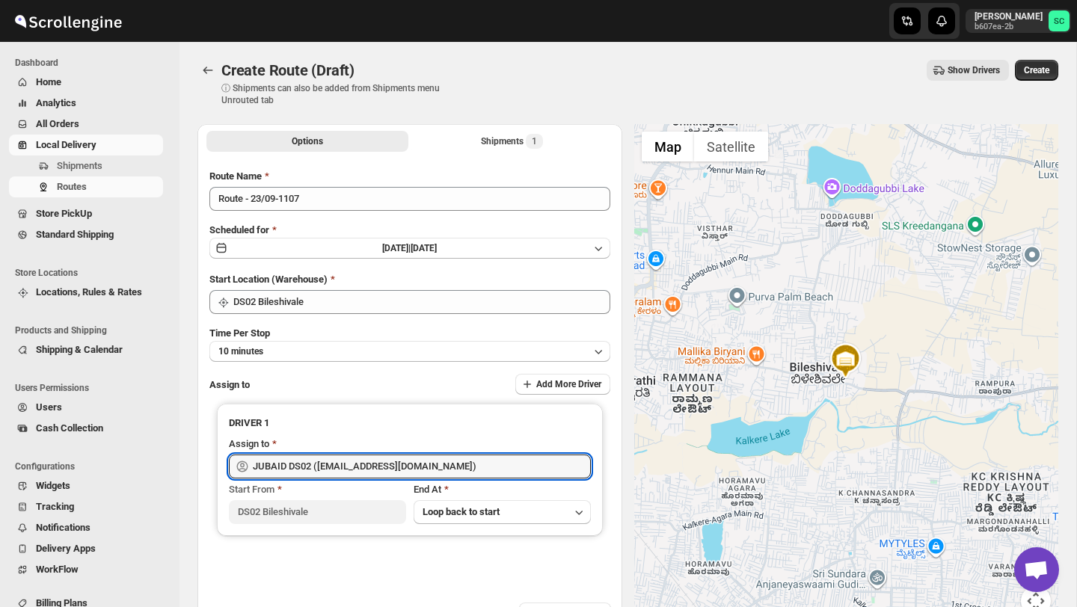
type input "JUBAID DS02 ([EMAIL_ADDRESS][DOMAIN_NAME])"
click at [1035, 73] on span "Create" at bounding box center [1036, 70] width 25 height 12
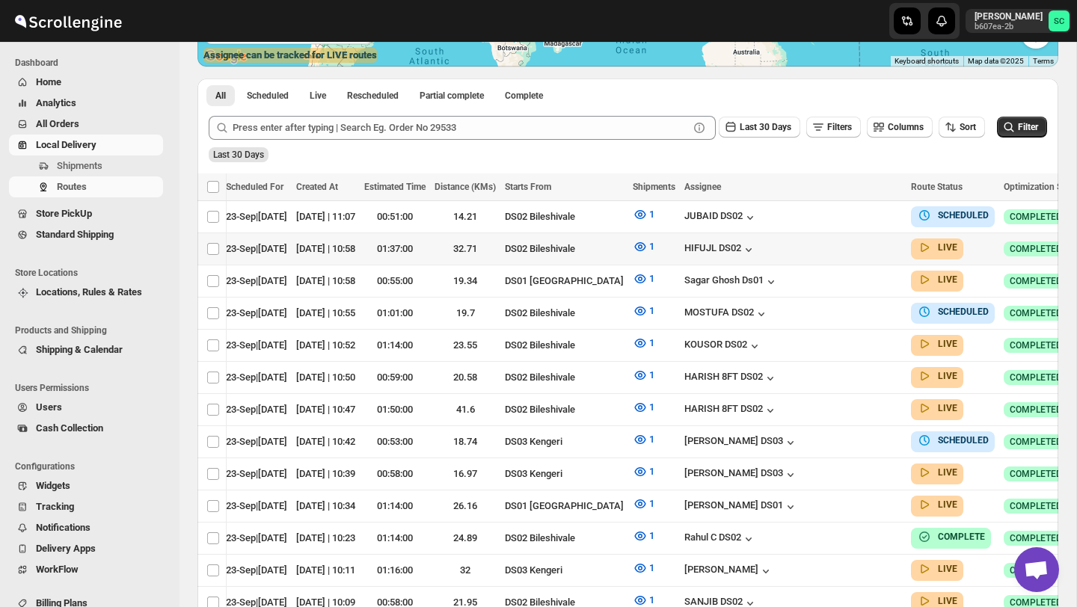
scroll to position [0, 110]
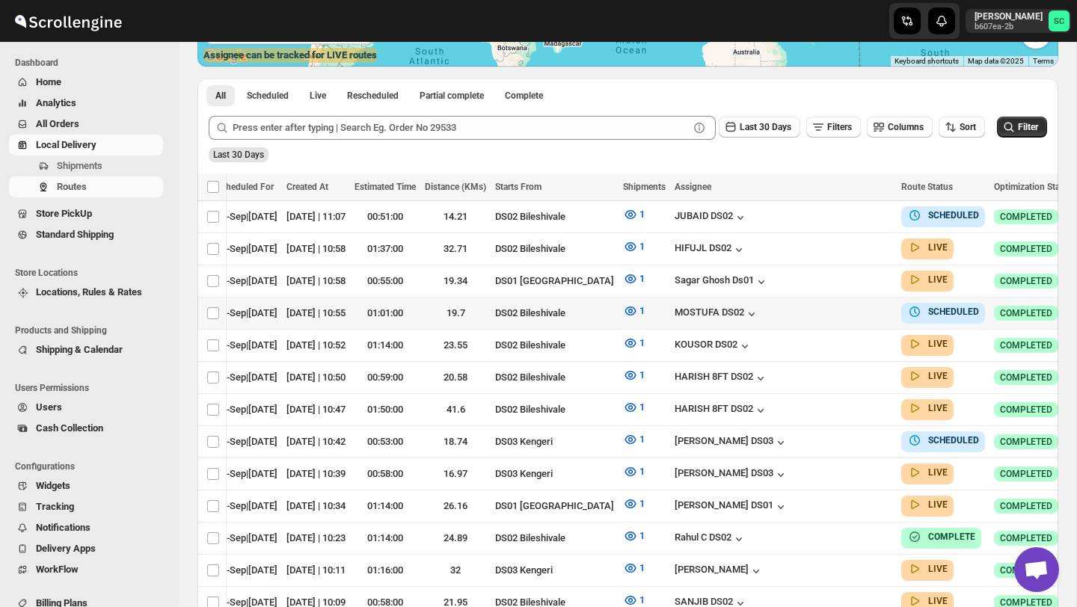
click at [1077, 308] on icon "button" at bounding box center [1092, 312] width 15 height 15
checkbox input "true"
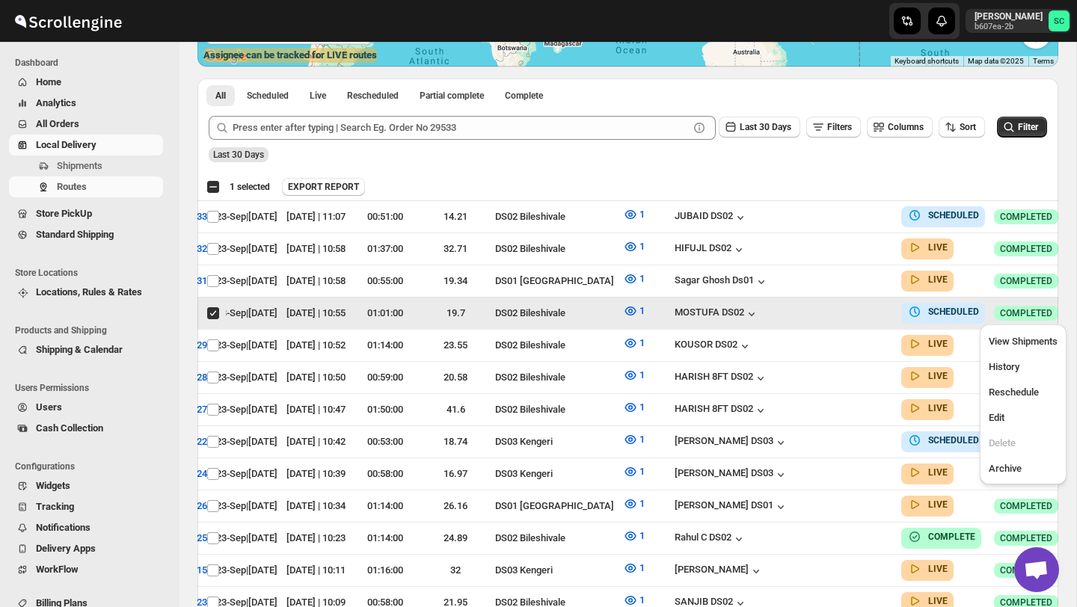
scroll to position [0, 0]
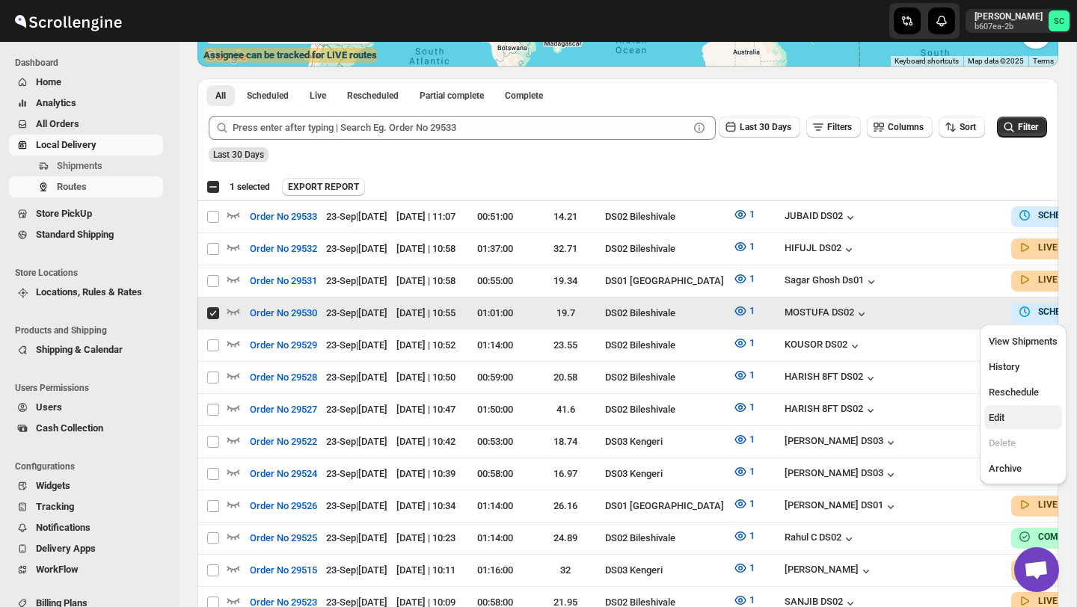
click at [1020, 417] on span "Edit" at bounding box center [1023, 418] width 69 height 15
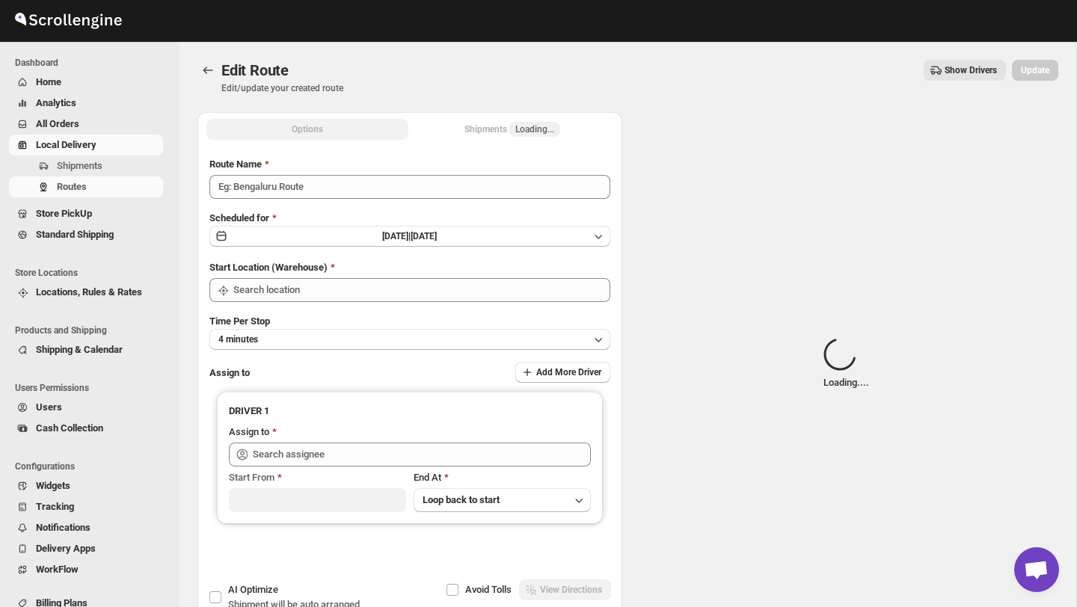
type input "Order No 29530"
type input "DS02 Bileshivale"
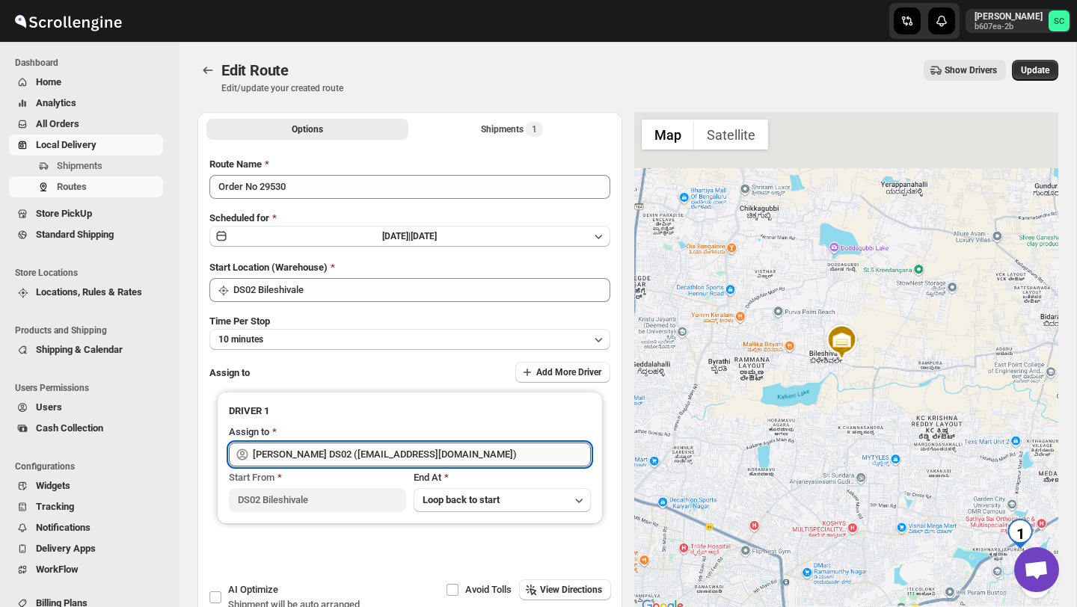
click at [414, 456] on input "[PERSON_NAME] DS02 ([EMAIL_ADDRESS][DOMAIN_NAME])" at bounding box center [422, 455] width 338 height 24
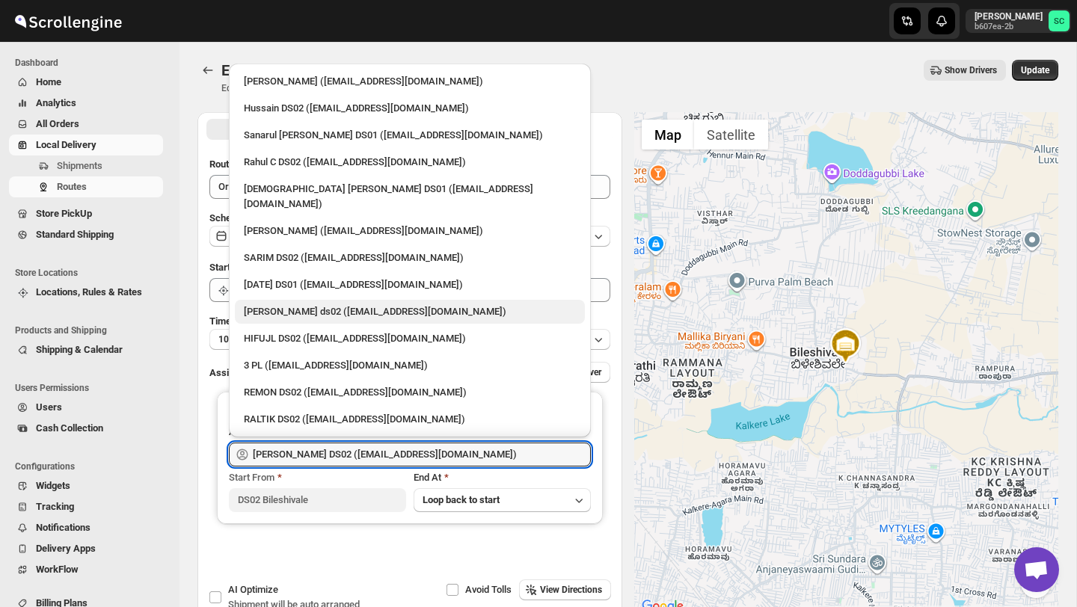
click at [292, 304] on div "[PERSON_NAME] ds02 ([EMAIL_ADDRESS][DOMAIN_NAME])" at bounding box center [410, 311] width 332 height 15
type input "[PERSON_NAME] ds02 ([EMAIL_ADDRESS][DOMAIN_NAME])"
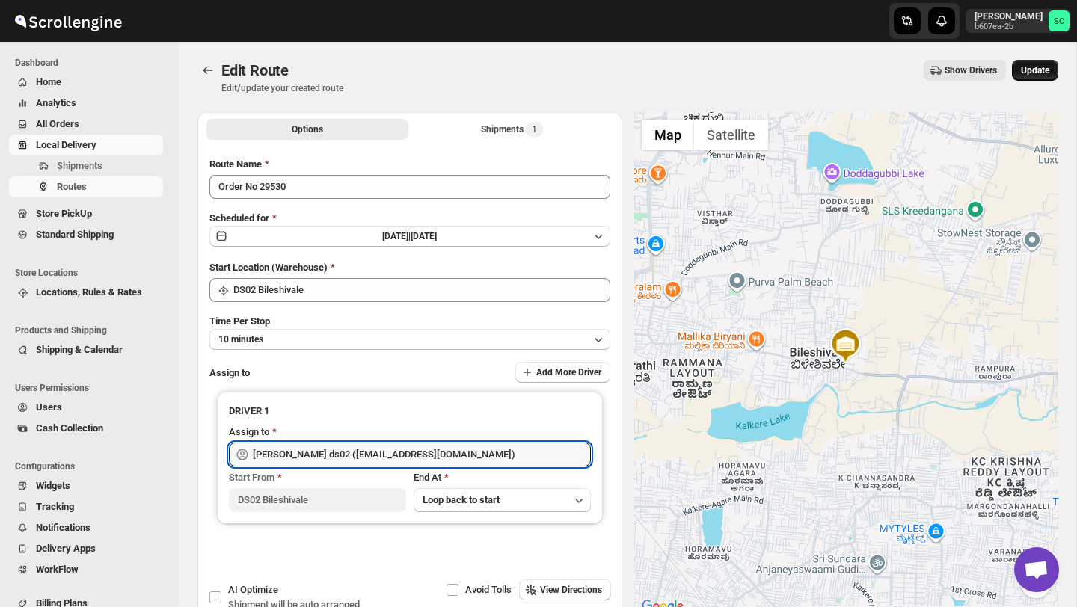
click at [1031, 75] on span "Update" at bounding box center [1035, 70] width 28 height 12
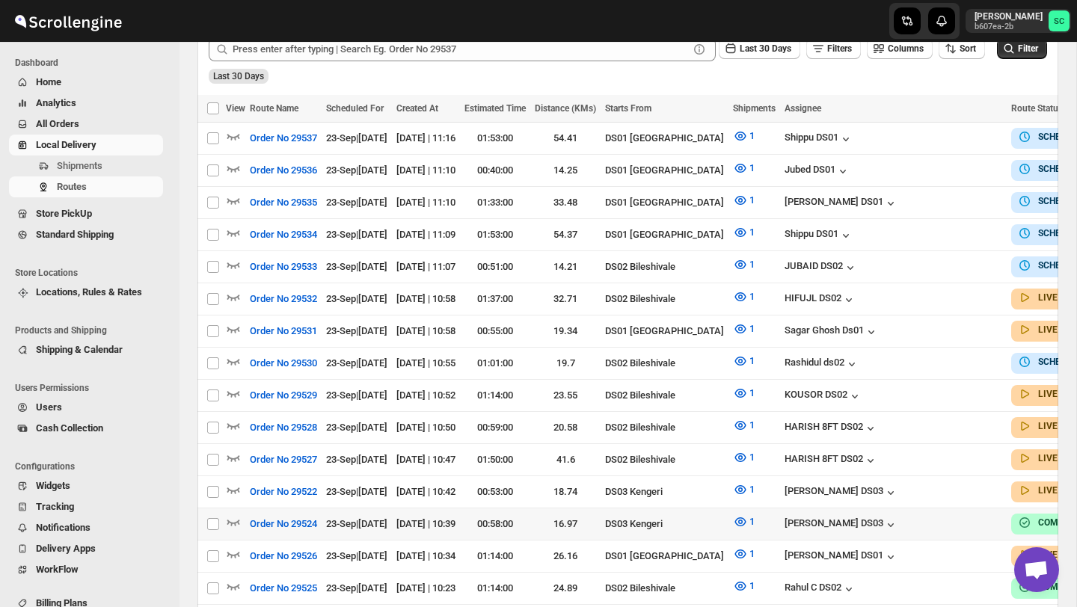
scroll to position [405, 0]
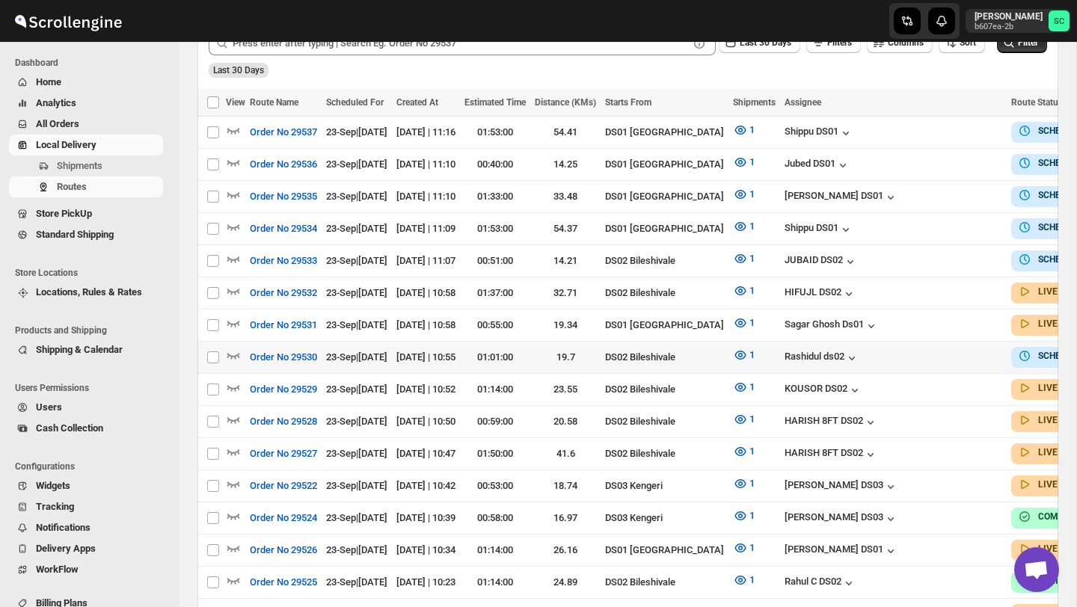
click at [238, 342] on td at bounding box center [235, 357] width 19 height 32
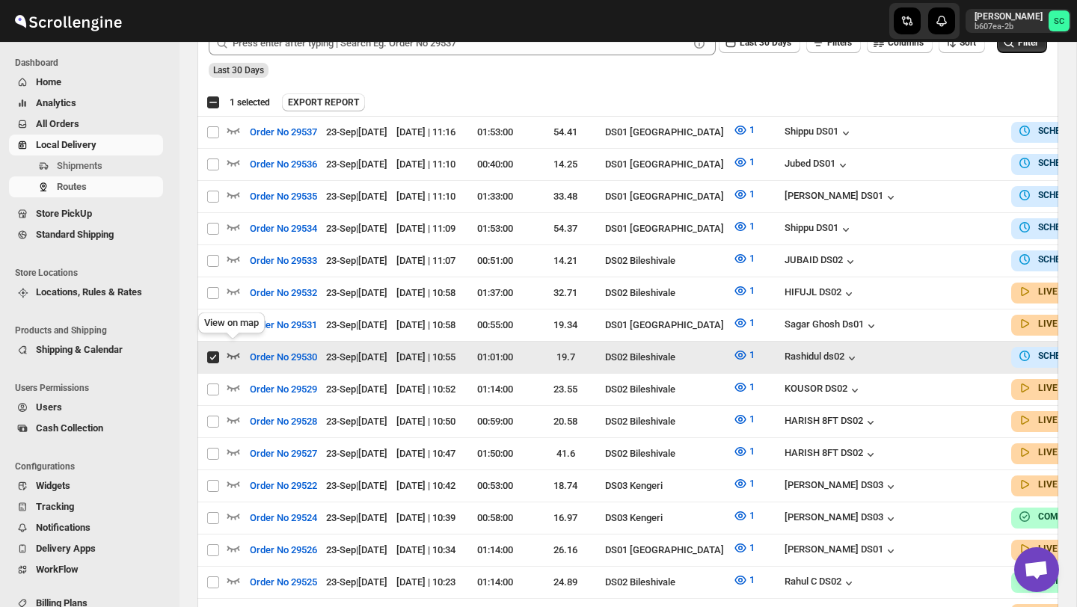
click at [238, 343] on div "View on map" at bounding box center [231, 326] width 73 height 33
click at [237, 348] on icon "button" at bounding box center [233, 355] width 15 height 15
click at [203, 357] on td "Select route" at bounding box center [211, 357] width 28 height 32
checkbox input "false"
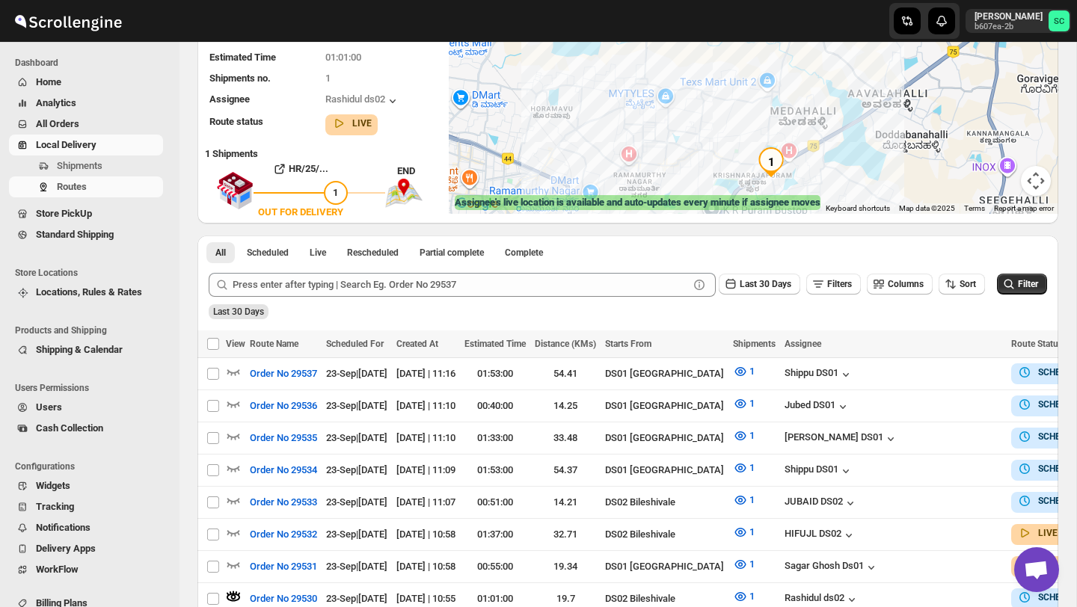
scroll to position [0, 0]
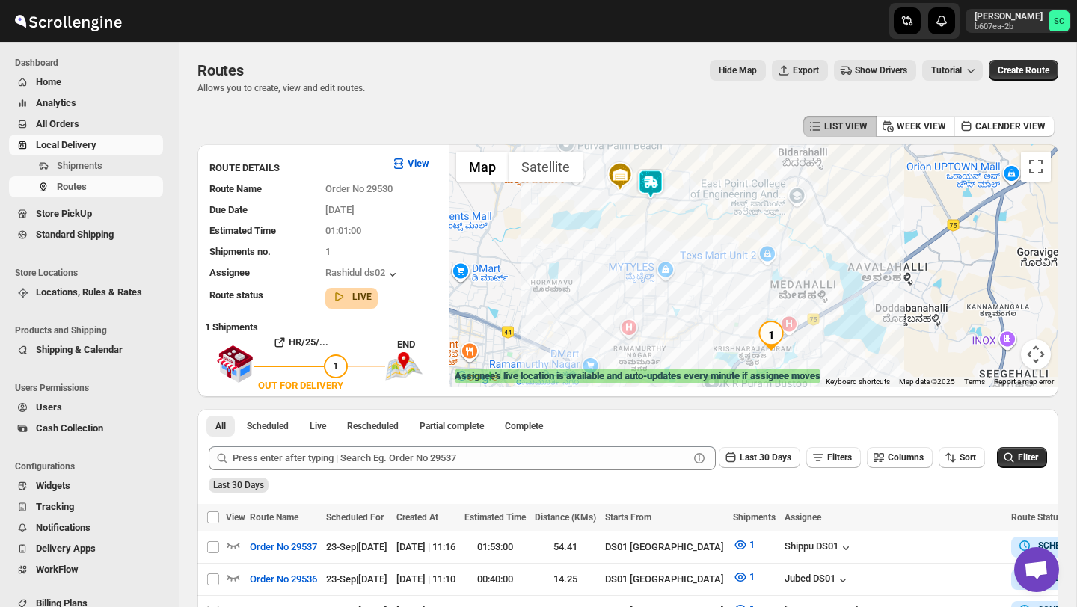
click at [652, 175] on img at bounding box center [651, 184] width 30 height 30
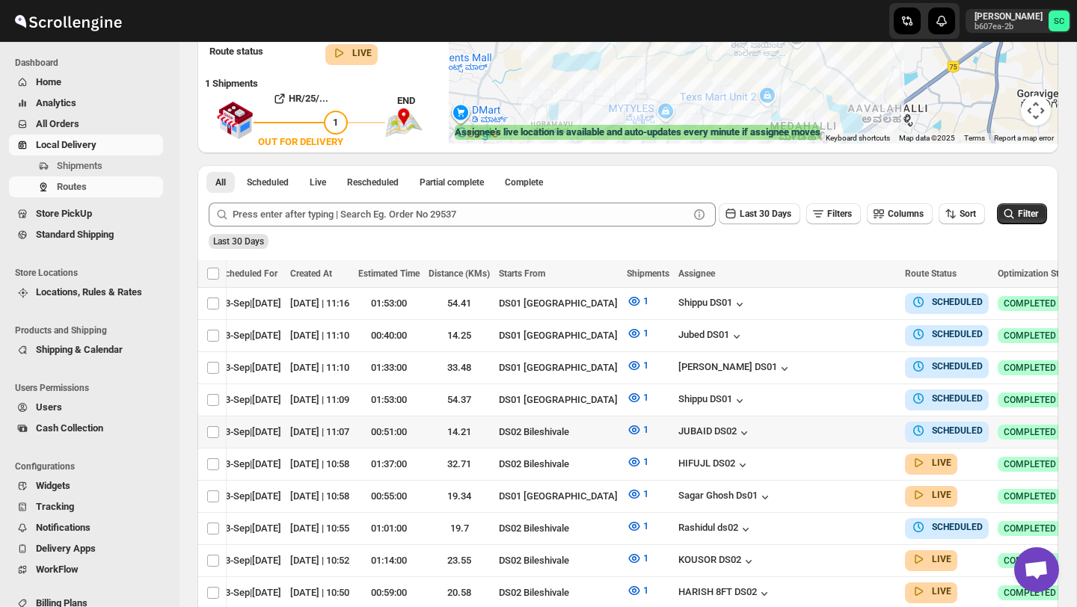
scroll to position [0, 110]
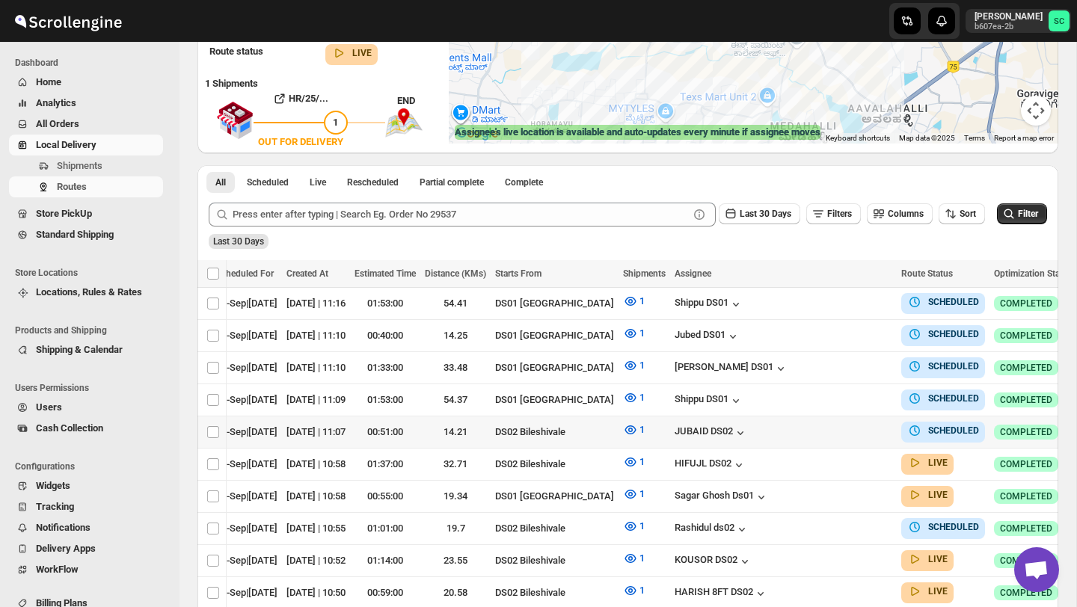
click at [1077, 426] on icon "button" at bounding box center [1092, 431] width 15 height 15
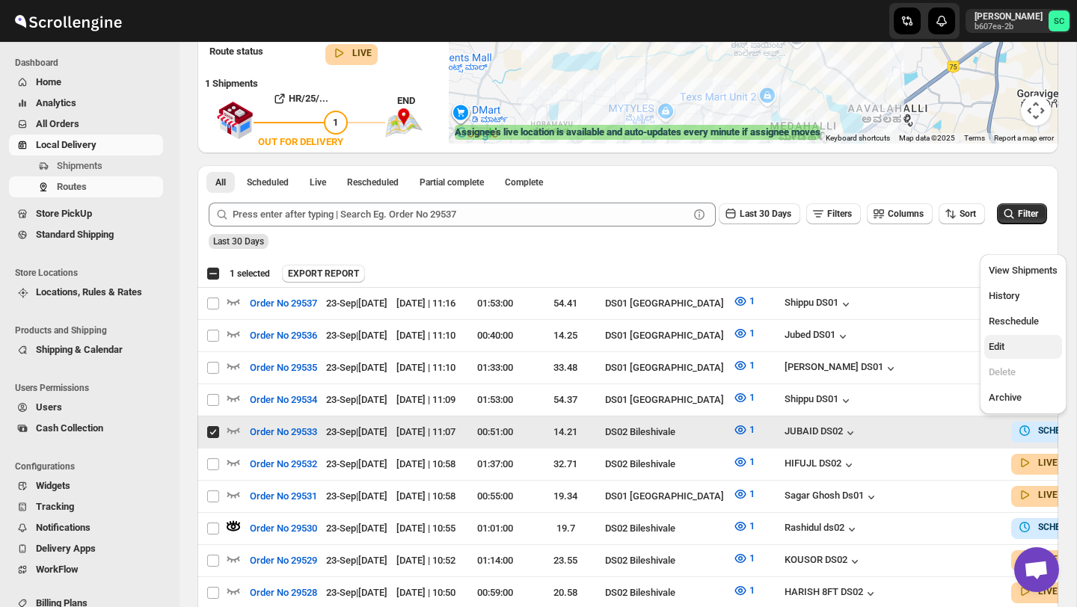
click at [1014, 346] on span "Edit" at bounding box center [1023, 347] width 69 height 15
checkbox input "false"
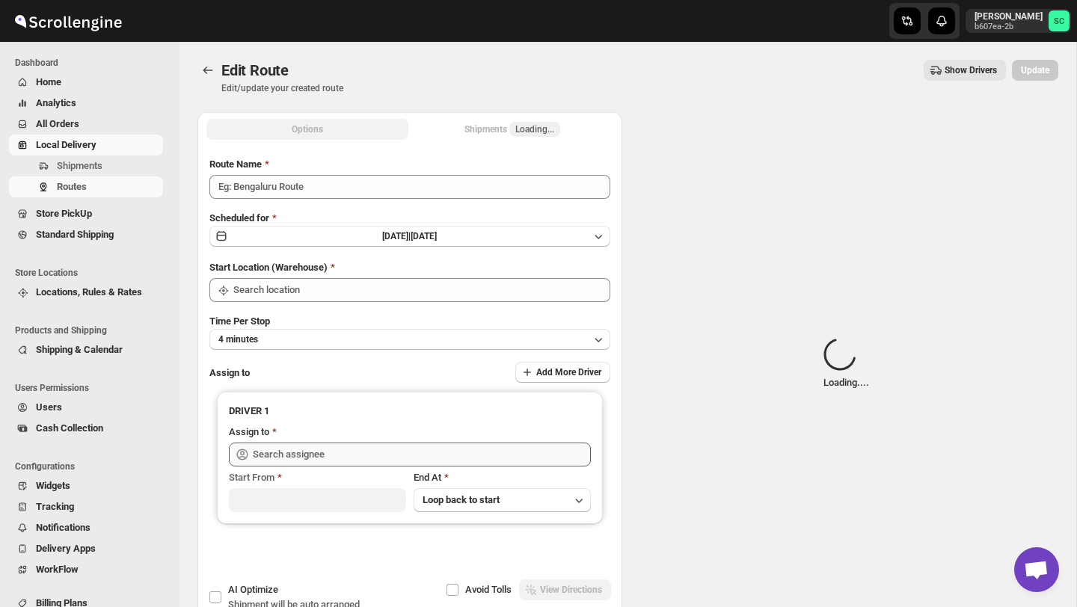
type input "Order No 29533"
type input "DS02 Bileshivale"
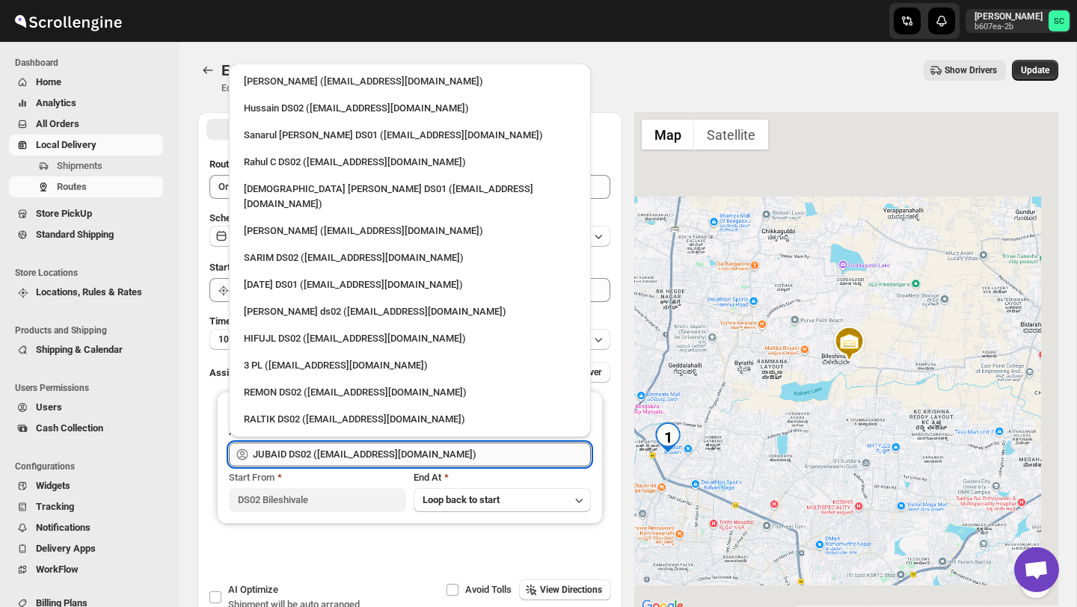
click at [462, 444] on input "JUBAID DS02 ([EMAIL_ADDRESS][DOMAIN_NAME])" at bounding box center [422, 455] width 338 height 24
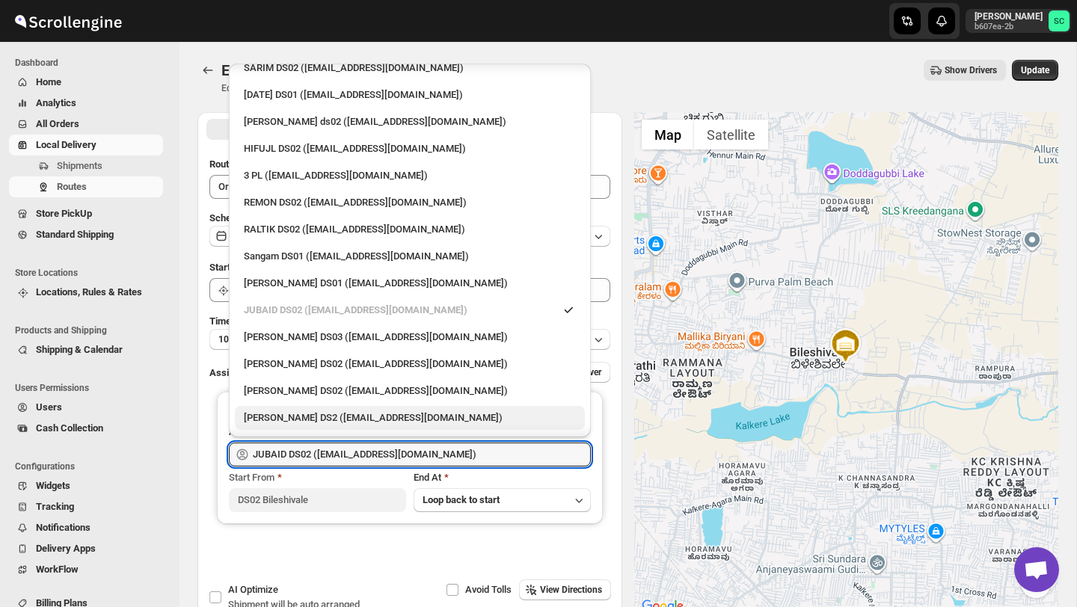
scroll to position [188, 0]
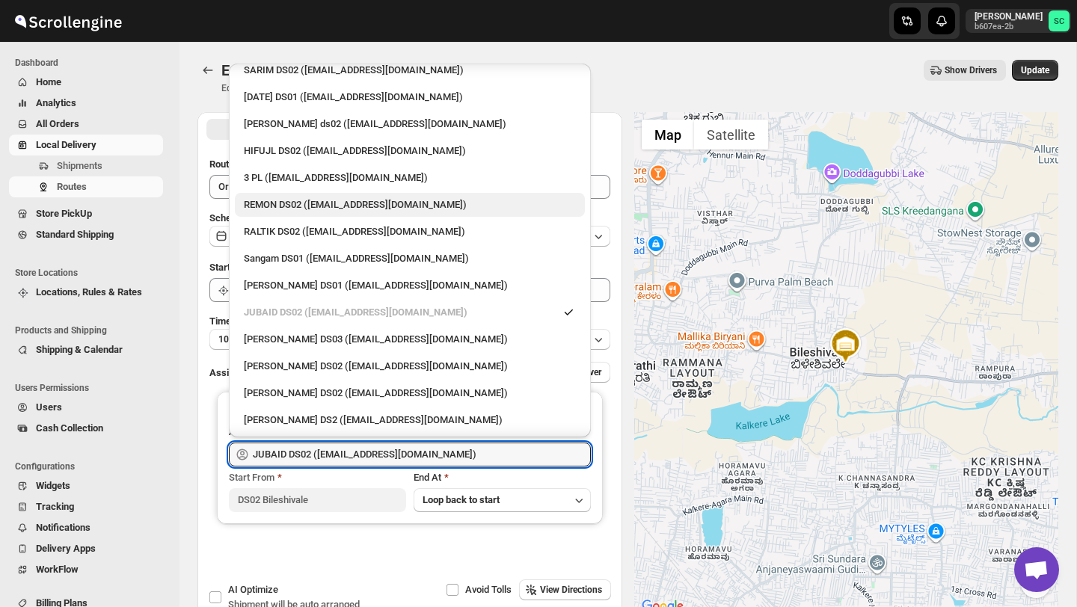
click at [290, 199] on div "REMON DS02 ([EMAIL_ADDRESS][DOMAIN_NAME])" at bounding box center [410, 205] width 350 height 24
type input "REMON DS02 ([EMAIL_ADDRESS][DOMAIN_NAME])"
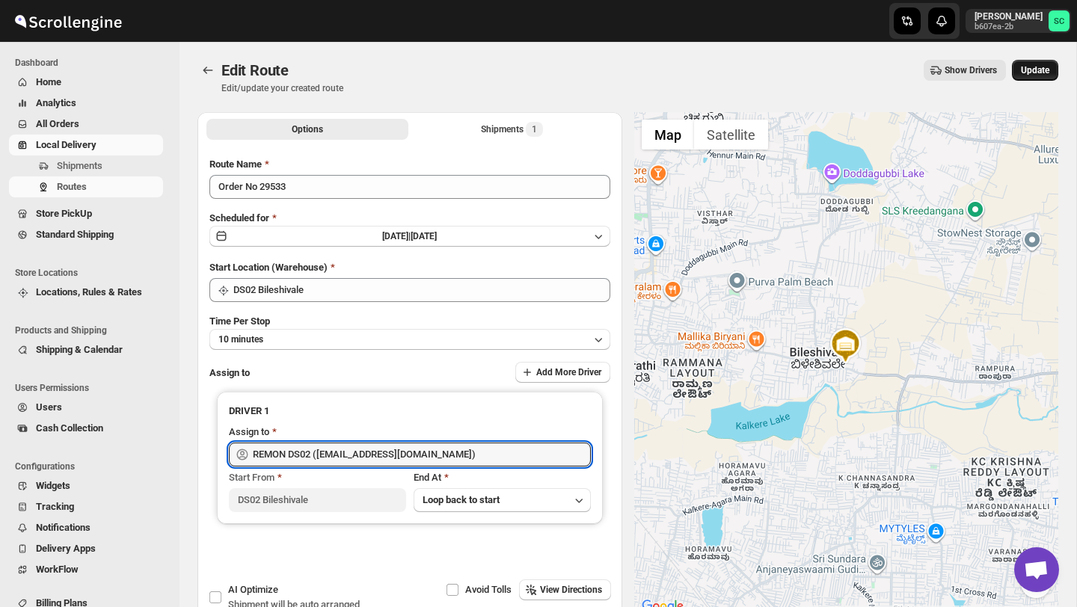
click at [1031, 66] on span "Update" at bounding box center [1035, 70] width 28 height 12
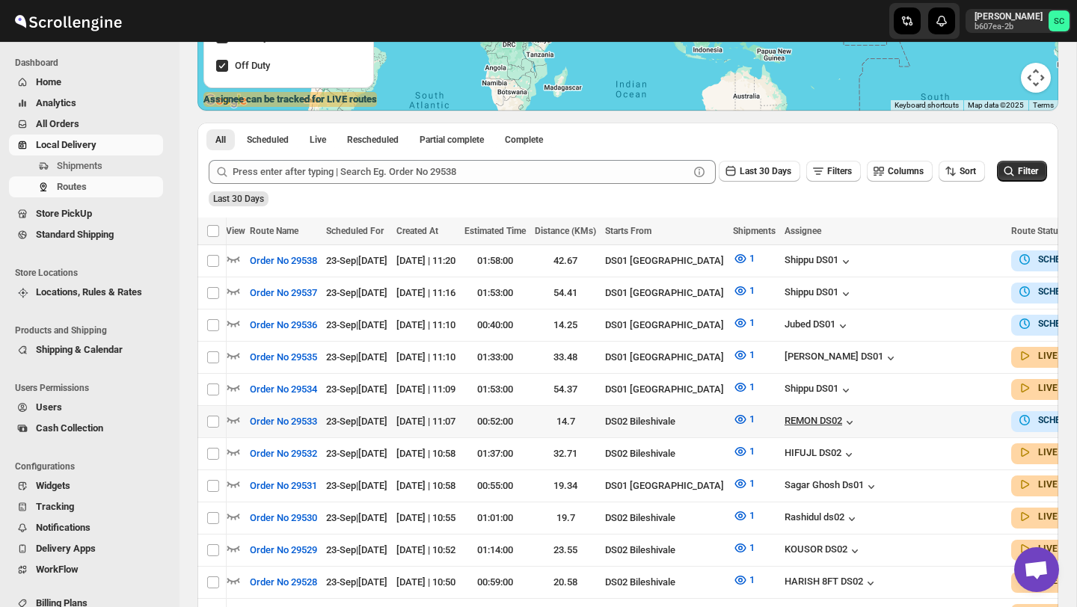
scroll to position [0, 110]
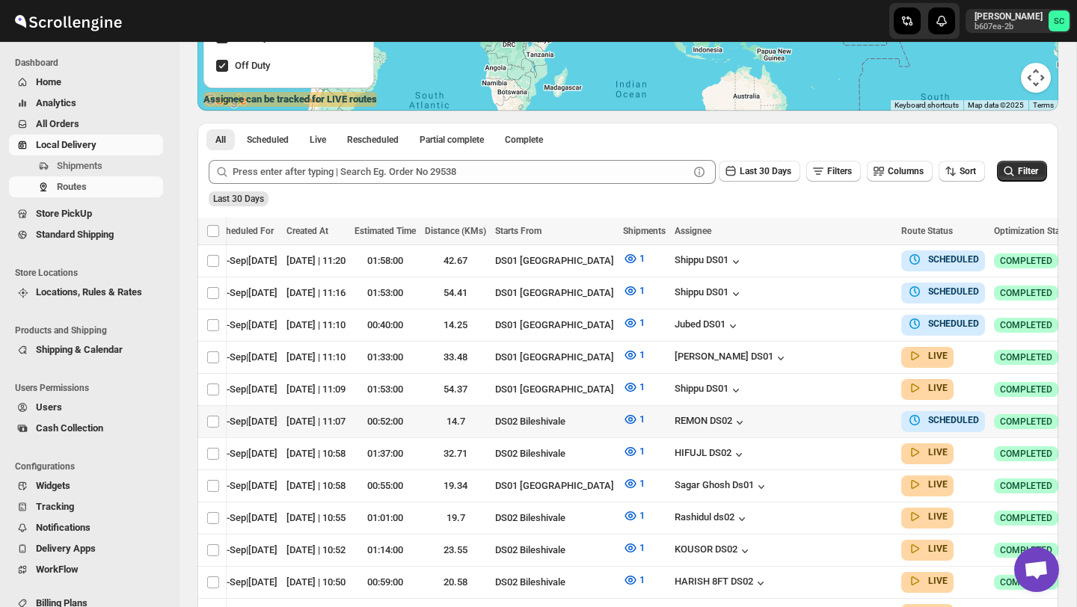
click at [1077, 420] on icon "button" at bounding box center [1092, 421] width 15 height 15
checkbox input "true"
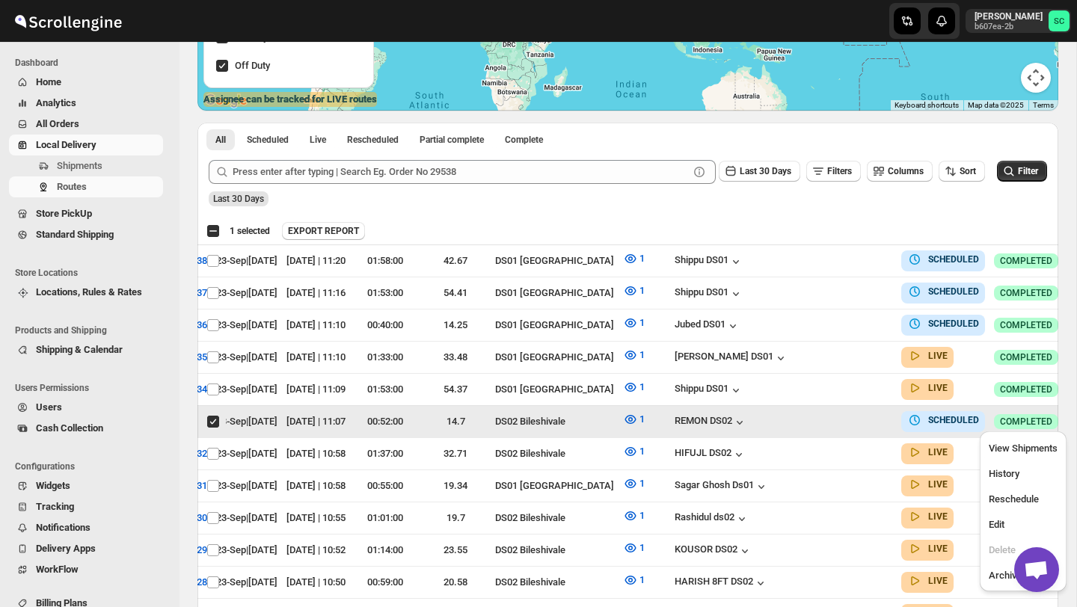
scroll to position [0, 0]
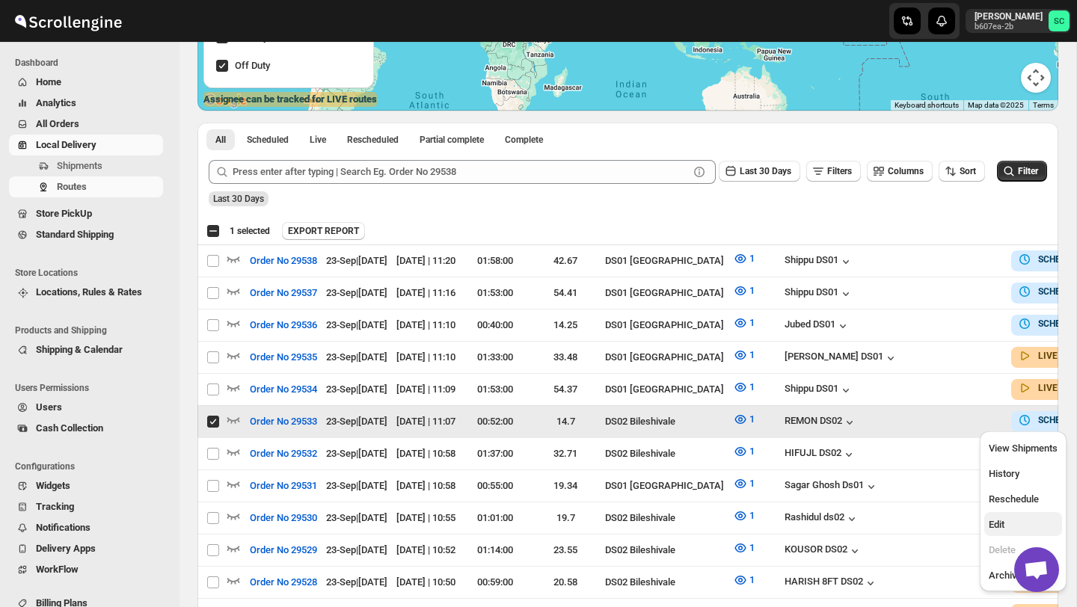
click at [1011, 520] on span "Edit" at bounding box center [1023, 525] width 69 height 15
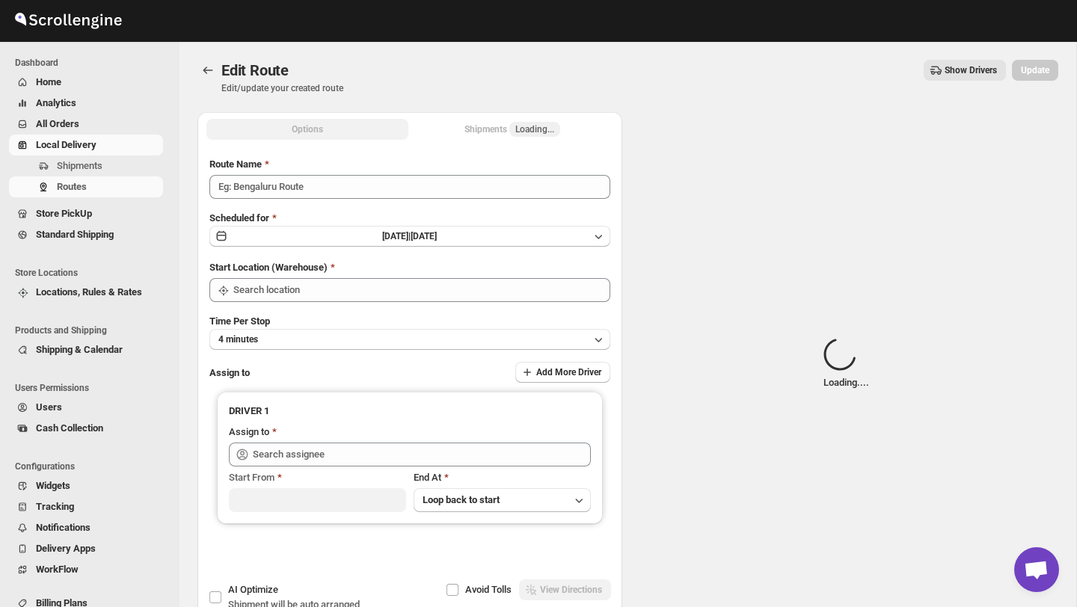
type input "Order No 29533"
type input "DS02 Bileshivale"
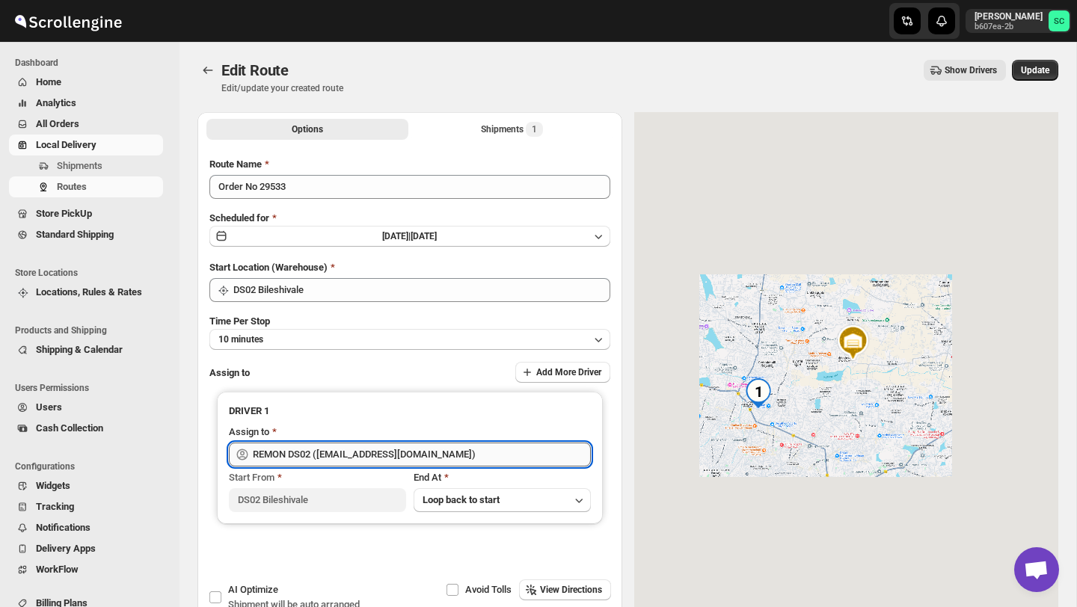
click at [465, 448] on input "REMON DS02 ([EMAIL_ADDRESS][DOMAIN_NAME])" at bounding box center [422, 455] width 338 height 24
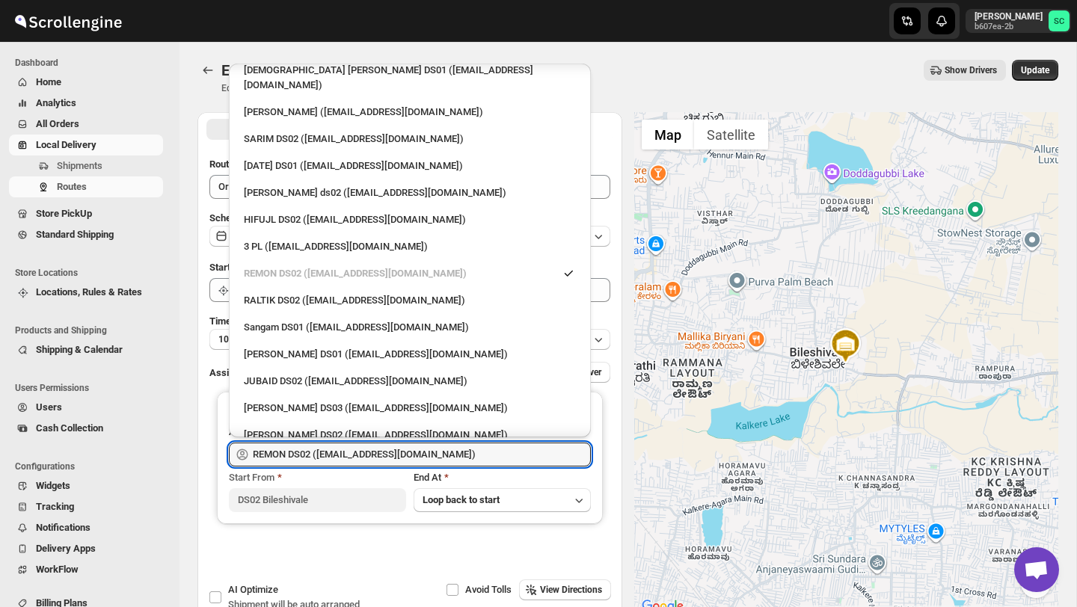
scroll to position [121, 0]
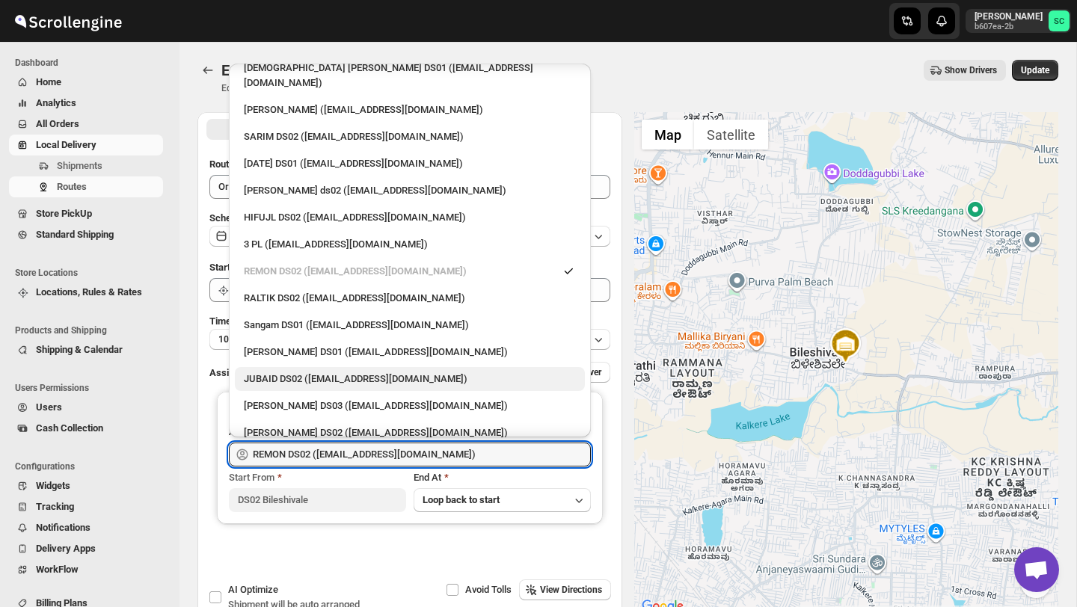
click at [305, 372] on div "JUBAID DS02 ([EMAIL_ADDRESS][DOMAIN_NAME])" at bounding box center [410, 379] width 332 height 15
type input "JUBAID DS02 ([EMAIL_ADDRESS][DOMAIN_NAME])"
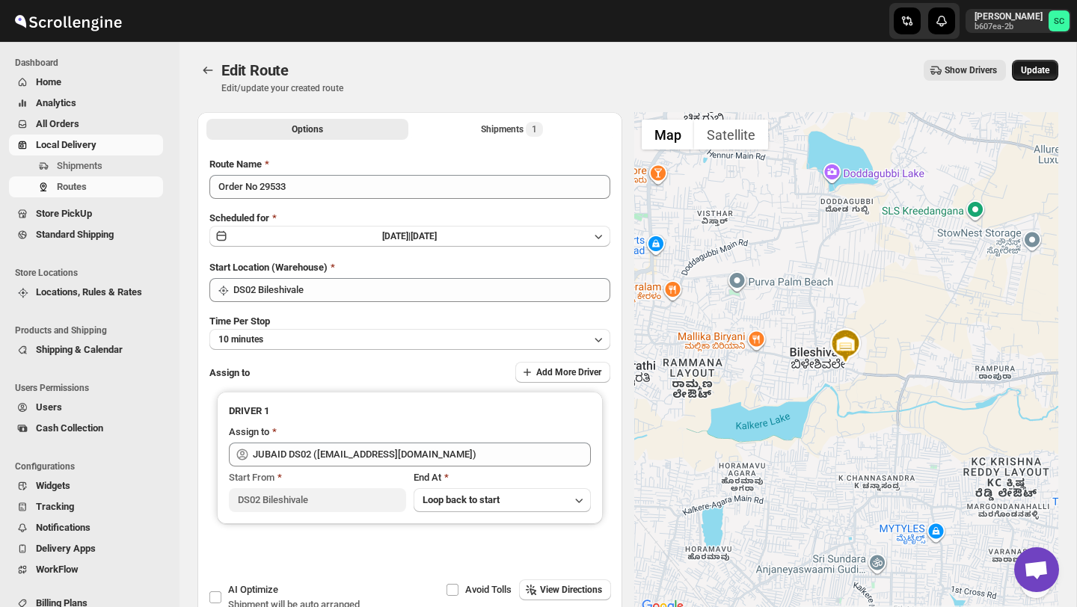
click at [1027, 76] on span "Update" at bounding box center [1035, 70] width 28 height 12
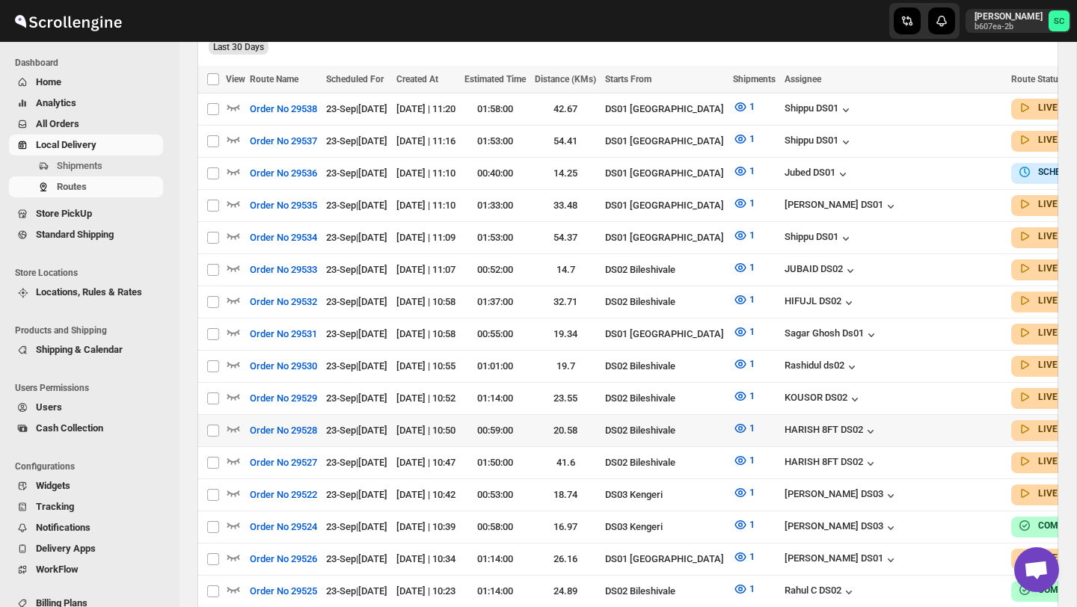
scroll to position [431, 0]
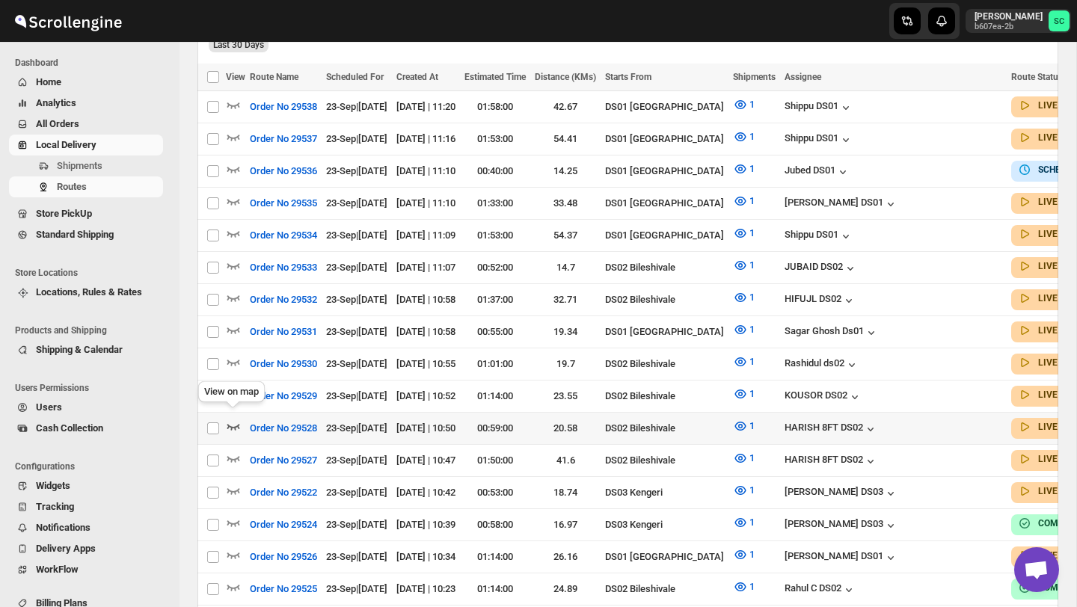
click at [233, 419] on icon "button" at bounding box center [233, 426] width 15 height 15
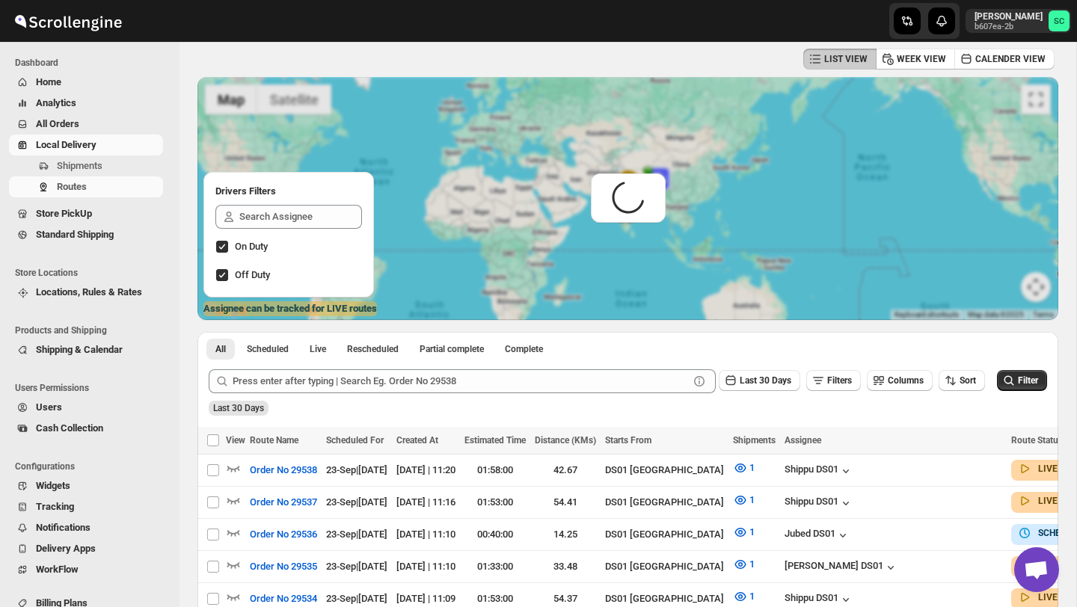
scroll to position [0, 0]
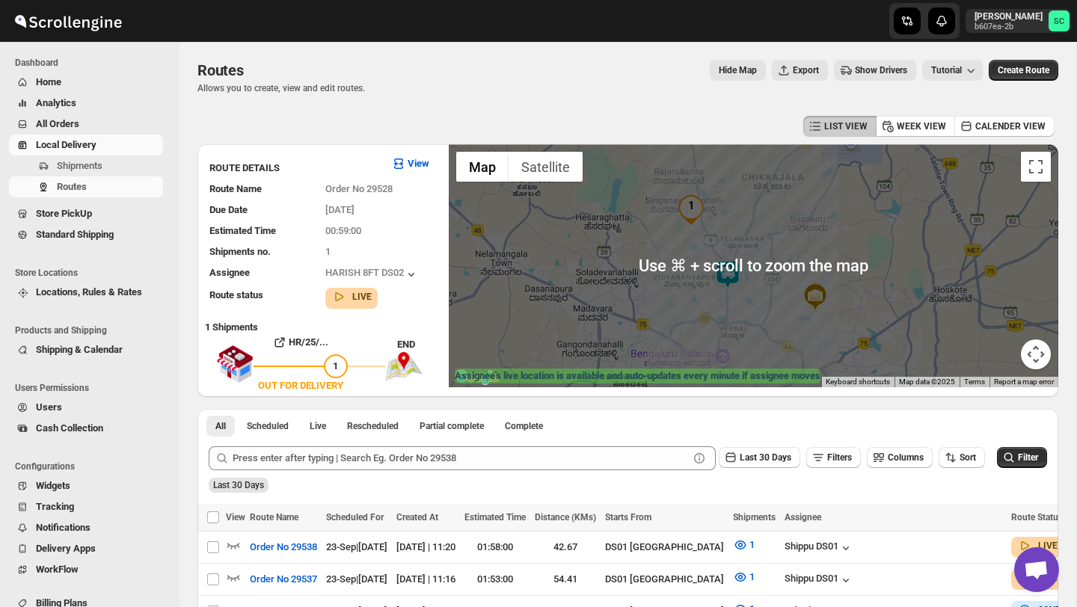
click at [728, 275] on img at bounding box center [728, 275] width 30 height 30
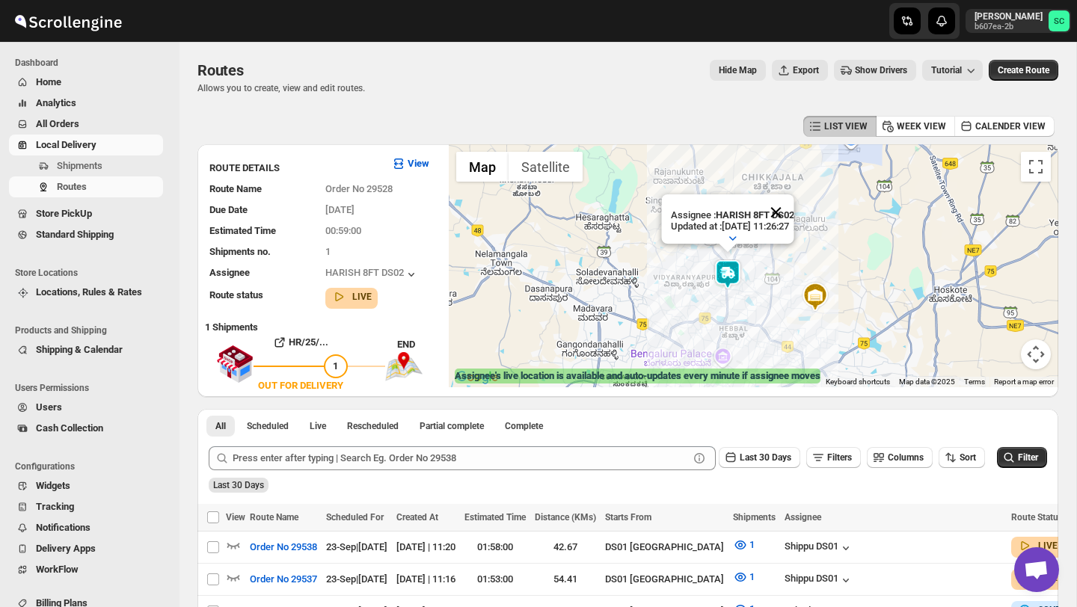
click at [793, 206] on button "Close" at bounding box center [776, 213] width 36 height 36
click at [727, 235] on img at bounding box center [726, 248] width 30 height 30
click at [722, 236] on img at bounding box center [726, 248] width 30 height 30
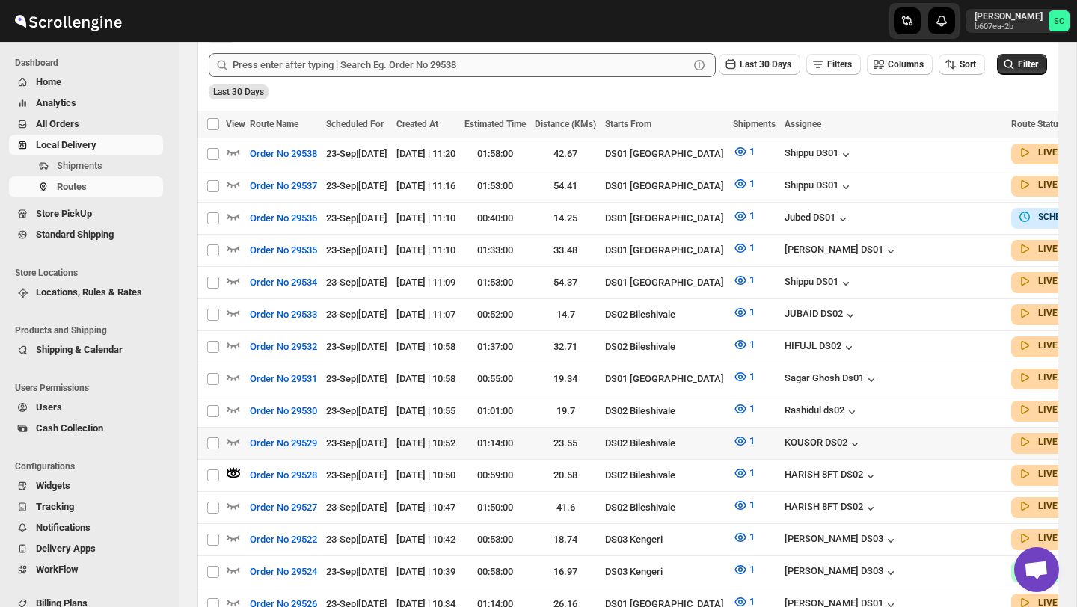
scroll to position [396, 0]
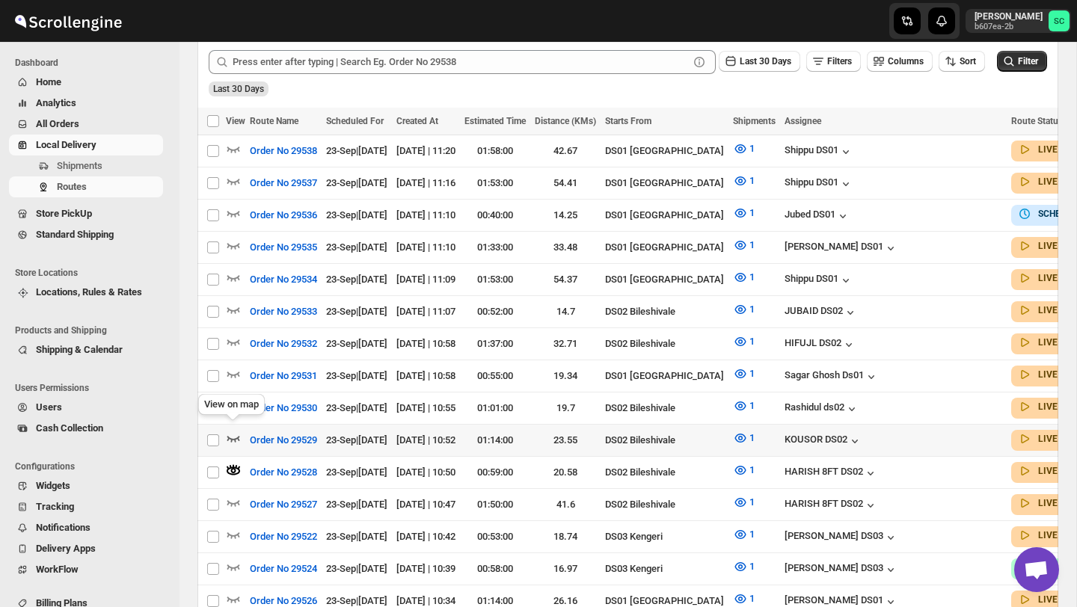
click at [236, 431] on icon "button" at bounding box center [233, 438] width 15 height 15
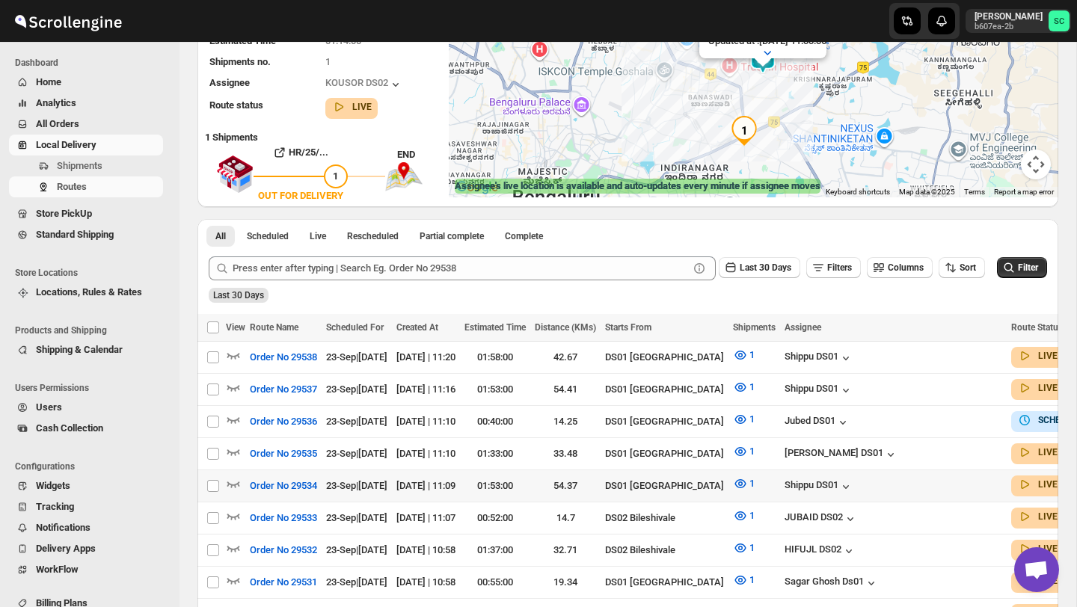
scroll to position [197, 0]
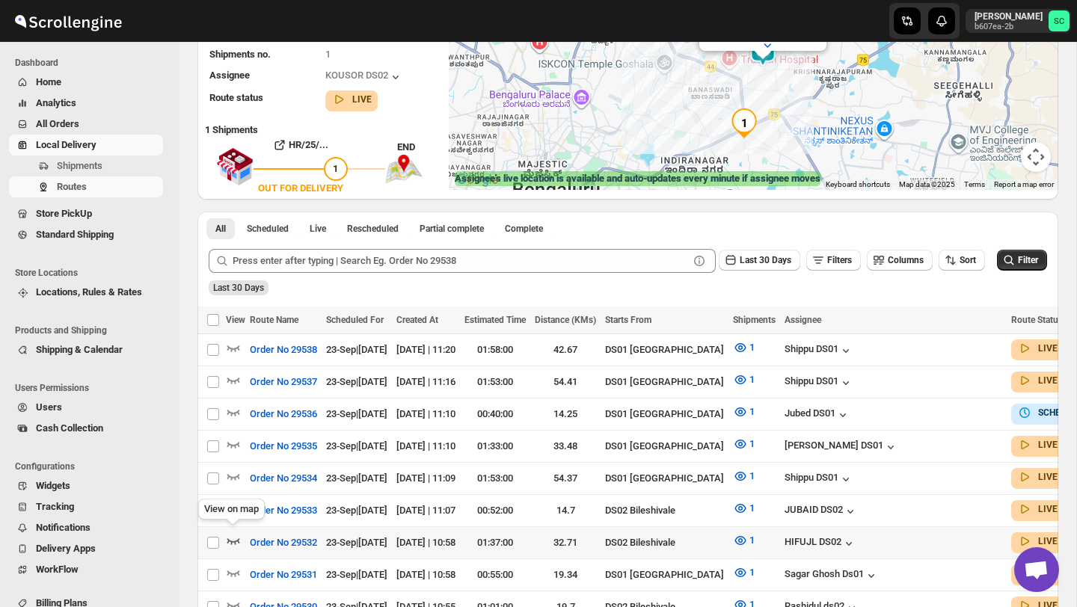
click at [231, 533] on icon "button" at bounding box center [233, 540] width 15 height 15
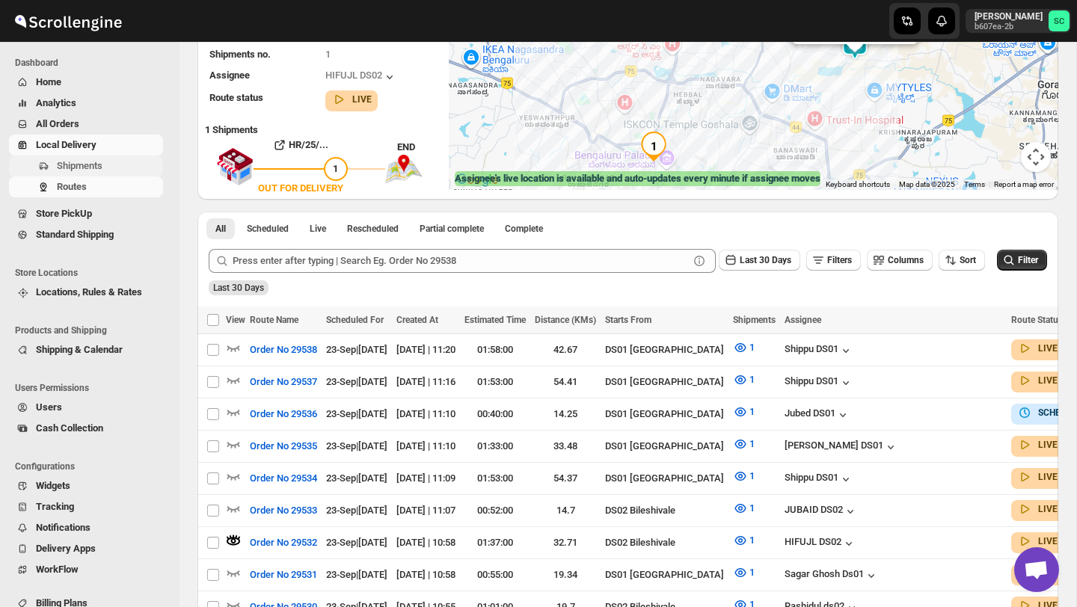
click at [109, 167] on span "Shipments" at bounding box center [108, 166] width 103 height 15
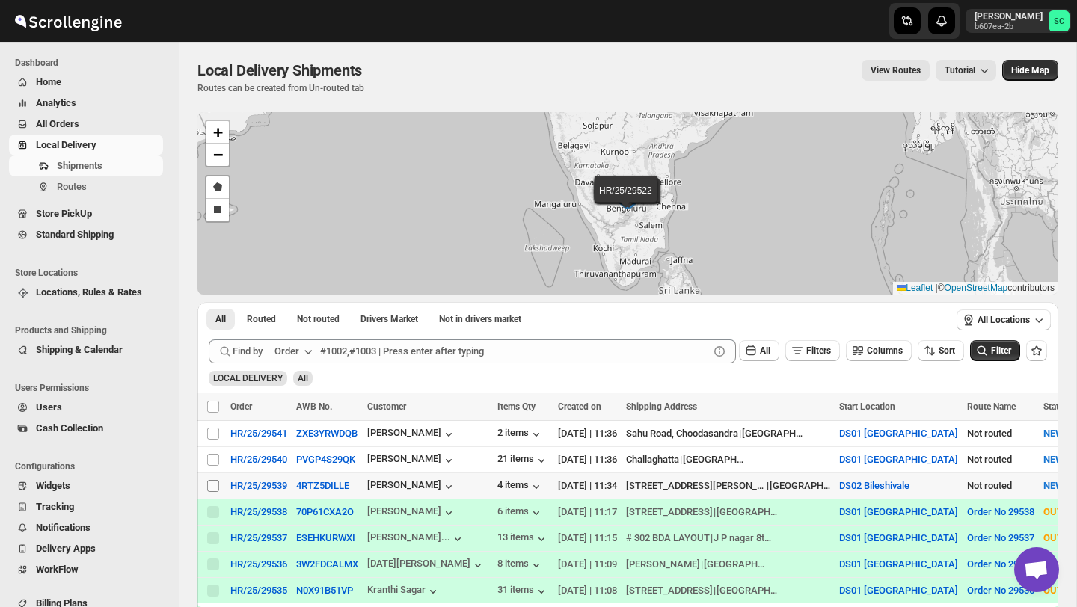
click at [210, 486] on input "Select shipment" at bounding box center [213, 486] width 12 height 12
checkbox input "true"
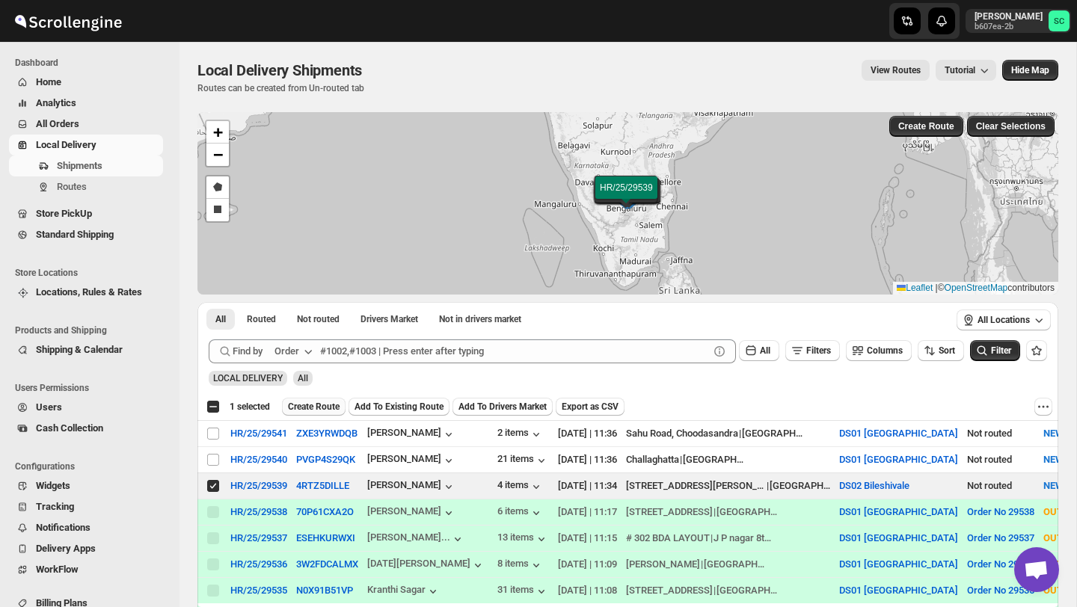
click at [319, 409] on span "Create Route" at bounding box center [314, 407] width 52 height 12
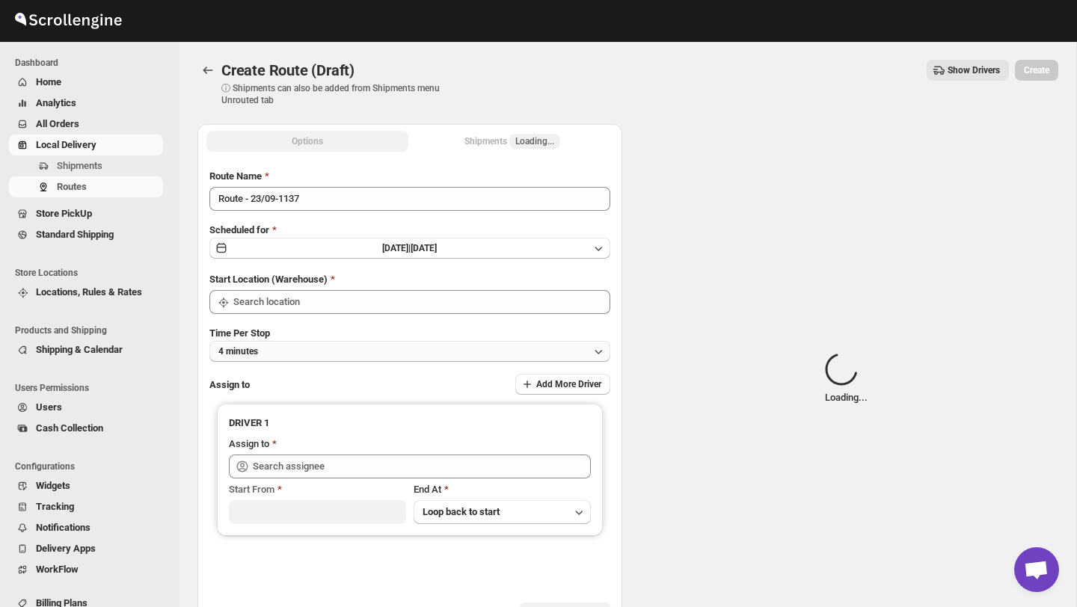
type input "DS02 Bileshivale"
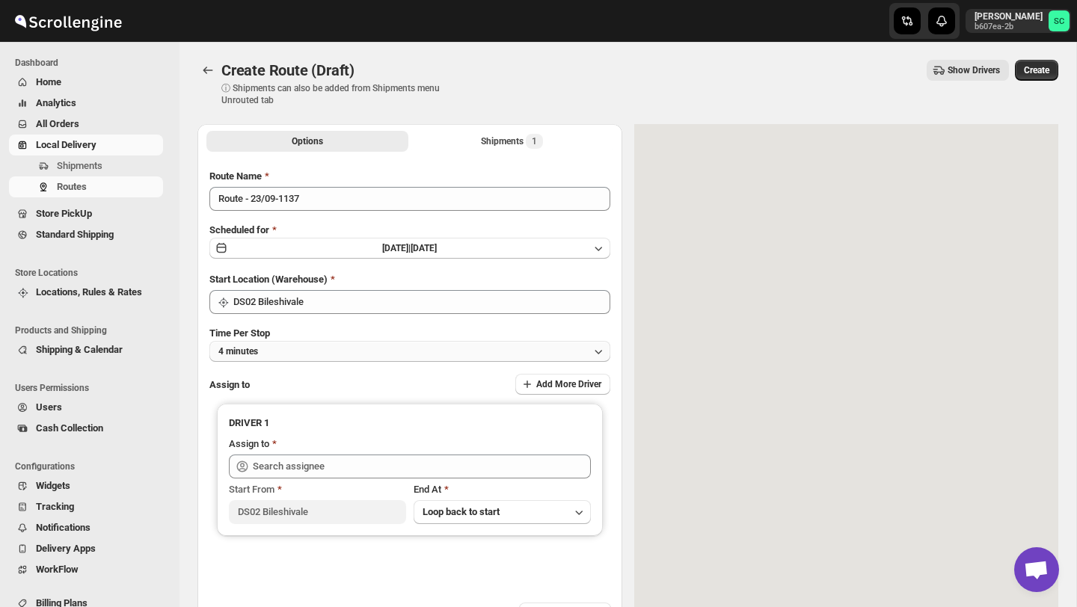
click at [313, 350] on button "4 minutes" at bounding box center [409, 351] width 401 height 21
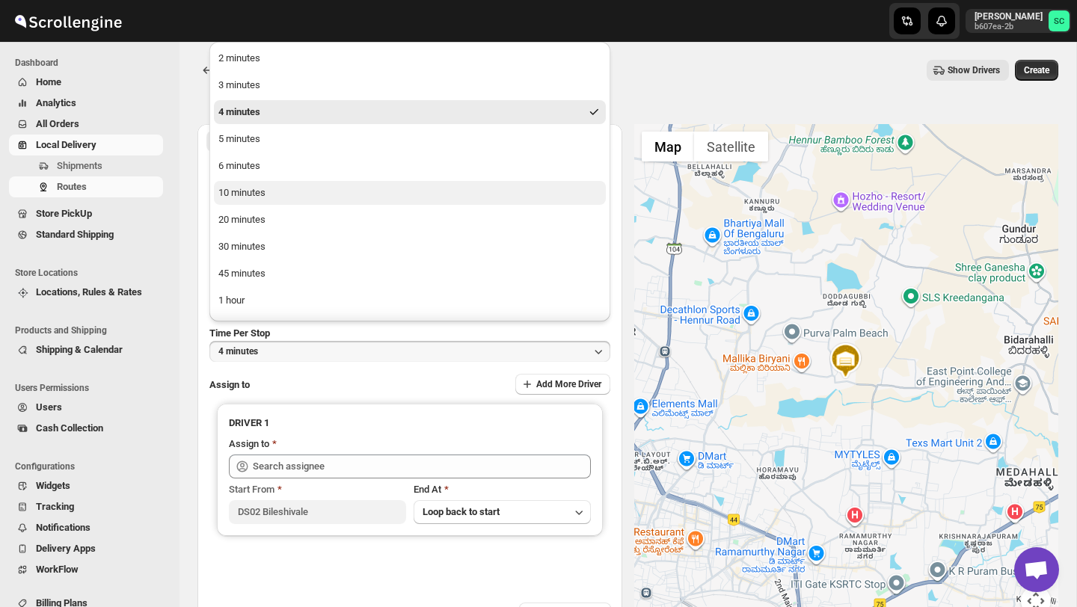
click at [278, 195] on button "10 minutes" at bounding box center [410, 193] width 392 height 24
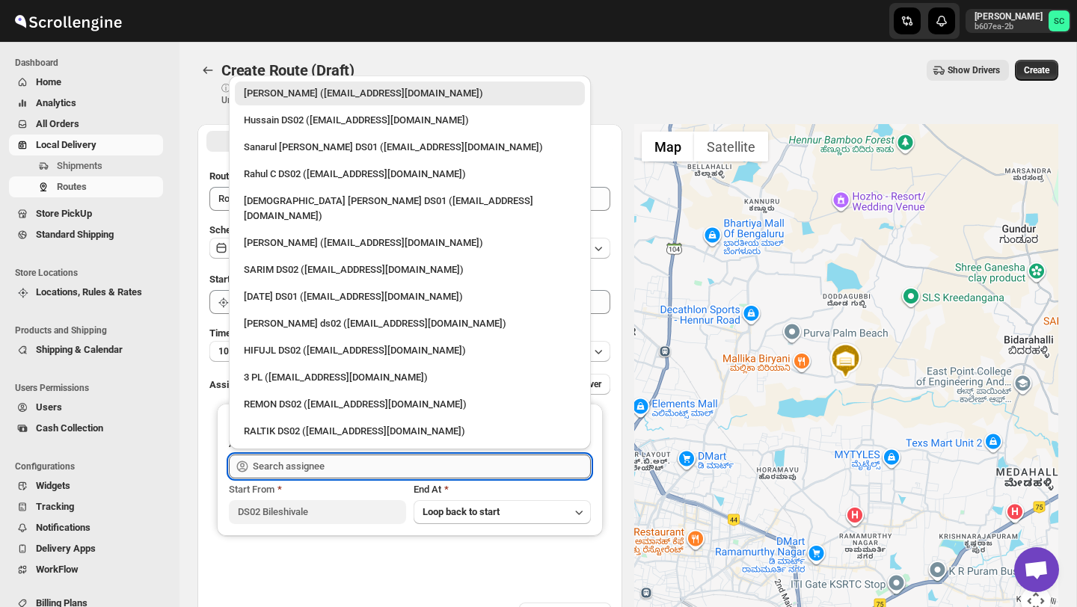
click at [298, 466] on input "text" at bounding box center [422, 467] width 338 height 24
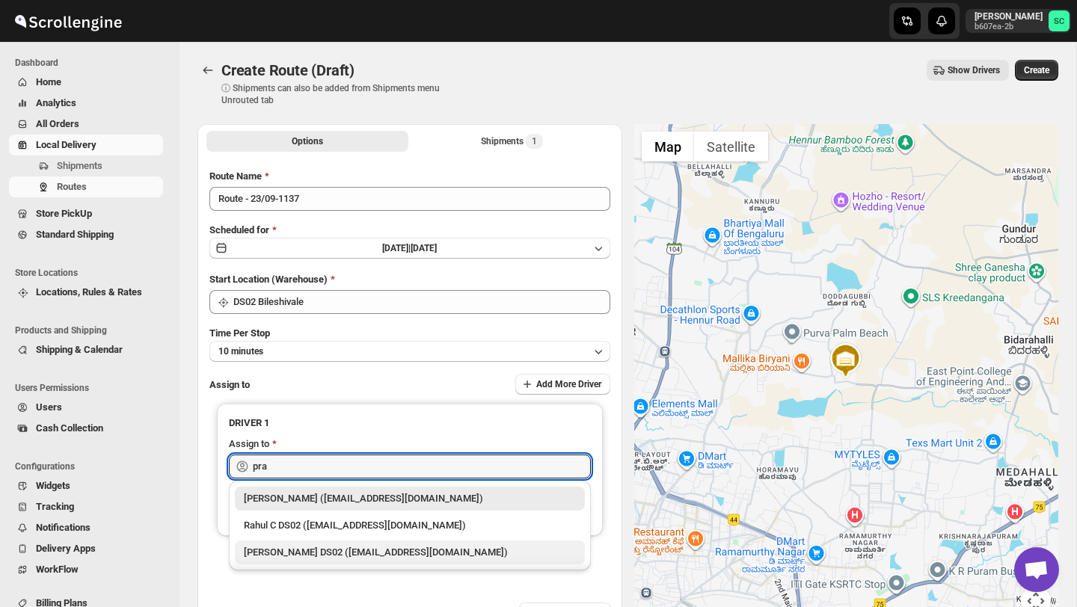
click at [356, 546] on div "[PERSON_NAME] DS02 ([EMAIL_ADDRESS][DOMAIN_NAME])" at bounding box center [410, 552] width 332 height 15
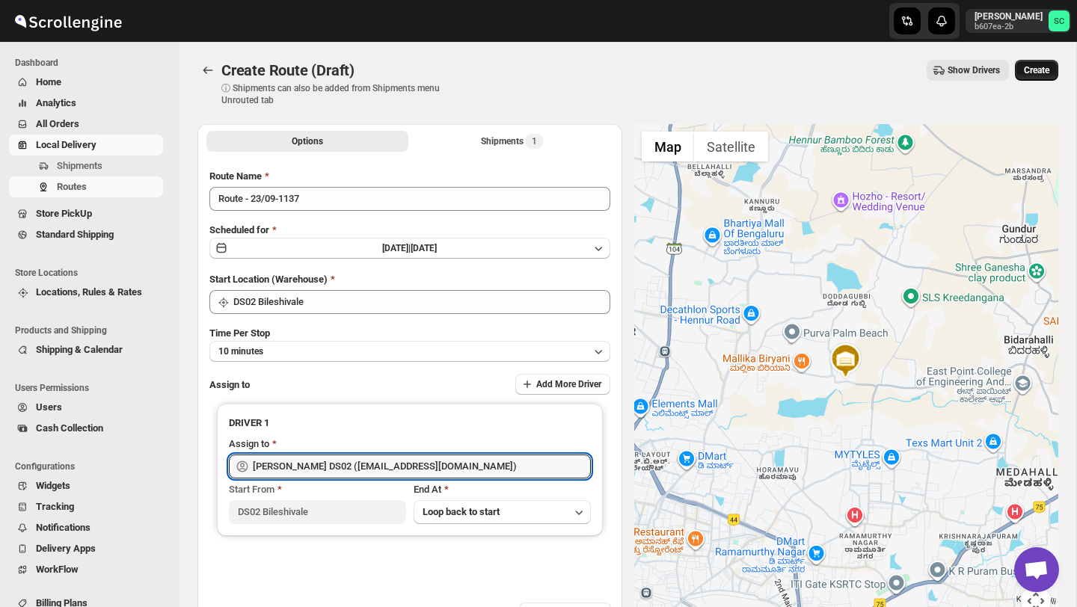
type input "[PERSON_NAME] DS02 ([EMAIL_ADDRESS][DOMAIN_NAME])"
click at [1040, 75] on span "Create" at bounding box center [1036, 70] width 25 height 12
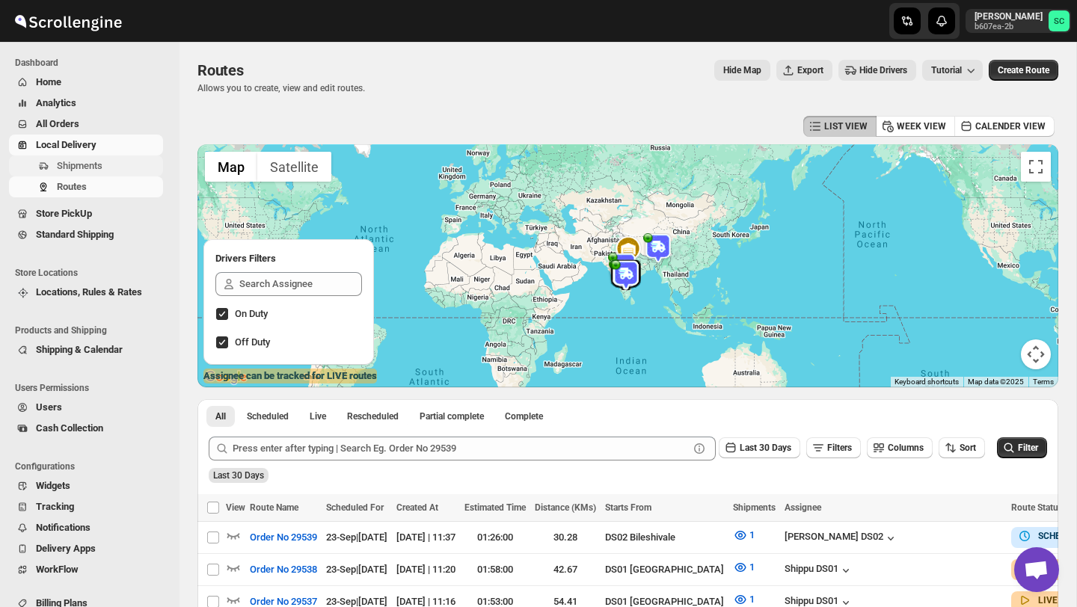
click at [108, 160] on span "Shipments" at bounding box center [108, 166] width 103 height 15
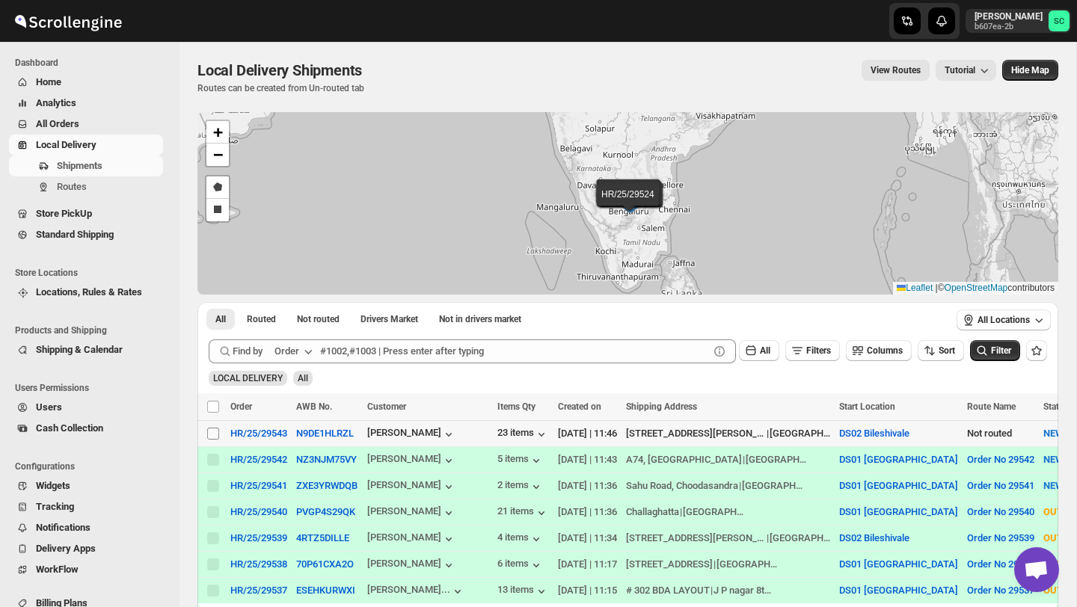
click at [215, 429] on input "Select shipment" at bounding box center [213, 434] width 12 height 12
checkbox input "true"
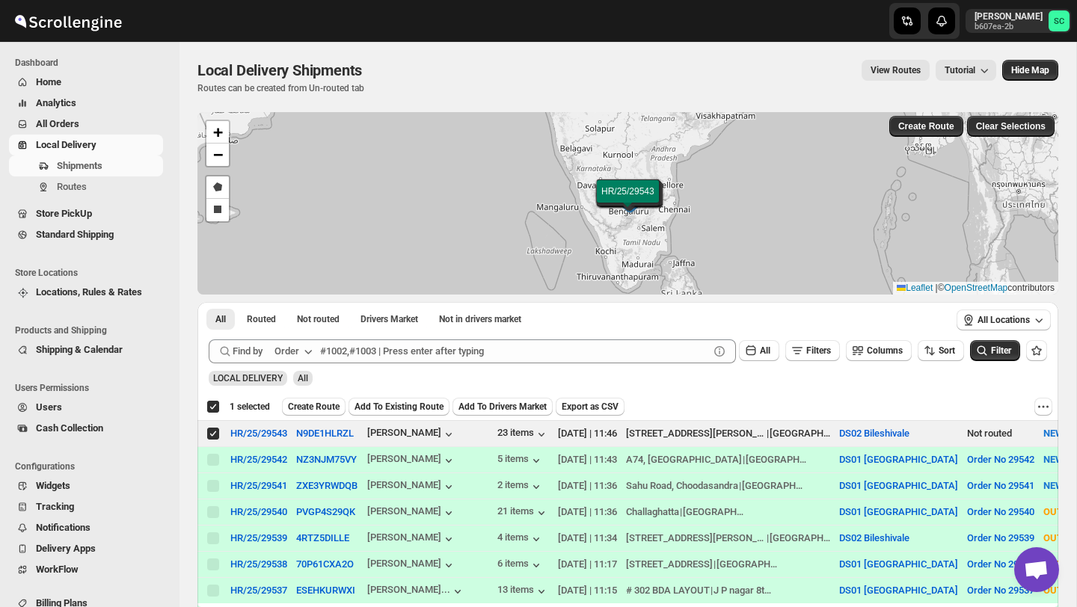
click at [293, 402] on span "Create Route" at bounding box center [314, 407] width 52 height 12
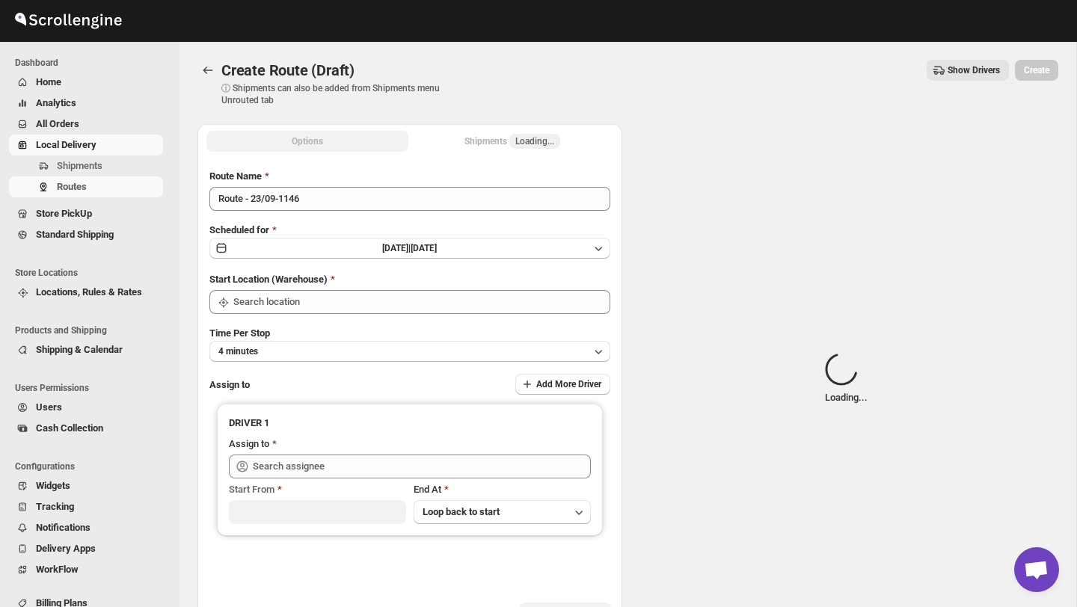
type input "DS02 Bileshivale"
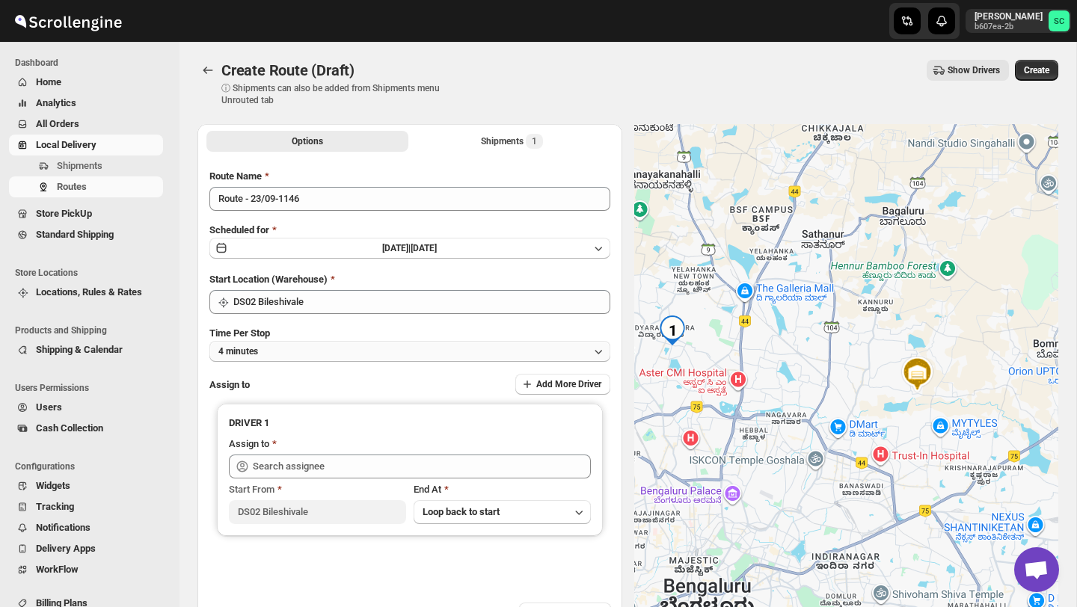
click at [310, 342] on button "4 minutes" at bounding box center [409, 351] width 401 height 21
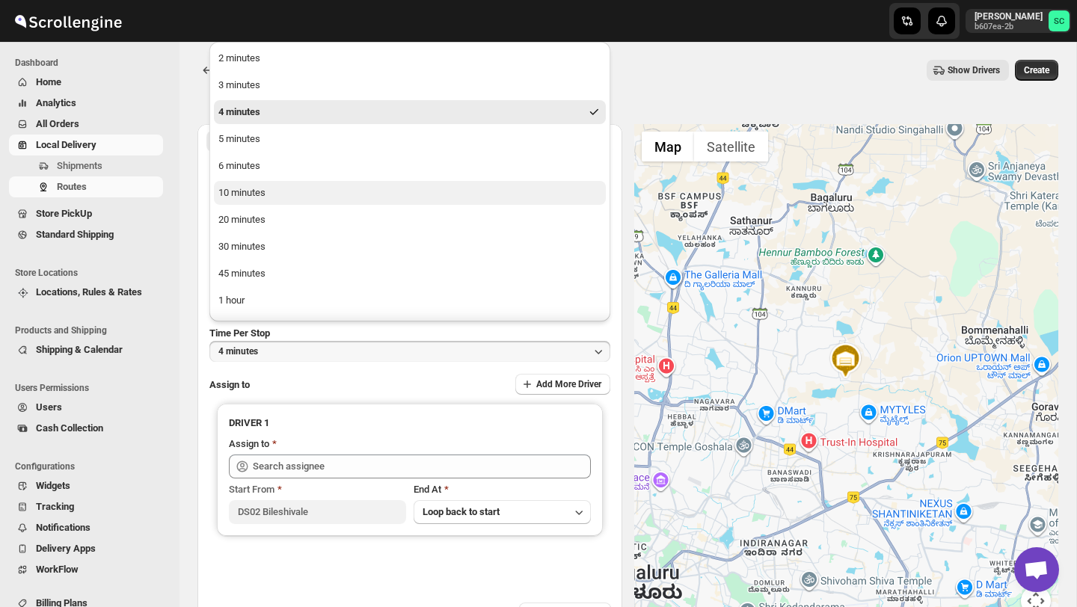
click at [269, 183] on button "10 minutes" at bounding box center [410, 193] width 392 height 24
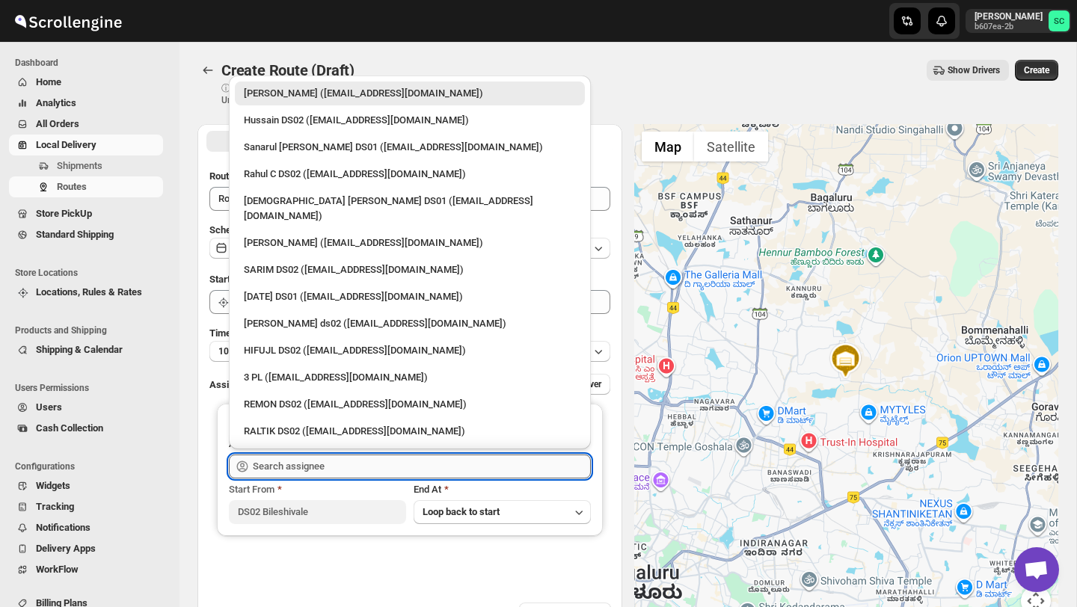
click at [284, 465] on input "text" at bounding box center [422, 467] width 338 height 24
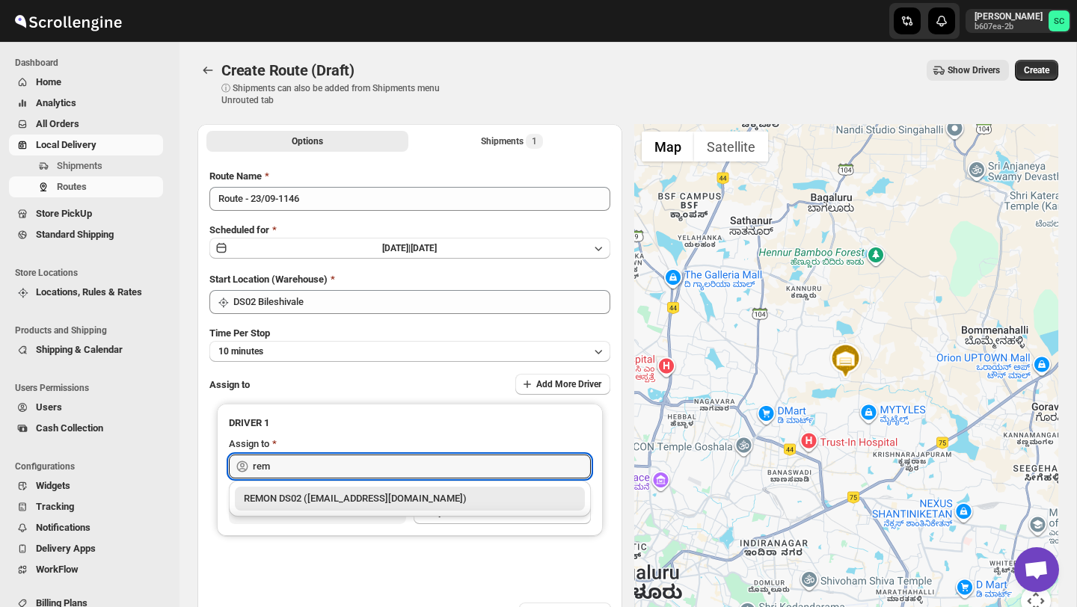
click at [344, 506] on div "REMON DS02 ([EMAIL_ADDRESS][DOMAIN_NAME])" at bounding box center [410, 499] width 350 height 24
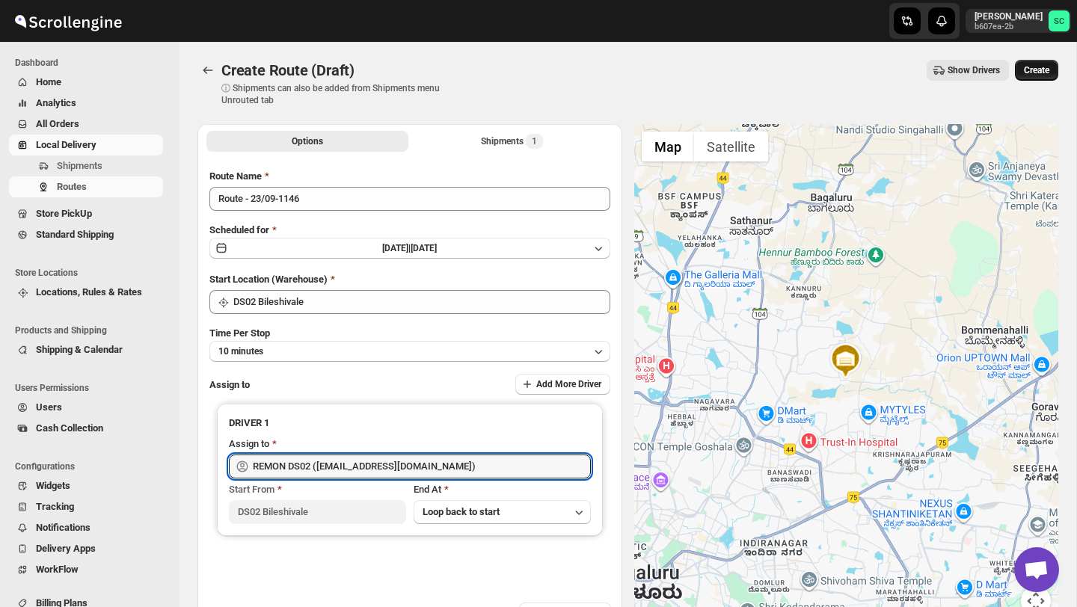
type input "REMON DS02 ([EMAIL_ADDRESS][DOMAIN_NAME])"
click at [1034, 71] on span "Create" at bounding box center [1036, 70] width 25 height 12
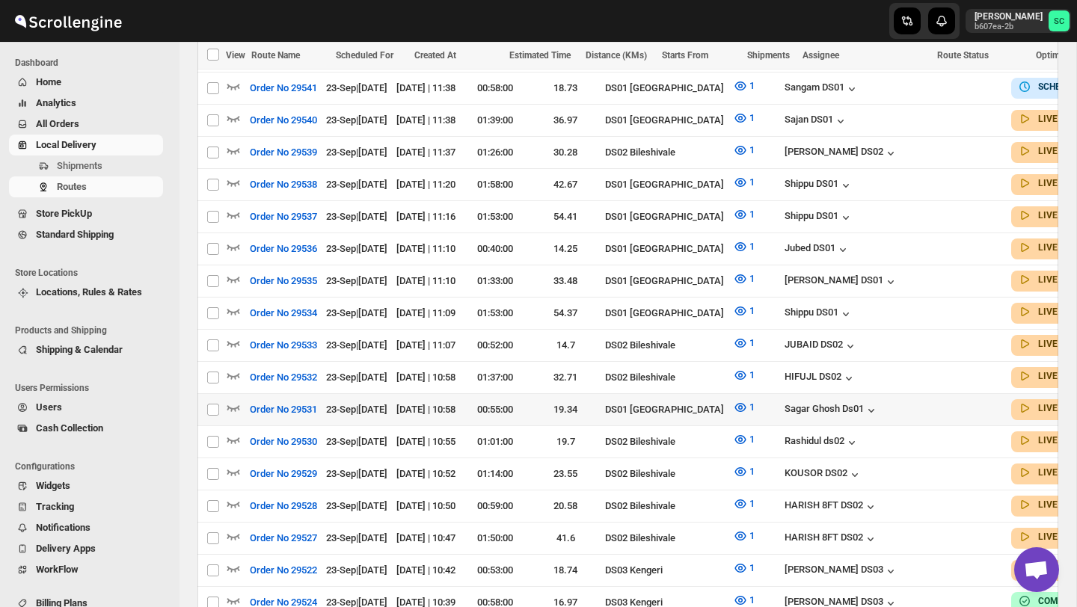
scroll to position [520, 0]
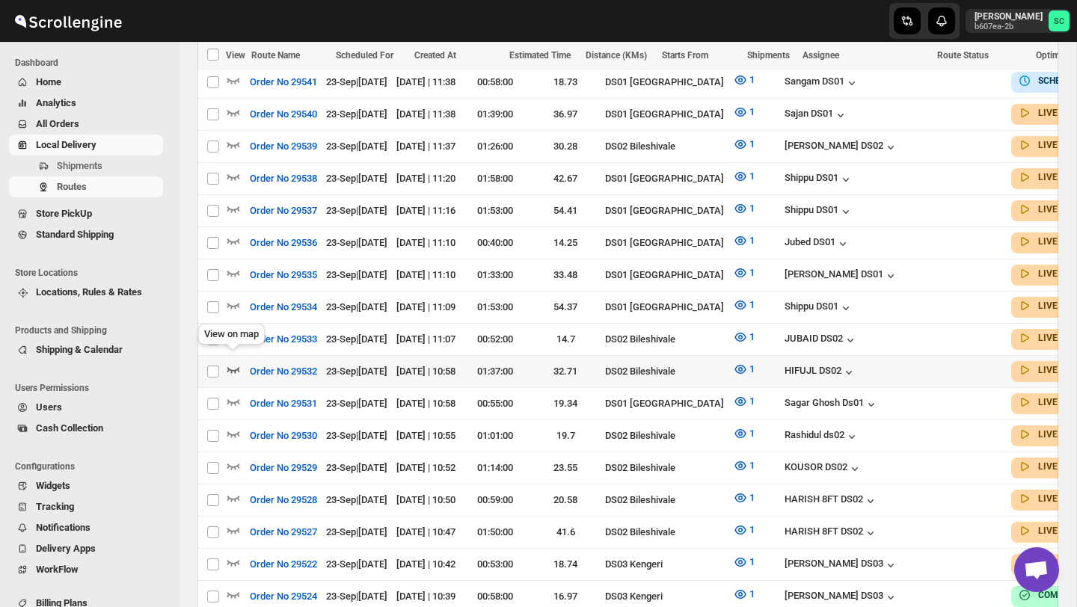
click at [236, 362] on icon "button" at bounding box center [233, 369] width 15 height 15
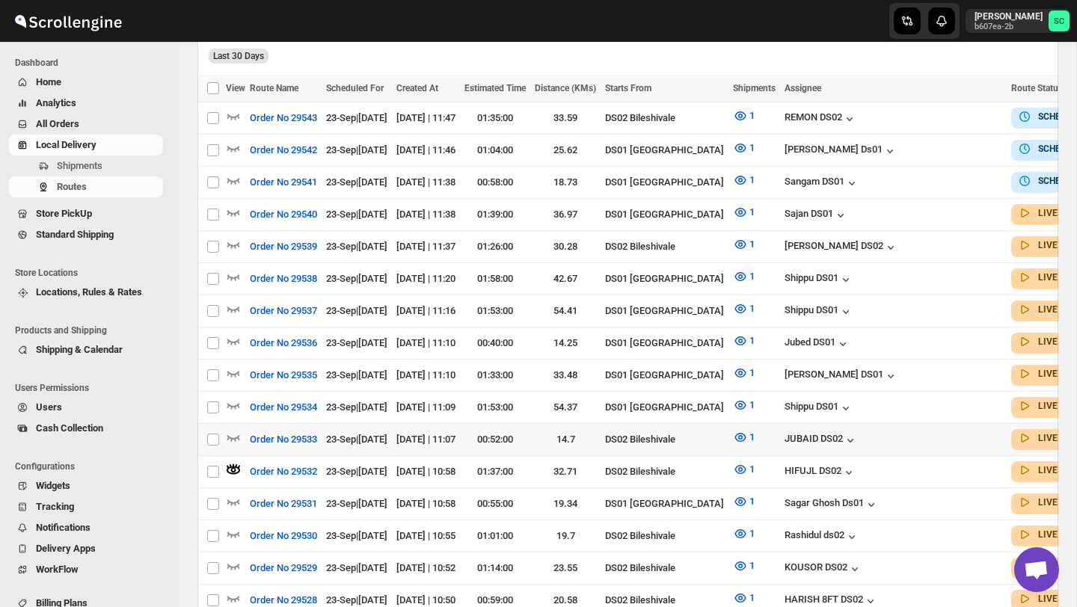
scroll to position [433, 0]
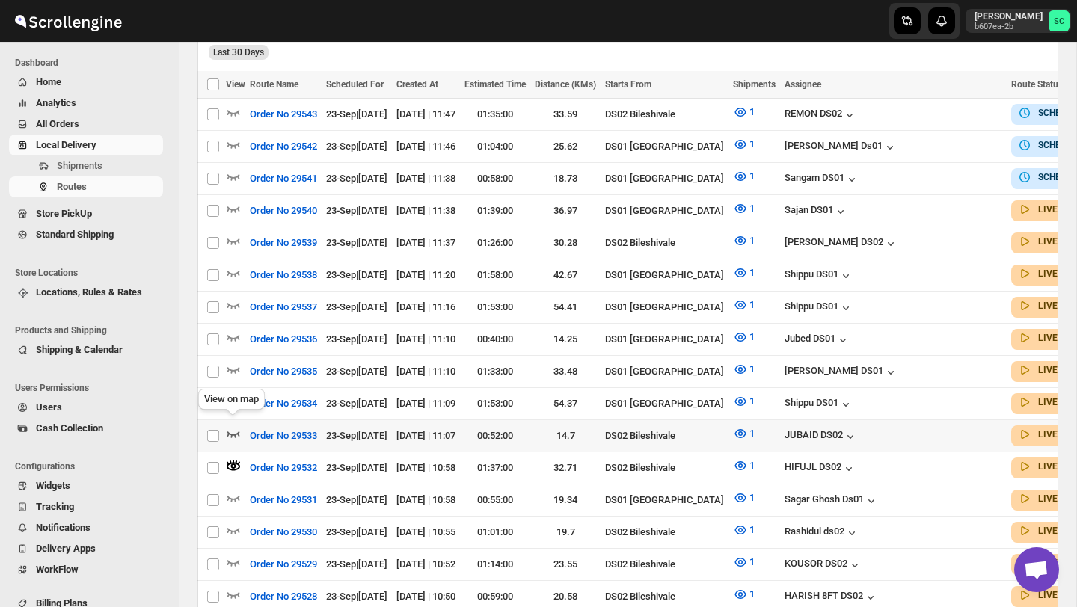
click at [233, 426] on icon "button" at bounding box center [233, 433] width 15 height 15
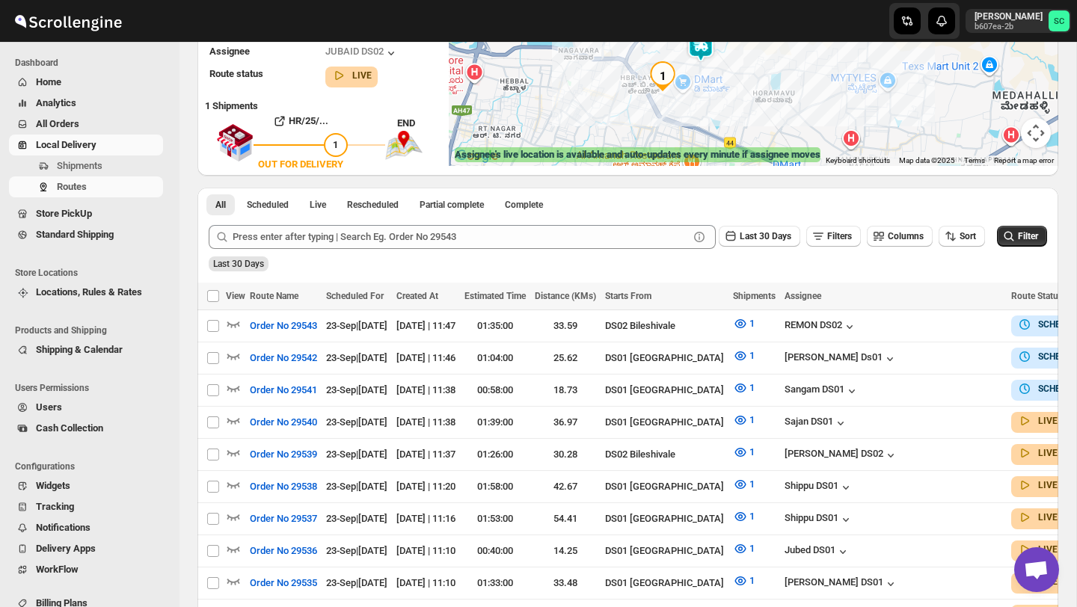
scroll to position [0, 0]
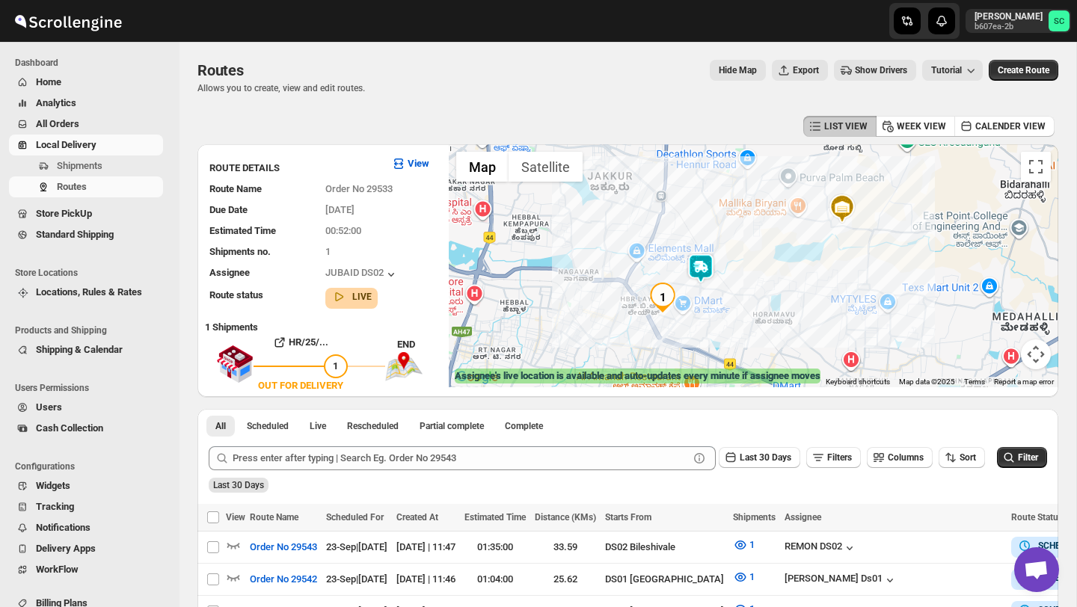
click at [695, 266] on img at bounding box center [701, 269] width 30 height 30
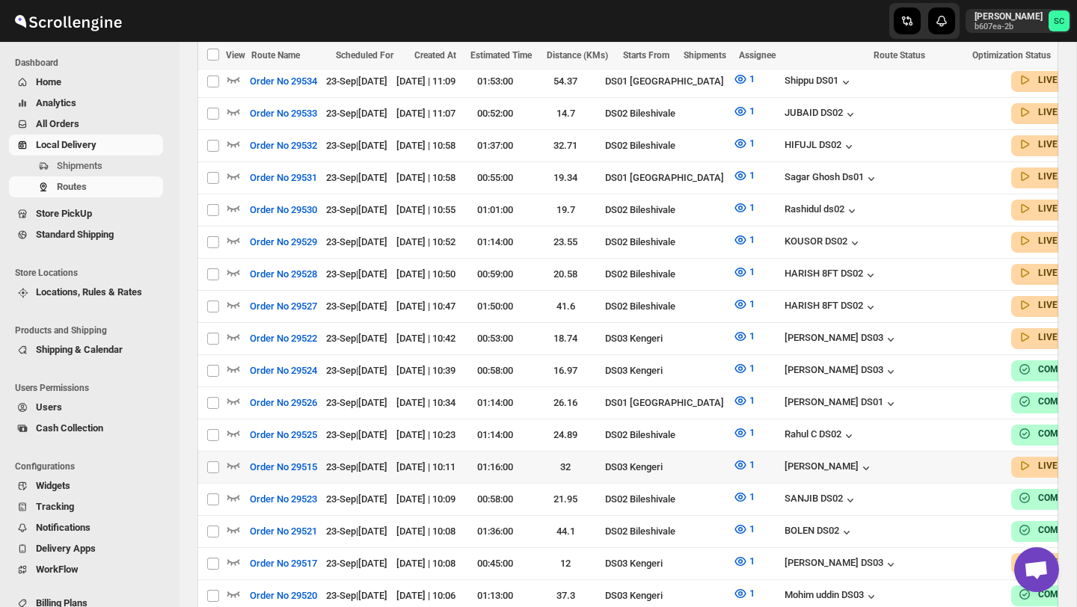
scroll to position [744, 0]
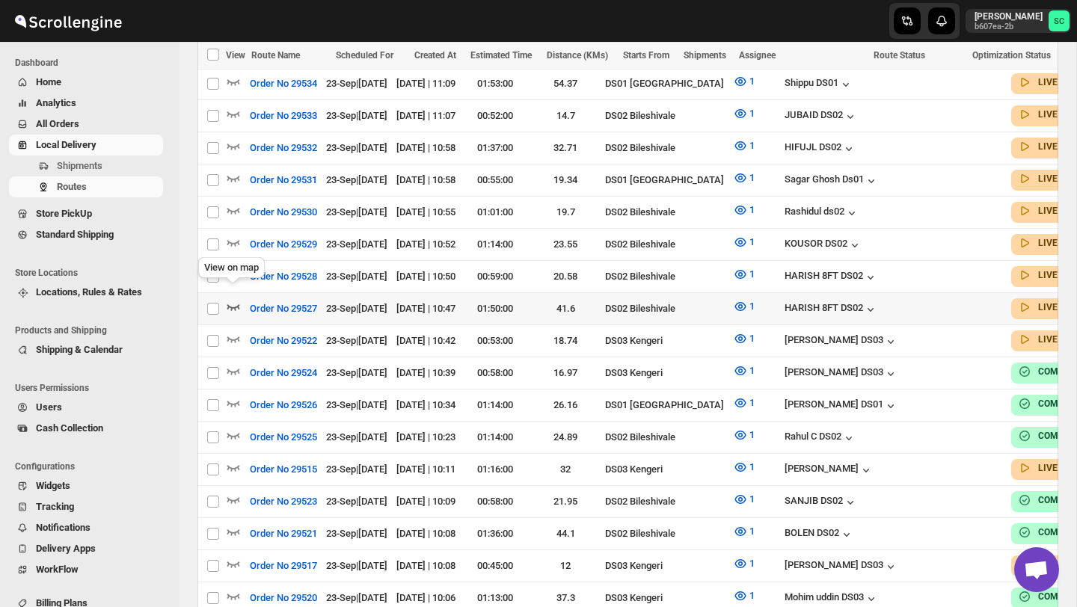
click at [232, 299] on icon "button" at bounding box center [233, 306] width 15 height 15
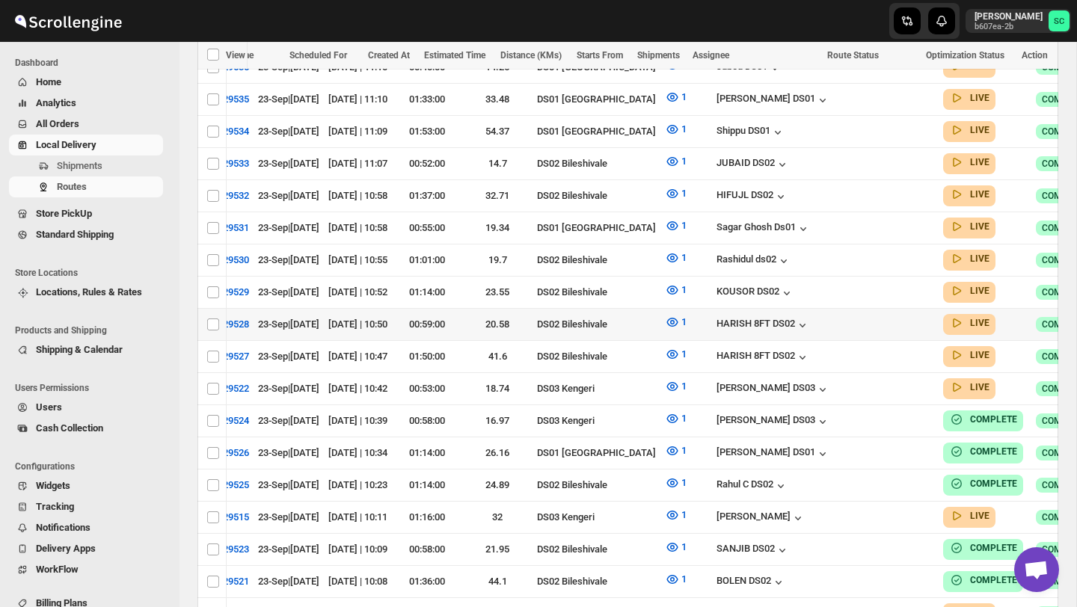
scroll to position [0, 110]
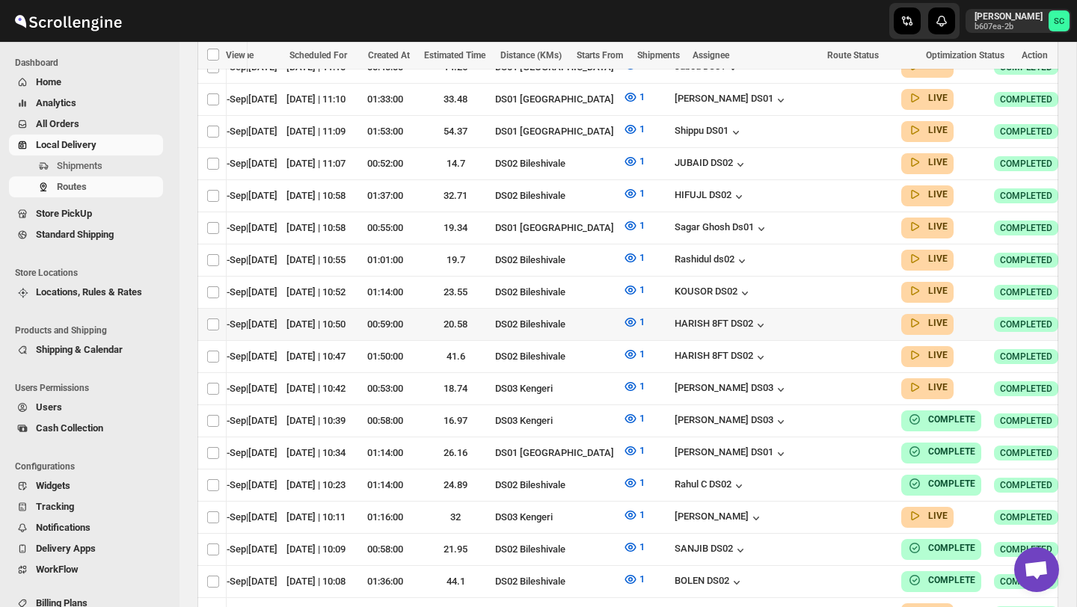
click at [1077, 316] on icon "button" at bounding box center [1092, 323] width 15 height 15
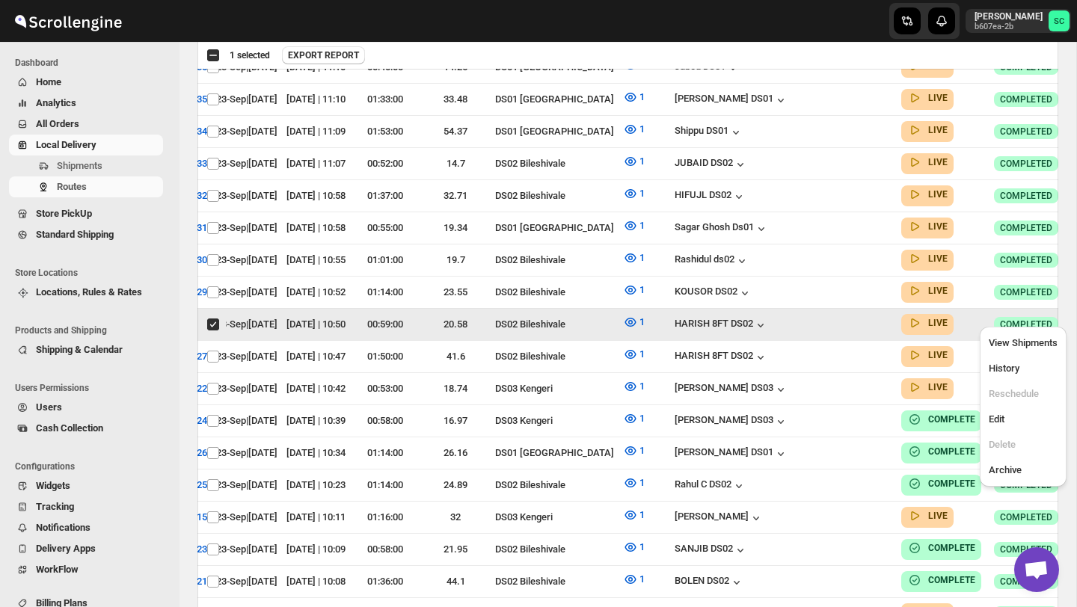
scroll to position [0, 0]
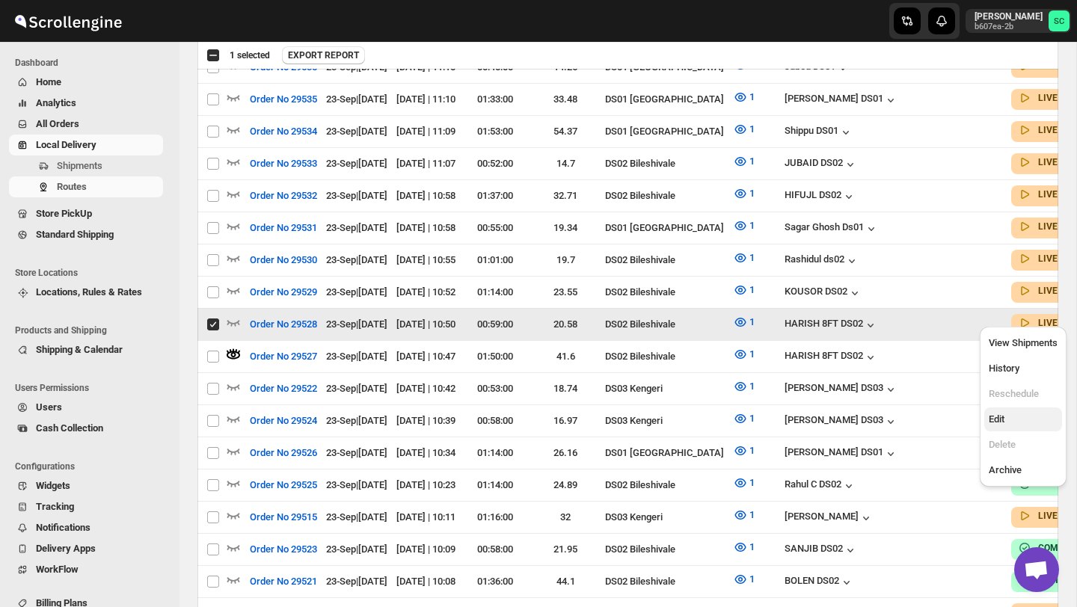
click at [1017, 423] on span "Edit" at bounding box center [1023, 419] width 69 height 15
checkbox input "false"
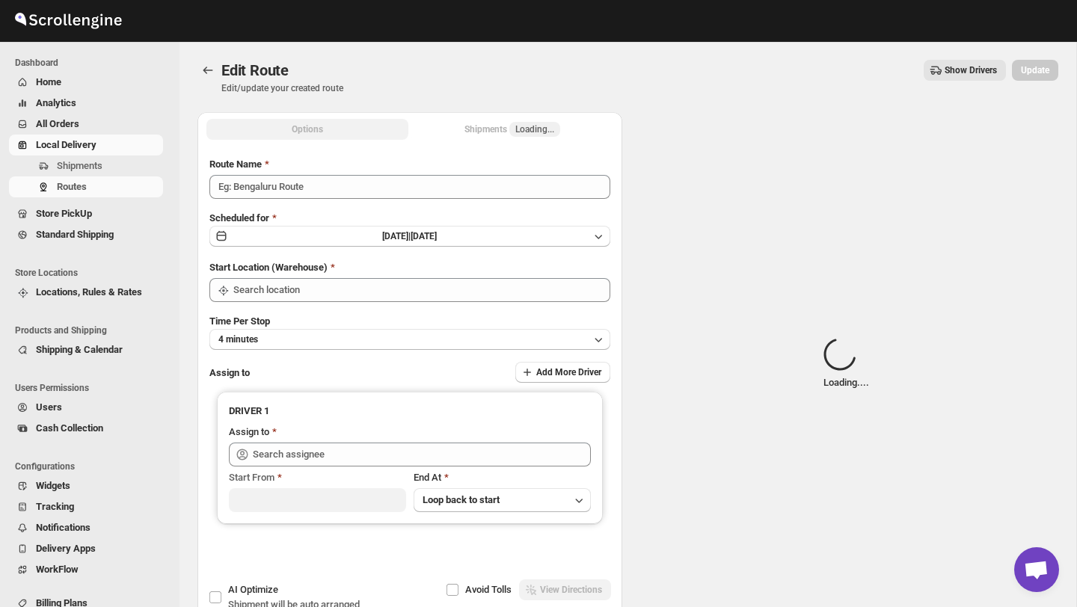
type input "Order No 29528"
type input "DS02 Bileshivale"
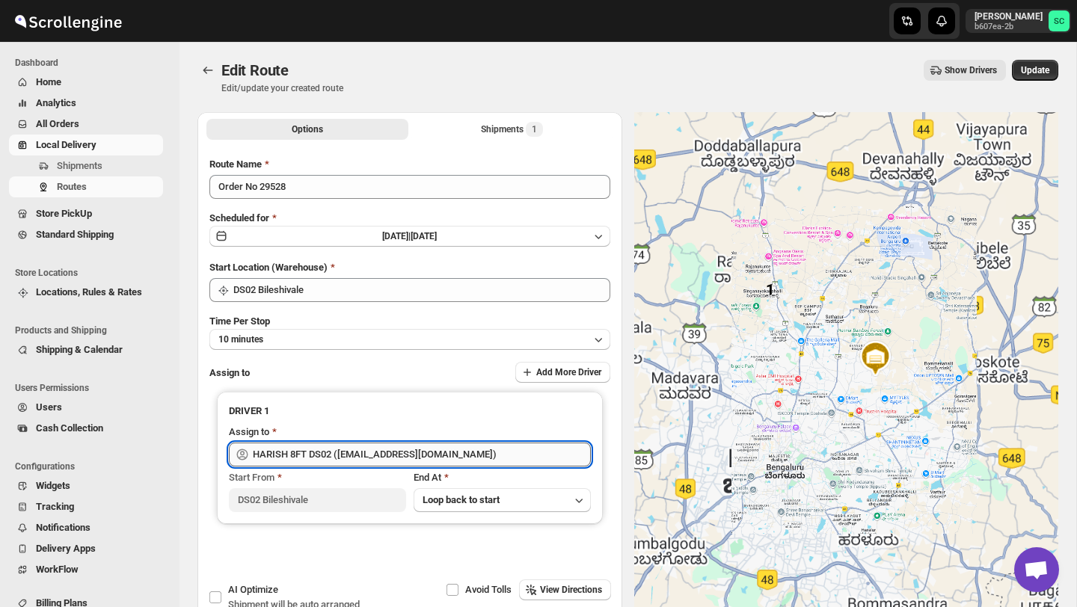
click at [460, 447] on input "HARISH 8FT DS02 ([EMAIL_ADDRESS][DOMAIN_NAME])" at bounding box center [422, 455] width 338 height 24
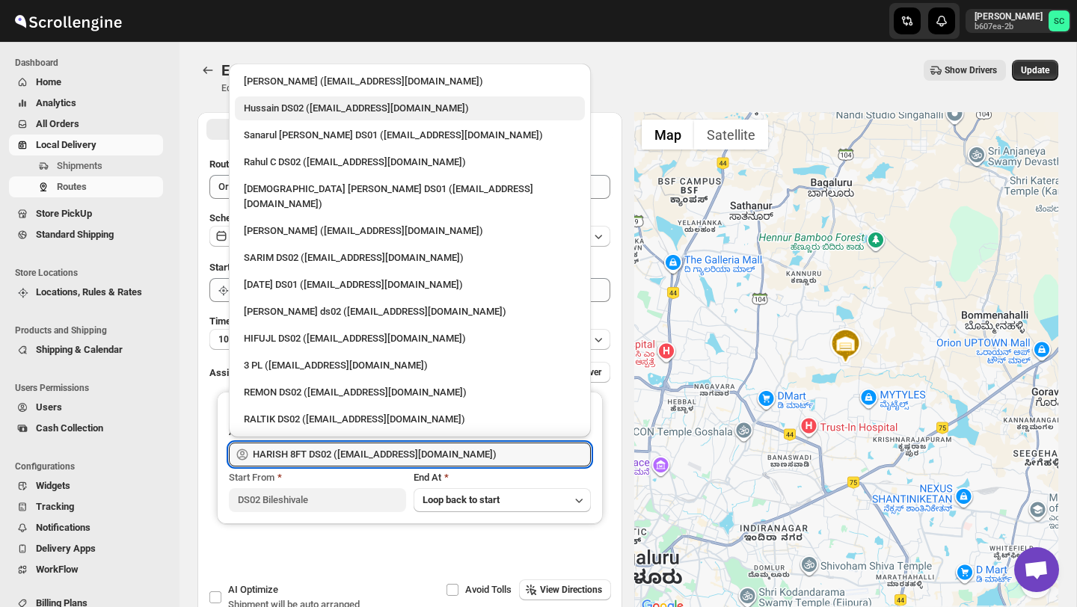
click at [349, 108] on div "Hussain DS02 ([EMAIL_ADDRESS][DOMAIN_NAME])" at bounding box center [410, 108] width 332 height 15
type input "Hussain DS02 ([EMAIL_ADDRESS][DOMAIN_NAME])"
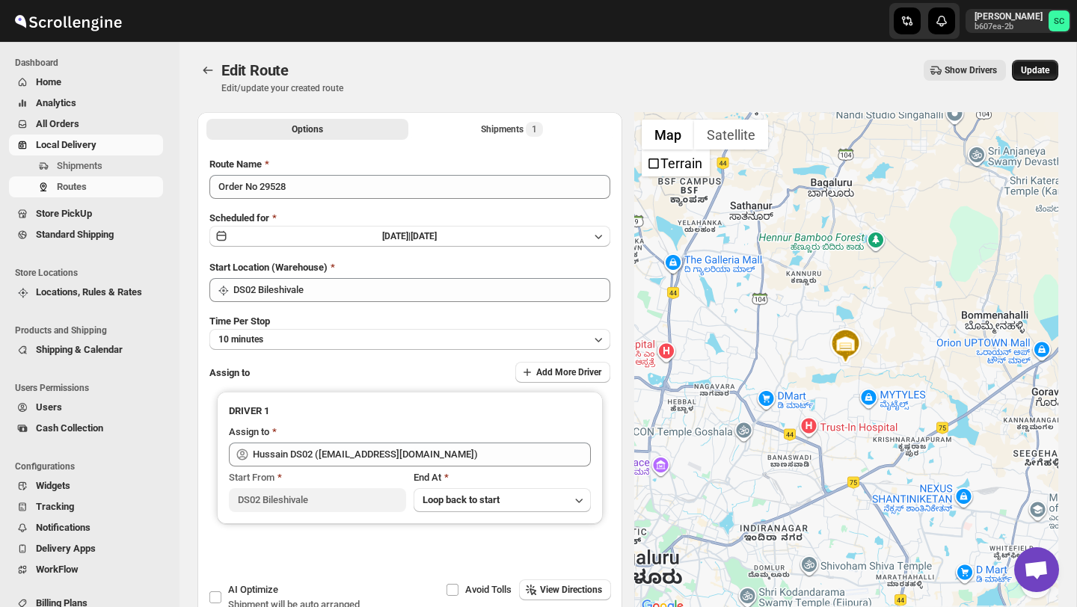
click at [1035, 64] on span "Update" at bounding box center [1035, 70] width 28 height 12
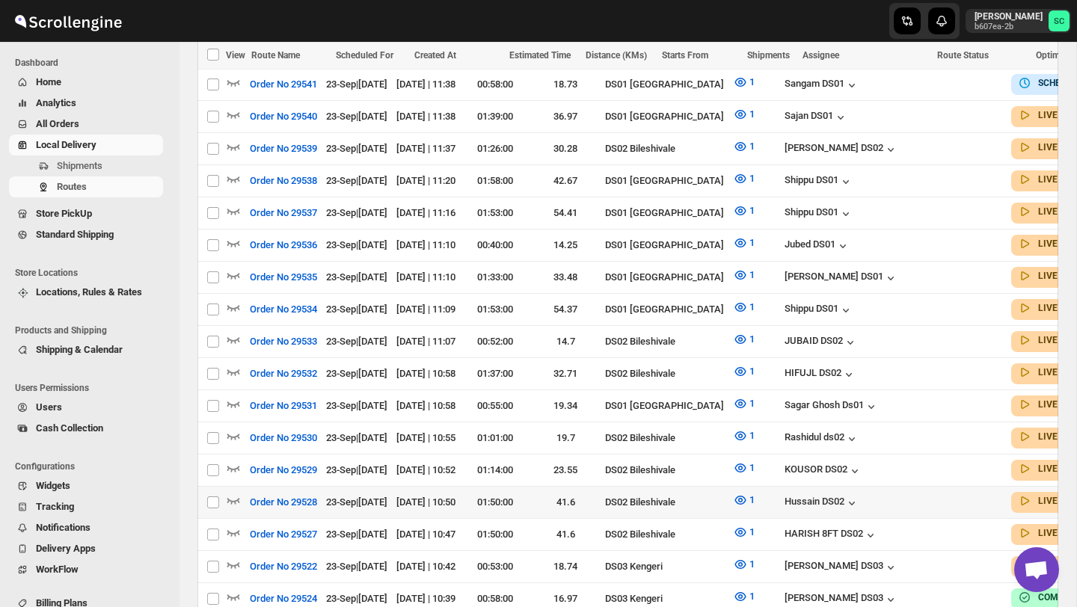
scroll to position [521, 0]
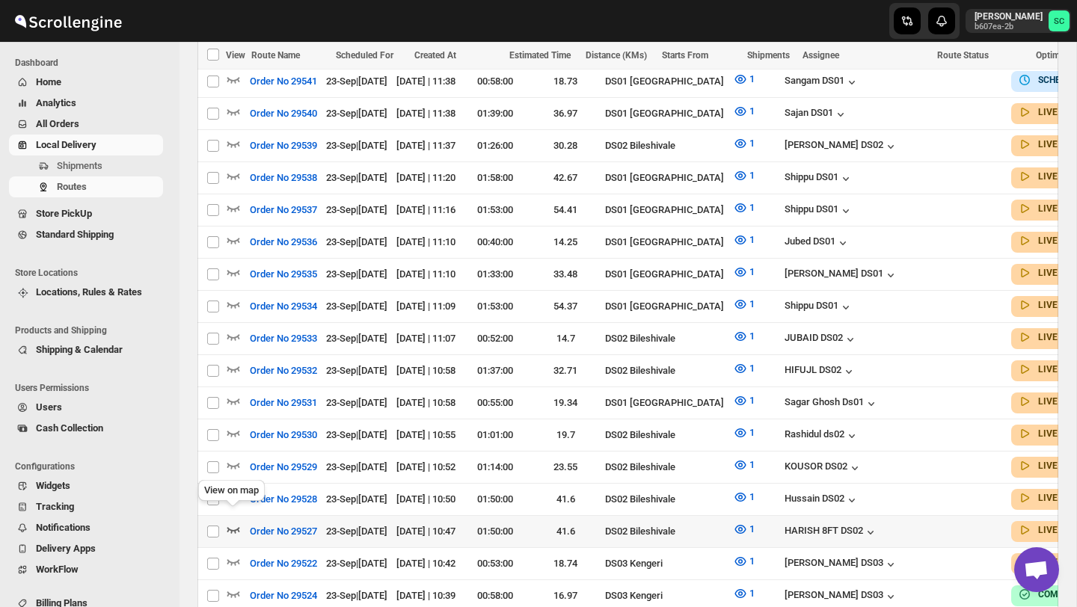
click at [232, 522] on icon "button" at bounding box center [233, 529] width 15 height 15
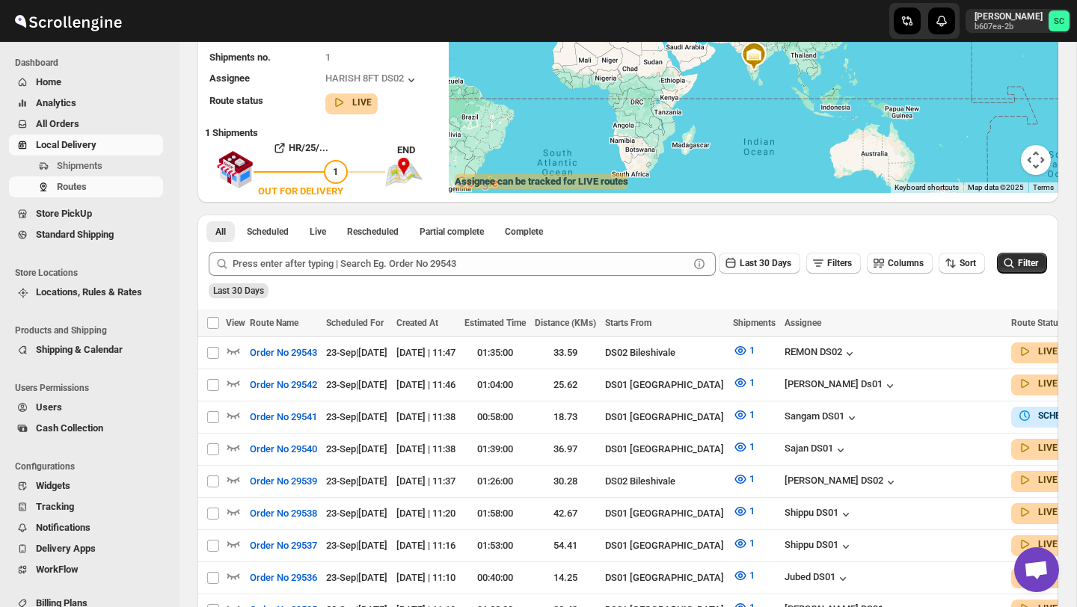
scroll to position [0, 0]
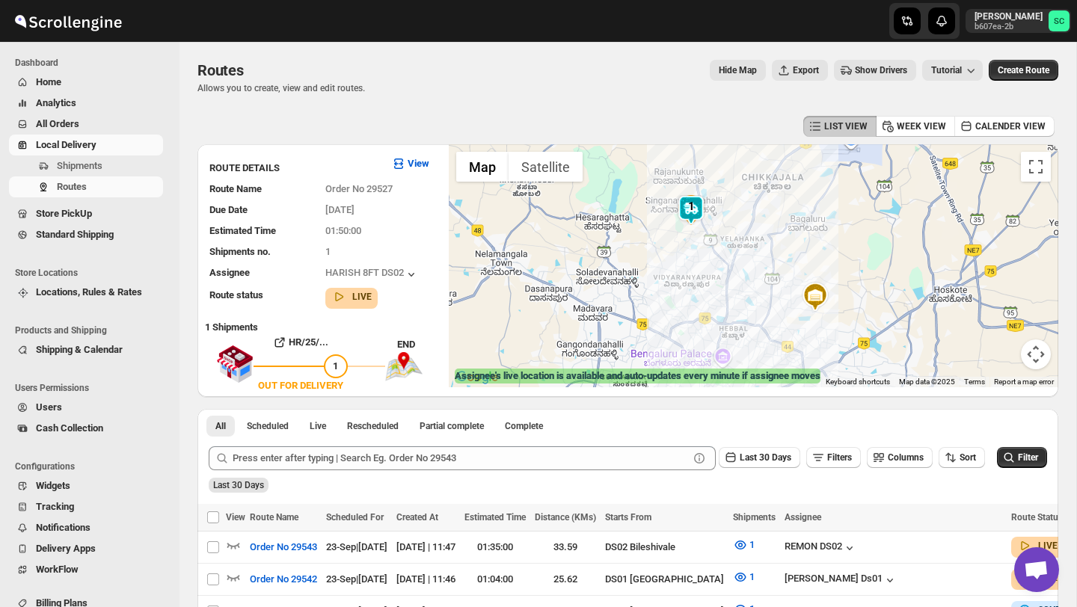
click at [732, 228] on div at bounding box center [754, 265] width 610 height 243
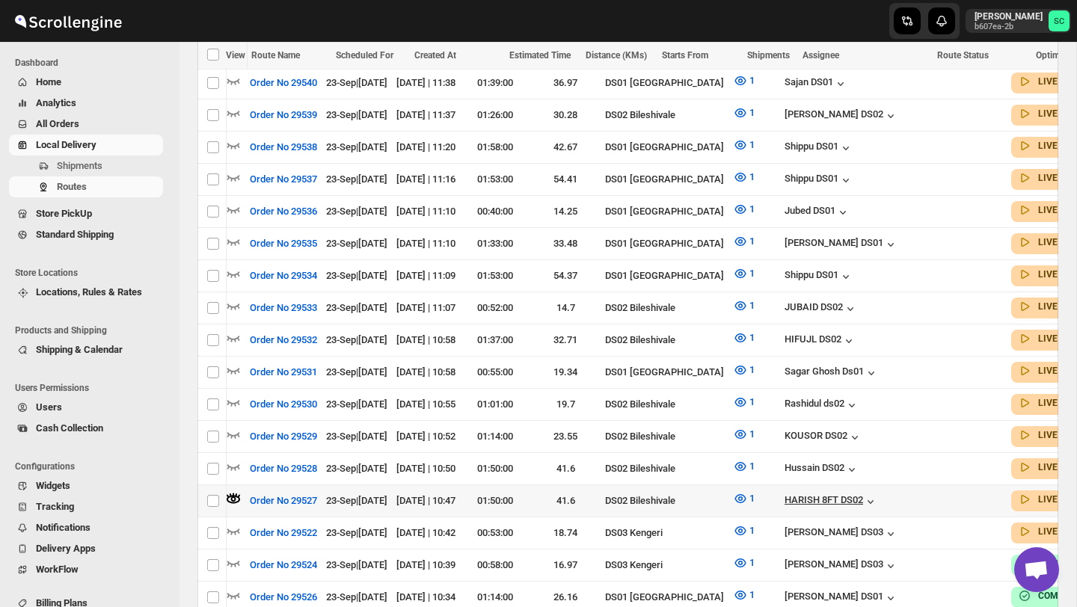
scroll to position [0, 110]
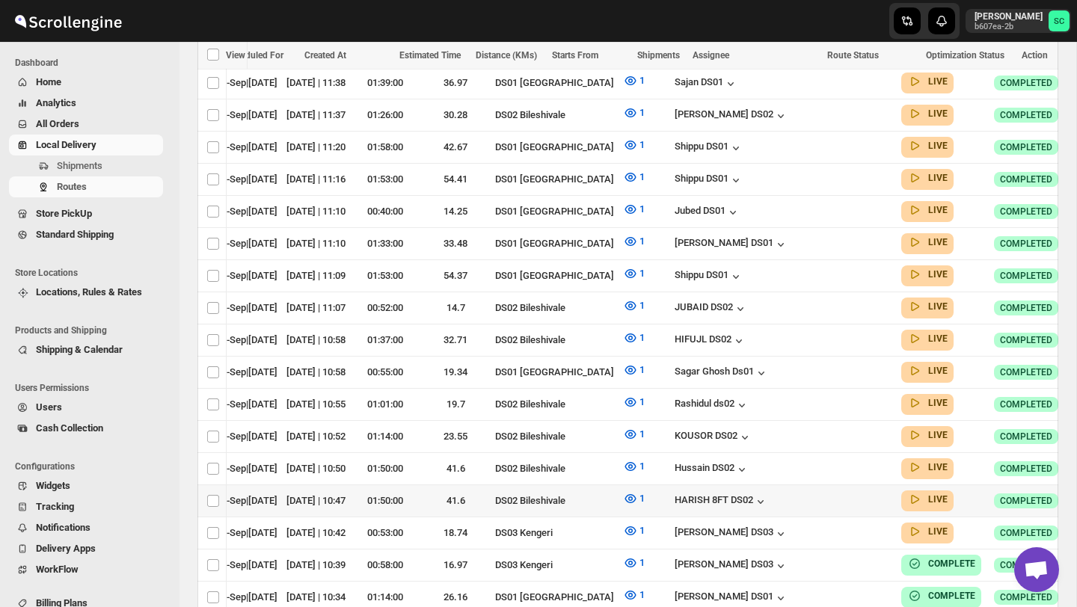
click at [1077, 493] on icon "button" at bounding box center [1092, 500] width 15 height 15
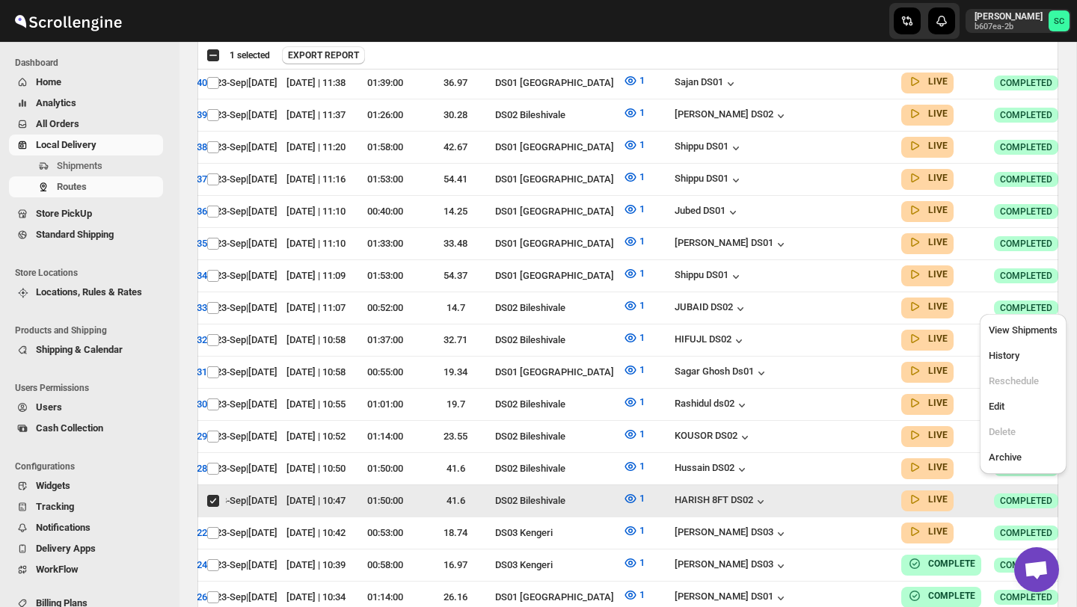
scroll to position [0, 0]
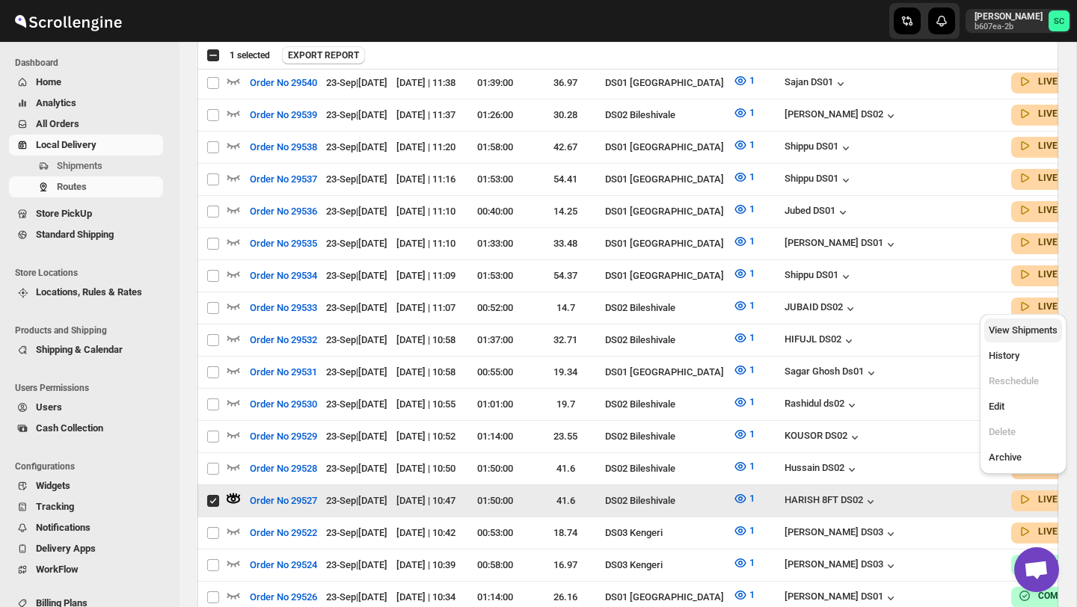
click at [1026, 328] on span "View Shipments" at bounding box center [1023, 330] width 69 height 11
checkbox input "false"
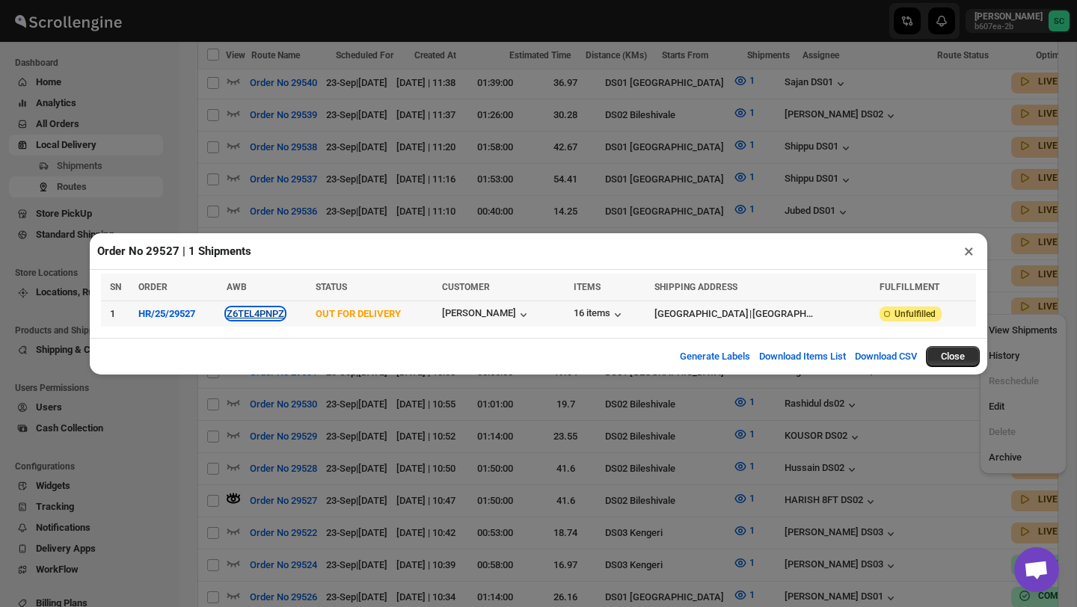
click at [266, 311] on button "Z6TEL4PNPZ" at bounding box center [256, 313] width 58 height 11
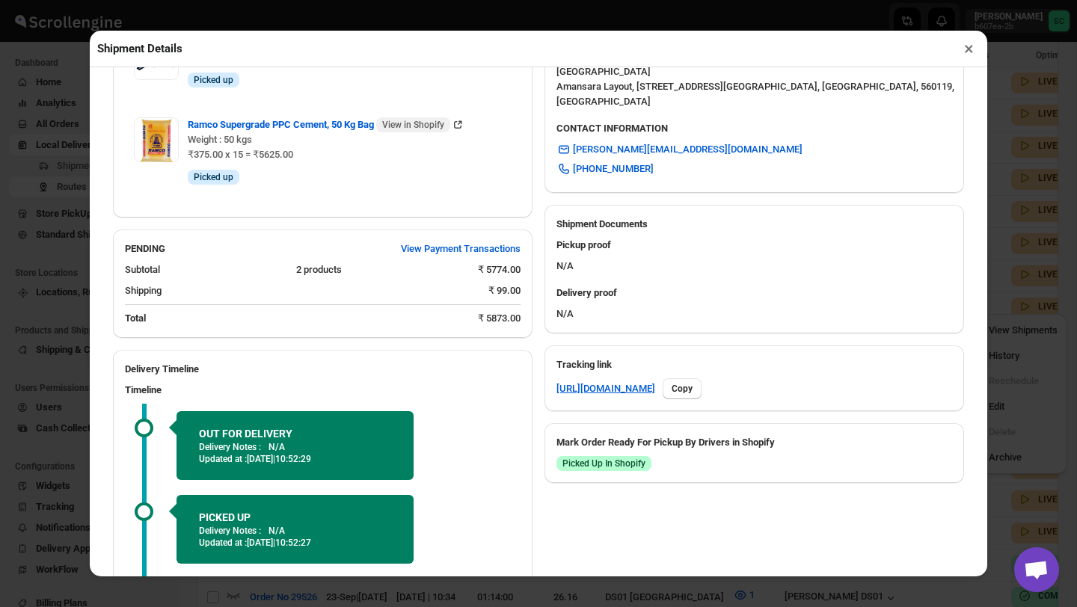
scroll to position [649, 0]
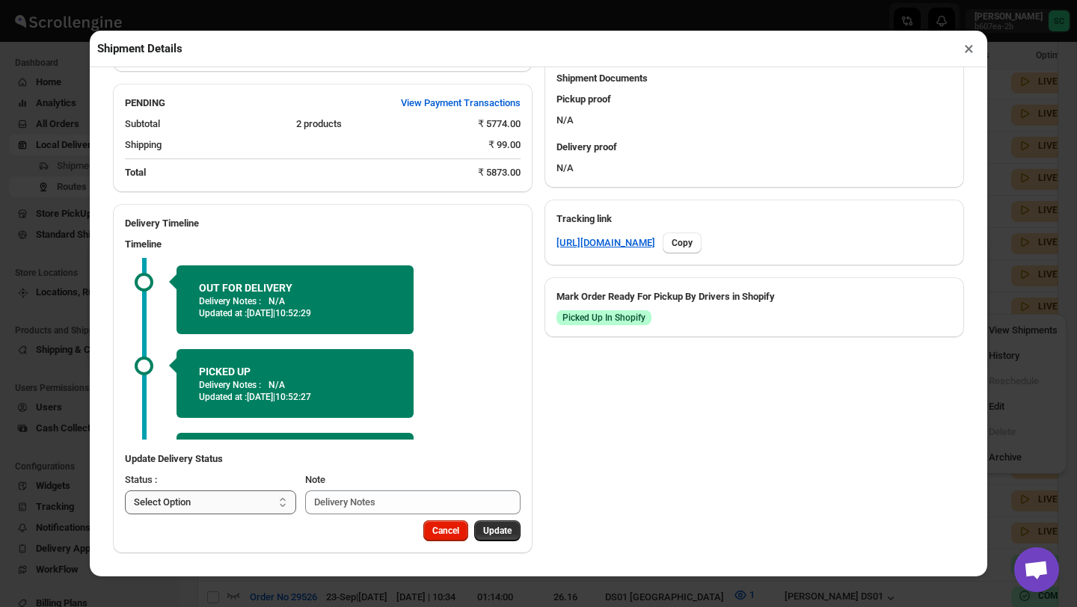
click at [254, 502] on select "Select Option PICKED UP OUT FOR DELIVERY RESCHEDULE DELIVERED CANCELLED" at bounding box center [210, 503] width 171 height 24
select select "DELIVERED"
click at [497, 533] on span "Update" at bounding box center [497, 531] width 28 height 12
select select
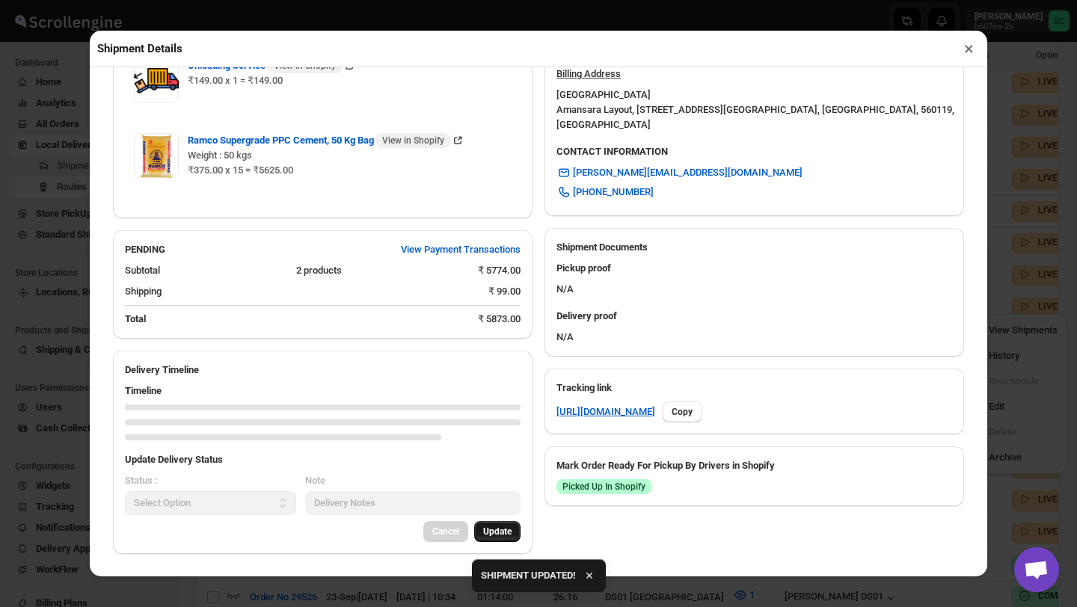
scroll to position [626, 0]
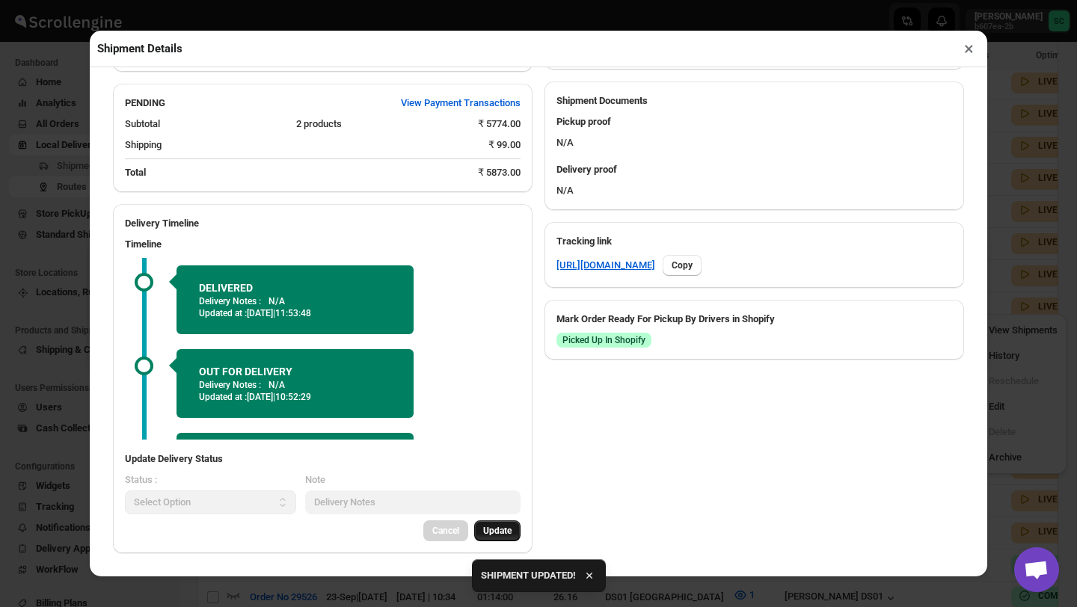
click at [966, 47] on button "×" at bounding box center [969, 48] width 22 height 21
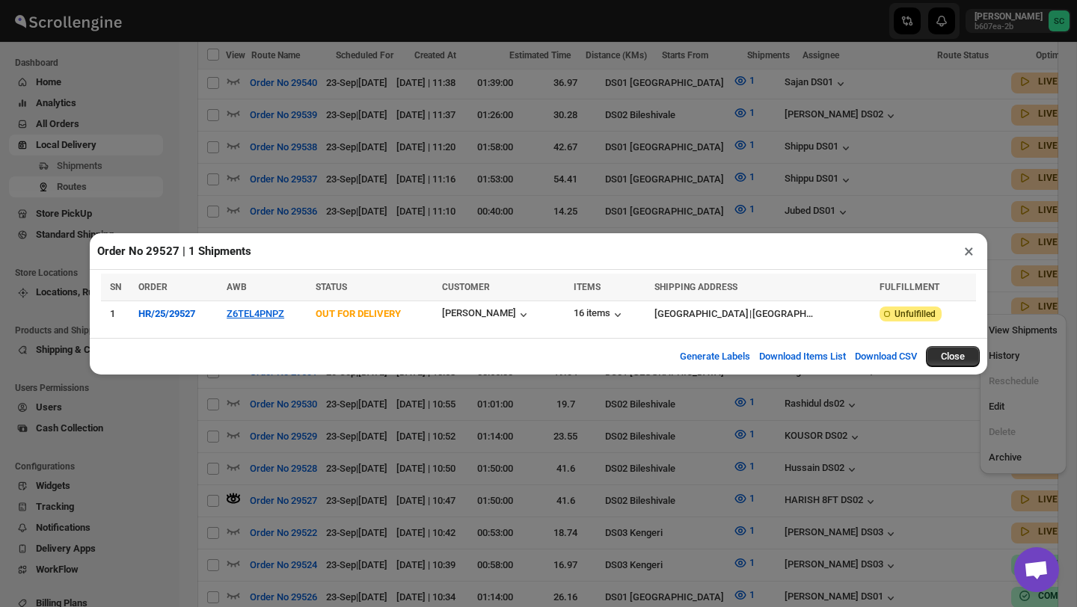
click at [975, 251] on button "×" at bounding box center [969, 251] width 22 height 21
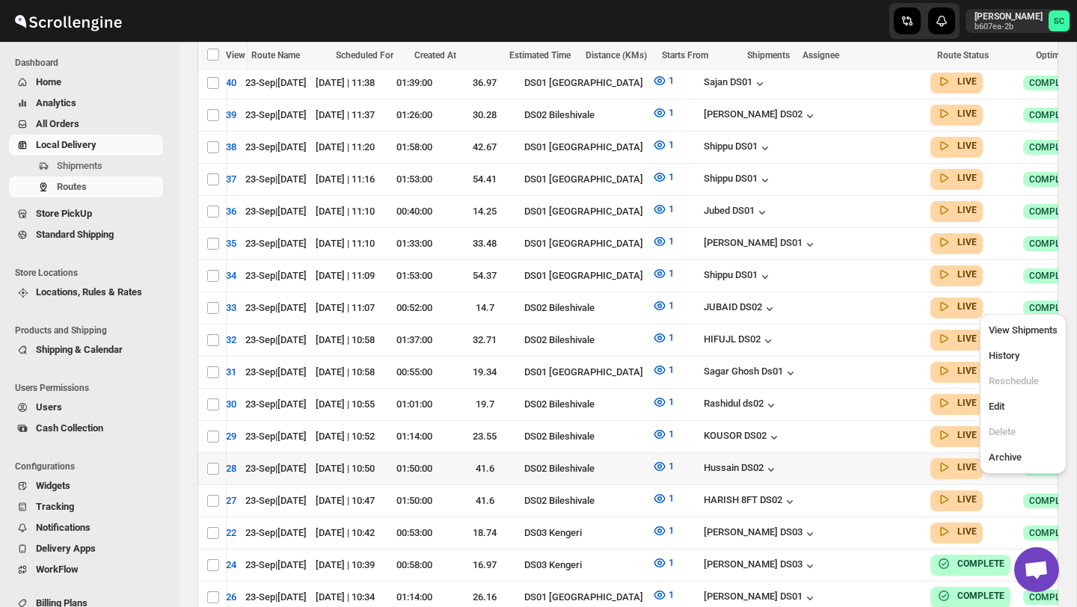
scroll to position [0, 110]
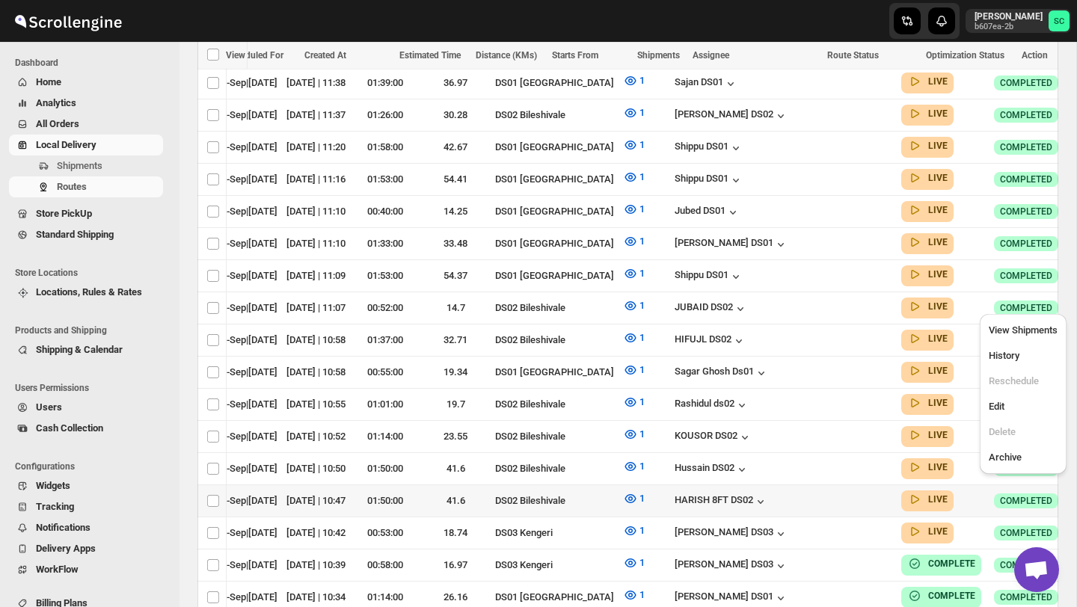
click at [1077, 493] on icon "button" at bounding box center [1092, 500] width 15 height 15
checkbox input "true"
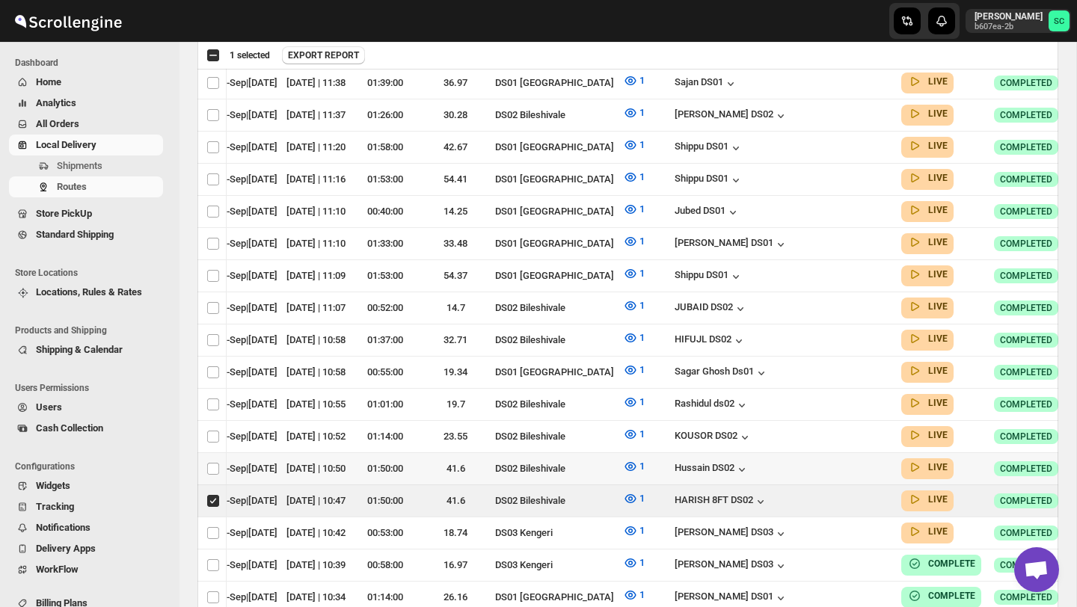
click at [1077, 461] on icon "button" at bounding box center [1092, 468] width 15 height 15
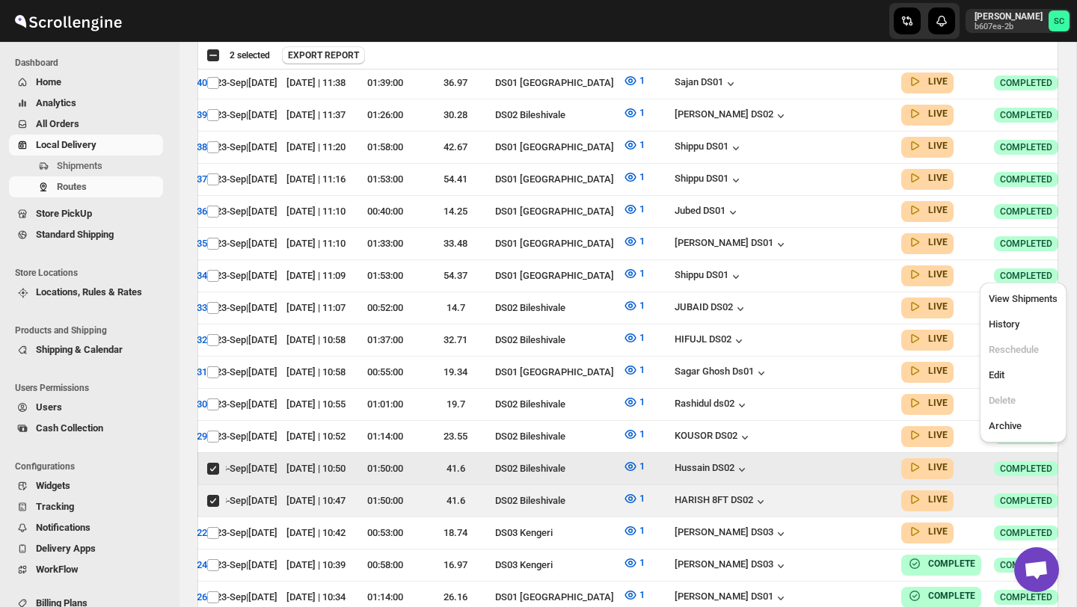
scroll to position [0, 0]
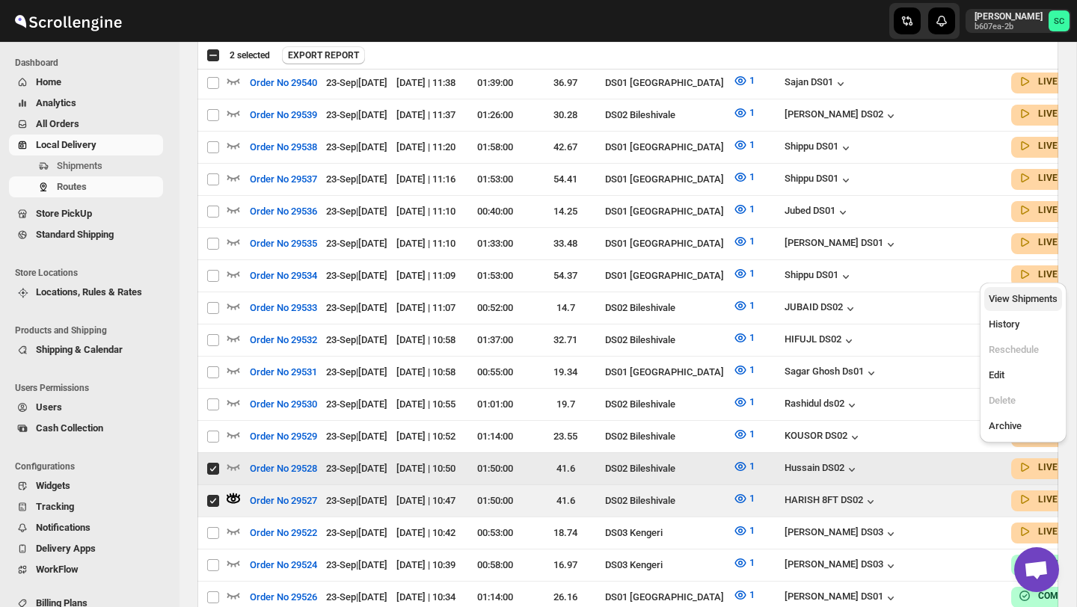
click at [1026, 297] on span "View Shipments" at bounding box center [1023, 298] width 69 height 11
checkbox input "false"
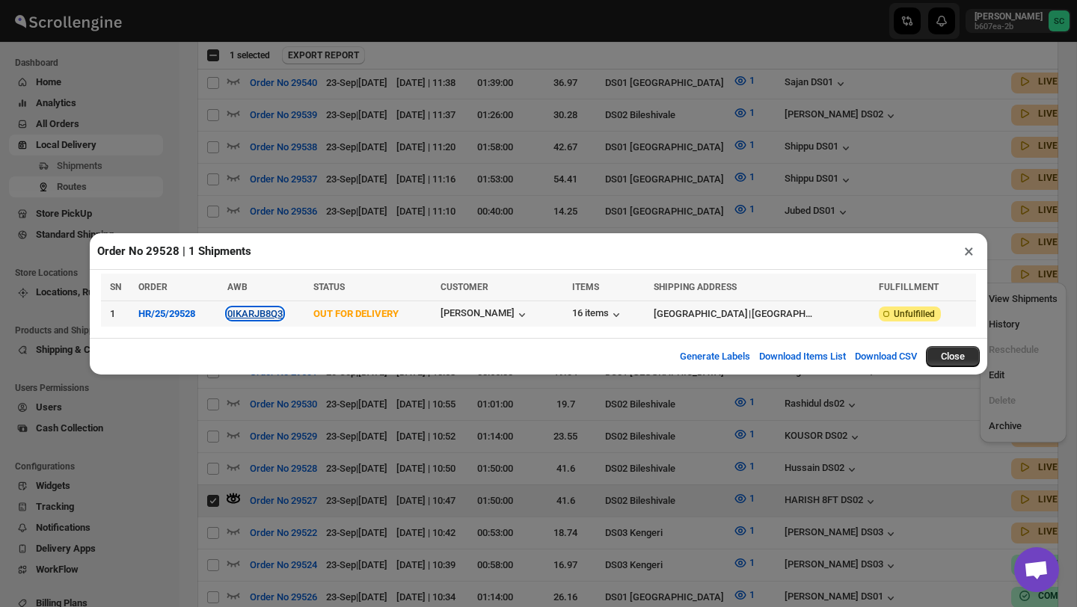
click at [268, 319] on button "0IKARJB8Q3" at bounding box center [254, 313] width 55 height 11
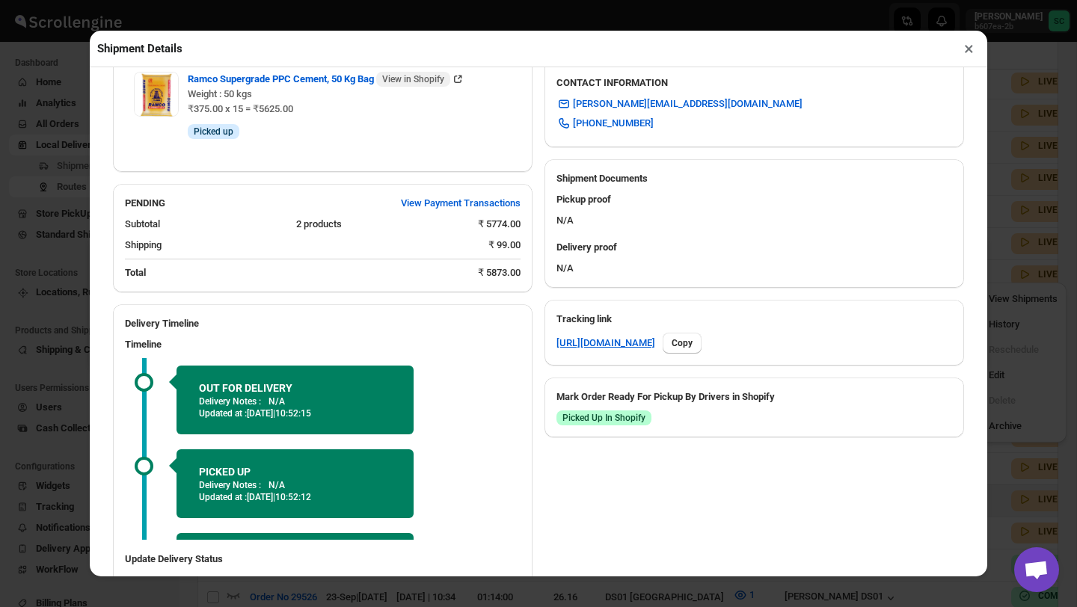
scroll to position [649, 0]
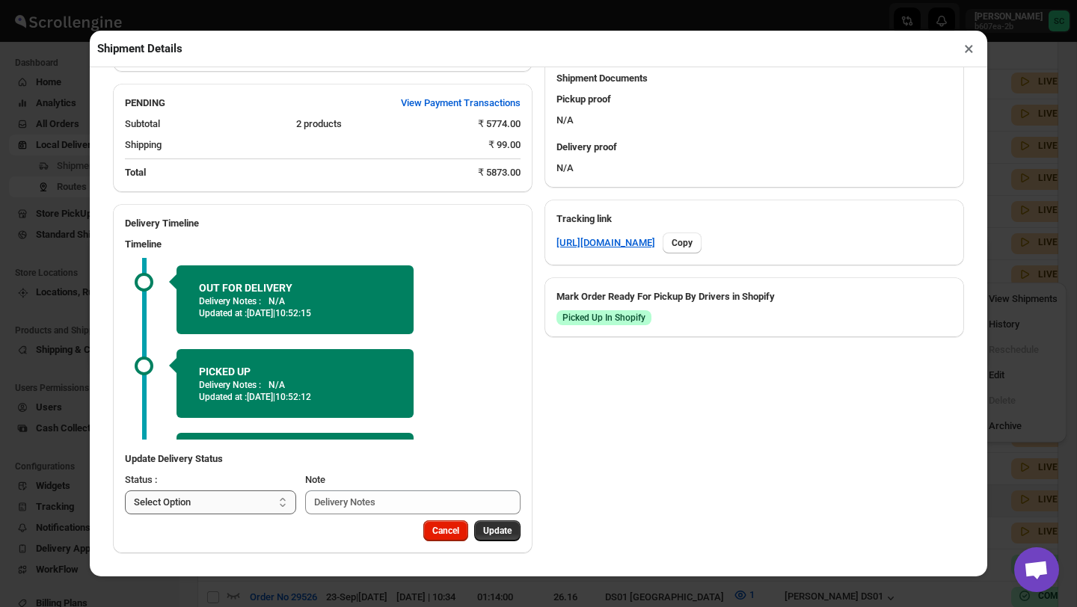
click at [226, 500] on select "Select Option PICKED UP OUT FOR DELIVERY RESCHEDULE DELIVERED CANCELLED" at bounding box center [210, 503] width 171 height 24
select select "DELIVERED"
click at [509, 533] on span "Update" at bounding box center [497, 531] width 28 height 12
select select
click at [968, 48] on button "×" at bounding box center [969, 48] width 22 height 21
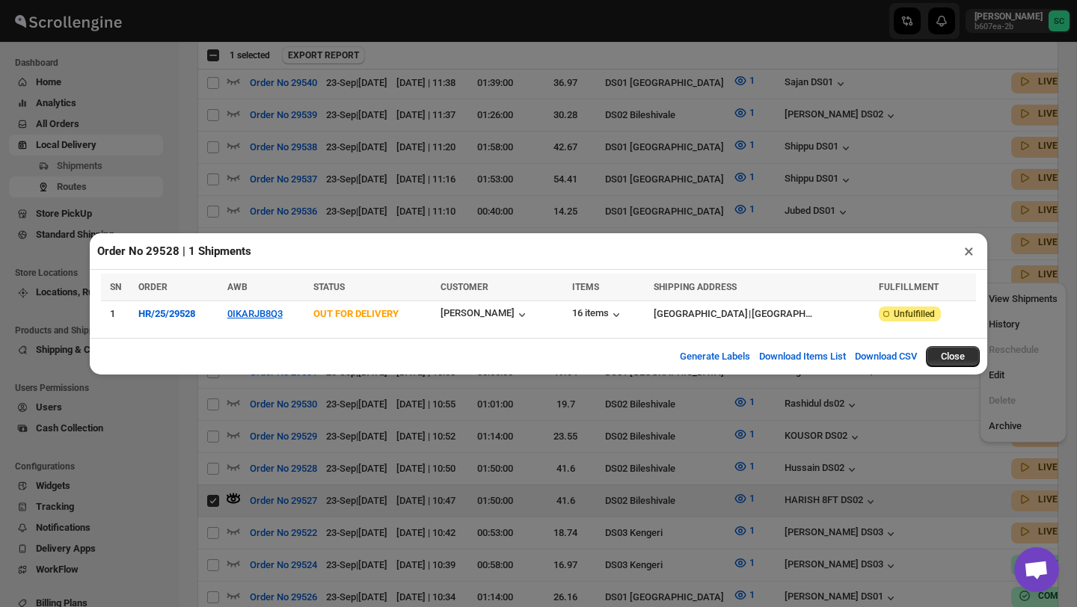
click at [968, 248] on button "×" at bounding box center [969, 251] width 22 height 21
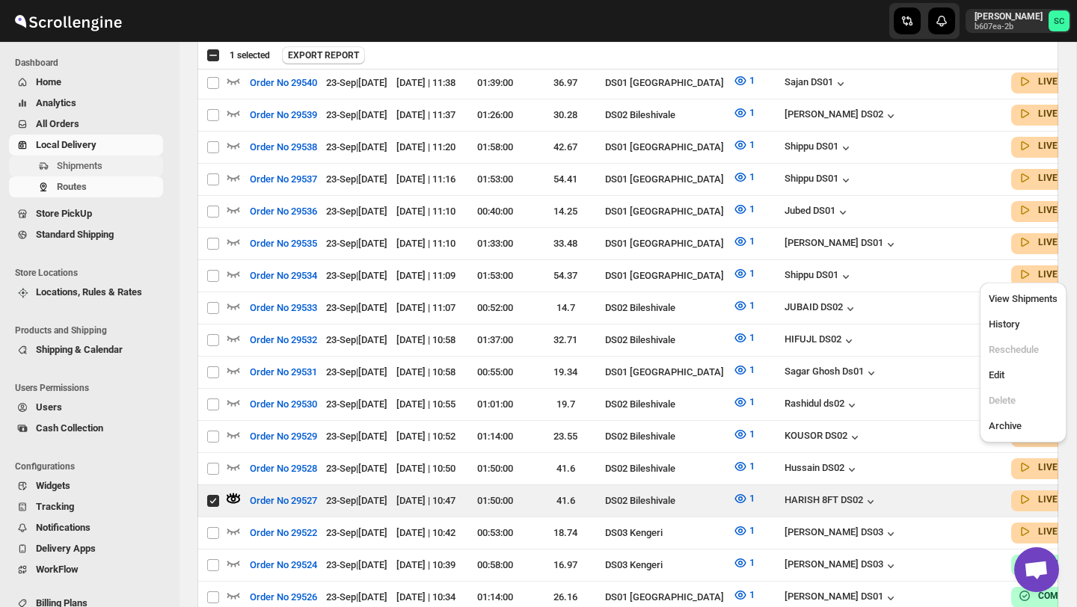
click at [98, 163] on span "Shipments" at bounding box center [80, 165] width 46 height 11
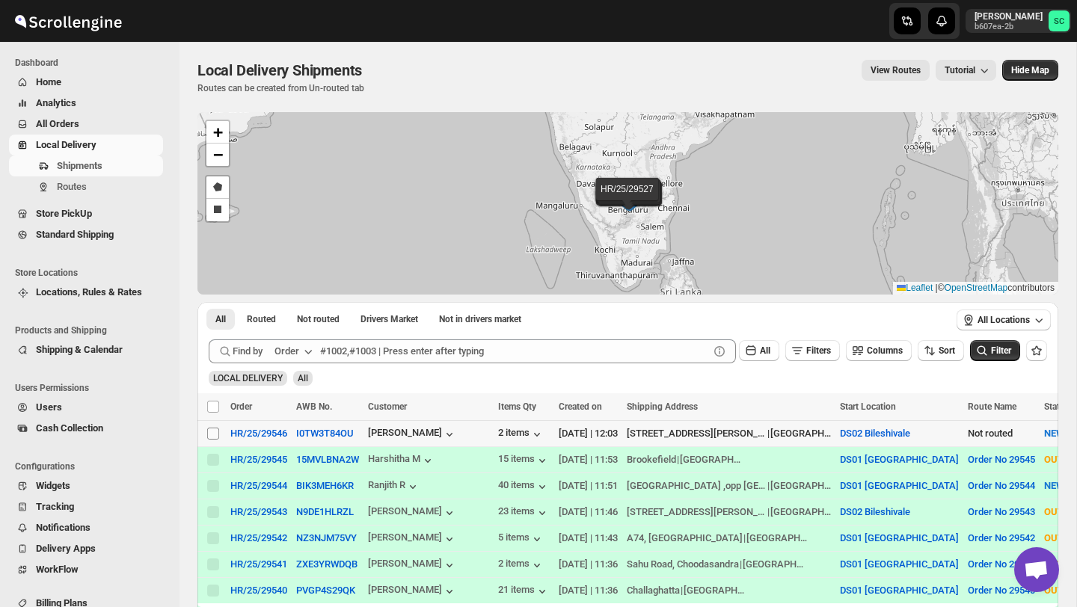
click at [207, 432] on input "Select shipment" at bounding box center [213, 434] width 12 height 12
checkbox input "true"
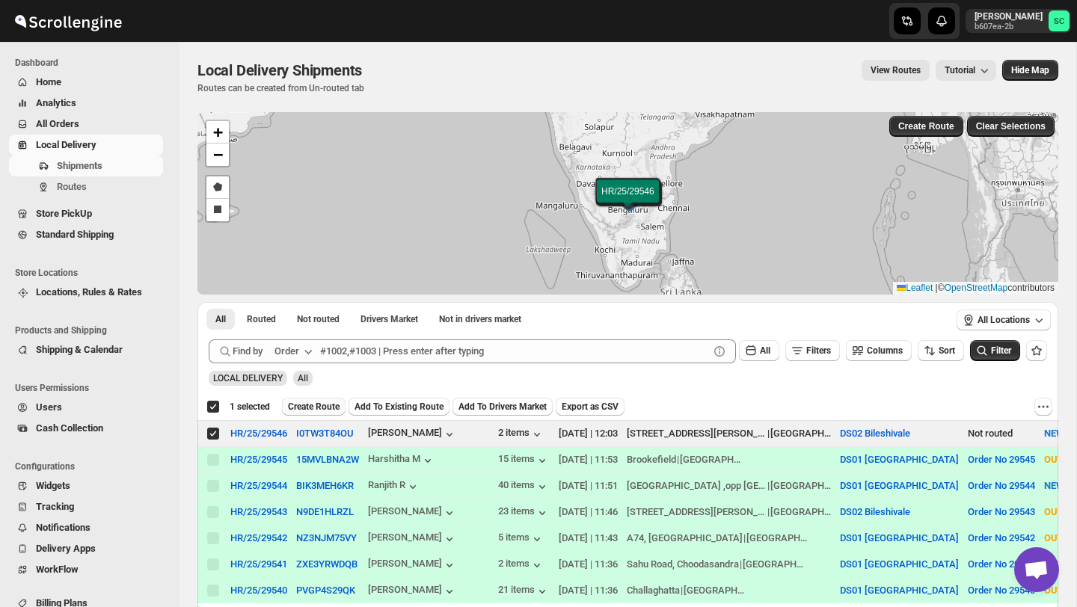
click at [324, 413] on button "Create Route" at bounding box center [314, 407] width 64 height 18
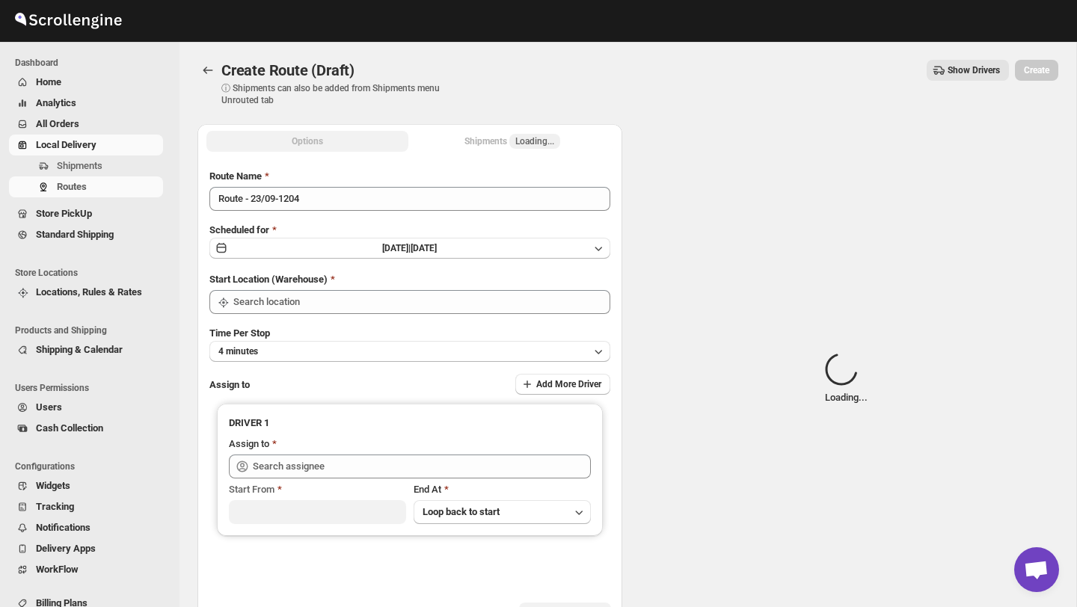
type input "DS02 Bileshivale"
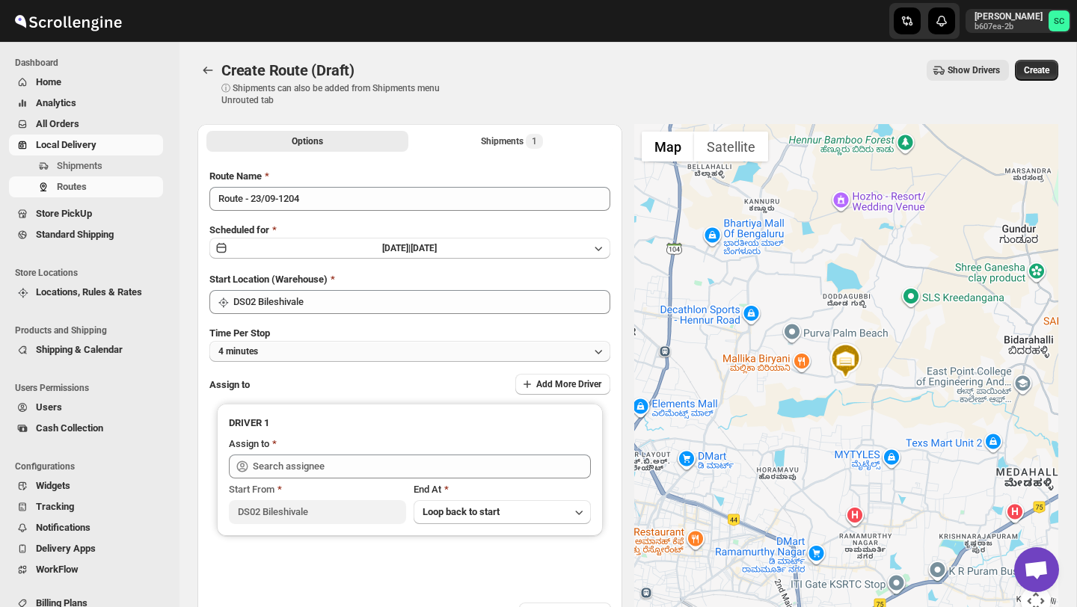
click at [356, 344] on button "4 minutes" at bounding box center [409, 351] width 401 height 21
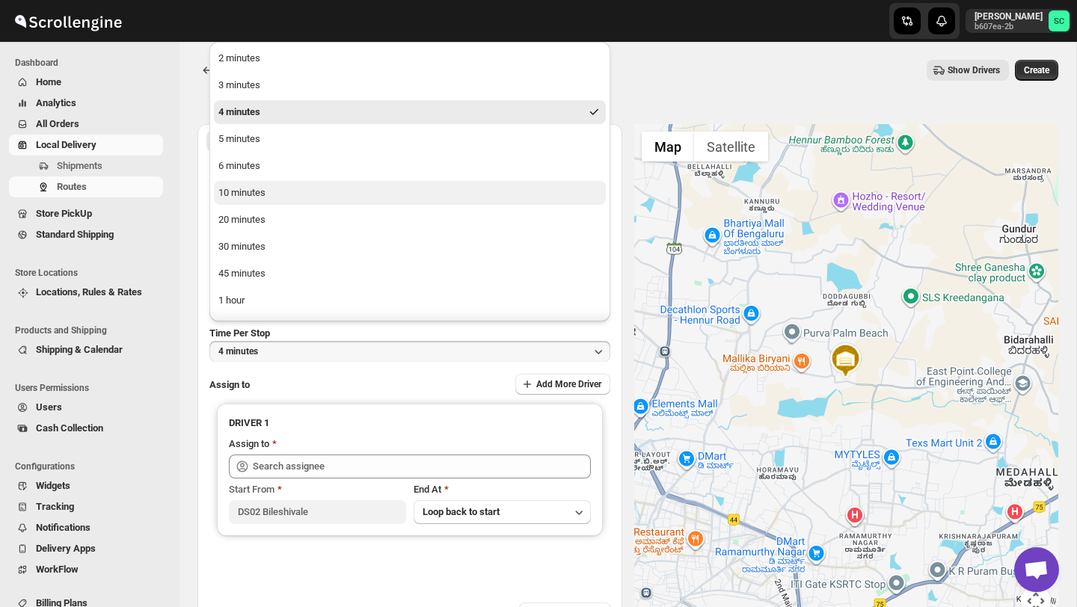
click at [270, 201] on button "10 minutes" at bounding box center [410, 193] width 392 height 24
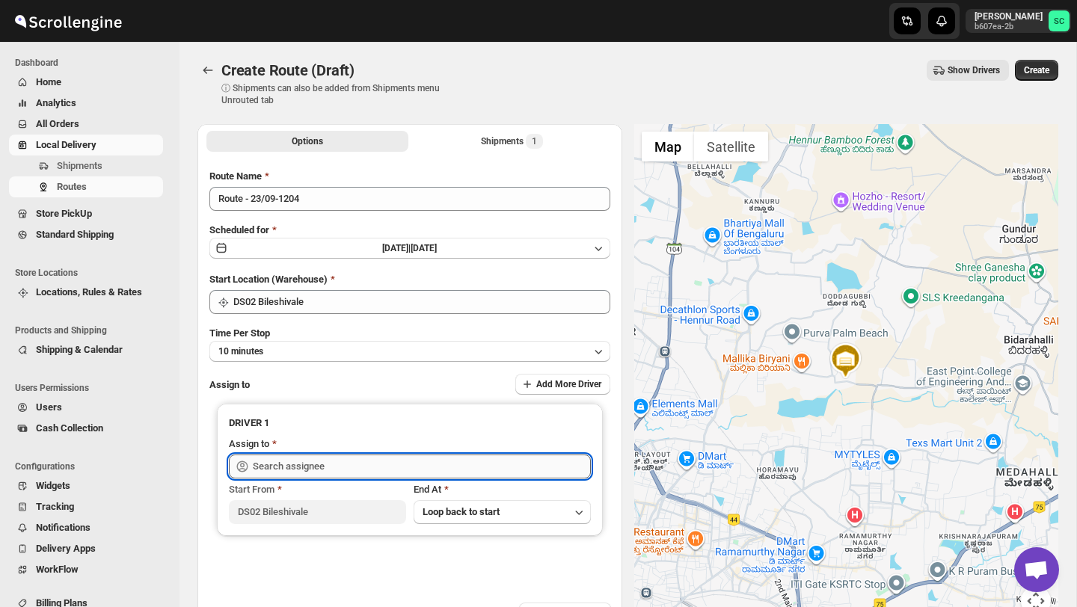
click at [285, 464] on input "text" at bounding box center [422, 467] width 338 height 24
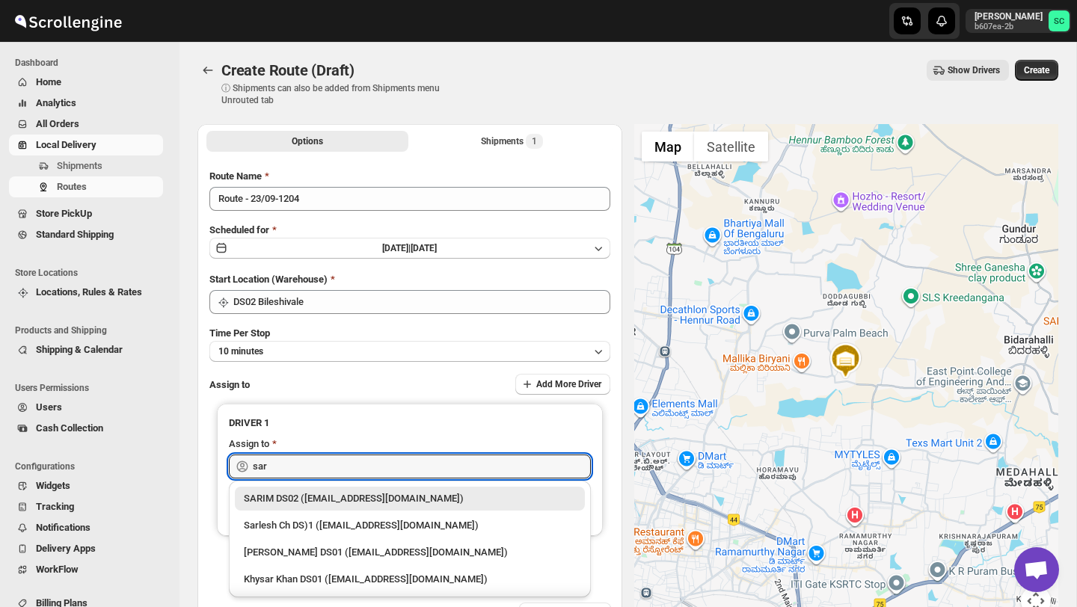
click at [337, 504] on div "SARIM DS02 ([EMAIL_ADDRESS][DOMAIN_NAME])" at bounding box center [410, 498] width 332 height 15
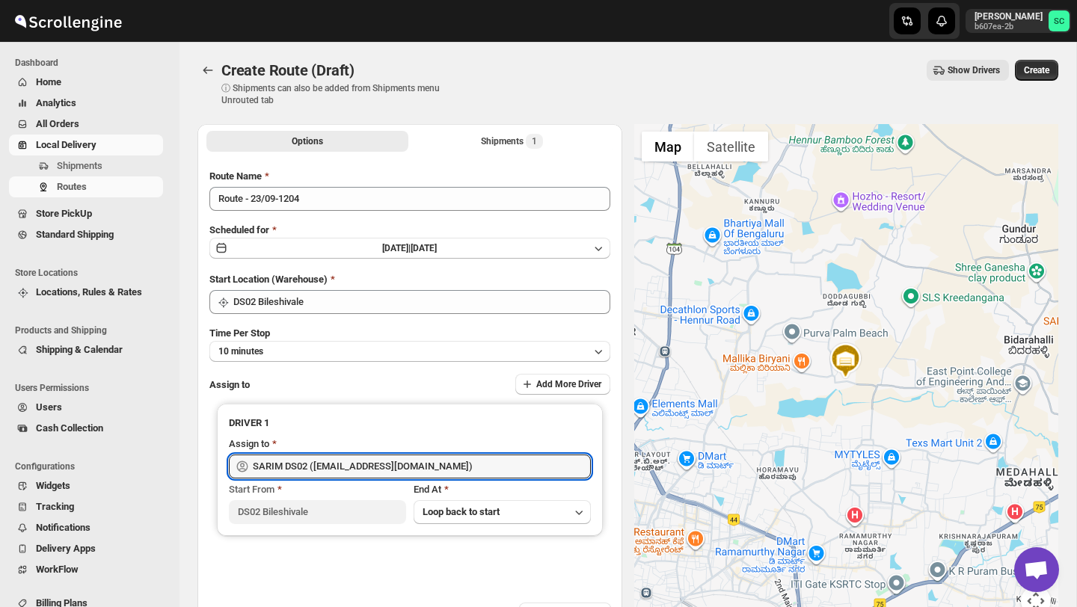
type input "SARIM DS02 ([EMAIL_ADDRESS][DOMAIN_NAME])"
click at [1031, 67] on span "Create" at bounding box center [1036, 70] width 25 height 12
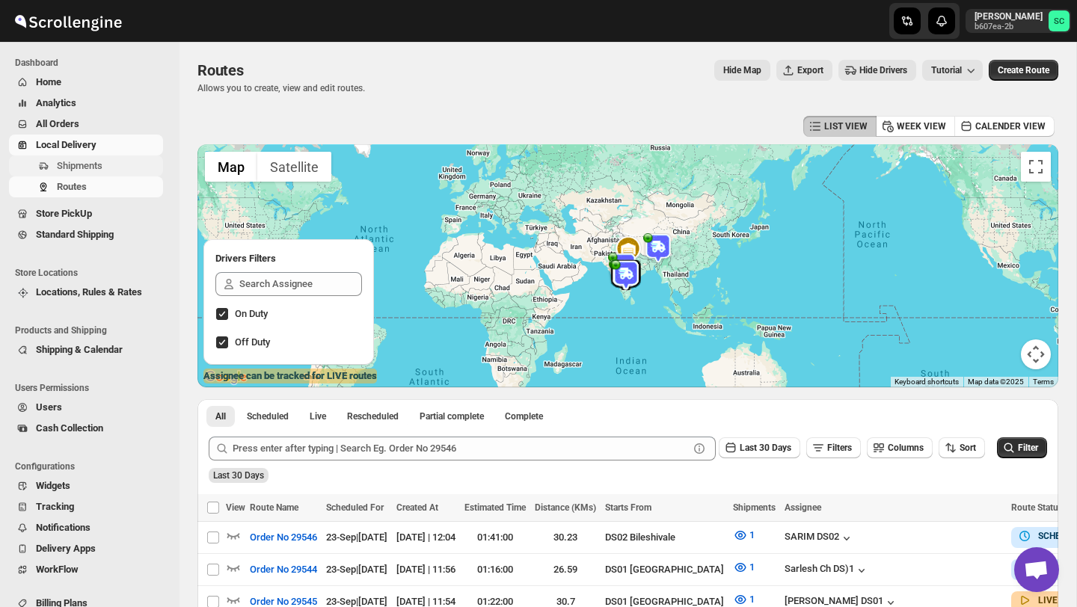
click at [98, 167] on span "Shipments" at bounding box center [80, 165] width 46 height 11
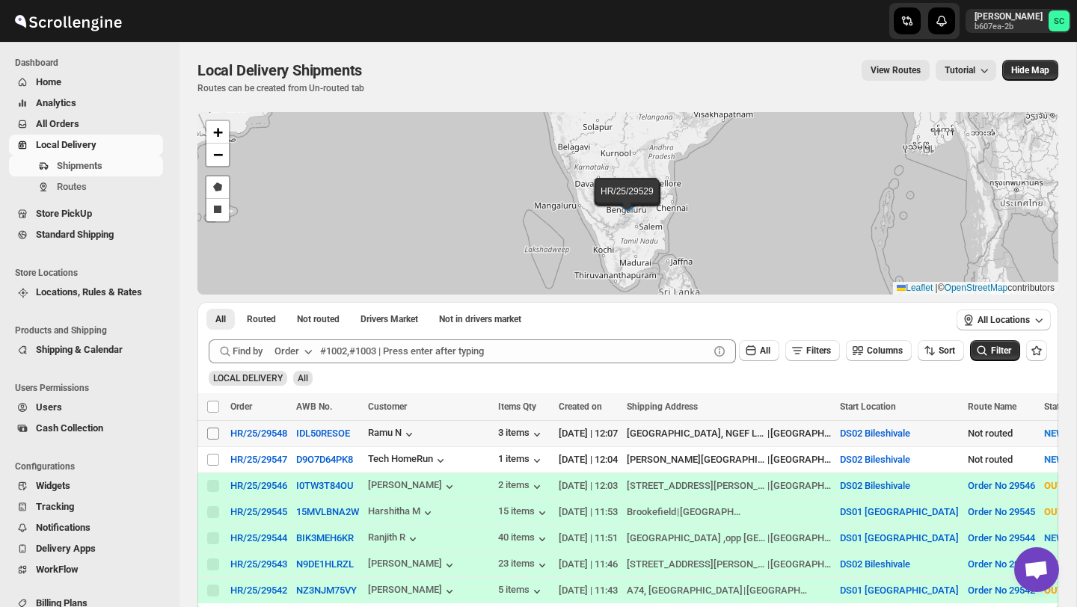
click at [211, 432] on input "Select shipment" at bounding box center [213, 434] width 12 height 12
checkbox input "true"
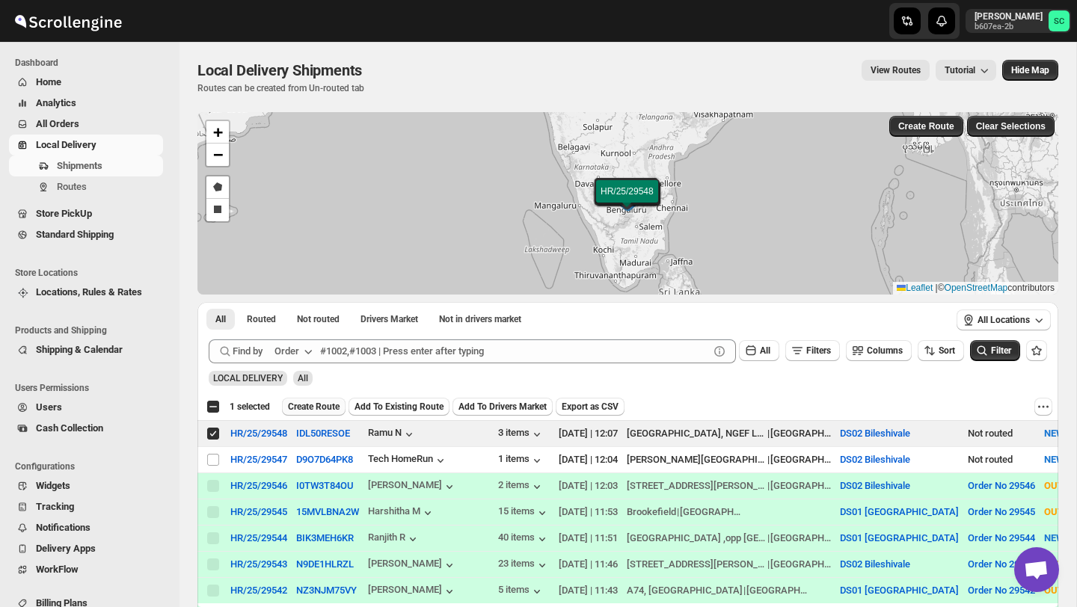
click at [319, 405] on span "Create Route" at bounding box center [314, 407] width 52 height 12
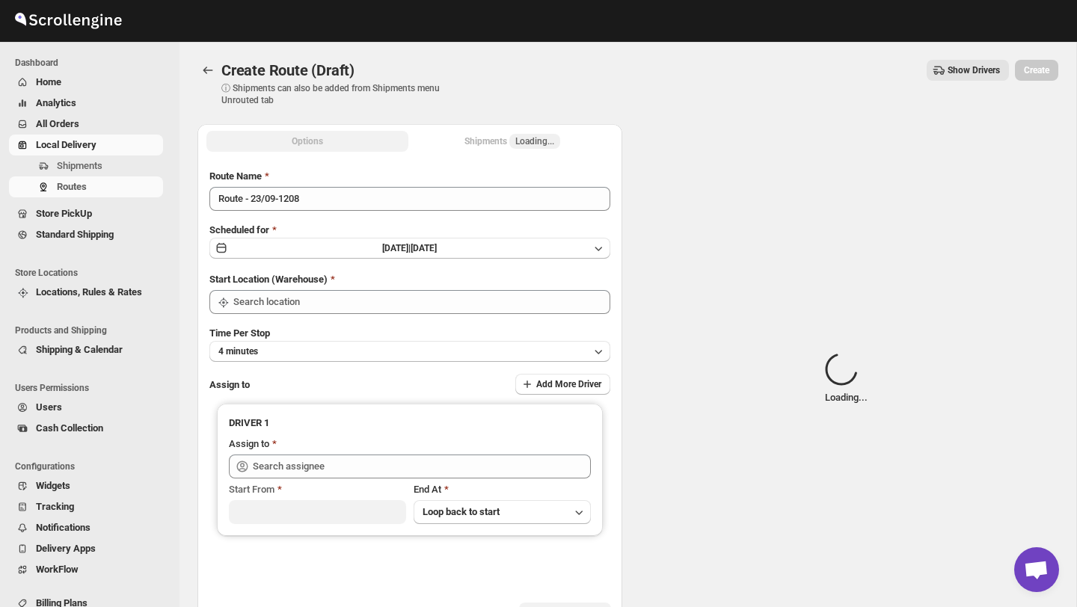
type input "DS02 Bileshivale"
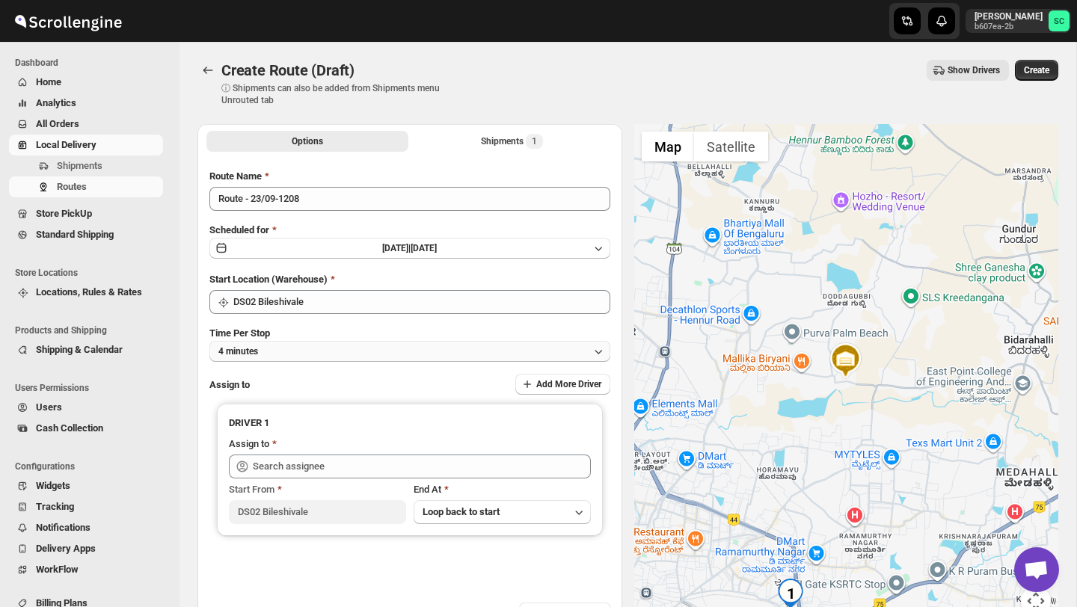
click at [341, 351] on button "4 minutes" at bounding box center [409, 351] width 401 height 21
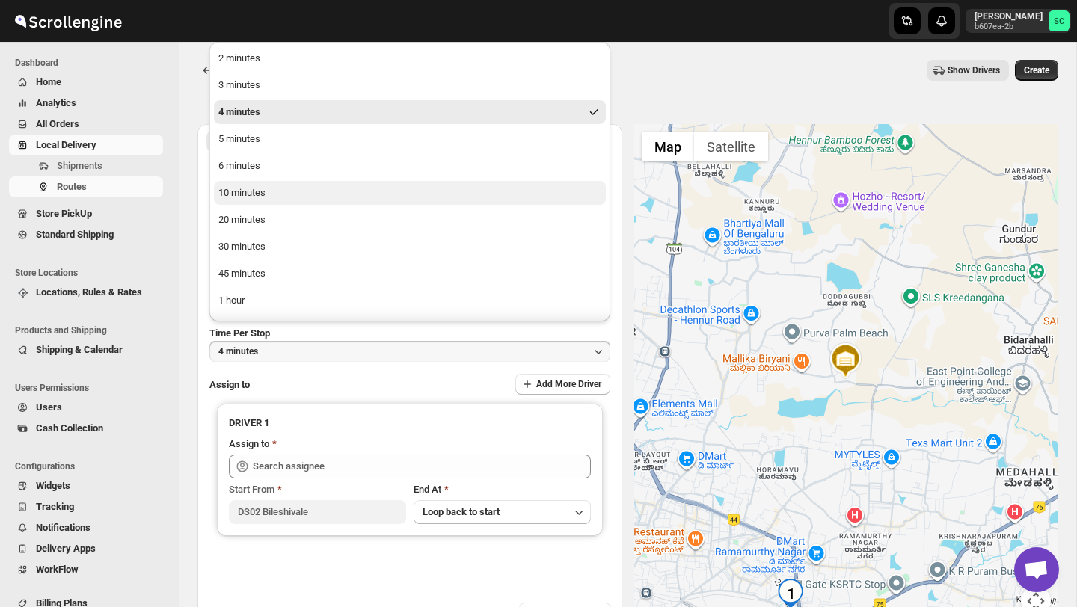
click at [306, 197] on button "10 minutes" at bounding box center [410, 193] width 392 height 24
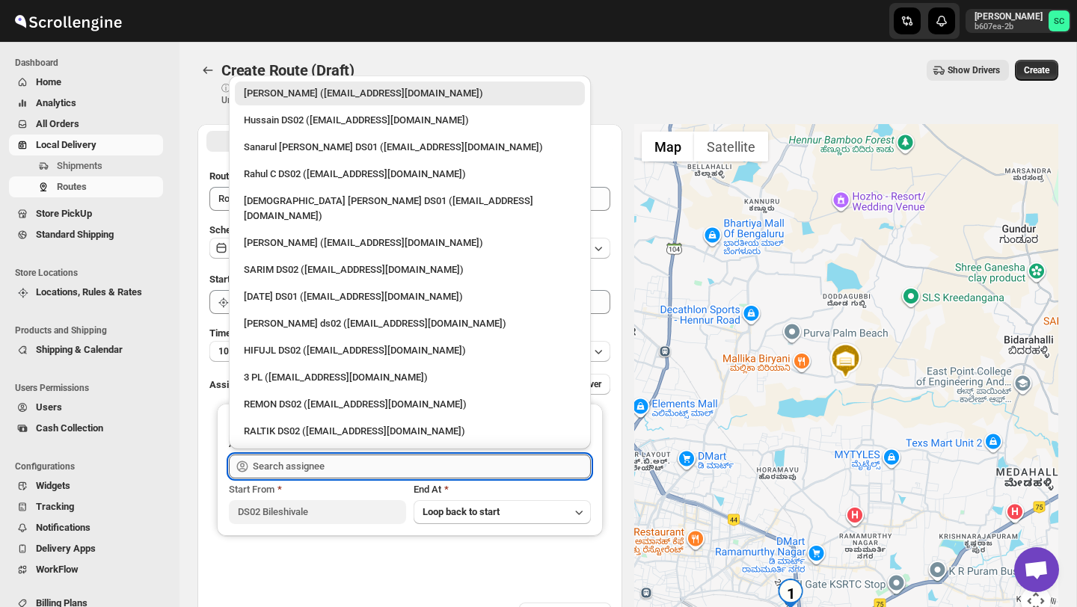
click at [306, 456] on input "text" at bounding box center [422, 467] width 338 height 24
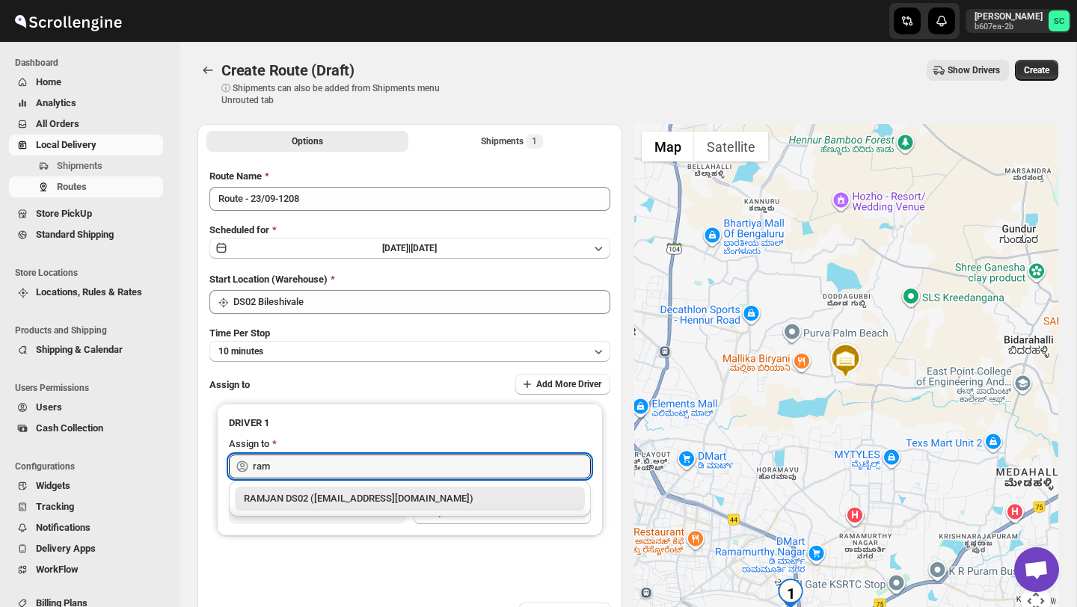
click at [356, 501] on div "RAMJAN DS02 ([EMAIL_ADDRESS][DOMAIN_NAME])" at bounding box center [410, 498] width 332 height 15
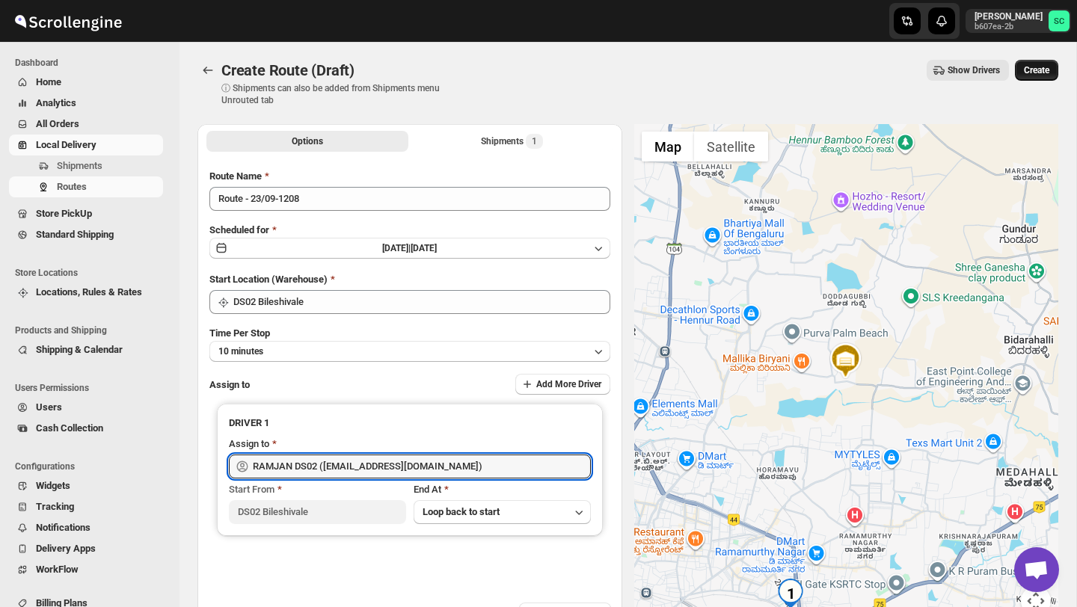
type input "RAMJAN DS02 ([EMAIL_ADDRESS][DOMAIN_NAME])"
click at [1042, 70] on span "Create" at bounding box center [1036, 70] width 25 height 12
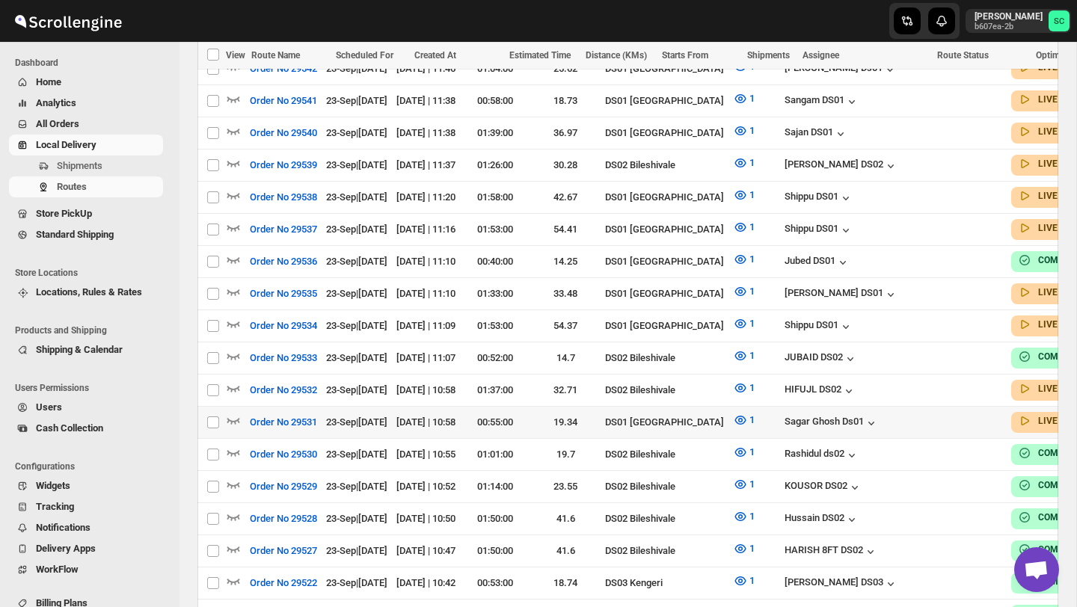
scroll to position [642, 0]
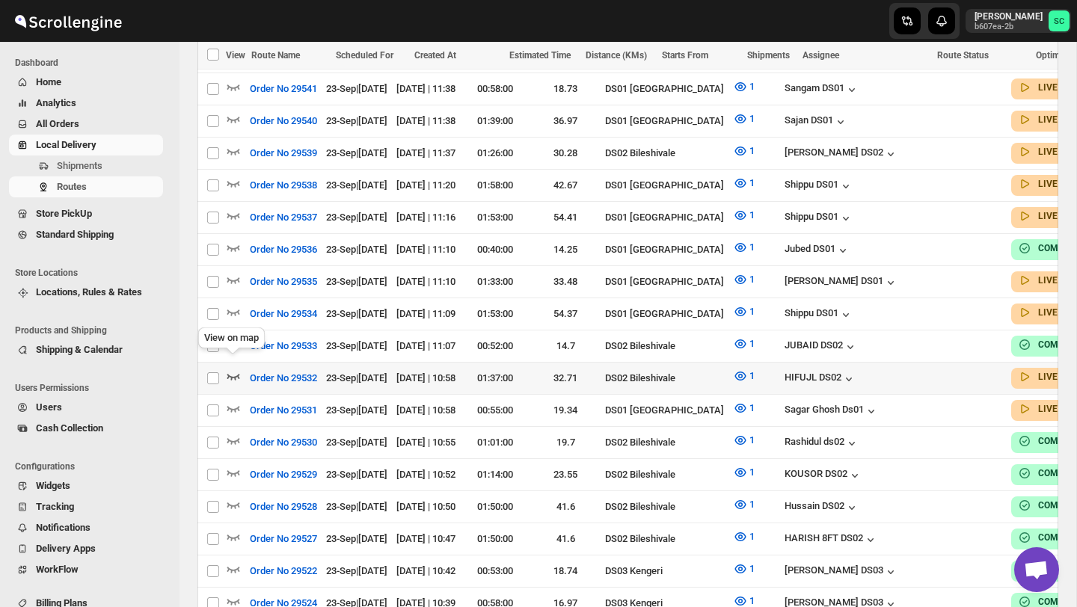
click at [230, 369] on icon "button" at bounding box center [233, 376] width 15 height 15
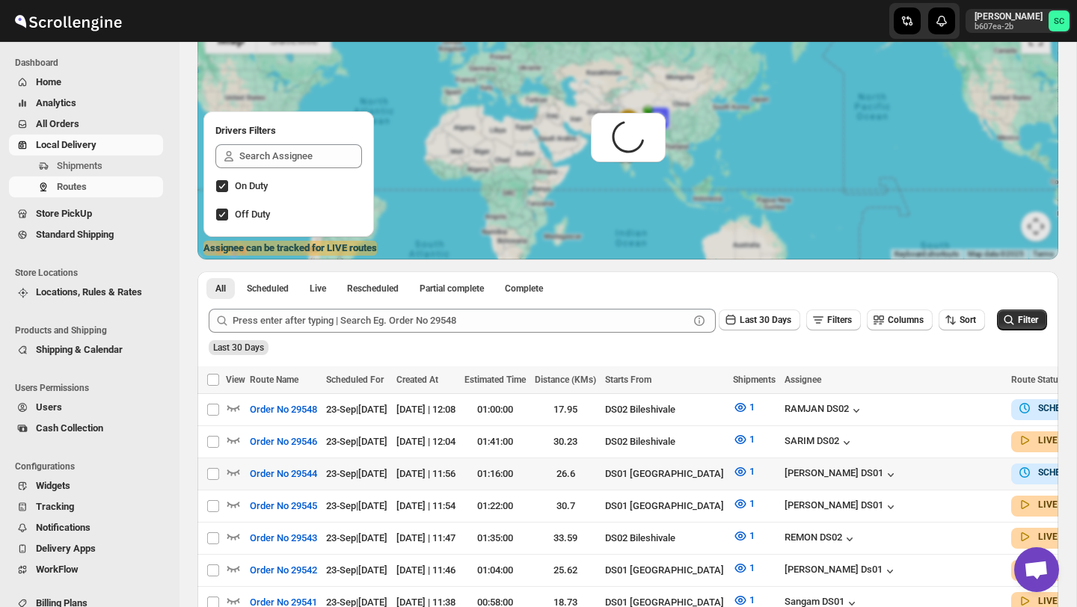
scroll to position [0, 0]
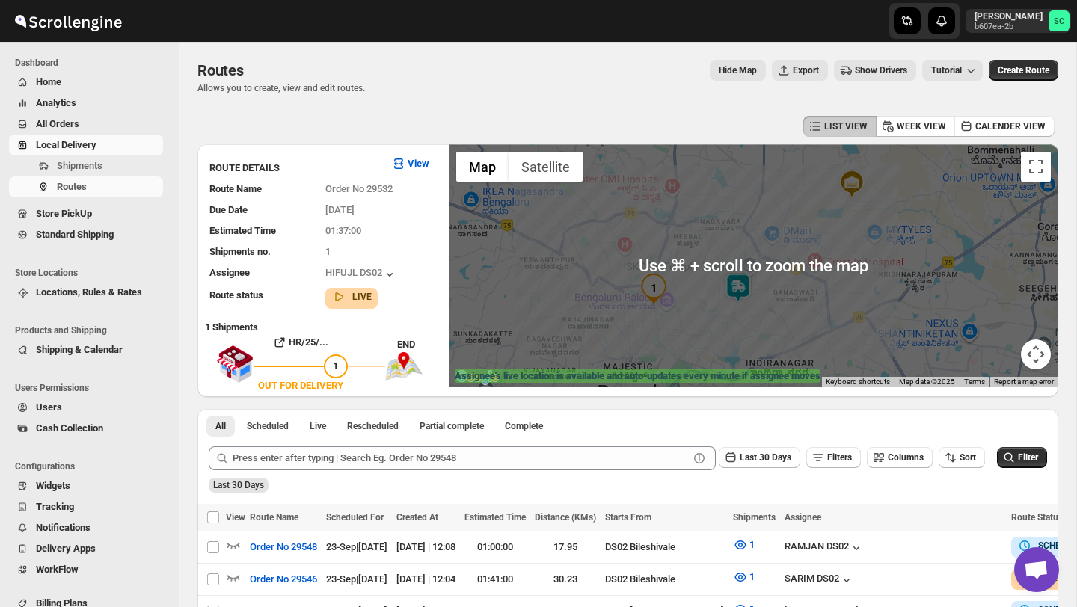
click at [731, 284] on img at bounding box center [738, 288] width 30 height 30
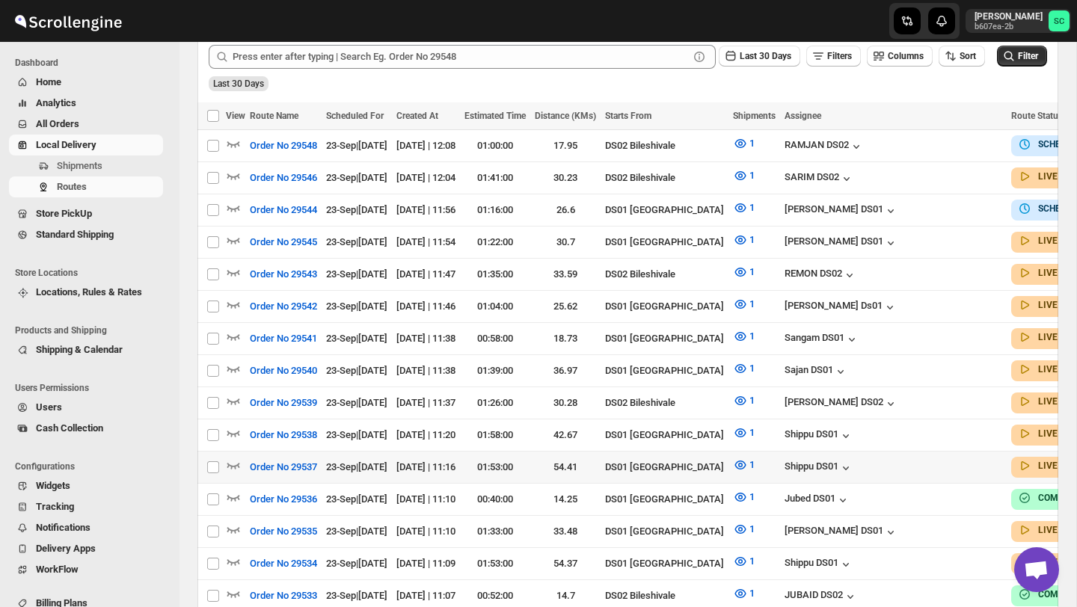
scroll to position [400, 0]
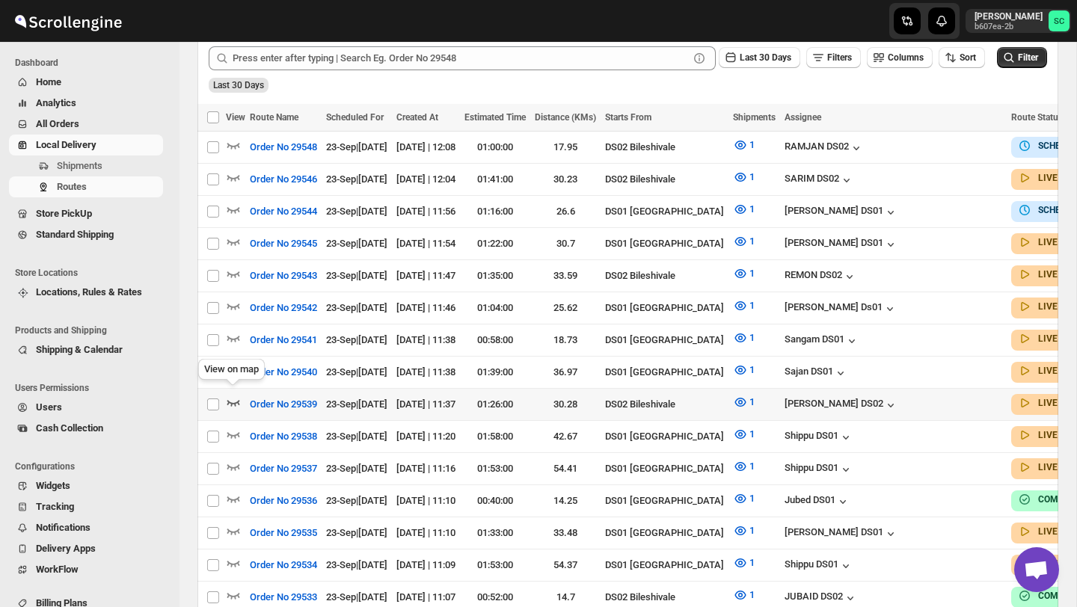
click at [231, 401] on icon "button" at bounding box center [233, 404] width 13 height 6
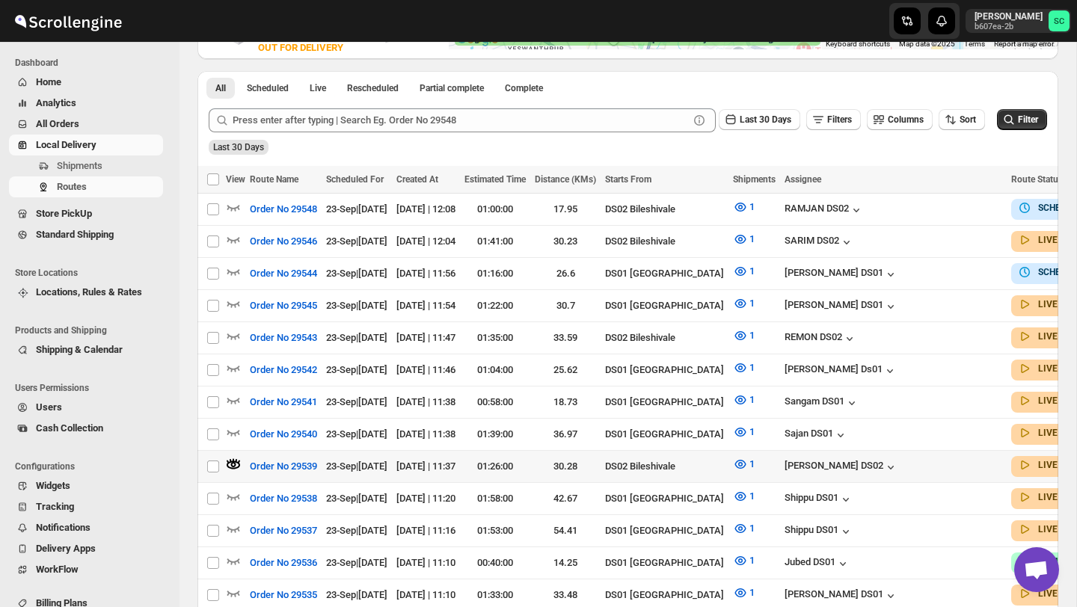
scroll to position [331, 0]
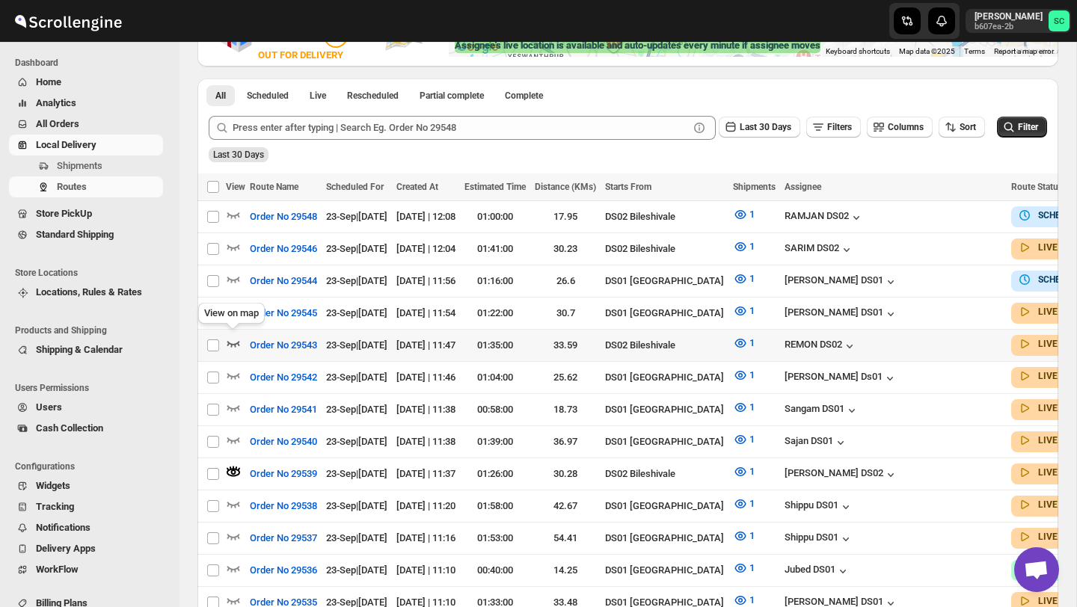
click at [238, 338] on icon "button" at bounding box center [233, 343] width 15 height 15
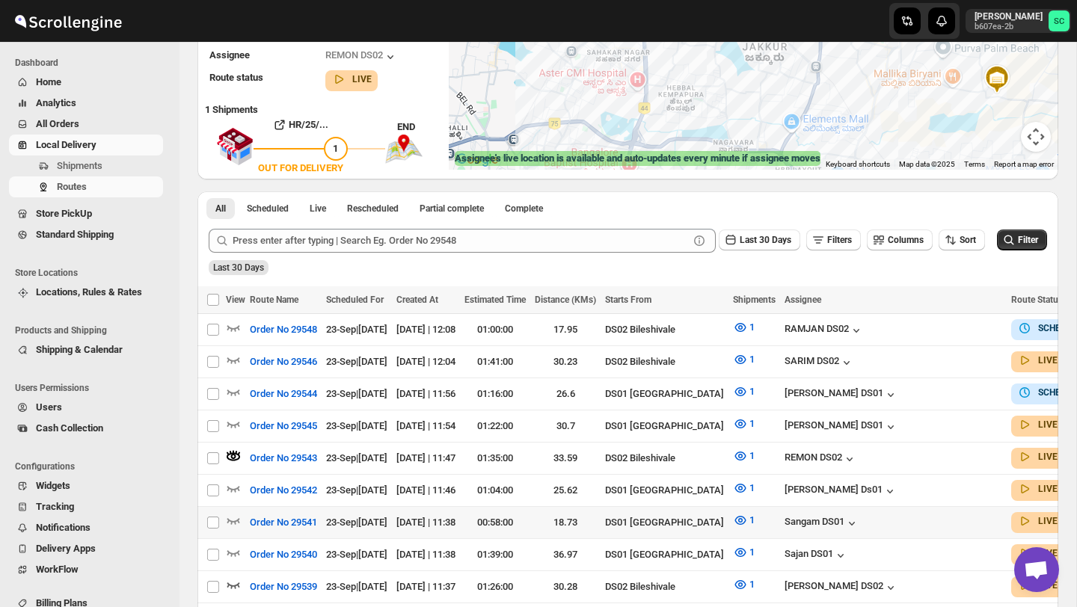
scroll to position [218, 0]
click at [231, 354] on icon "button" at bounding box center [233, 359] width 15 height 15
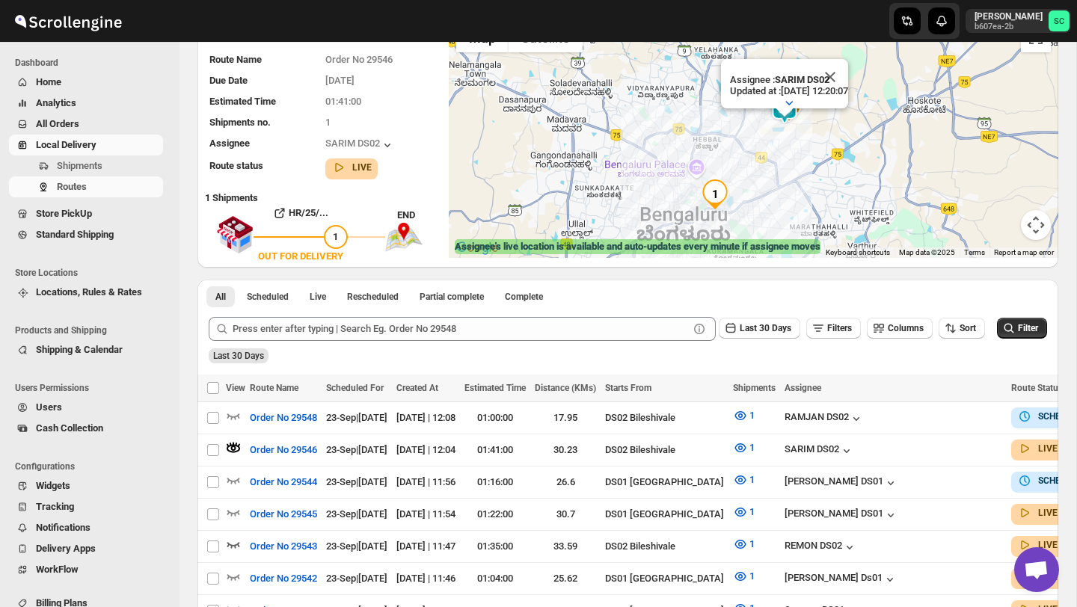
scroll to position [130, 0]
click at [229, 411] on icon "button" at bounding box center [233, 415] width 15 height 15
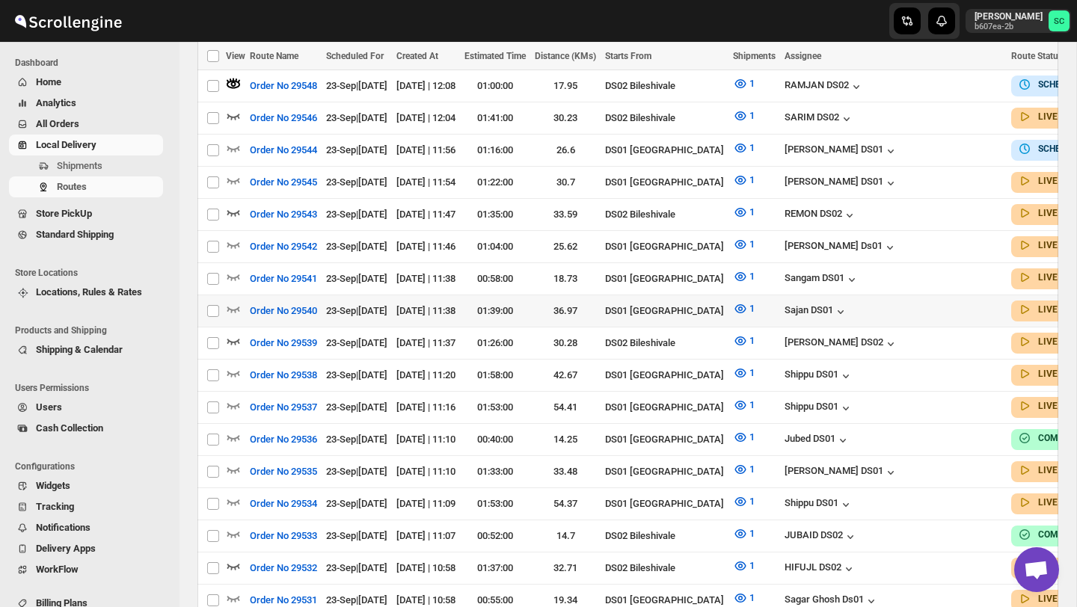
scroll to position [462, 0]
click at [236, 339] on icon "button" at bounding box center [233, 342] width 13 height 6
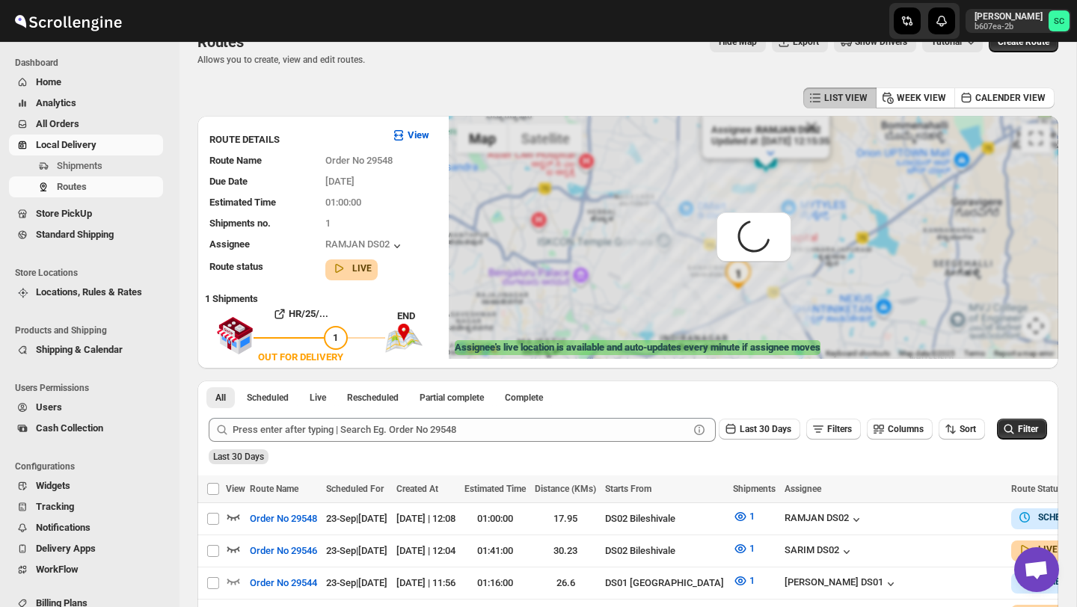
scroll to position [0, 0]
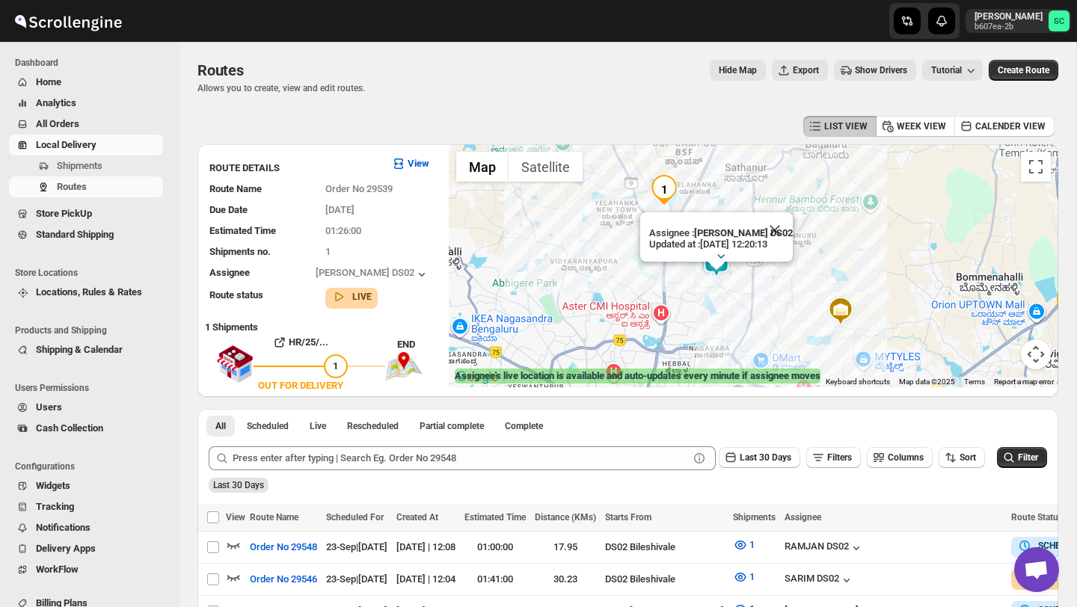
click at [783, 225] on button "Close" at bounding box center [775, 230] width 36 height 36
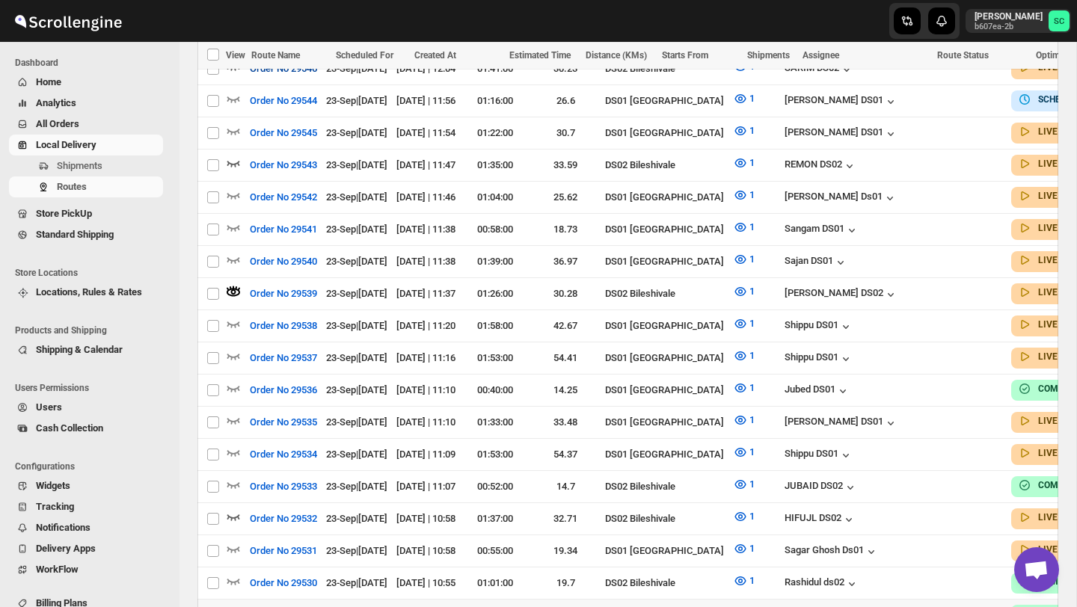
scroll to position [544, 0]
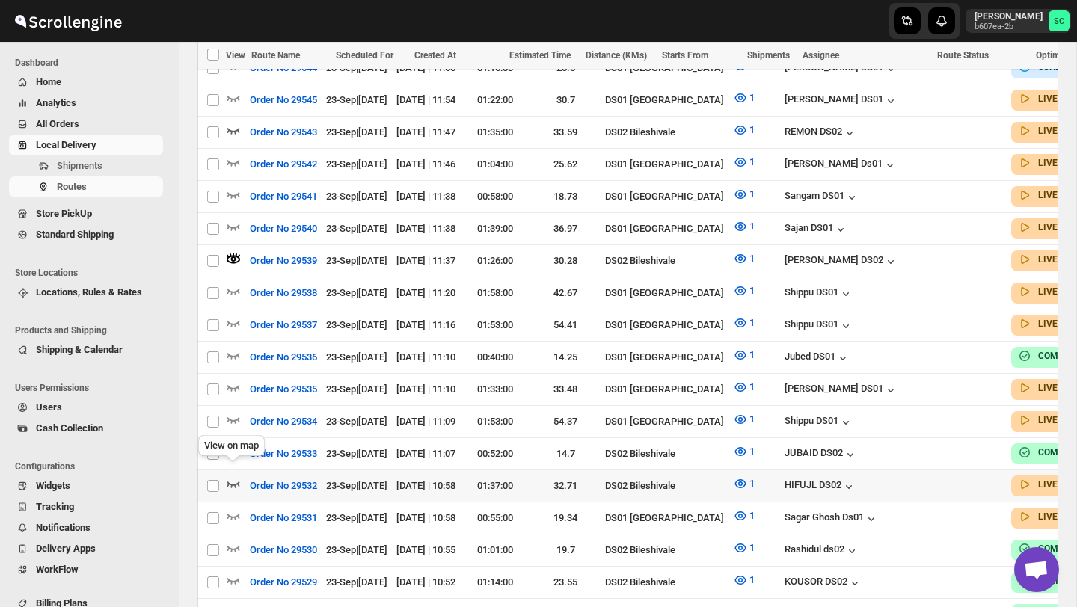
click at [233, 477] on icon "button" at bounding box center [233, 484] width 15 height 15
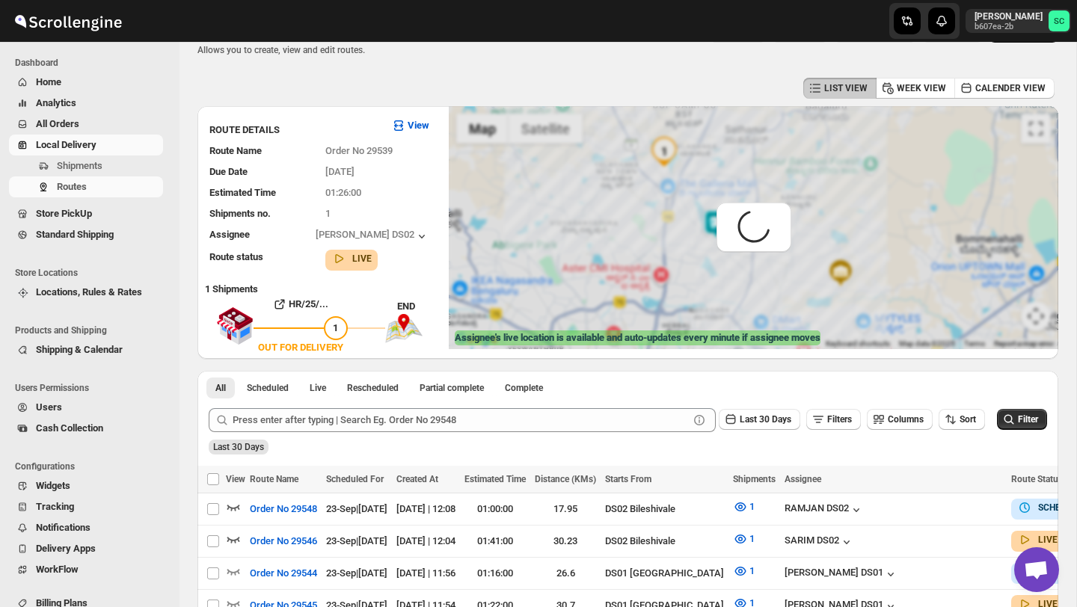
scroll to position [0, 0]
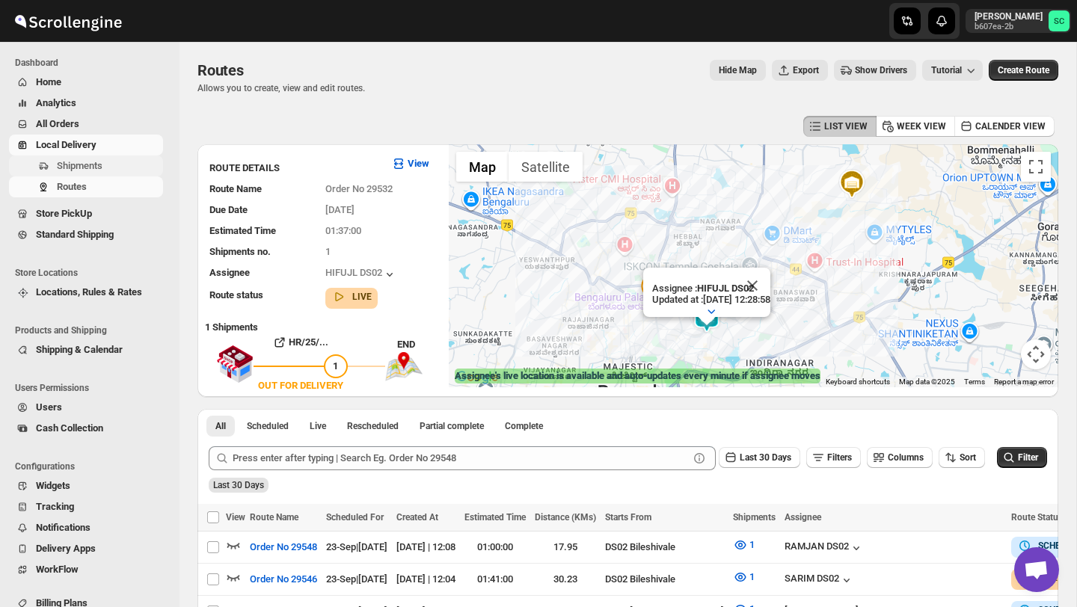
click at [121, 166] on span "Shipments" at bounding box center [108, 166] width 103 height 15
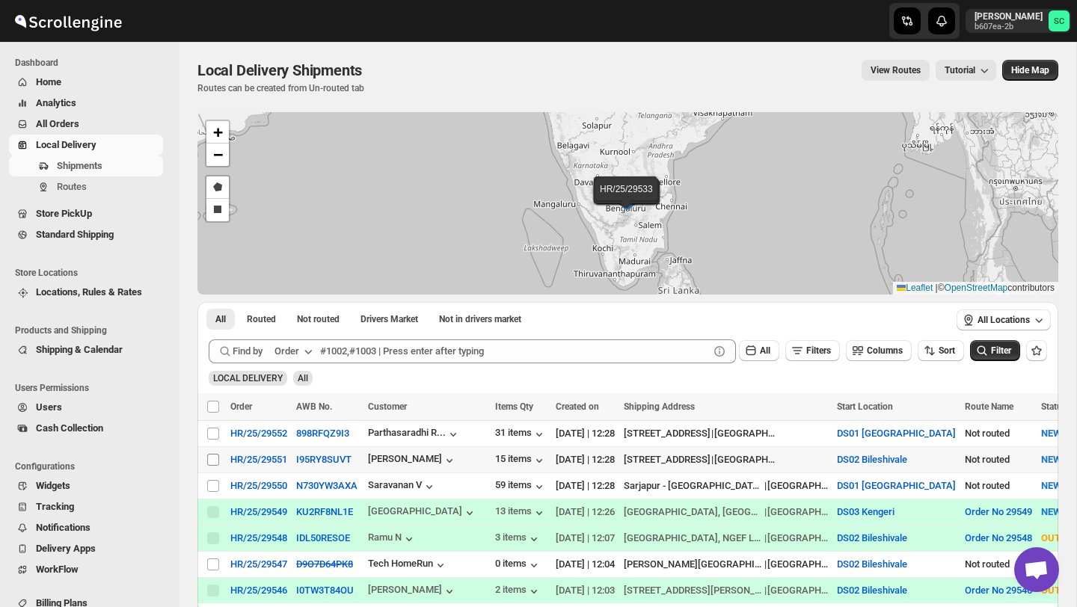
click at [215, 456] on input "Select shipment" at bounding box center [213, 460] width 12 height 12
checkbox input "true"
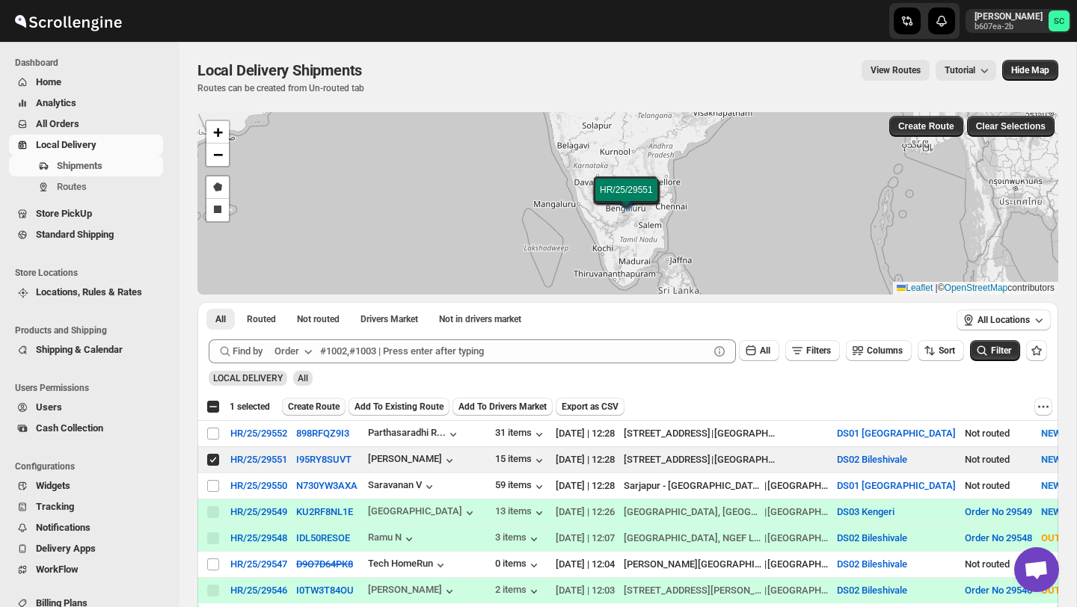
click at [316, 405] on span "Create Route" at bounding box center [314, 407] width 52 height 12
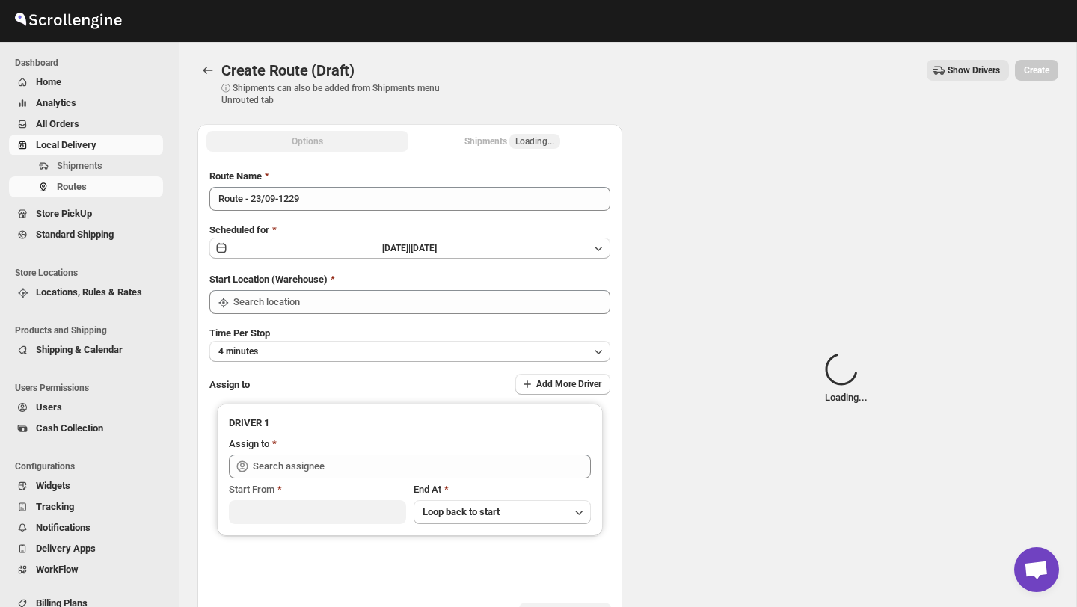
type input "DS02 Bileshivale"
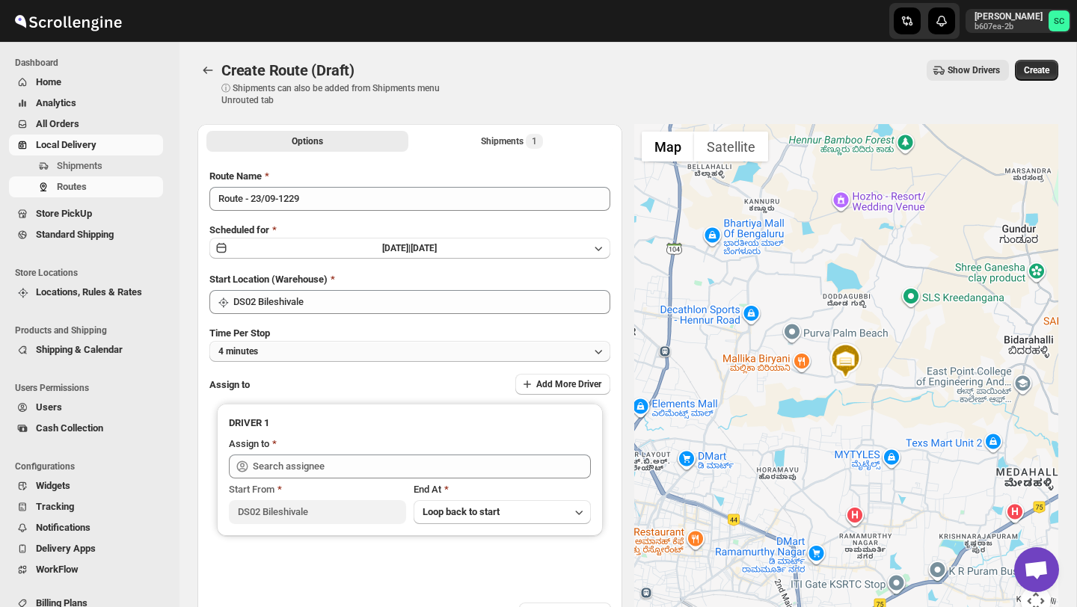
click at [330, 348] on button "4 minutes" at bounding box center [409, 351] width 401 height 21
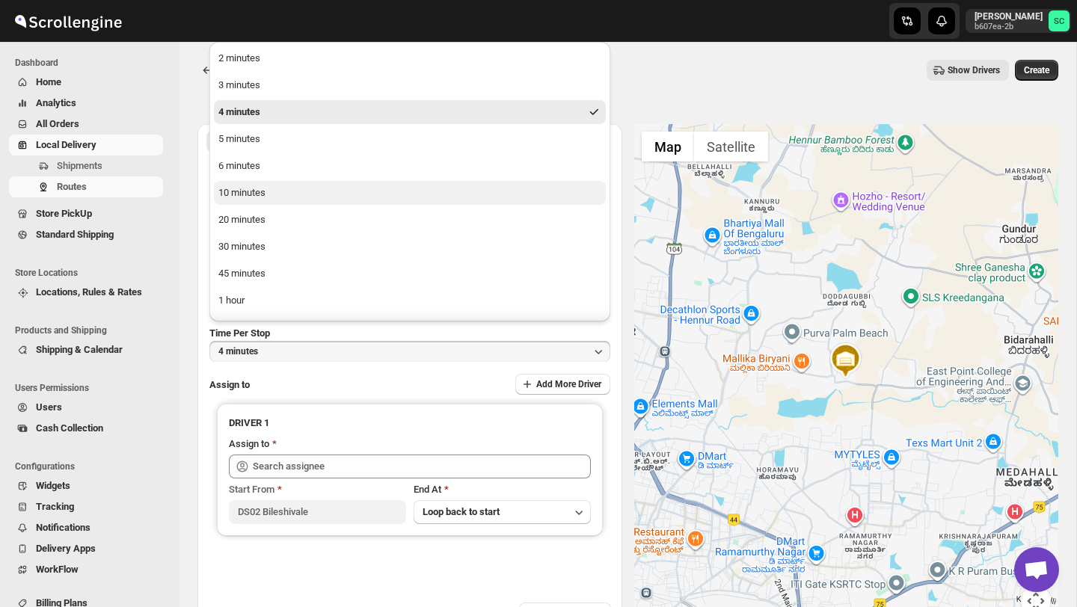
click at [286, 186] on button "10 minutes" at bounding box center [410, 193] width 392 height 24
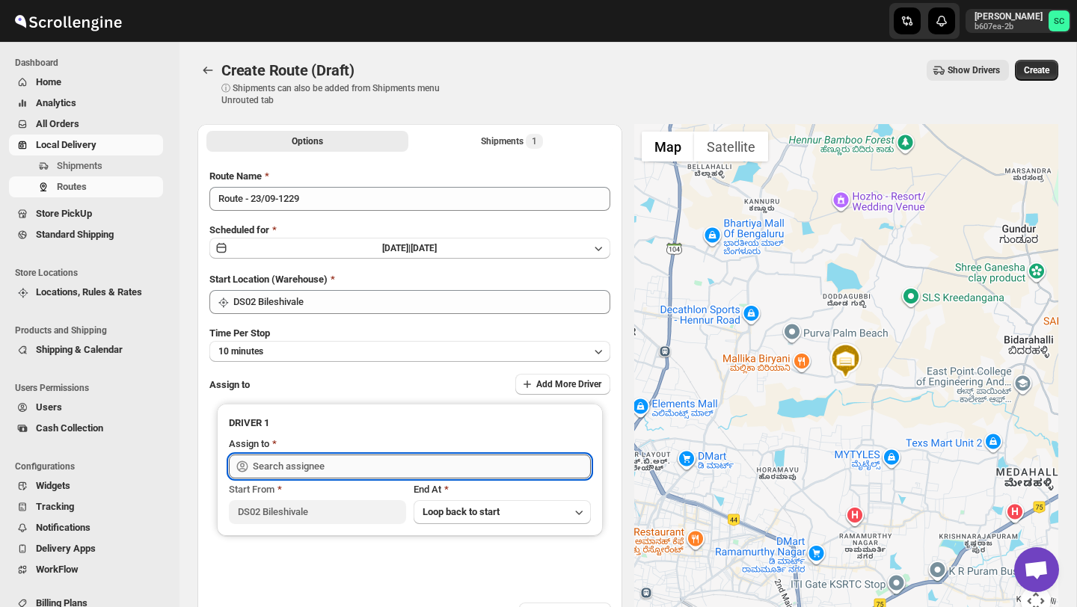
click at [312, 464] on input "text" at bounding box center [422, 467] width 338 height 24
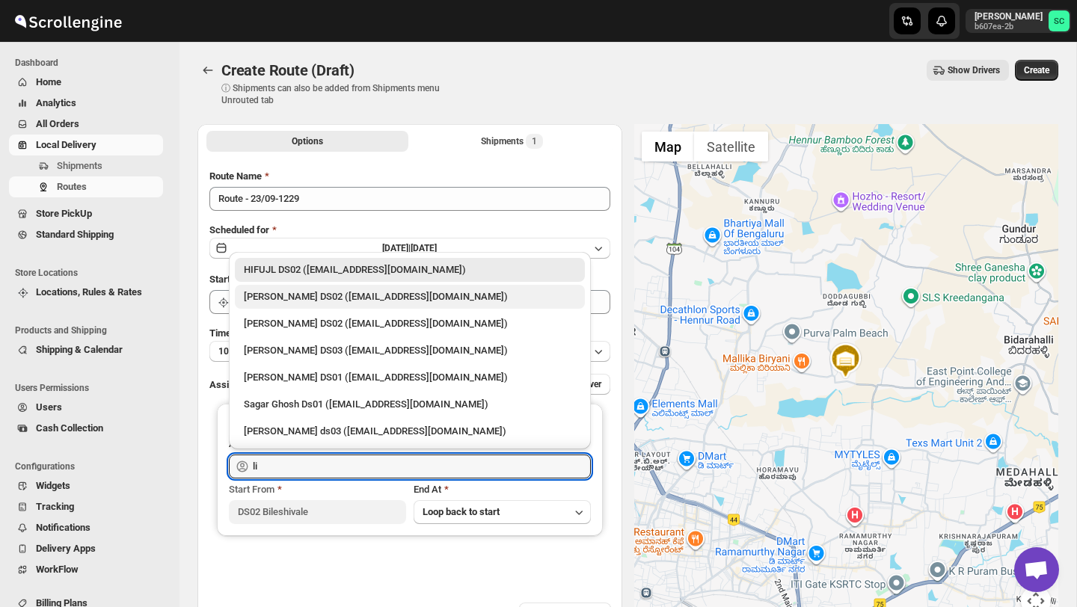
click at [370, 298] on div "[PERSON_NAME] DS02 ([EMAIL_ADDRESS][DOMAIN_NAME])" at bounding box center [410, 297] width 332 height 15
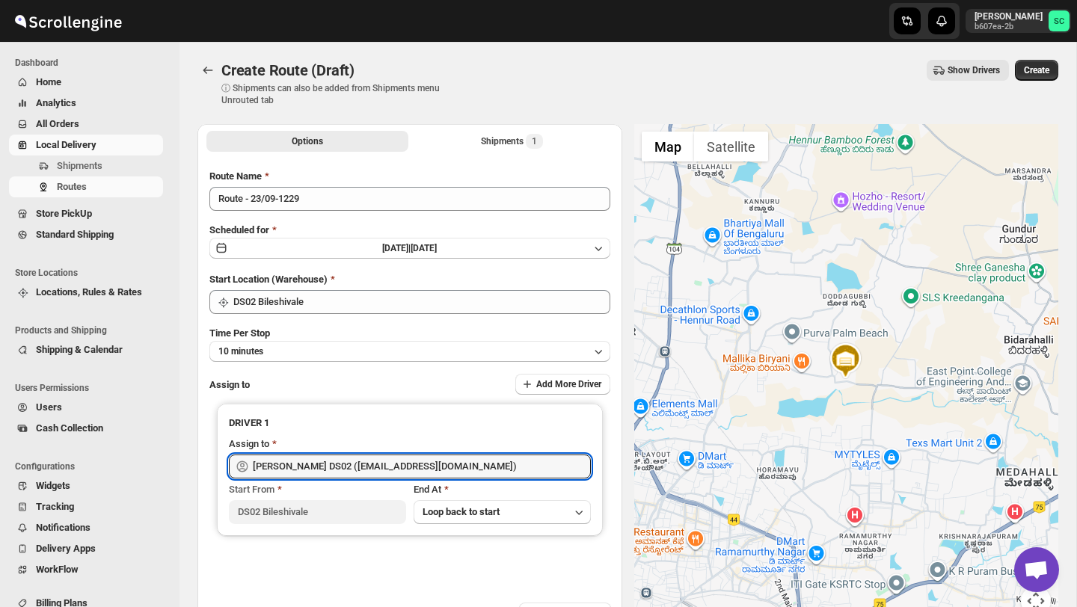
type input "[PERSON_NAME] DS02 ([EMAIL_ADDRESS][DOMAIN_NAME])"
click at [1039, 67] on span "Create" at bounding box center [1036, 70] width 25 height 12
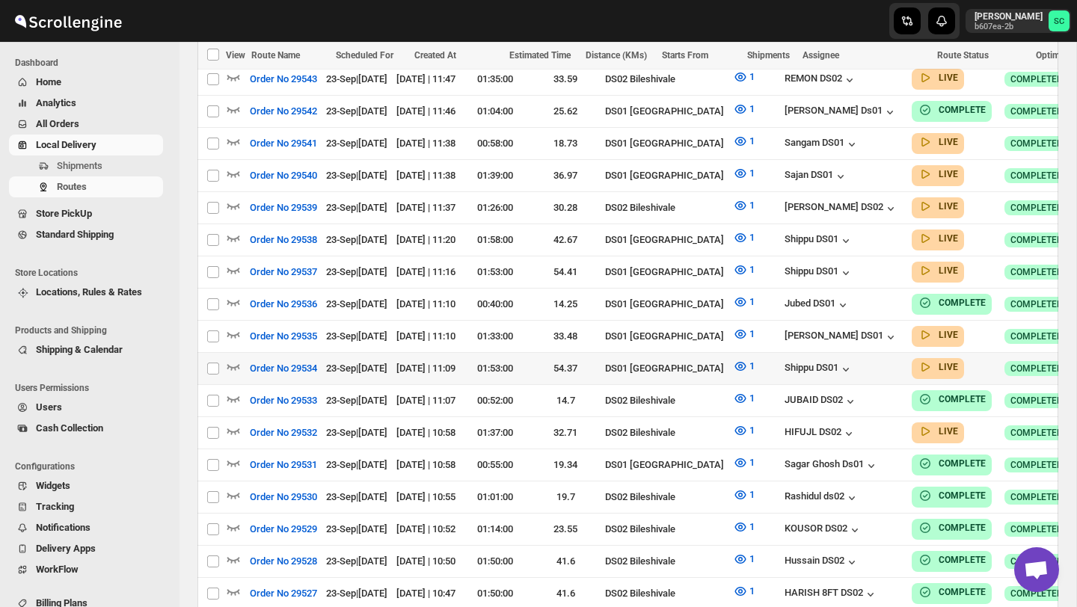
scroll to position [656, 0]
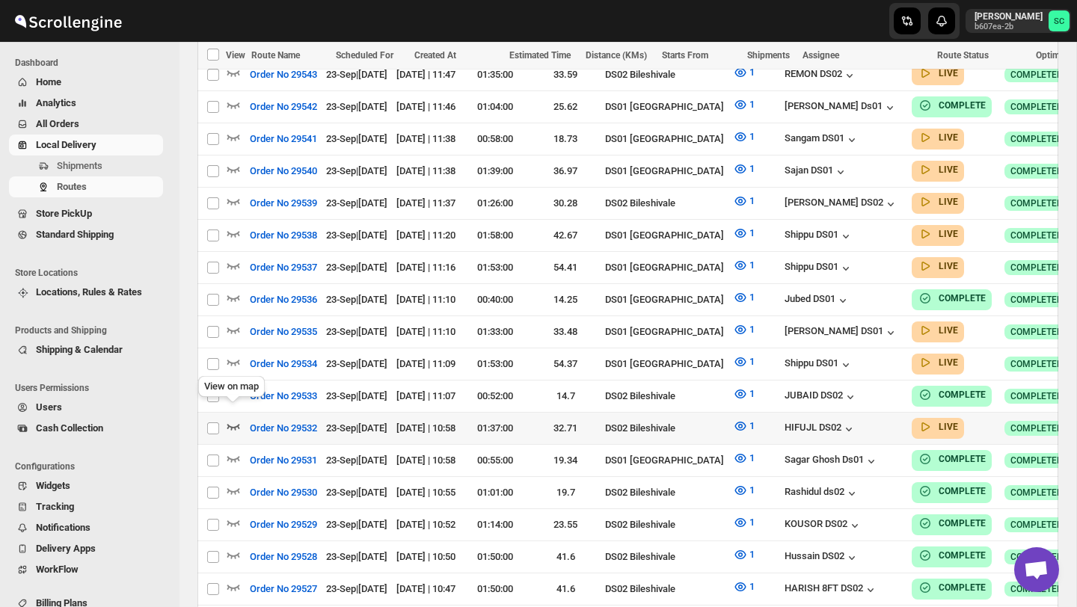
click at [230, 419] on icon "button" at bounding box center [233, 426] width 15 height 15
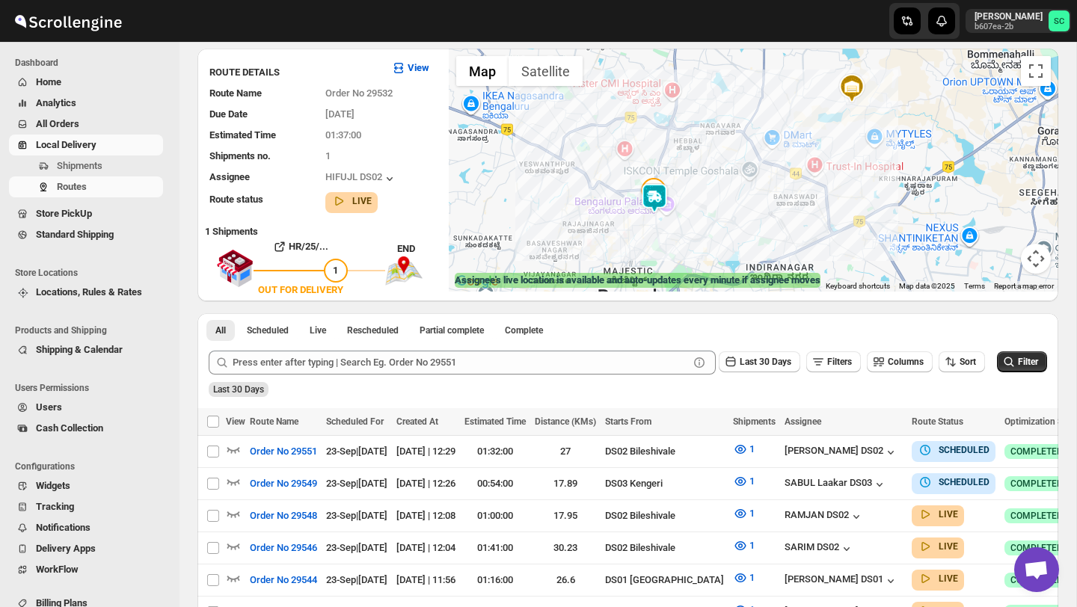
scroll to position [168, 0]
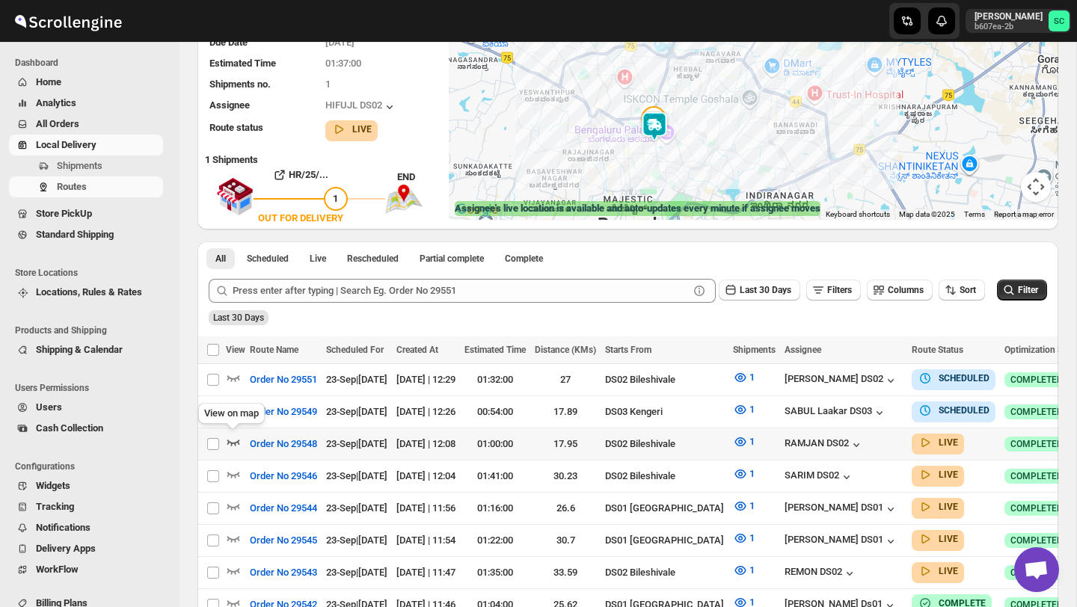
click at [233, 439] on icon "button" at bounding box center [233, 442] width 15 height 15
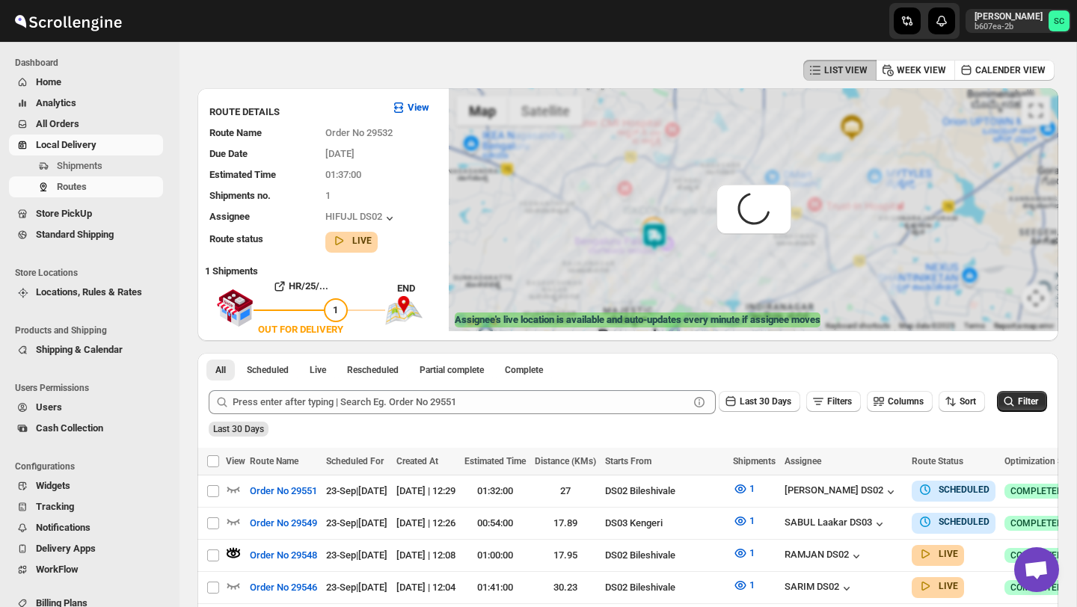
scroll to position [0, 0]
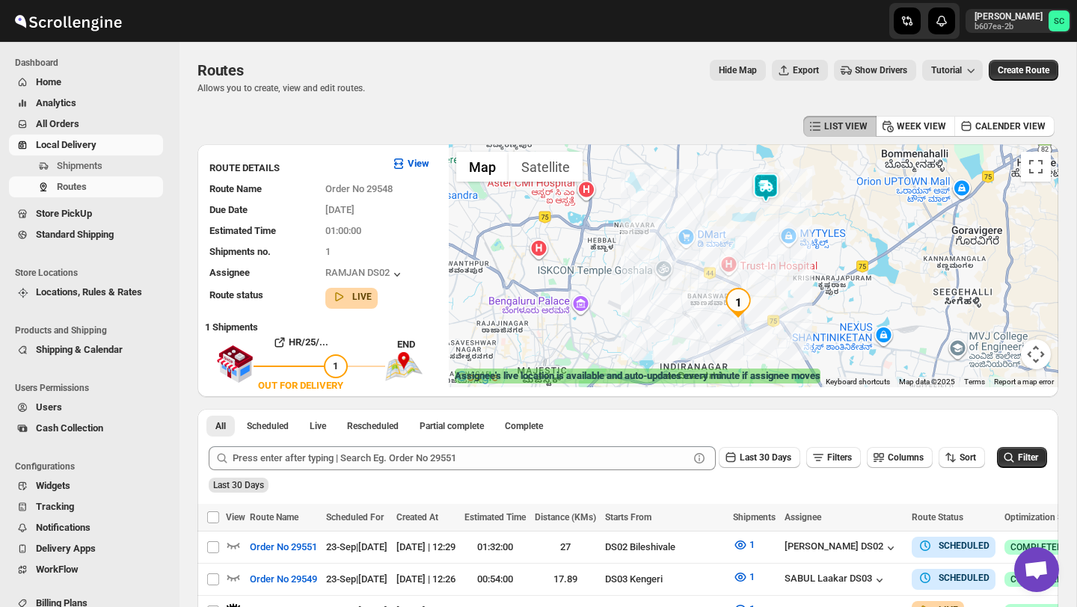
click at [763, 189] on img at bounding box center [766, 188] width 30 height 30
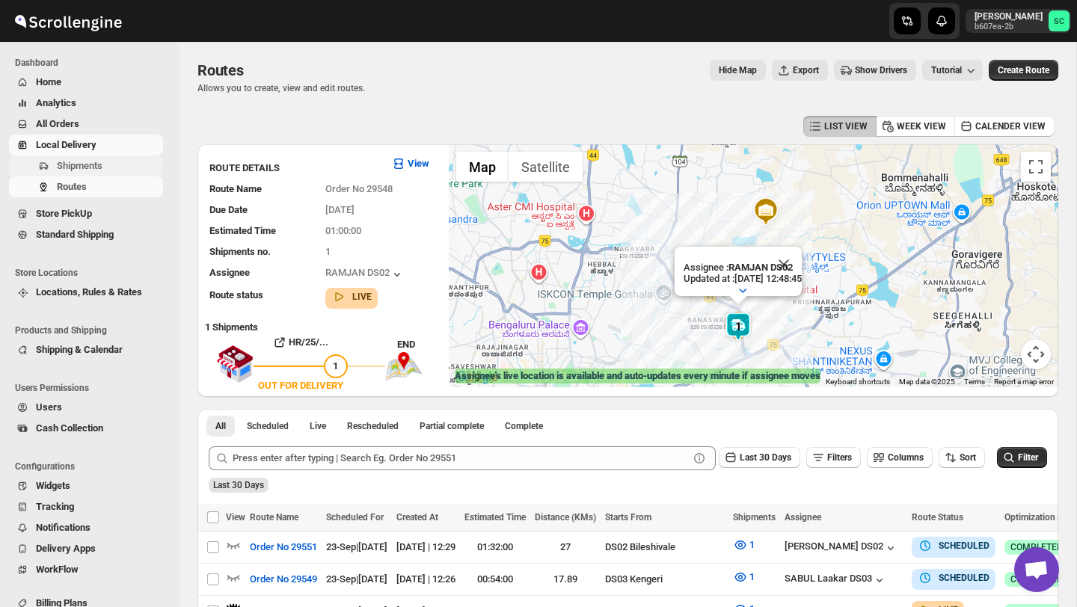
click at [129, 160] on span "Shipments" at bounding box center [108, 166] width 103 height 15
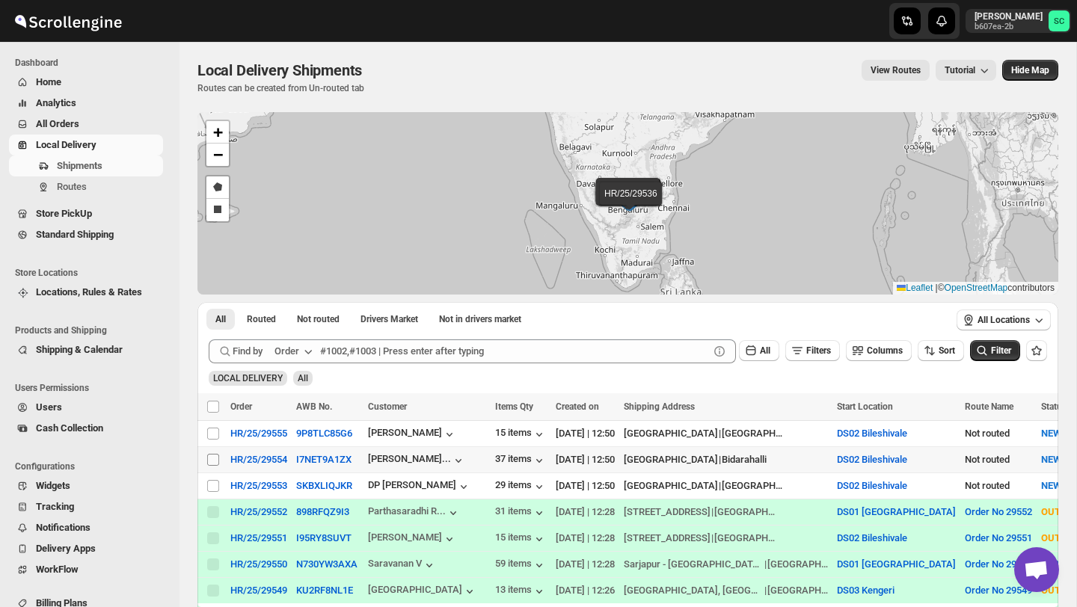
click at [206, 462] on span at bounding box center [212, 459] width 13 height 13
click at [207, 462] on input "Select shipment" at bounding box center [213, 460] width 12 height 12
click at [210, 462] on input "Select shipment" at bounding box center [213, 460] width 12 height 12
checkbox input "true"
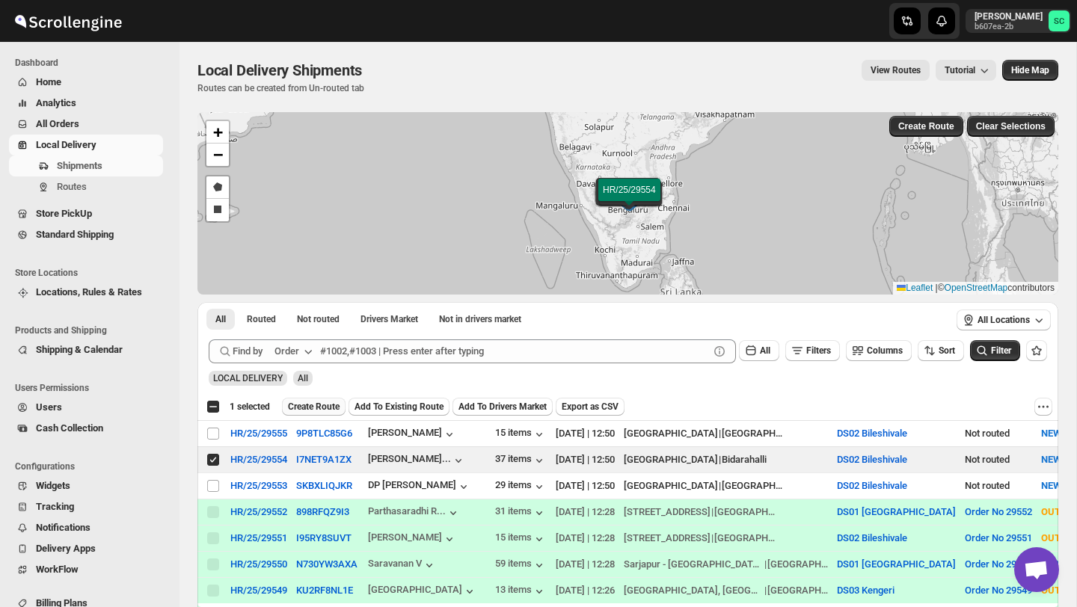
click at [312, 406] on span "Create Route" at bounding box center [314, 407] width 52 height 12
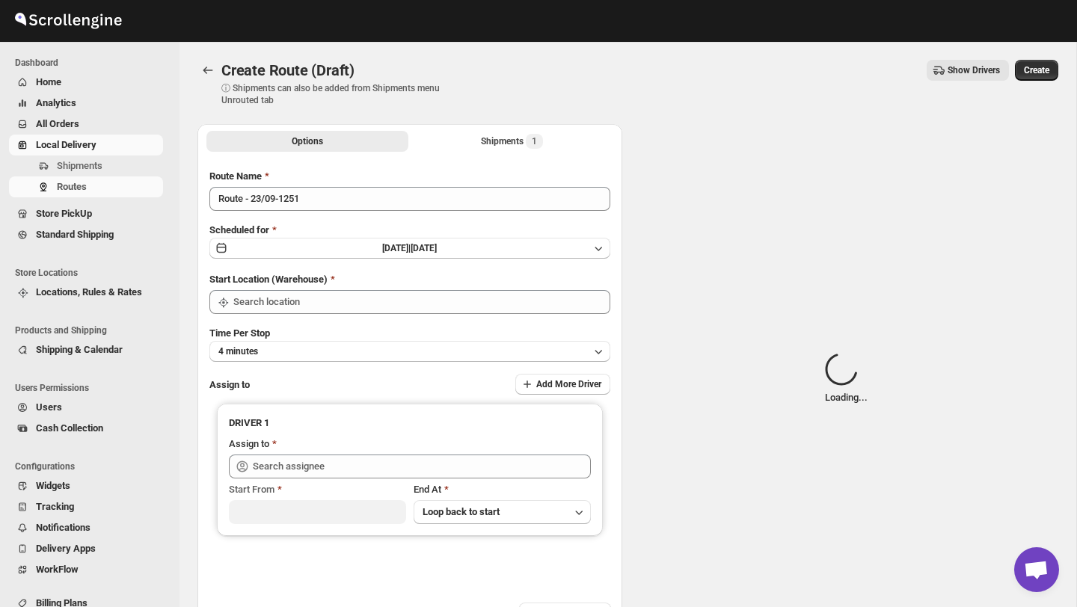
type input "DS02 Bileshivale"
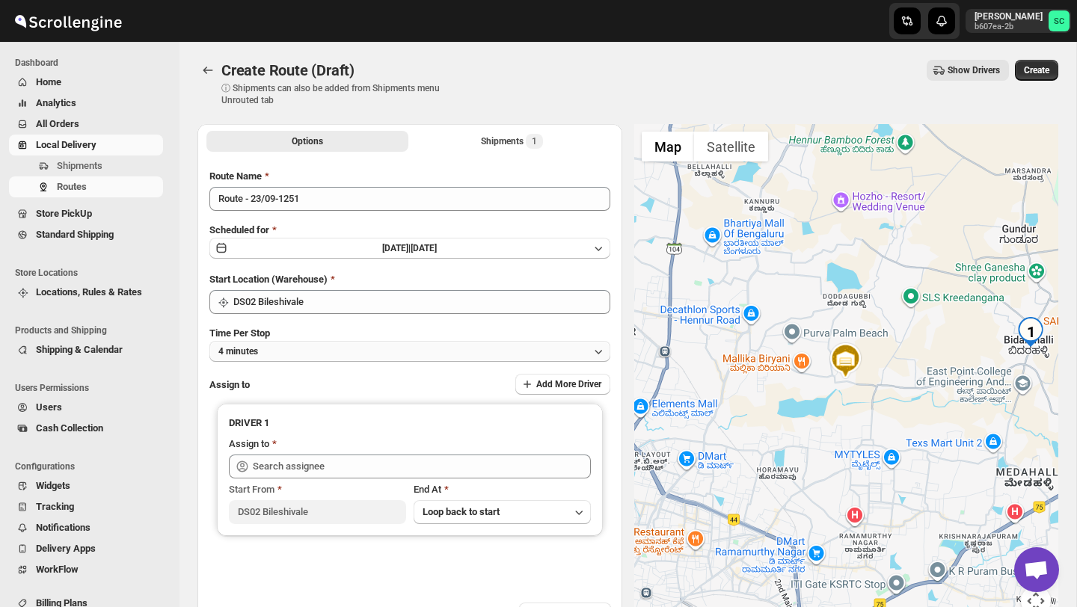
click at [382, 359] on button "4 minutes" at bounding box center [409, 351] width 401 height 21
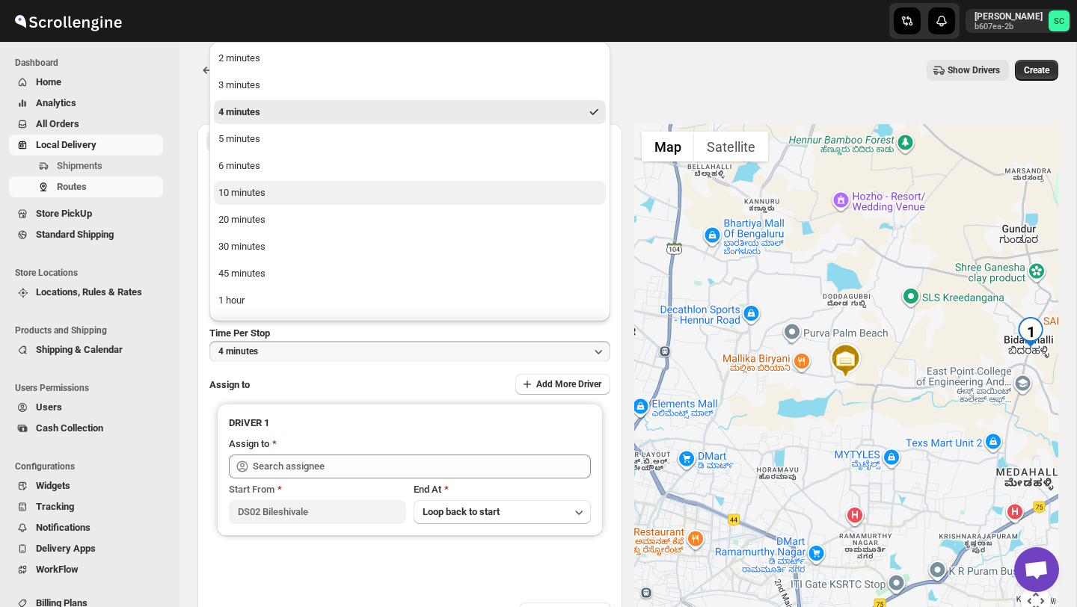
click at [361, 196] on button "10 minutes" at bounding box center [410, 193] width 392 height 24
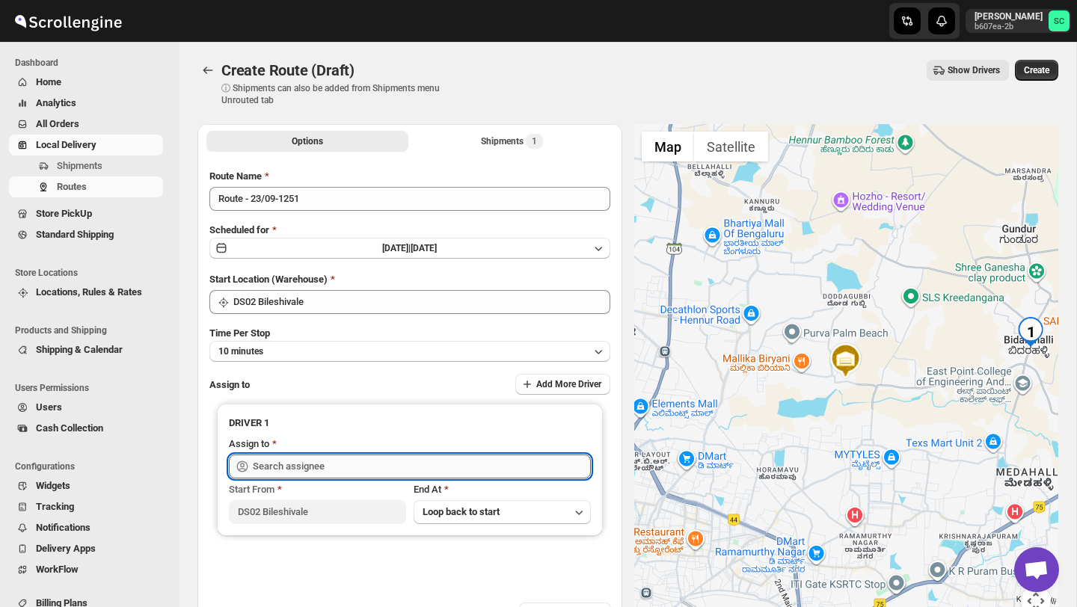
click at [319, 465] on input "text" at bounding box center [422, 467] width 338 height 24
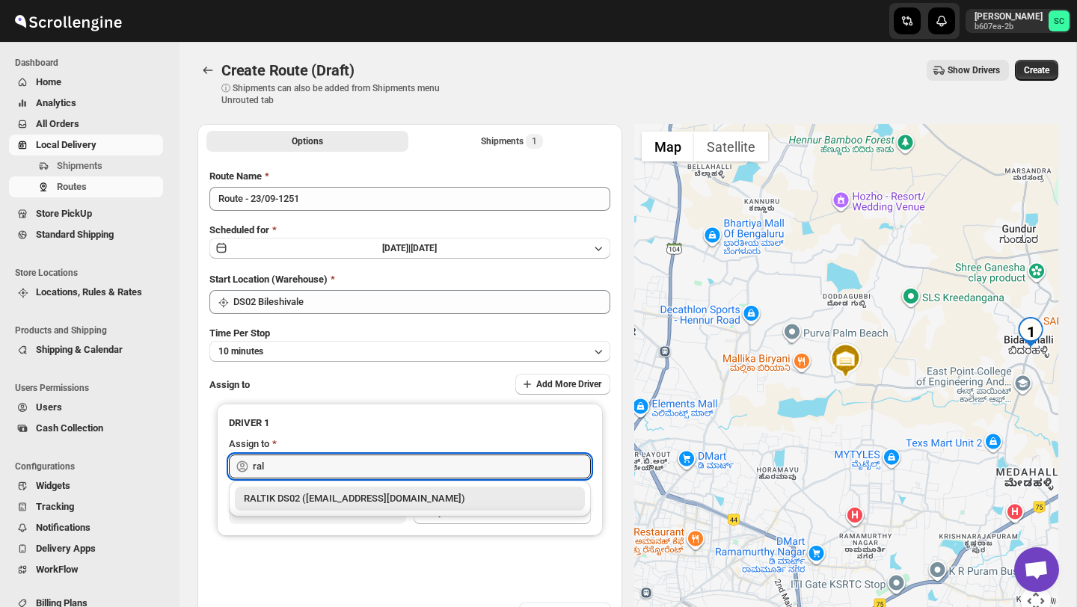
click at [335, 501] on div "RALTIK DS02 ([EMAIL_ADDRESS][DOMAIN_NAME])" at bounding box center [410, 498] width 332 height 15
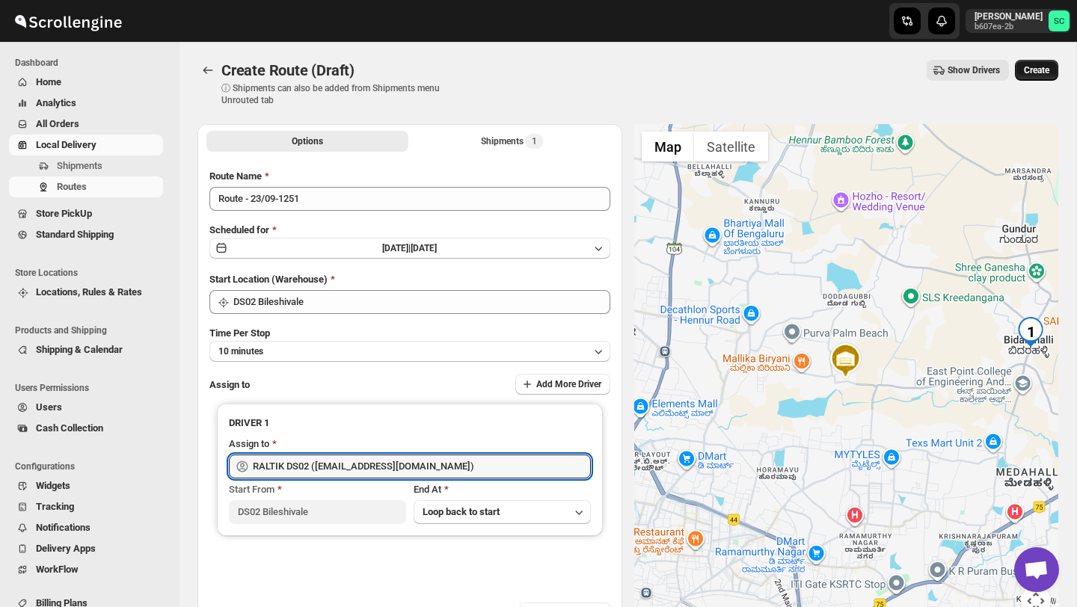
type input "RALTIK DS02 ([EMAIL_ADDRESS][DOMAIN_NAME])"
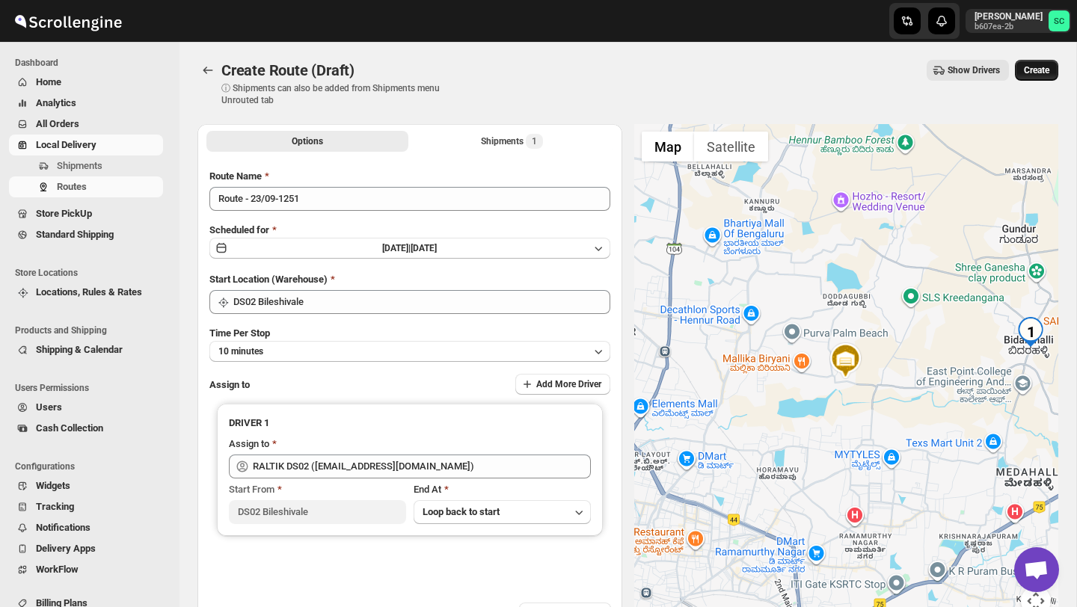
click at [1029, 73] on span "Create" at bounding box center [1036, 70] width 25 height 12
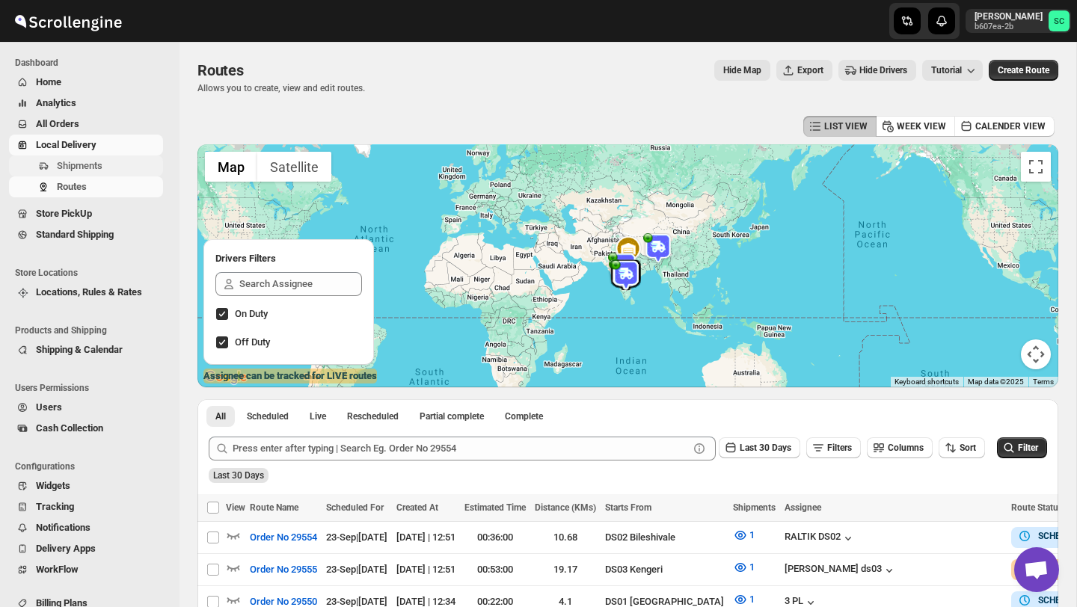
click at [102, 165] on span "Shipments" at bounding box center [80, 165] width 46 height 11
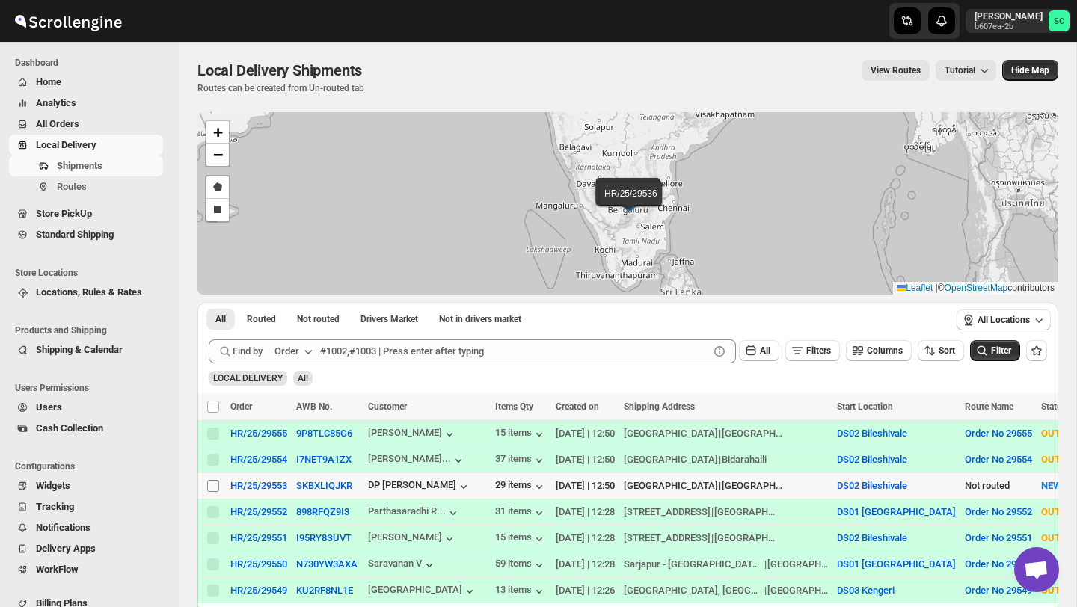
click at [213, 485] on input "Select shipment" at bounding box center [213, 486] width 12 height 12
checkbox input "true"
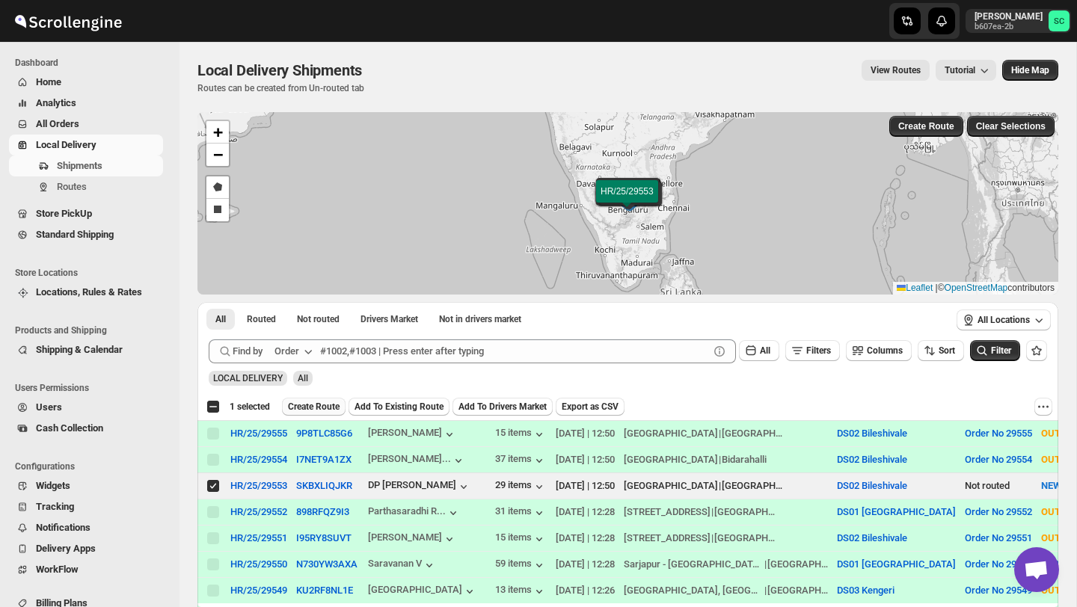
click at [330, 403] on span "Create Route" at bounding box center [314, 407] width 52 height 12
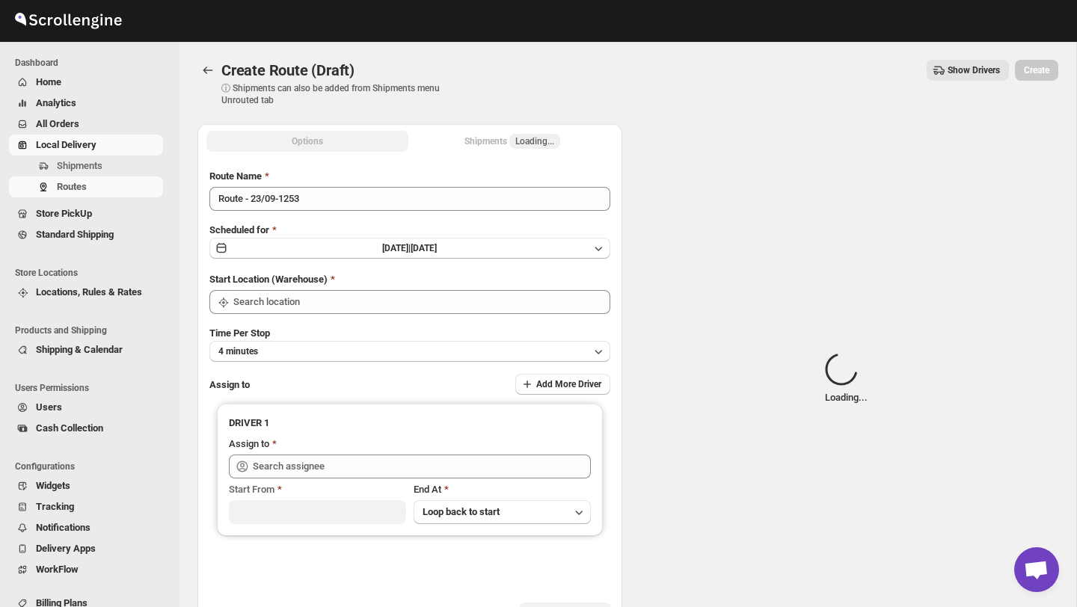
type input "DS02 Bileshivale"
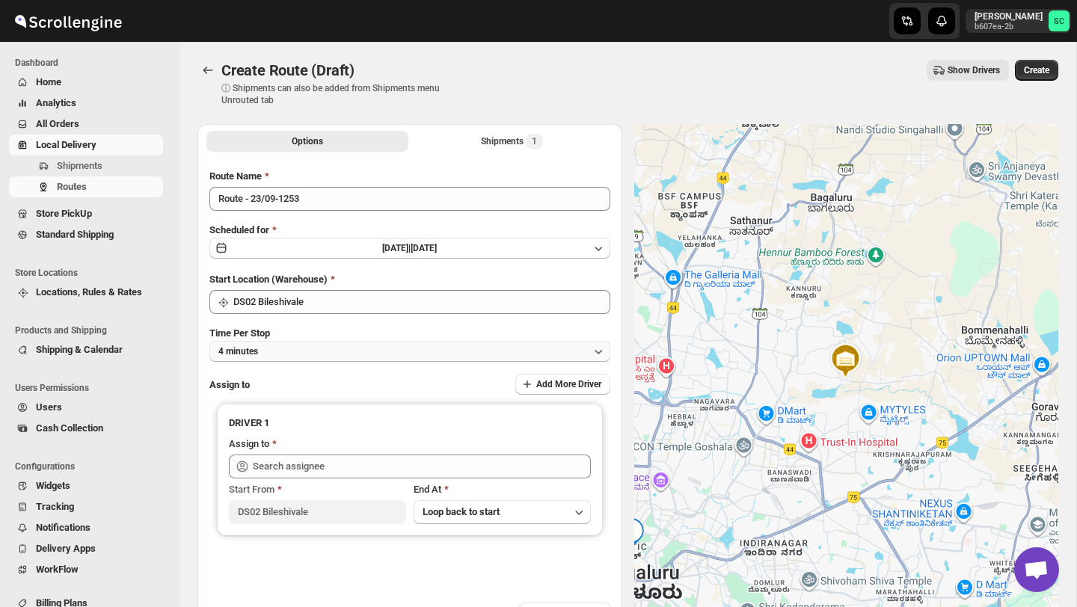
click at [339, 355] on button "4 minutes" at bounding box center [409, 351] width 401 height 21
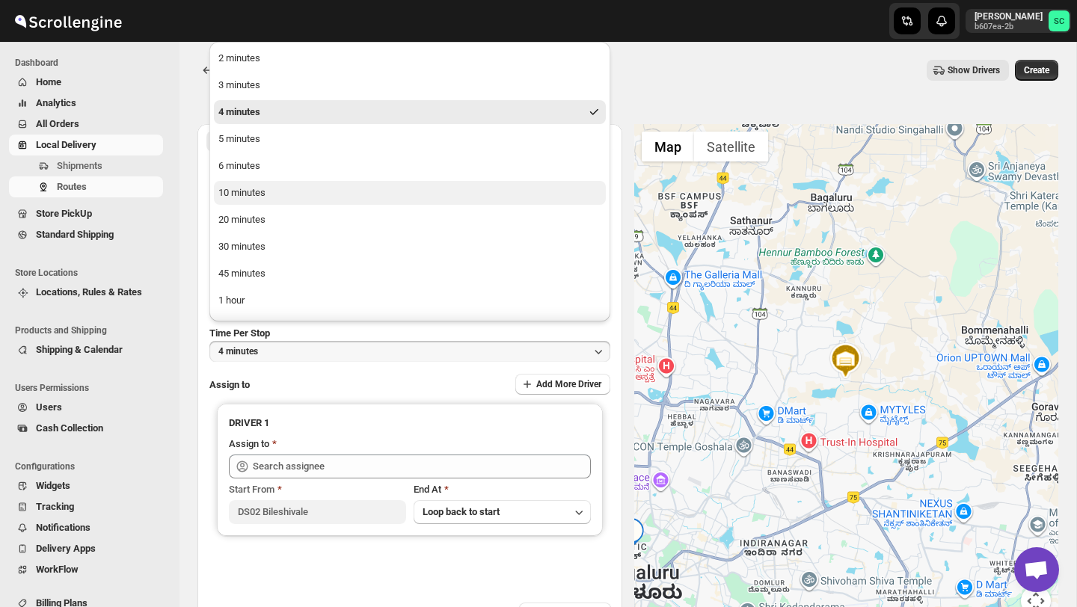
click at [274, 193] on button "10 minutes" at bounding box center [410, 193] width 392 height 24
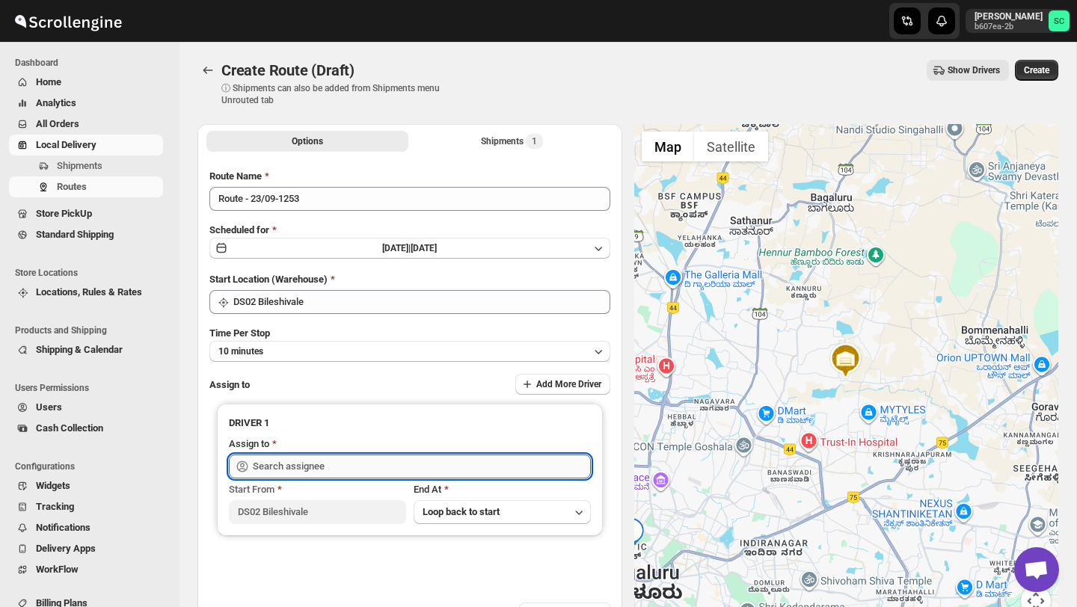
click at [289, 459] on input "text" at bounding box center [422, 467] width 338 height 24
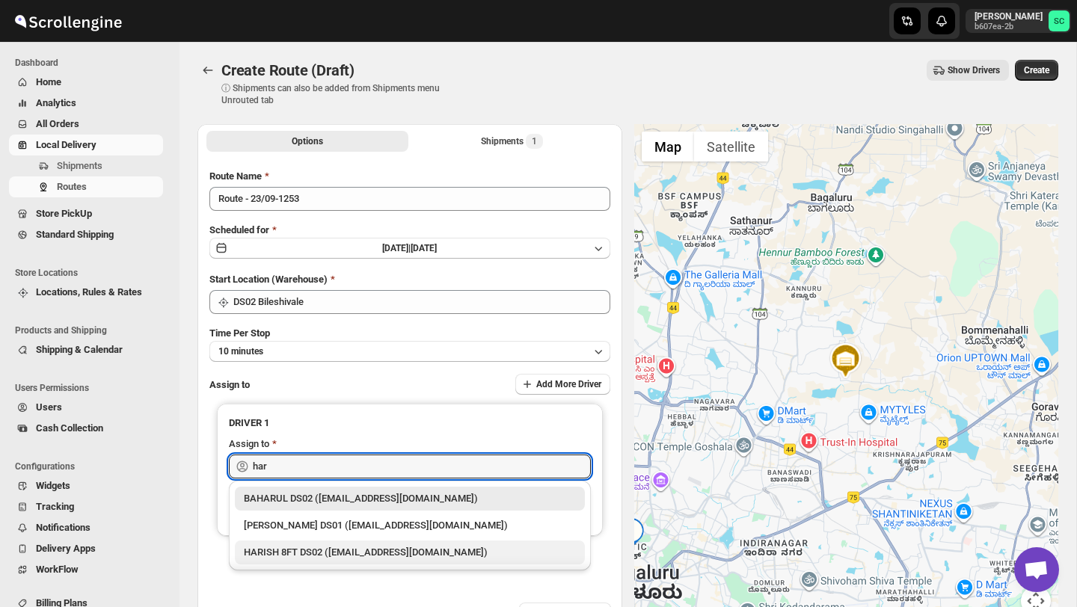
click at [345, 554] on div "HARISH 8FT DS02 ([EMAIL_ADDRESS][DOMAIN_NAME])" at bounding box center [410, 552] width 332 height 15
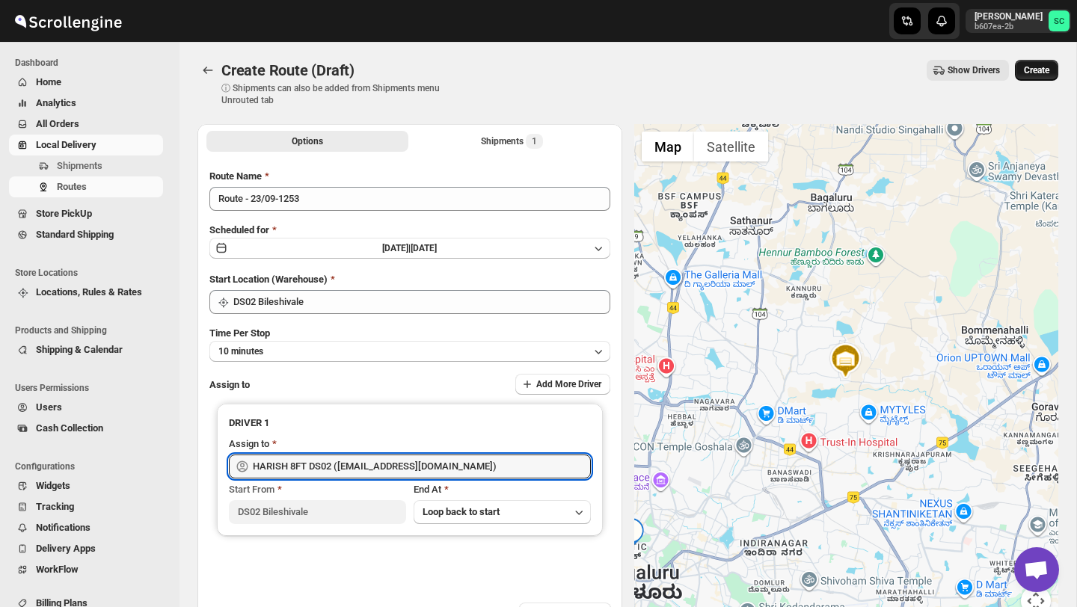
type input "HARISH 8FT DS02 ([EMAIL_ADDRESS][DOMAIN_NAME])"
click at [1035, 67] on span "Create" at bounding box center [1036, 70] width 25 height 12
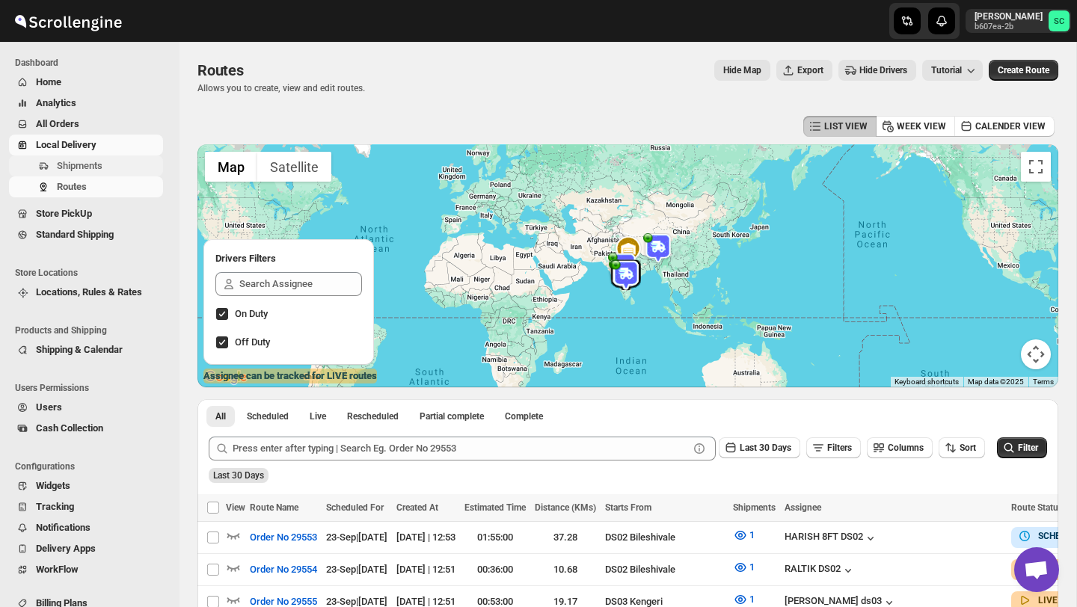
click at [74, 162] on span "Shipments" at bounding box center [80, 165] width 46 height 11
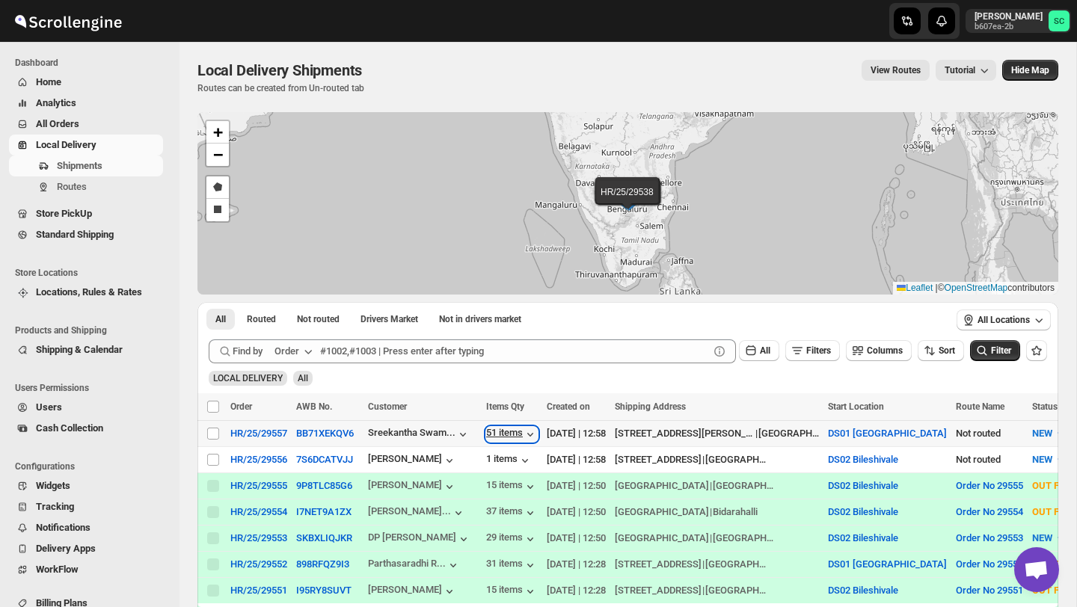
click at [521, 433] on div "51 items" at bounding box center [512, 434] width 52 height 15
click at [209, 464] on input "Select shipment" at bounding box center [213, 460] width 12 height 12
checkbox input "true"
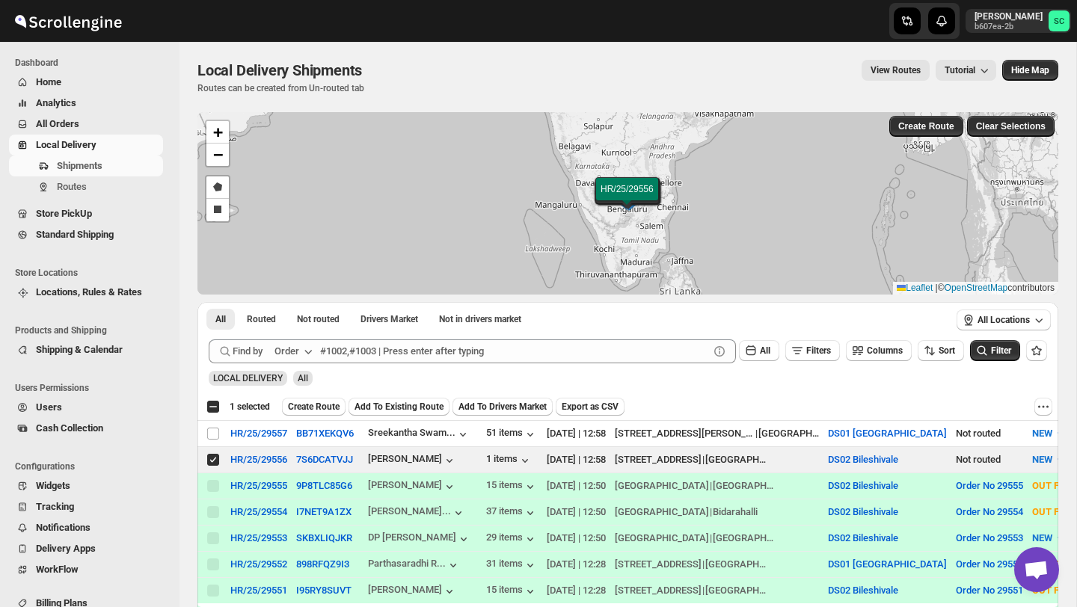
click at [323, 409] on span "Create Route" at bounding box center [314, 407] width 52 height 12
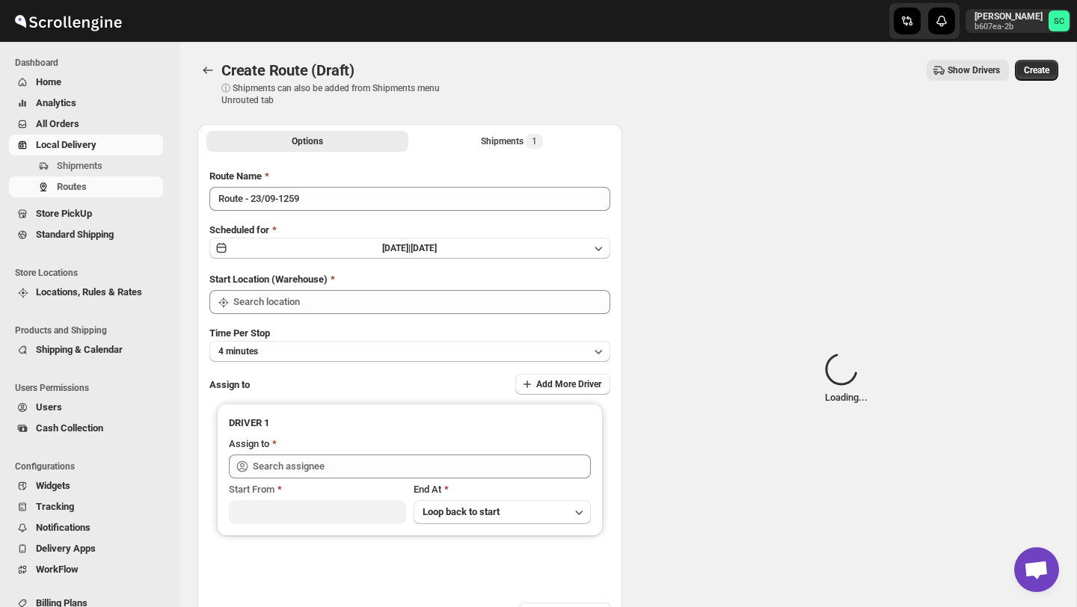
type input "DS02 Bileshivale"
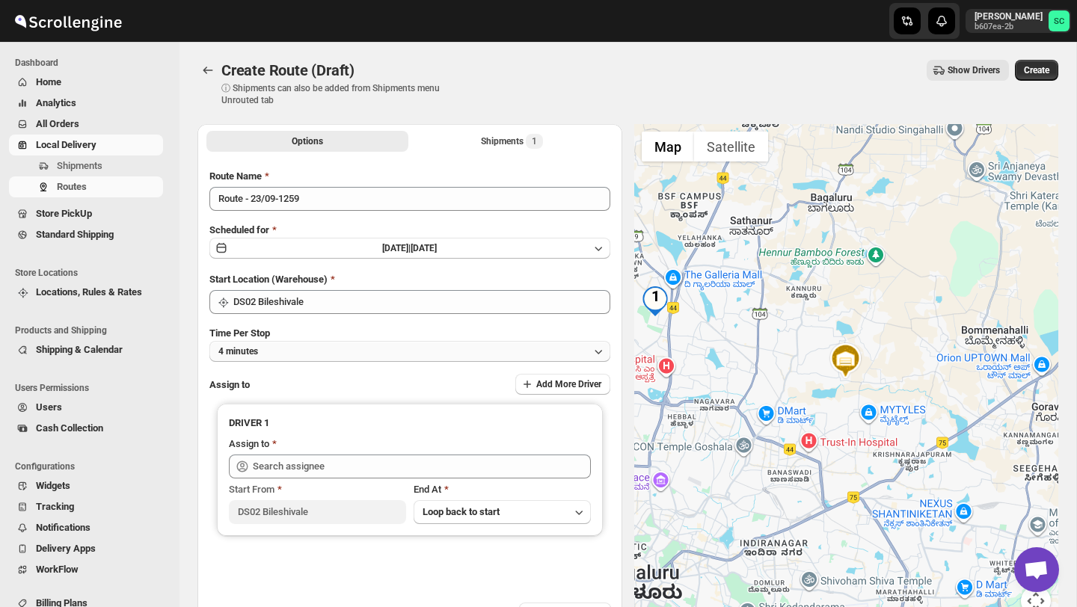
click at [358, 355] on button "4 minutes" at bounding box center [409, 351] width 401 height 21
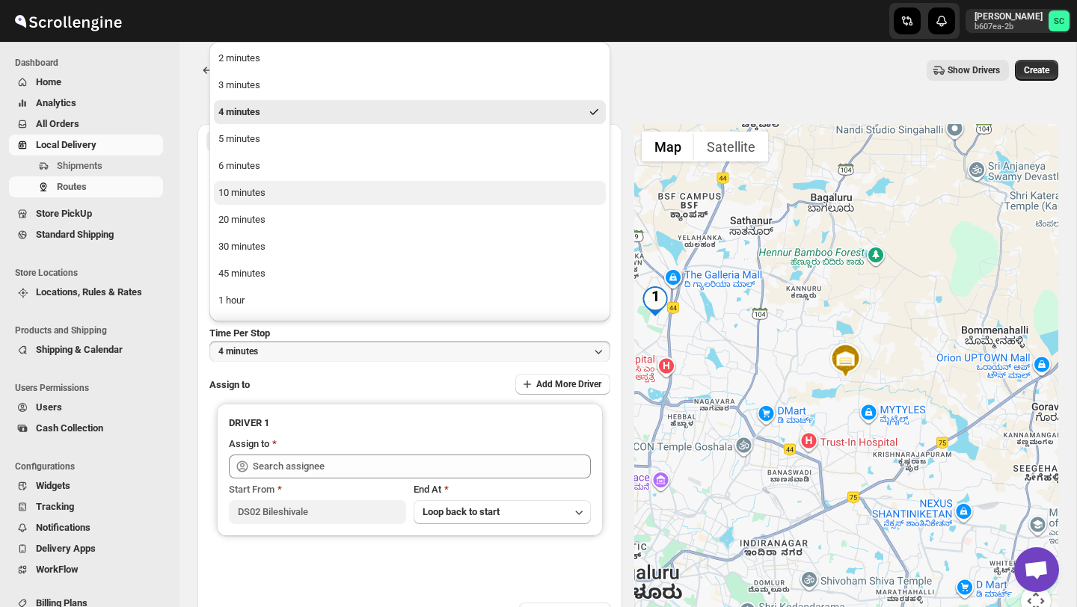
click at [282, 196] on button "10 minutes" at bounding box center [410, 193] width 392 height 24
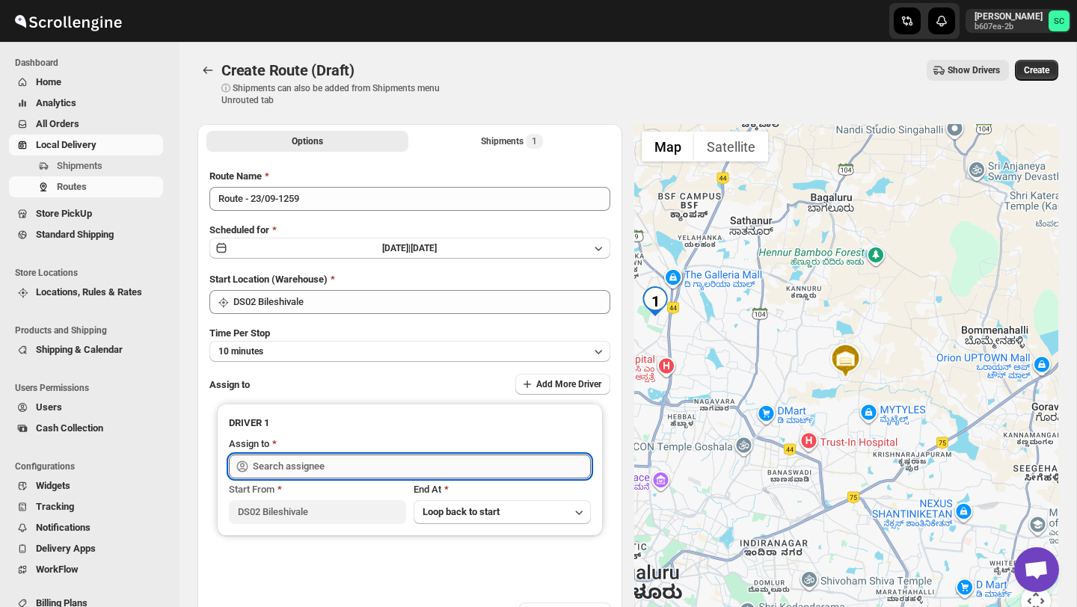
click at [295, 470] on input "text" at bounding box center [422, 467] width 338 height 24
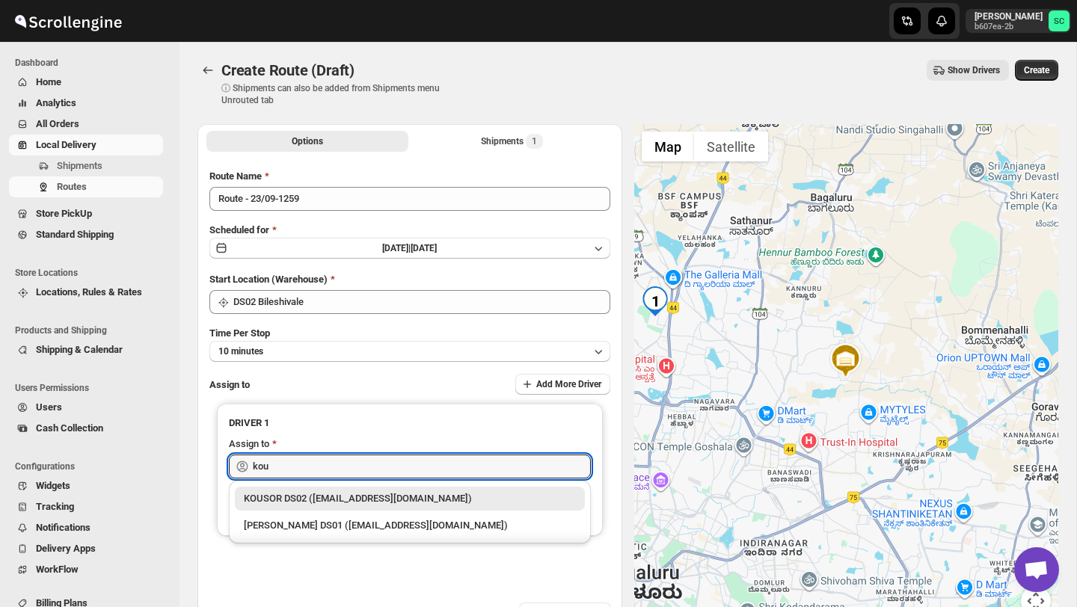
click at [328, 491] on div "KOUSOR DS02 ([EMAIL_ADDRESS][DOMAIN_NAME])" at bounding box center [410, 498] width 332 height 15
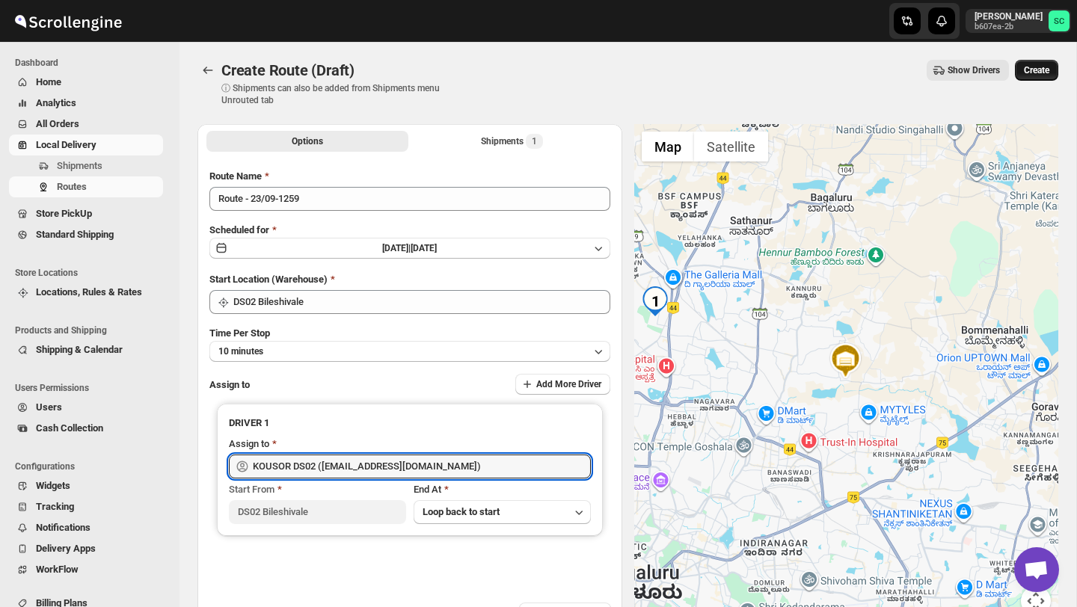
type input "KOUSOR DS02 ([EMAIL_ADDRESS][DOMAIN_NAME])"
click at [1034, 65] on span "Create" at bounding box center [1036, 70] width 25 height 12
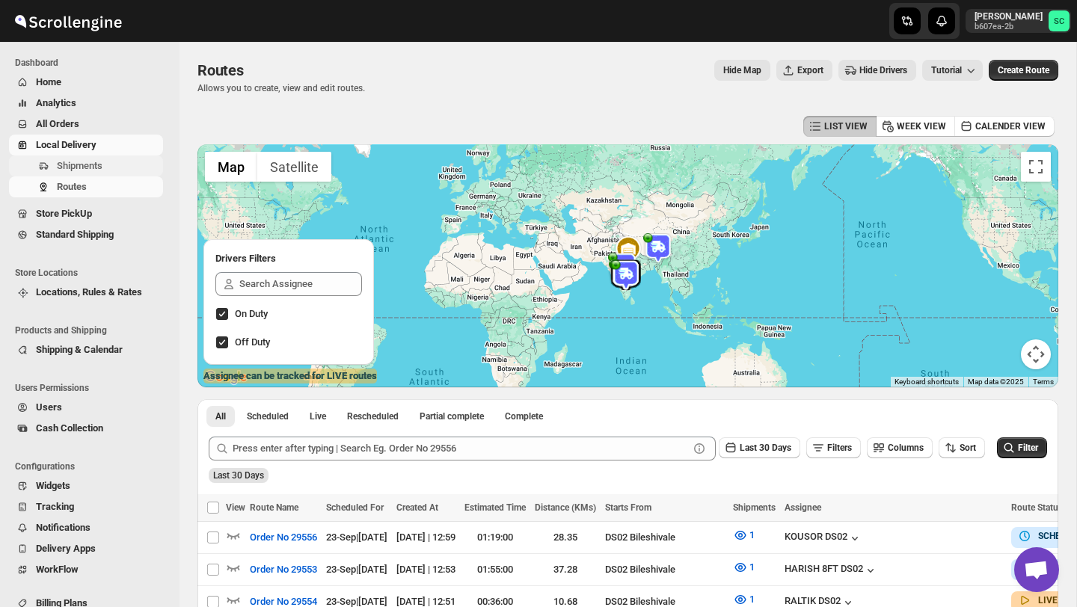
click at [123, 169] on span "Shipments" at bounding box center [108, 166] width 103 height 15
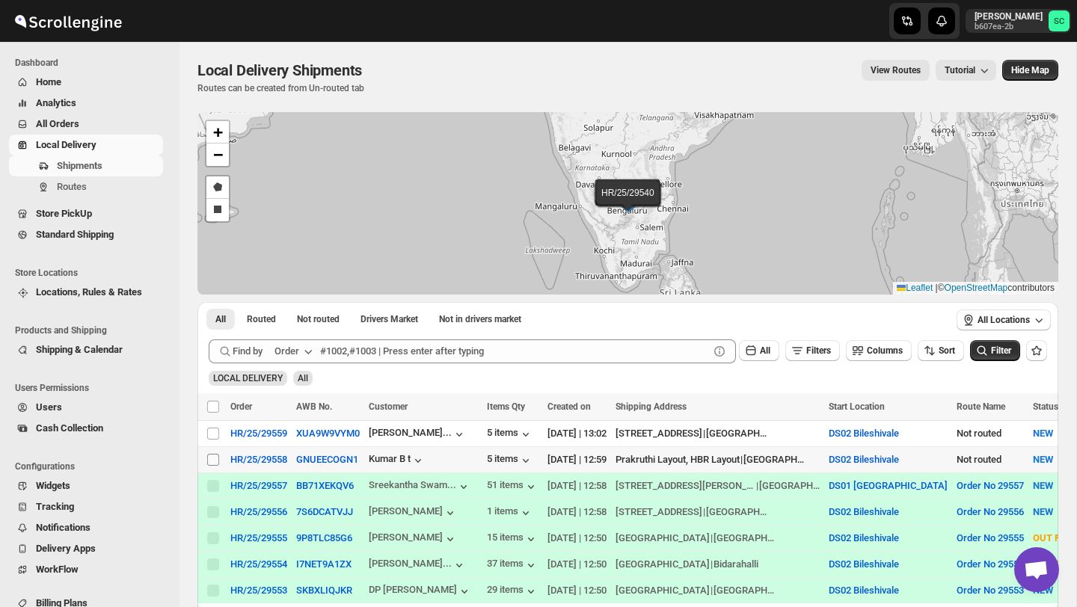
click at [213, 460] on input "Select shipment" at bounding box center [213, 460] width 12 height 12
checkbox input "true"
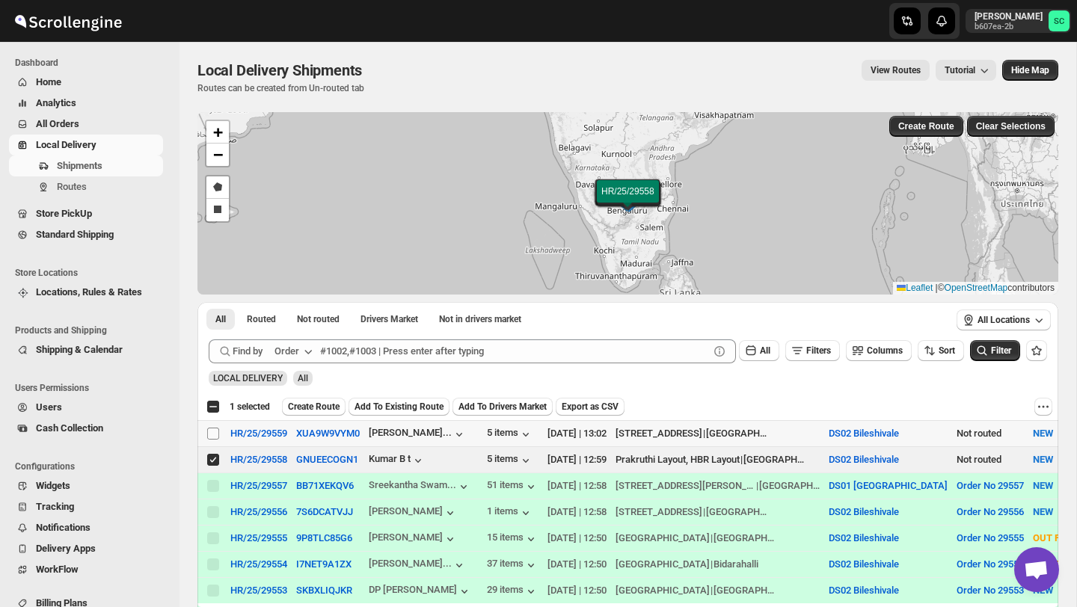
click at [212, 428] on input "Select shipment" at bounding box center [213, 434] width 12 height 12
checkbox input "true"
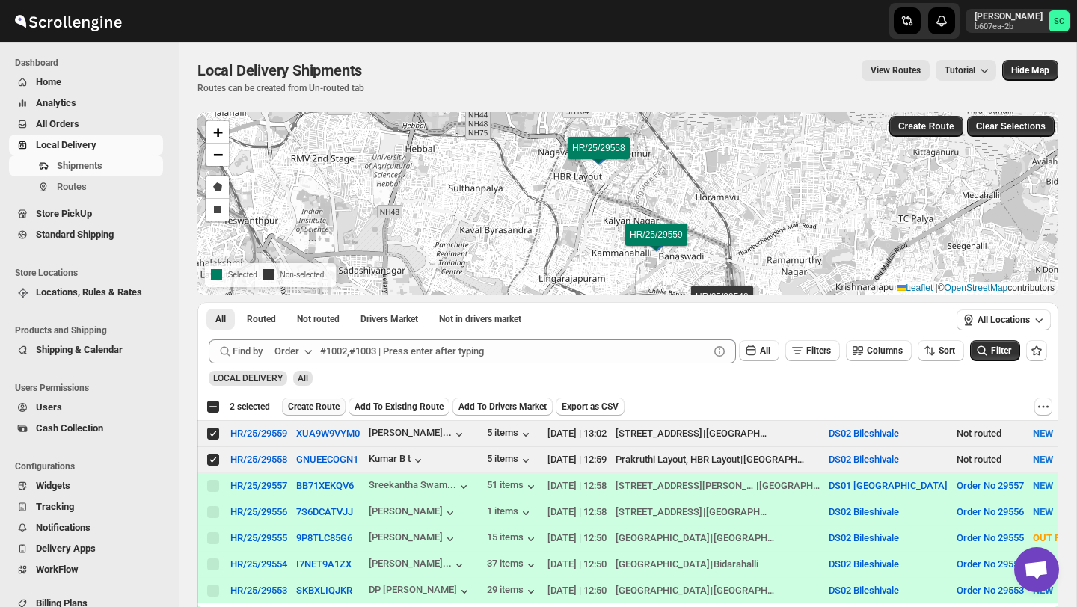
click at [329, 413] on button "Create Route" at bounding box center [314, 407] width 64 height 18
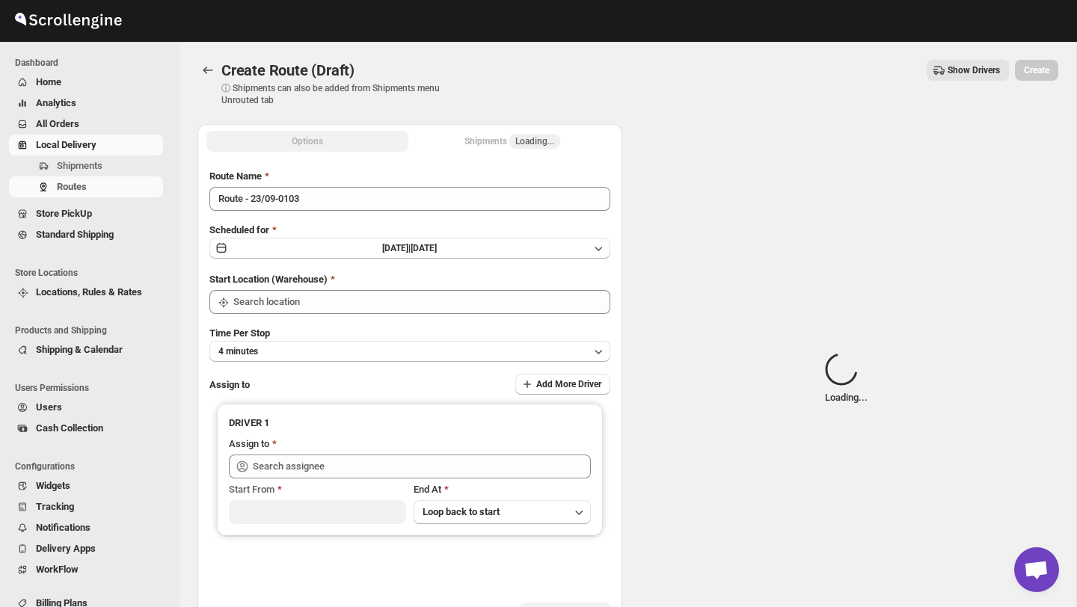
type input "DS02 Bileshivale"
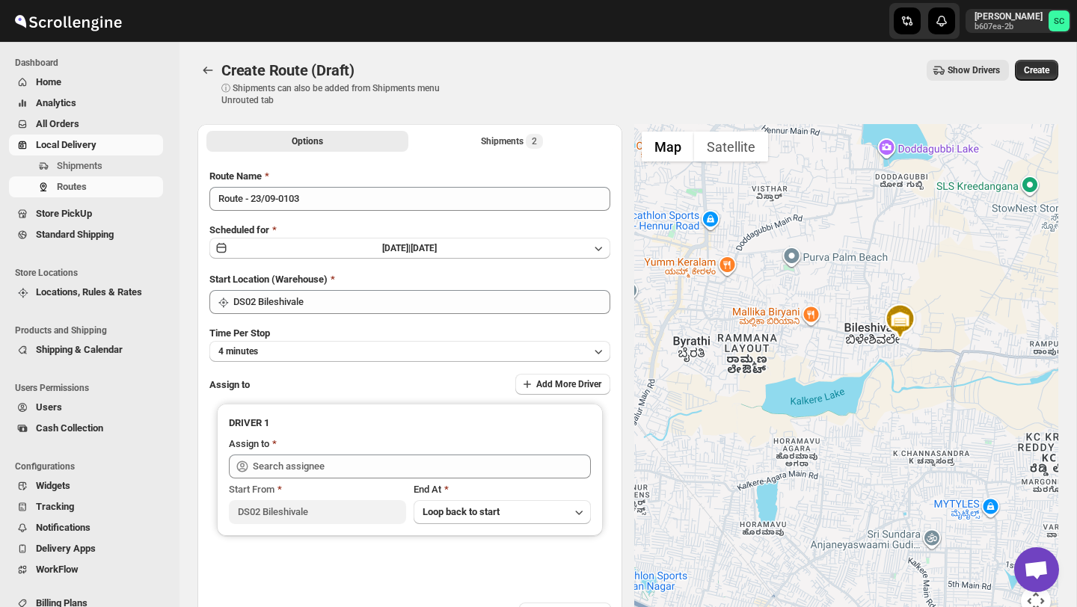
drag, startPoint x: 708, startPoint y: 483, endPoint x: 860, endPoint y: 371, distance: 188.4
click at [855, 373] on div at bounding box center [846, 379] width 425 height 510
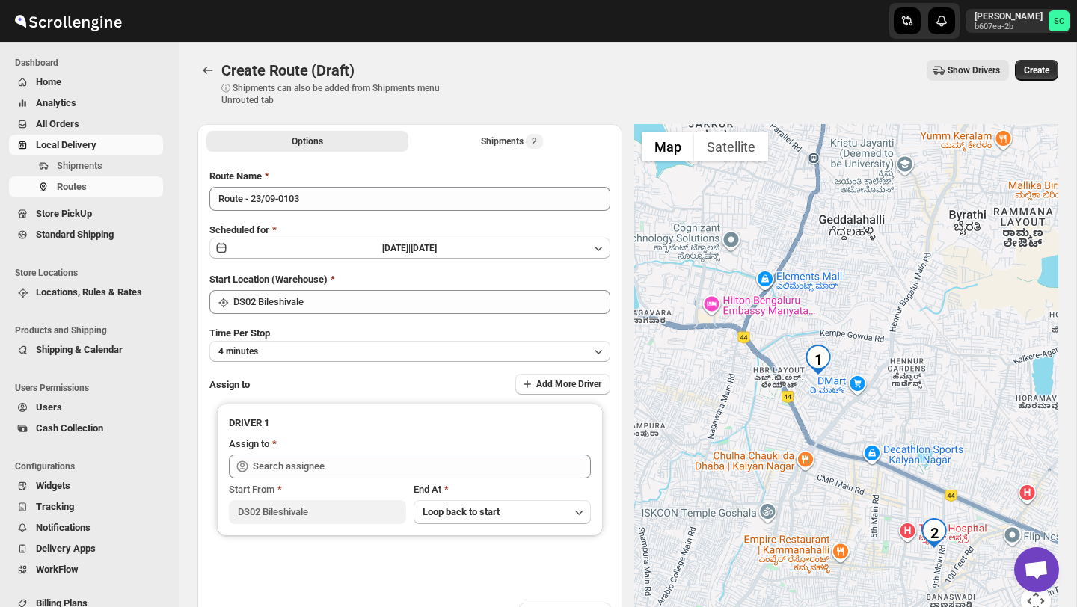
drag, startPoint x: 732, startPoint y: 414, endPoint x: 866, endPoint y: 396, distance: 134.4
click at [866, 396] on div at bounding box center [846, 379] width 425 height 510
click at [345, 352] on button "4 minutes" at bounding box center [409, 351] width 401 height 21
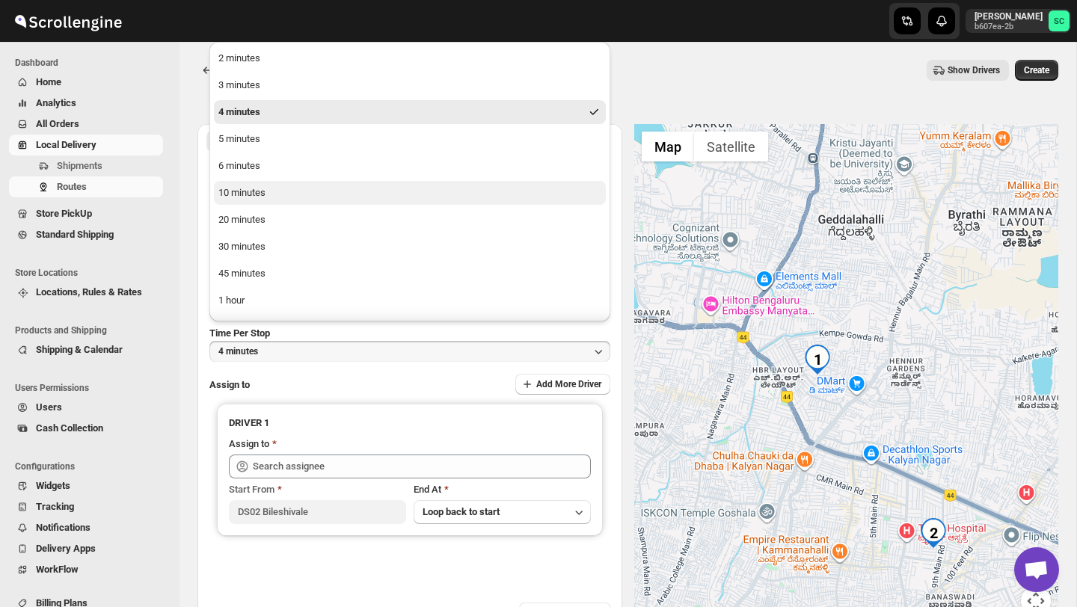
click at [278, 194] on button "10 minutes" at bounding box center [410, 193] width 392 height 24
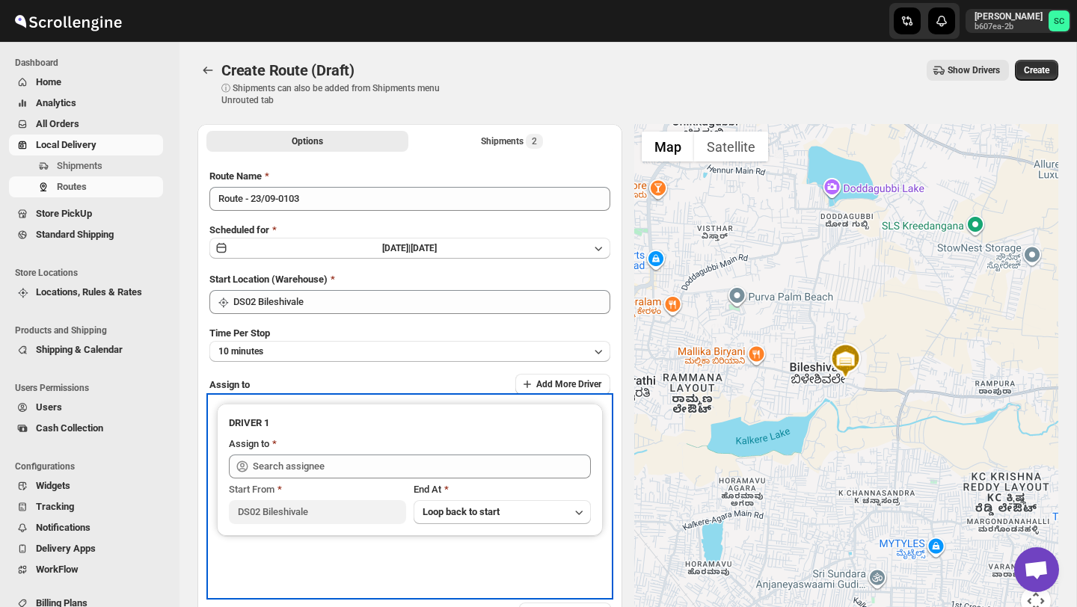
click at [283, 452] on div "Assign to" at bounding box center [410, 446] width 362 height 18
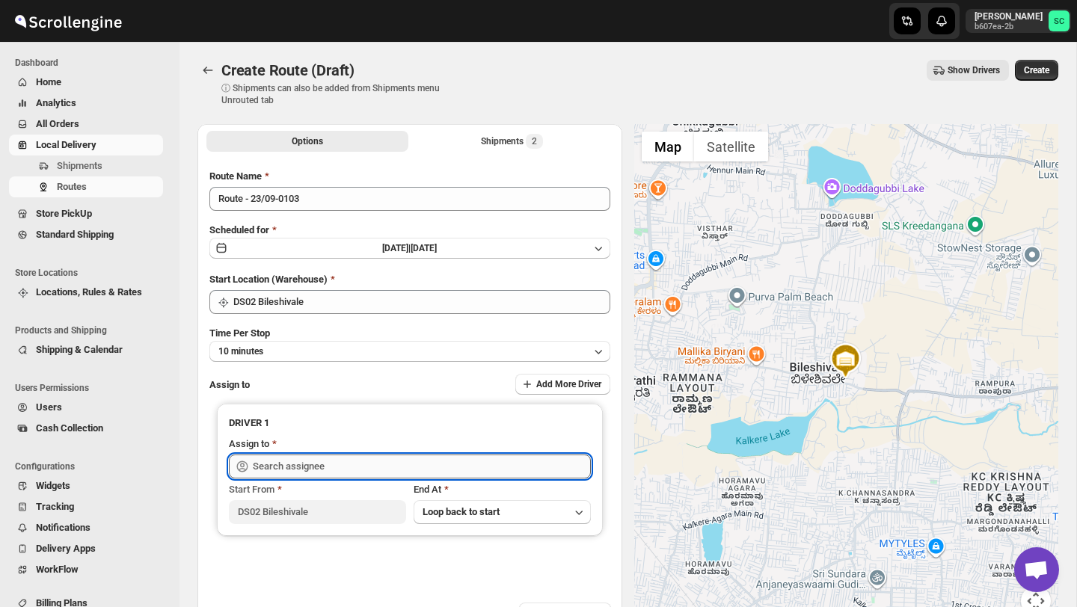
click at [282, 459] on input "text" at bounding box center [422, 467] width 338 height 24
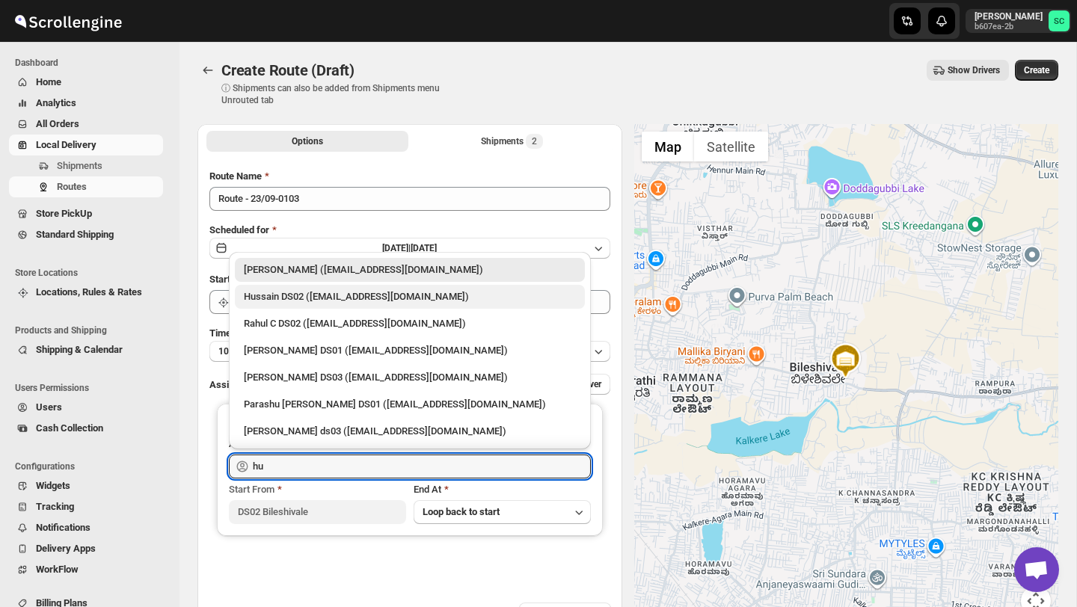
click at [325, 291] on div "Hussain DS02 ([EMAIL_ADDRESS][DOMAIN_NAME])" at bounding box center [410, 297] width 332 height 15
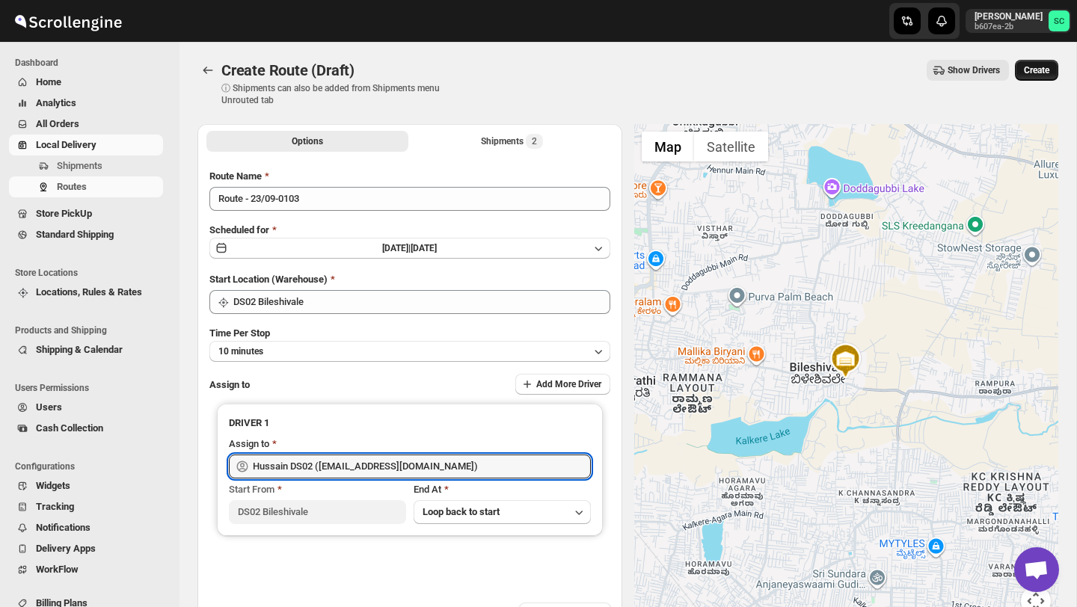
type input "Hussain DS02 ([EMAIL_ADDRESS][DOMAIN_NAME])"
click at [1049, 66] on span "Create" at bounding box center [1036, 70] width 25 height 12
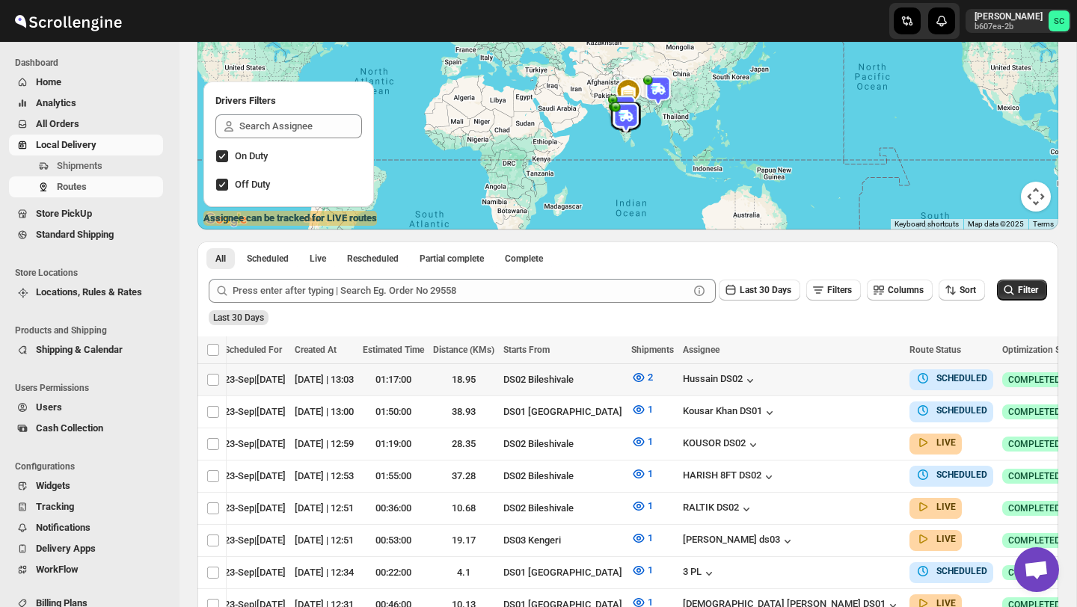
scroll to position [0, 102]
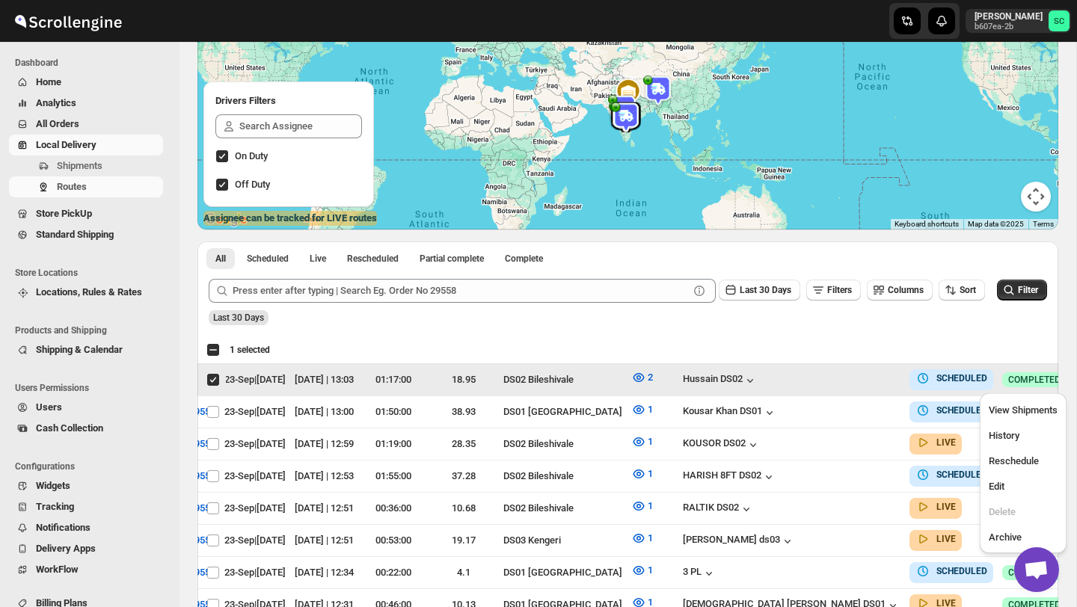
scroll to position [0, 0]
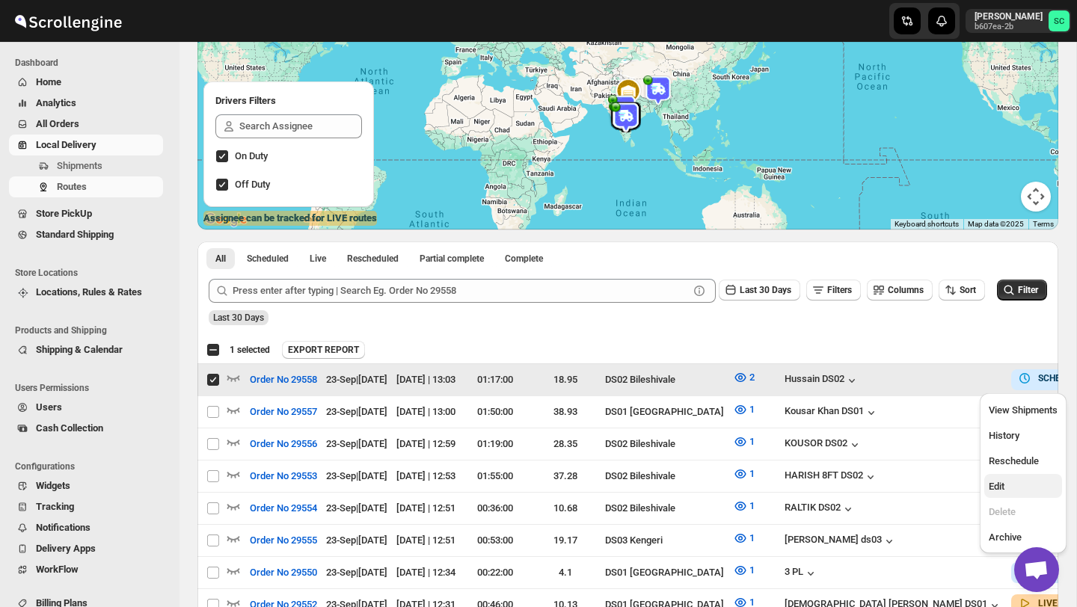
click at [1016, 483] on span "Edit" at bounding box center [1023, 487] width 69 height 15
checkbox input "false"
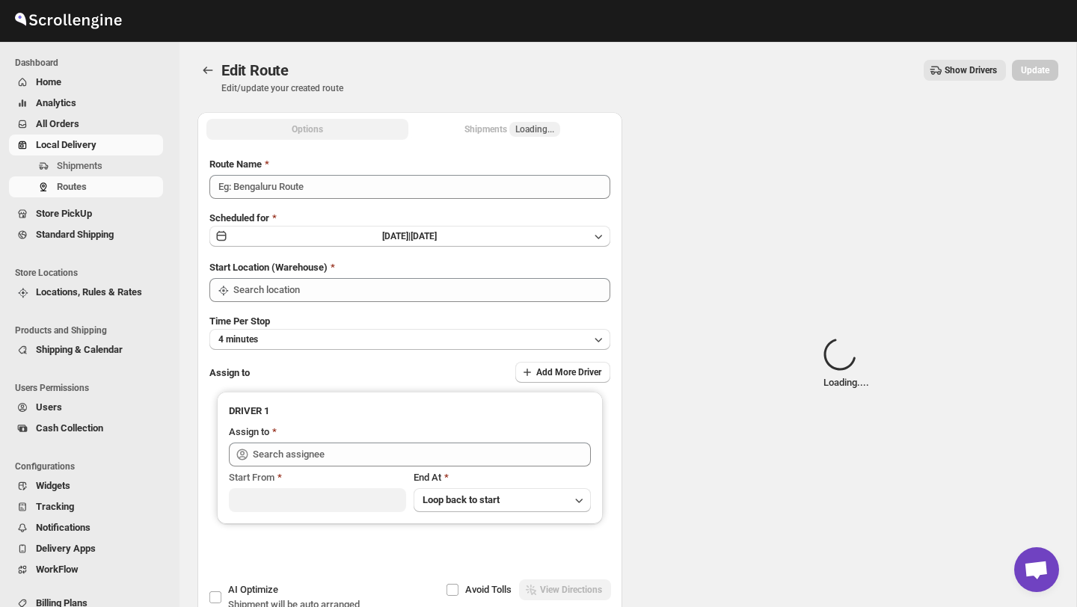
type input "Order No 29558"
type input "DS02 Bileshivale"
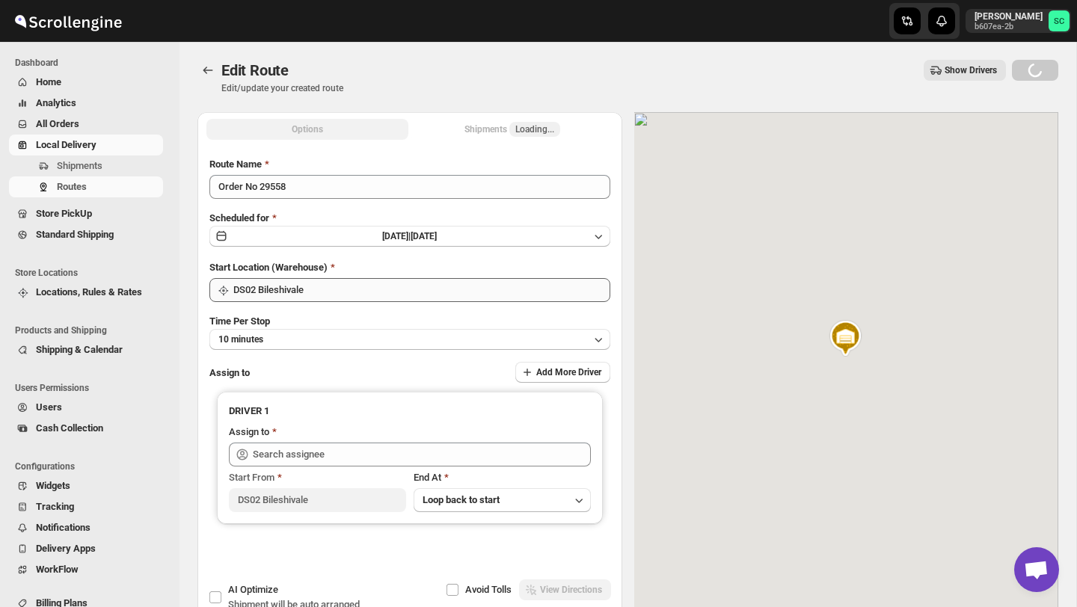
type input "Hussain DS02 ([EMAIL_ADDRESS][DOMAIN_NAME])"
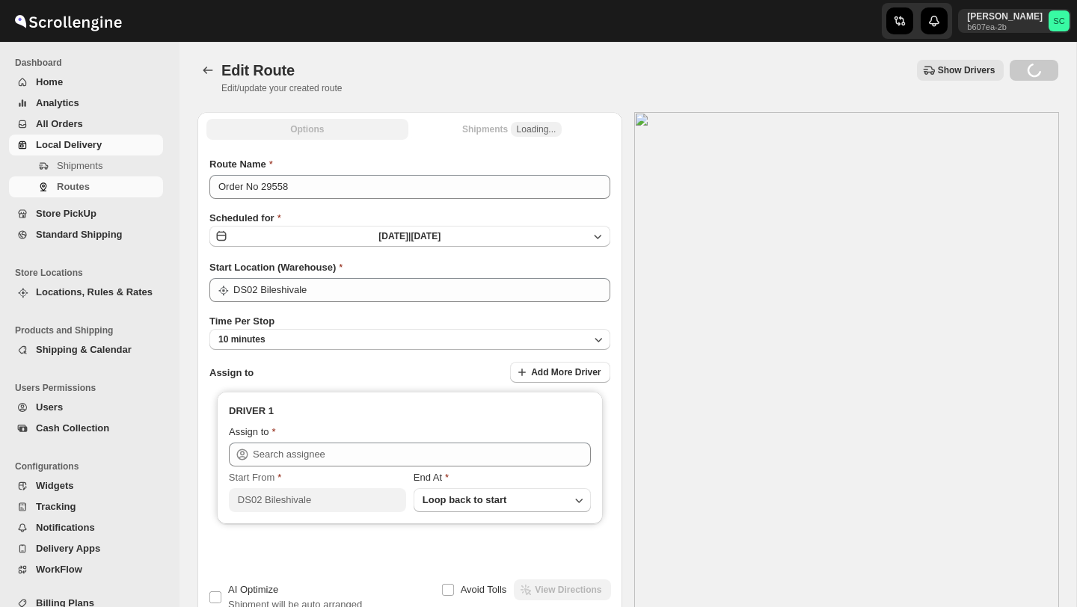
type input "Hussain DS02 ([EMAIL_ADDRESS][DOMAIN_NAME])"
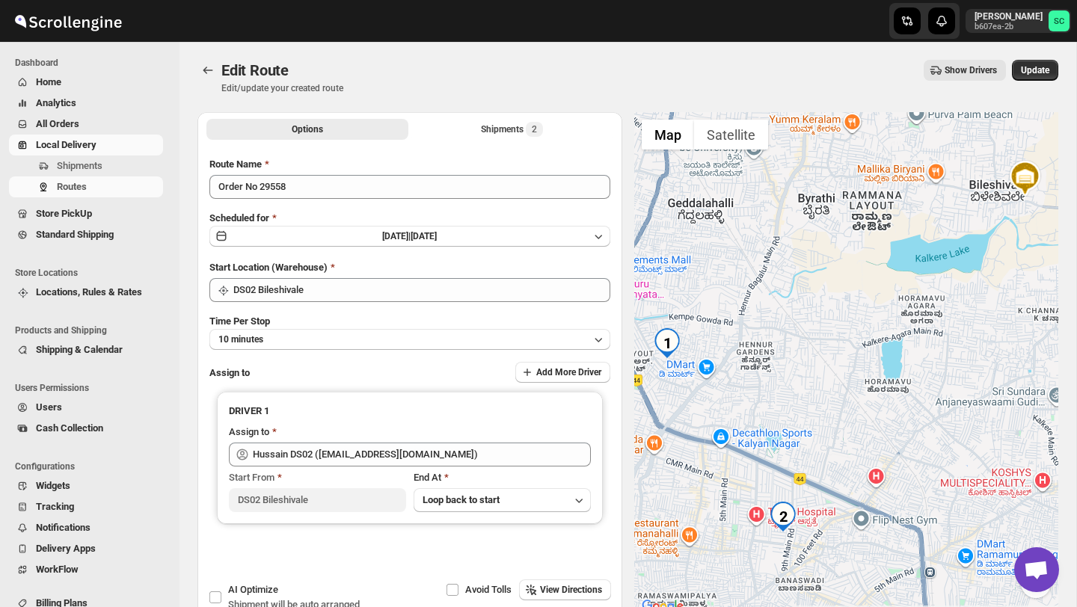
click at [96, 121] on span "All Orders" at bounding box center [98, 124] width 124 height 15
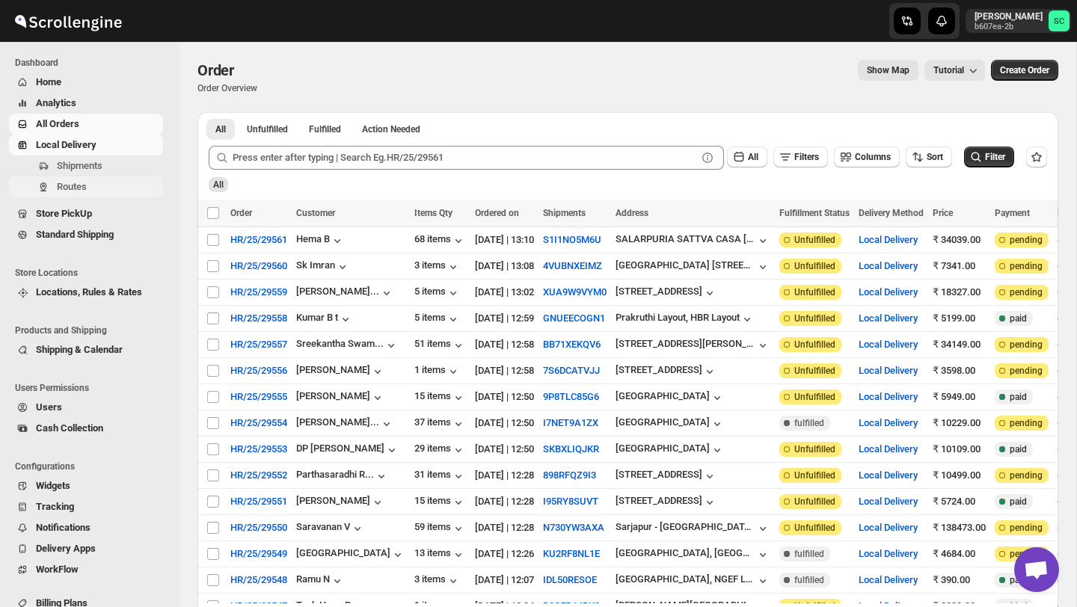
click at [101, 189] on span "Routes" at bounding box center [108, 187] width 103 height 15
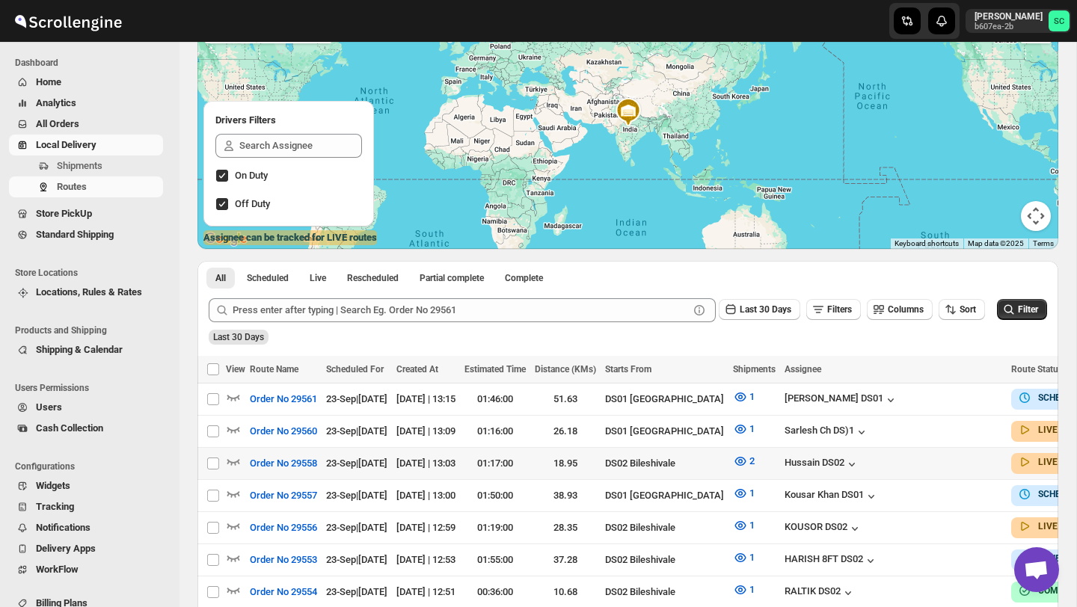
scroll to position [143, 0]
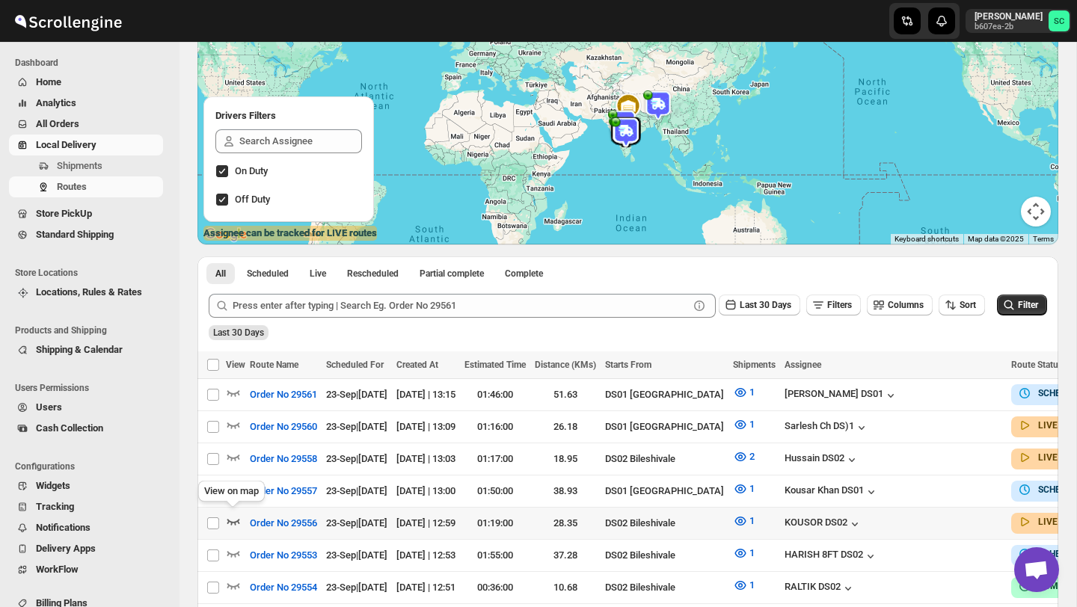
click at [230, 520] on icon "button" at bounding box center [233, 521] width 15 height 15
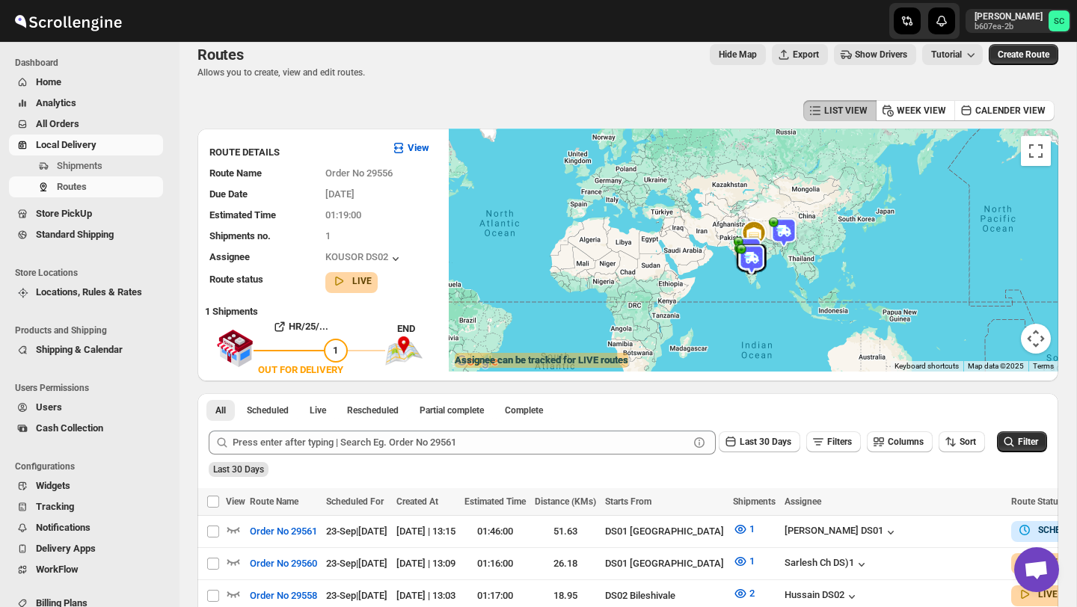
scroll to position [0, 0]
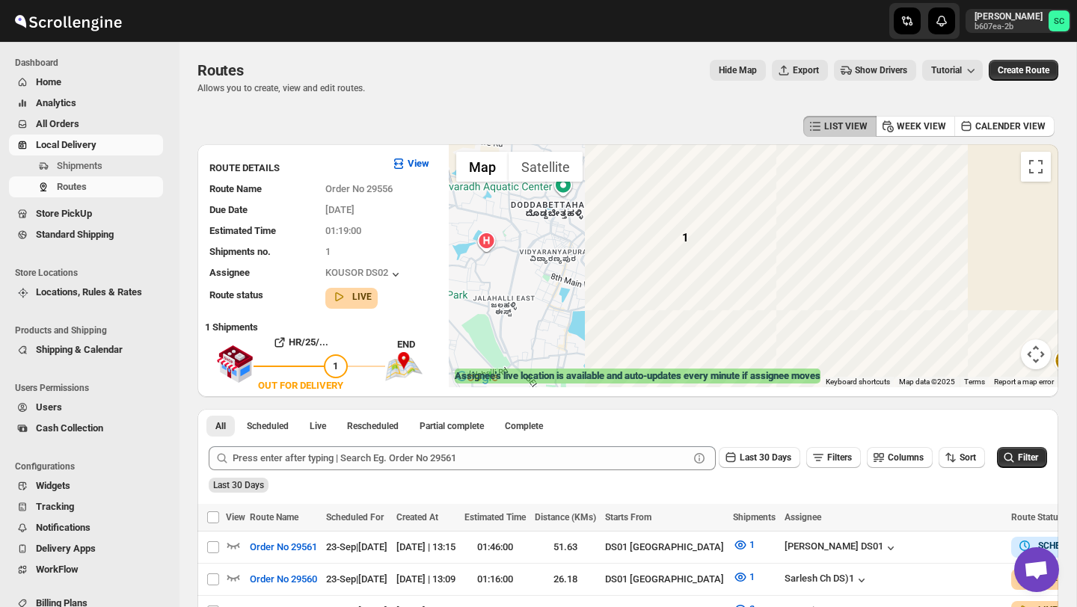
drag, startPoint x: 609, startPoint y: 316, endPoint x: 745, endPoint y: 359, distance: 142.7
click at [745, 359] on div at bounding box center [754, 265] width 610 height 243
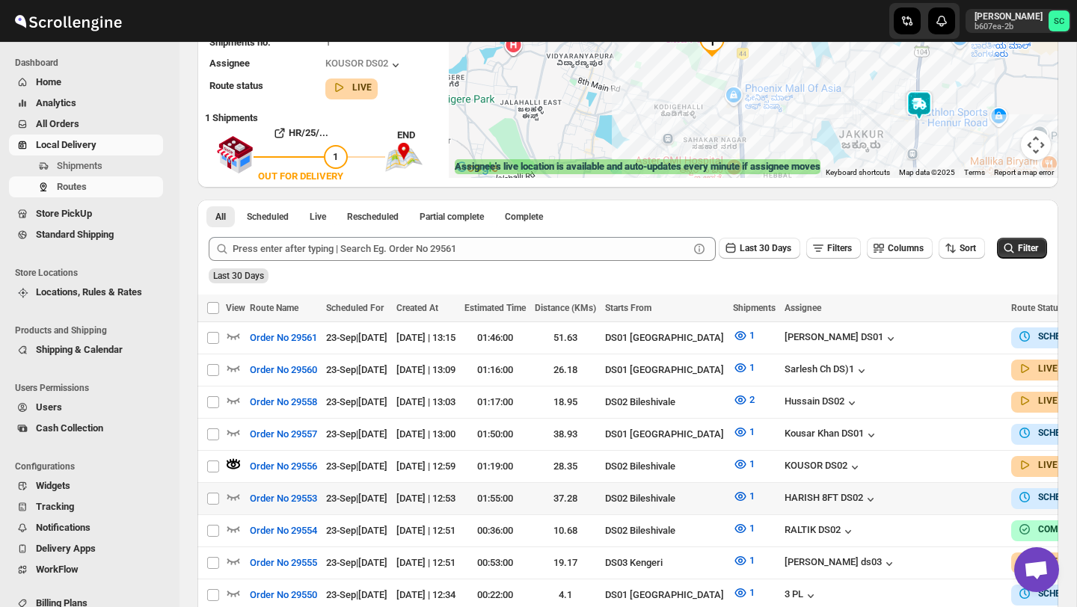
scroll to position [211, 0]
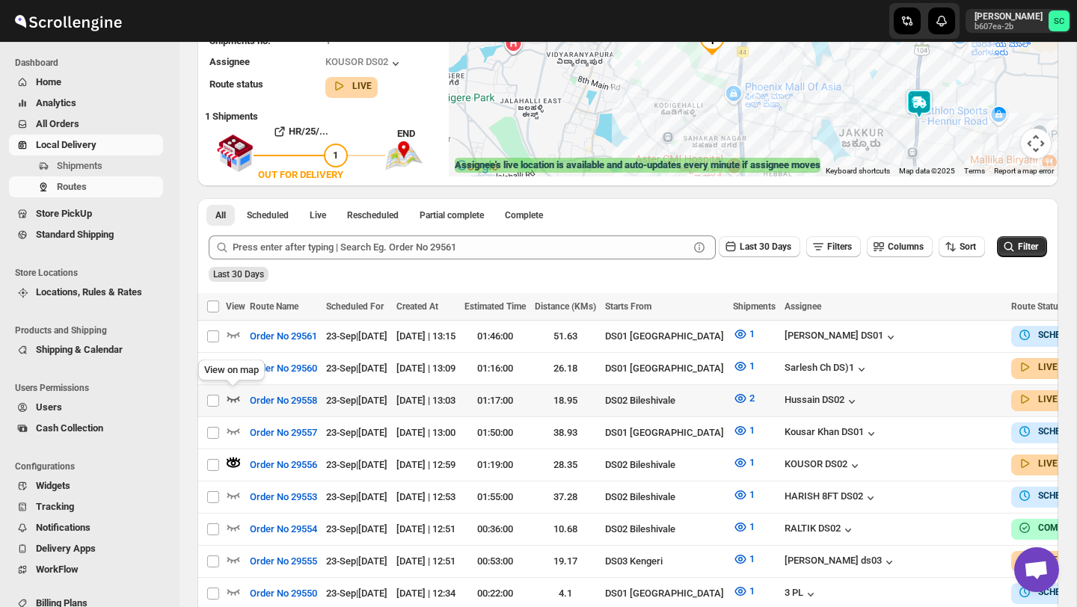
click at [232, 395] on icon "button" at bounding box center [233, 398] width 15 height 15
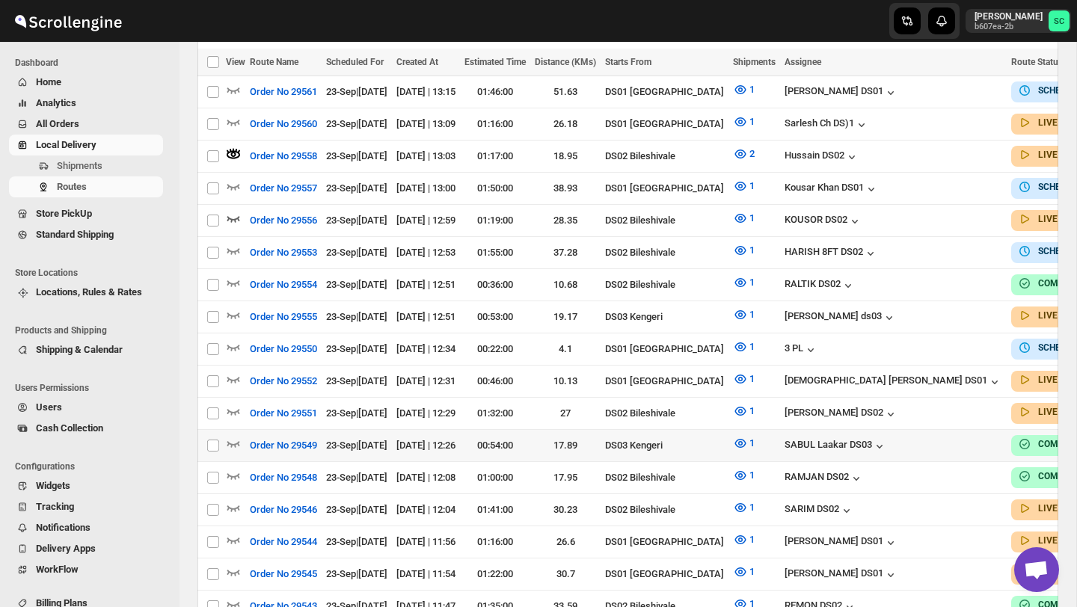
scroll to position [459, 0]
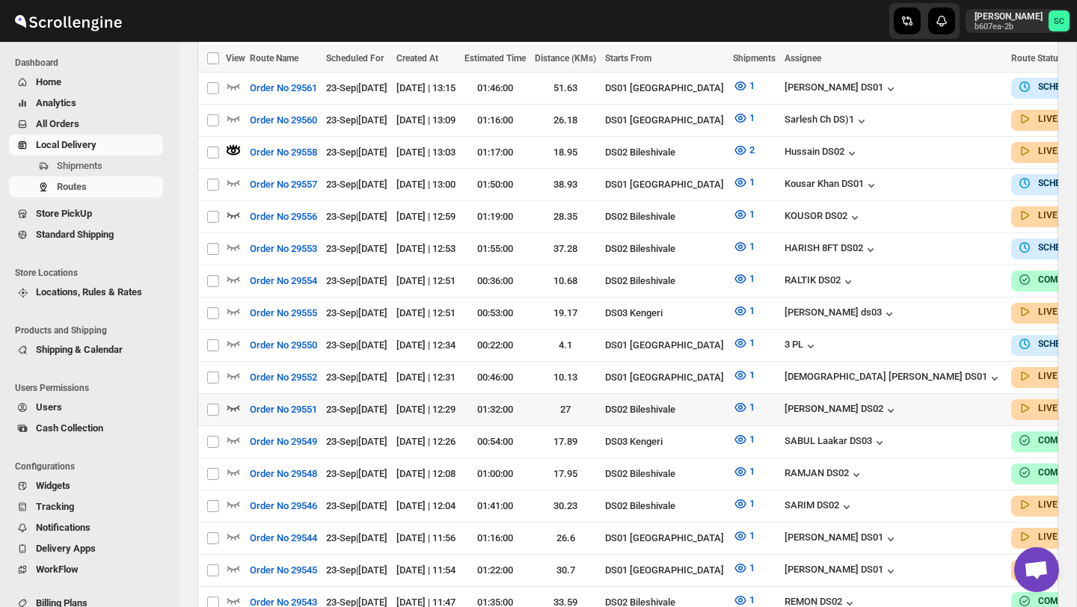
click at [236, 400] on icon "button" at bounding box center [233, 407] width 15 height 15
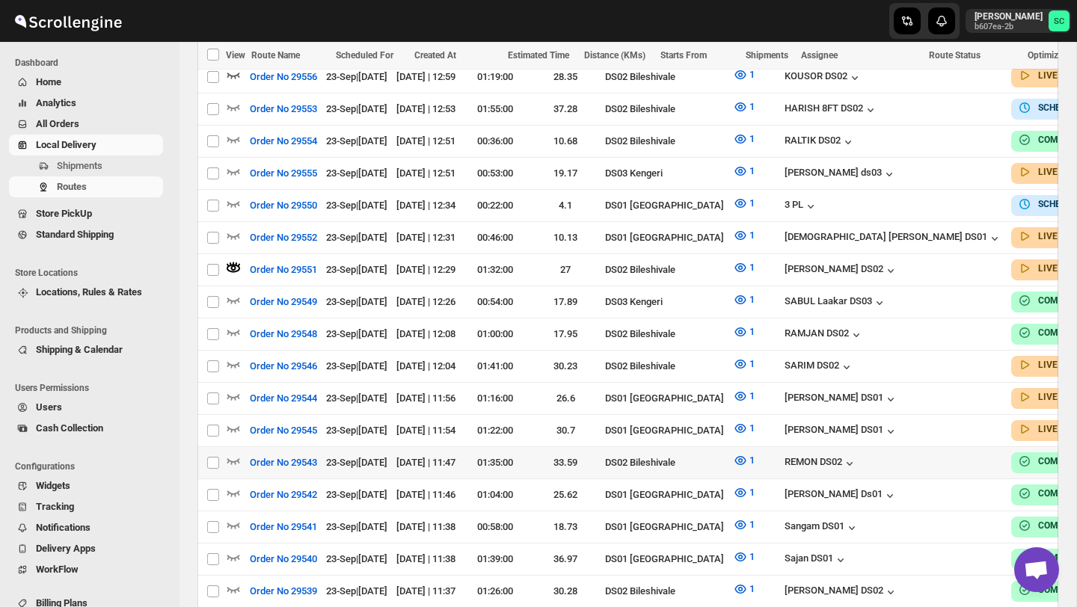
scroll to position [600, 0]
click at [233, 354] on div "View on map" at bounding box center [231, 361] width 73 height 33
click at [234, 356] on icon "button" at bounding box center [233, 363] width 15 height 15
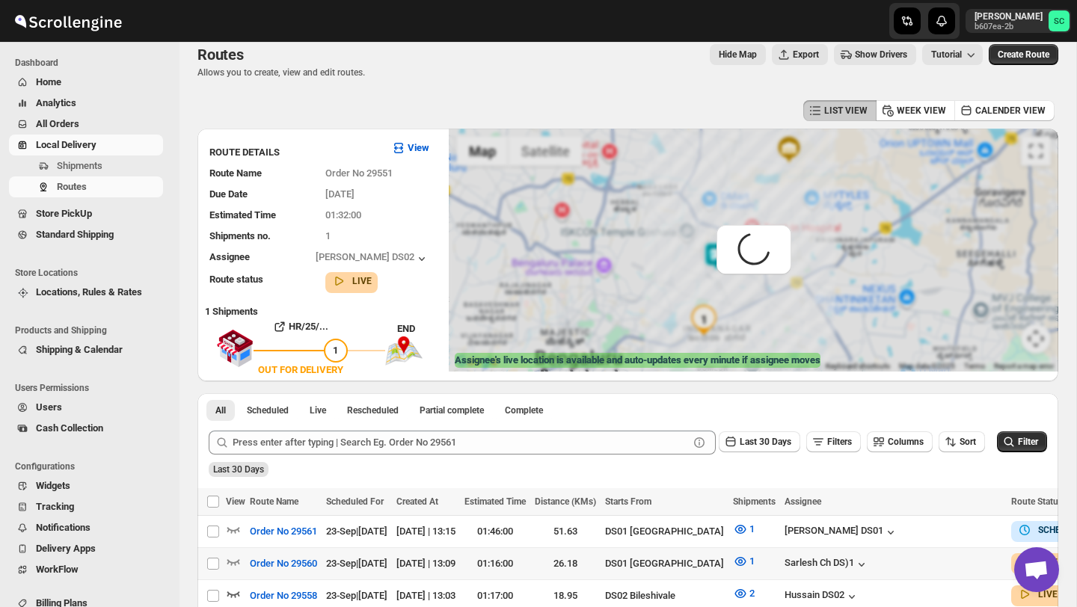
scroll to position [0, 0]
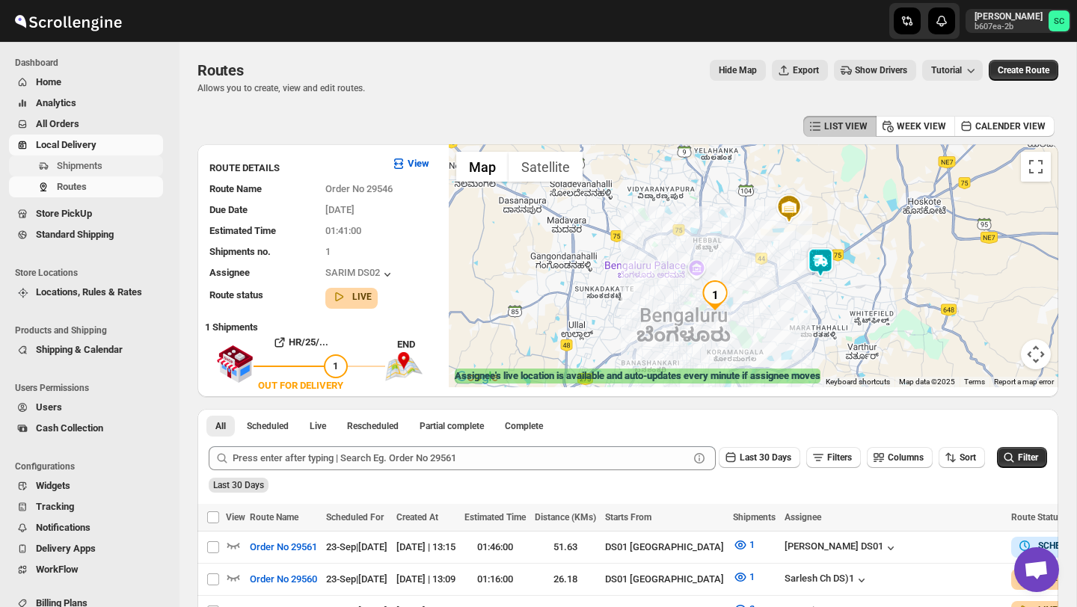
click at [95, 168] on span "Shipments" at bounding box center [80, 165] width 46 height 11
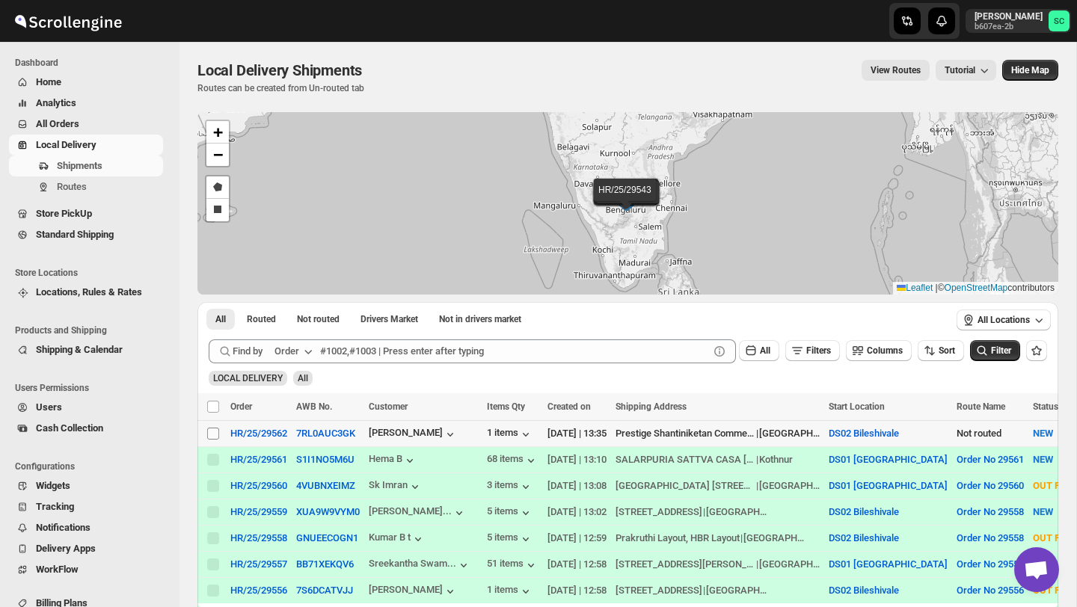
click at [213, 435] on input "Select shipment" at bounding box center [213, 434] width 12 height 12
checkbox input "true"
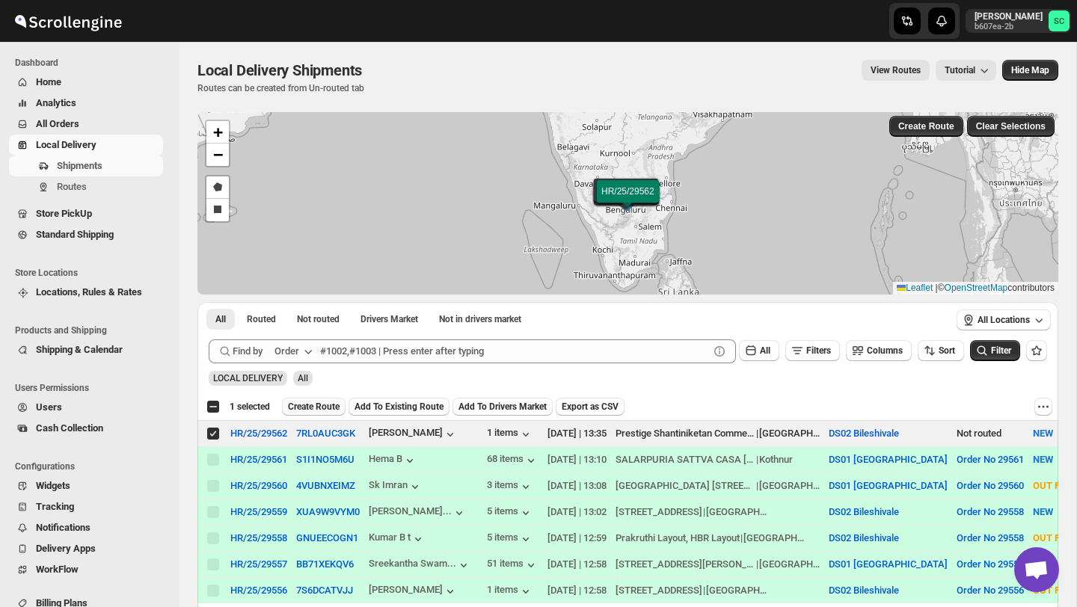
click at [316, 402] on span "Create Route" at bounding box center [314, 407] width 52 height 12
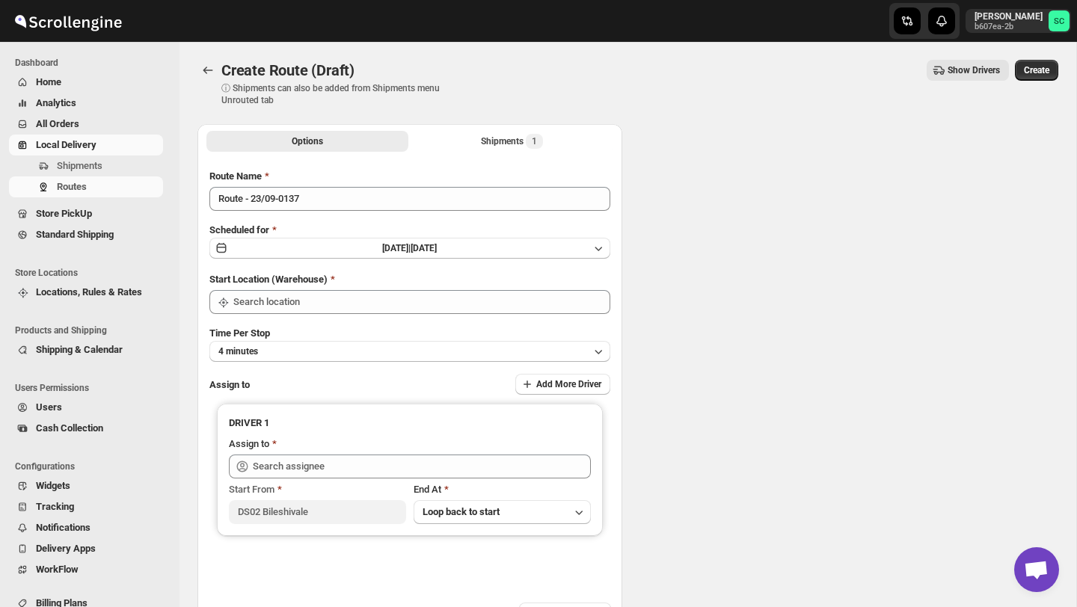
type input "DS02 Bileshivale"
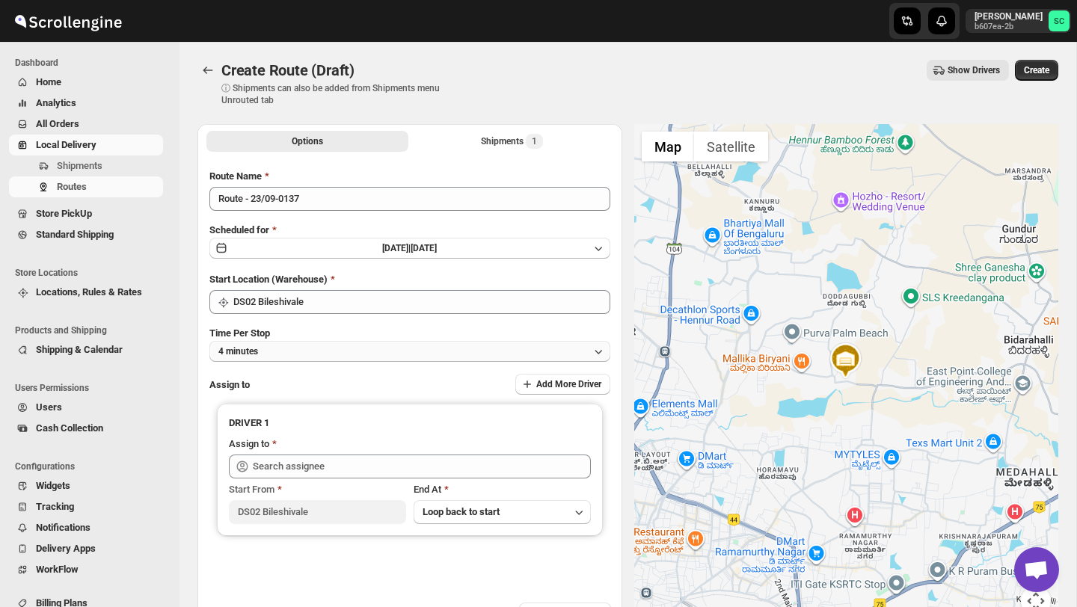
click at [308, 349] on button "4 minutes" at bounding box center [409, 351] width 401 height 21
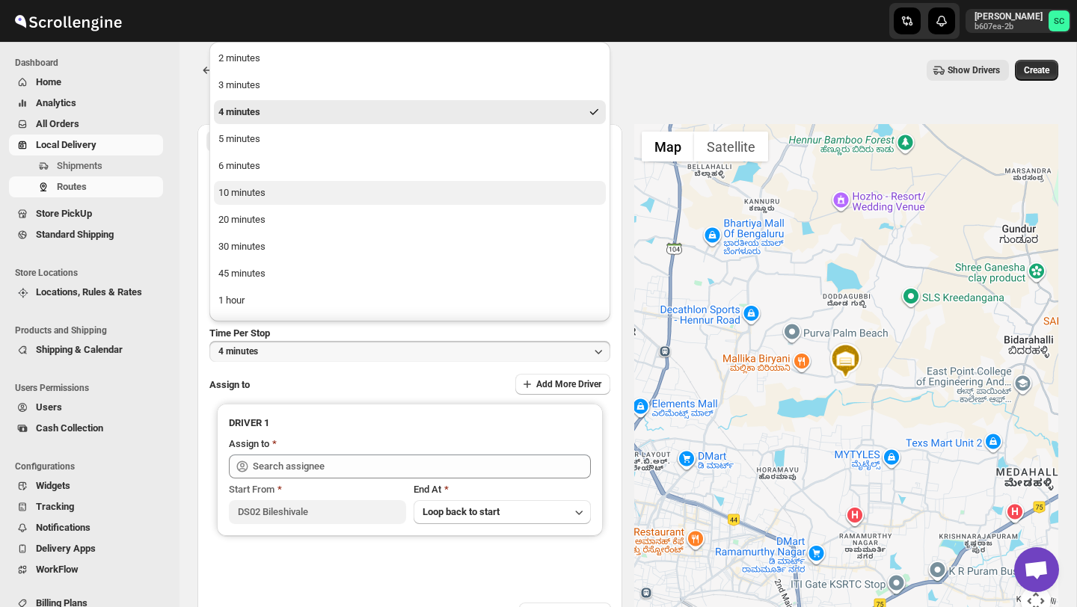
click at [254, 192] on div "10 minutes" at bounding box center [241, 193] width 47 height 15
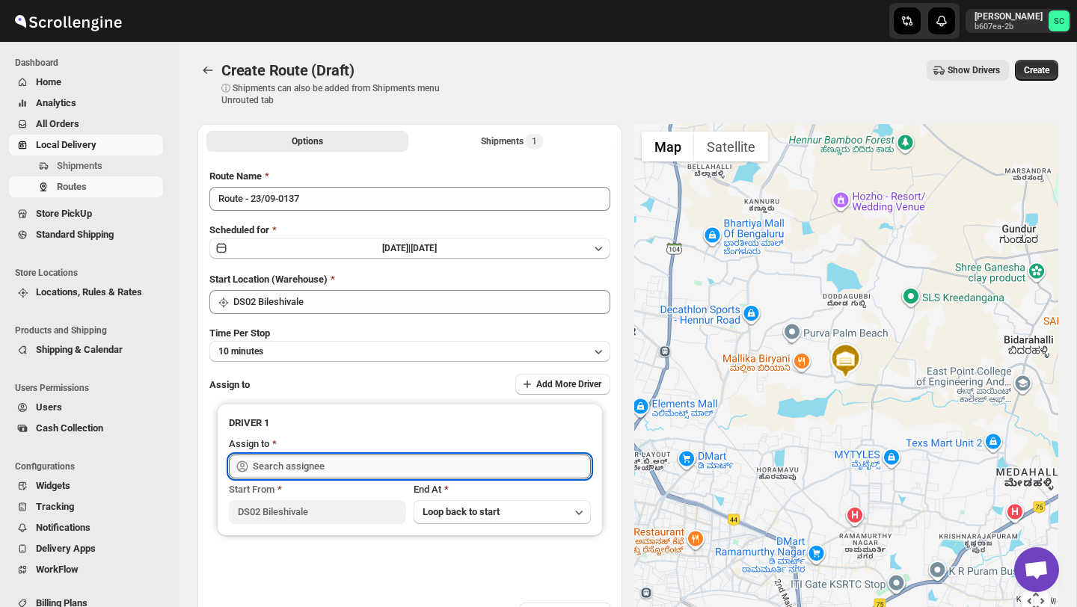
click at [292, 463] on input "text" at bounding box center [422, 467] width 338 height 24
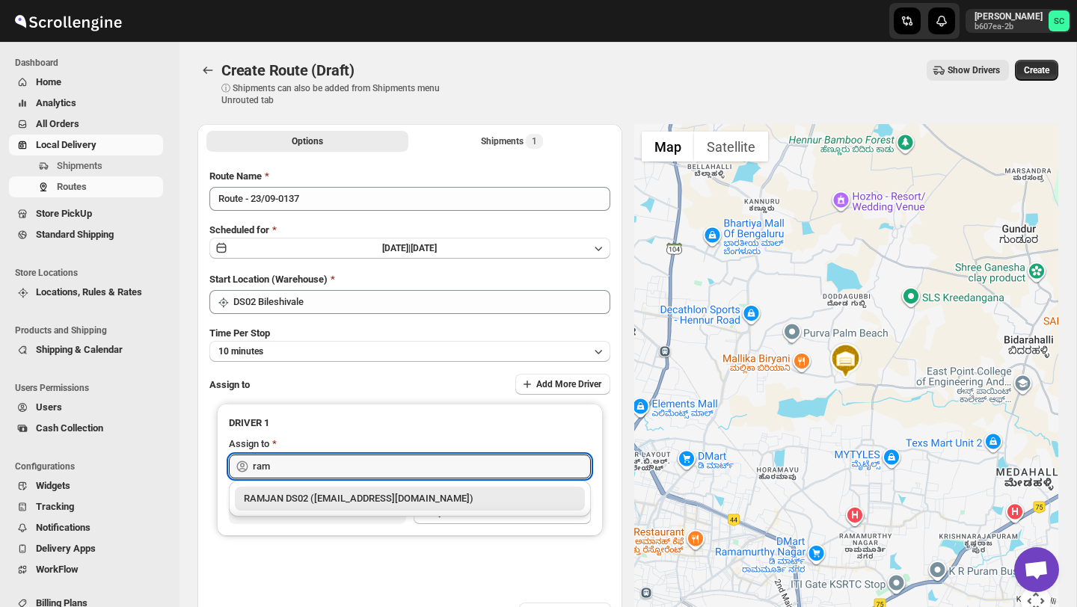
click at [311, 501] on div "RAMJAN DS02 ([EMAIL_ADDRESS][DOMAIN_NAME])" at bounding box center [410, 498] width 332 height 15
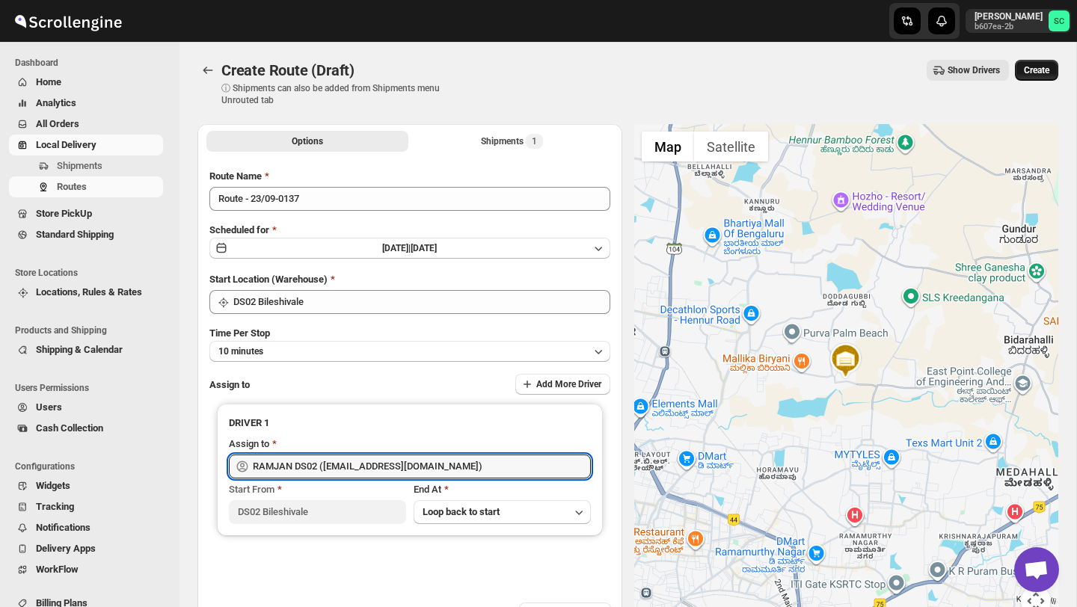
type input "RAMJAN DS02 ([EMAIL_ADDRESS][DOMAIN_NAME])"
click at [1036, 67] on span "Create" at bounding box center [1036, 70] width 25 height 12
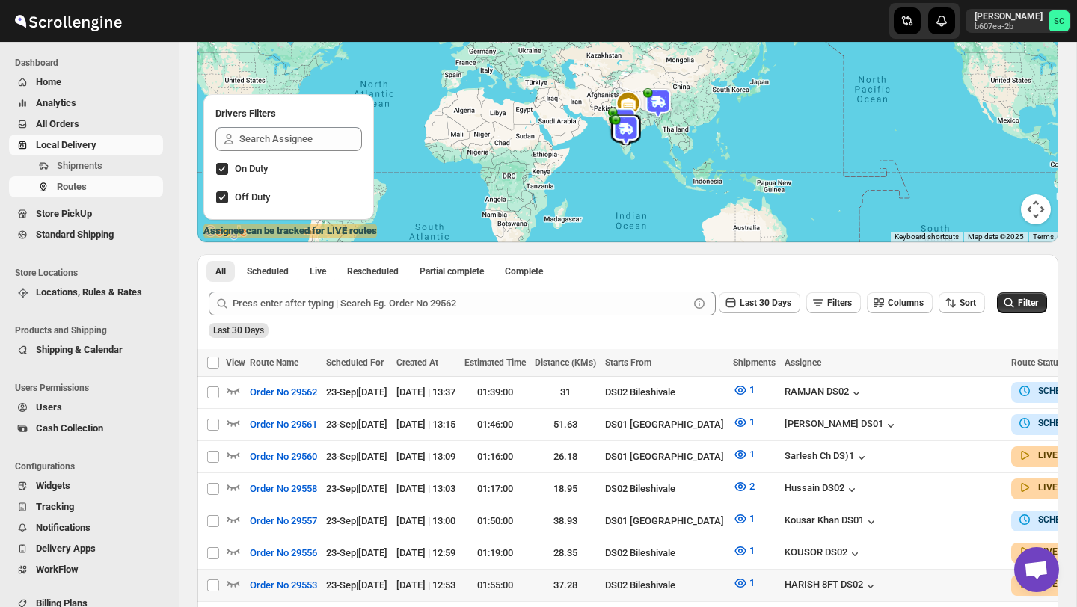
scroll to position [147, 0]
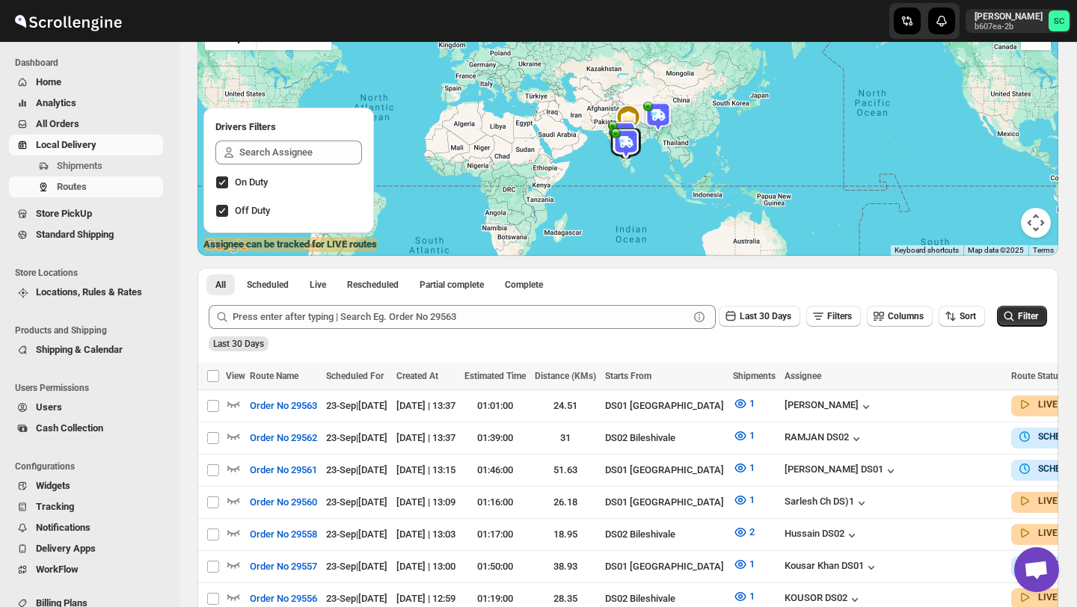
scroll to position [122, 0]
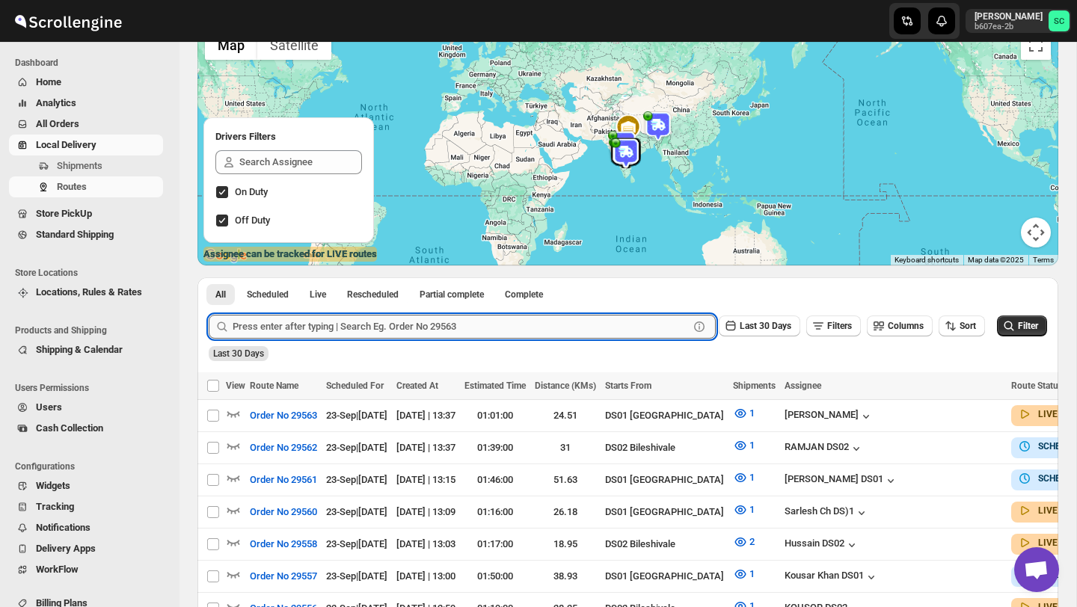
click at [301, 331] on input "text" at bounding box center [461, 327] width 456 height 24
paste input "29284 Complete"
type input "29284"
click at [209, 278] on button "Submit" at bounding box center [230, 286] width 43 height 16
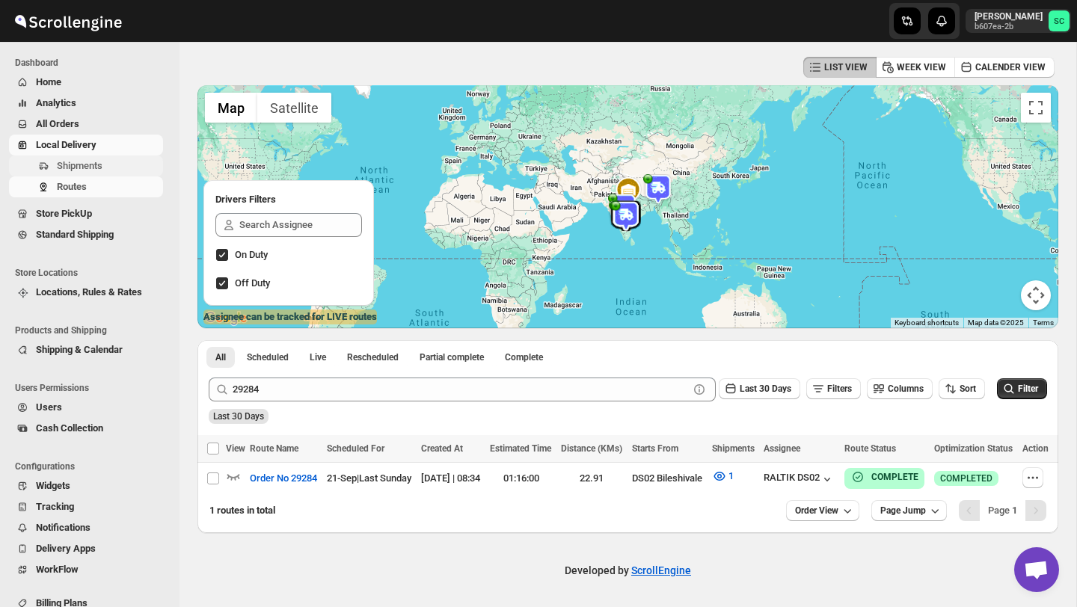
click at [90, 170] on span "Shipments" at bounding box center [80, 165] width 46 height 11
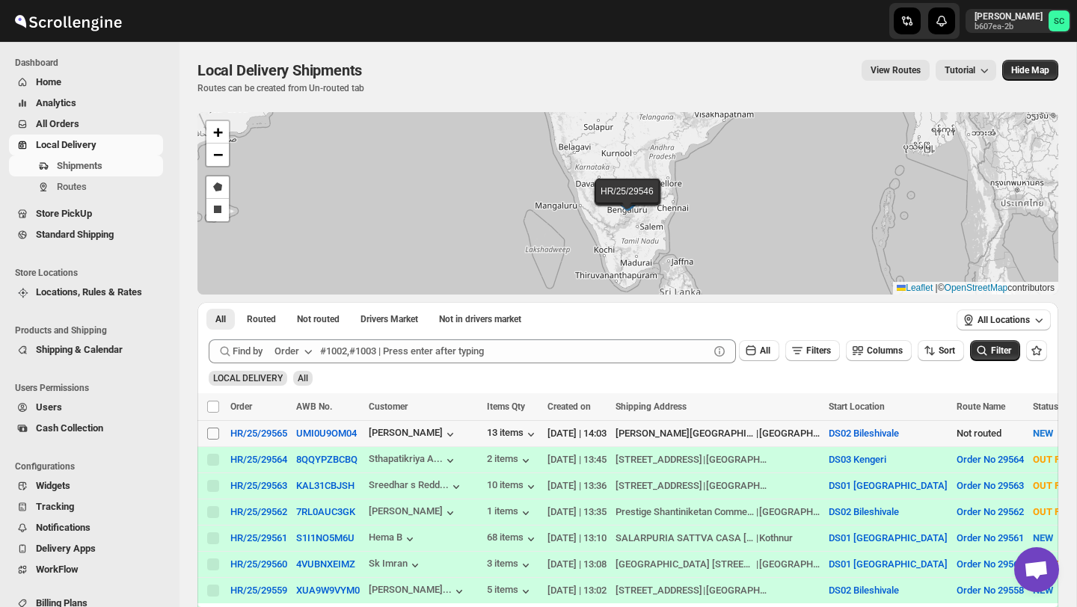
click at [207, 437] on input "Select shipment" at bounding box center [213, 434] width 12 height 12
checkbox input "true"
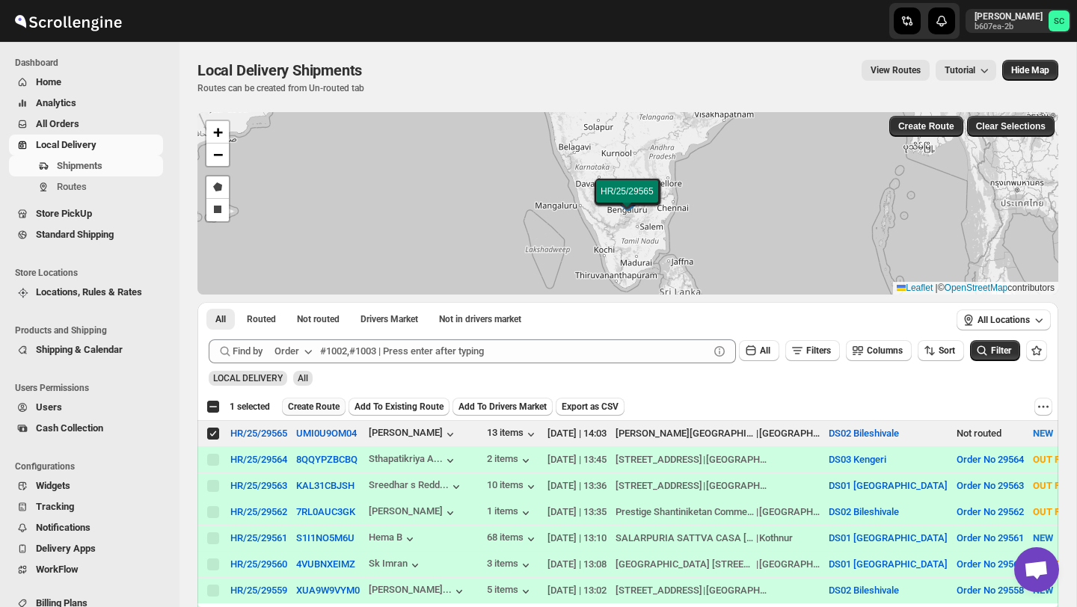
click at [310, 414] on button "Create Route" at bounding box center [314, 407] width 64 height 18
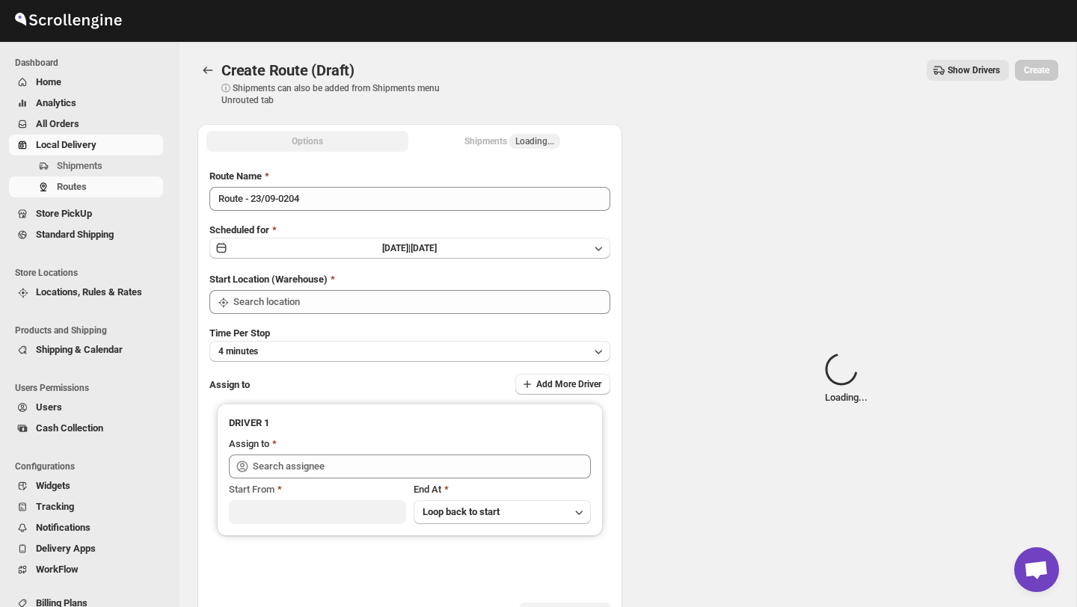
type input "DS02 Bileshivale"
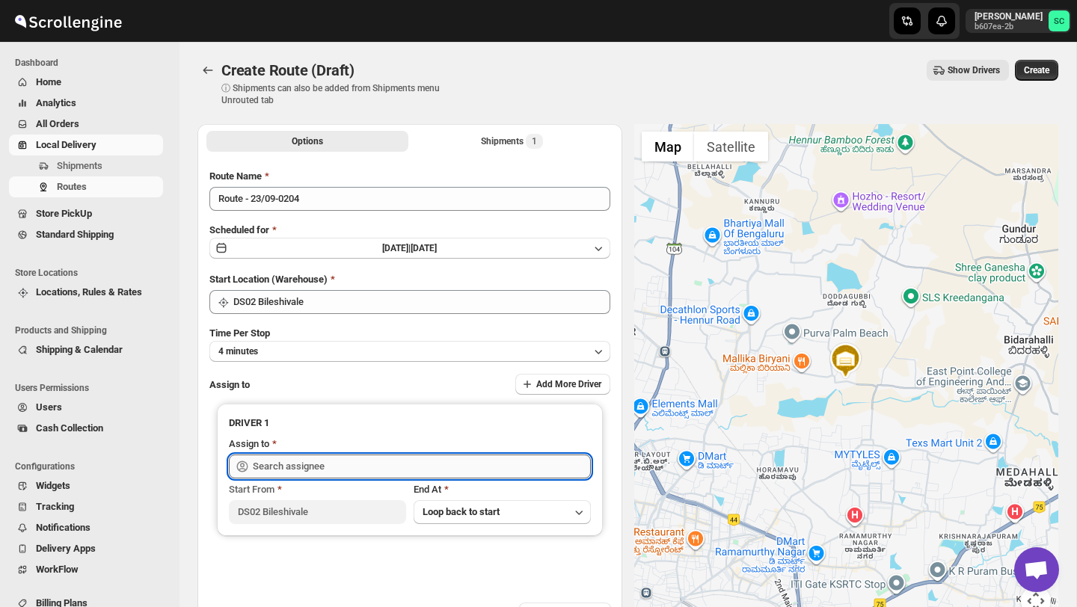
click at [346, 474] on input "text" at bounding box center [422, 467] width 338 height 24
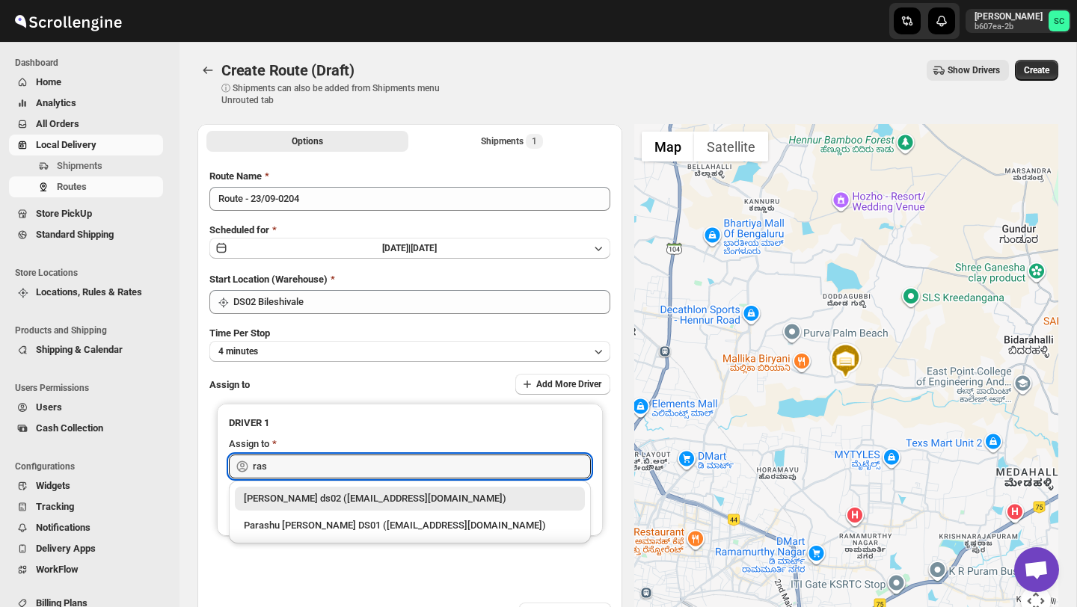
click at [361, 499] on div "[PERSON_NAME] ds02 ([EMAIL_ADDRESS][DOMAIN_NAME])" at bounding box center [410, 498] width 332 height 15
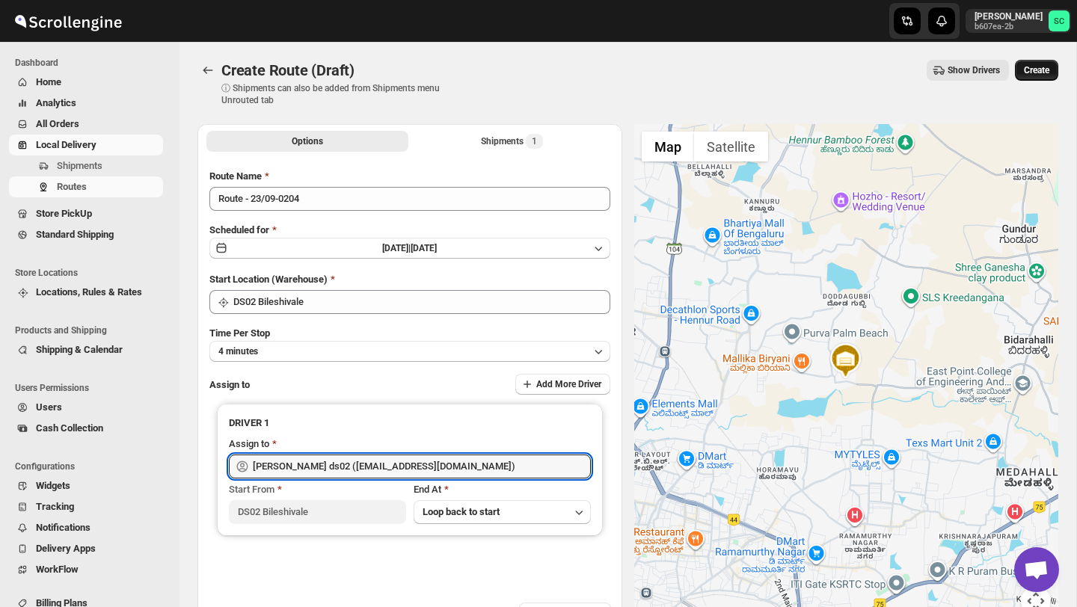
type input "[PERSON_NAME] ds02 ([EMAIL_ADDRESS][DOMAIN_NAME])"
click at [1037, 73] on span "Create" at bounding box center [1036, 70] width 25 height 12
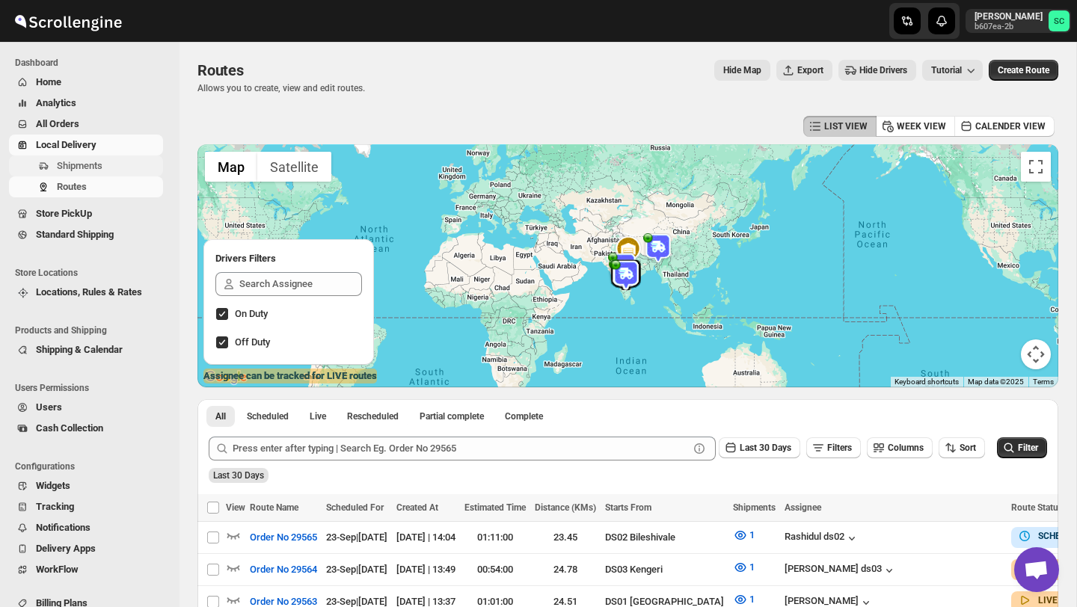
click at [107, 165] on span "Shipments" at bounding box center [108, 166] width 103 height 15
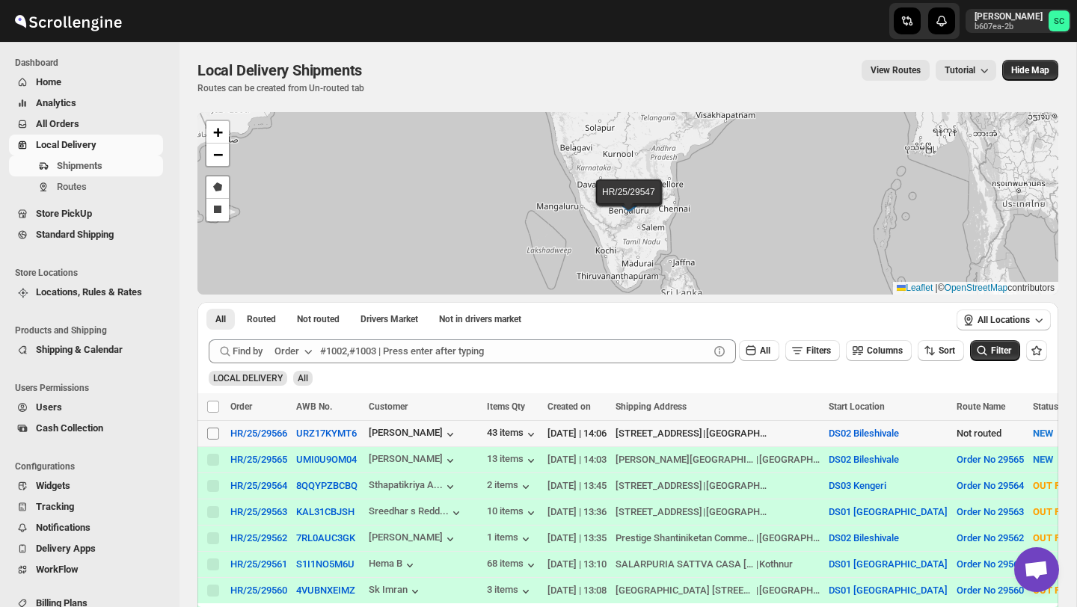
click at [210, 439] on span at bounding box center [212, 433] width 13 height 13
click at [210, 439] on input "Select shipment" at bounding box center [213, 434] width 12 height 12
click at [217, 432] on input "Select shipment" at bounding box center [213, 434] width 12 height 12
checkbox input "true"
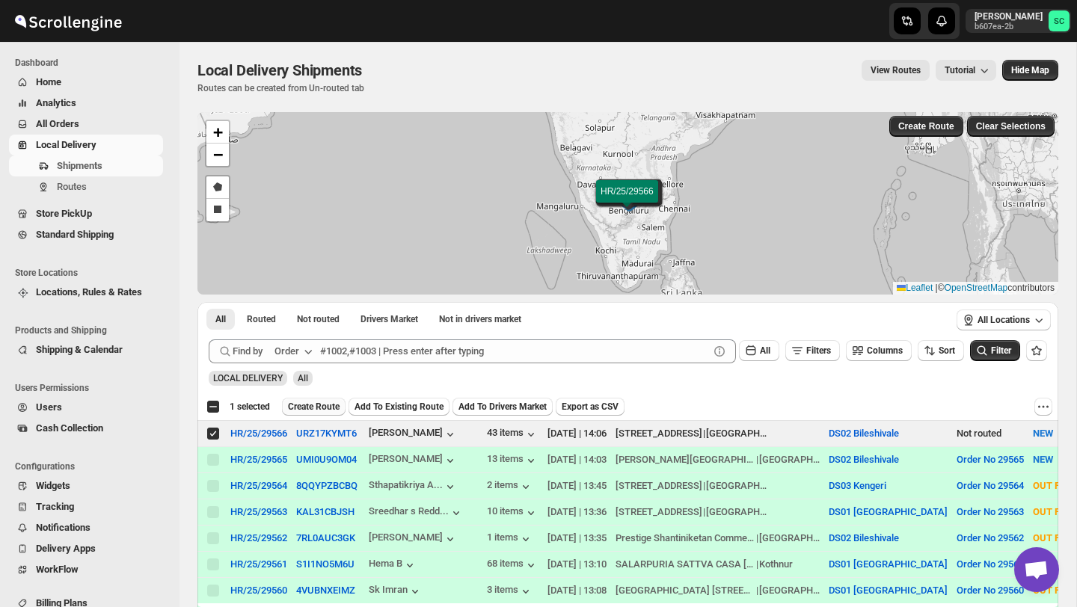
click at [298, 406] on span "Create Route" at bounding box center [314, 407] width 52 height 12
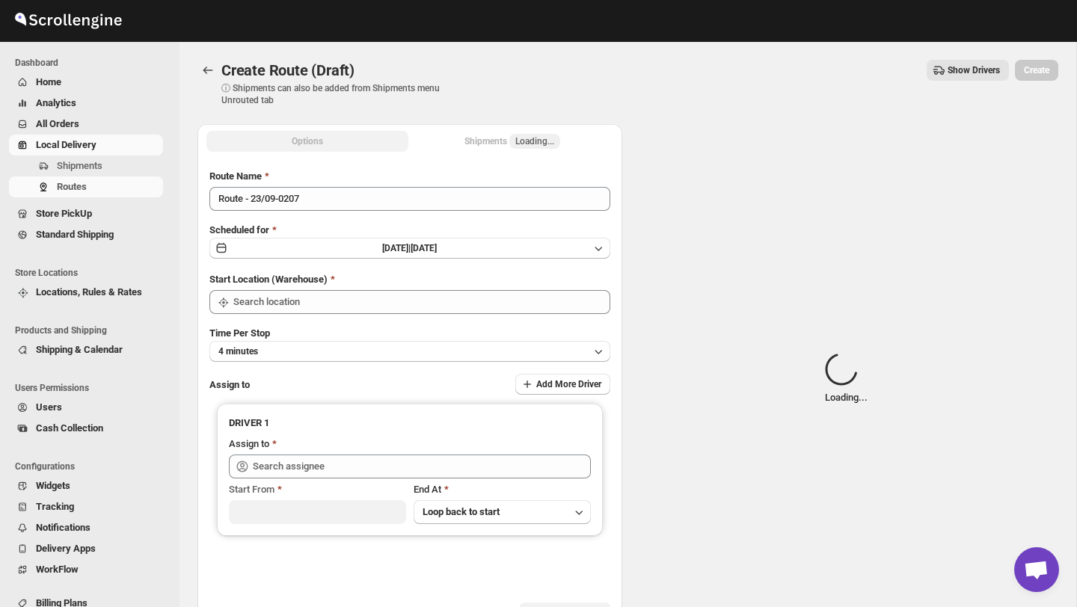
type input "DS02 Bileshivale"
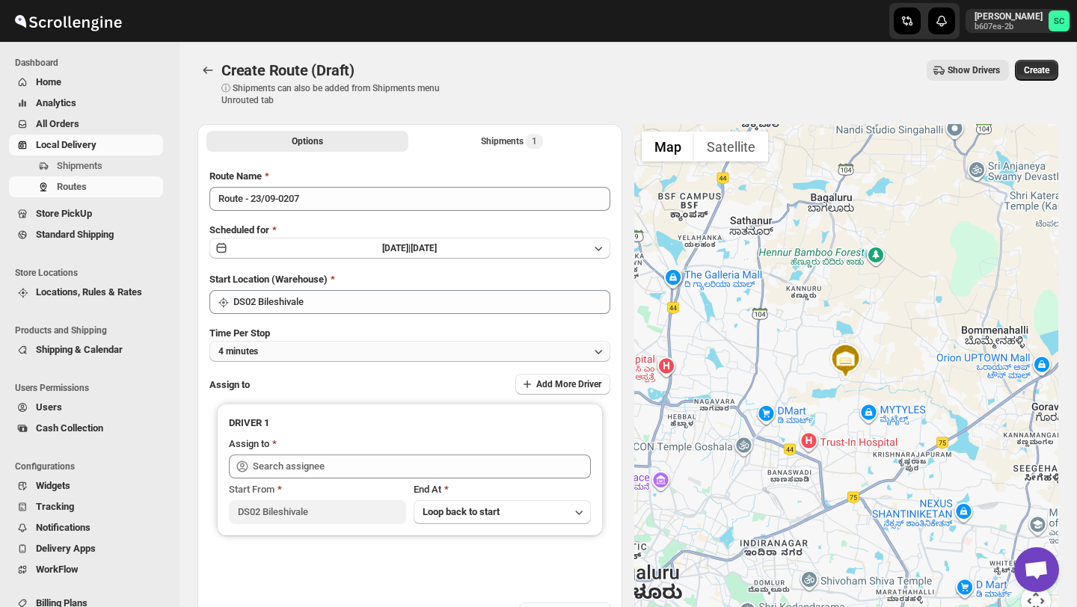
click at [312, 354] on button "4 minutes" at bounding box center [409, 351] width 401 height 21
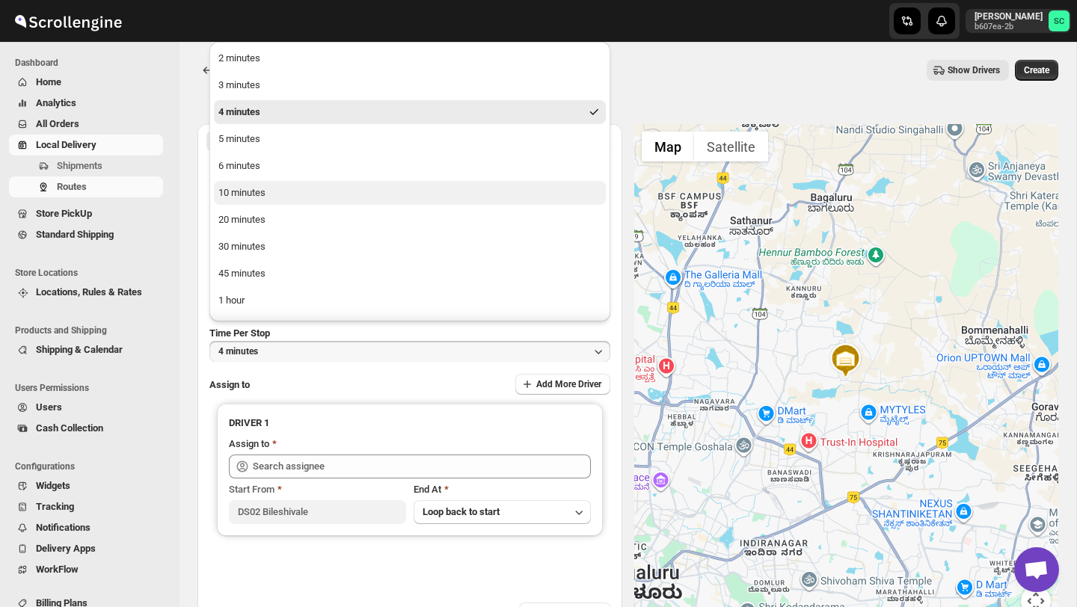
click at [269, 192] on button "10 minutes" at bounding box center [410, 193] width 392 height 24
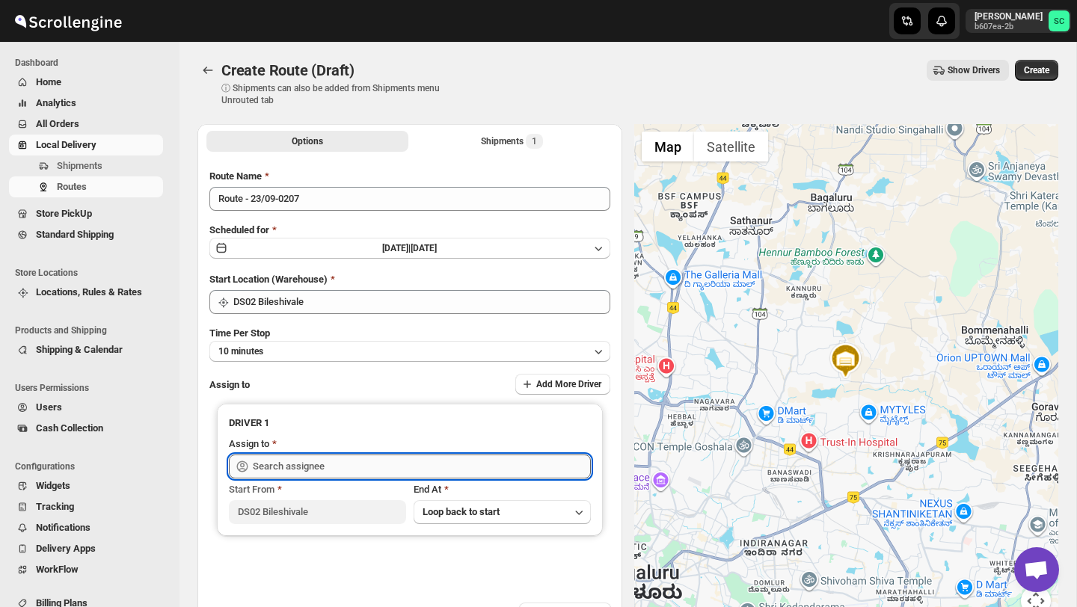
click at [272, 461] on input "text" at bounding box center [422, 467] width 338 height 24
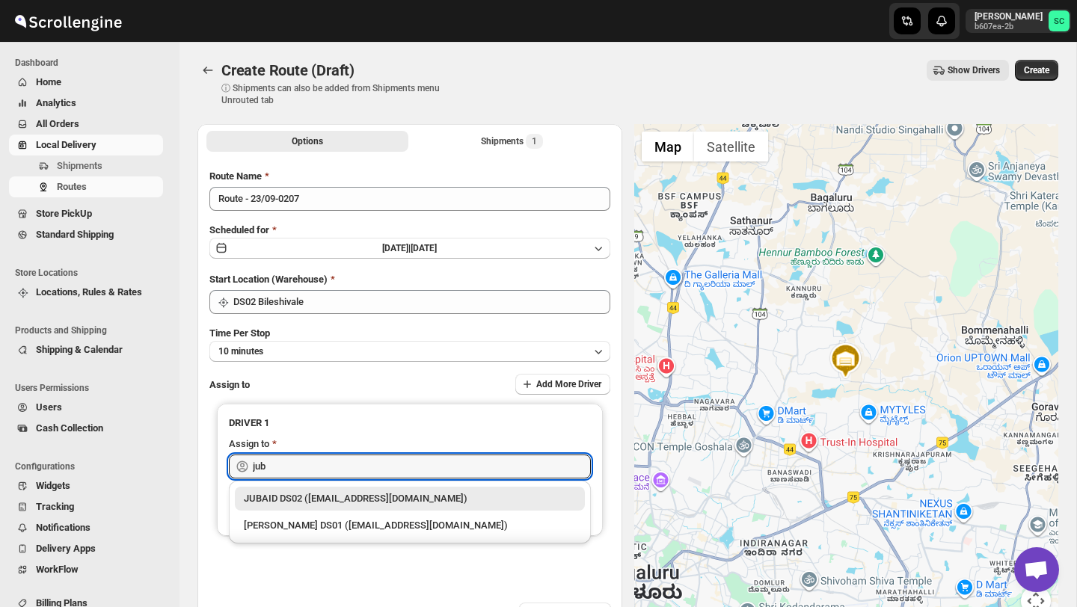
click at [331, 500] on div "JUBAID DS02 ([EMAIL_ADDRESS][DOMAIN_NAME])" at bounding box center [410, 498] width 332 height 15
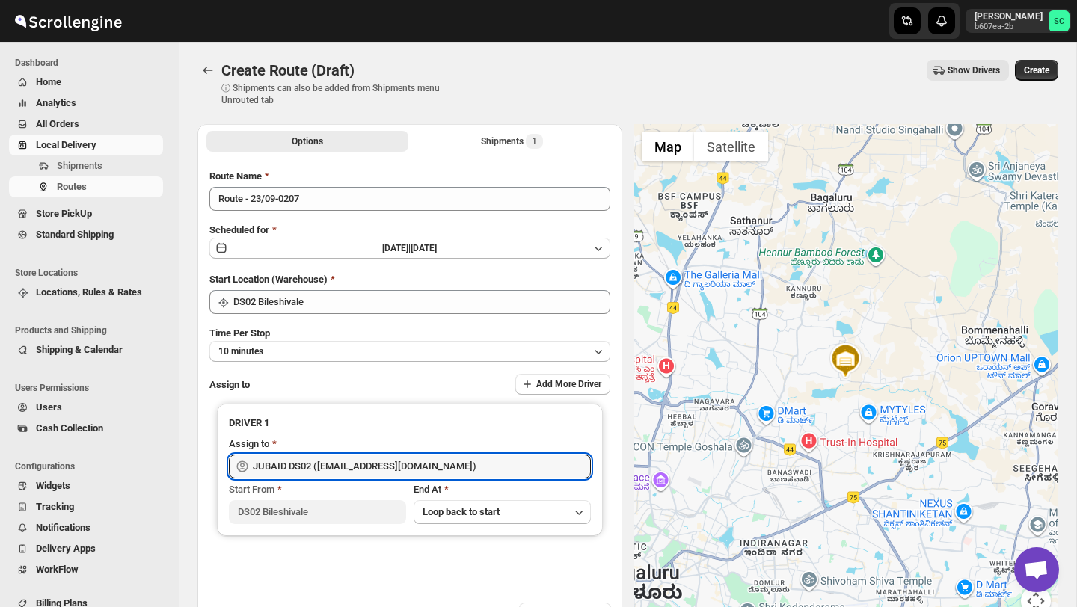
type input "JUBAID DS02 ([EMAIL_ADDRESS][DOMAIN_NAME])"
click at [1052, 55] on div "Create Route (Draft). This page is ready Create Route (Draft) ⓘ Shipments can a…" at bounding box center [627, 83] width 861 height 82
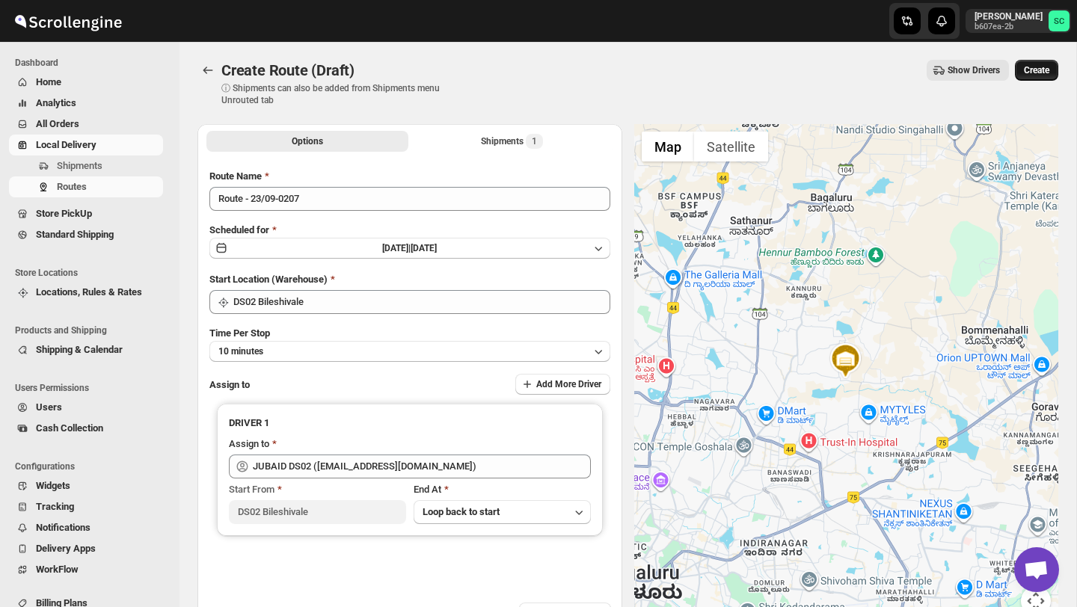
click at [1041, 73] on span "Create" at bounding box center [1036, 70] width 25 height 12
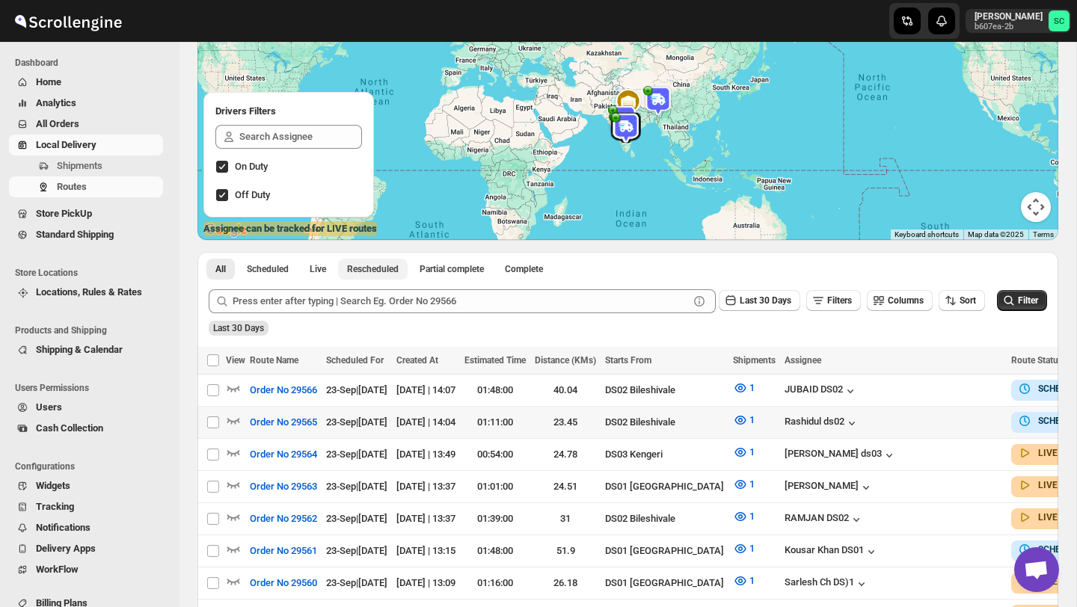
scroll to position [153, 0]
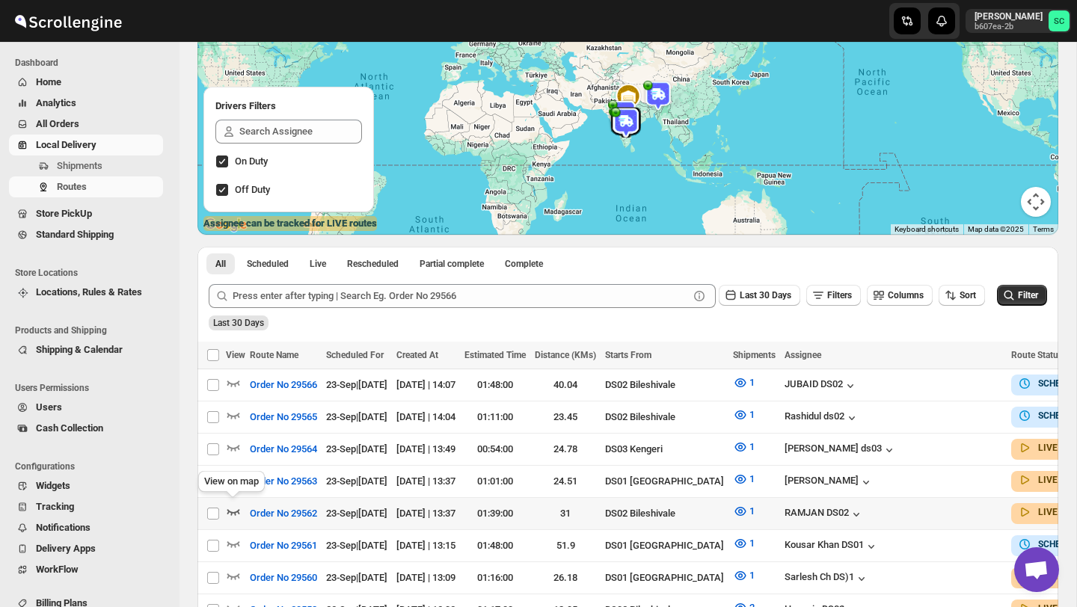
click at [233, 508] on icon "button" at bounding box center [233, 511] width 15 height 15
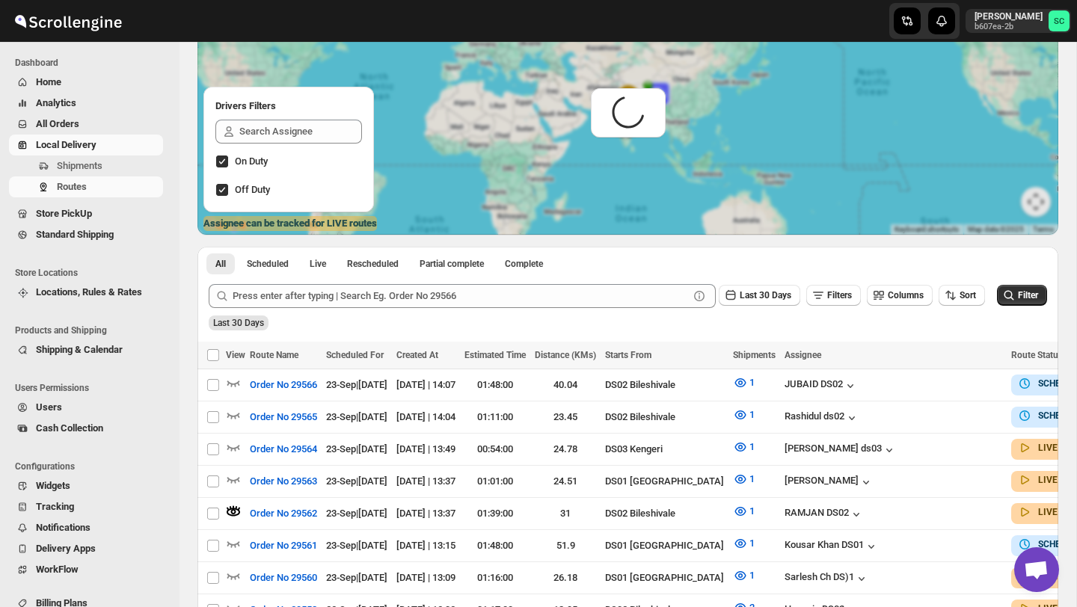
scroll to position [0, 0]
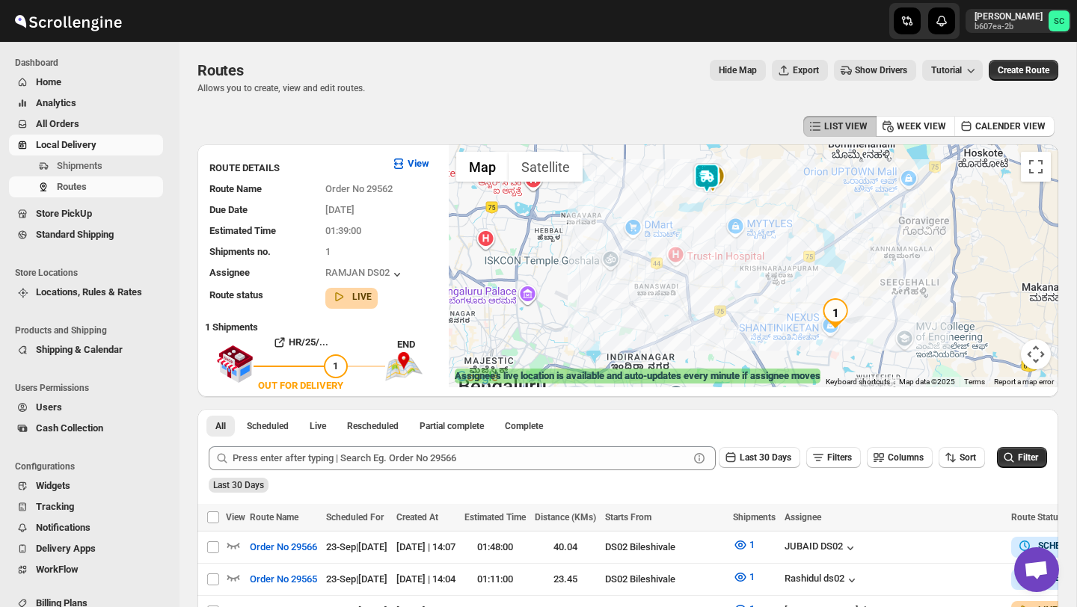
click at [706, 174] on img at bounding box center [707, 178] width 30 height 30
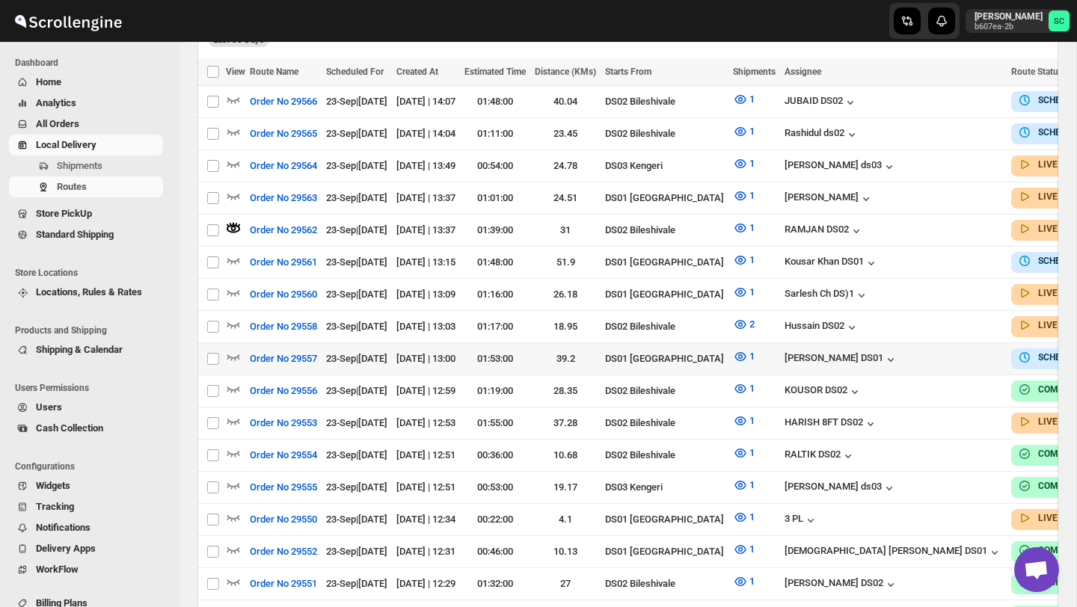
scroll to position [453, 0]
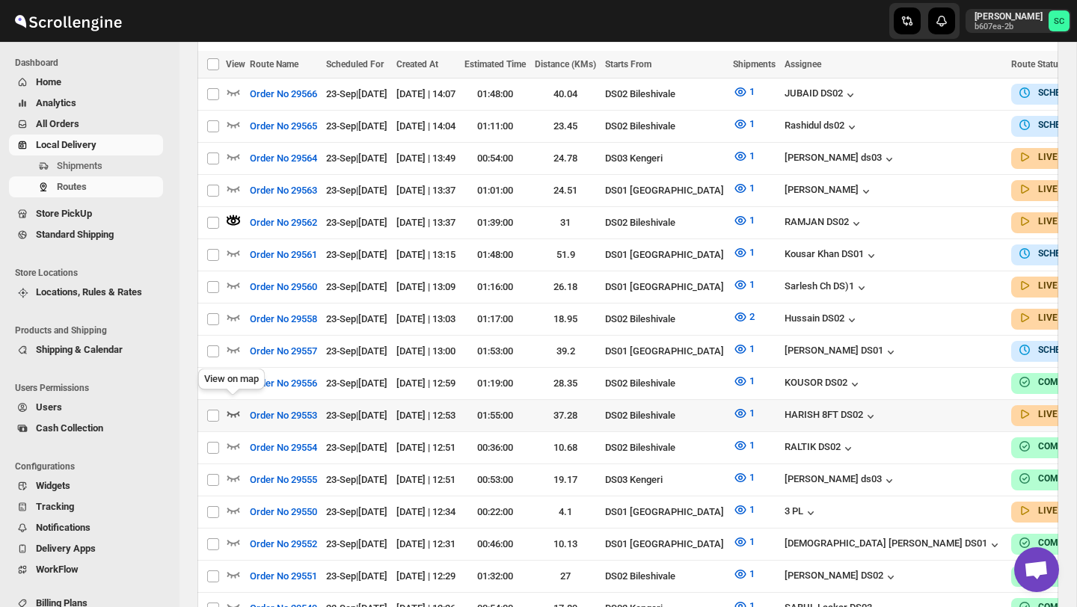
click at [234, 406] on icon "button" at bounding box center [233, 413] width 15 height 15
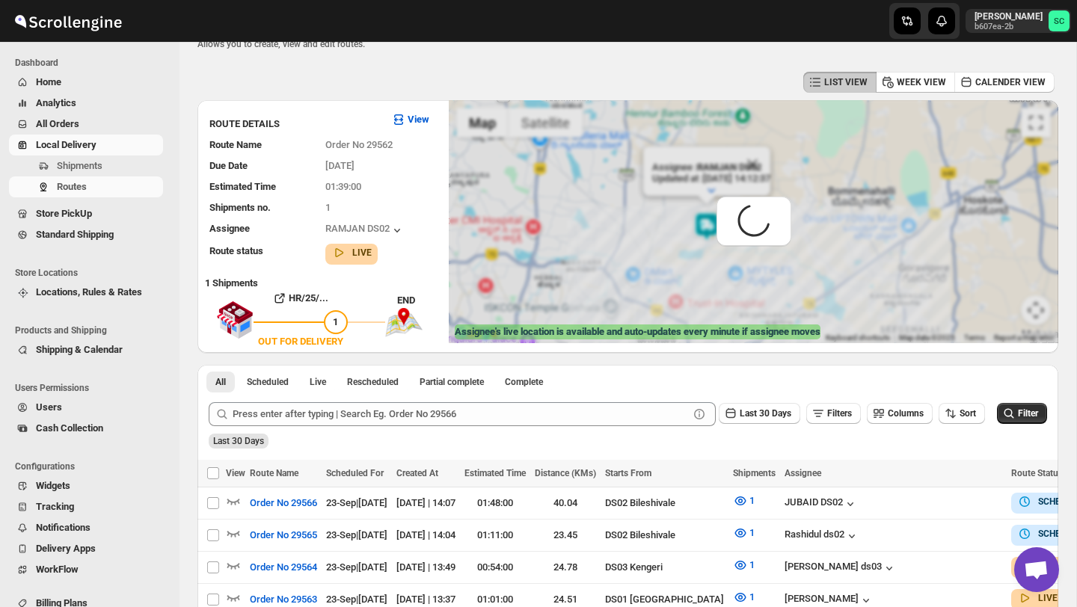
scroll to position [0, 0]
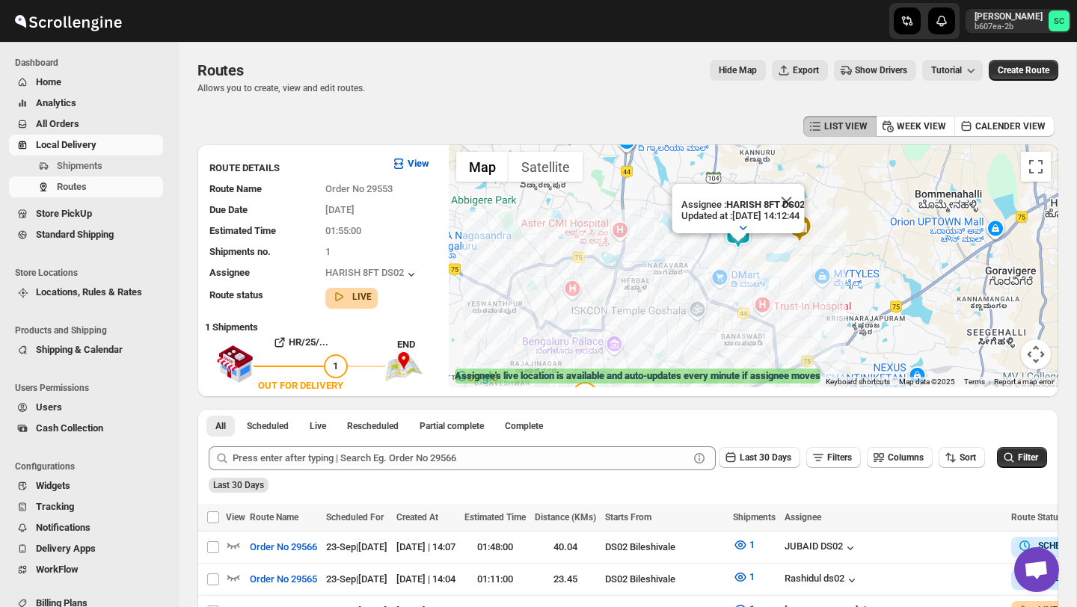
drag, startPoint x: 846, startPoint y: 242, endPoint x: 784, endPoint y: 297, distance: 83.2
click at [784, 298] on div "Assignee : HARISH 8FT DS02 Updated at : [DATE] 14:12:44 Duty mode Enabled Batte…" at bounding box center [754, 265] width 610 height 243
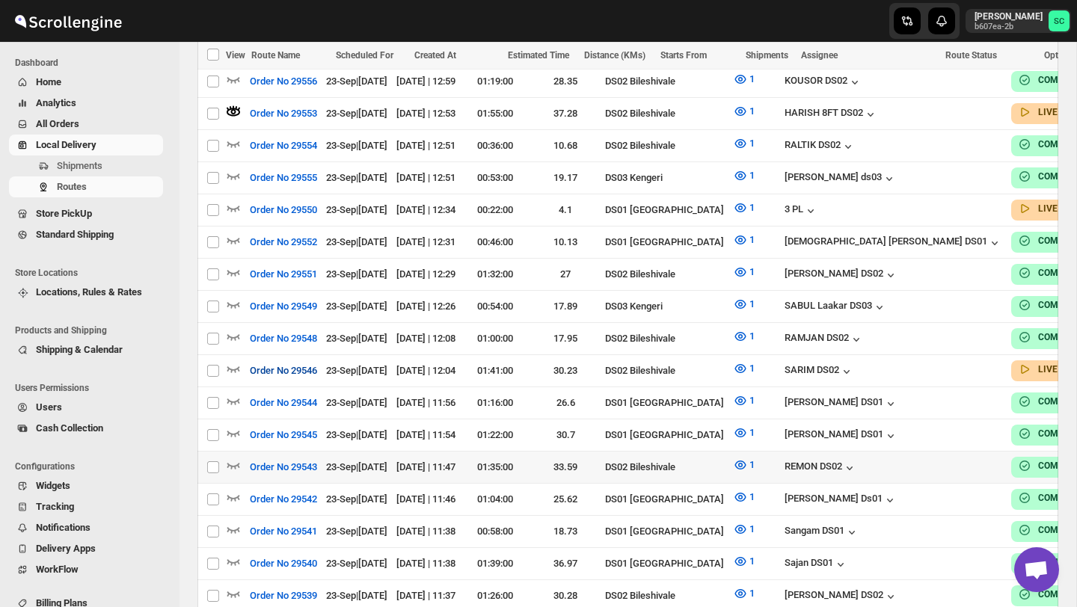
scroll to position [756, 0]
click at [236, 361] on icon "button" at bounding box center [233, 368] width 15 height 15
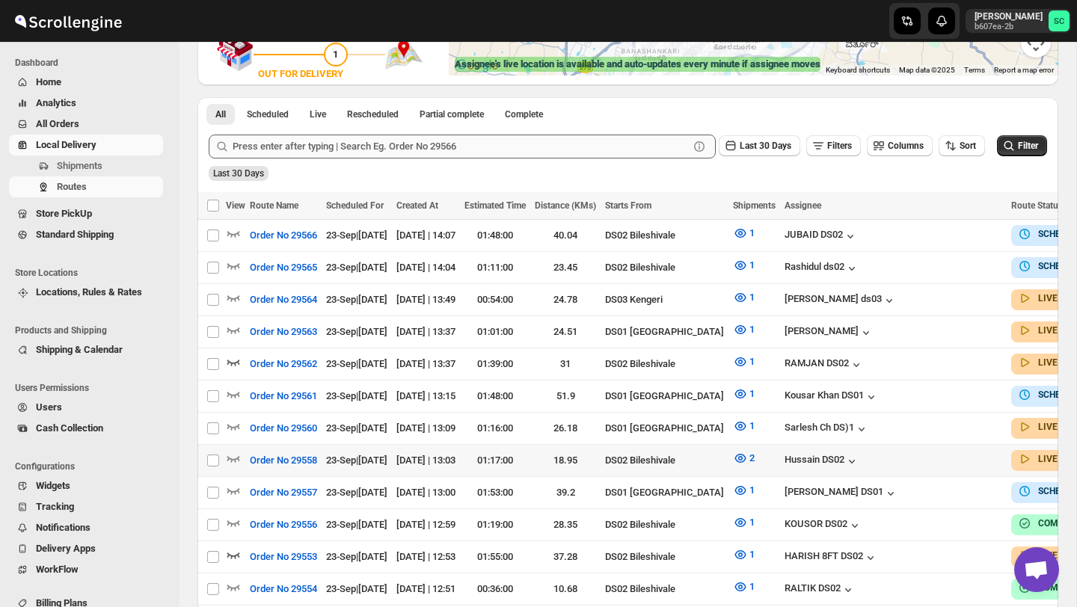
scroll to position [307, 0]
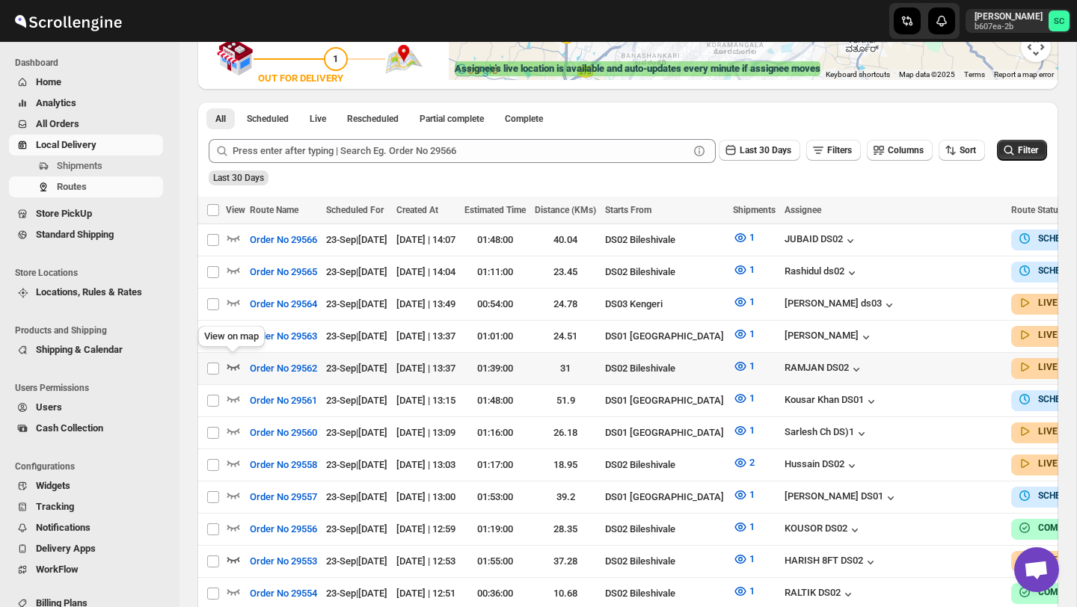
click at [234, 361] on icon "button" at bounding box center [233, 366] width 15 height 15
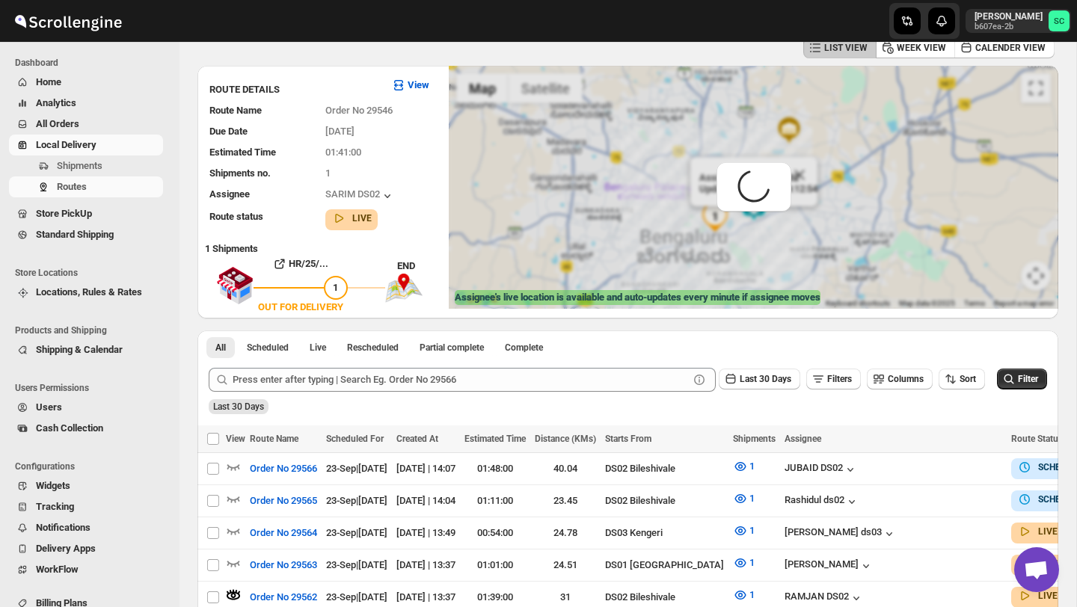
scroll to position [0, 0]
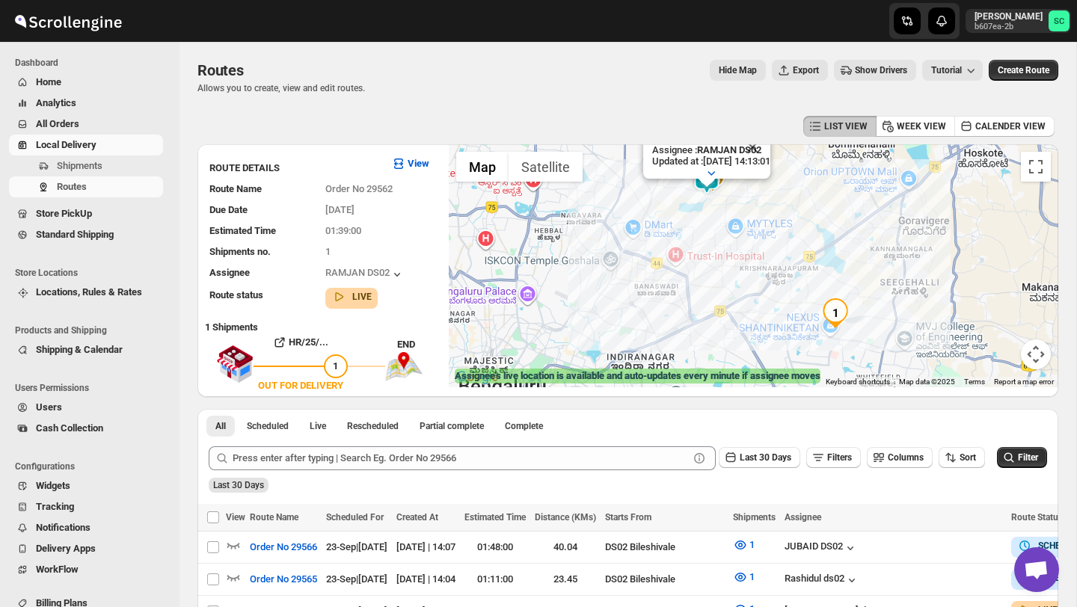
drag, startPoint x: 640, startPoint y: 245, endPoint x: 640, endPoint y: 278, distance: 32.9
click at [640, 276] on div "Assignee : RAMJAN DS02 Updated at : [DATE] 14:13:01 Duty mode Enabled Battery p…" at bounding box center [754, 265] width 610 height 243
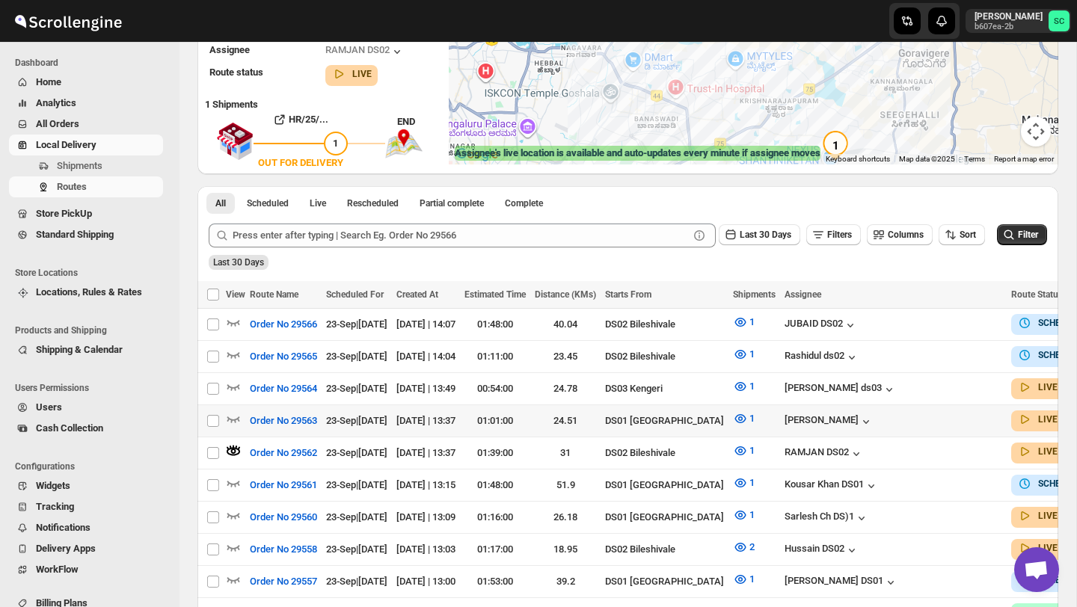
scroll to position [225, 0]
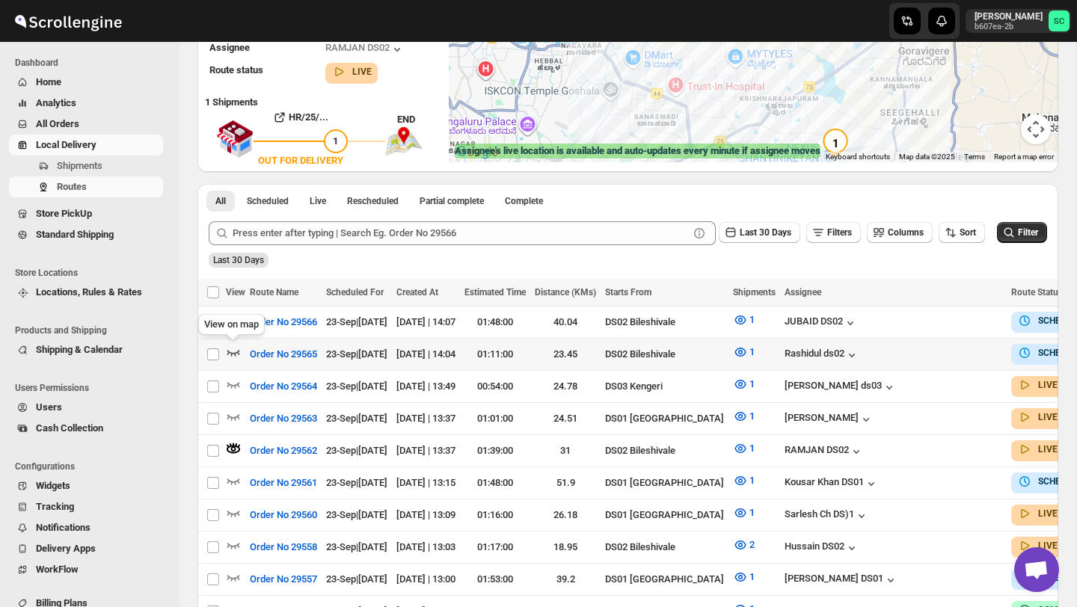
click at [238, 352] on icon "button" at bounding box center [233, 354] width 13 height 6
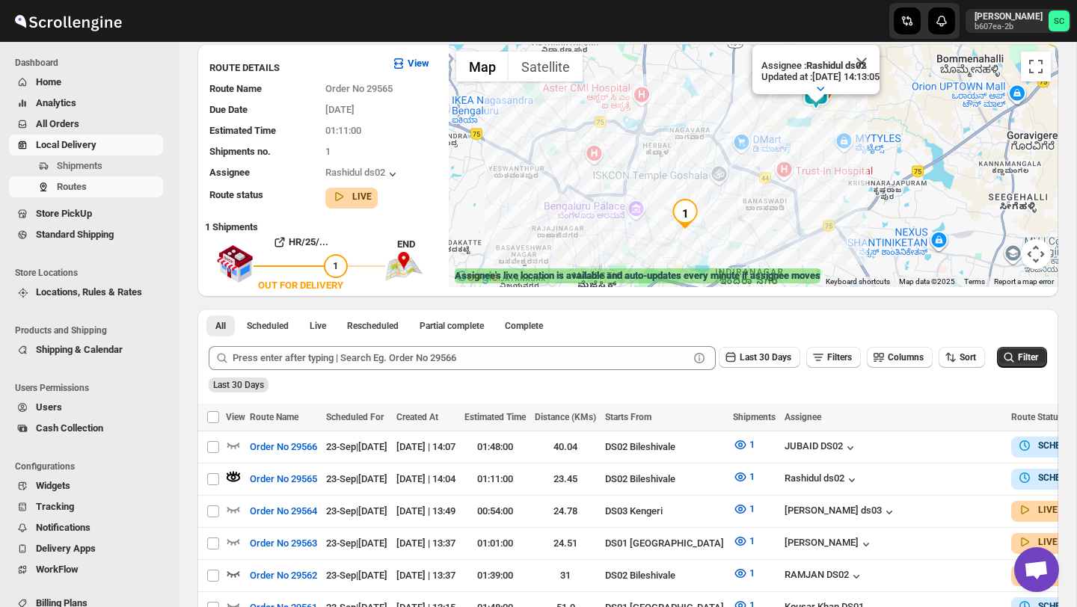
scroll to position [106, 0]
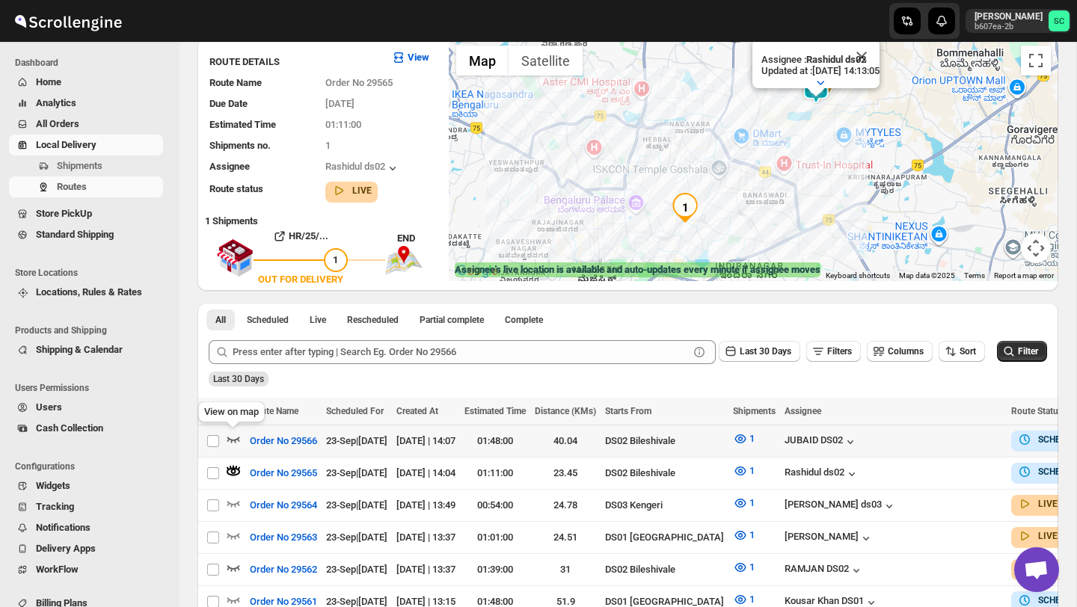
click at [231, 438] on icon "button" at bounding box center [233, 439] width 15 height 15
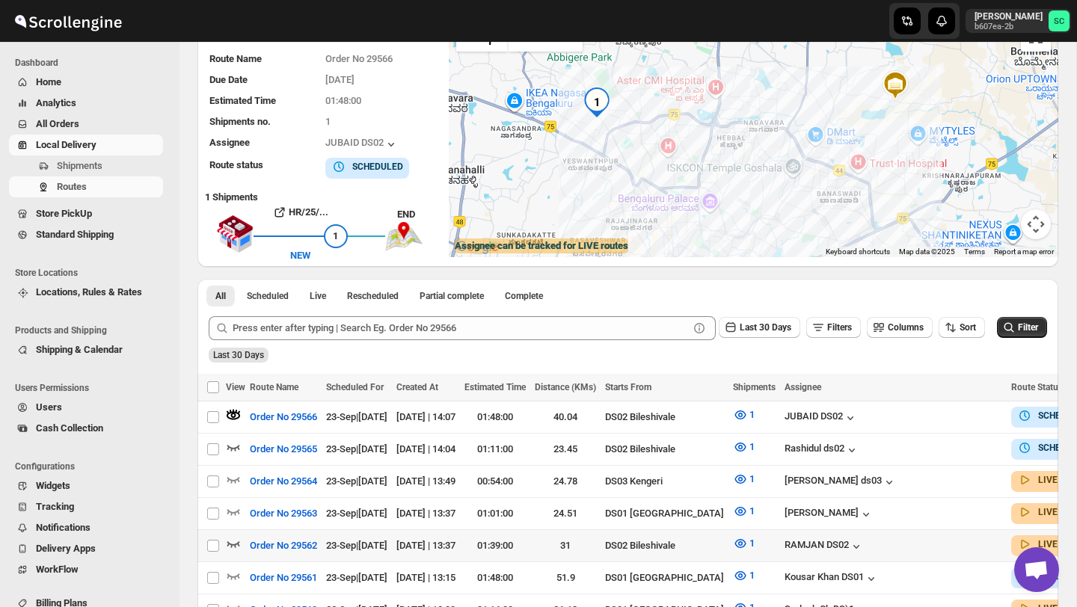
scroll to position [135, 0]
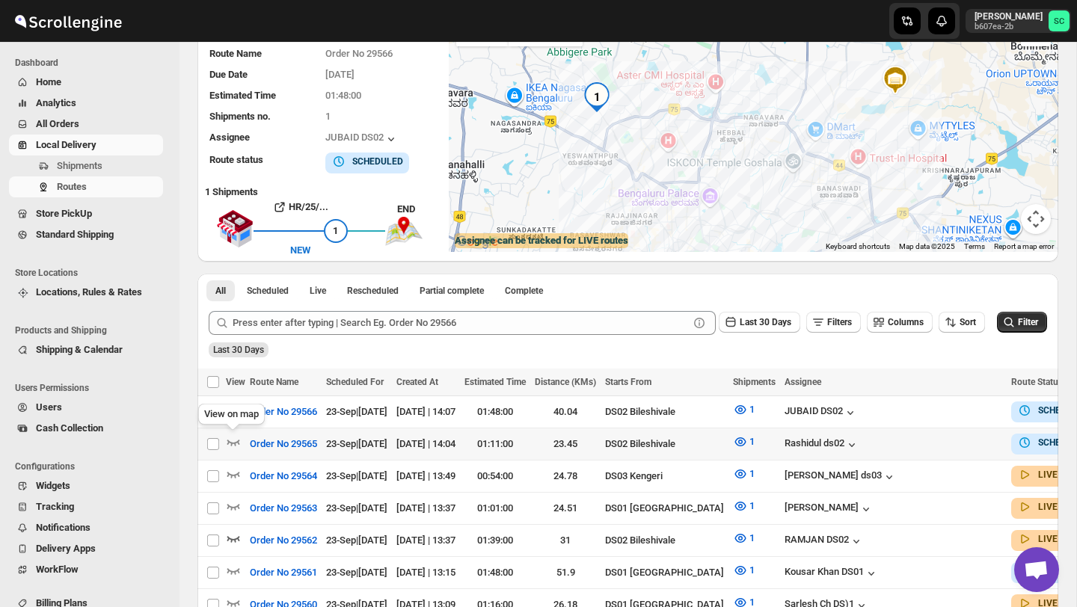
click at [240, 438] on icon "button" at bounding box center [233, 442] width 15 height 15
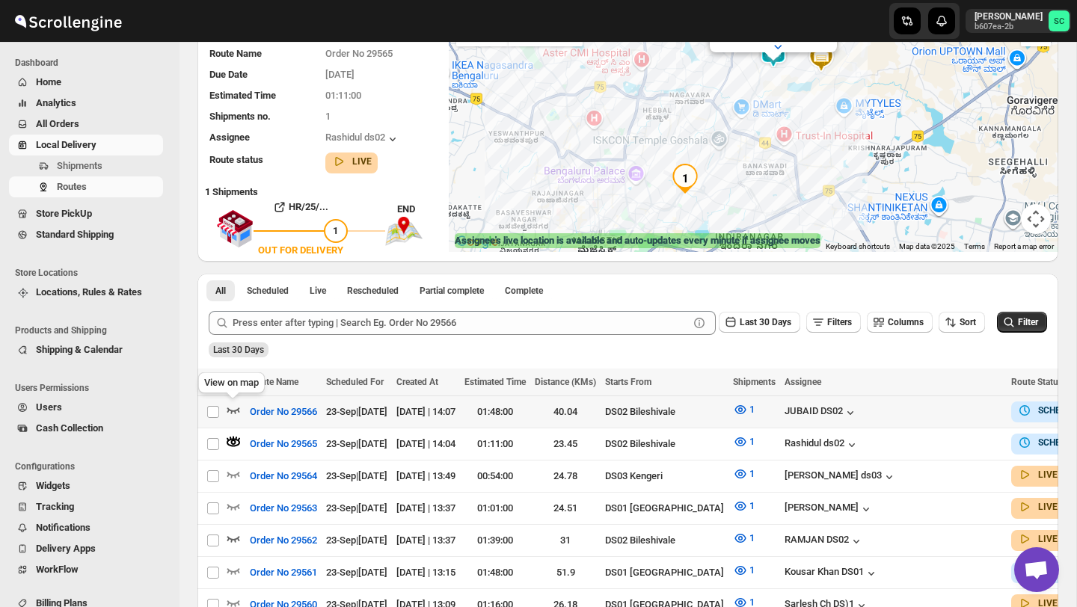
click at [230, 405] on icon "button" at bounding box center [233, 409] width 15 height 15
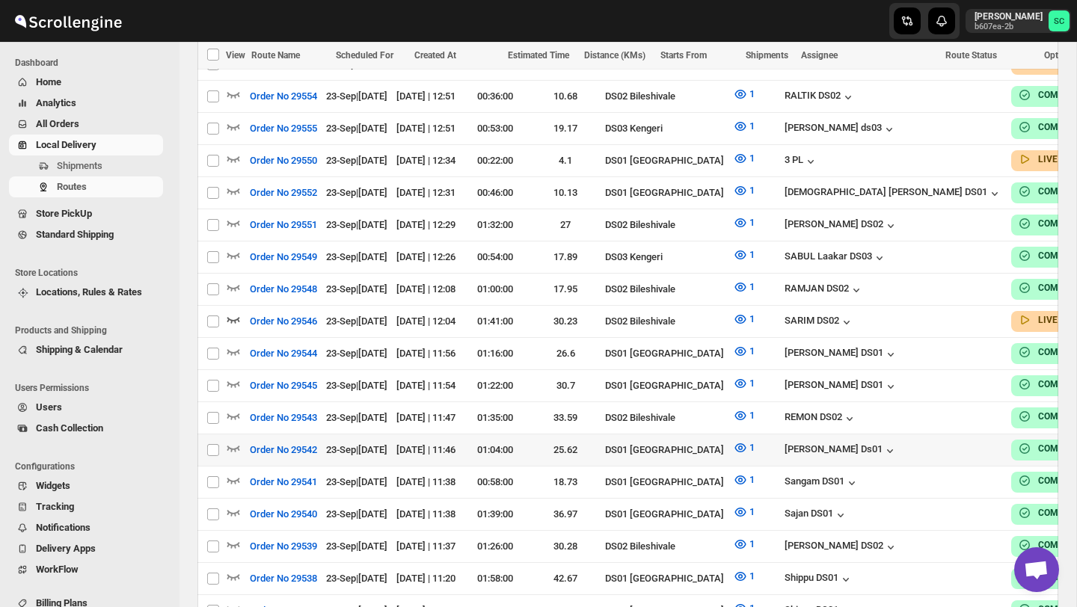
scroll to position [896, 0]
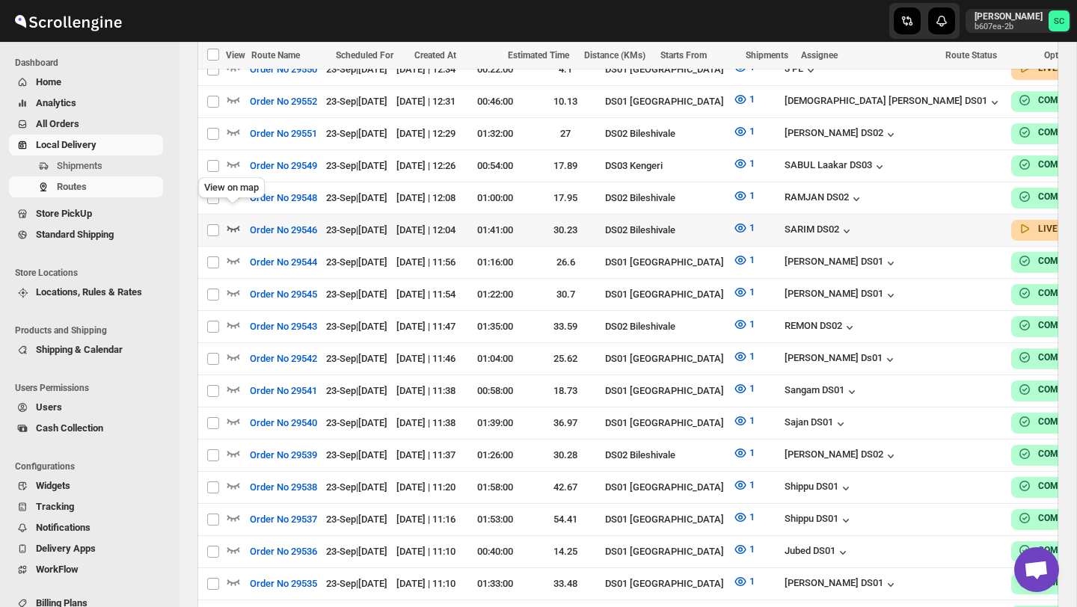
click at [235, 221] on icon "button" at bounding box center [233, 228] width 15 height 15
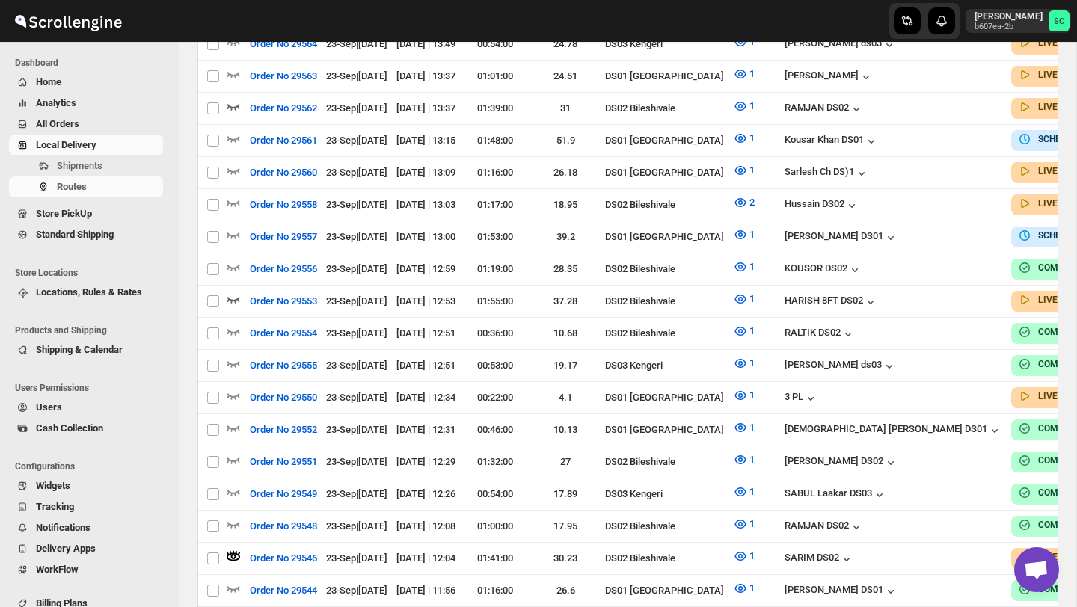
scroll to position [0, 0]
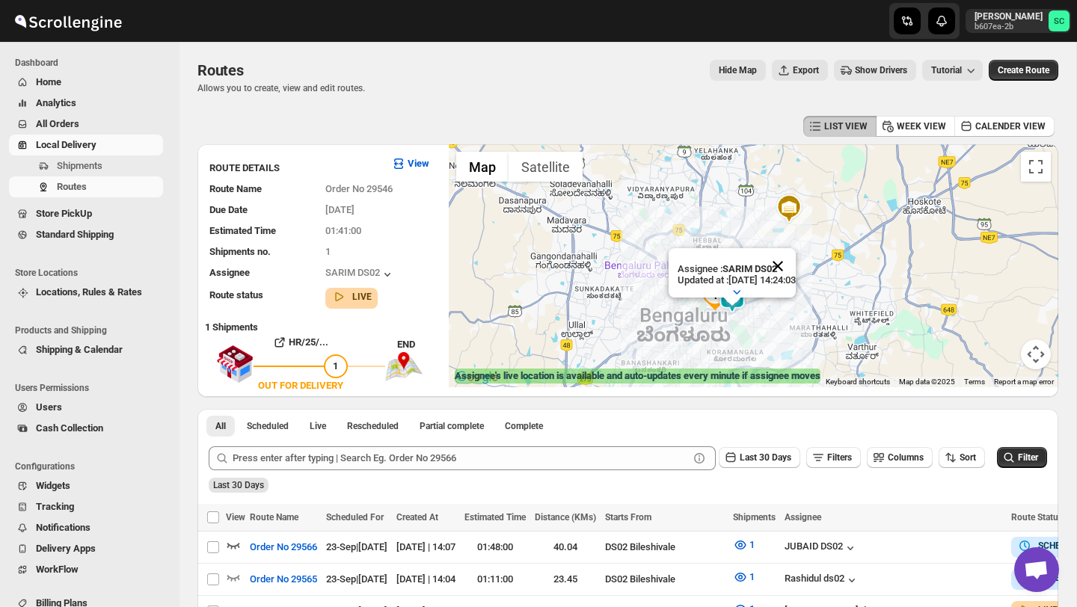
click at [796, 268] on button "Close" at bounding box center [778, 266] width 36 height 36
click at [755, 315] on div at bounding box center [754, 265] width 610 height 243
click at [755, 316] on div at bounding box center [754, 265] width 610 height 243
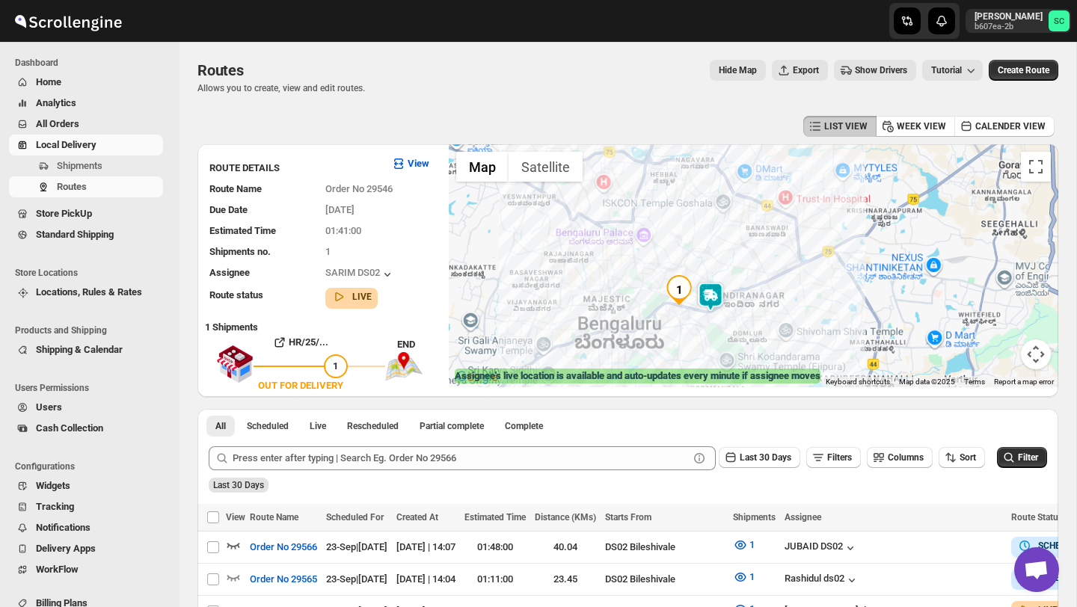
click at [755, 316] on div at bounding box center [754, 265] width 610 height 243
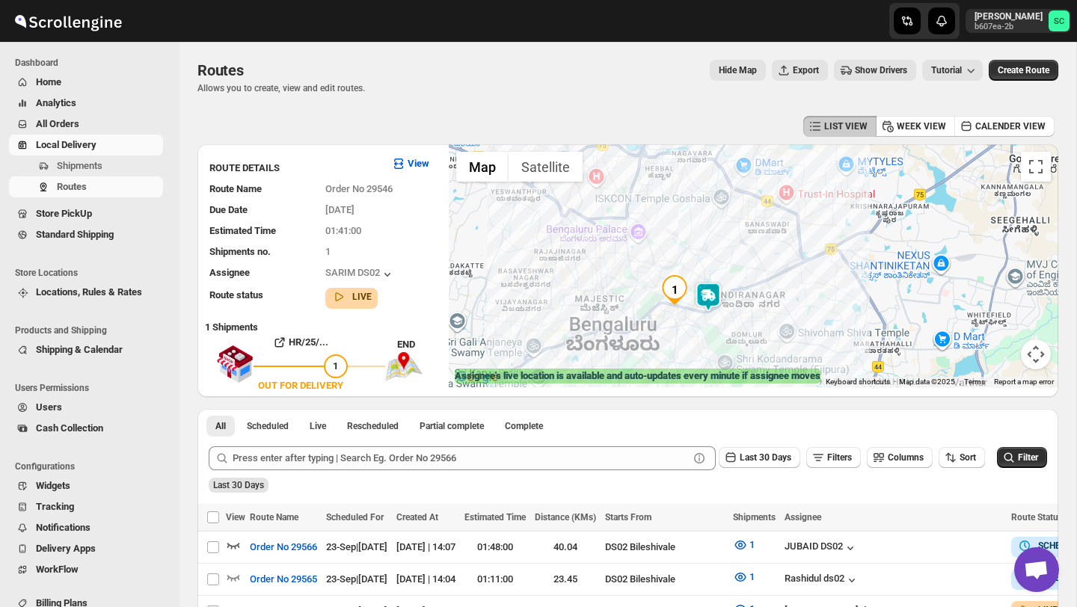
click at [755, 316] on div at bounding box center [754, 265] width 610 height 243
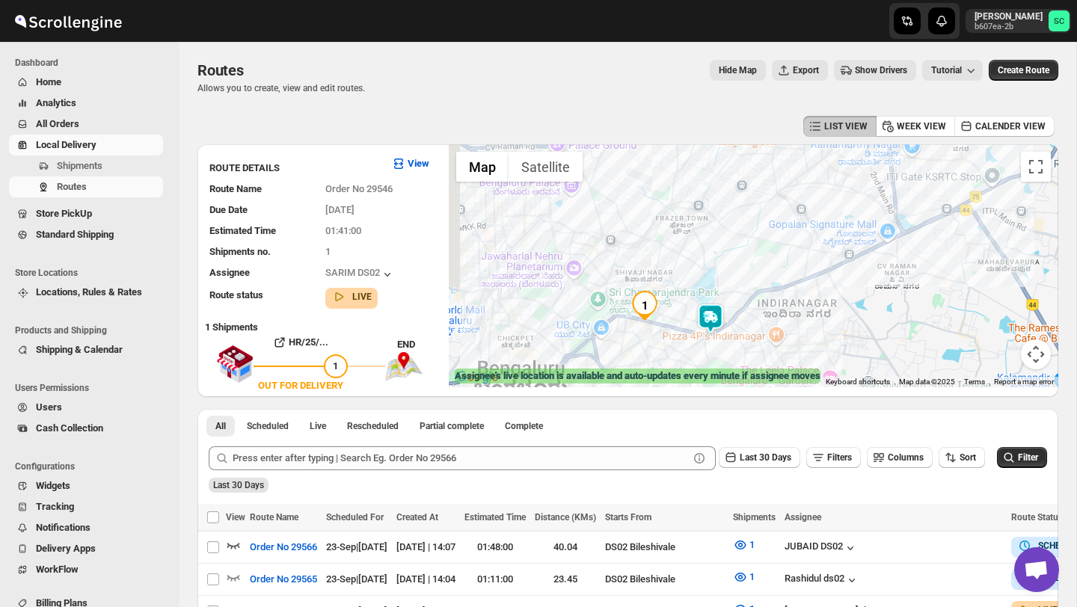
drag, startPoint x: 699, startPoint y: 330, endPoint x: 750, endPoint y: 358, distance: 57.9
click at [750, 358] on div at bounding box center [754, 265] width 610 height 243
click at [750, 356] on div at bounding box center [754, 265] width 610 height 243
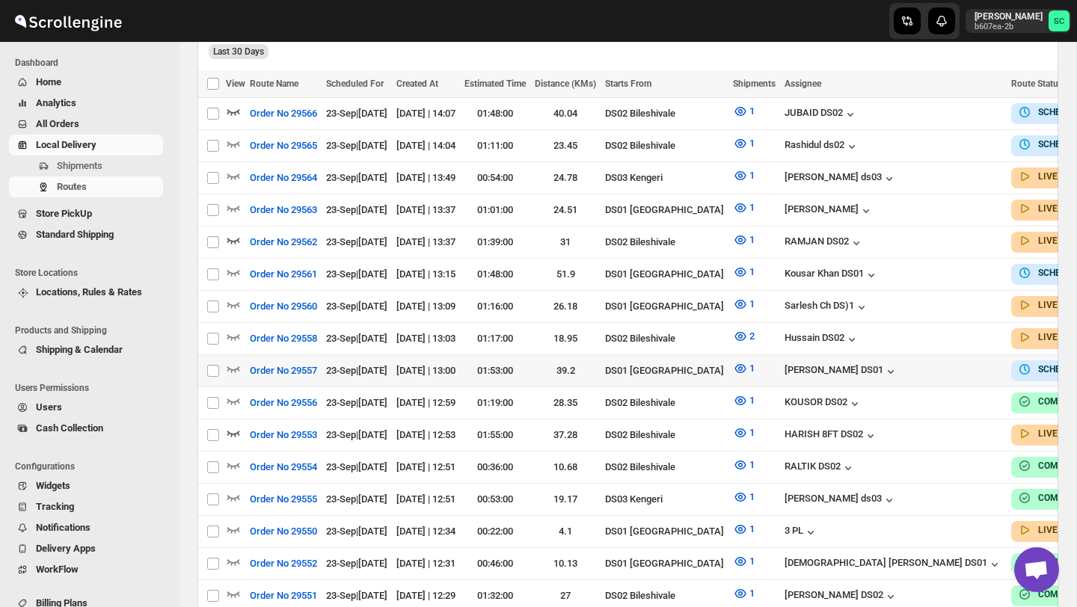
scroll to position [435, 0]
click at [229, 425] on icon "button" at bounding box center [233, 432] width 15 height 15
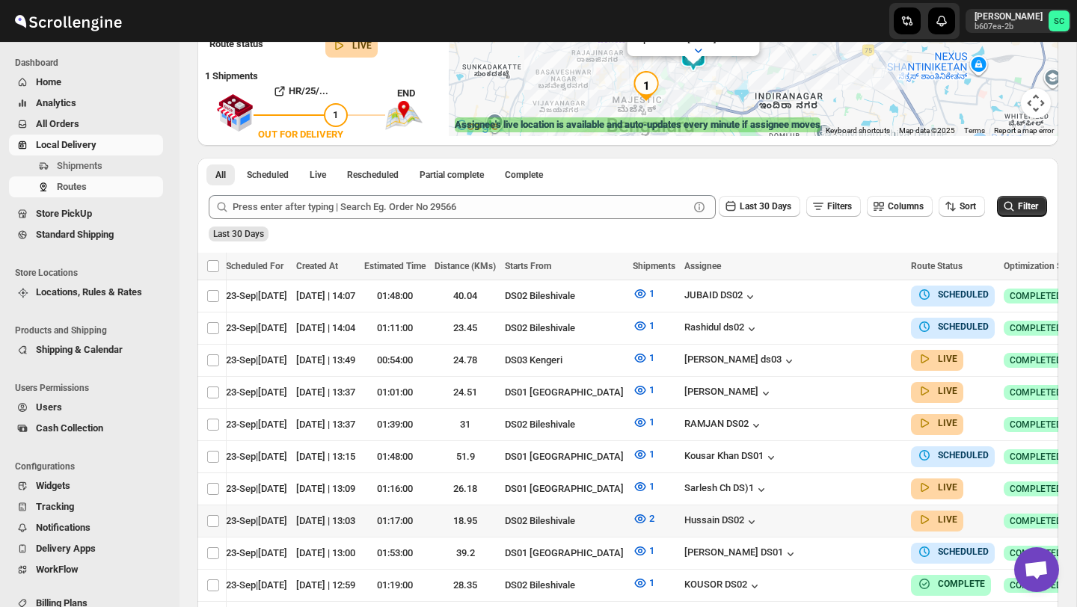
scroll to position [0, 118]
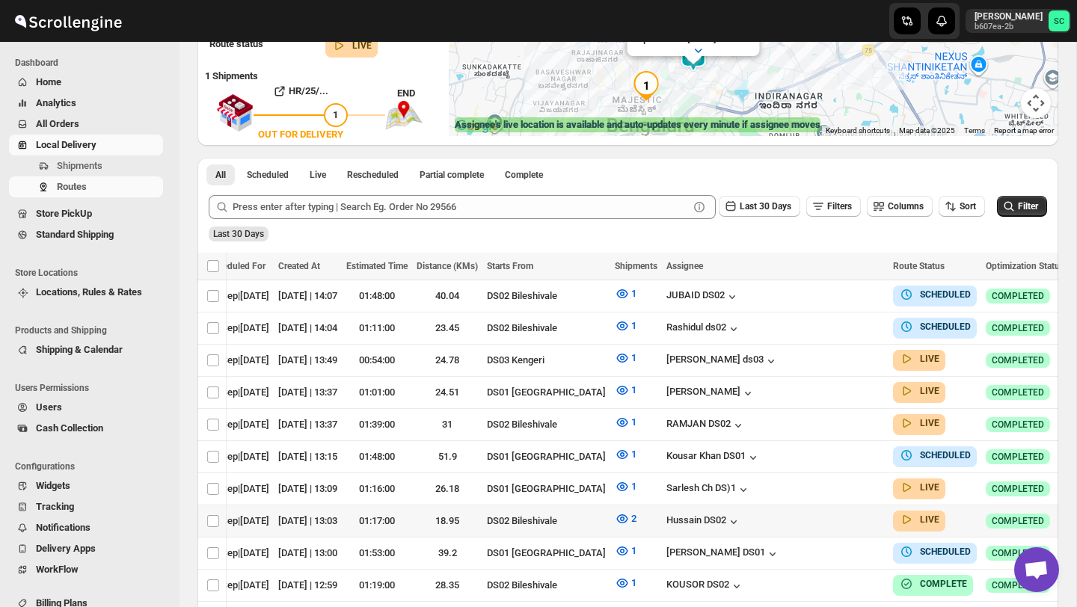
click at [1077, 513] on icon "button" at bounding box center [1084, 520] width 15 height 15
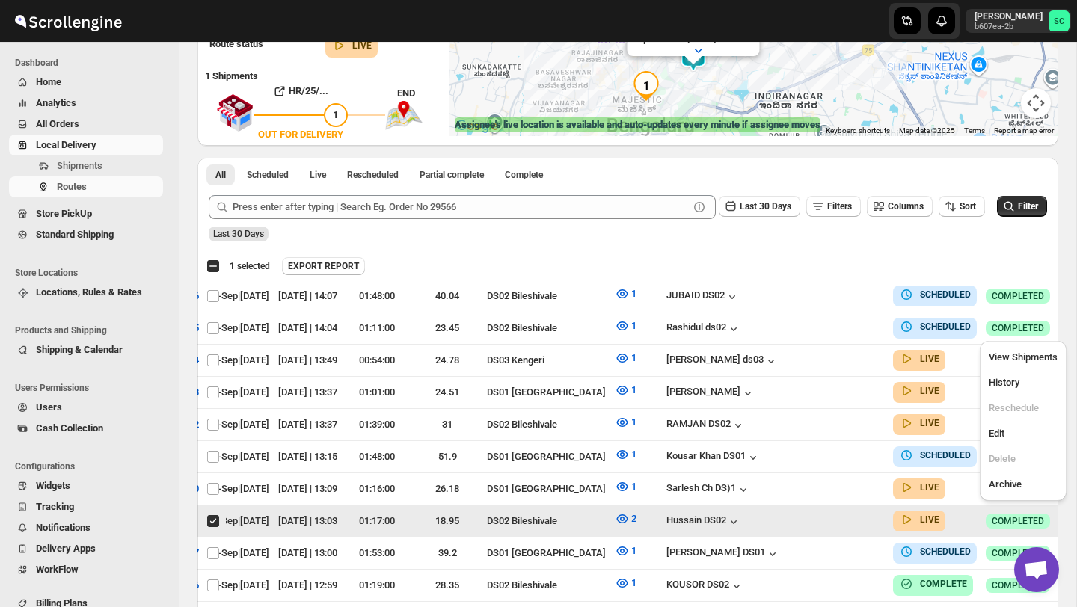
scroll to position [0, 0]
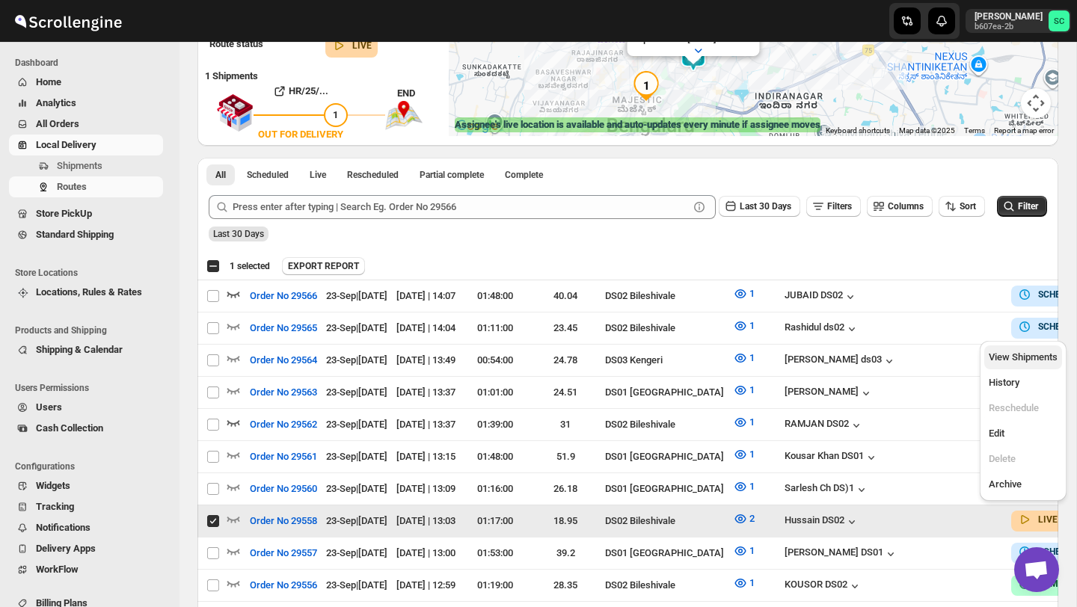
click at [1010, 347] on button "View Shipments" at bounding box center [1023, 358] width 78 height 24
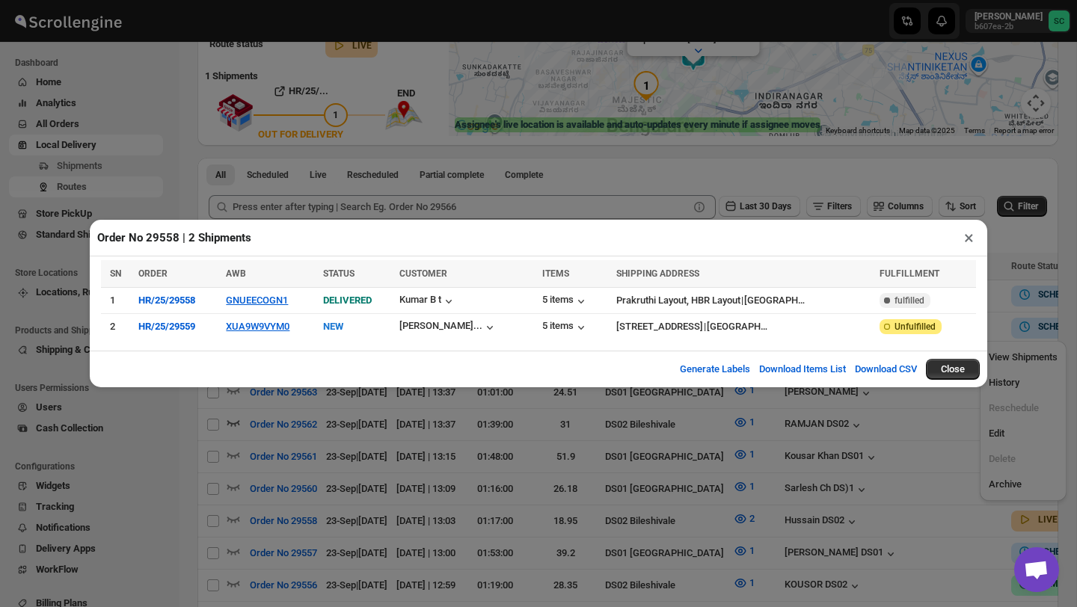
click at [967, 237] on button "×" at bounding box center [969, 237] width 22 height 21
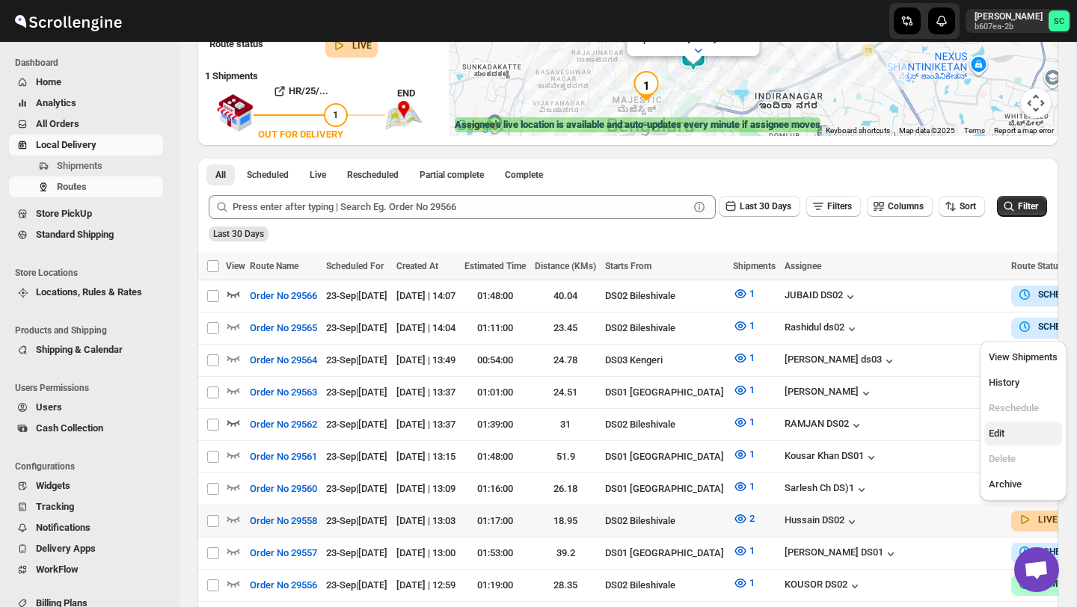
click at [1032, 441] on span "Edit" at bounding box center [1023, 433] width 69 height 15
checkbox input "true"
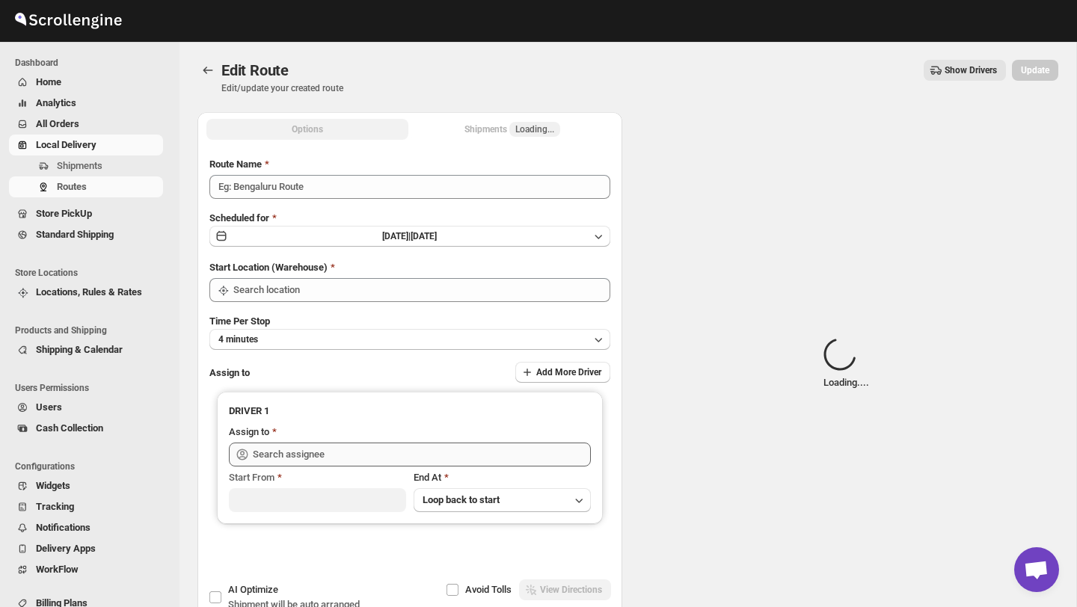
type input "Order No 29558"
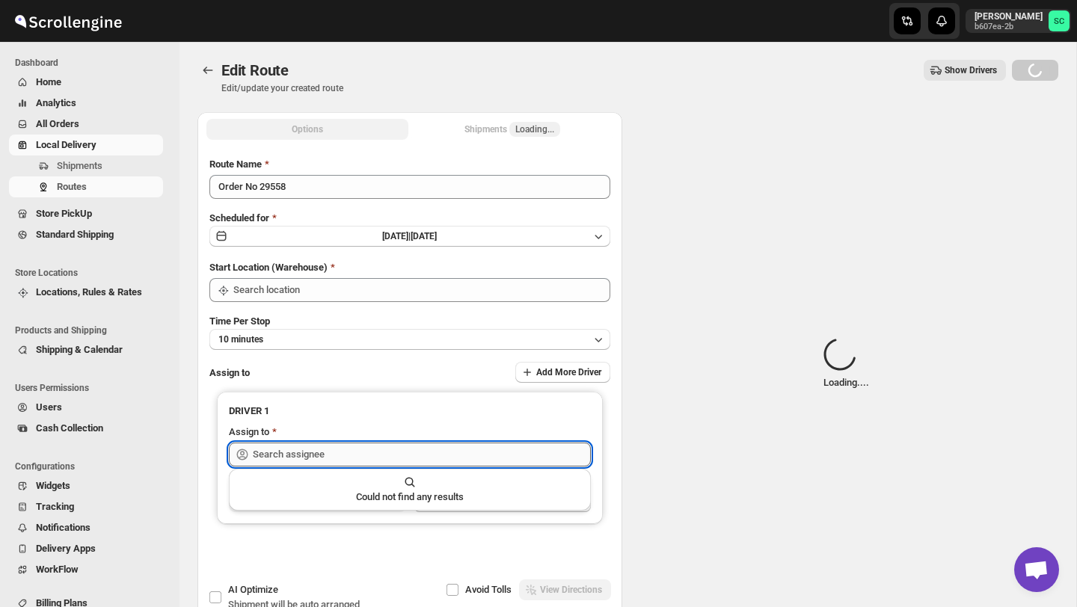
click at [407, 444] on input "text" at bounding box center [422, 455] width 338 height 24
type input "DS02 Bileshivale"
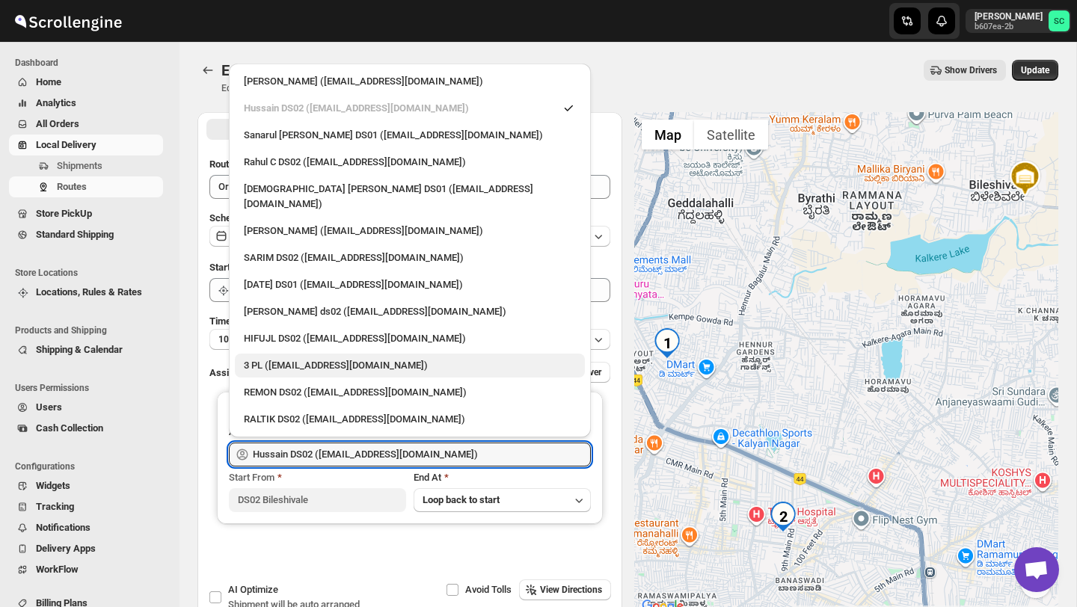
click at [342, 358] on div "3 PL ([EMAIL_ADDRESS][DOMAIN_NAME])" at bounding box center [410, 365] width 332 height 15
type input "3 PL ([EMAIL_ADDRESS][DOMAIN_NAME])"
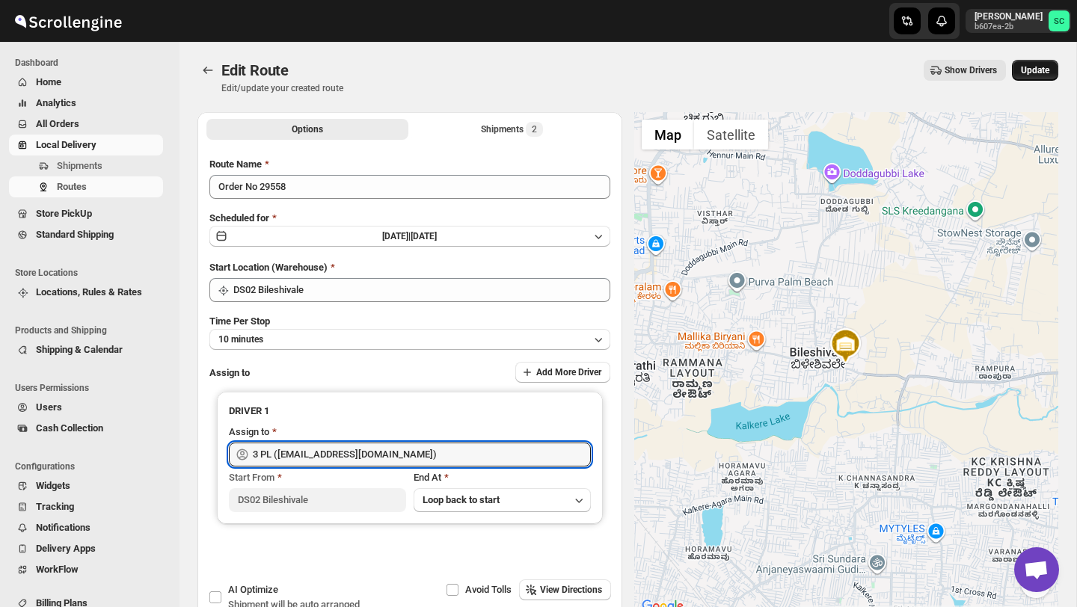
click at [1033, 65] on span "Update" at bounding box center [1035, 70] width 28 height 12
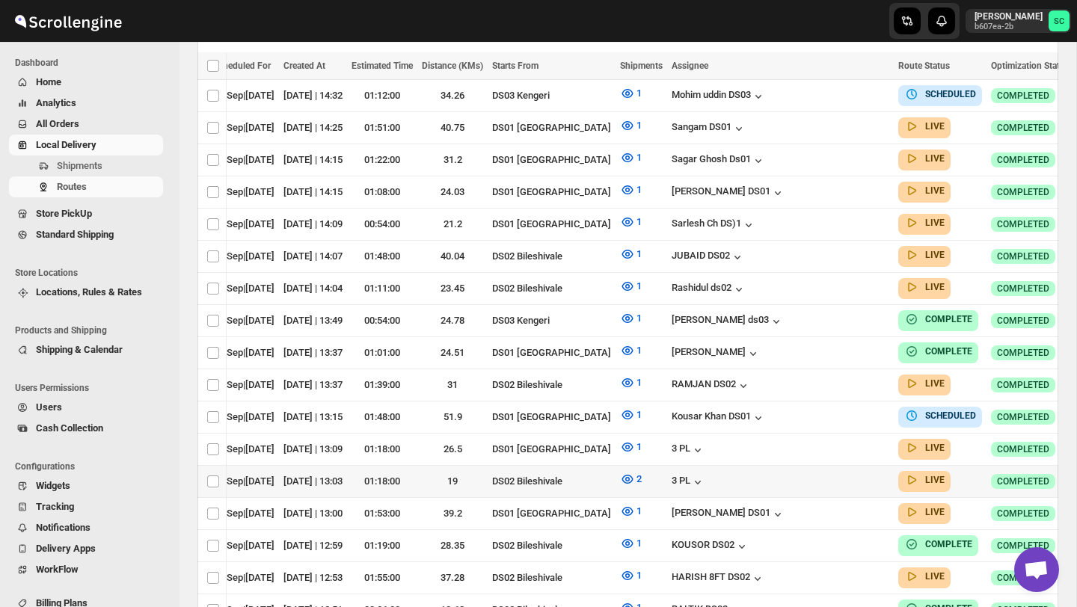
scroll to position [0, 118]
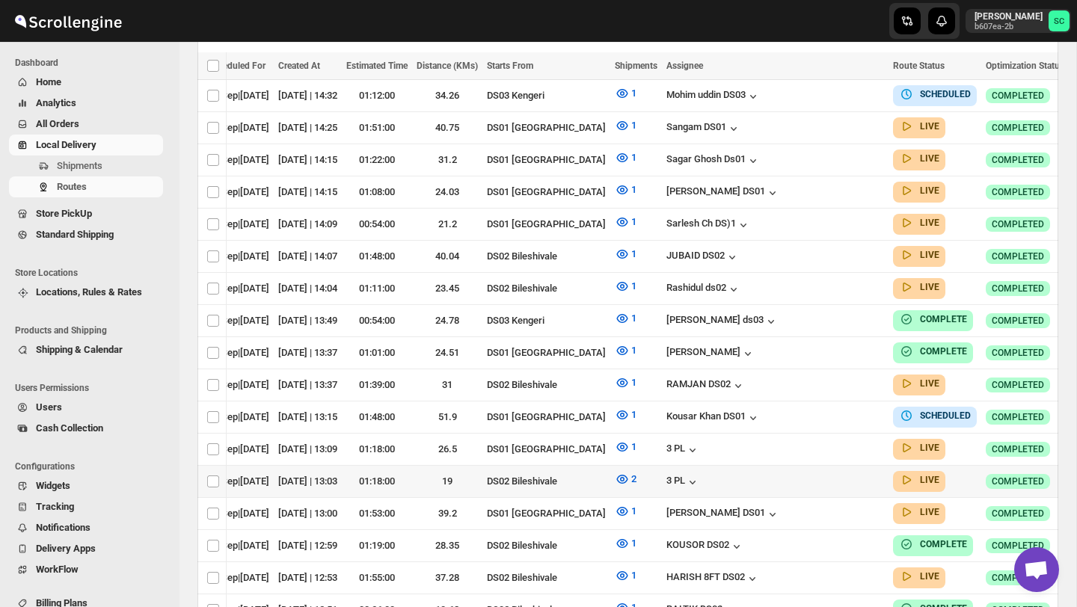
click at [1077, 480] on icon "button" at bounding box center [1088, 481] width 2 height 2
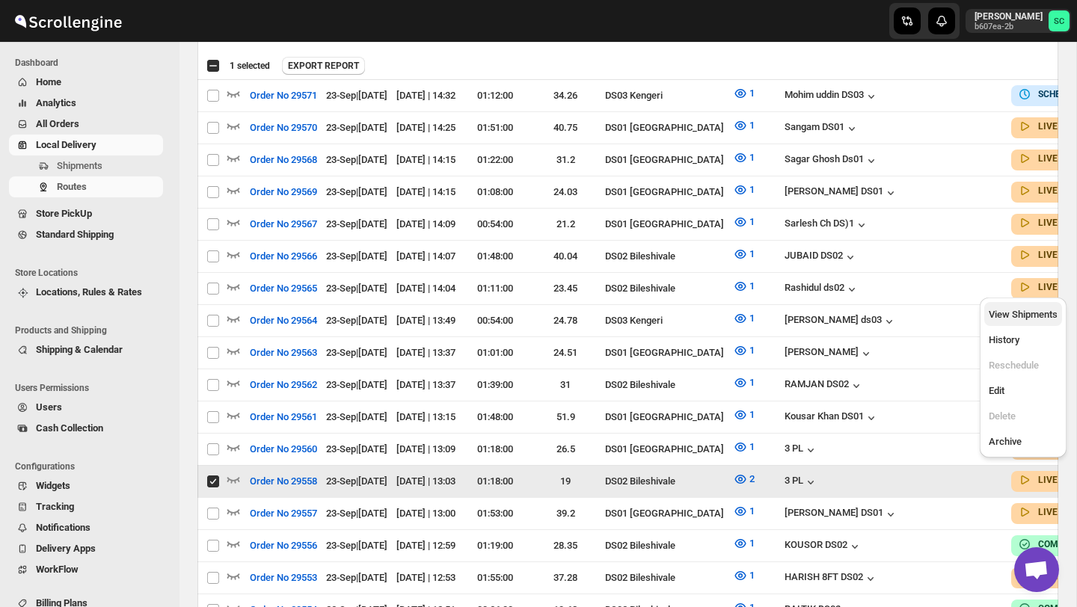
click at [1018, 312] on span "View Shipments" at bounding box center [1023, 314] width 69 height 11
checkbox input "false"
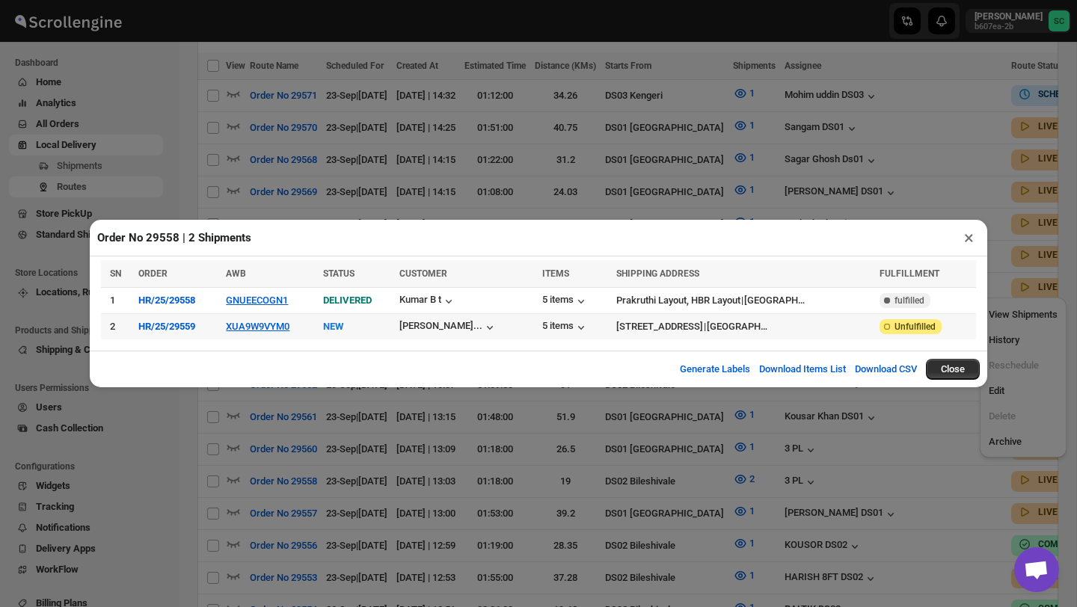
click at [277, 333] on td "XUA9W9VYM0" at bounding box center [269, 327] width 97 height 26
click at [272, 328] on button "XUA9W9VYM0" at bounding box center [258, 326] width 64 height 11
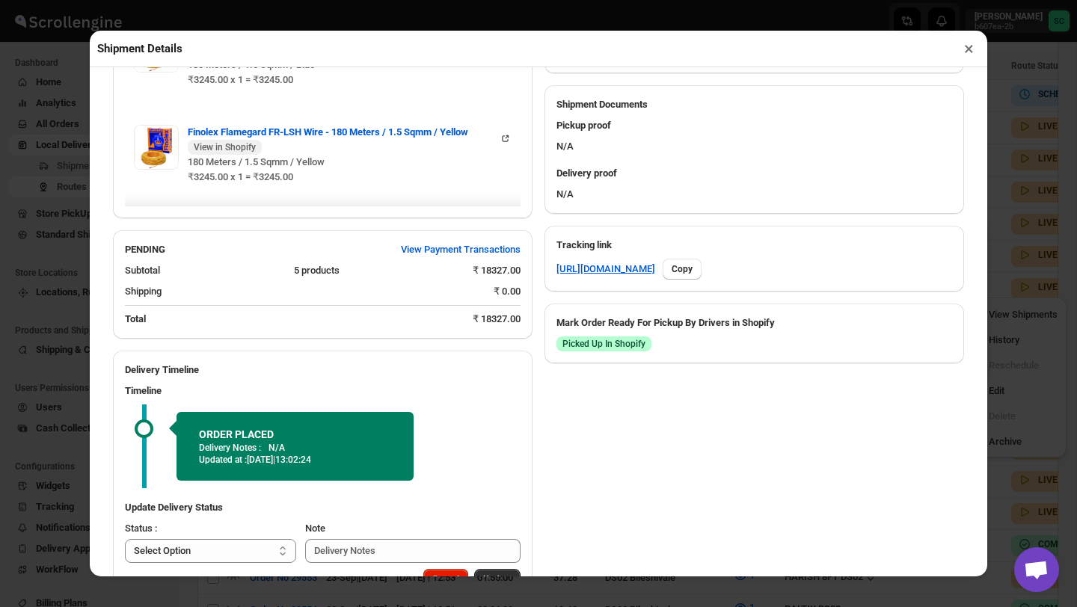
scroll to position [670, 0]
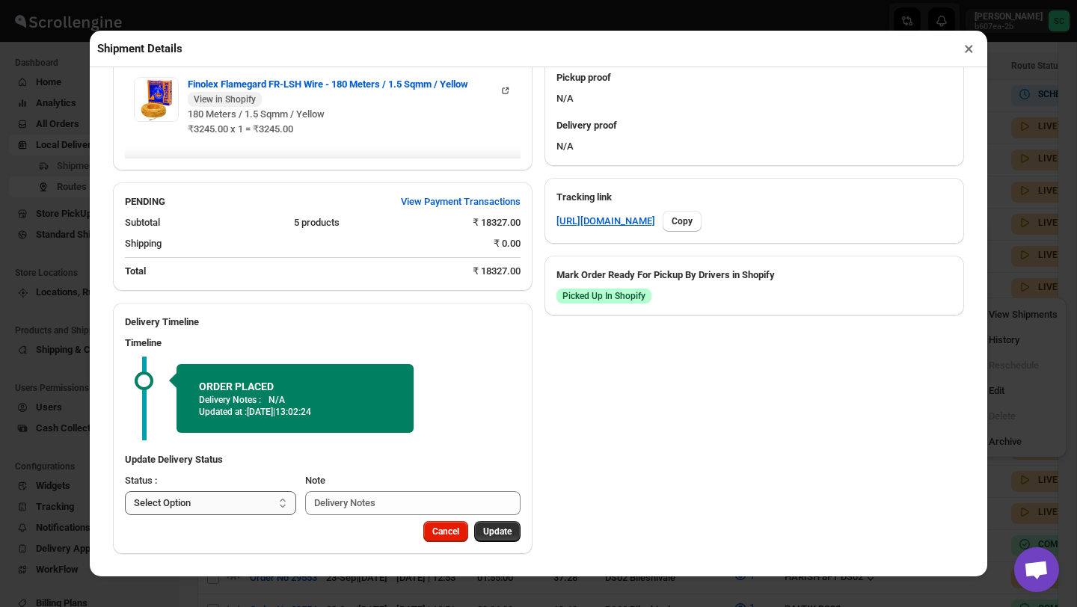
click at [253, 497] on select "Select Option PICKED UP OUT FOR DELIVERY RESCHEDULE DELIVERED CANCELLED" at bounding box center [210, 503] width 171 height 24
select select "PICKED_UP"
click at [465, 531] on span "Pick Products" at bounding box center [484, 532] width 56 height 12
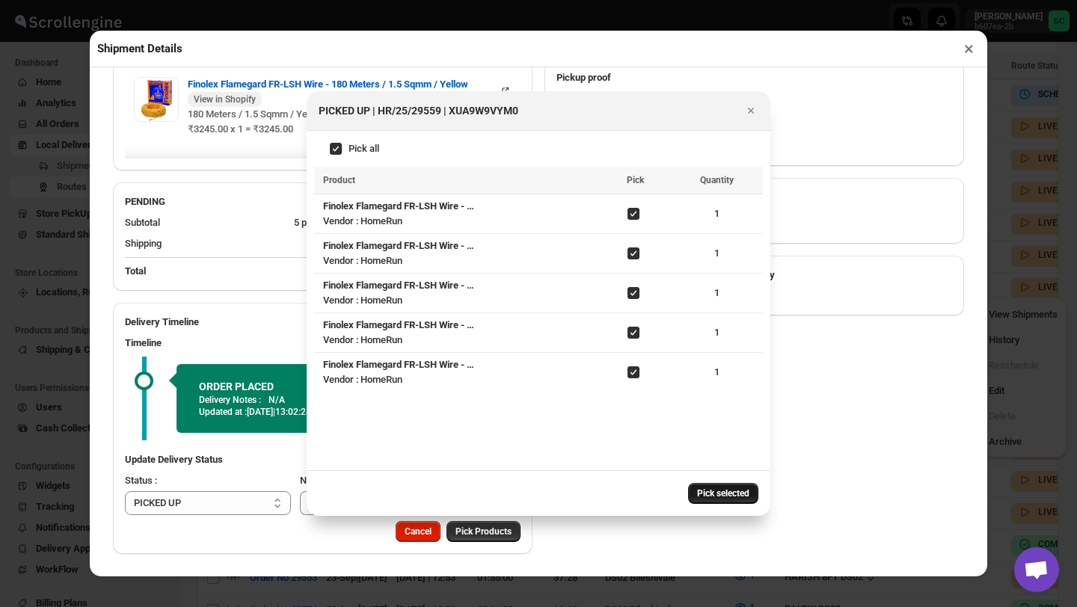
click at [727, 487] on button "Pick selected" at bounding box center [723, 493] width 70 height 21
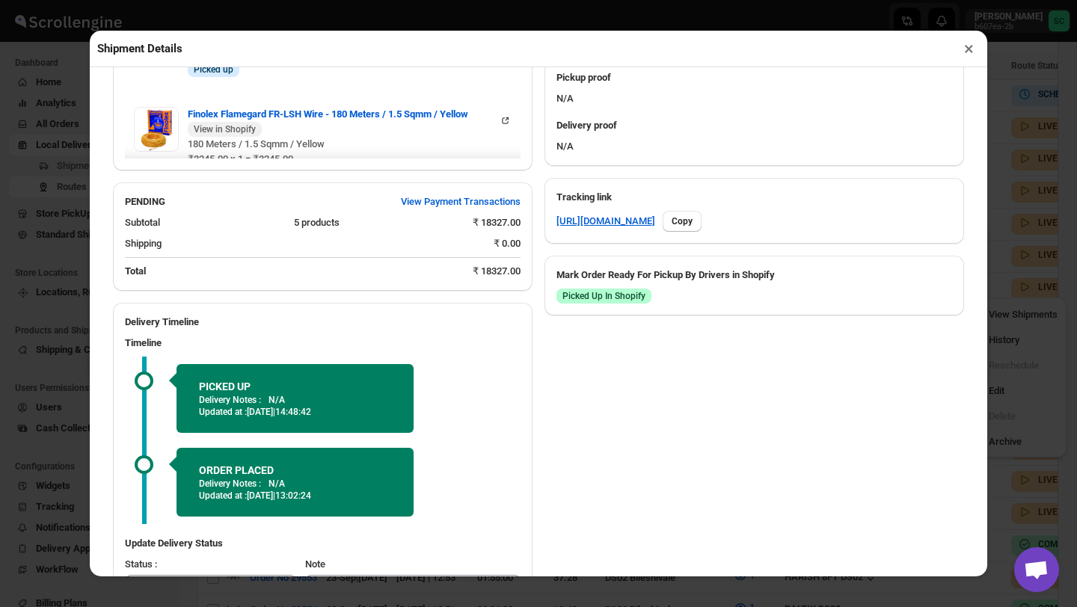
scroll to position [754, 0]
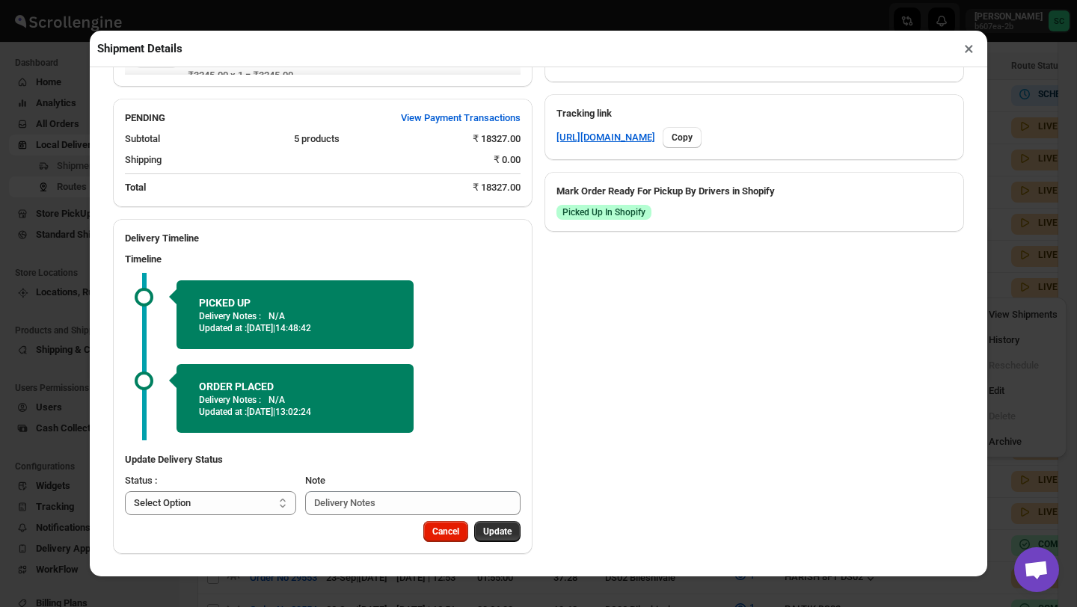
click at [245, 502] on select "Select Option PICKED UP OUT FOR DELIVERY RESCHEDULE DELIVERED CANCELLED" at bounding box center [210, 503] width 171 height 24
select select "DELIVERED"
click at [487, 538] on button "Update" at bounding box center [497, 531] width 46 height 21
select select
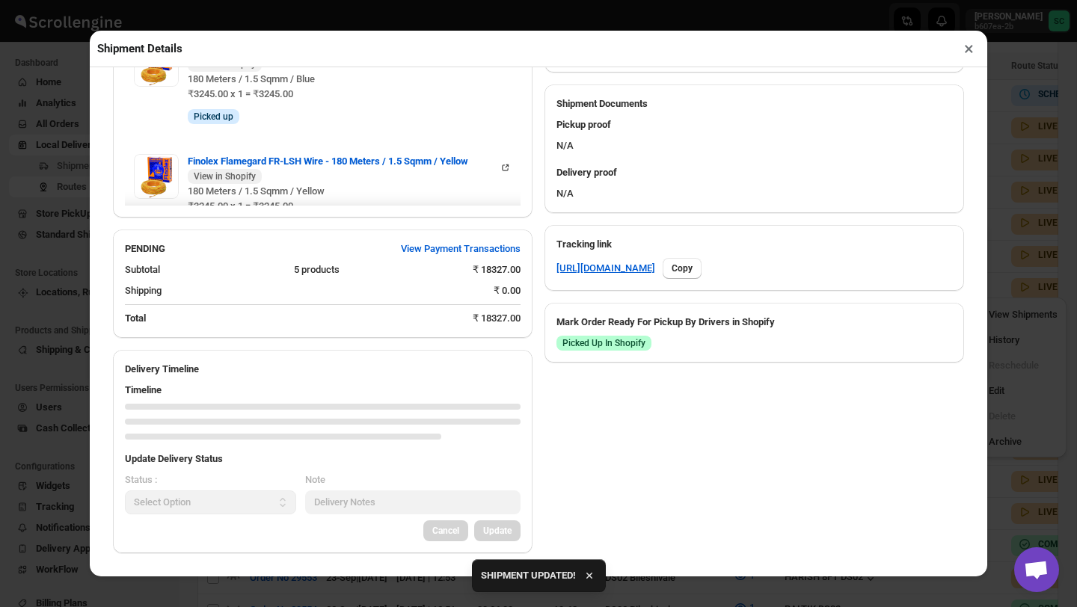
scroll to position [622, 0]
click at [970, 49] on button "×" at bounding box center [969, 48] width 22 height 21
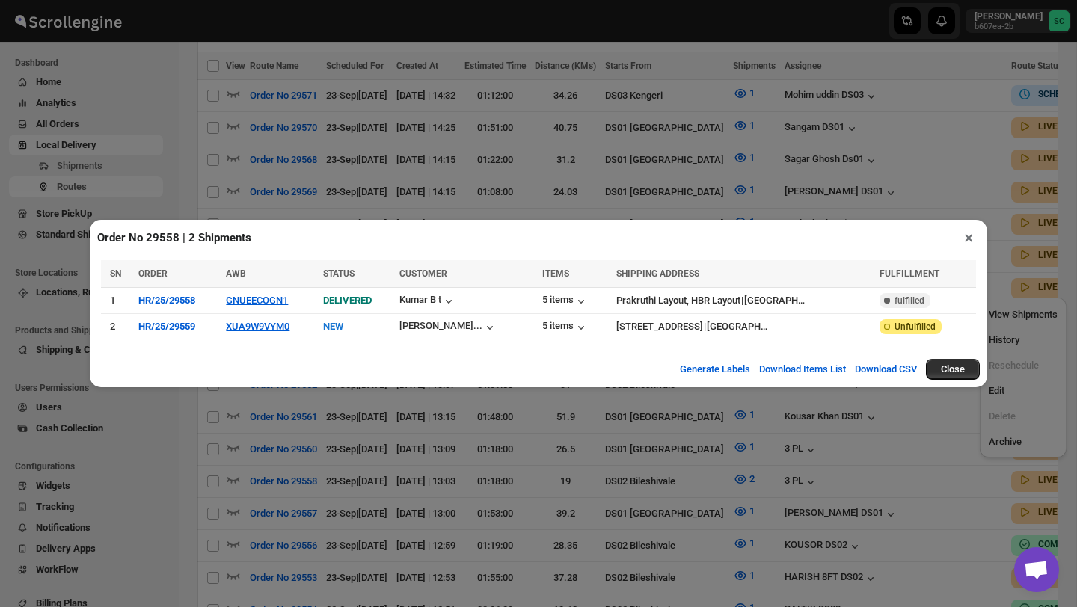
click at [967, 235] on button "×" at bounding box center [969, 237] width 22 height 21
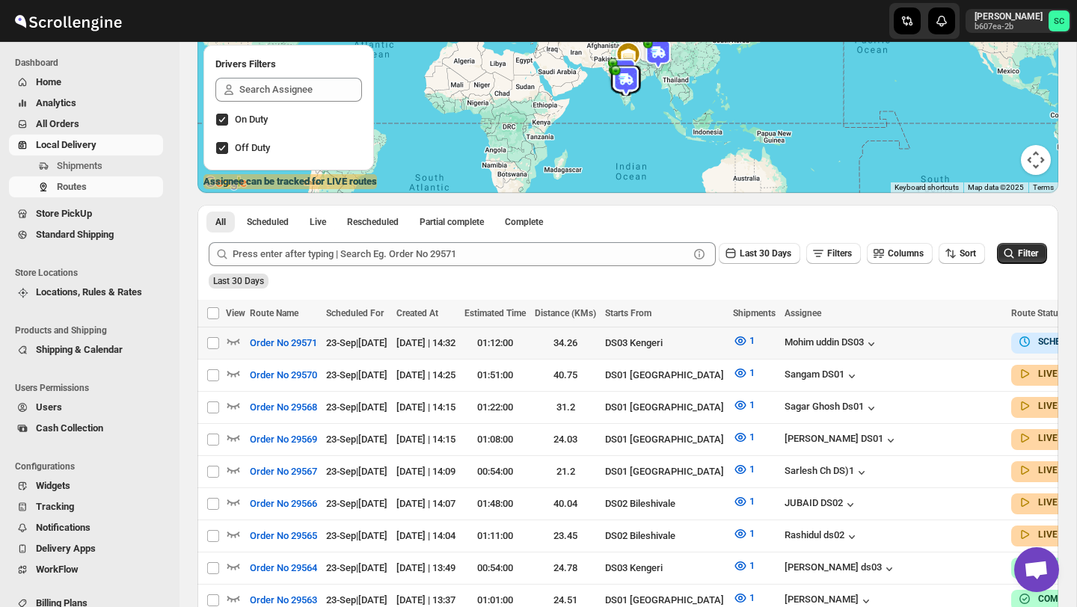
scroll to position [124, 0]
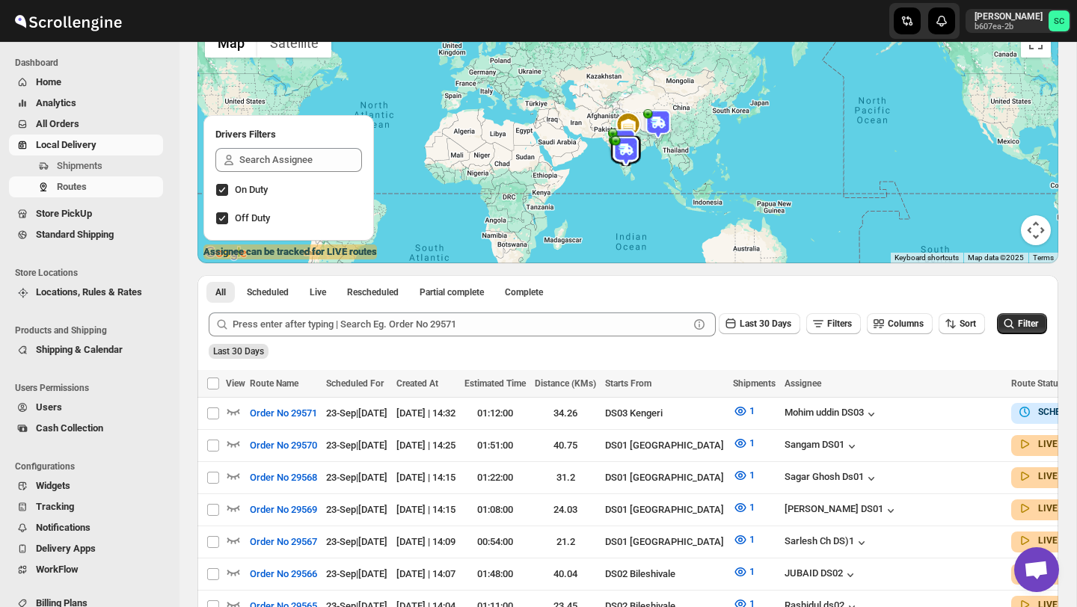
click at [609, 294] on ul "All Scheduled Live Rescheduled Partial complete Complete More views" at bounding box center [406, 291] width 406 height 21
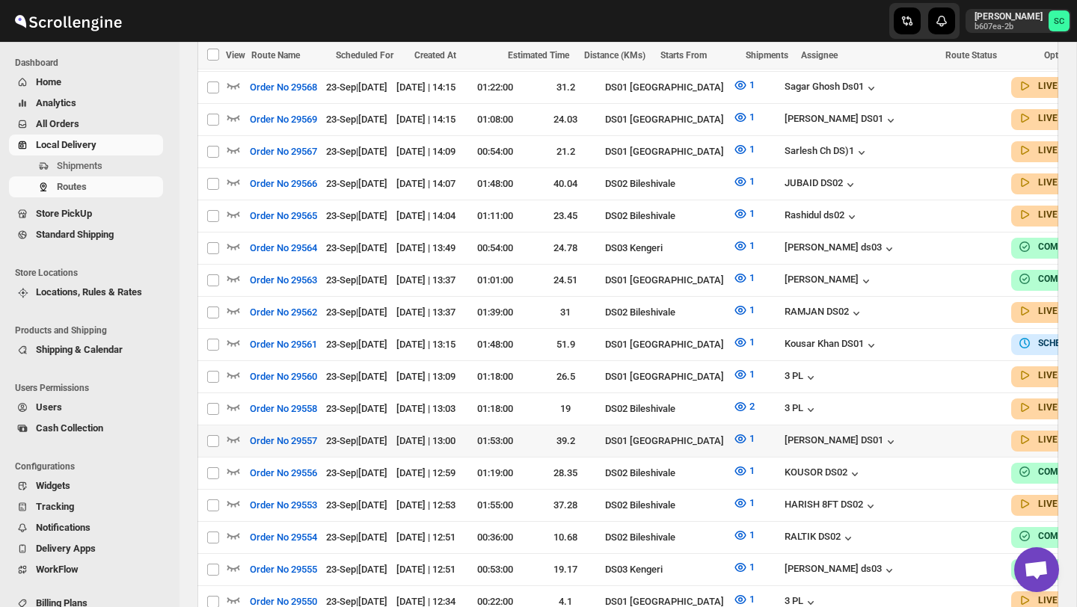
scroll to position [518, 0]
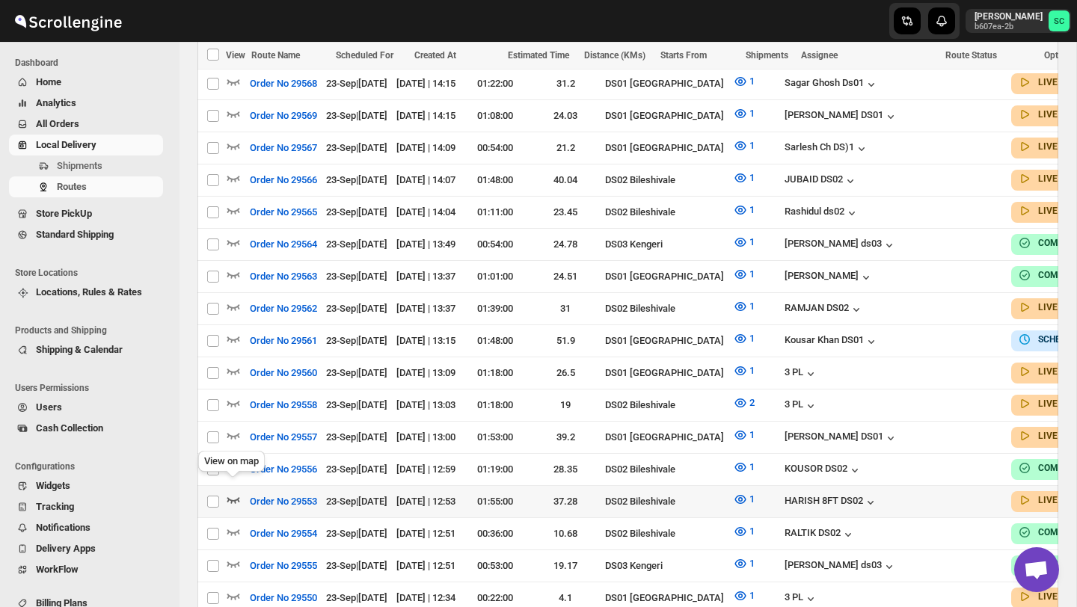
click at [233, 492] on icon "button" at bounding box center [233, 499] width 15 height 15
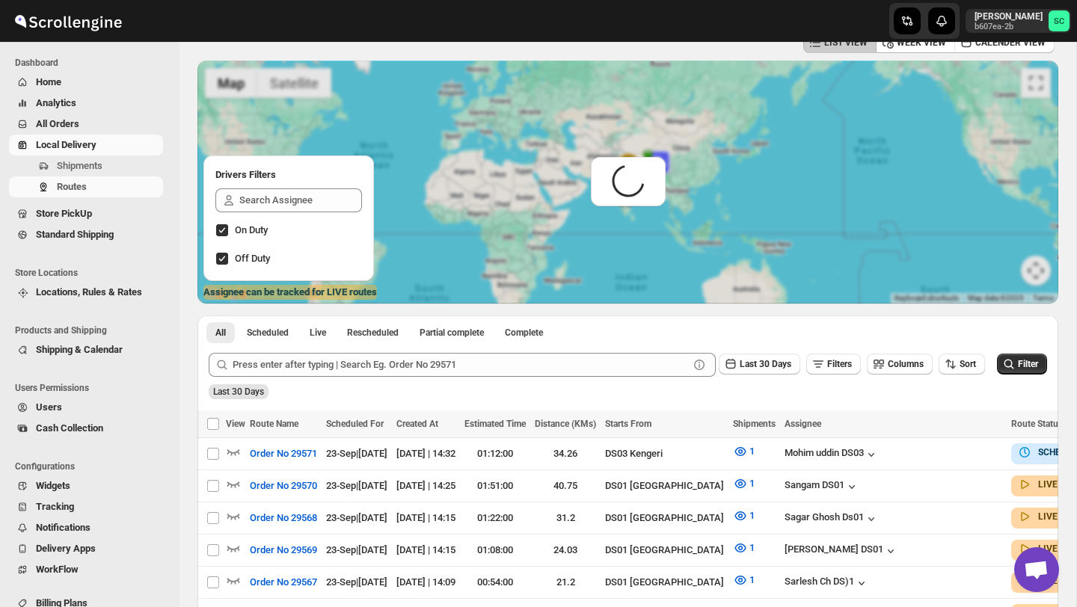
scroll to position [0, 0]
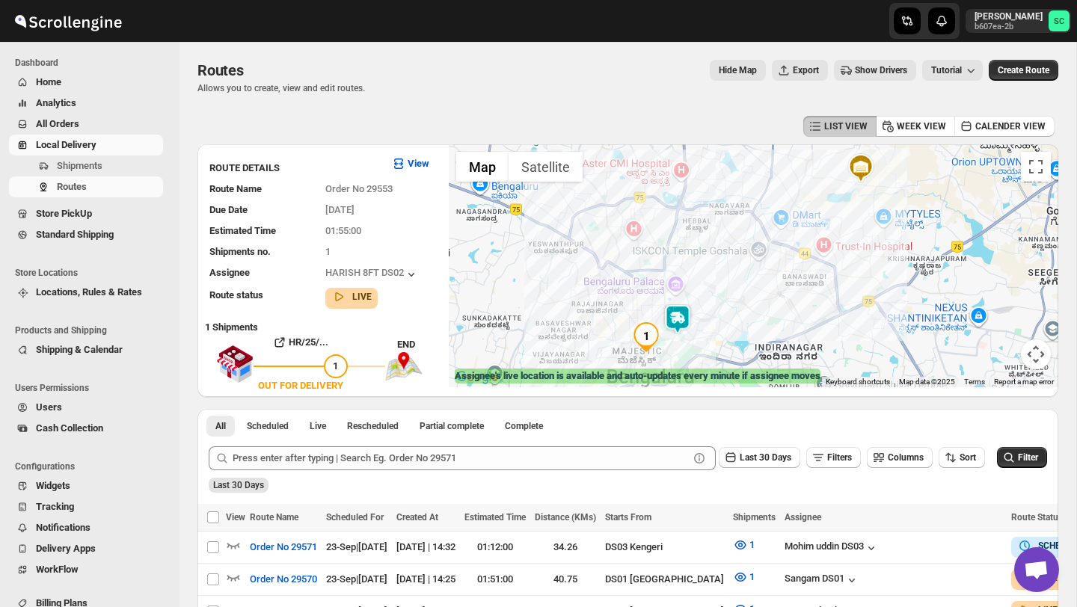
click at [679, 319] on img at bounding box center [678, 319] width 30 height 30
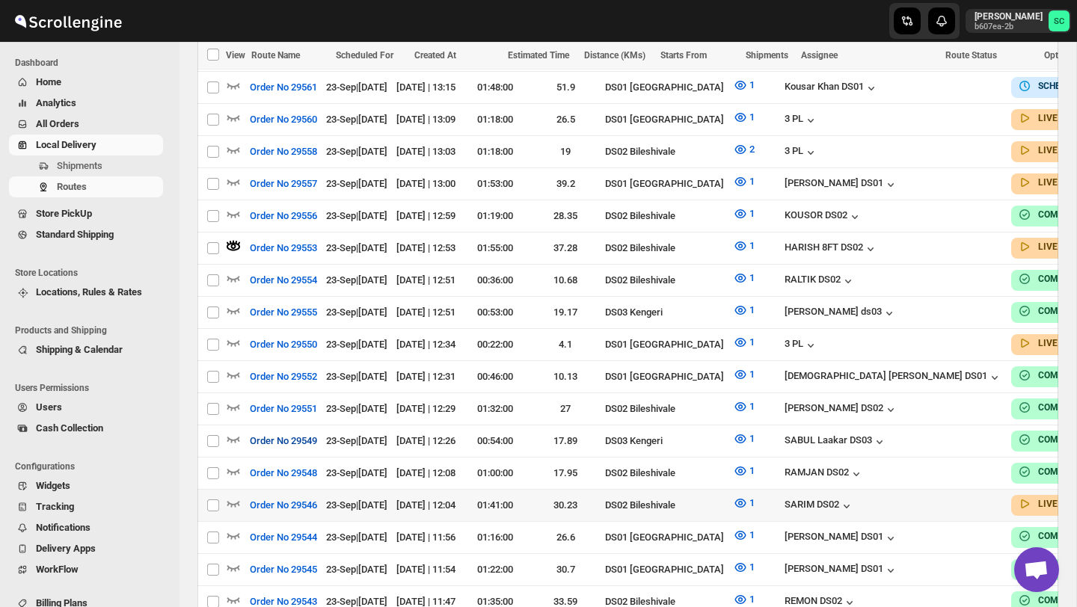
scroll to position [787, 0]
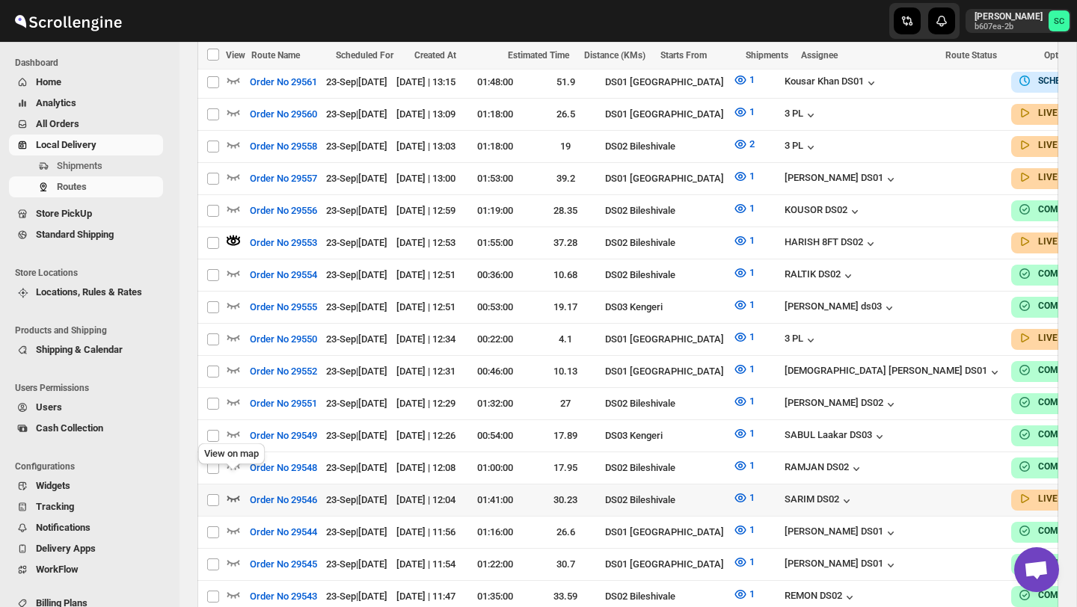
click at [237, 497] on icon "button" at bounding box center [233, 500] width 13 height 6
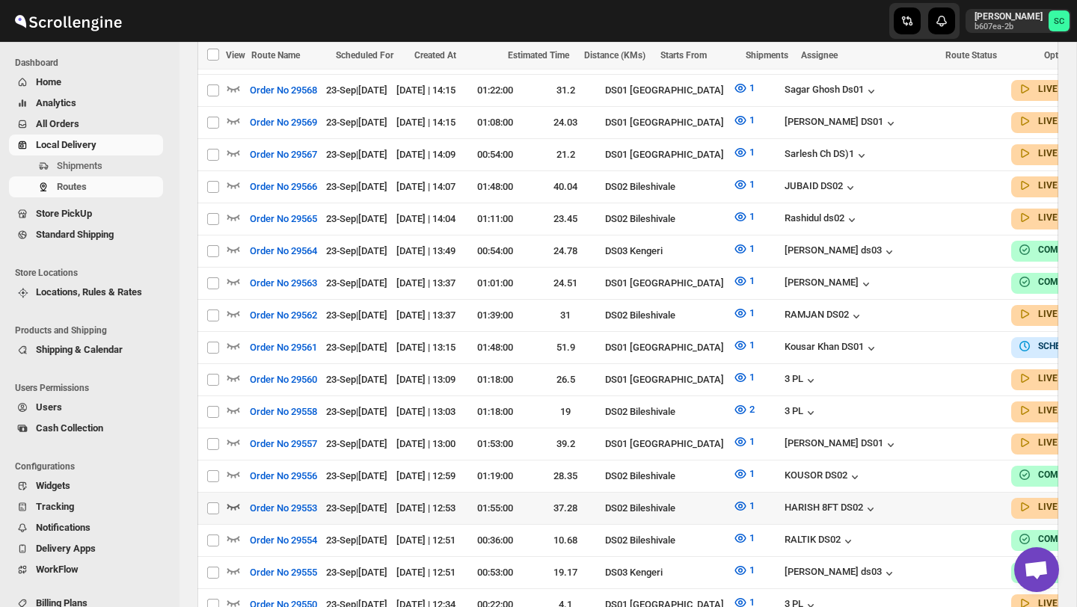
scroll to position [543, 0]
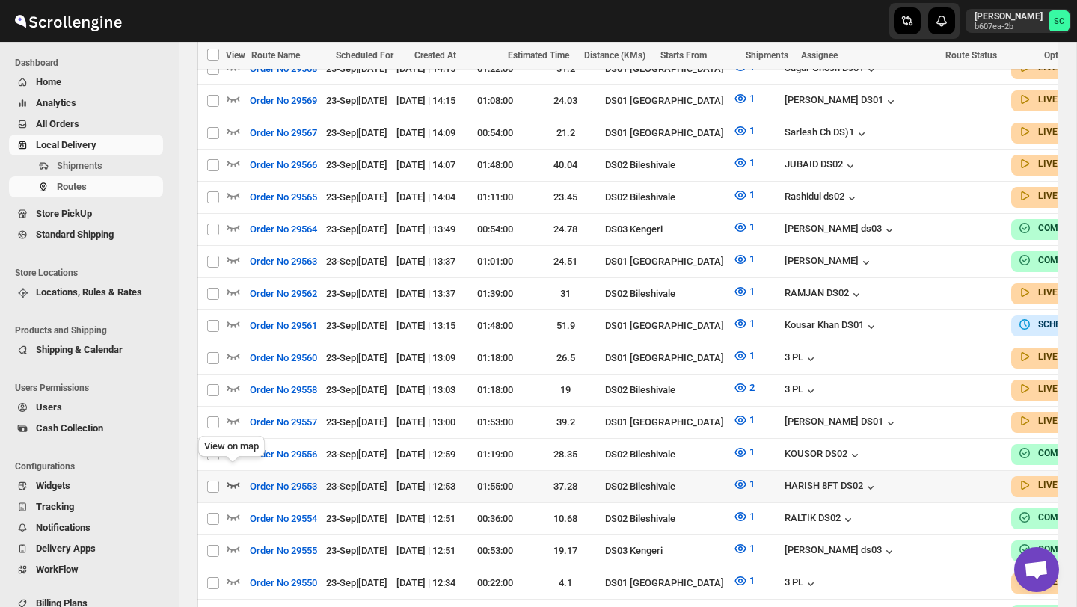
click at [227, 477] on icon "button" at bounding box center [233, 484] width 15 height 15
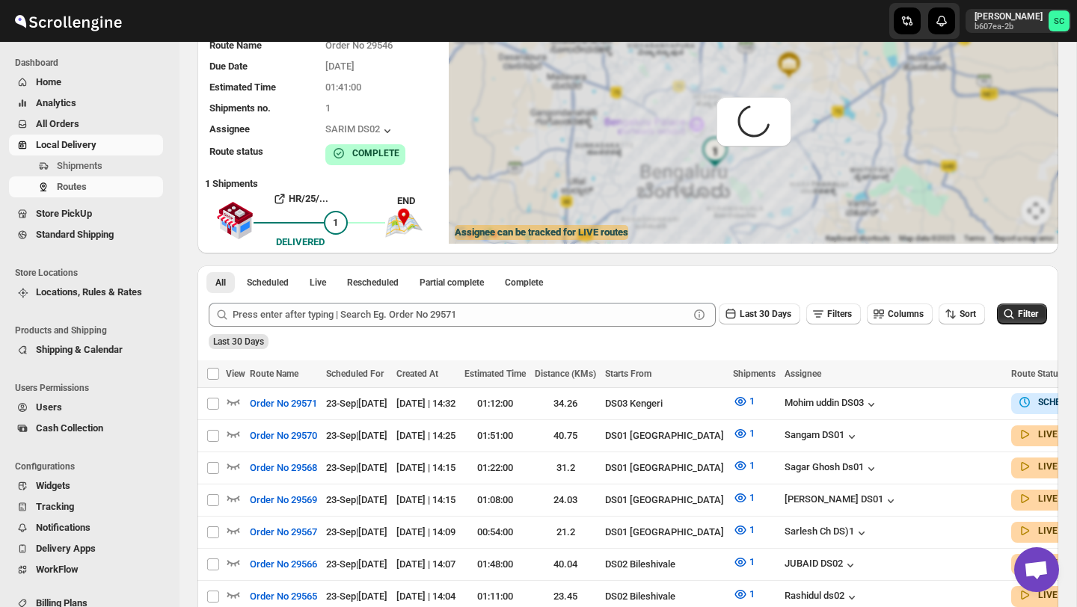
scroll to position [0, 0]
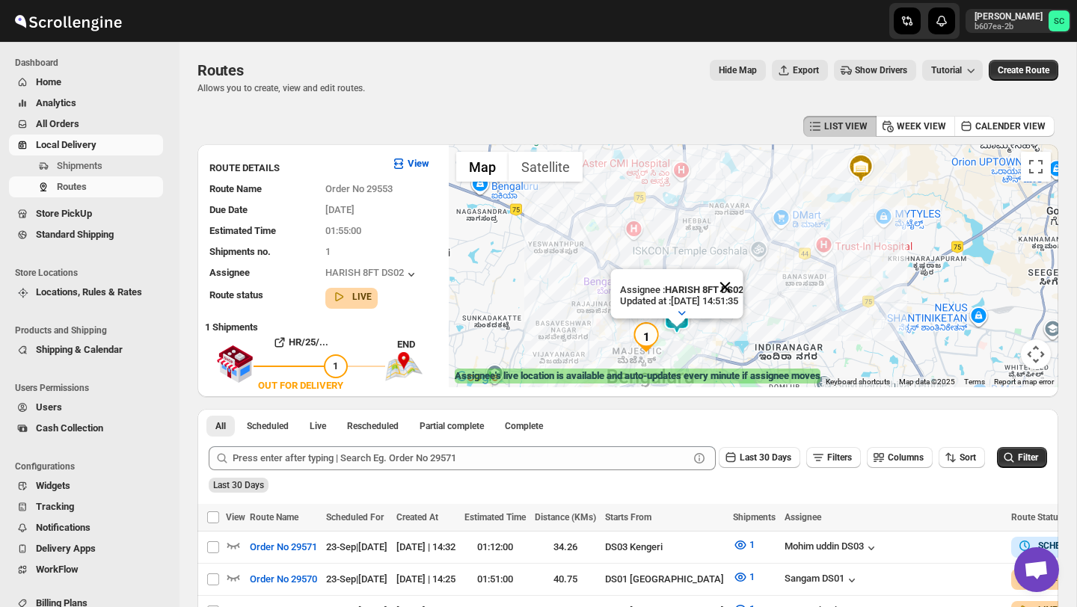
click at [743, 283] on button "Close" at bounding box center [725, 287] width 36 height 36
click at [701, 338] on div at bounding box center [754, 265] width 610 height 243
click at [700, 338] on div at bounding box center [754, 265] width 610 height 243
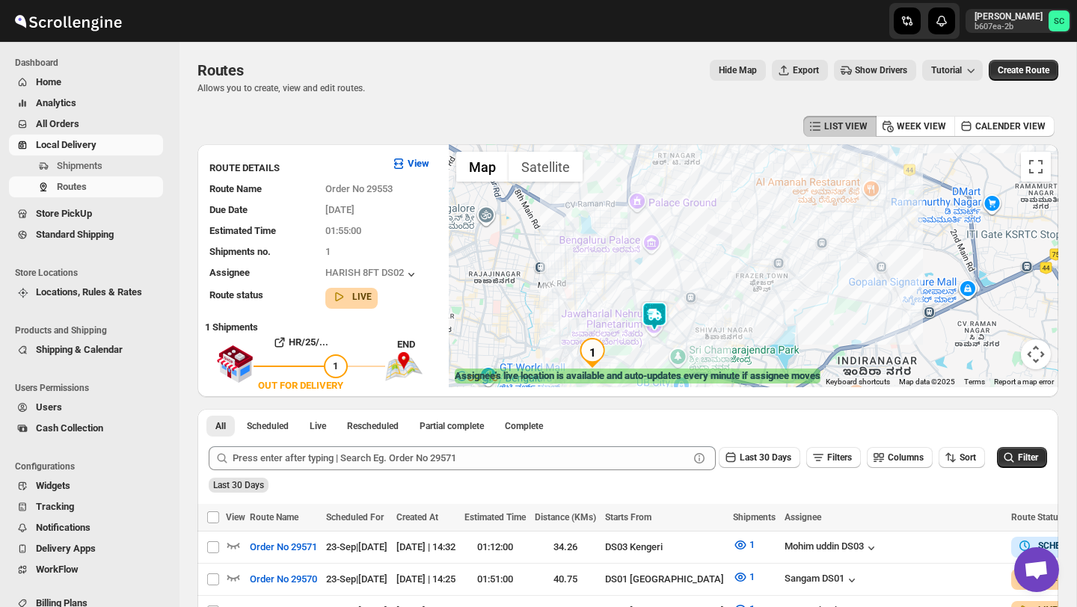
click at [693, 336] on div at bounding box center [754, 265] width 610 height 243
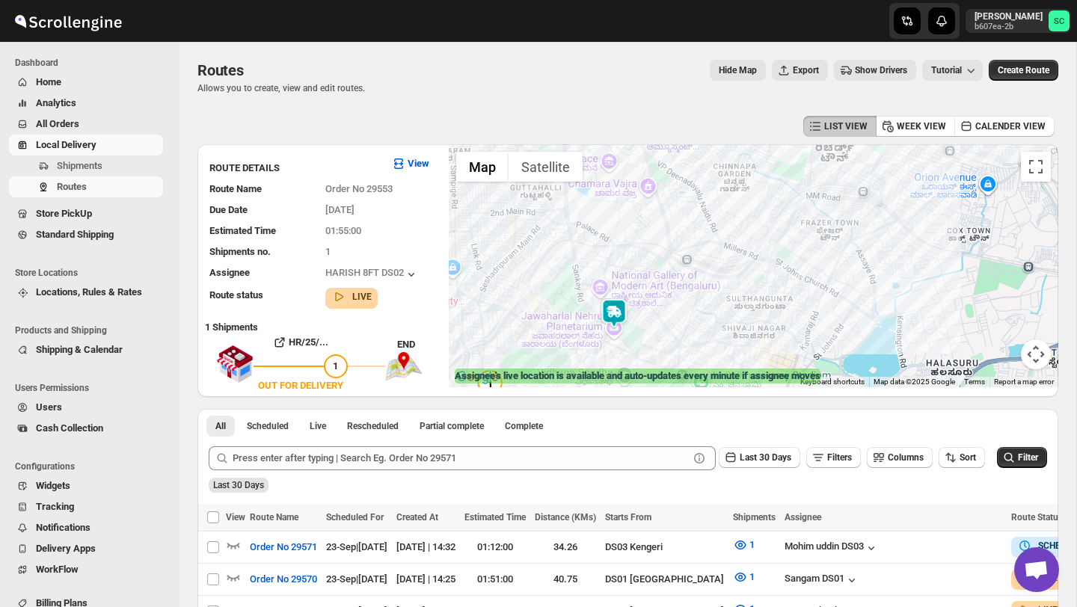
drag, startPoint x: 660, startPoint y: 345, endPoint x: 666, endPoint y: 319, distance: 26.1
click at [664, 322] on div at bounding box center [754, 265] width 610 height 243
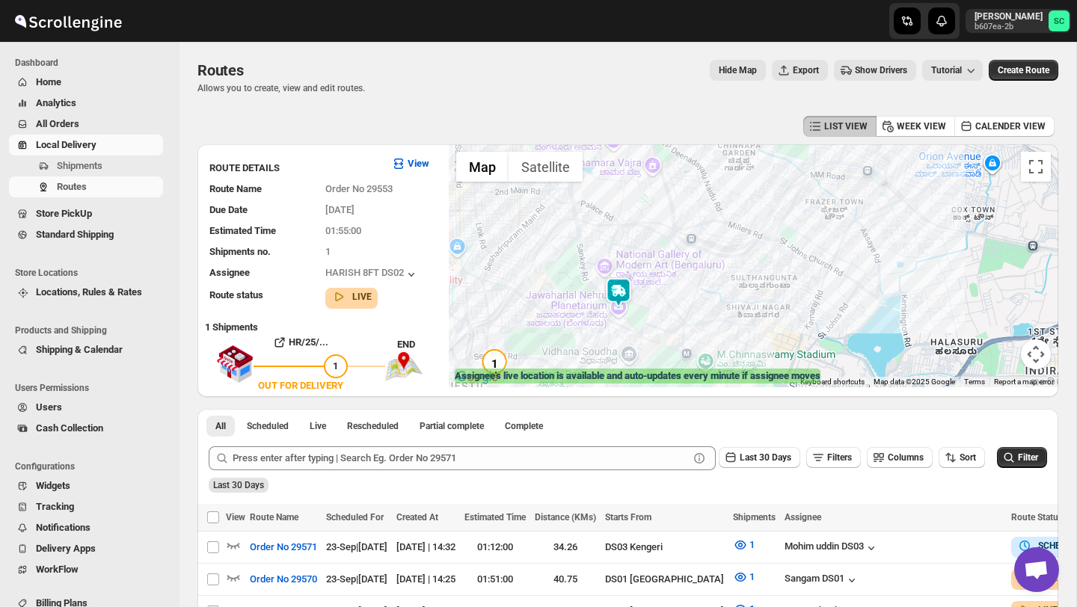
click at [615, 287] on img at bounding box center [619, 293] width 30 height 30
click at [611, 282] on img at bounding box center [619, 293] width 30 height 30
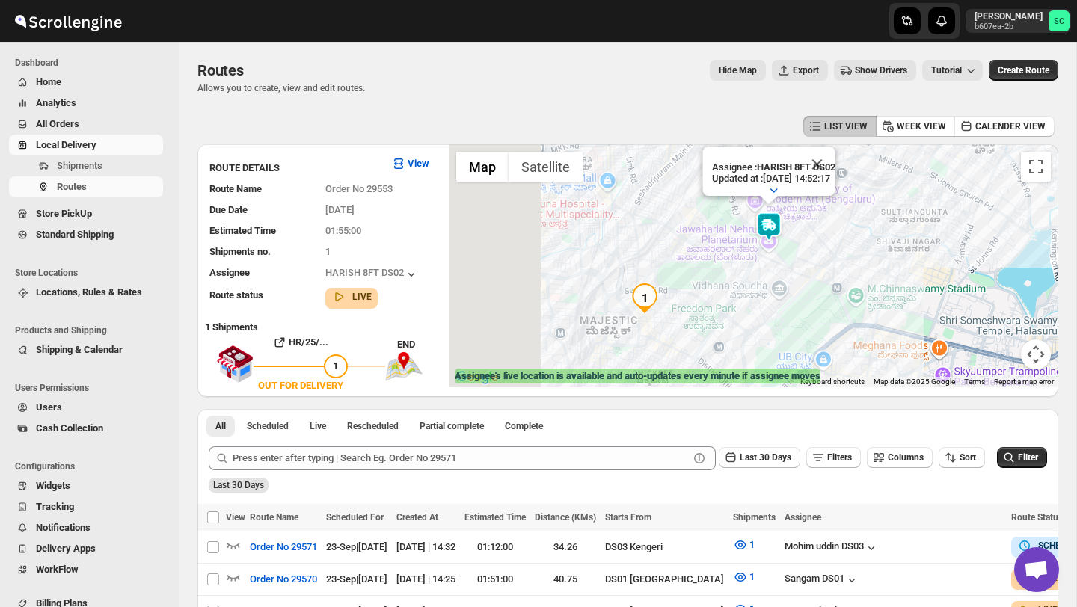
drag, startPoint x: 687, startPoint y: 328, endPoint x: 863, endPoint y: 245, distance: 195.4
click at [863, 247] on div "Assignee : HARISH 8FT DS02 Updated at : [DATE] 14:52:17 Duty mode Enabled Batte…" at bounding box center [754, 265] width 610 height 243
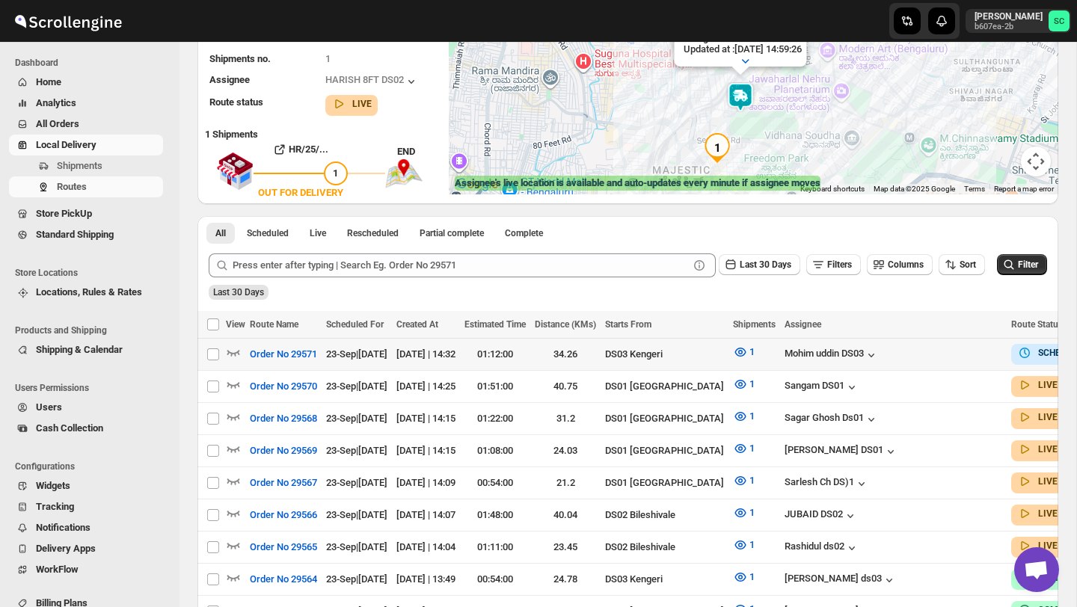
scroll to position [189, 0]
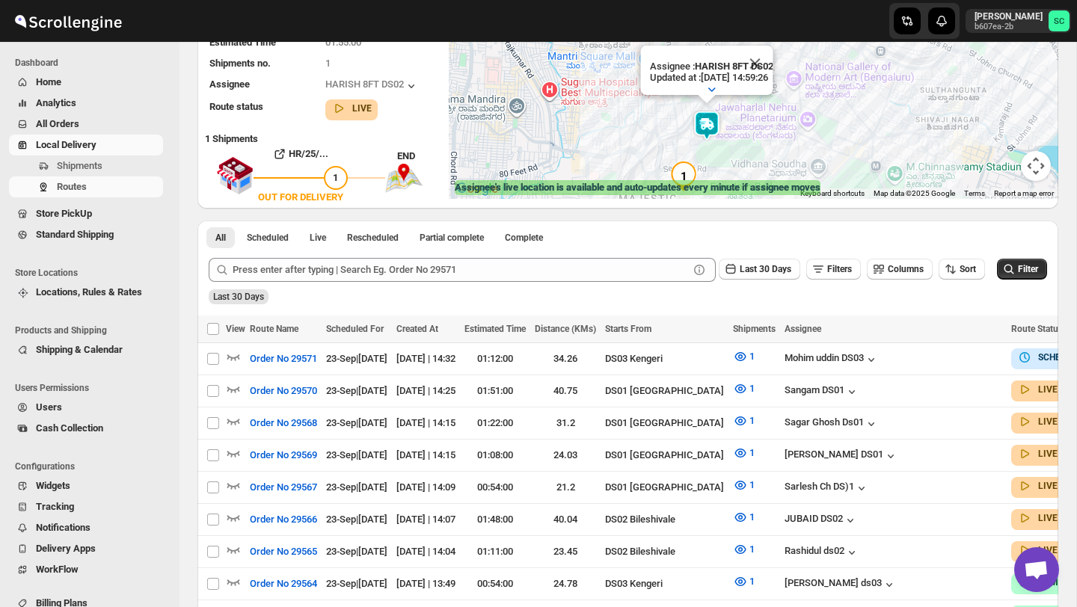
drag, startPoint x: 569, startPoint y: 129, endPoint x: 533, endPoint y: 149, distance: 41.5
click at [533, 152] on div "Assignee : HARISH 8FT DS02 Updated at : [DATE] 14:59:26 Duty mode Enabled Batte…" at bounding box center [754, 77] width 610 height 243
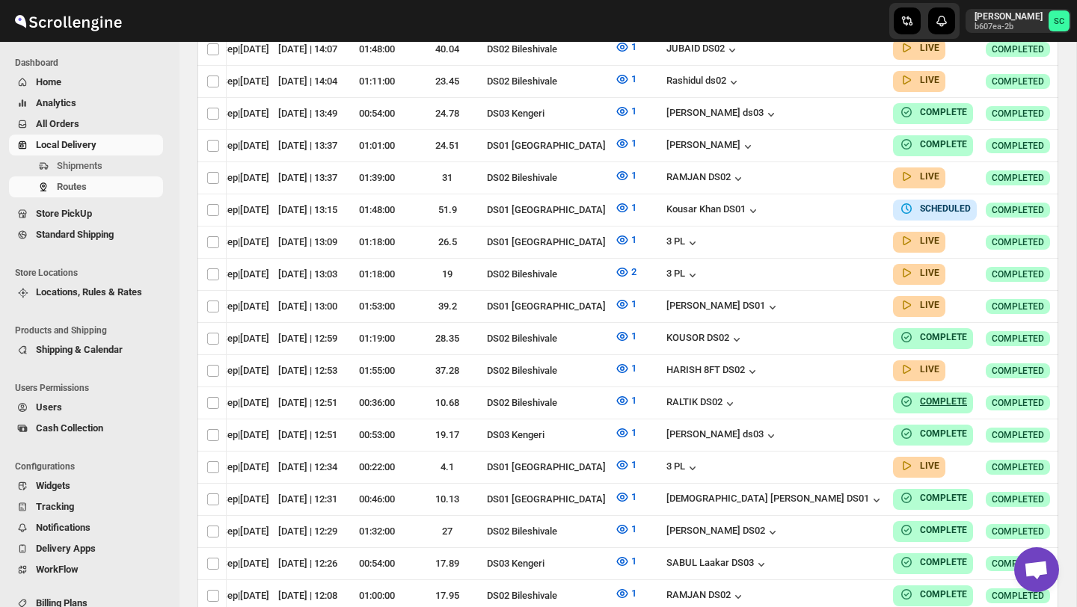
scroll to position [0, 0]
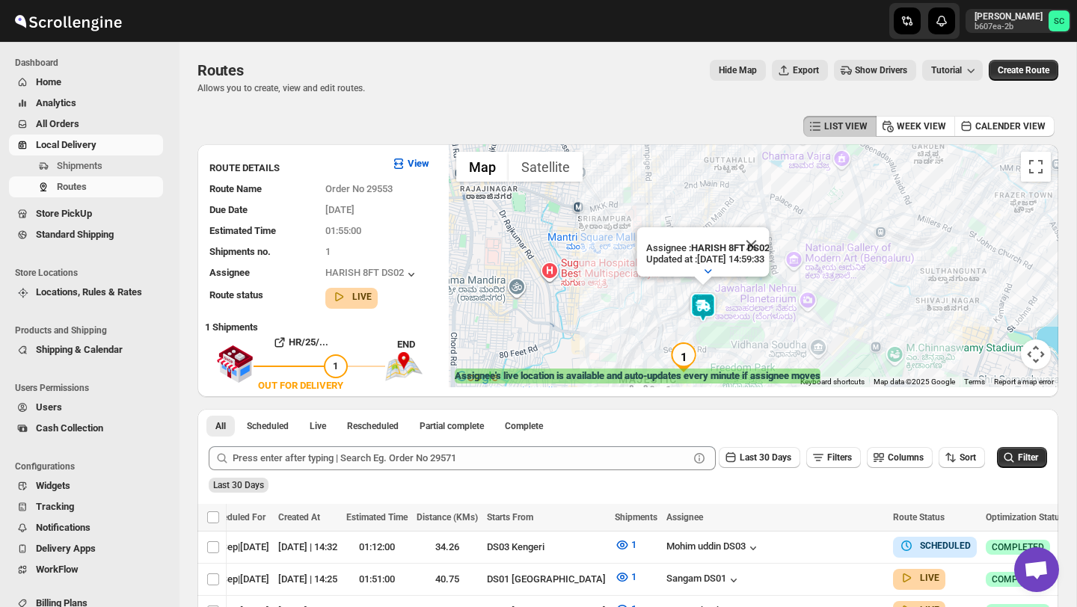
click at [703, 298] on img at bounding box center [703, 308] width 30 height 30
click at [695, 297] on img at bounding box center [703, 308] width 30 height 30
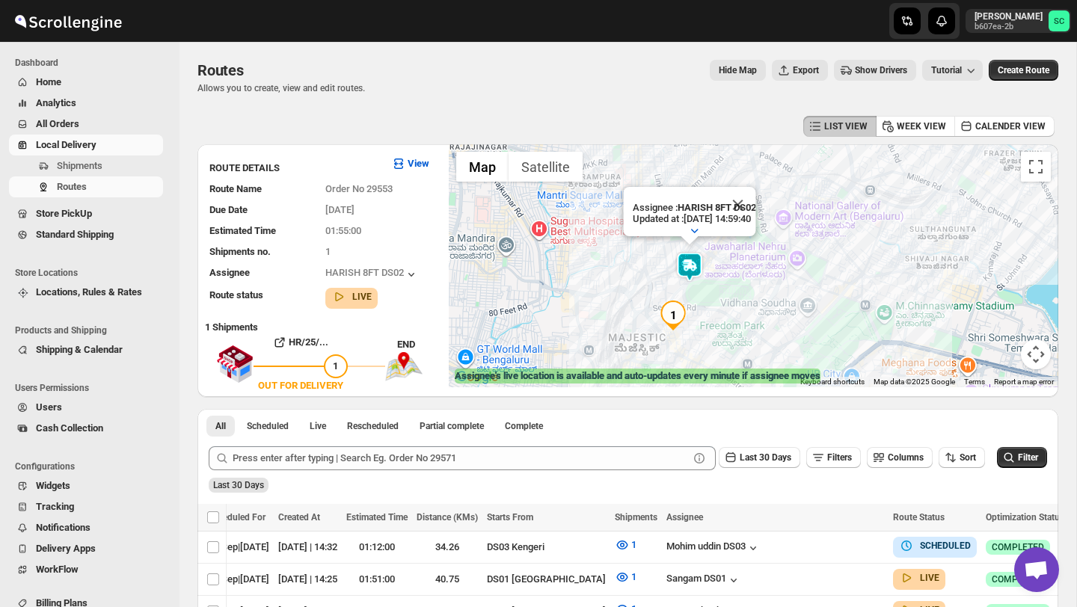
drag, startPoint x: 631, startPoint y: 331, endPoint x: 621, endPoint y: 286, distance: 46.8
click at [621, 286] on div "Assignee : HARISH 8FT DS02 Updated at : [DATE] 14:59:40 Duty mode Enabled Batte…" at bounding box center [754, 265] width 610 height 243
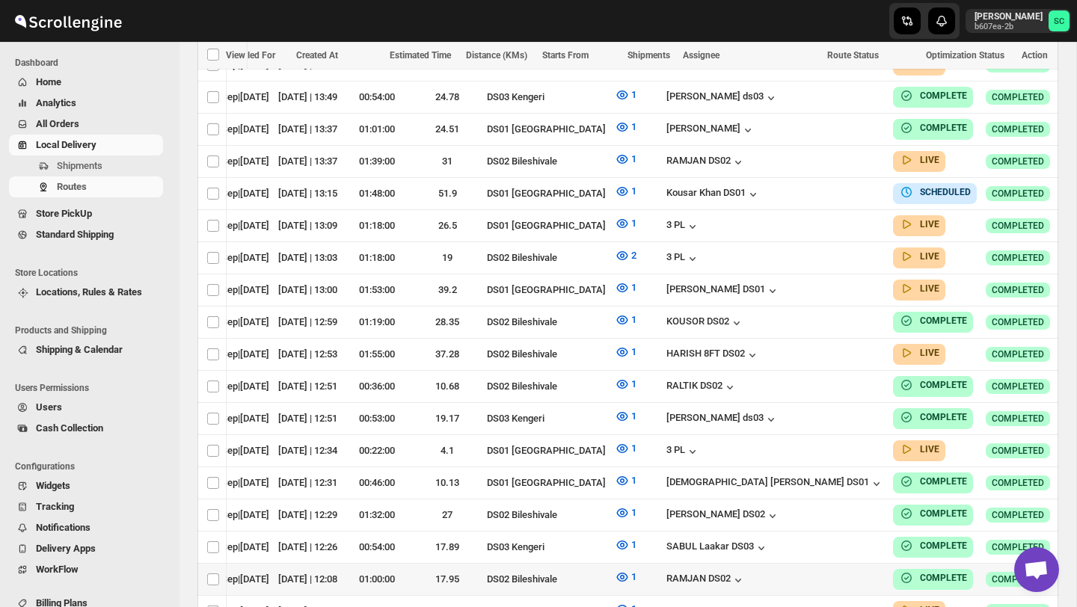
scroll to position [676, 0]
click at [1077, 352] on icon "button" at bounding box center [1080, 353] width 2 height 2
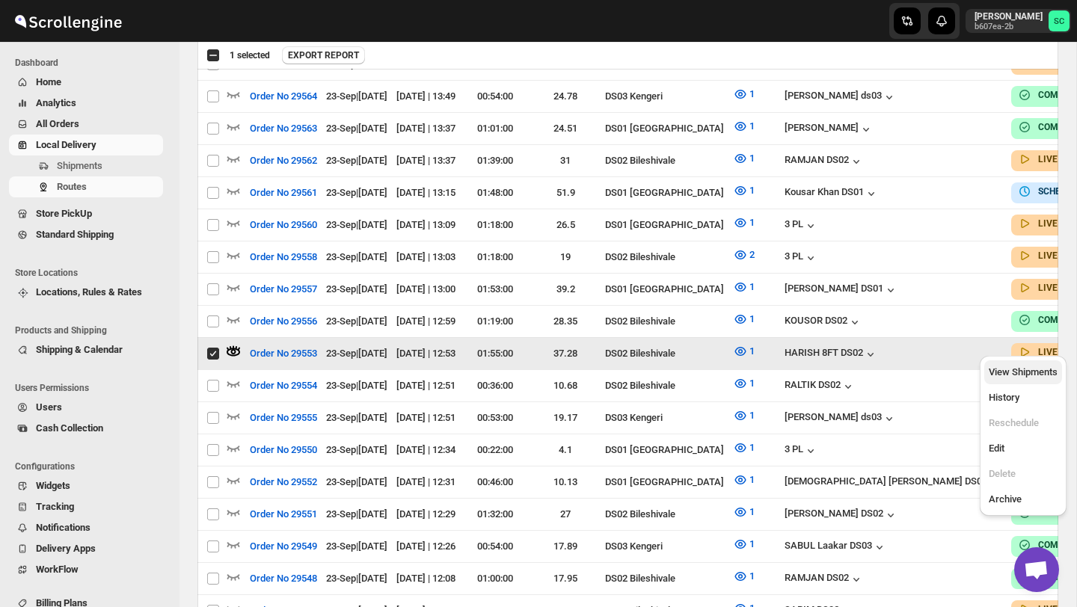
click at [1032, 371] on span "View Shipments" at bounding box center [1023, 372] width 69 height 11
checkbox input "false"
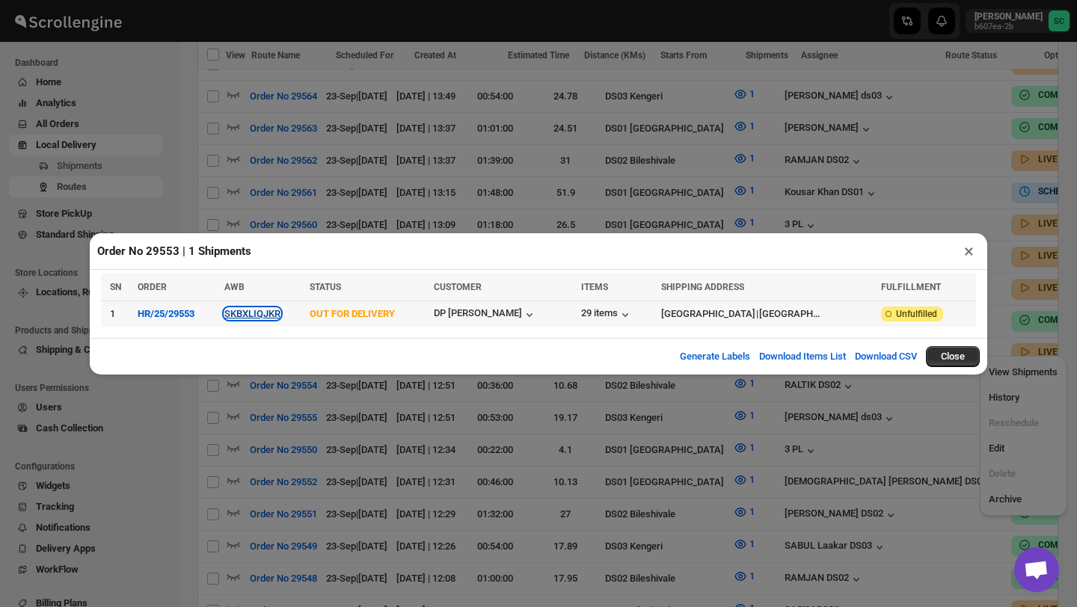
click at [263, 316] on button "SKBXLIQJKR" at bounding box center [252, 313] width 56 height 11
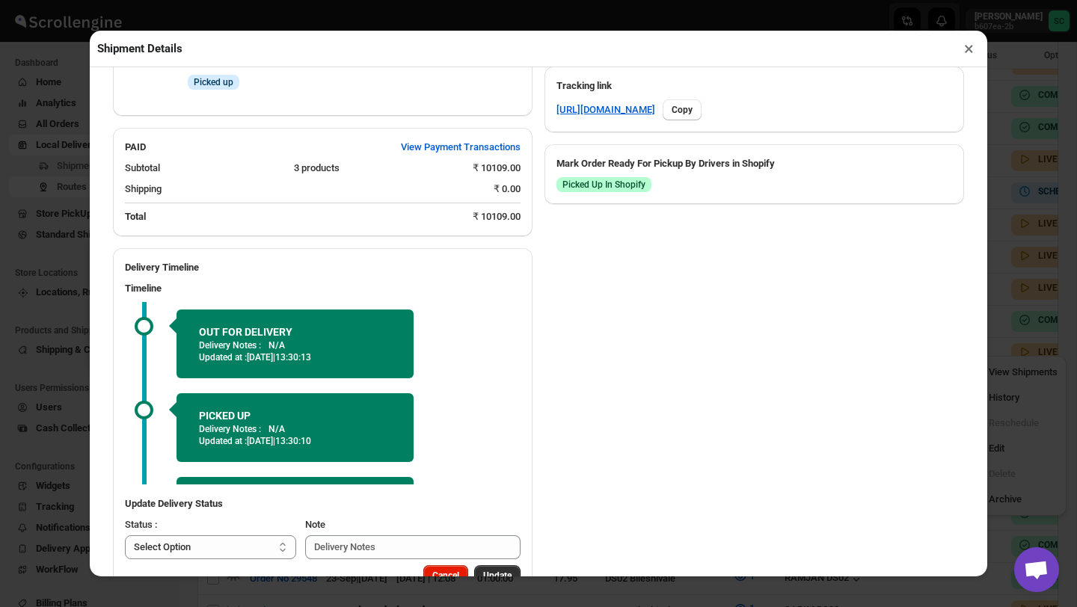
scroll to position [762, 0]
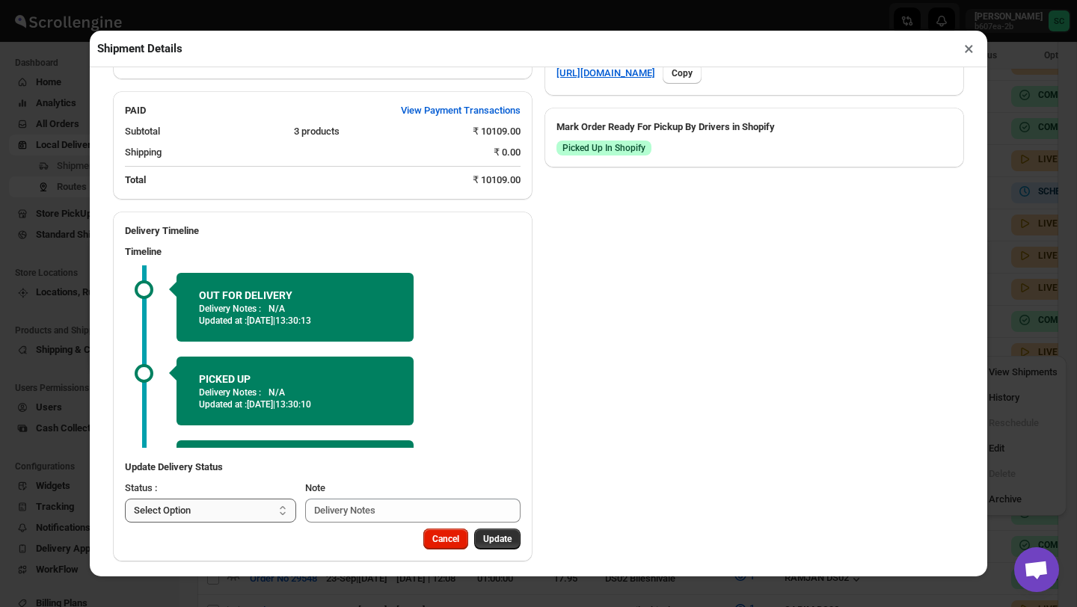
click at [235, 507] on select "Select Option PICKED UP OUT FOR DELIVERY RESCHEDULE DELIVERED CANCELLED" at bounding box center [210, 511] width 171 height 24
select select "DELIVERED"
click at [494, 533] on span "Update" at bounding box center [497, 539] width 28 height 12
select select
click at [976, 46] on button "×" at bounding box center [969, 48] width 22 height 21
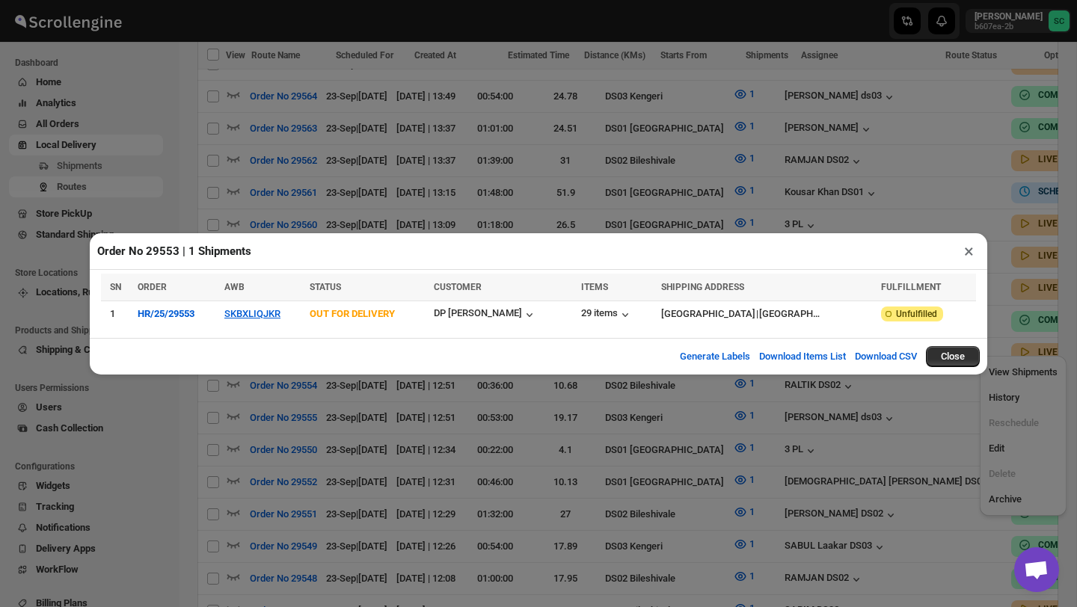
click at [970, 256] on button "×" at bounding box center [969, 251] width 22 height 21
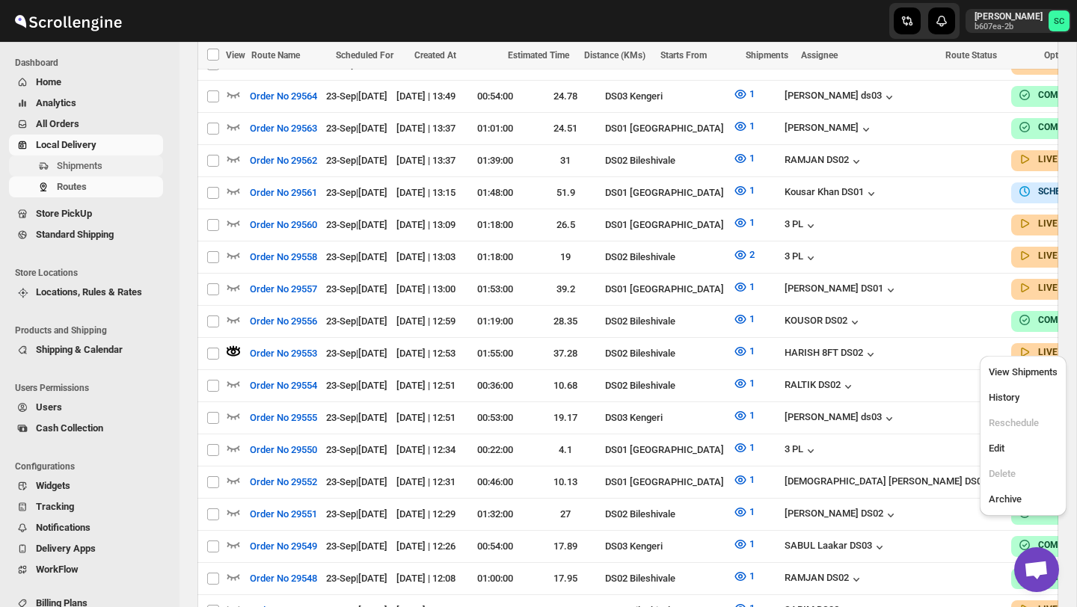
click at [101, 157] on button "Shipments" at bounding box center [86, 166] width 154 height 21
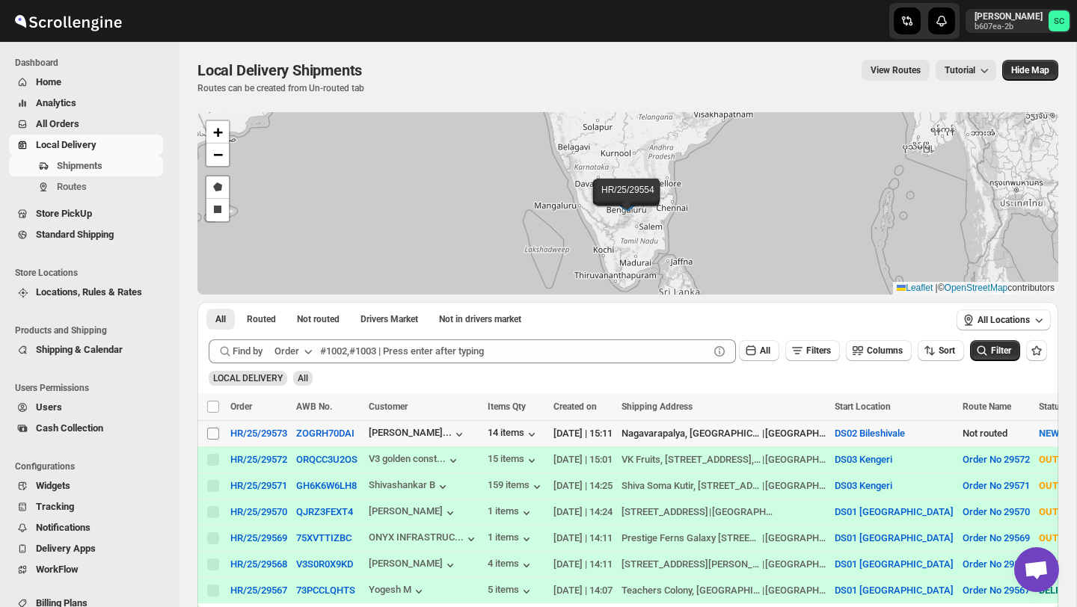
click at [211, 429] on input "Select shipment" at bounding box center [213, 434] width 12 height 12
checkbox input "true"
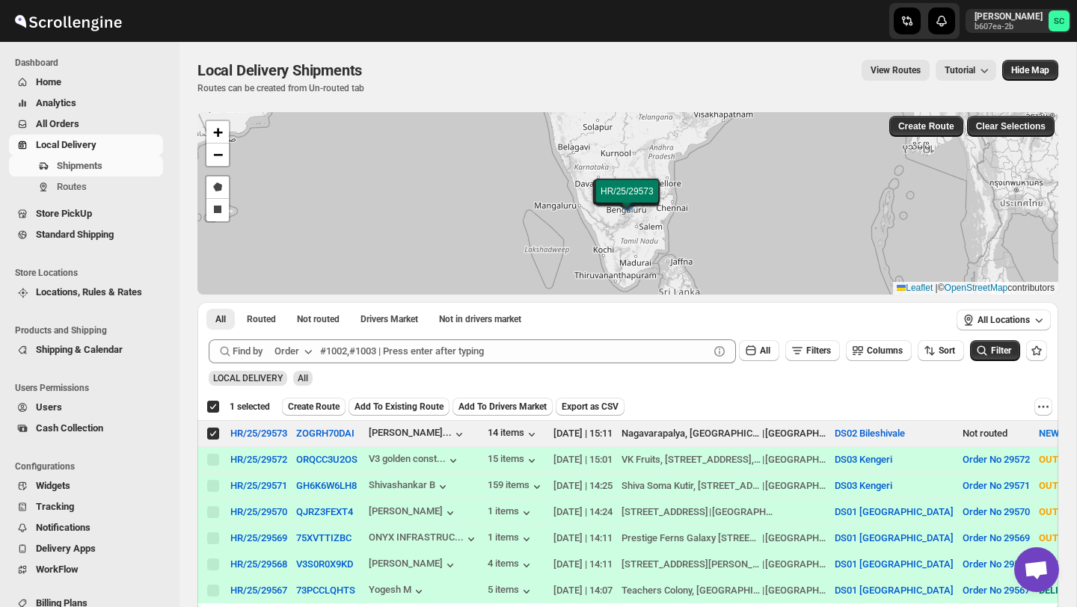
click at [323, 404] on span "Create Route" at bounding box center [314, 407] width 52 height 12
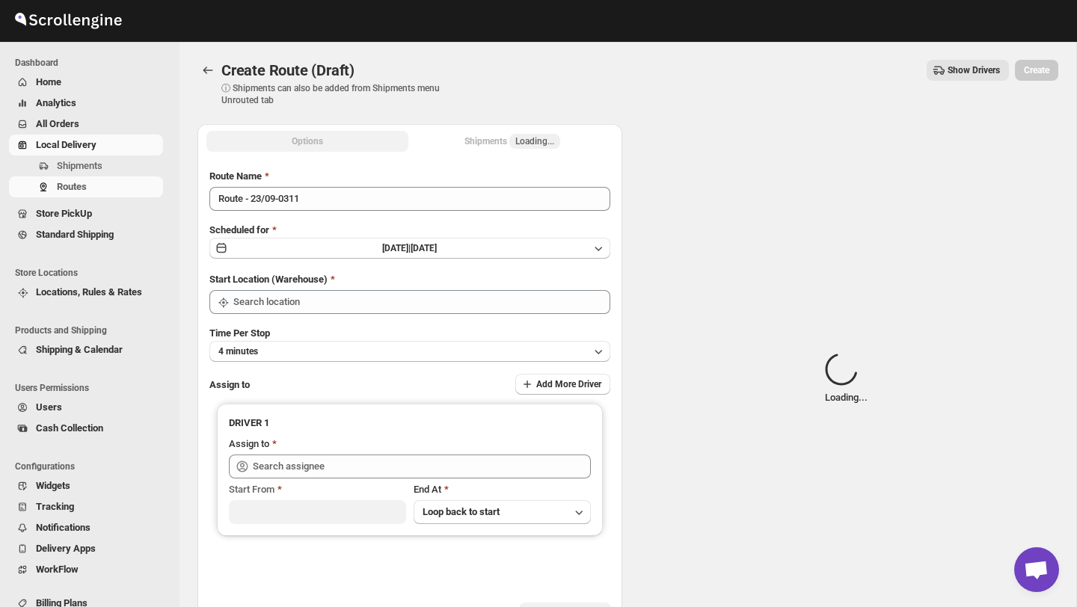
type input "DS02 Bileshivale"
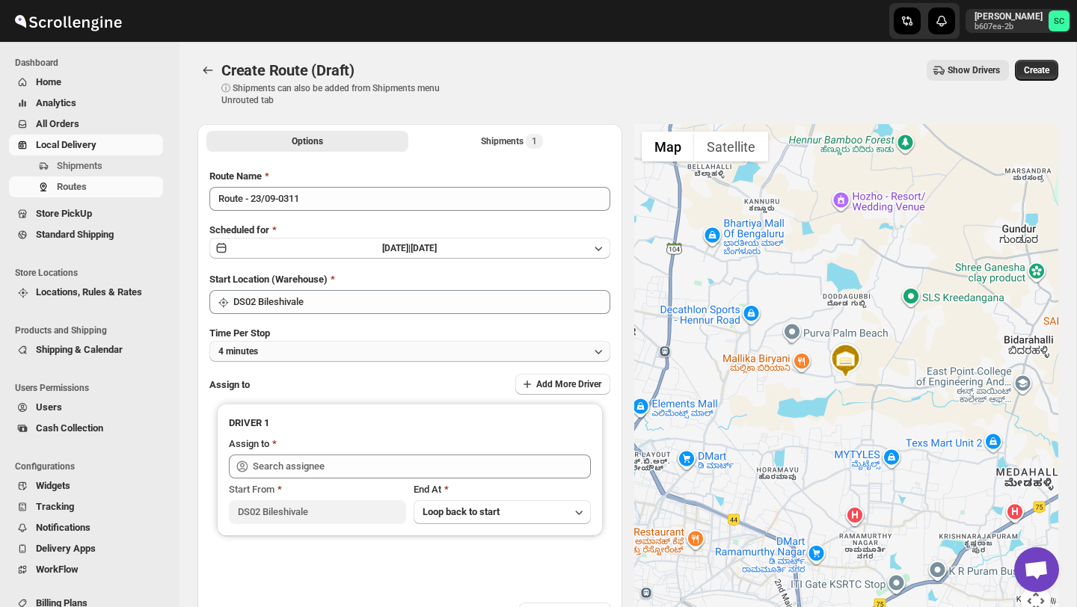
click at [319, 352] on button "4 minutes" at bounding box center [409, 351] width 401 height 21
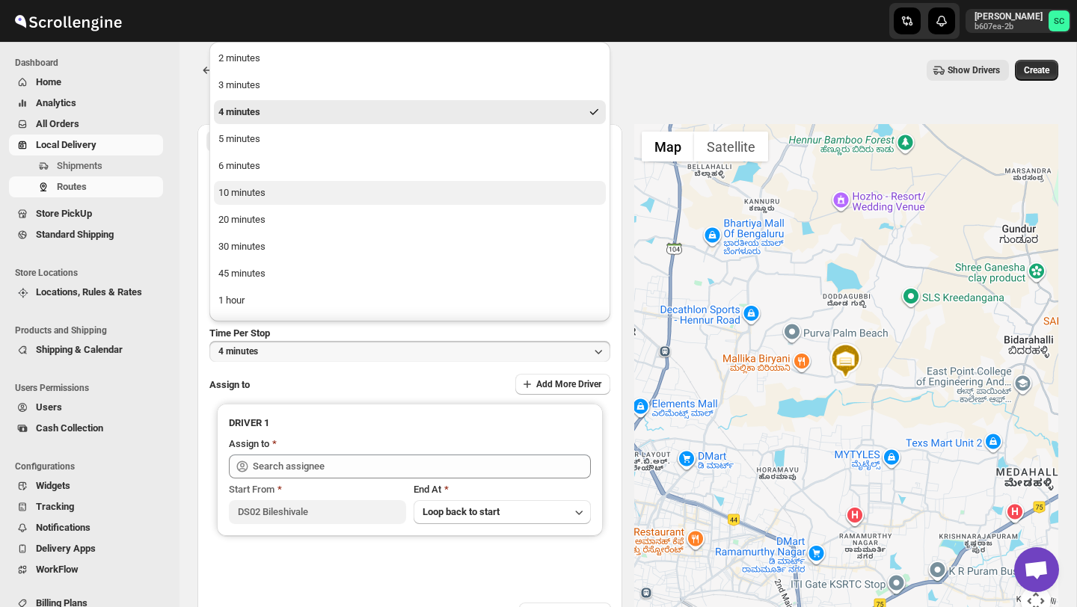
click at [266, 201] on button "10 minutes" at bounding box center [410, 193] width 392 height 24
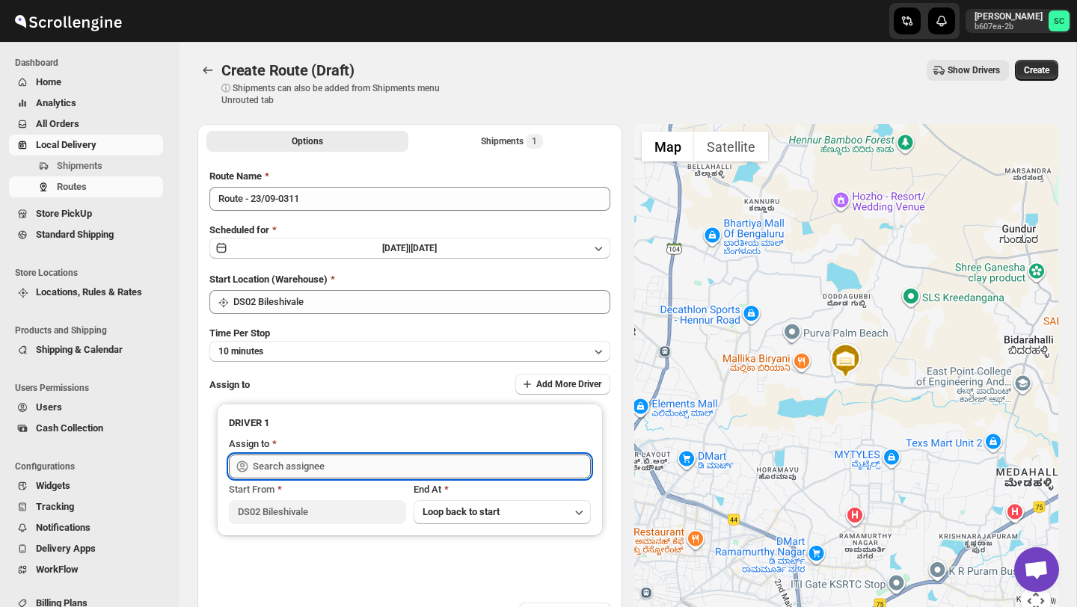
click at [297, 472] on input "text" at bounding box center [422, 467] width 338 height 24
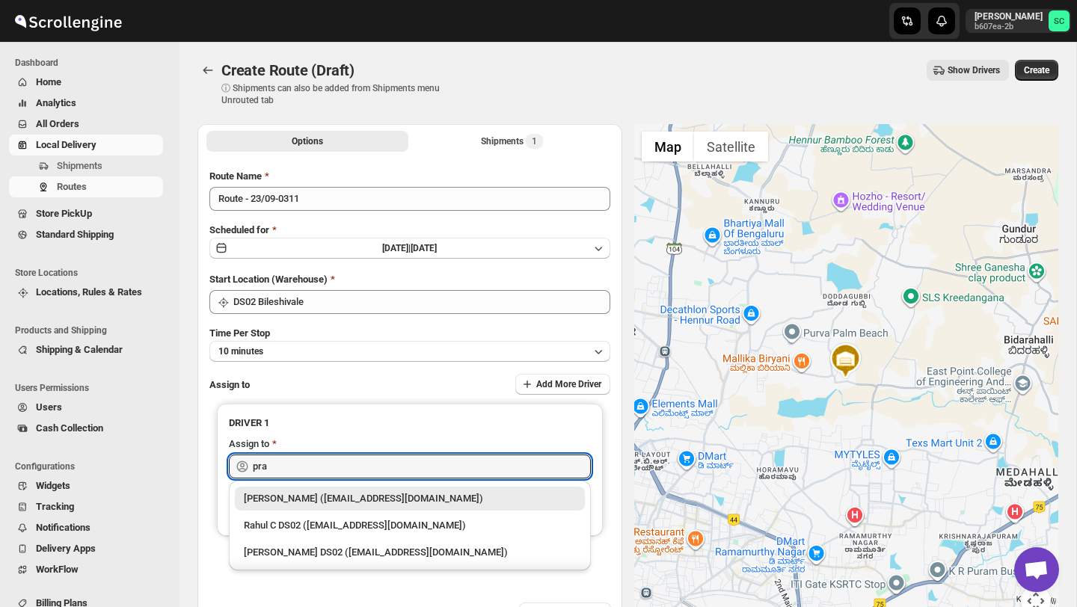
click at [325, 545] on div "[PERSON_NAME] DS02 ([EMAIL_ADDRESS][DOMAIN_NAME])" at bounding box center [410, 552] width 332 height 15
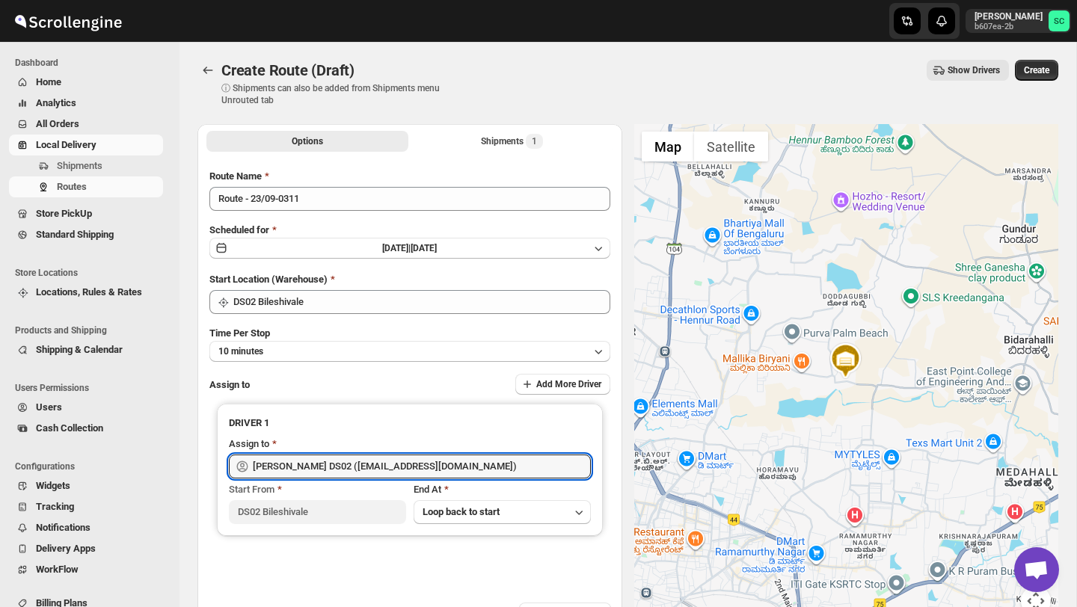
type input "[PERSON_NAME] DS02 ([EMAIL_ADDRESS][DOMAIN_NAME])"
click at [1029, 74] on span "Create" at bounding box center [1036, 70] width 25 height 12
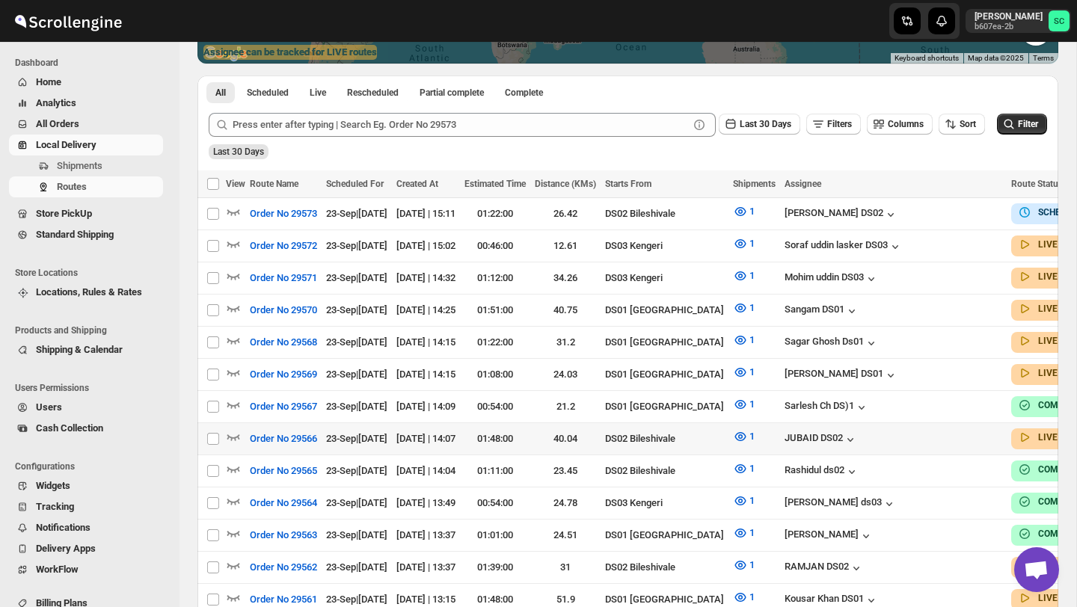
scroll to position [333, 0]
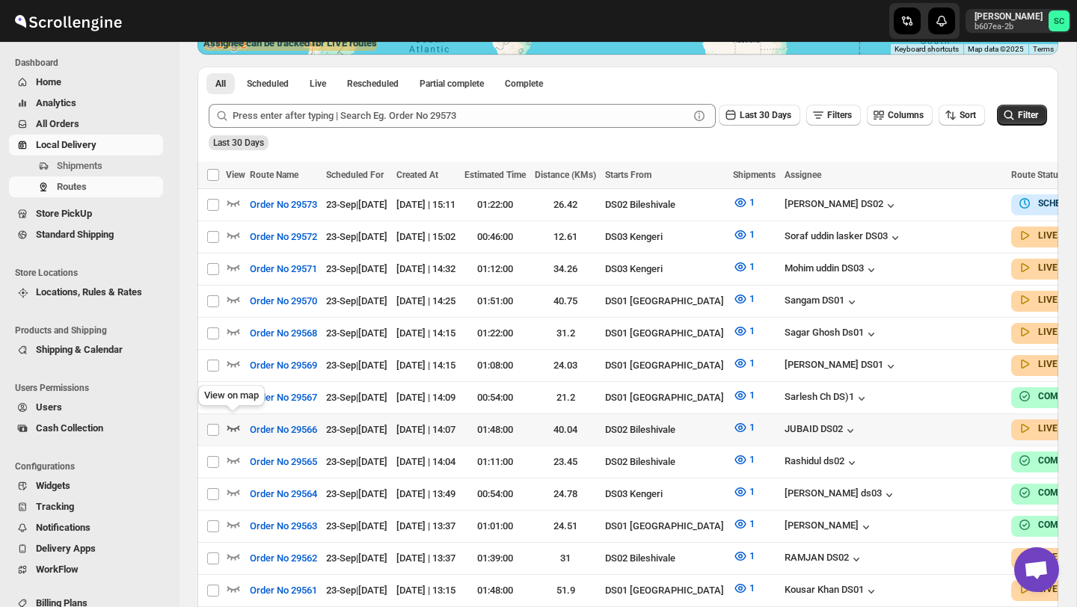
click at [236, 426] on icon "button" at bounding box center [233, 429] width 13 height 6
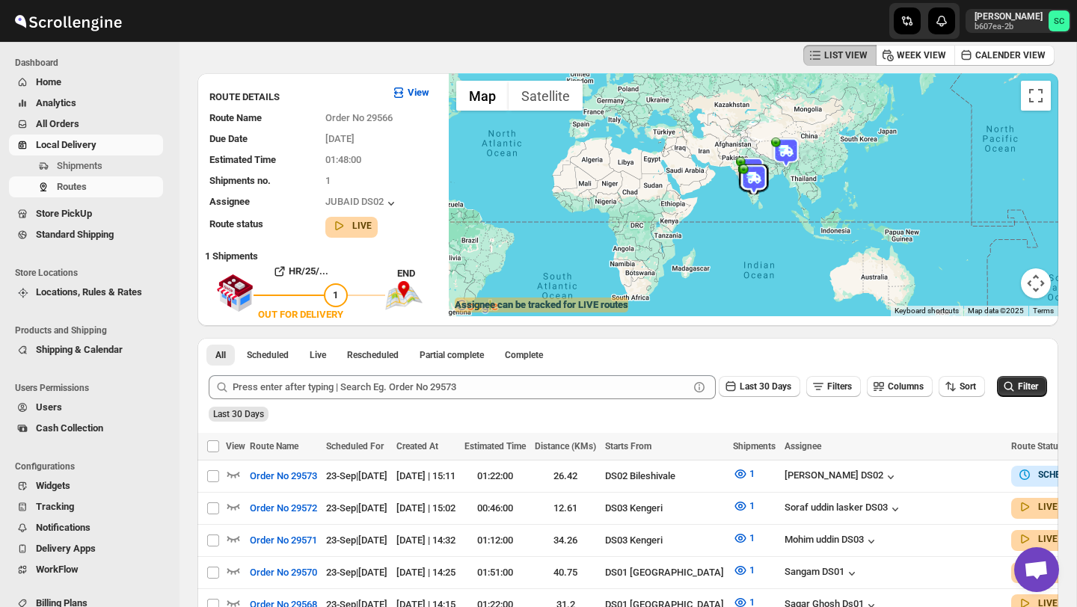
scroll to position [0, 0]
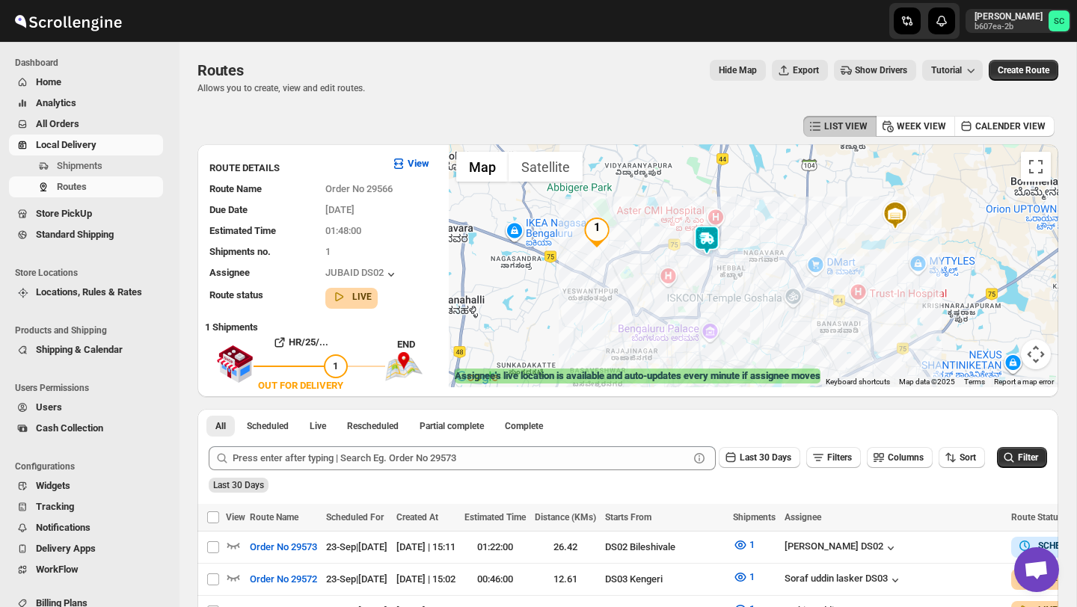
click at [708, 233] on img at bounding box center [707, 240] width 30 height 30
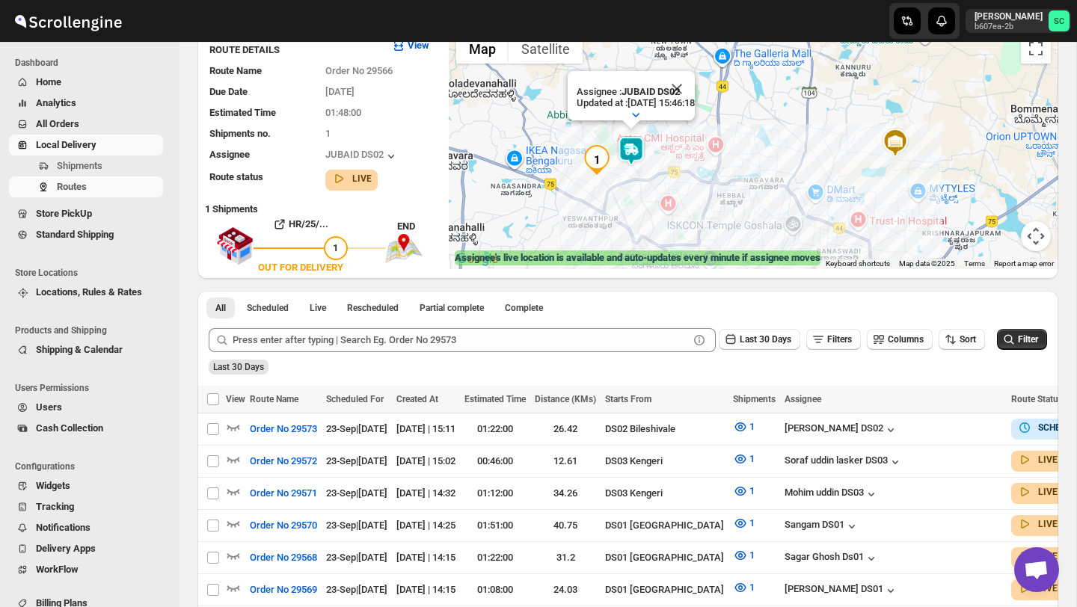
scroll to position [131, 0]
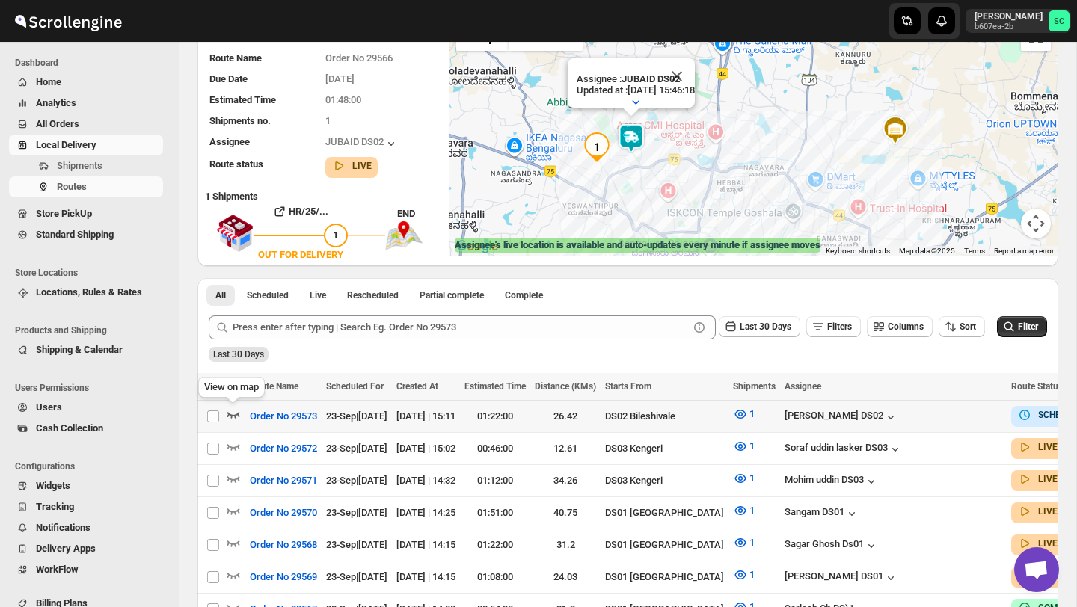
click at [239, 411] on icon "button" at bounding box center [233, 414] width 15 height 15
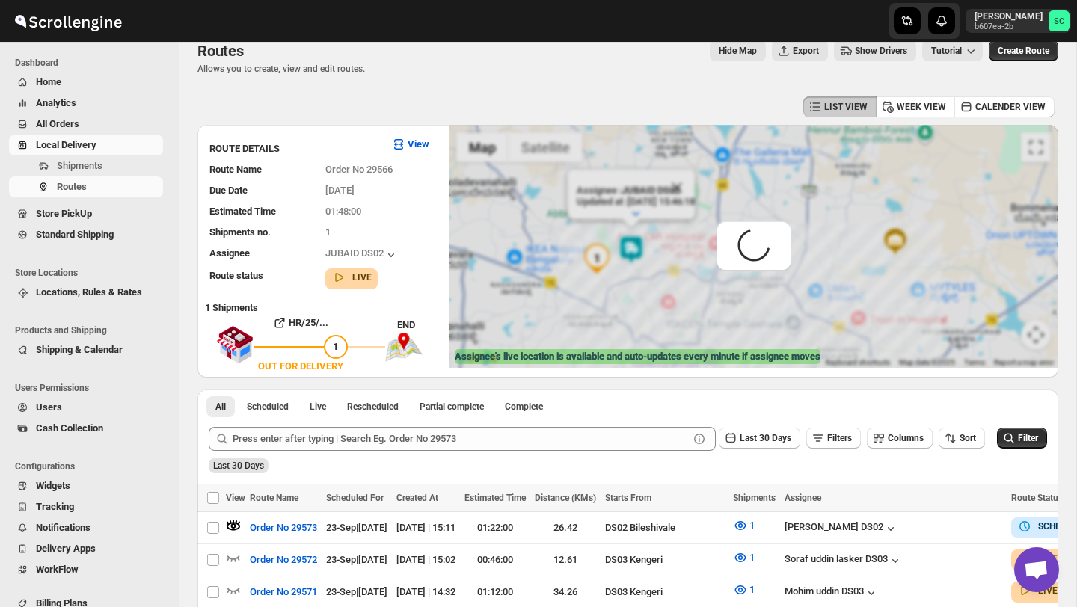
scroll to position [0, 0]
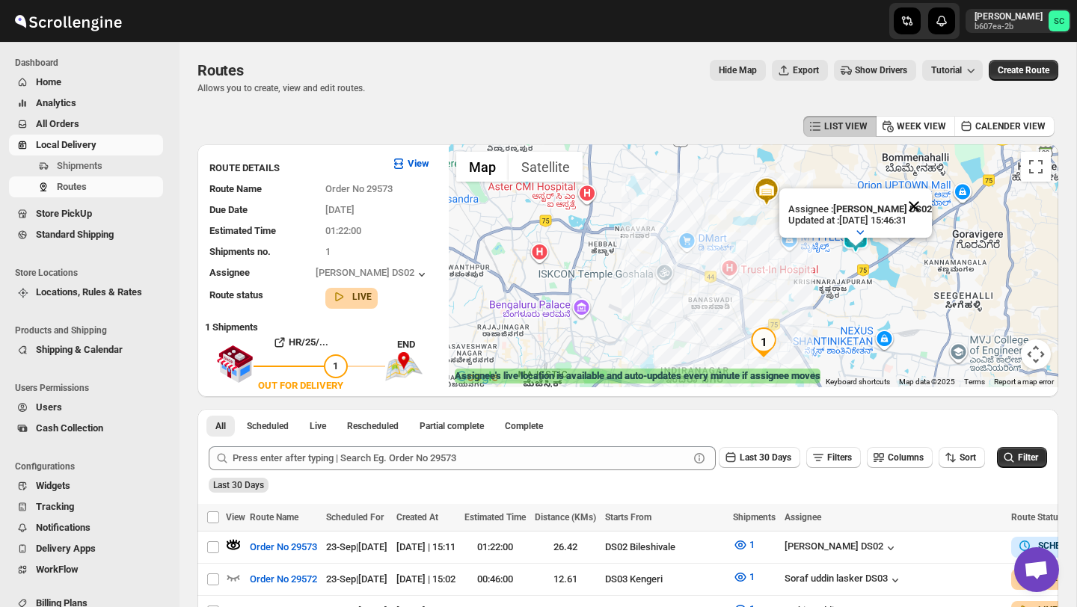
click at [916, 208] on button "Close" at bounding box center [914, 207] width 36 height 36
click at [95, 177] on button "Routes" at bounding box center [86, 187] width 154 height 21
click at [94, 168] on span "Shipments" at bounding box center [80, 165] width 46 height 11
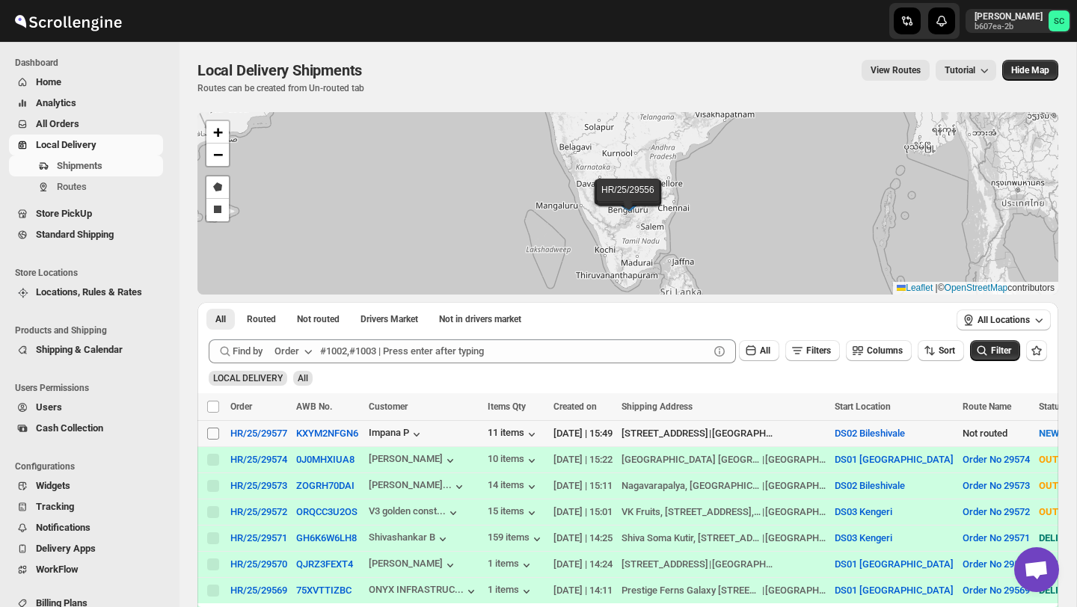
click at [209, 438] on input "Select shipment" at bounding box center [213, 434] width 12 height 12
checkbox input "true"
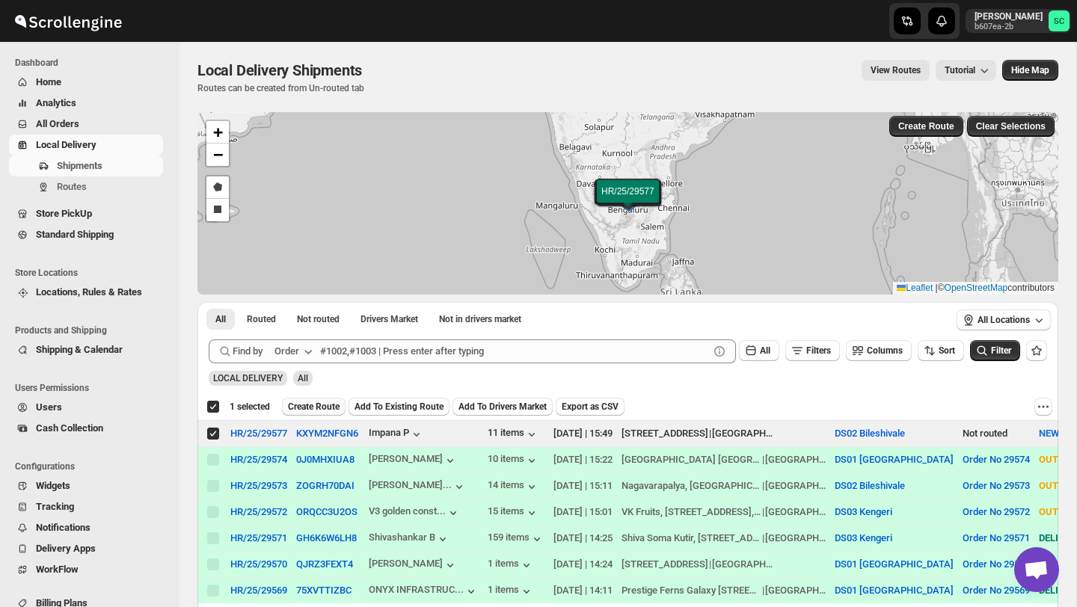
click at [337, 406] on span "Create Route" at bounding box center [314, 407] width 52 height 12
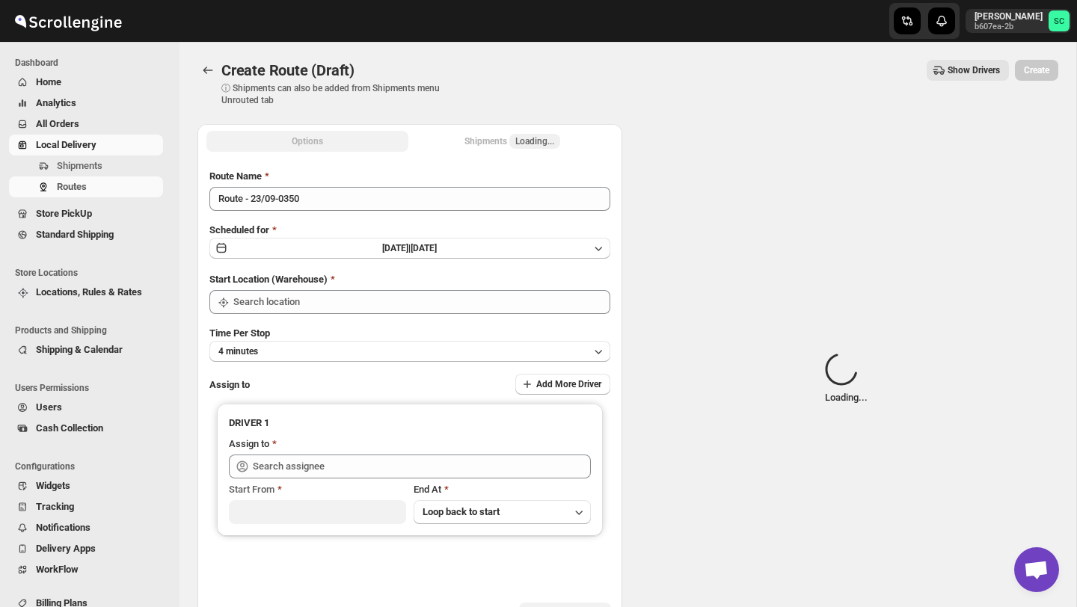
type input "DS02 Bileshivale"
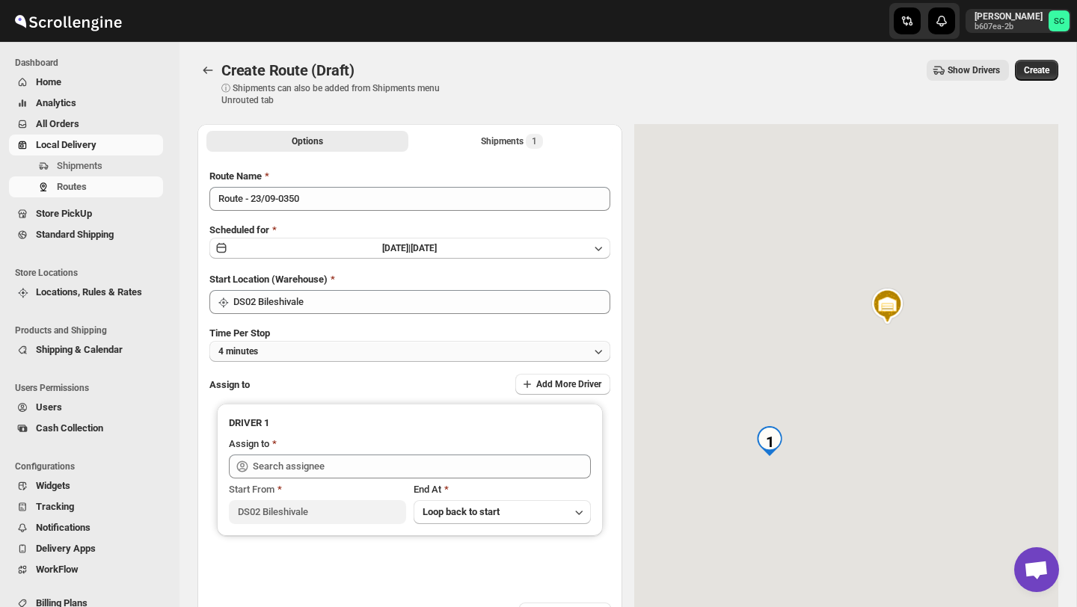
click at [339, 342] on button "4 minutes" at bounding box center [409, 351] width 401 height 21
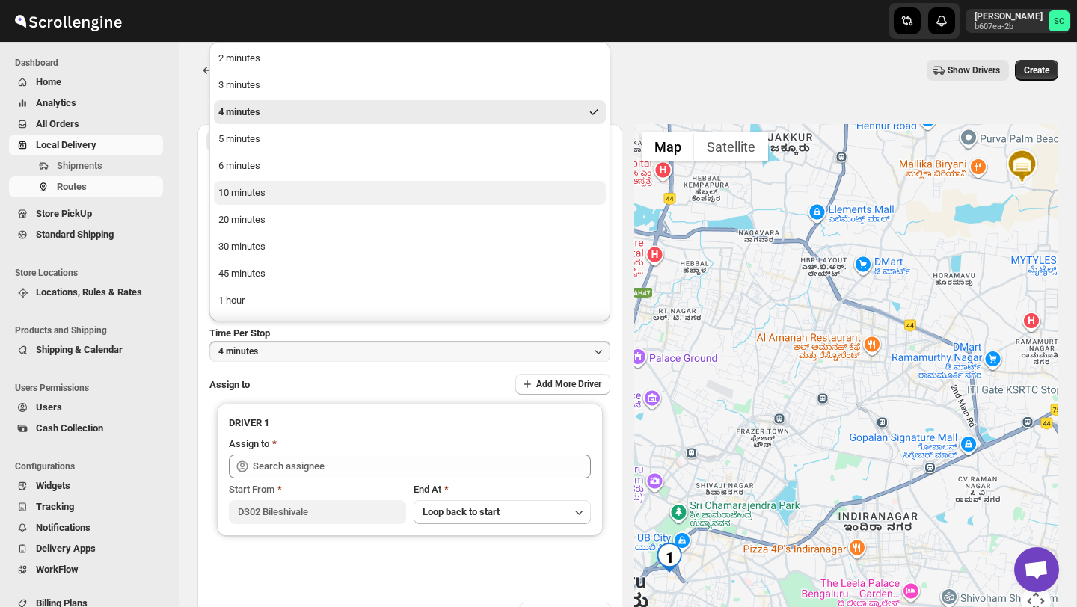
click at [278, 199] on button "10 minutes" at bounding box center [410, 193] width 392 height 24
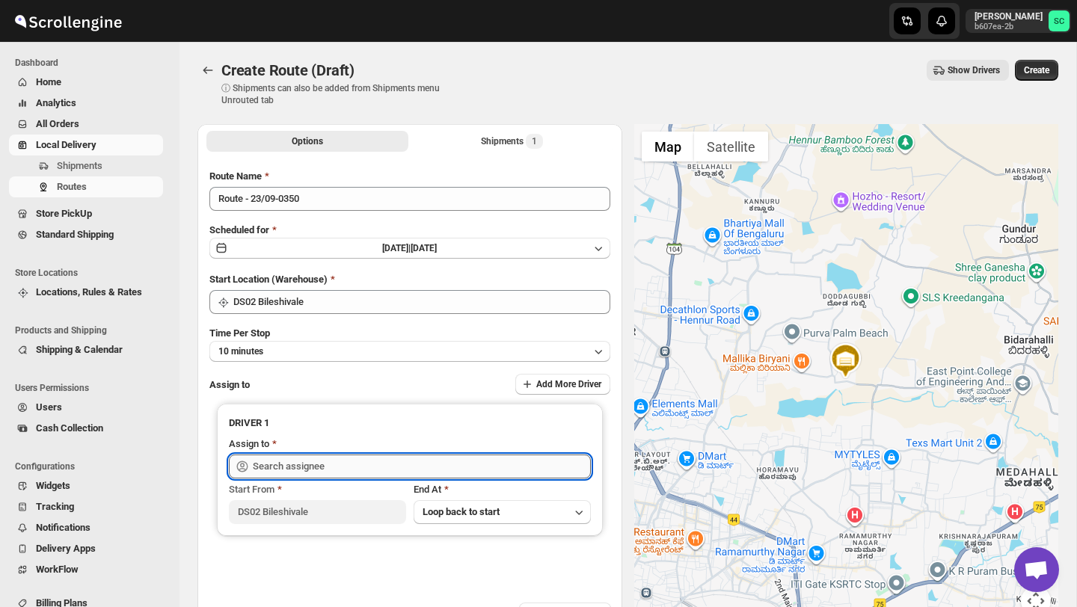
click at [297, 467] on input "text" at bounding box center [422, 467] width 338 height 24
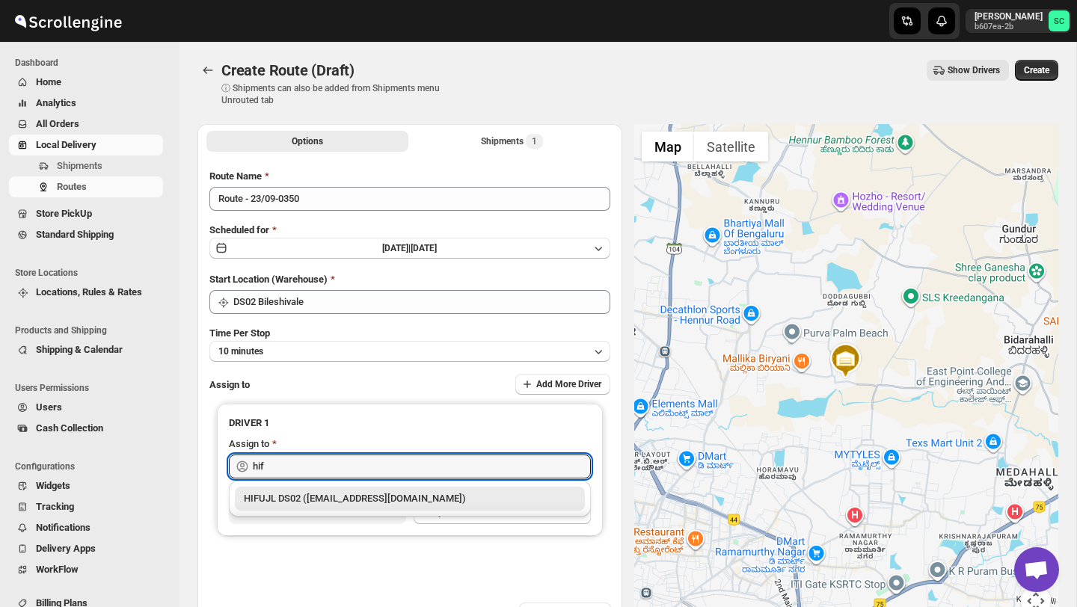
click at [356, 493] on div "HIFUJL DS02 ([EMAIL_ADDRESS][DOMAIN_NAME])" at bounding box center [410, 498] width 332 height 15
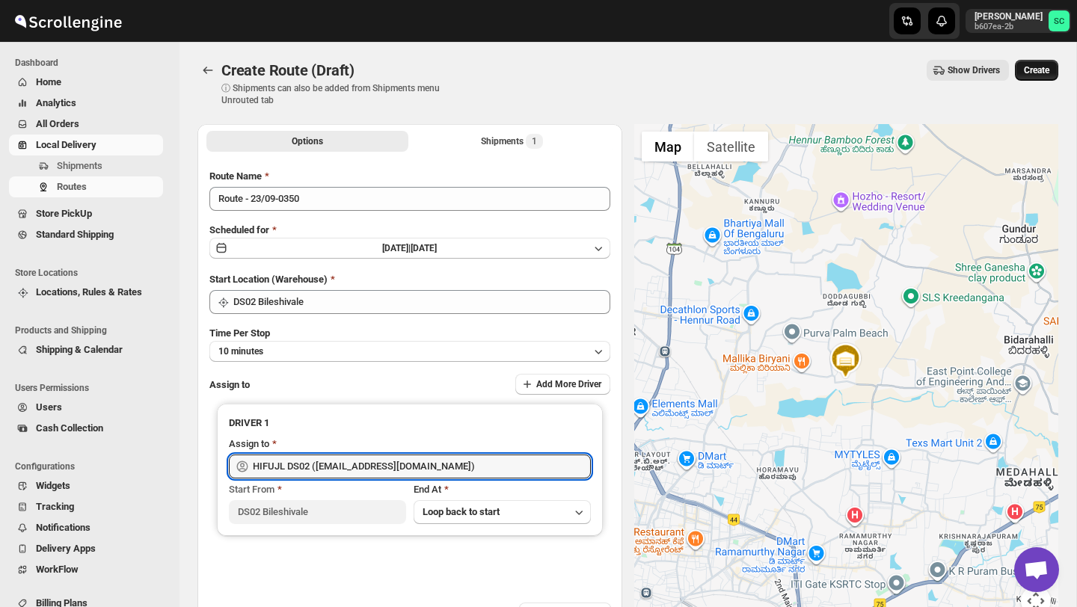
type input "HIFUJL DS02 ([EMAIL_ADDRESS][DOMAIN_NAME])"
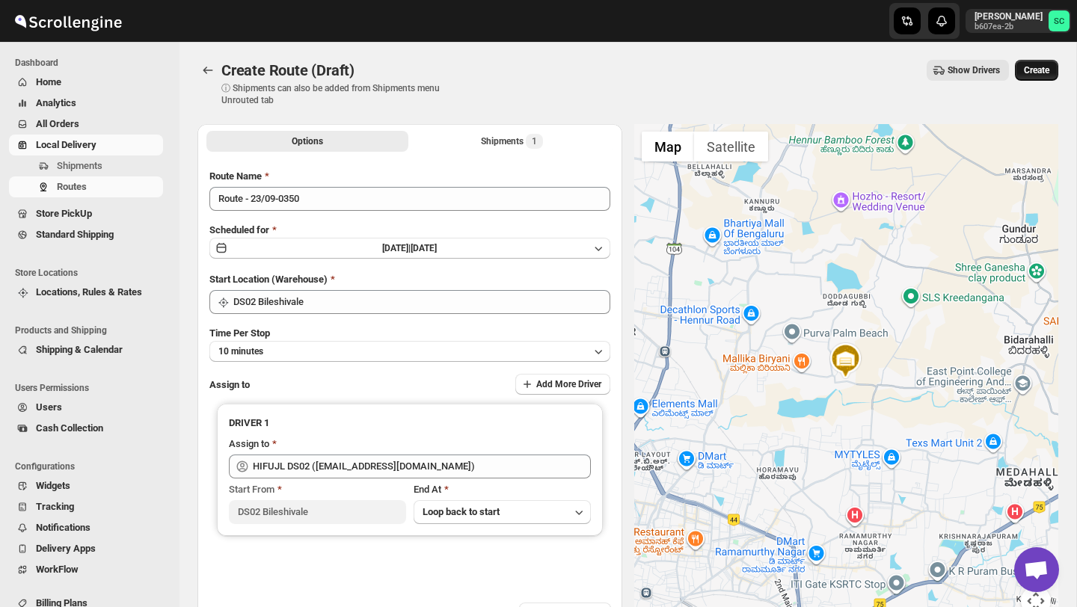
click at [1040, 70] on span "Create" at bounding box center [1036, 70] width 25 height 12
